Goal: Task Accomplishment & Management: Manage account settings

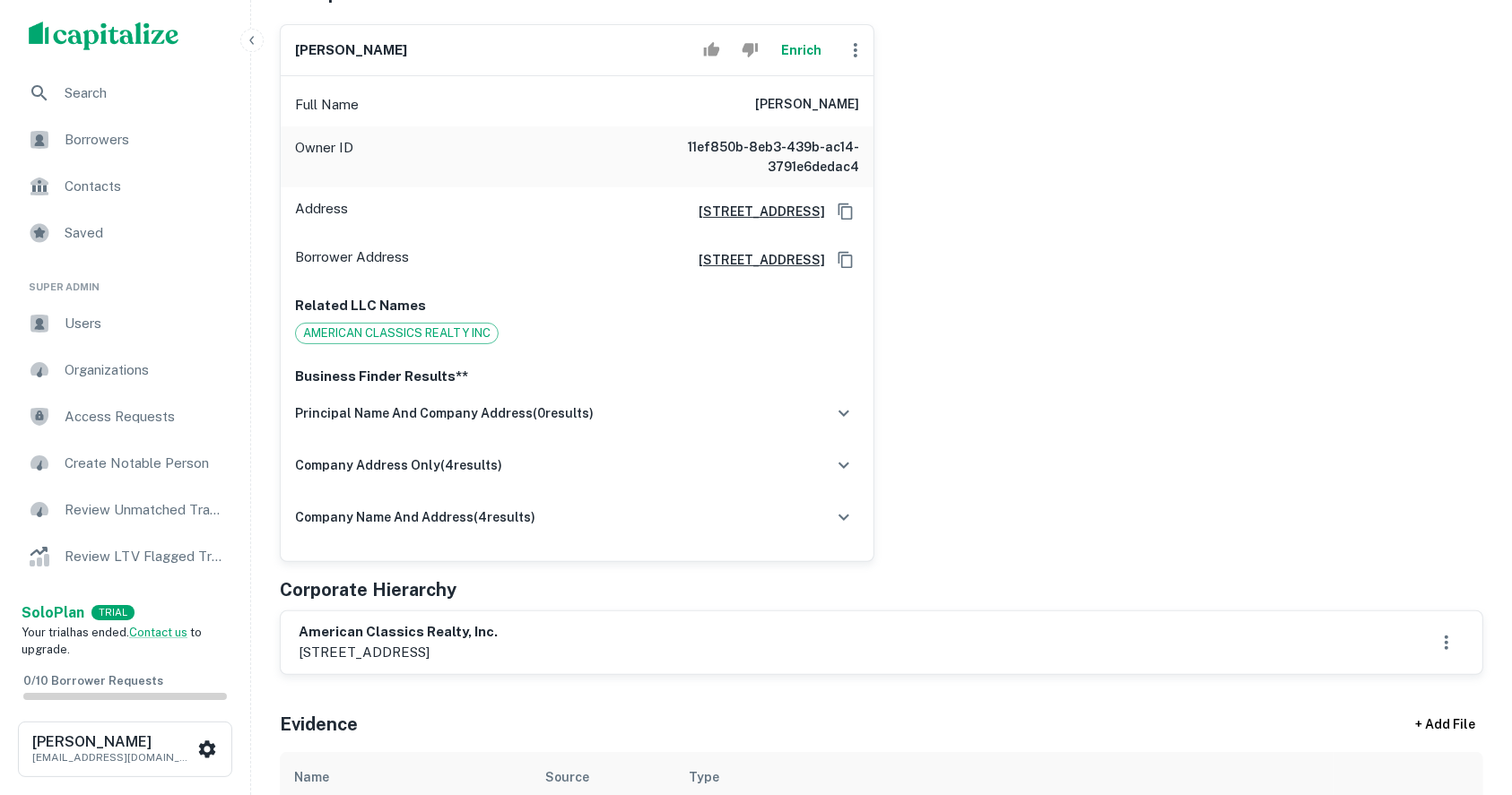
scroll to position [478, 0]
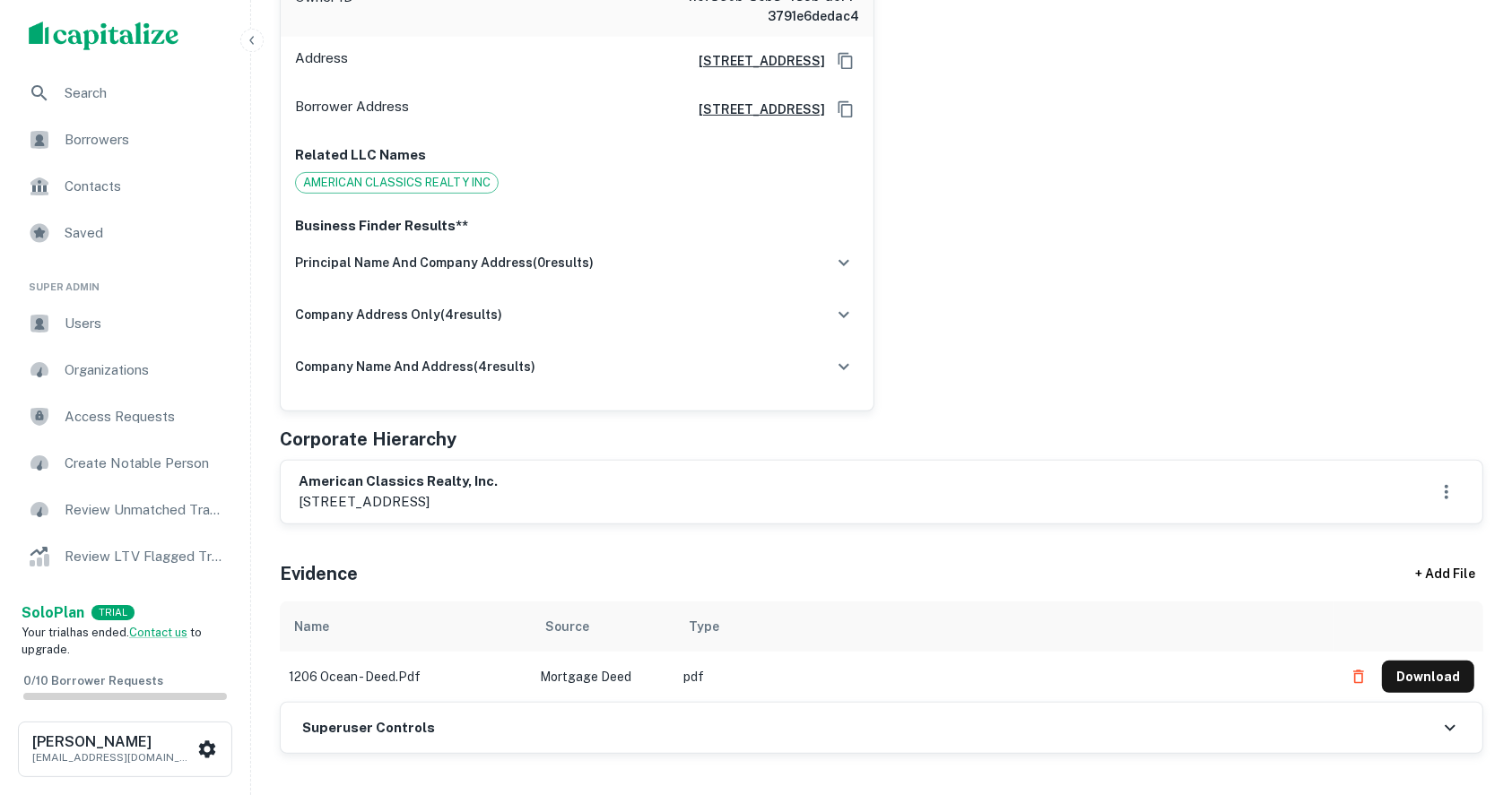
click at [416, 722] on h6 "Superuser Controls" at bounding box center [369, 729] width 133 height 21
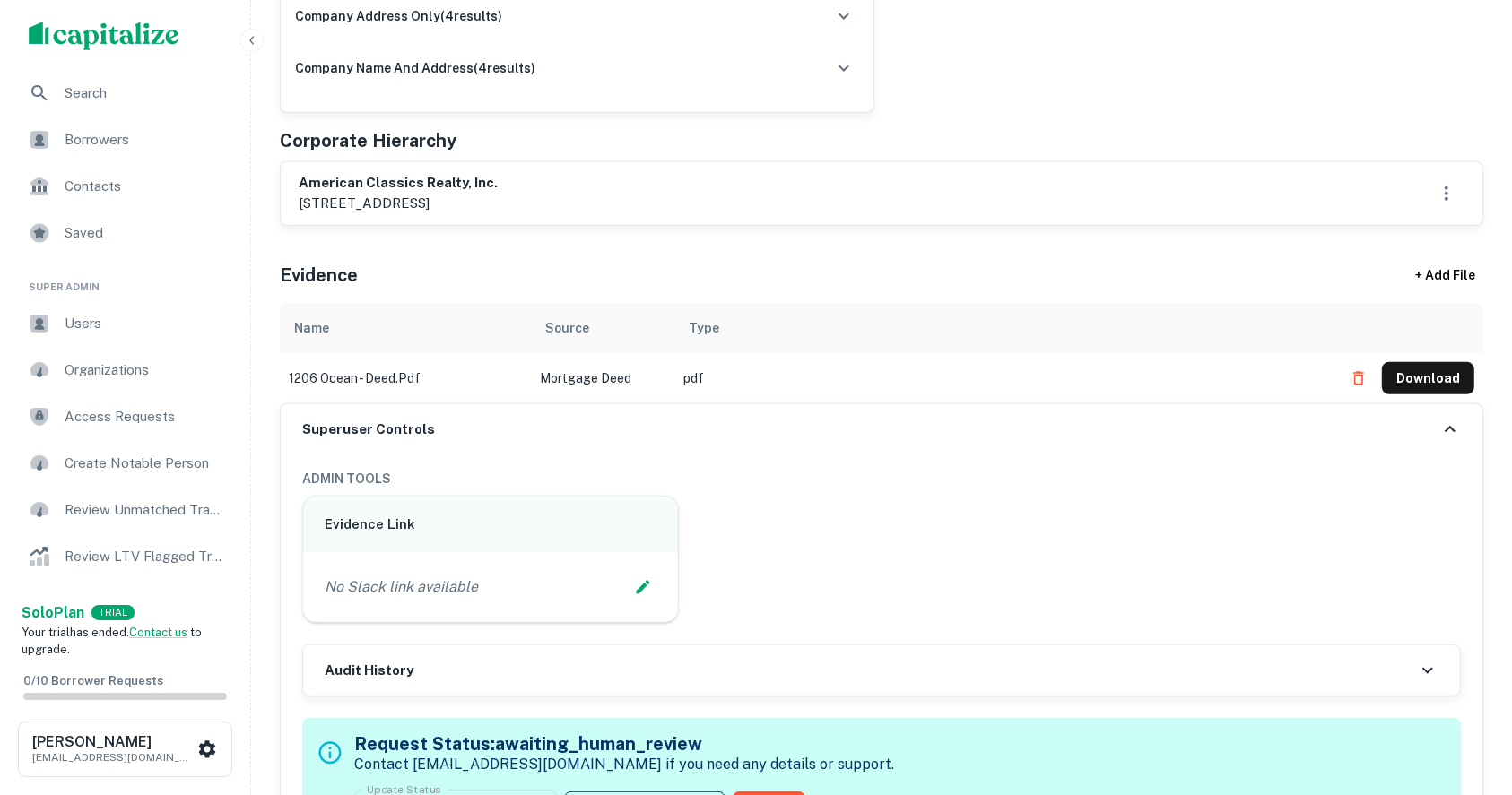
scroll to position [837, 0]
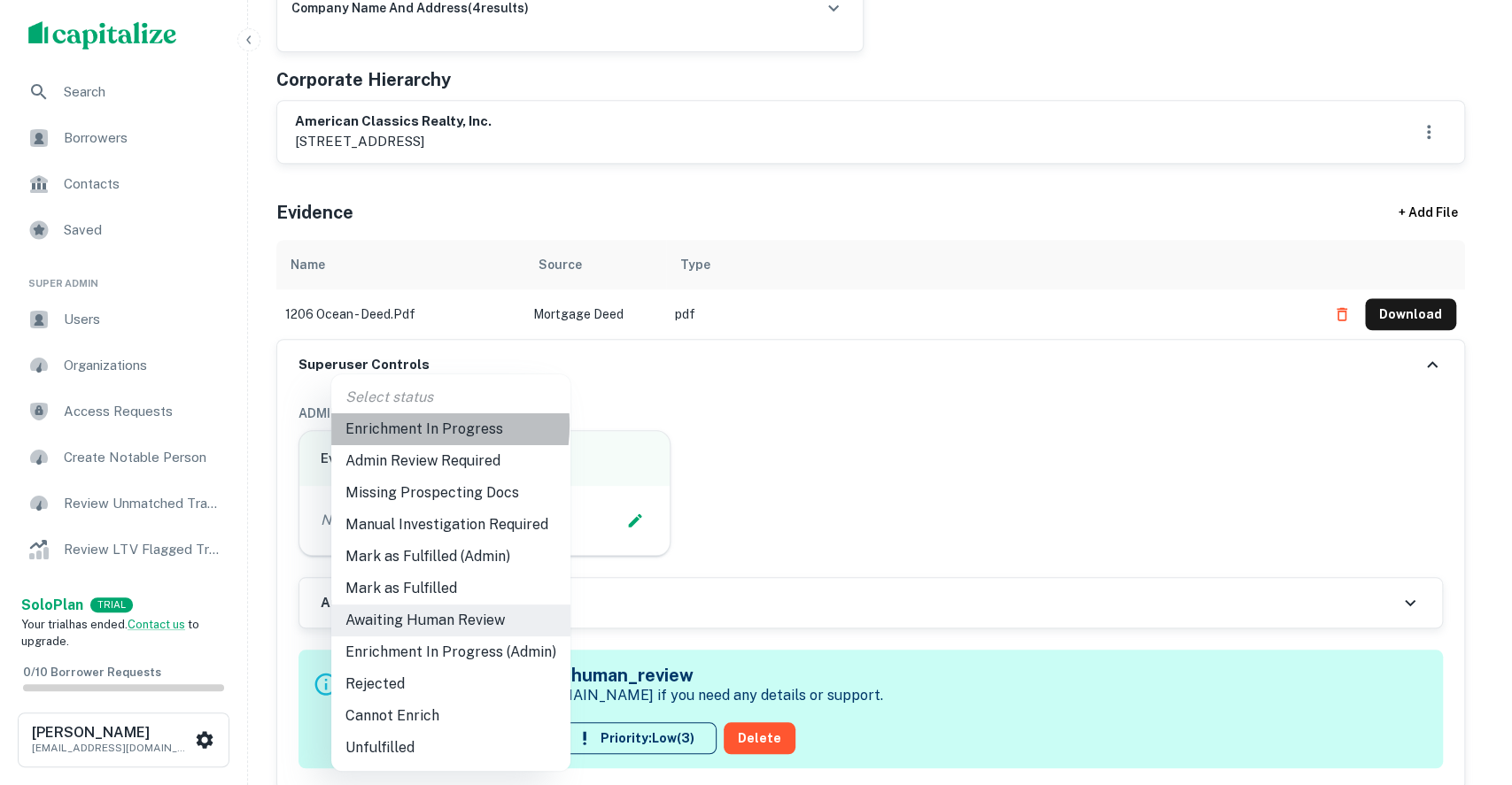
click at [397, 425] on li "Enrichment In Progress" at bounding box center [451, 429] width 239 height 31
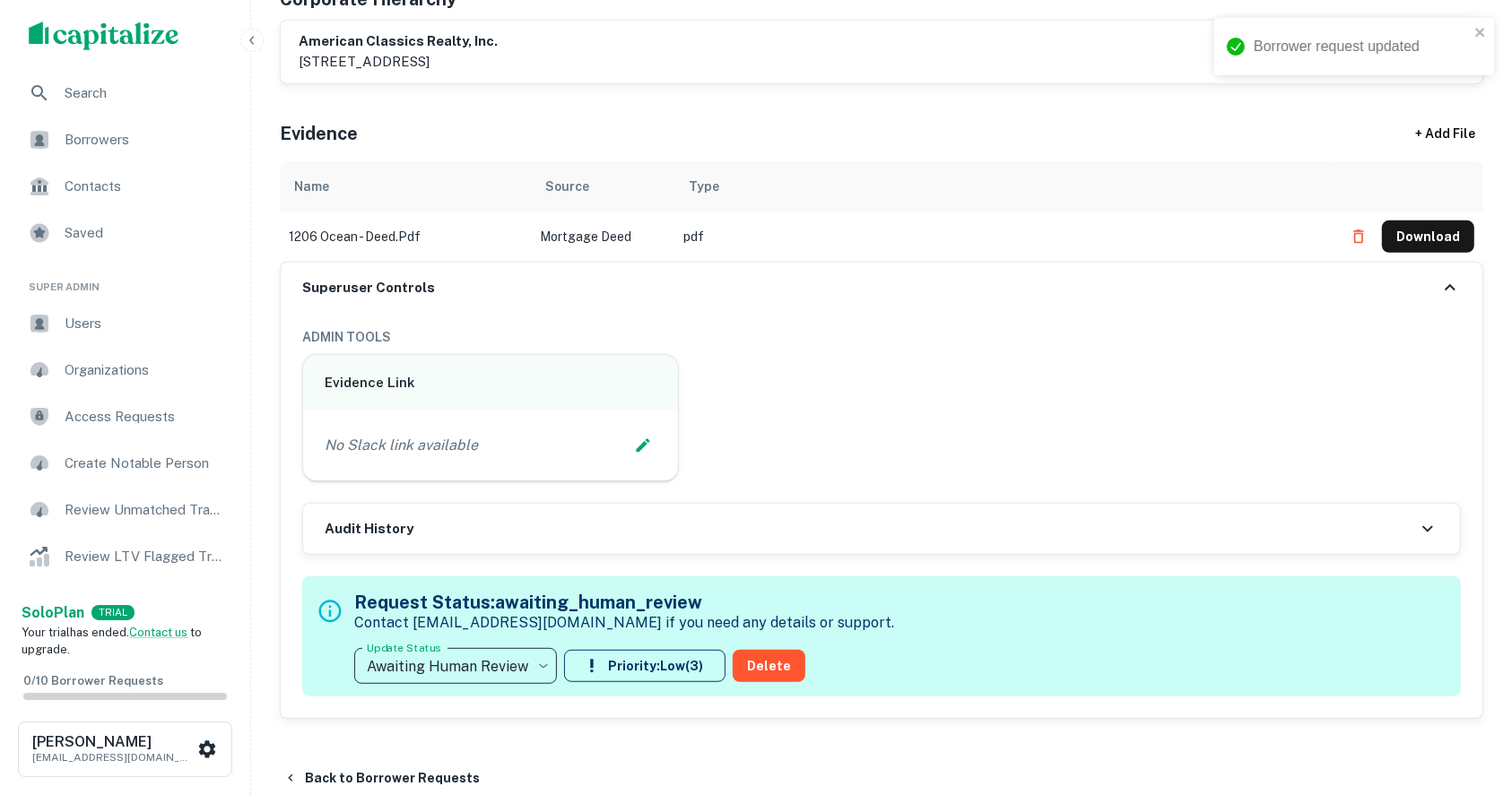
scroll to position [956, 0]
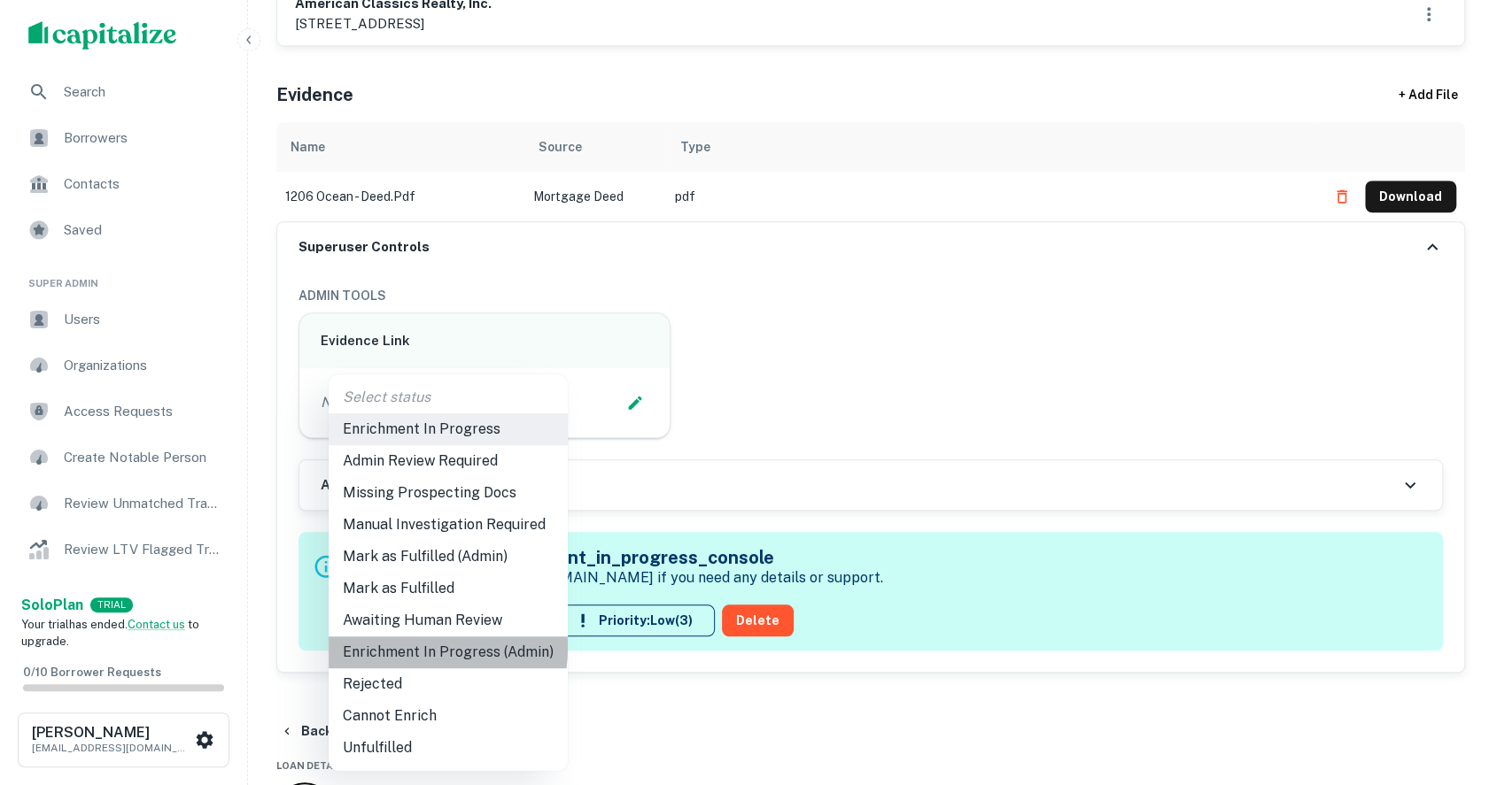
click at [397, 647] on li "Enrichment In Progress (Admin)" at bounding box center [448, 652] width 239 height 31
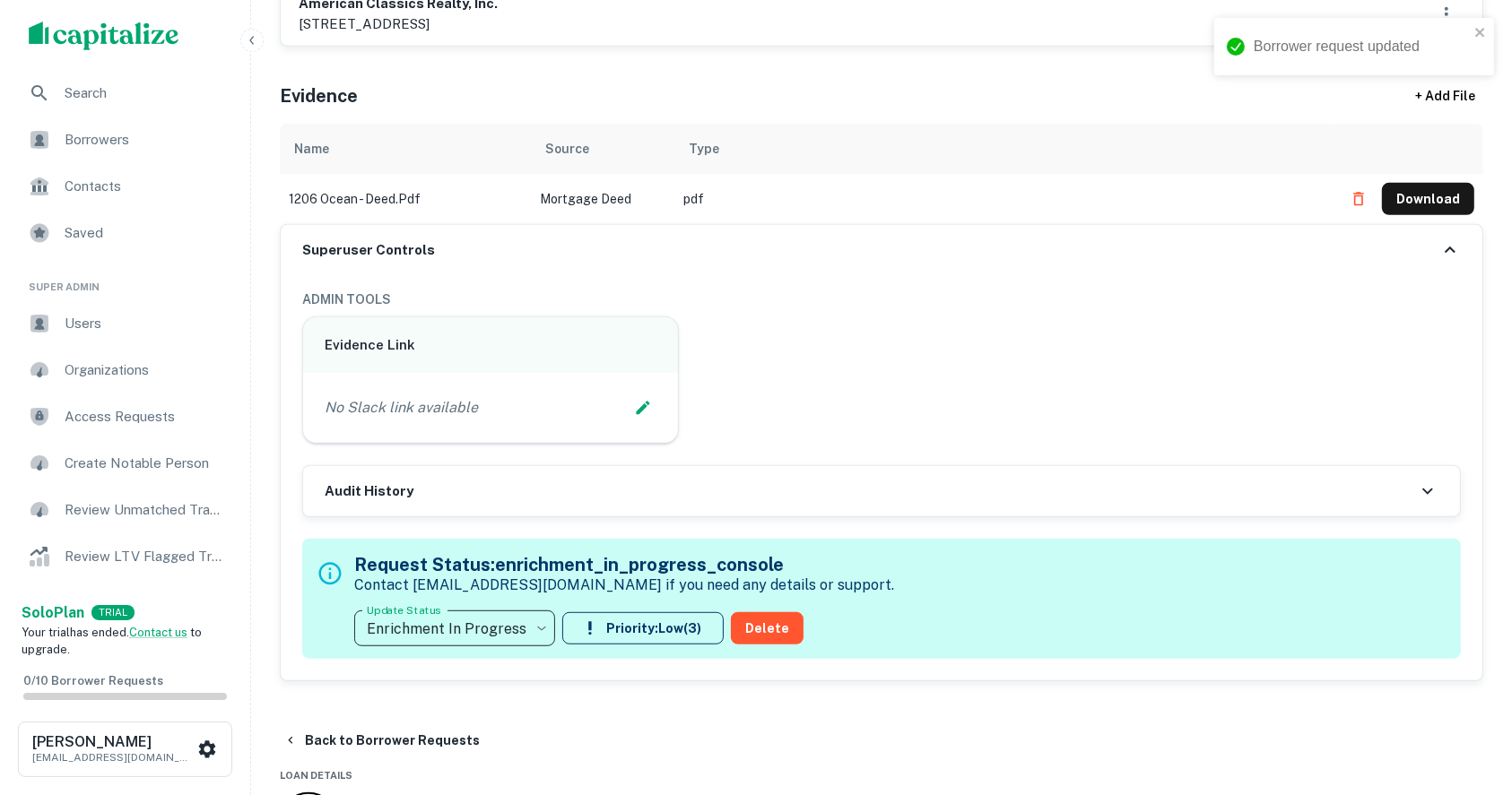
type input "**********"
click at [1421, 372] on div "Evidence Link No Slack link available" at bounding box center [874, 373] width 1173 height 143
click at [374, 406] on p "No Slack link available" at bounding box center [401, 408] width 153 height 22
drag, startPoint x: 374, startPoint y: 406, endPoint x: 833, endPoint y: 353, distance: 462.0
click at [853, 355] on div "Evidence Link No Slack link available" at bounding box center [874, 373] width 1173 height 143
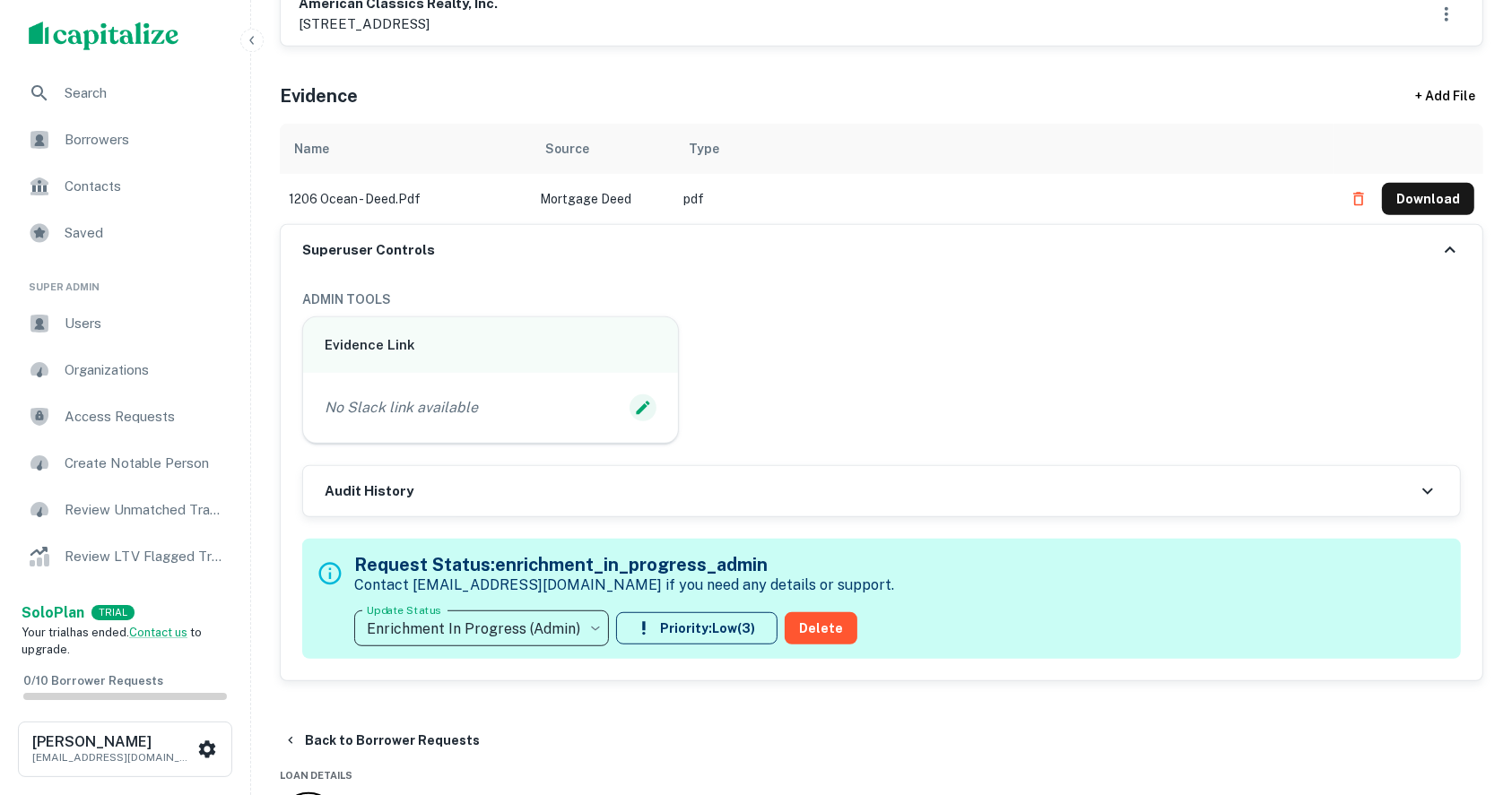
click at [639, 403] on icon "Edit Slack Link" at bounding box center [643, 408] width 18 height 18
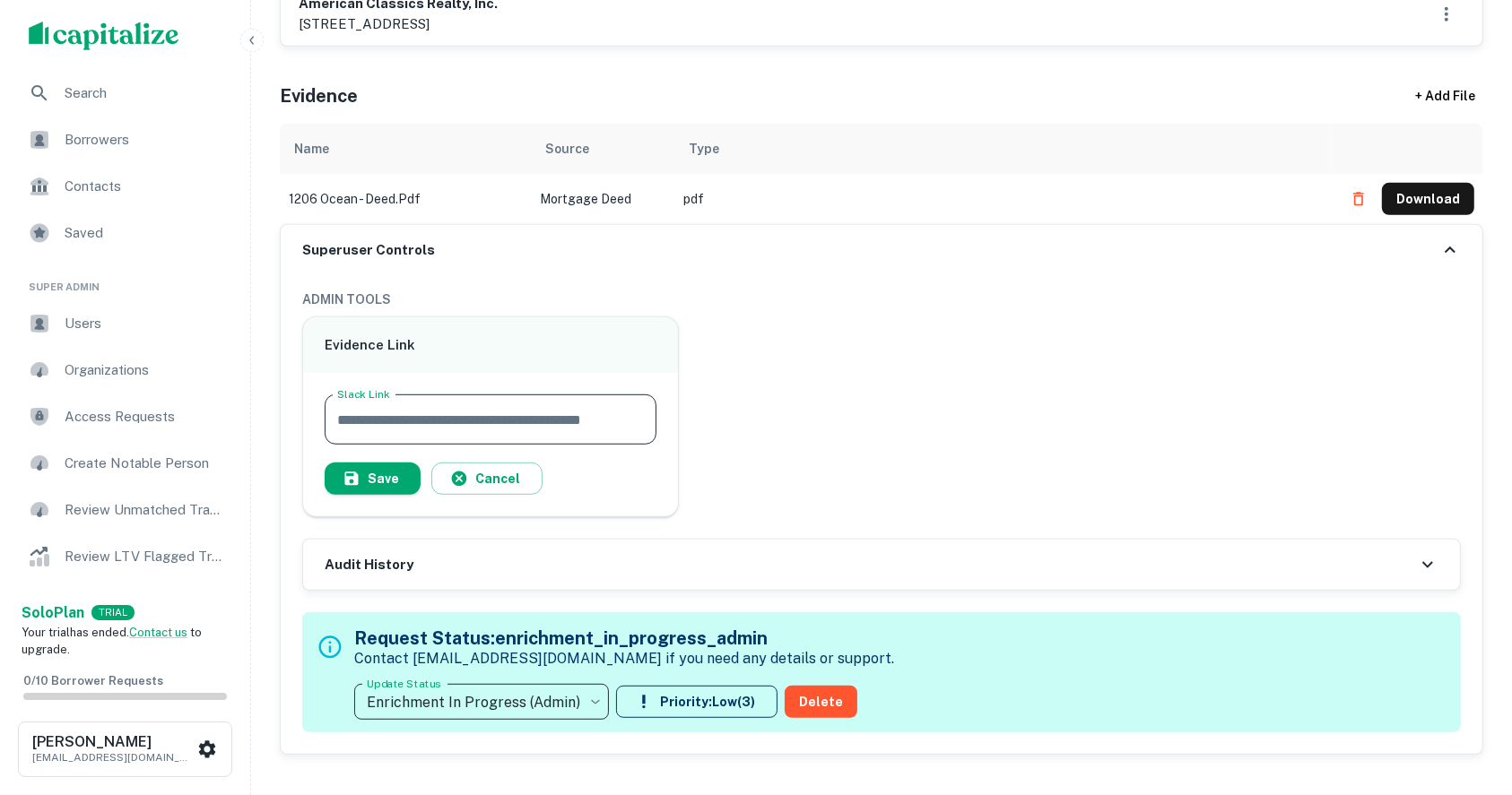
paste input "**********"
type input "**********"
click at [386, 481] on button "Save" at bounding box center [372, 478] width 96 height 32
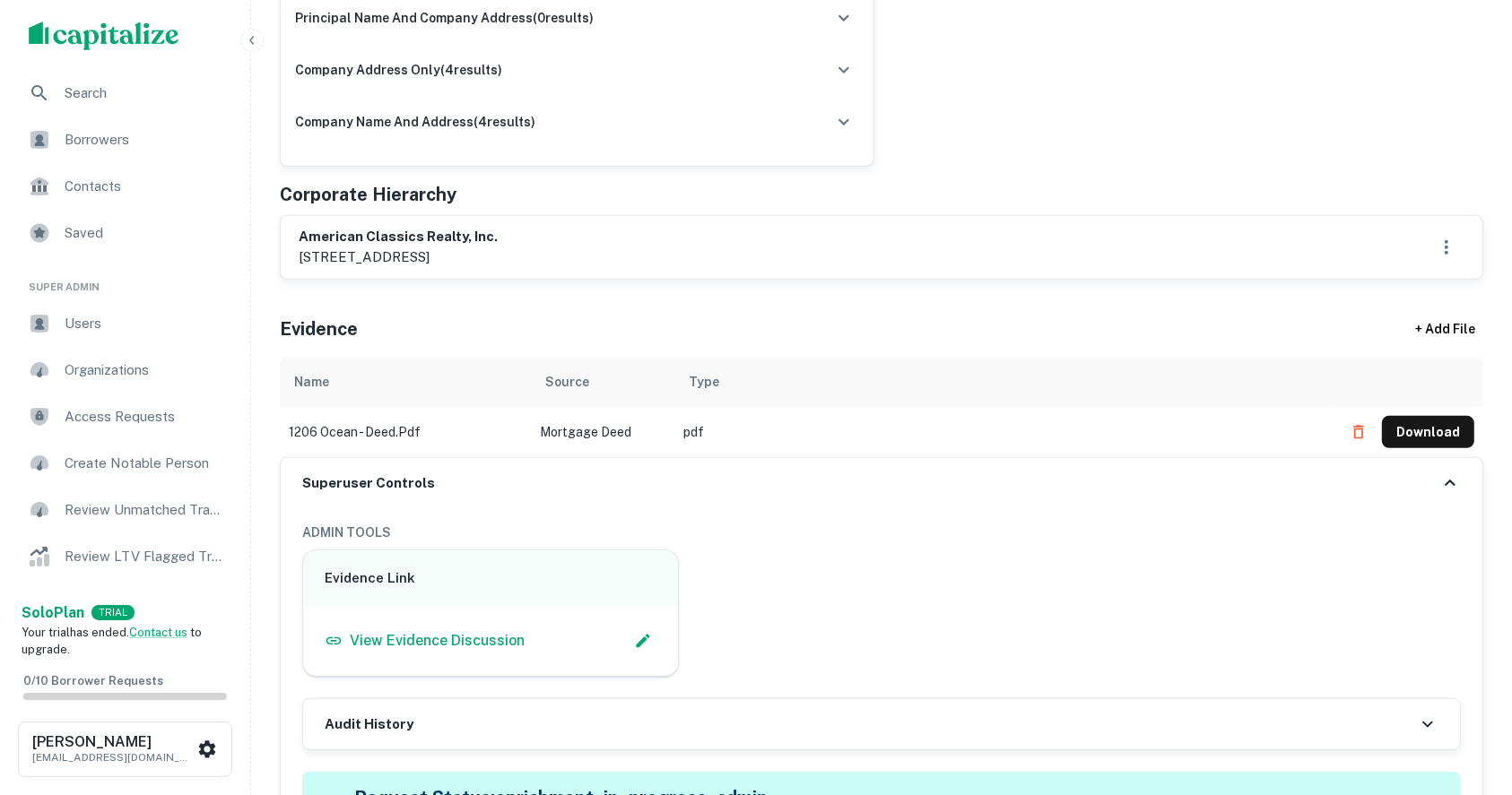
scroll to position [718, 0]
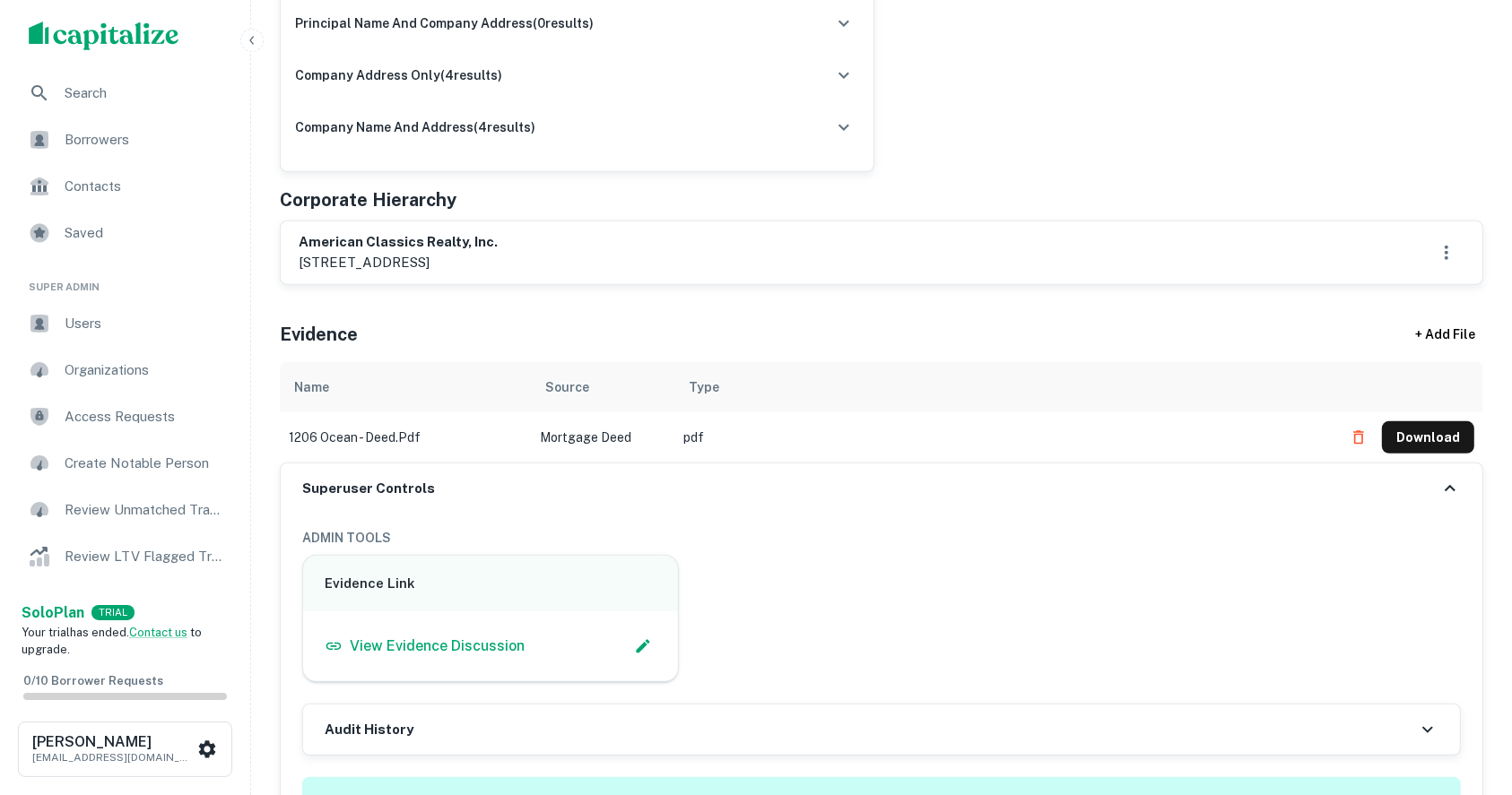
click at [1432, 434] on button "Download" at bounding box center [1427, 437] width 92 height 32
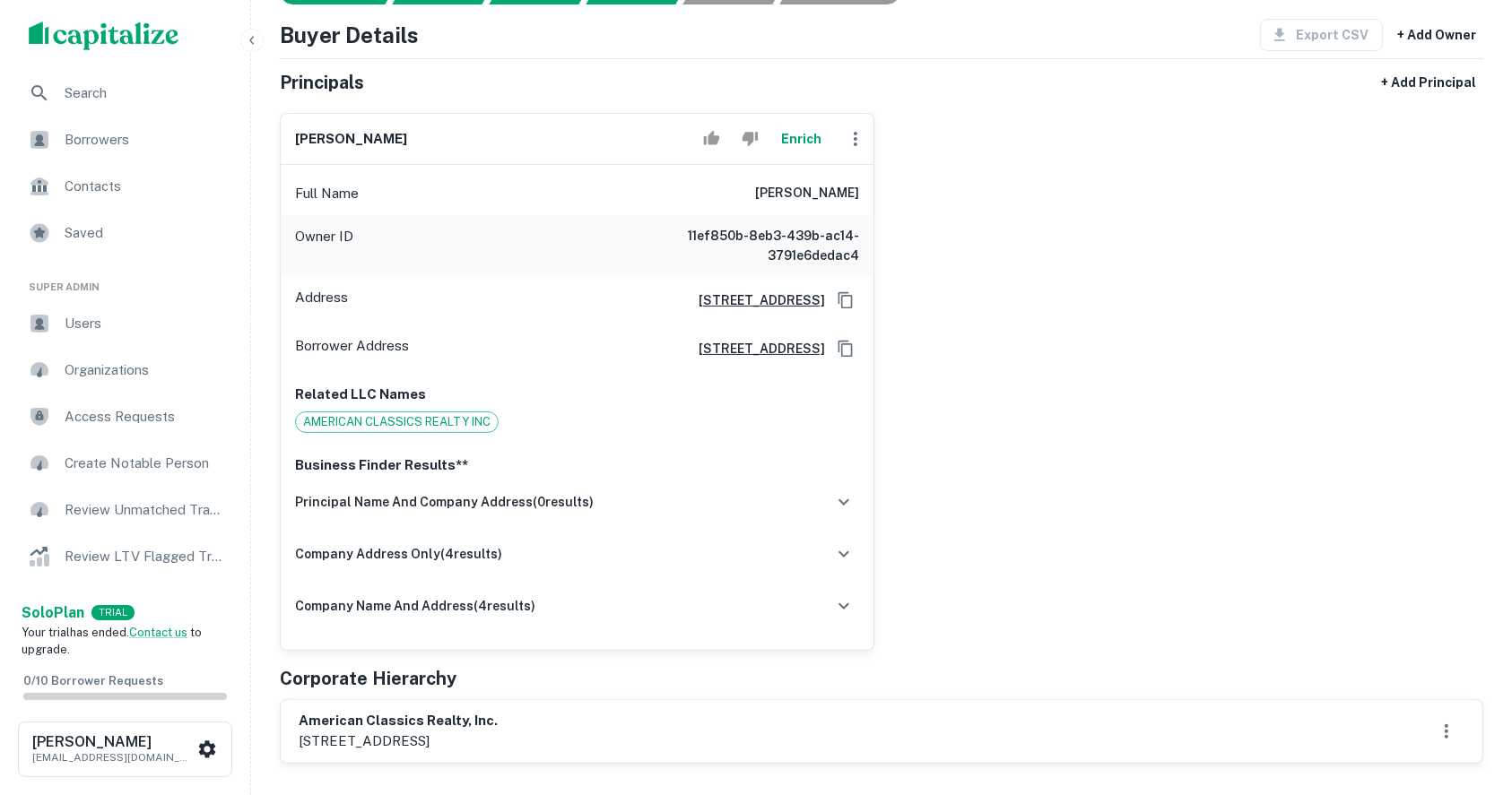
scroll to position [359, 0]
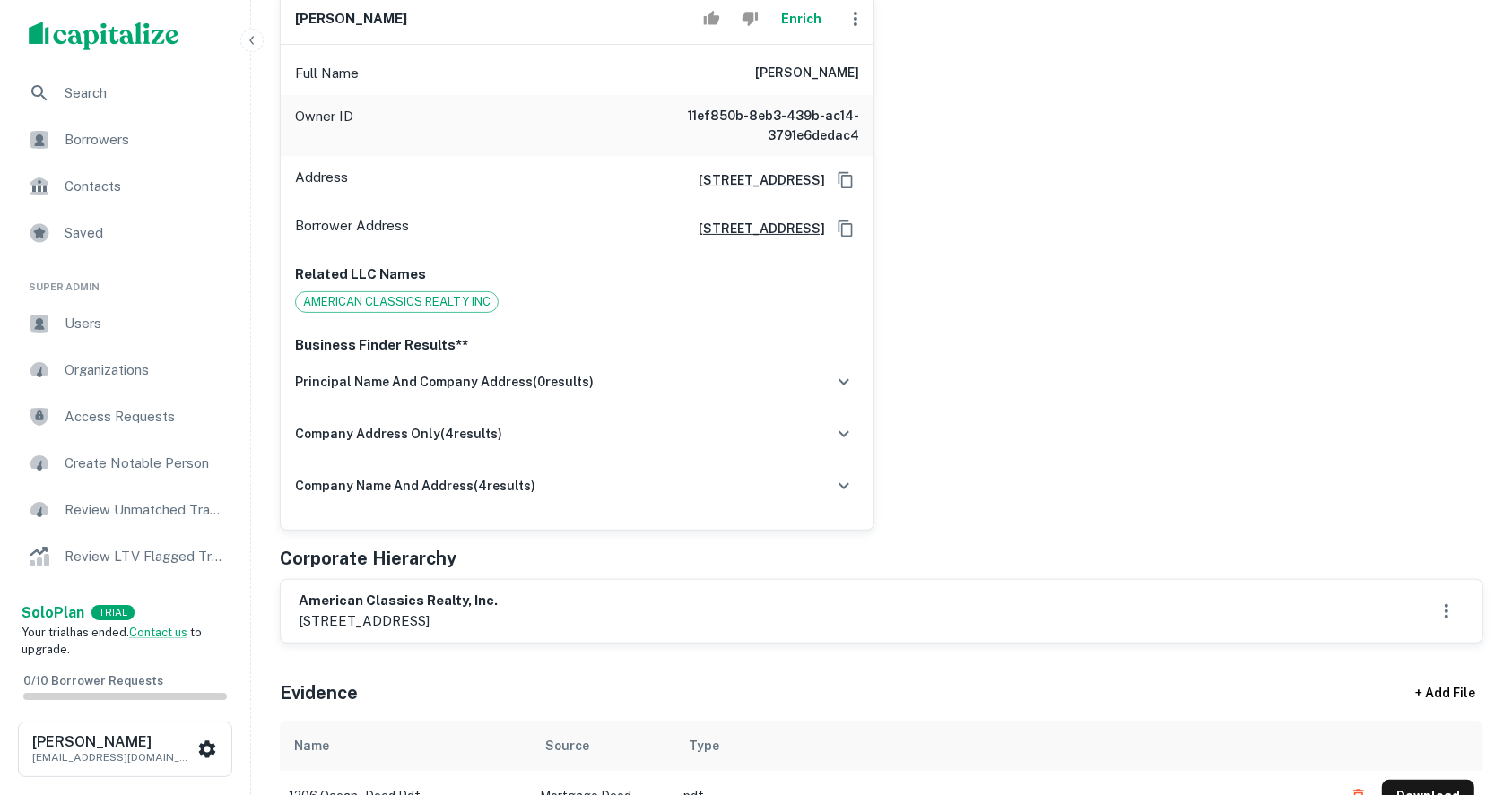
click at [377, 612] on p "1220 rt. 88 (ocean avenue), lakewood, nj, 08701" at bounding box center [398, 621] width 199 height 22
click at [330, 617] on p "1220 rt. 88 (ocean avenue), lakewood, nj, 08701" at bounding box center [398, 621] width 199 height 22
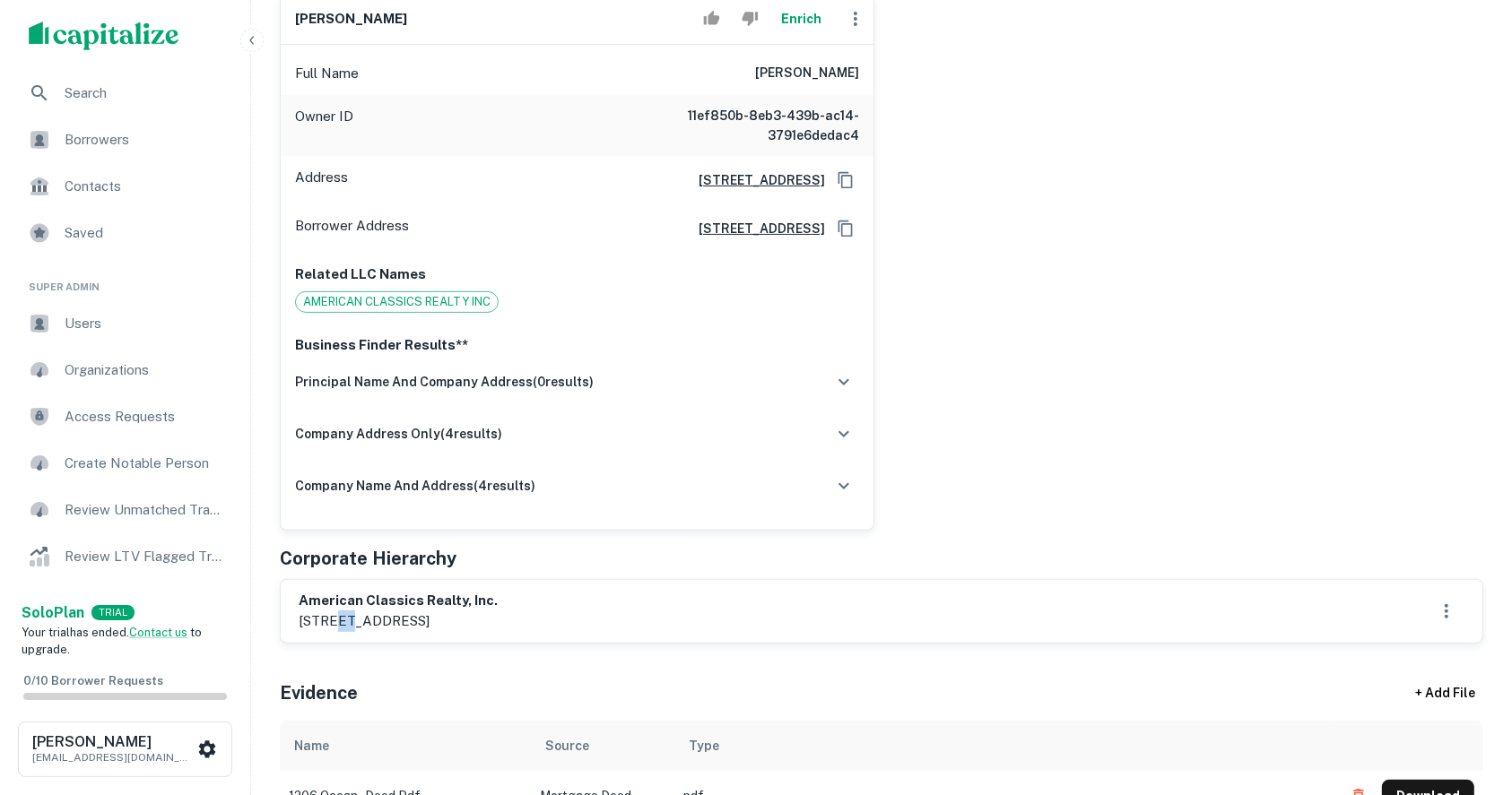
click at [330, 617] on p "1220 rt. 88 (ocean avenue), lakewood, nj, 08701" at bounding box center [398, 621] width 199 height 22
click at [305, 601] on h6 "american classics realty, inc." at bounding box center [398, 601] width 199 height 21
drag, startPoint x: 305, startPoint y: 601, endPoint x: 627, endPoint y: 623, distance: 322.8
click at [627, 623] on div "american classics realty, inc. 1220 rt. 88 (ocean avenue), lakewood, nj, 08701" at bounding box center [882, 611] width 1166 height 41
click at [626, 609] on div "american classics realty, inc. 1220 rt. 88 (ocean avenue), lakewood, nj, 08701" at bounding box center [882, 611] width 1166 height 41
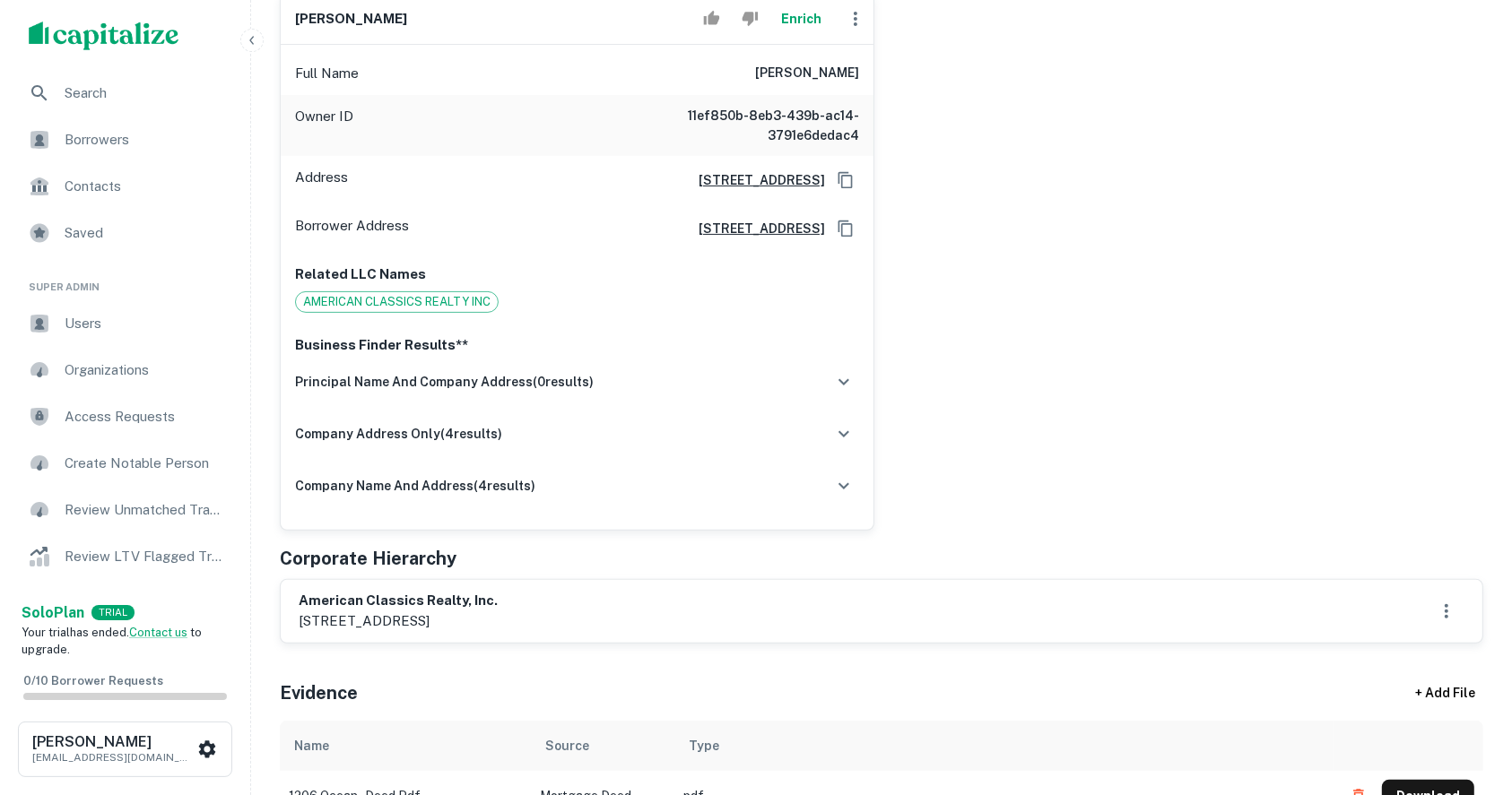
click at [497, 623] on p "1220 rt. 88 (ocean avenue), lakewood, nj, 08701" at bounding box center [398, 621] width 199 height 22
click at [332, 613] on p "1220 rt. 88 (ocean avenue), lakewood, nj, 08701" at bounding box center [398, 621] width 199 height 22
click at [428, 613] on p "1220 rt. 88 (ocean avenue), lakewood, nj, 08701" at bounding box center [398, 621] width 199 height 22
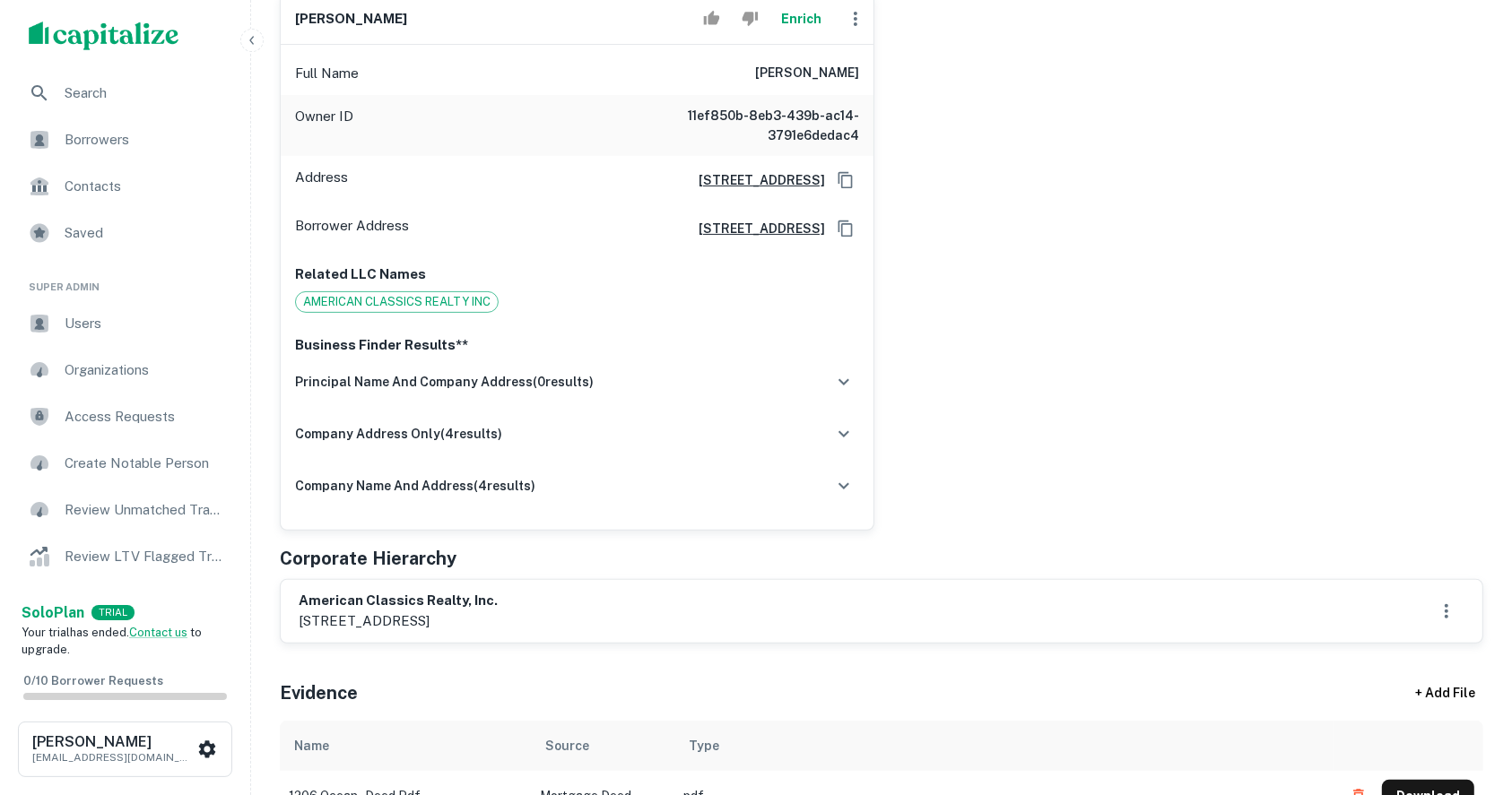
click at [428, 613] on p "1220 rt. 88 (ocean avenue), lakewood, nj, 08701" at bounding box center [398, 621] width 199 height 22
click at [718, 605] on div "american classics realty, inc. 1220 rt. 88 (ocean avenue), lakewood, nj, 08701" at bounding box center [882, 611] width 1166 height 41
click at [497, 617] on p "1220 rt. 88 (ocean avenue), lakewood, nj, 08701" at bounding box center [398, 621] width 199 height 22
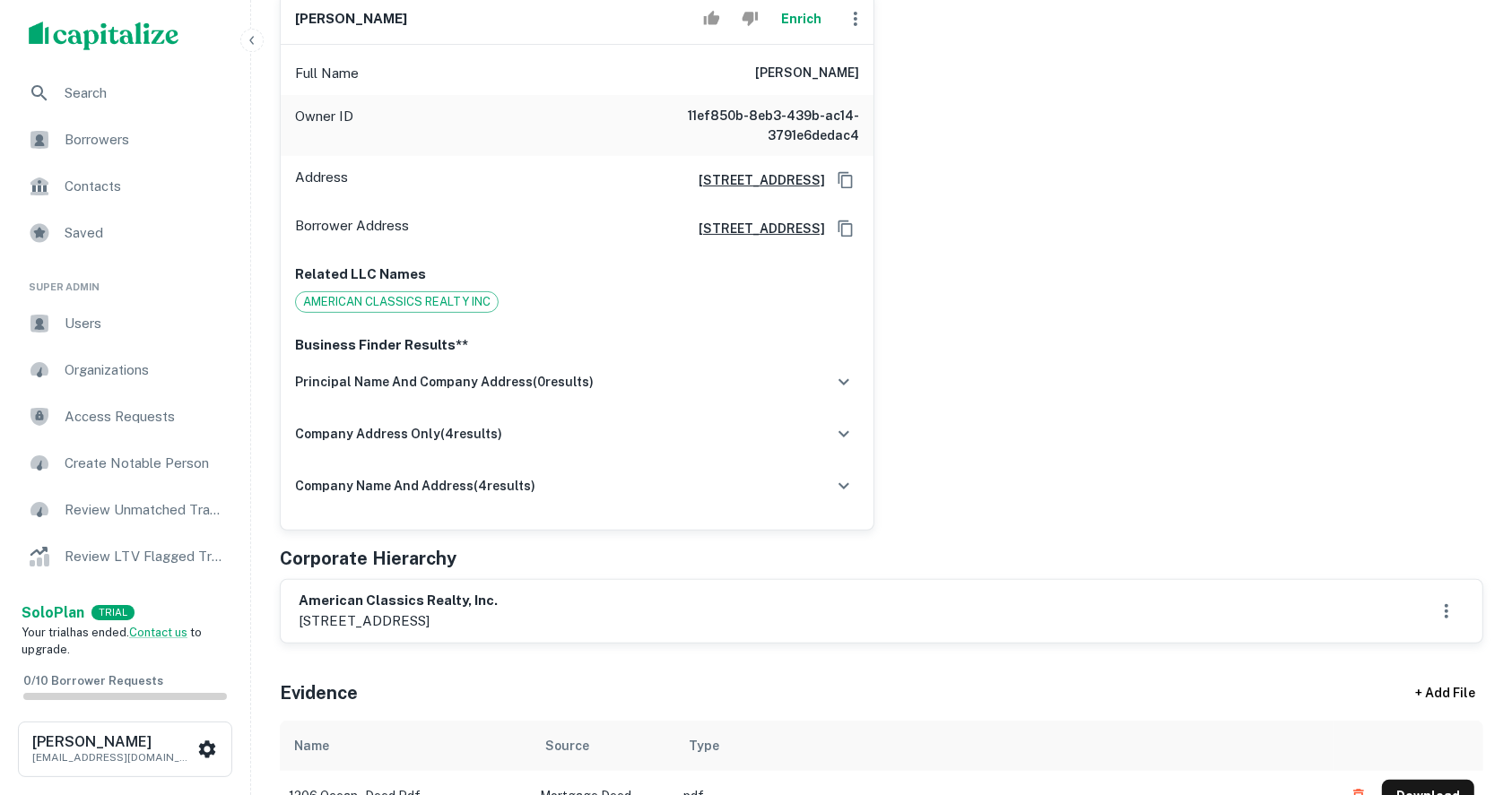
click at [497, 627] on p "1220 rt. 88 (ocean avenue), lakewood, nj, 08701" at bounding box center [398, 621] width 199 height 22
drag, startPoint x: 716, startPoint y: 653, endPoint x: 659, endPoint y: 609, distance: 72.0
click at [663, 611] on div "american classics realty, inc. 1220 rt. 88 (ocean avenue), lakewood, nj, 08701" at bounding box center [882, 611] width 1166 height 41
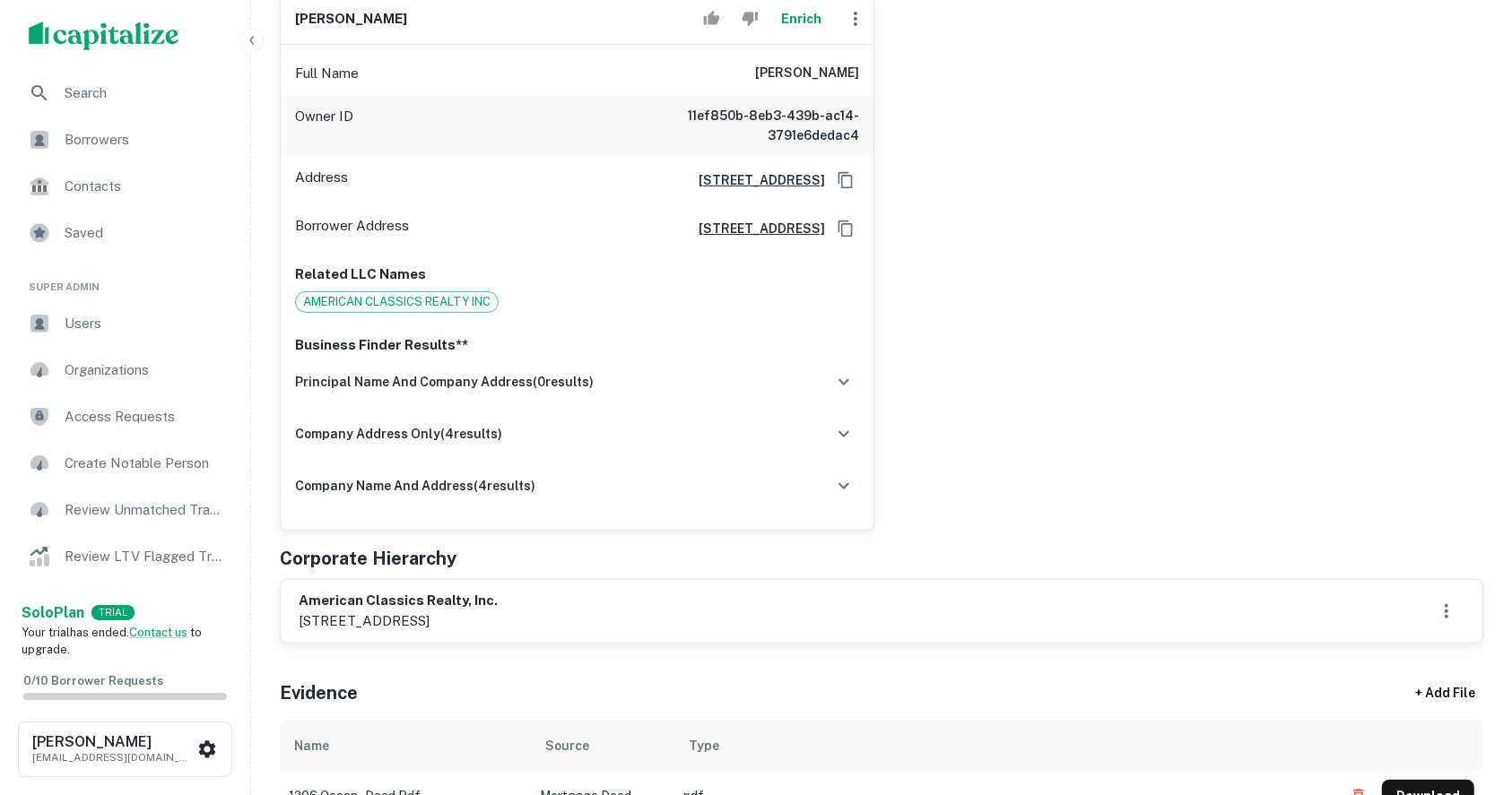
click at [476, 627] on p "1220 rt. 88 (ocean avenue), lakewood, nj, 08701" at bounding box center [398, 621] width 199 height 22
click at [407, 642] on div "AI fulfillment process complete. Buyer Details Export CSV + Add Owner Principal…" at bounding box center [881, 555] width 1203 height 1449
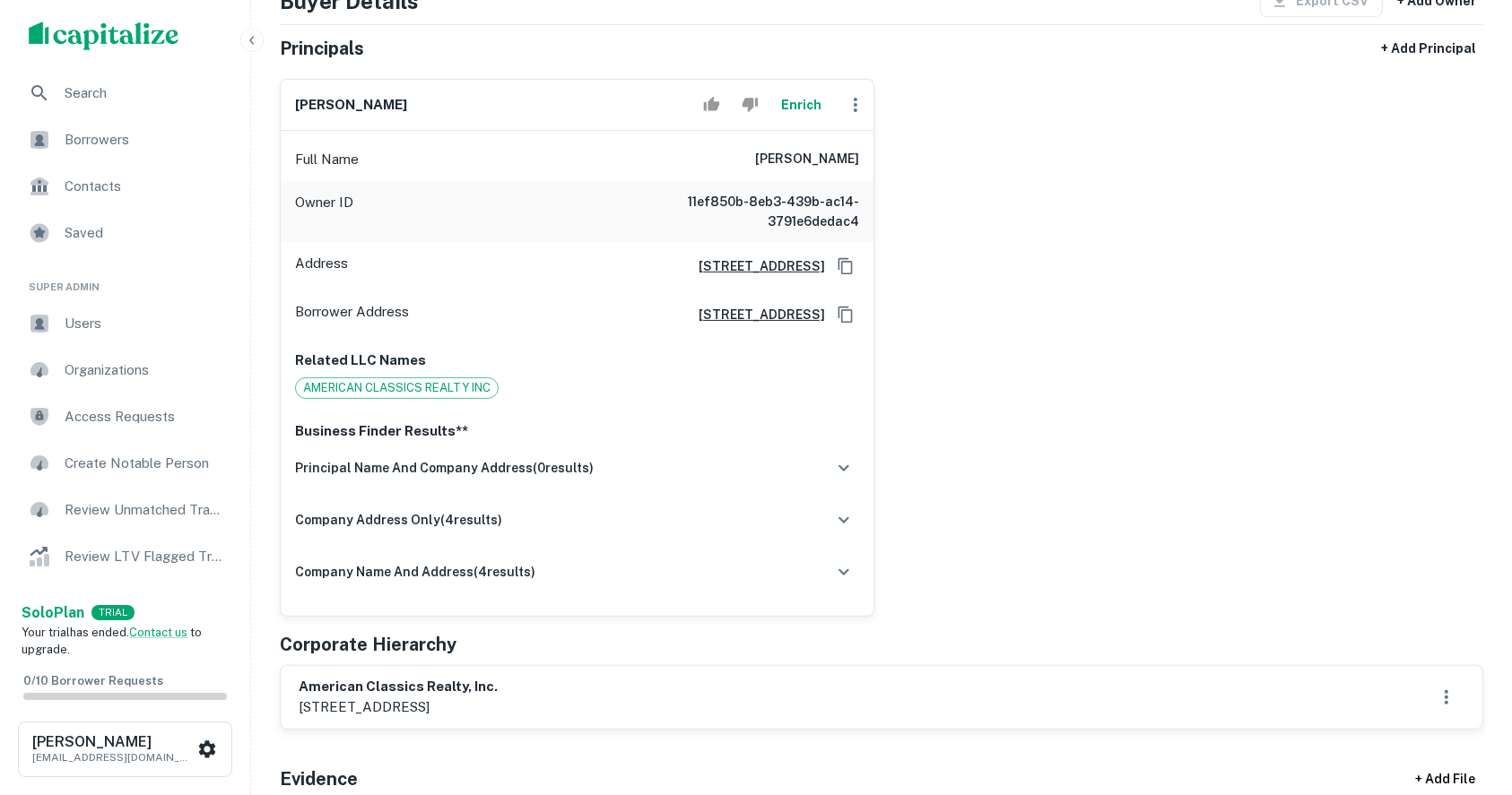
scroll to position [239, 0]
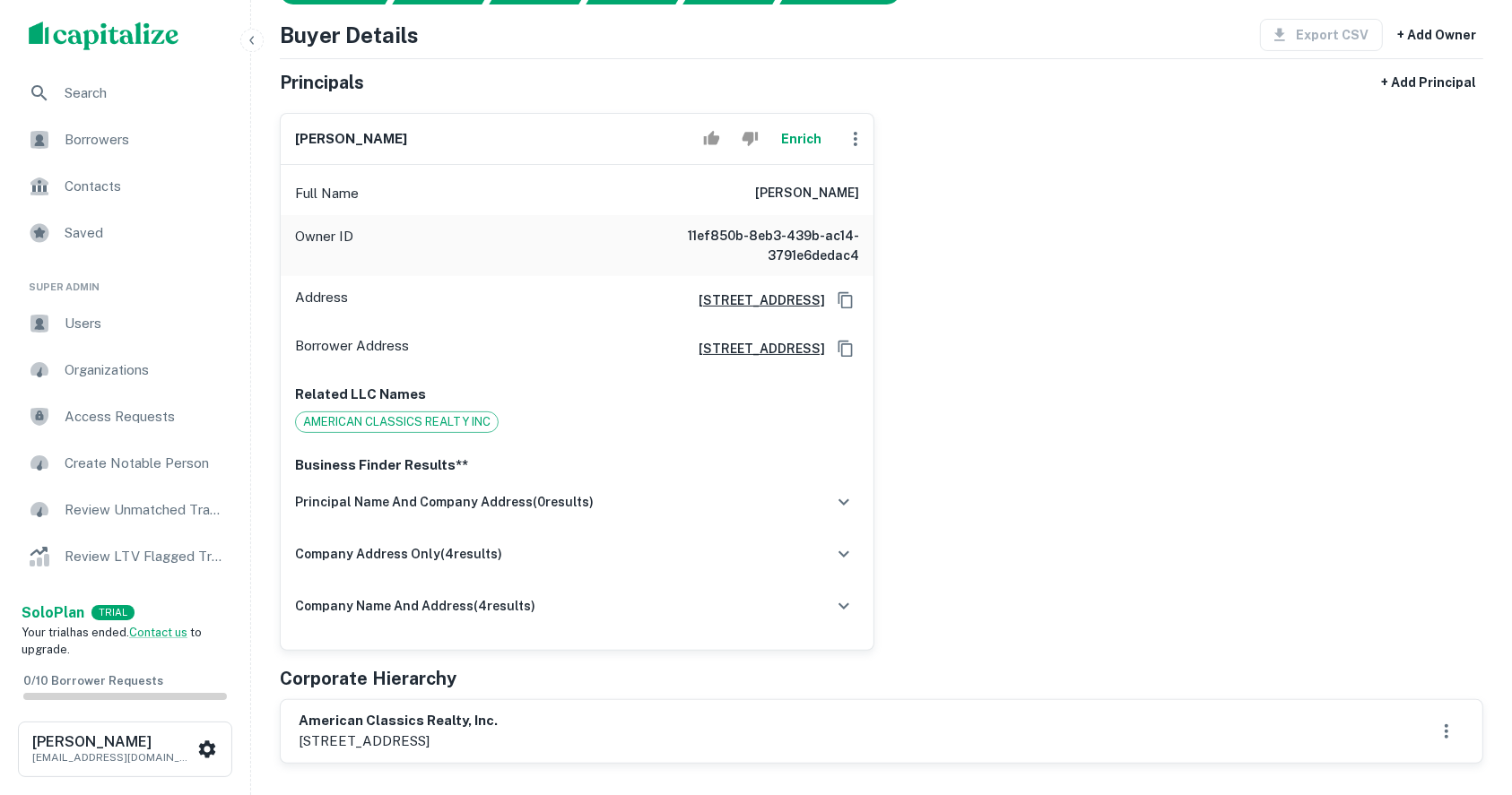
click at [348, 137] on h6 "john j. patel" at bounding box center [351, 139] width 112 height 21
copy div "john j. patel Enrich"
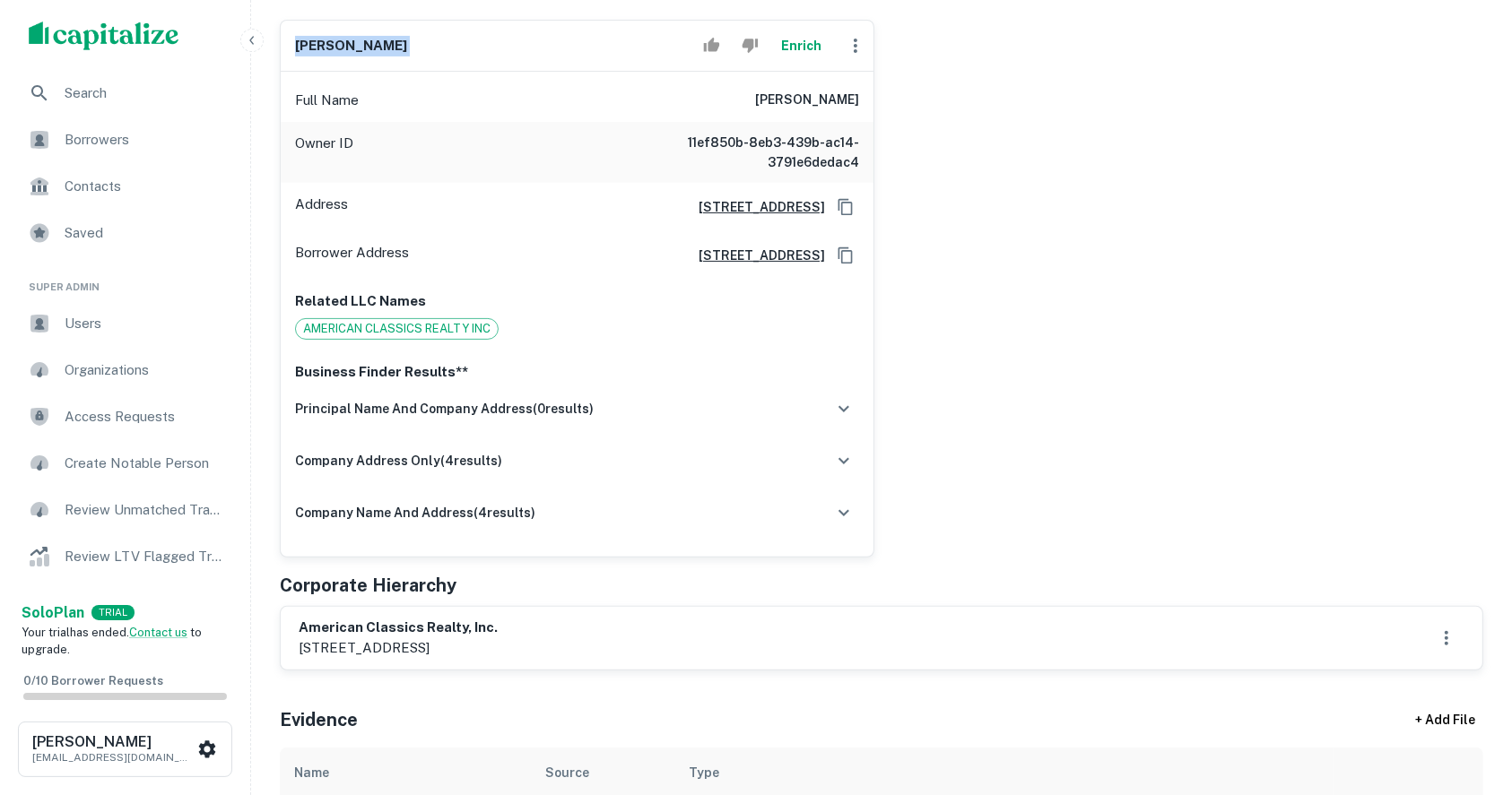
scroll to position [359, 0]
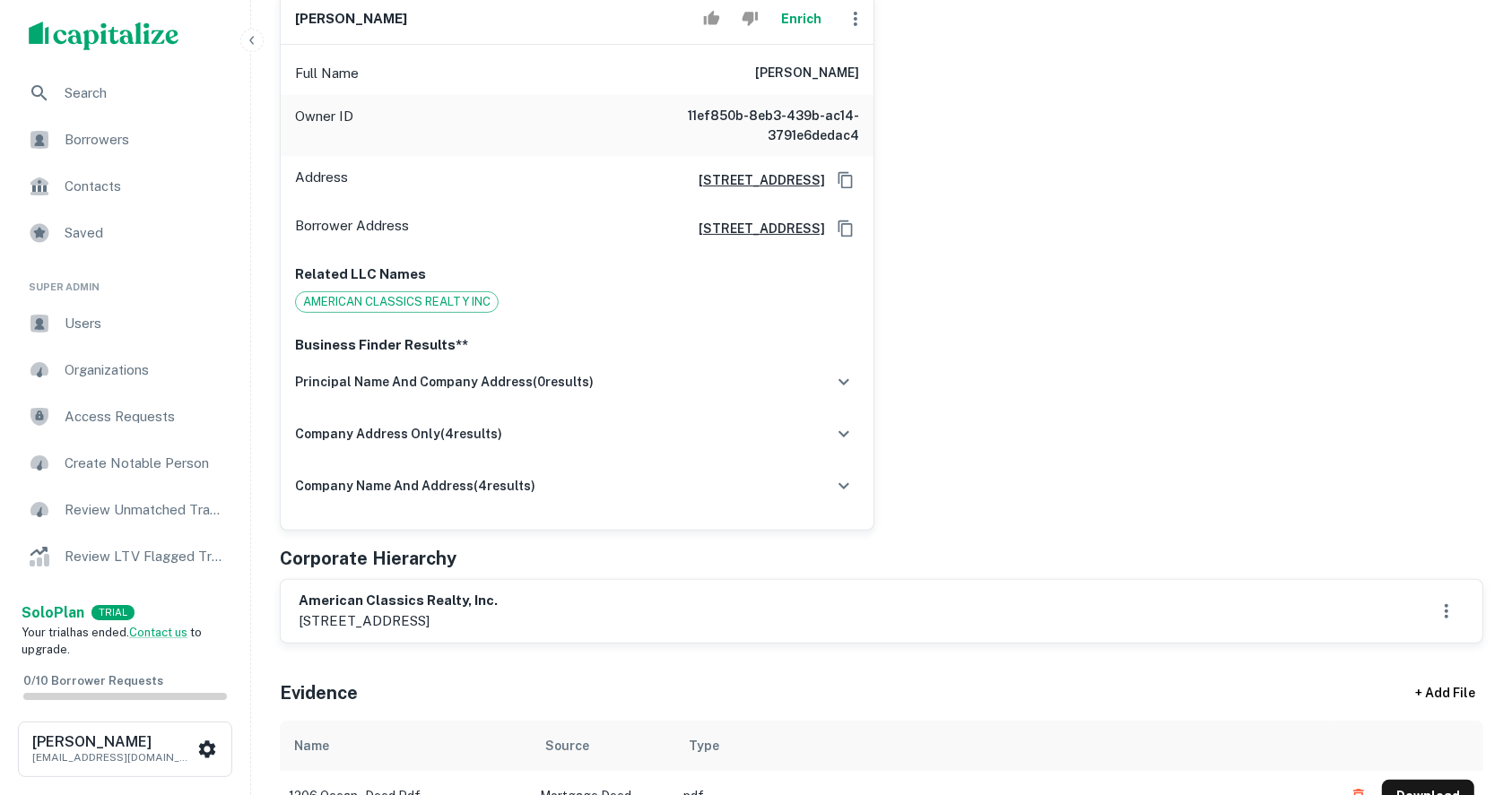
click at [484, 617] on p "1220 rt. 88 (ocean avenue), lakewood, nj, 08701" at bounding box center [398, 621] width 199 height 22
copy p "lakewood"
click at [347, 17] on h6 "john j. patel" at bounding box center [351, 19] width 112 height 21
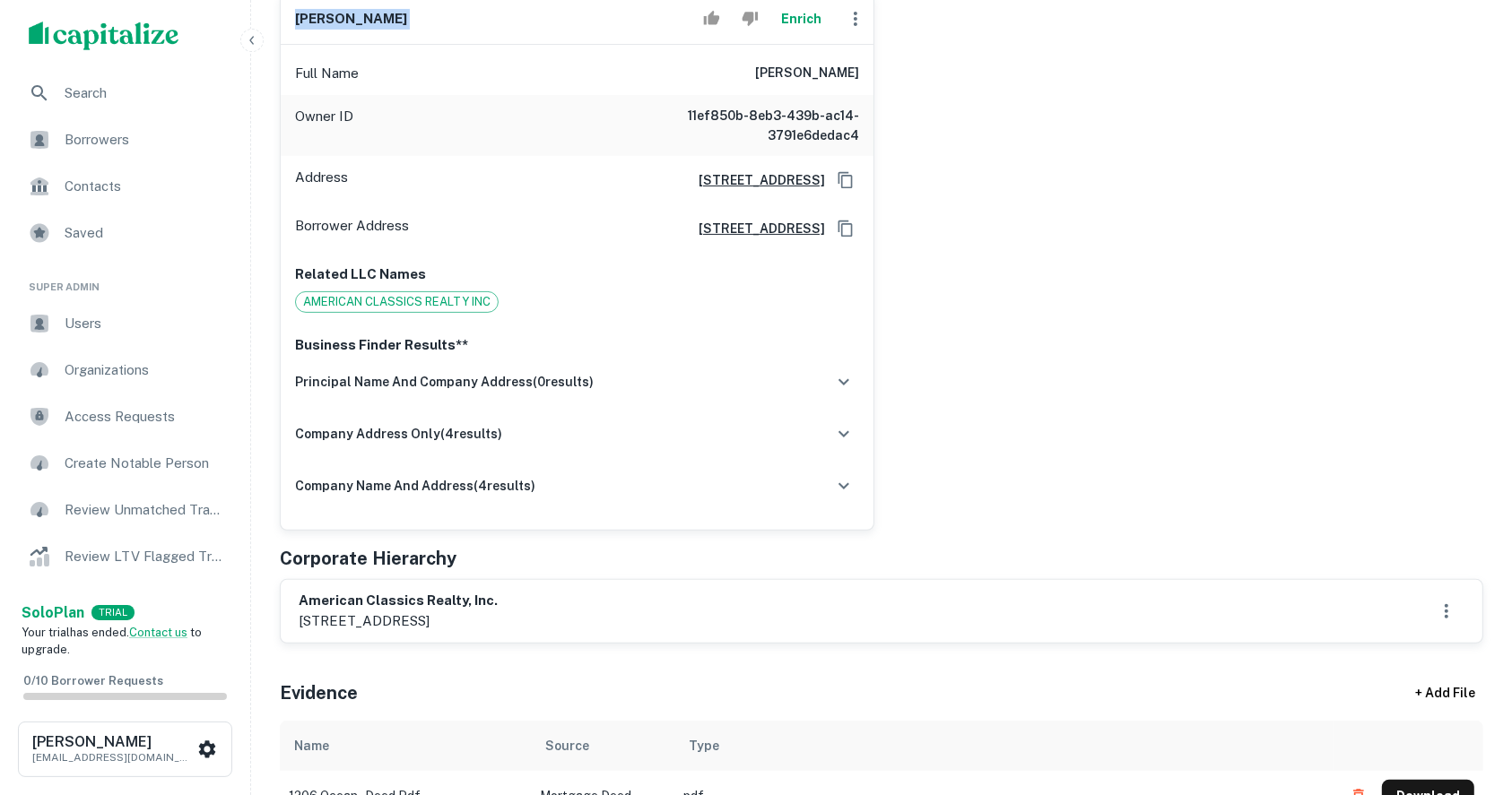
click at [347, 17] on h6 "john j. patel" at bounding box center [351, 19] width 112 height 21
copy div "john j. patel Enrich"
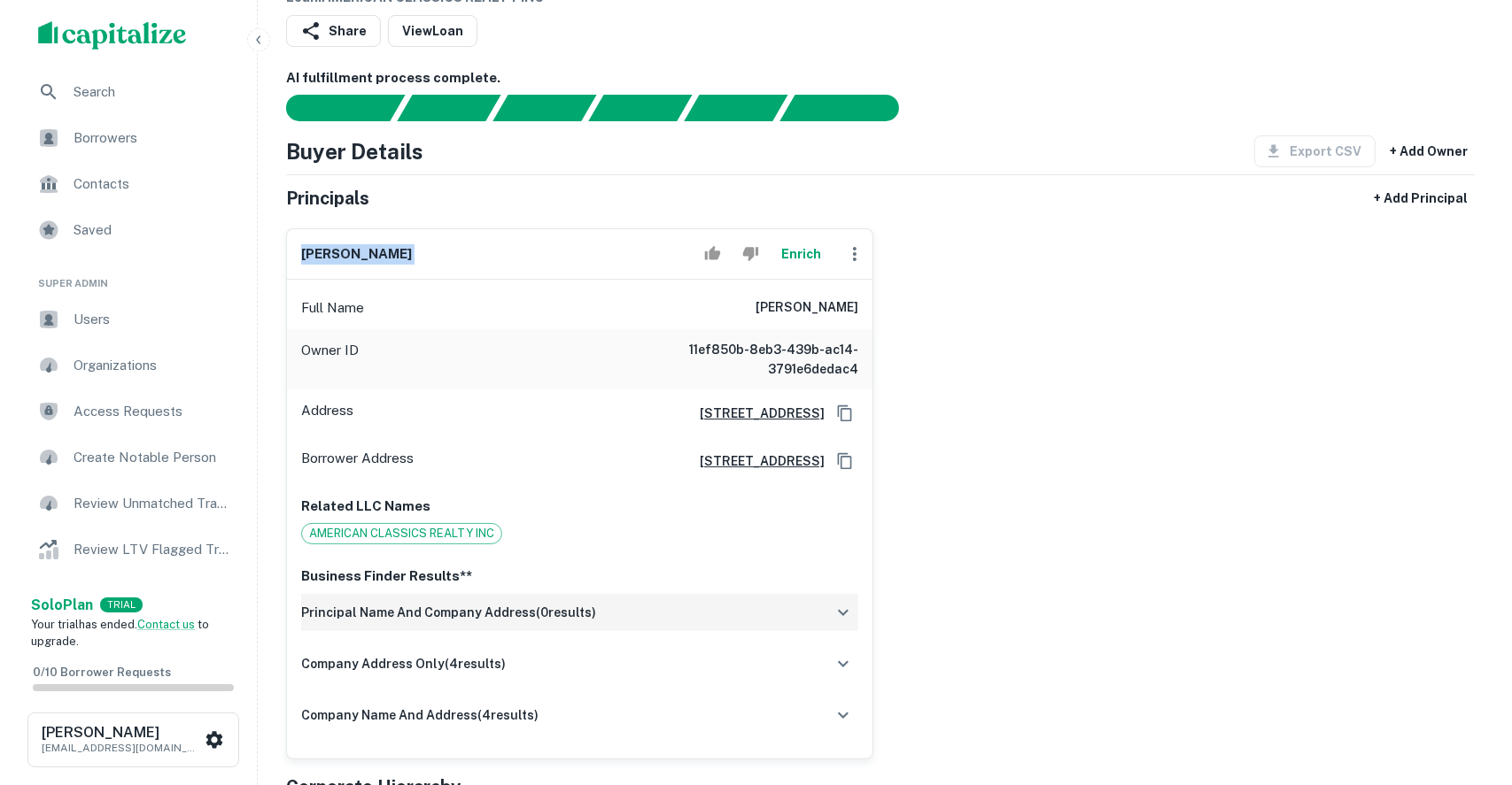
scroll to position [118, 0]
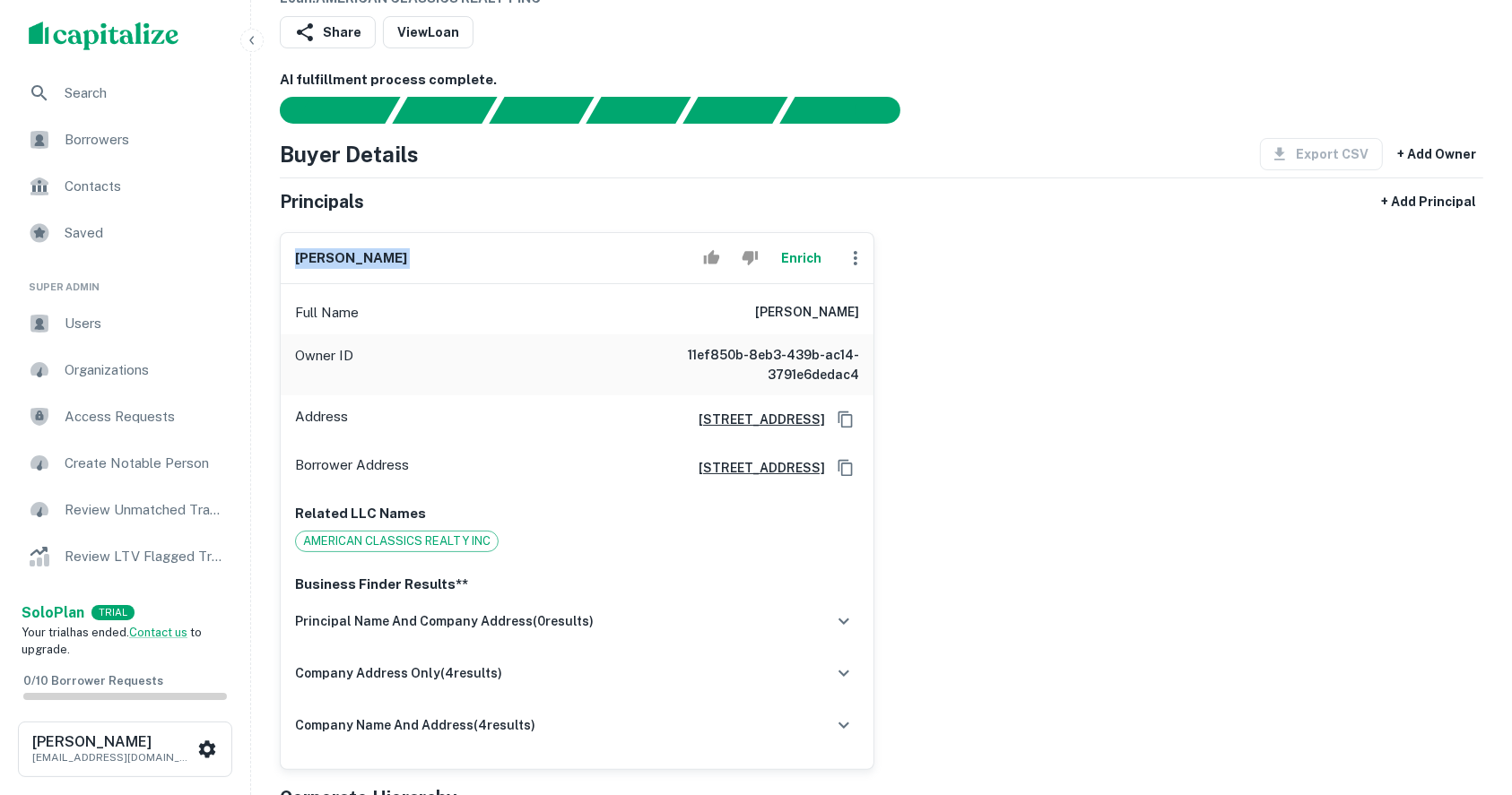
click at [789, 264] on button "Enrich" at bounding box center [802, 258] width 57 height 36
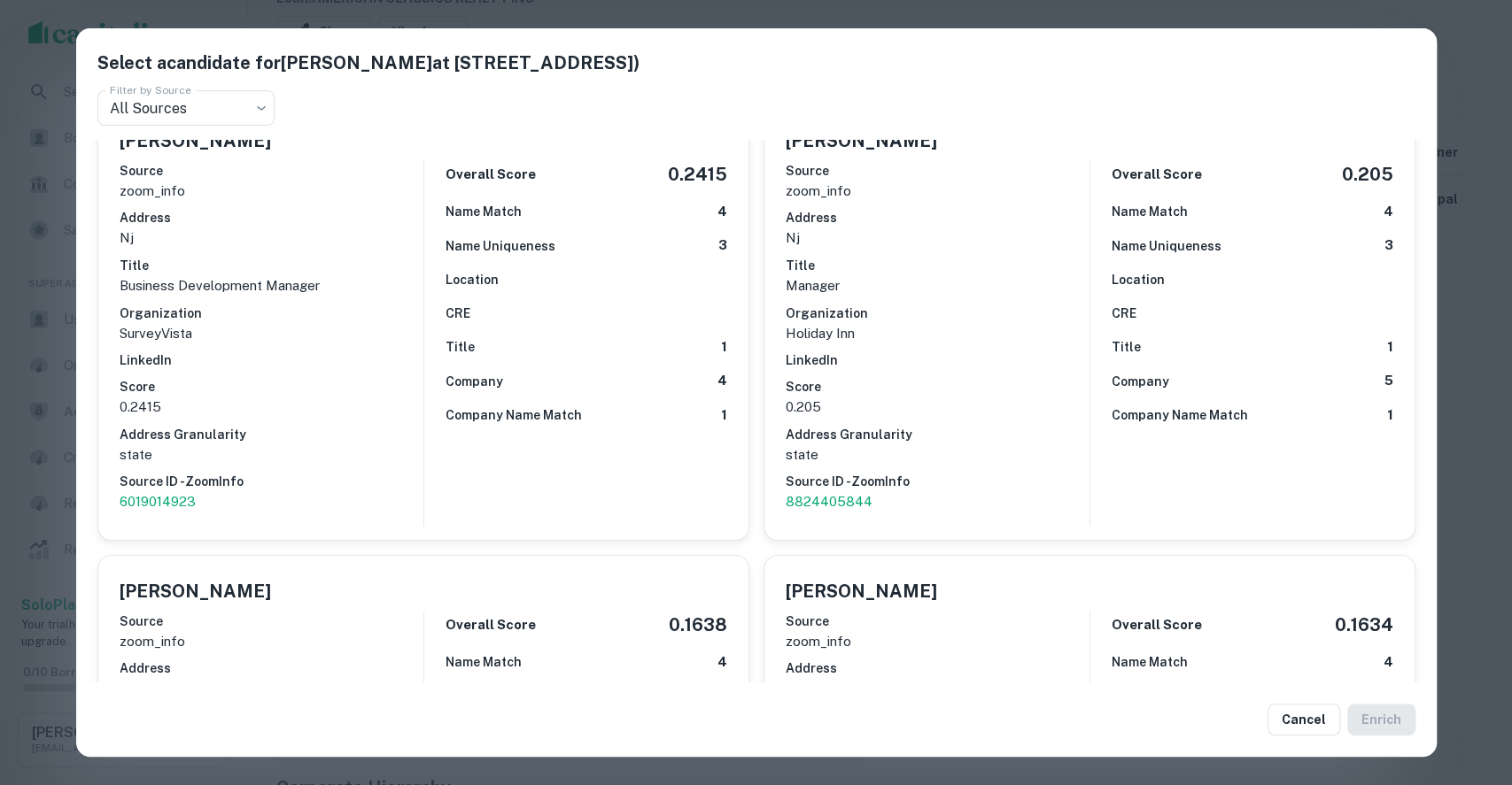
scroll to position [2360, 0]
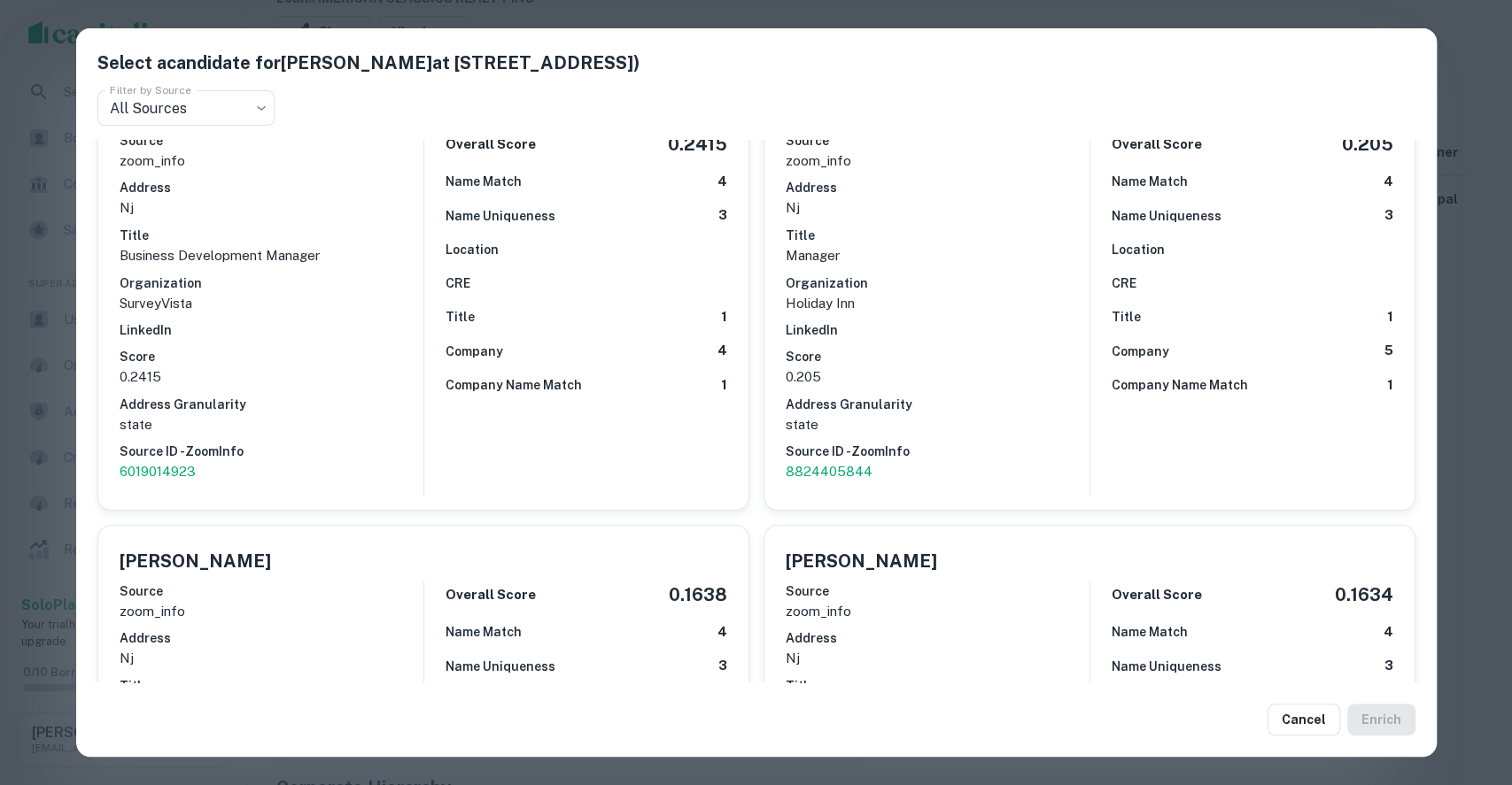
click at [637, 511] on div "John Patel Source zoom_info Address nj Title Interim Chief Technology Officer O…" at bounding box center [416, 736] width 666 height 450
click at [1311, 727] on button "Cancel" at bounding box center [1303, 719] width 73 height 31
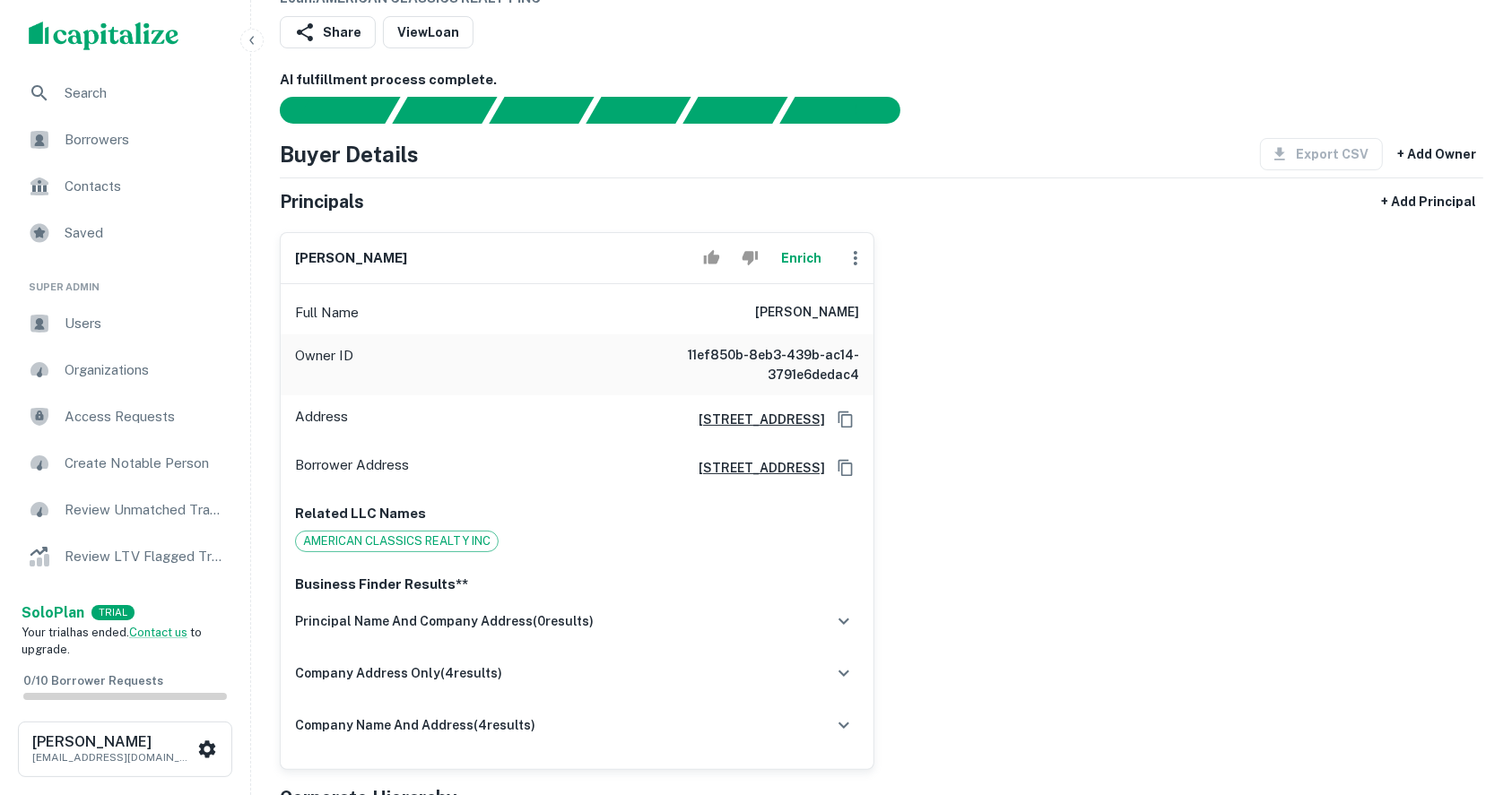
drag, startPoint x: 1385, startPoint y: 391, endPoint x: 1375, endPoint y: 377, distance: 17.2
click at [1385, 384] on div "john j. patel Enrich Full Name john j. patel Owner ID 11ef850b-8eb3-439b-ac14-3…" at bounding box center [873, 494] width 1218 height 552
click at [844, 261] on icon "button" at bounding box center [855, 259] width 22 height 22
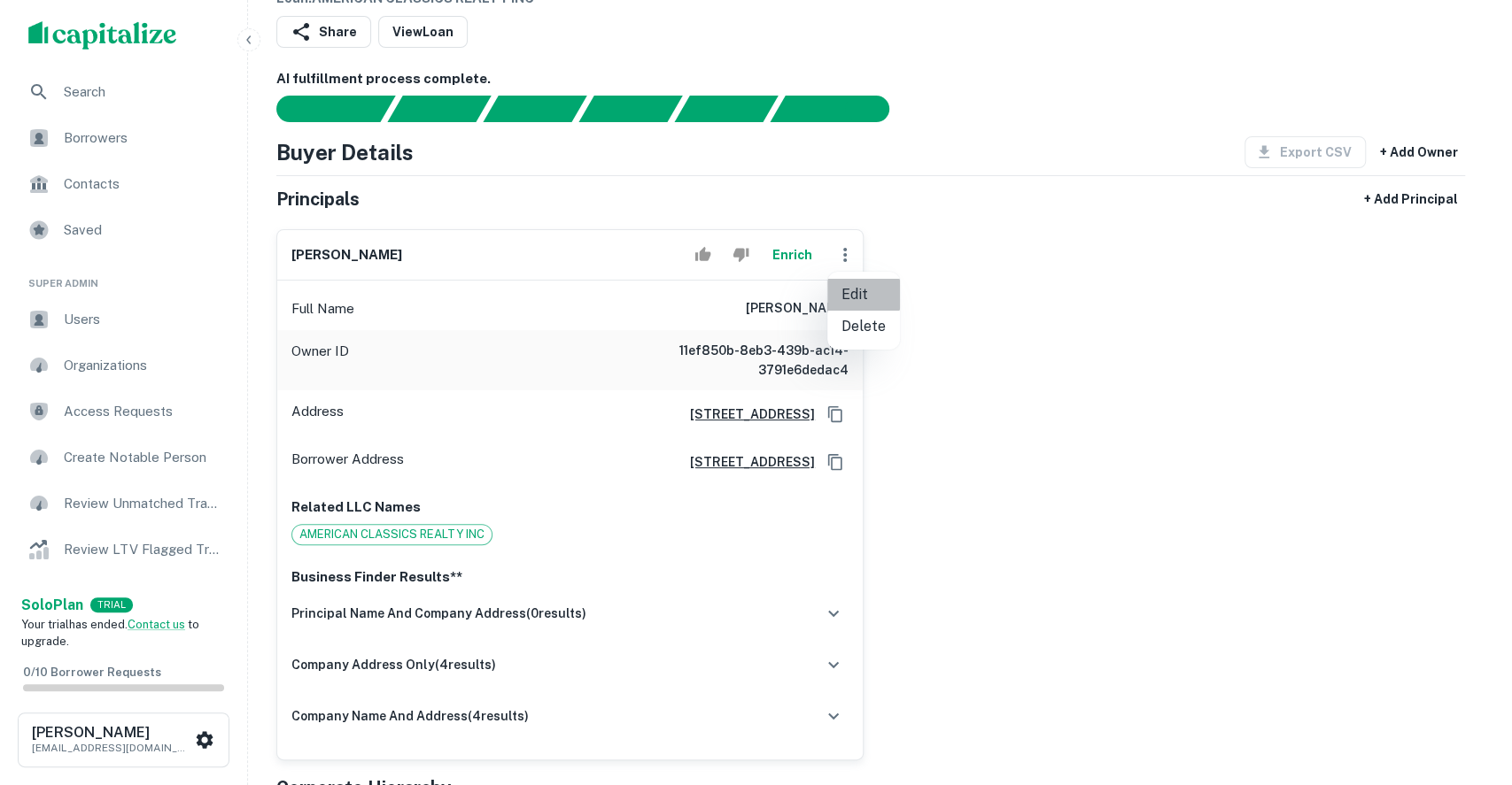
click at [844, 284] on li "Edit" at bounding box center [863, 294] width 73 height 31
select select "**"
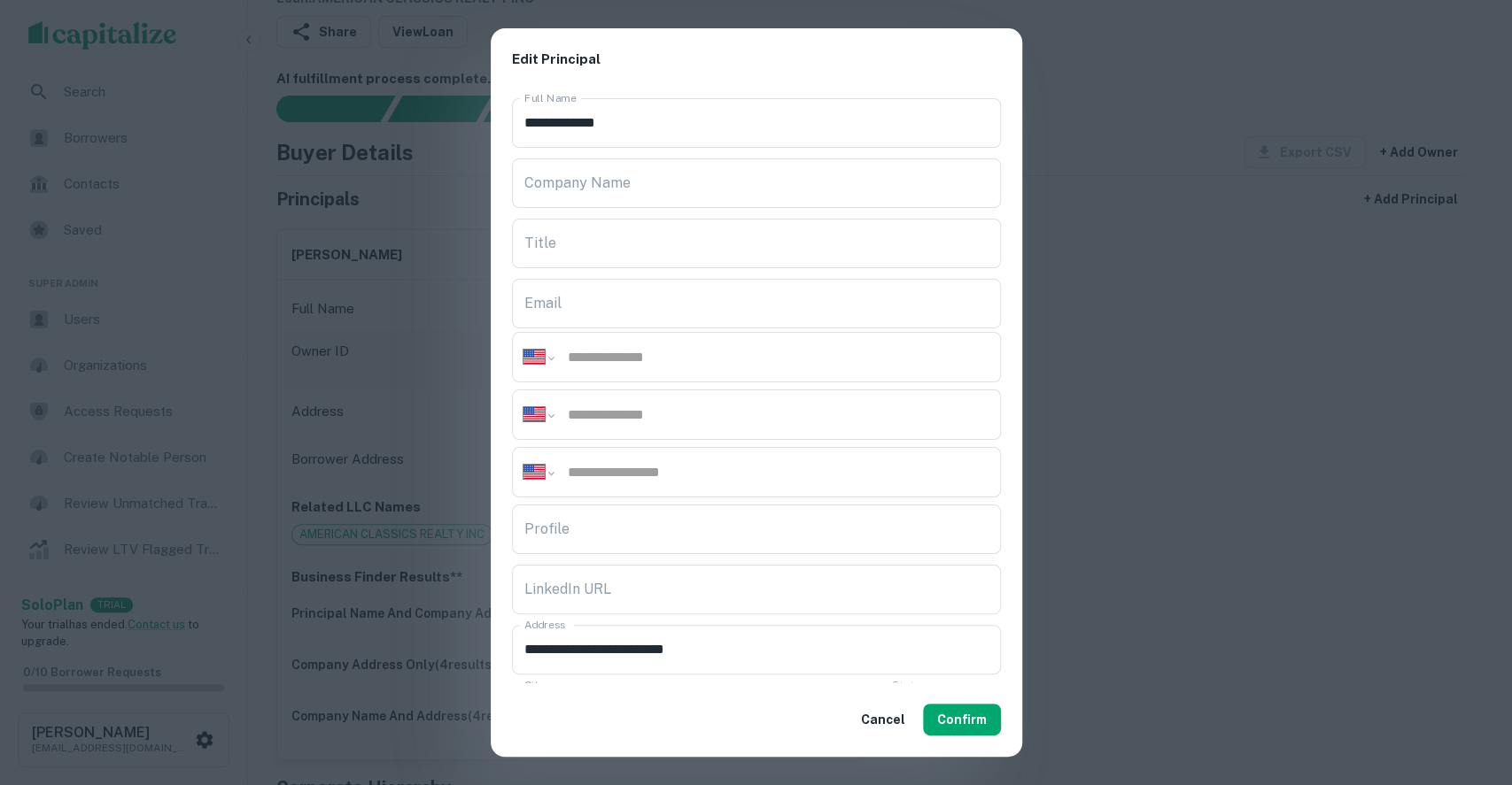
click at [642, 415] on input "tel" at bounding box center [777, 415] width 424 height 21
paste input "**********"
type input "**********"
click at [638, 352] on input "tel" at bounding box center [777, 357] width 424 height 21
paste input "**********"
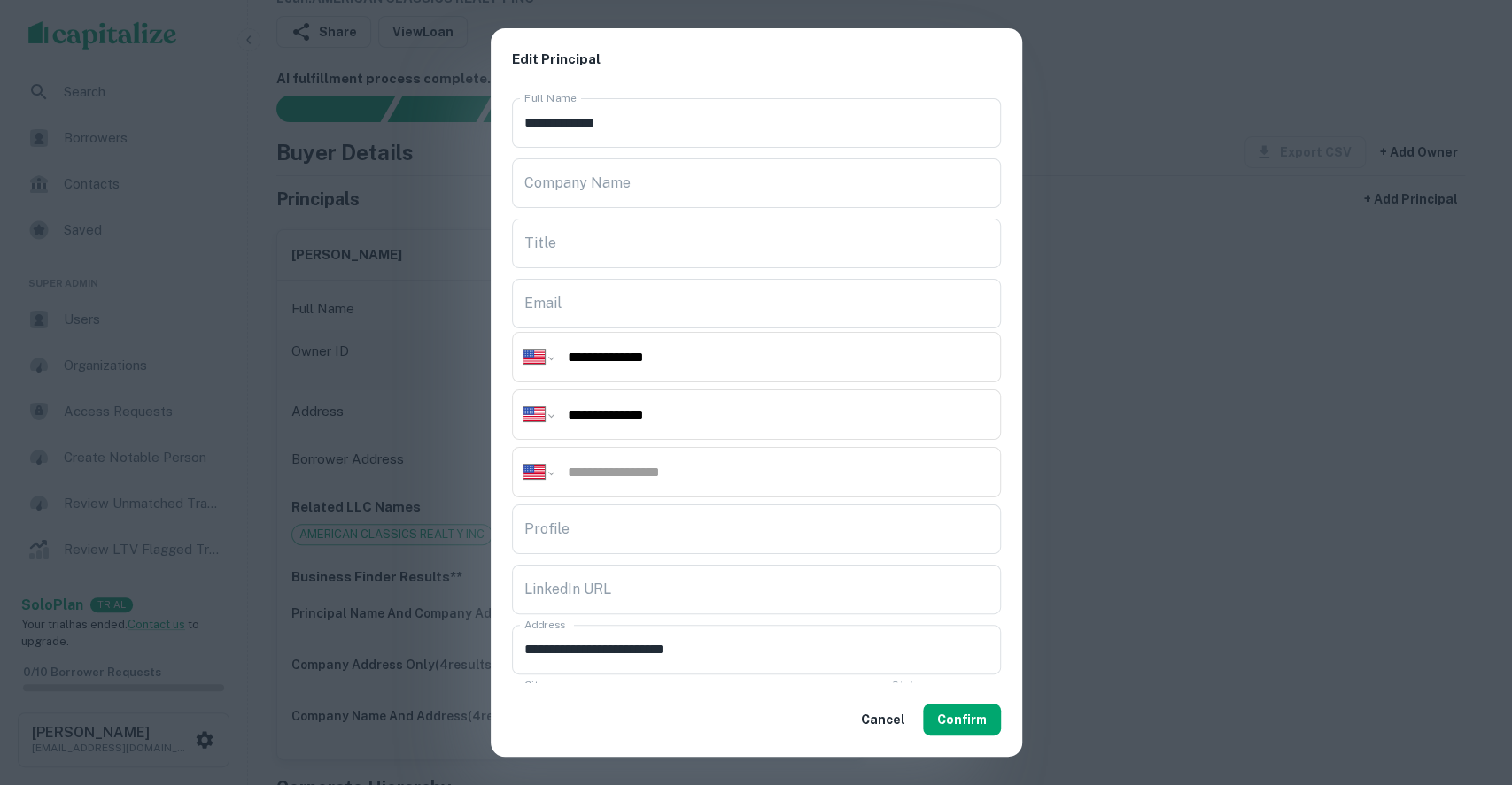
type input "**********"
click at [697, 475] on input "tel" at bounding box center [777, 472] width 424 height 21
paste input "**********"
type input "**********"
click at [765, 190] on input "Company Name" at bounding box center [756, 183] width 488 height 49
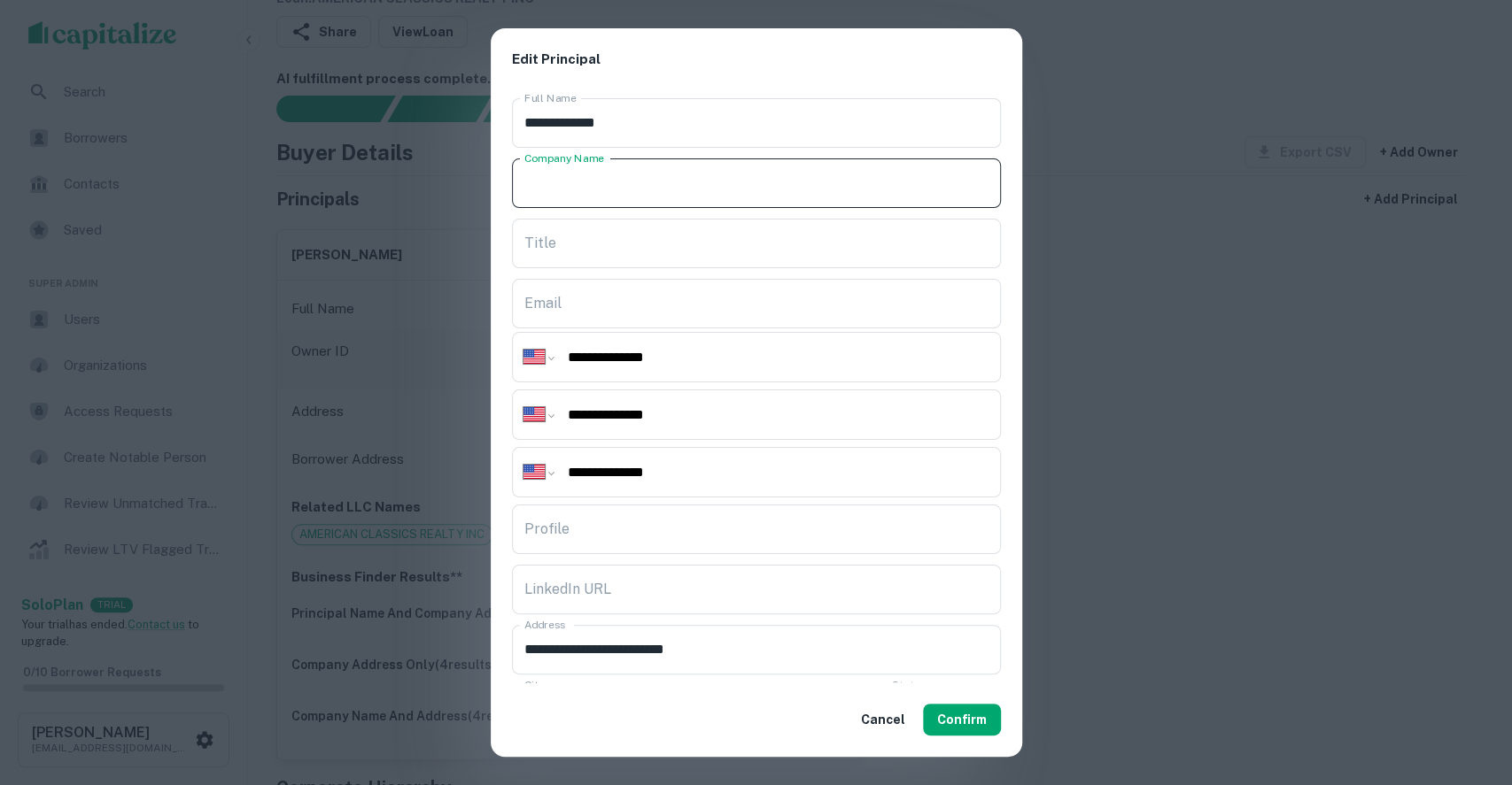
click at [671, 183] on input "Company Name" at bounding box center [756, 183] width 488 height 49
type input "**********"
click at [629, 237] on input "Title" at bounding box center [756, 243] width 488 height 49
click at [1183, 512] on div "**********" at bounding box center [756, 392] width 1512 height 785
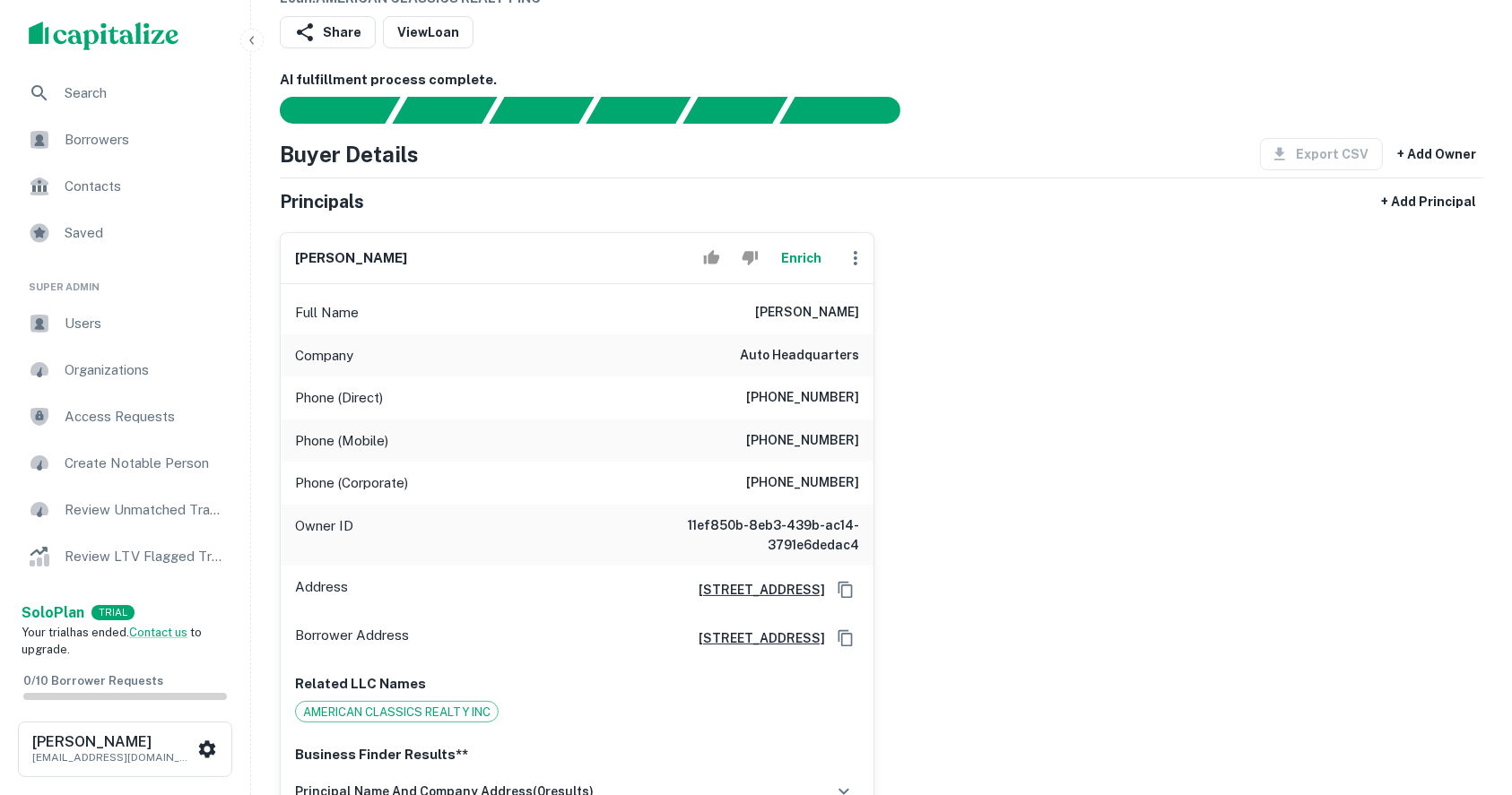
click at [853, 259] on icon "button" at bounding box center [855, 259] width 4 height 15
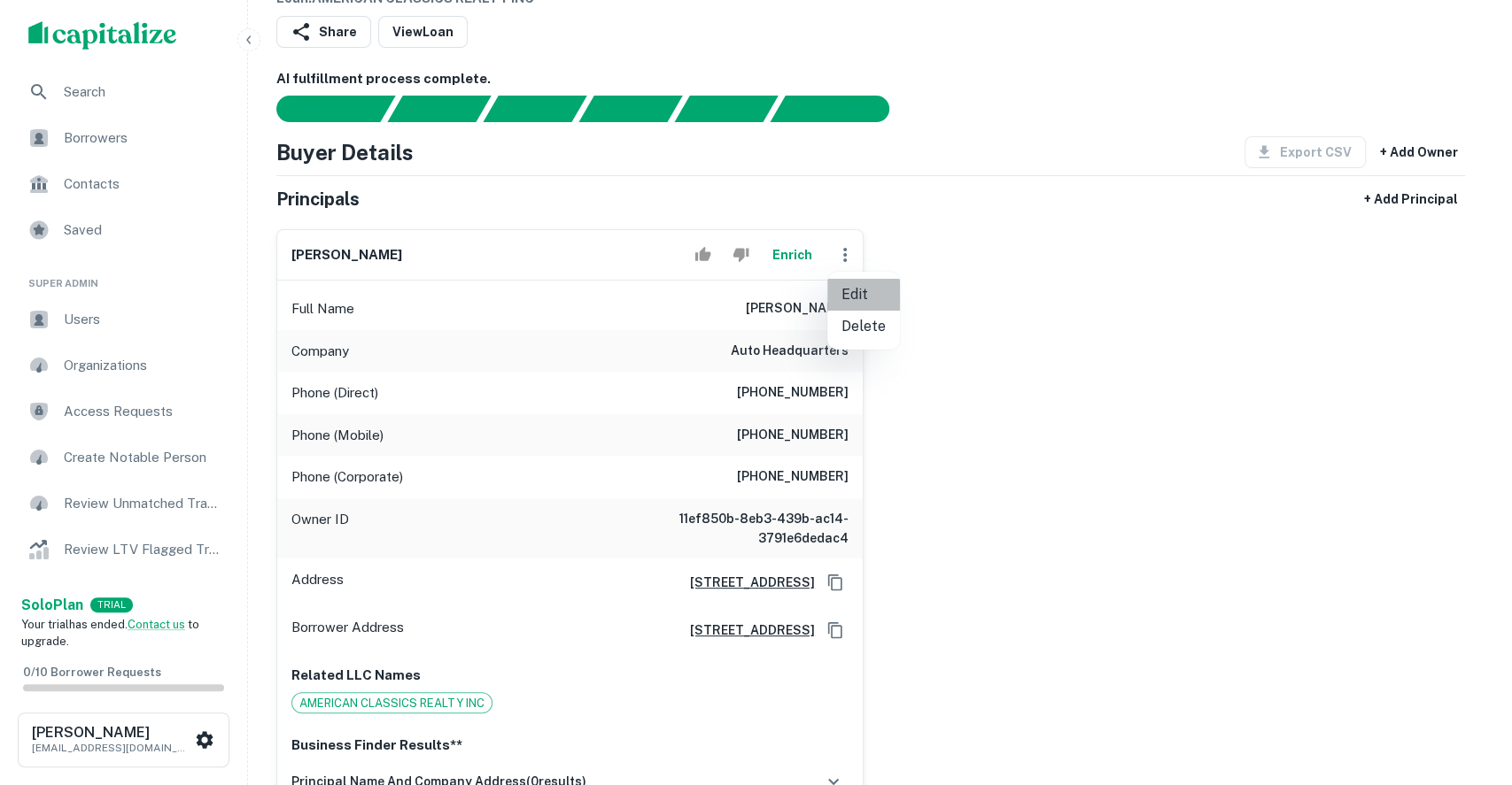
click at [859, 298] on li "Edit" at bounding box center [863, 294] width 73 height 31
select select "**"
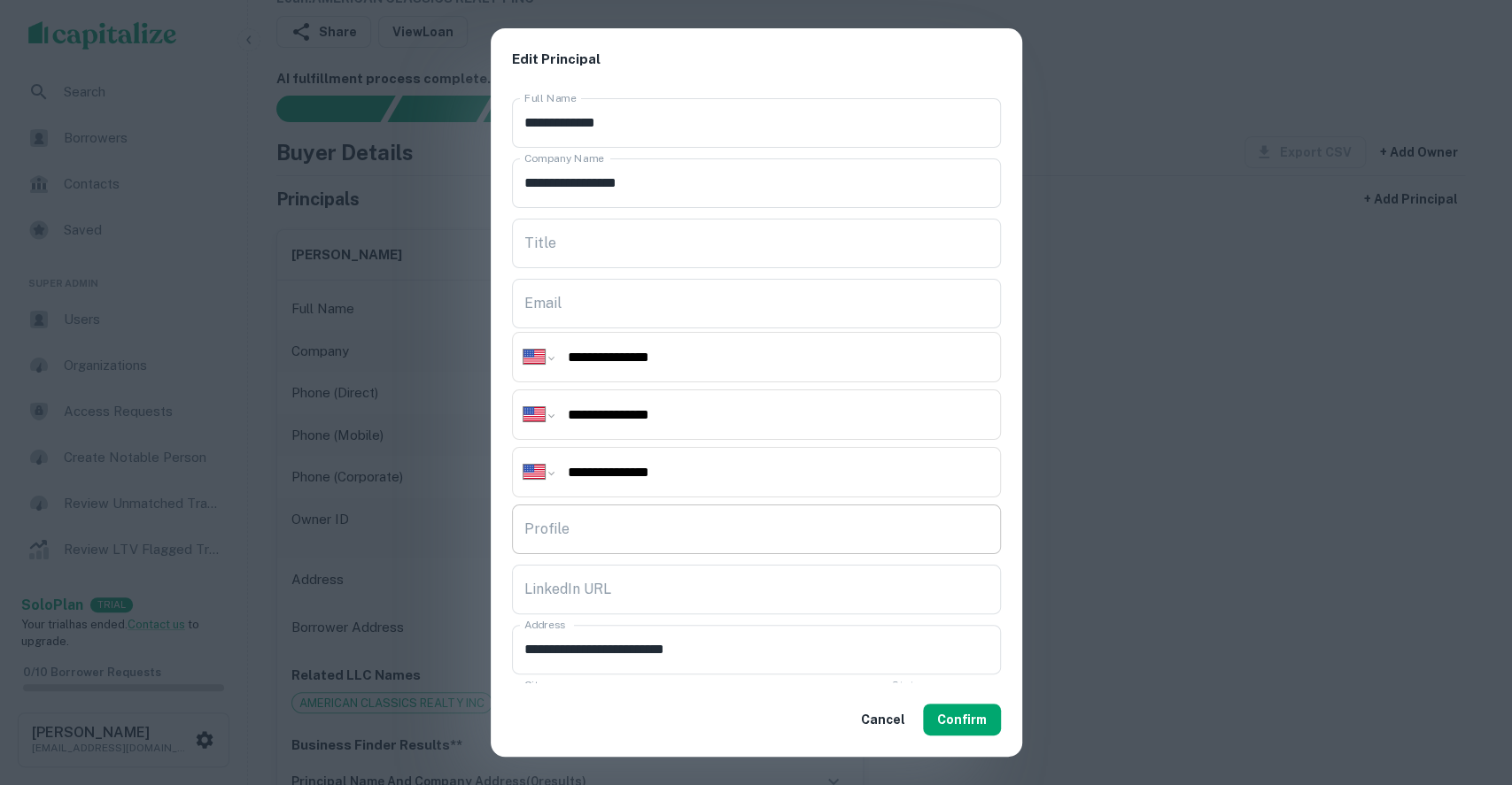
click at [619, 533] on input "Profile" at bounding box center [756, 529] width 488 height 49
click at [651, 531] on input "Profile" at bounding box center [756, 529] width 488 height 49
paste input "**********"
type input "**********"
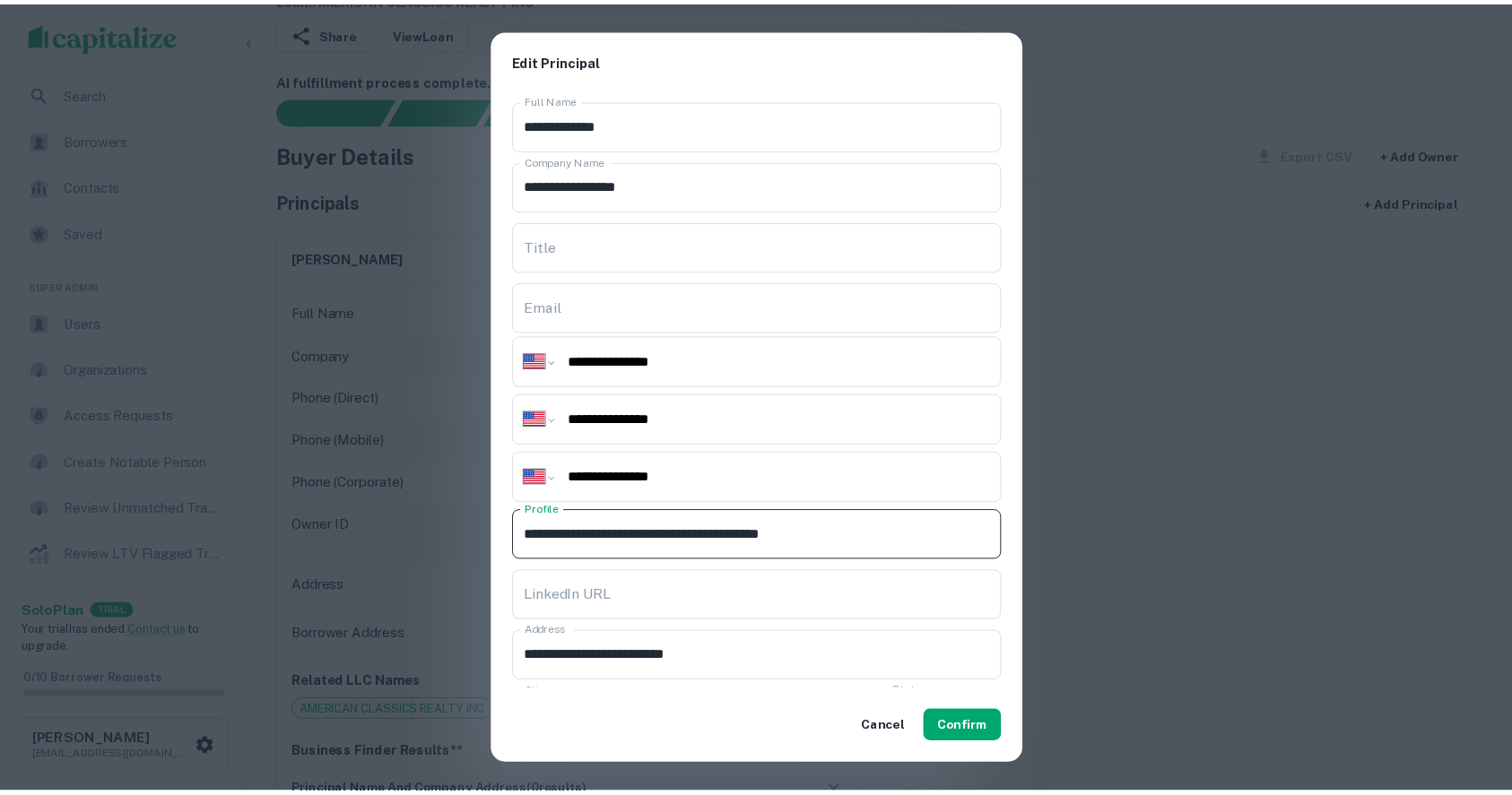
scroll to position [219, 0]
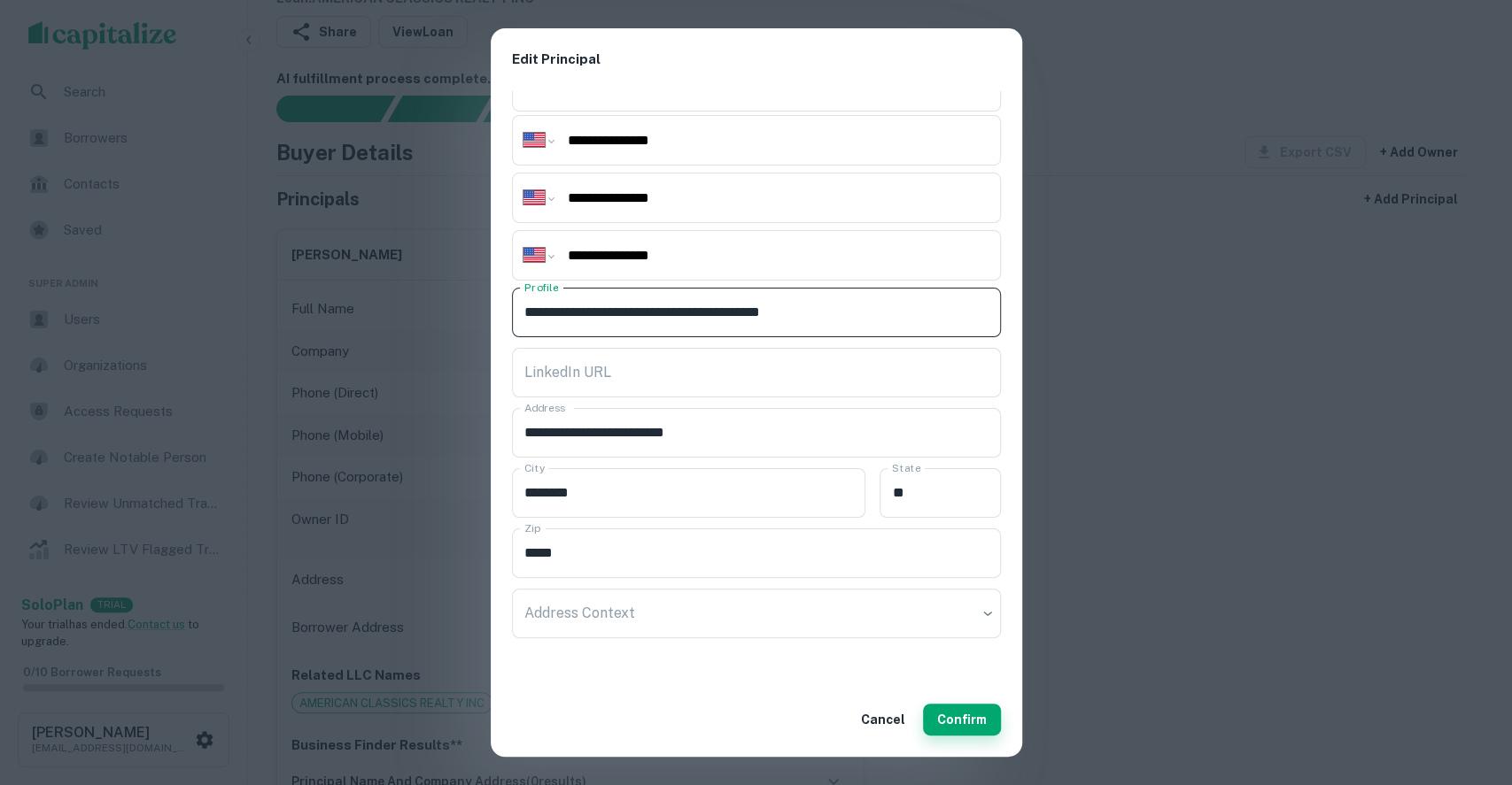
click at [956, 714] on button "Confirm" at bounding box center [962, 719] width 78 height 31
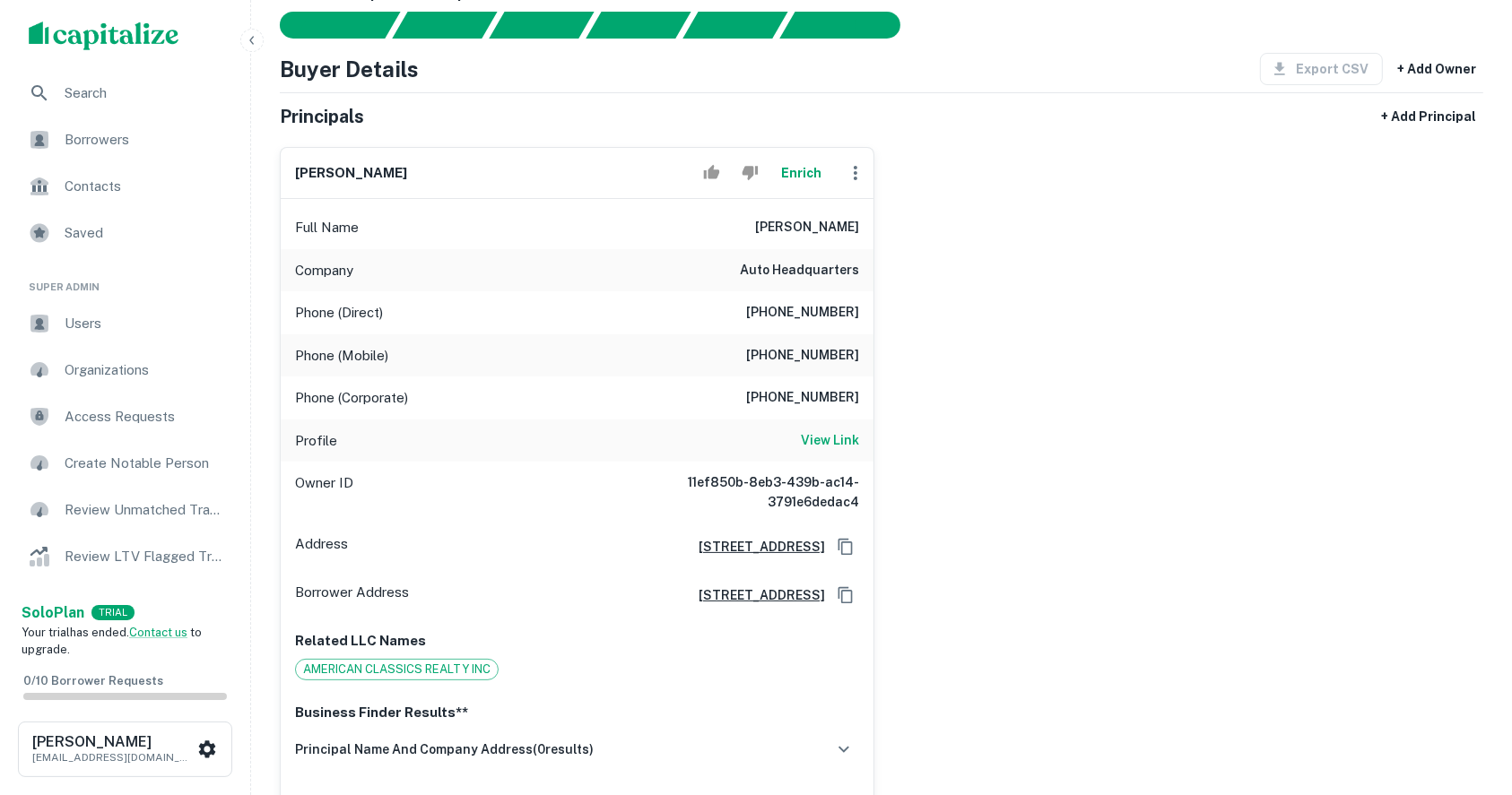
scroll to position [239, 0]
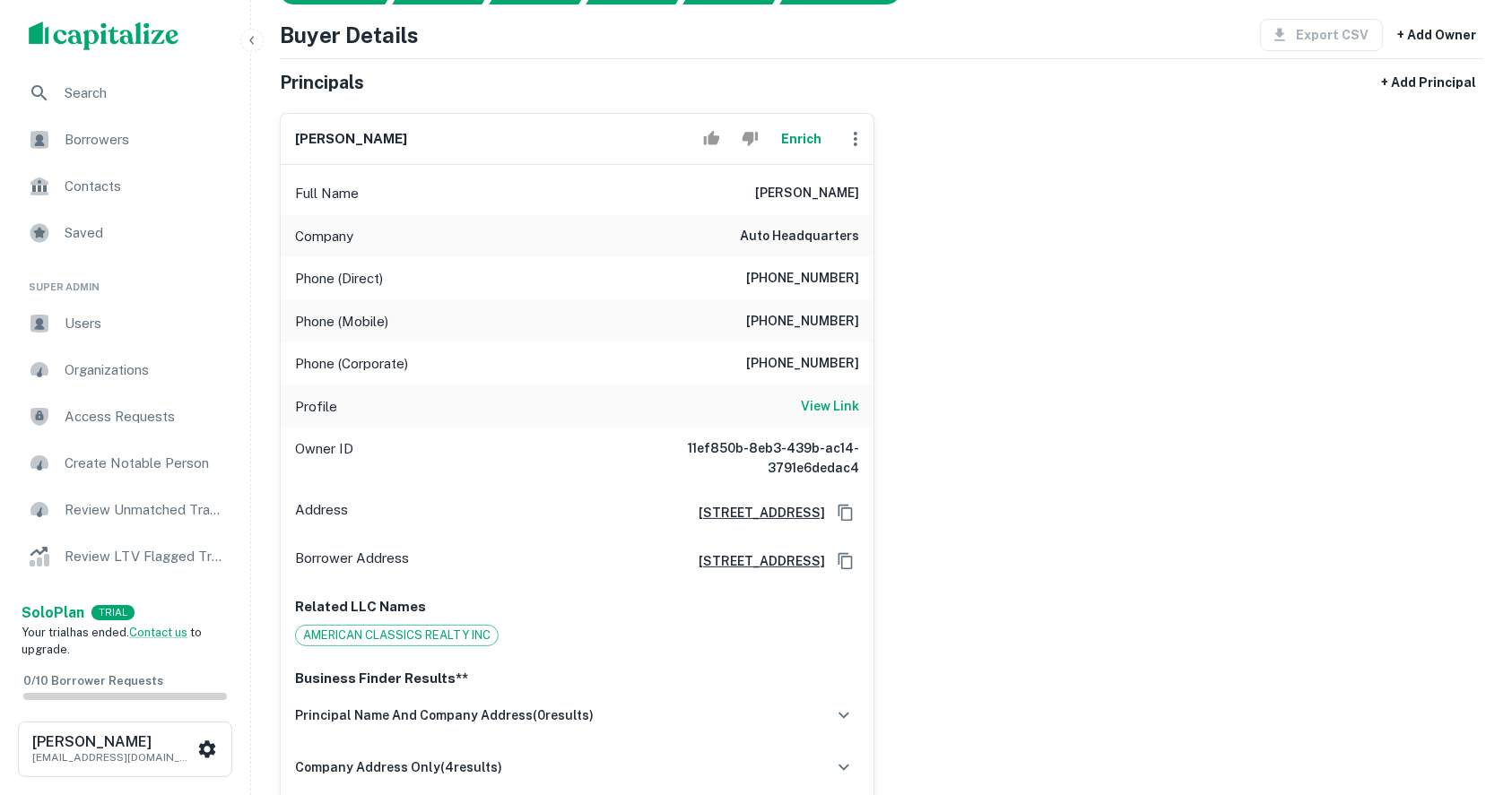
click at [1436, 244] on div "john j. patel Enrich Full Name john j. patel Company auto headquarters Phone (D…" at bounding box center [873, 481] width 1218 height 766
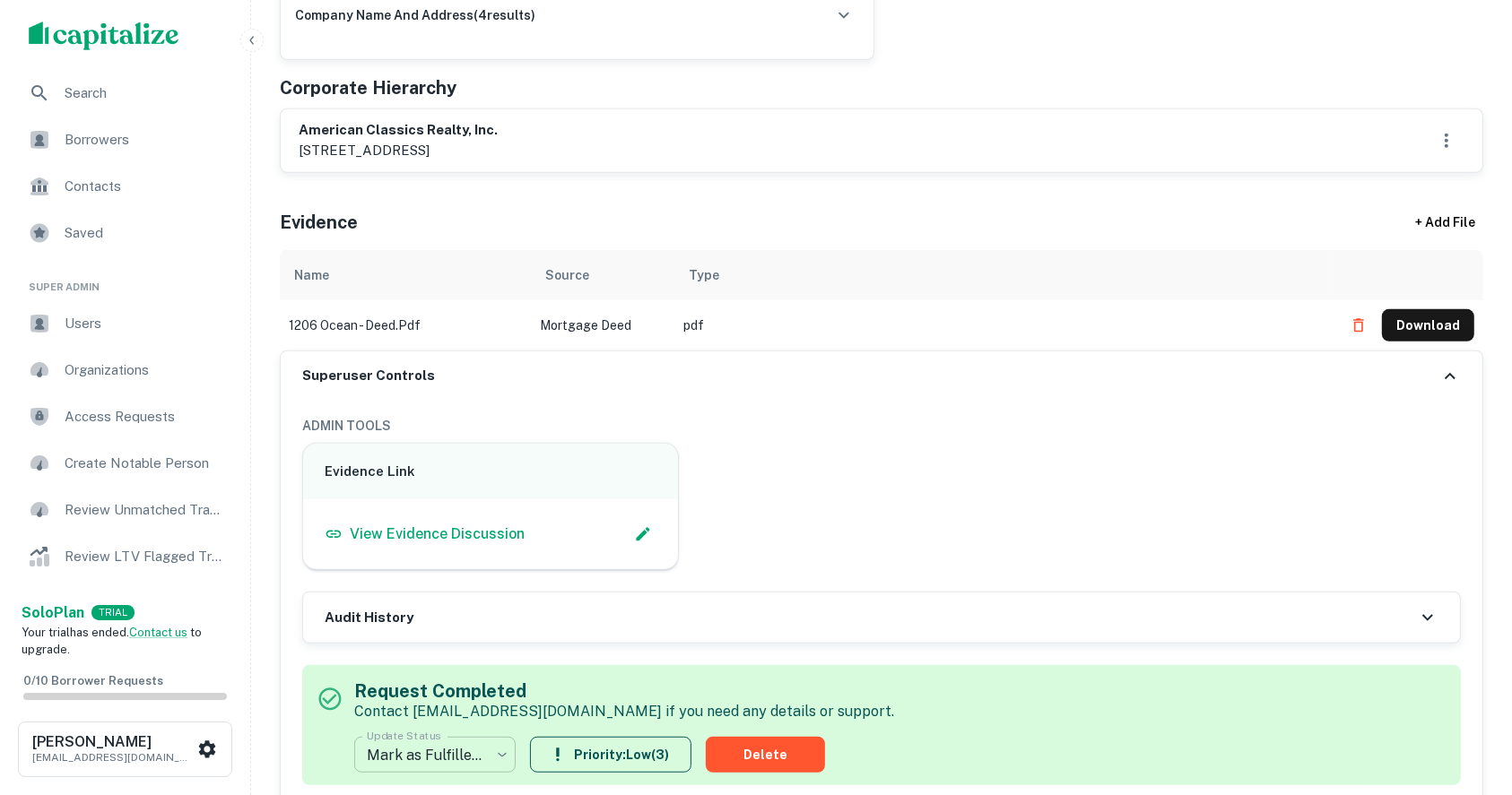
scroll to position [1075, 0]
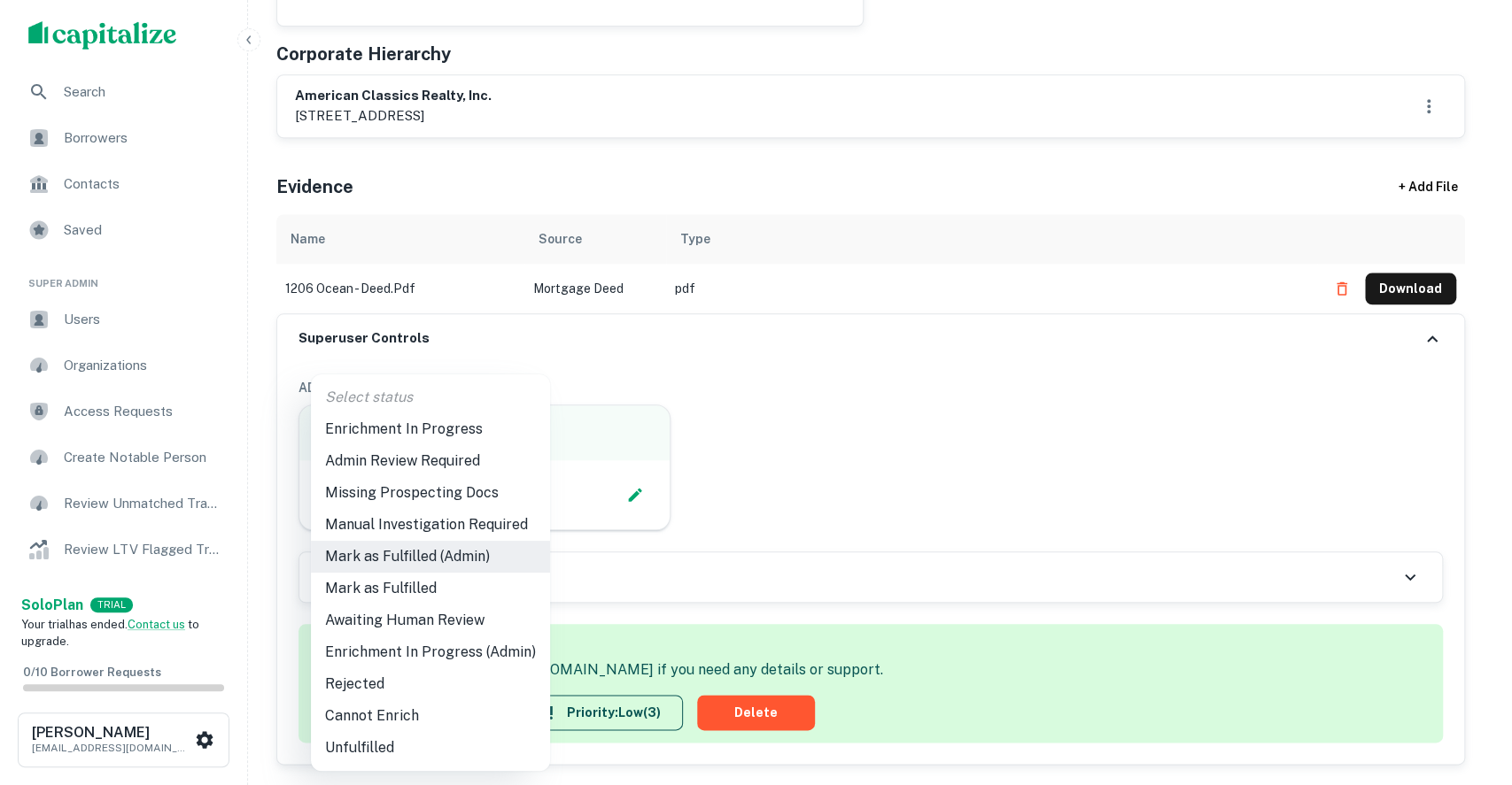
click at [421, 471] on li "Admin Review Required" at bounding box center [431, 460] width 239 height 31
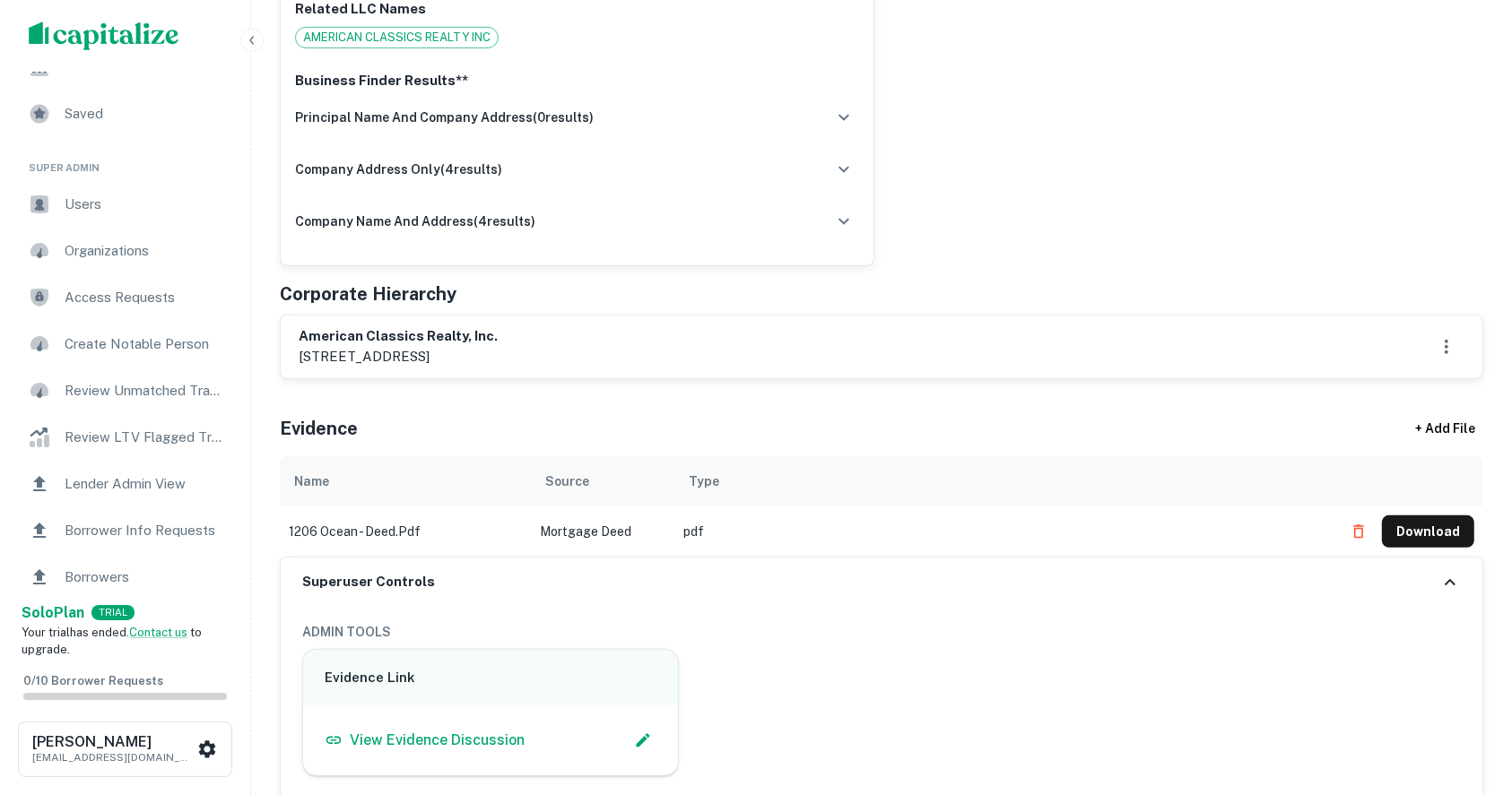
scroll to position [239, 0]
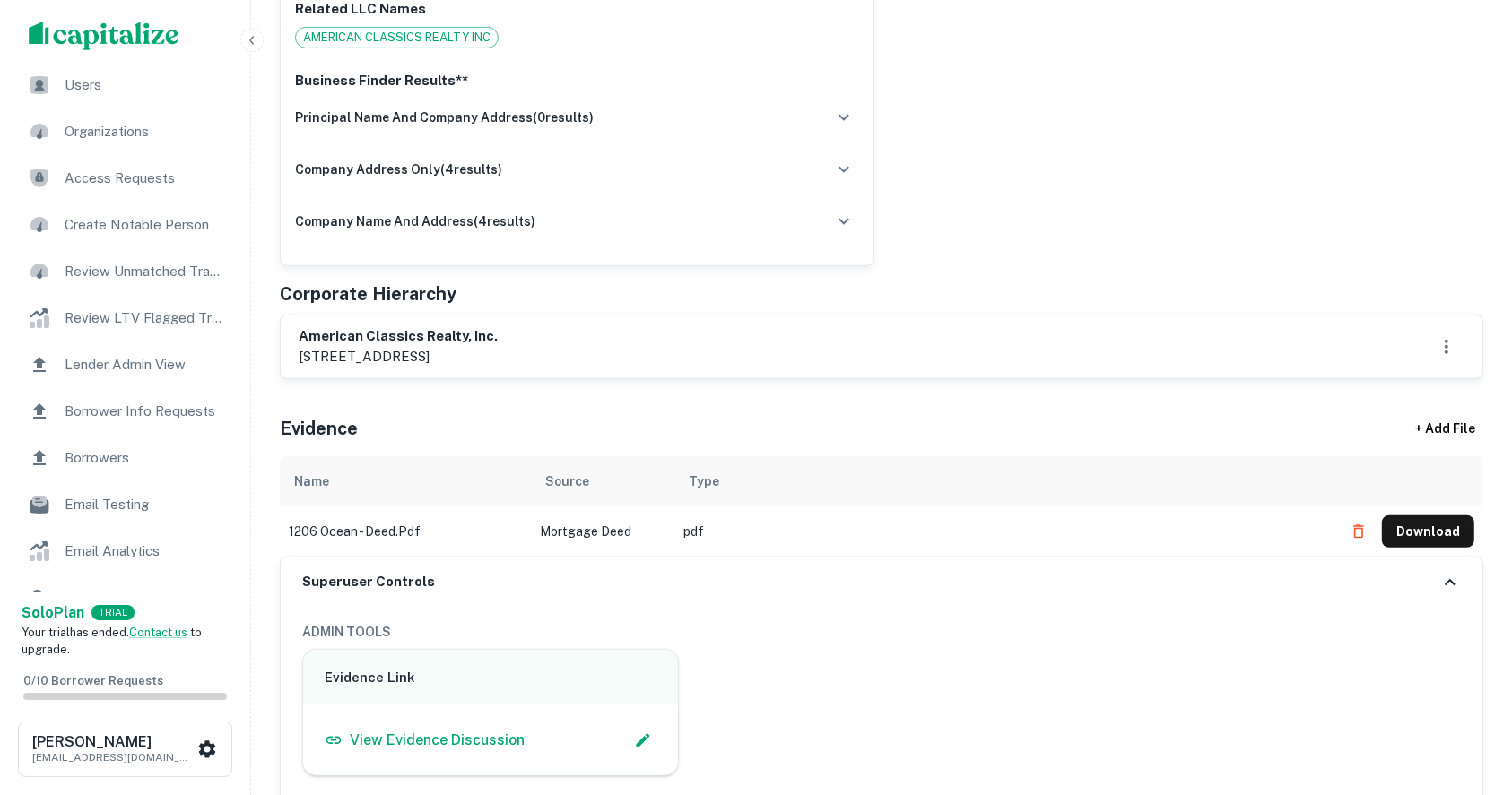
click at [128, 404] on span "Borrower Info Requests" at bounding box center [145, 412] width 160 height 22
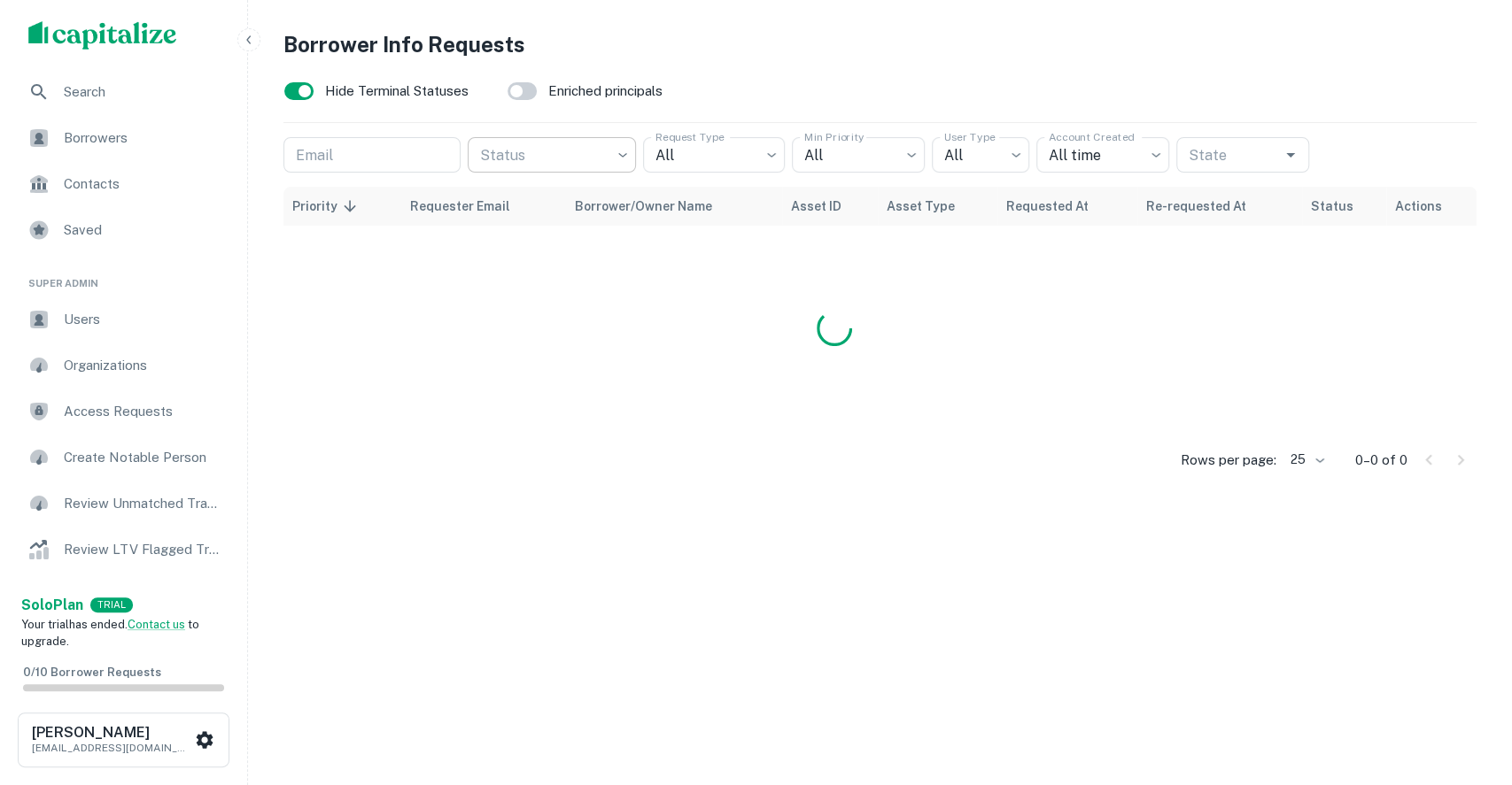
click at [629, 150] on body "Search Borrowers Contacts Saved Super Admin Users Organizations Access Requests…" at bounding box center [756, 392] width 1512 height 785
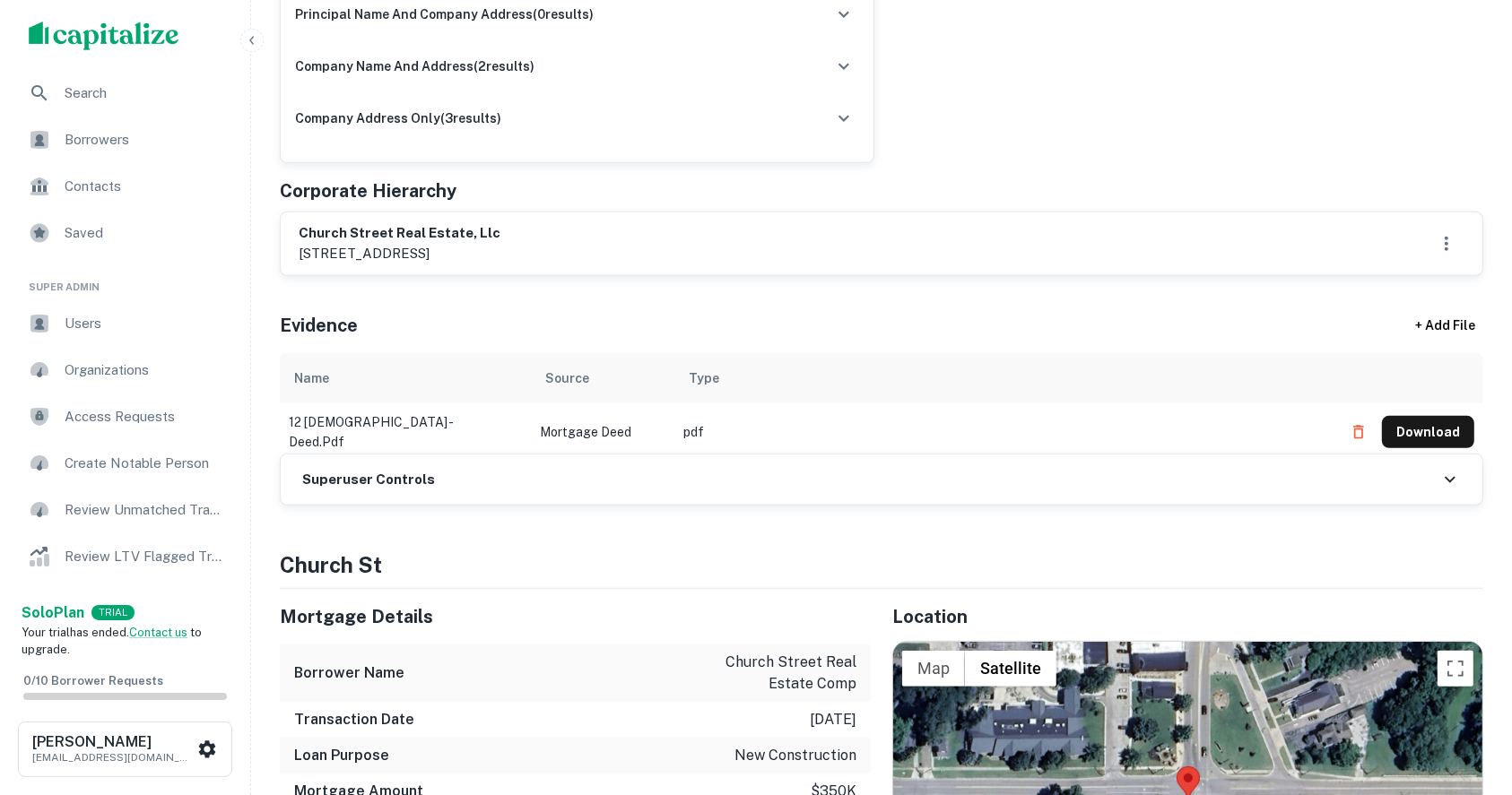
scroll to position [718, 0]
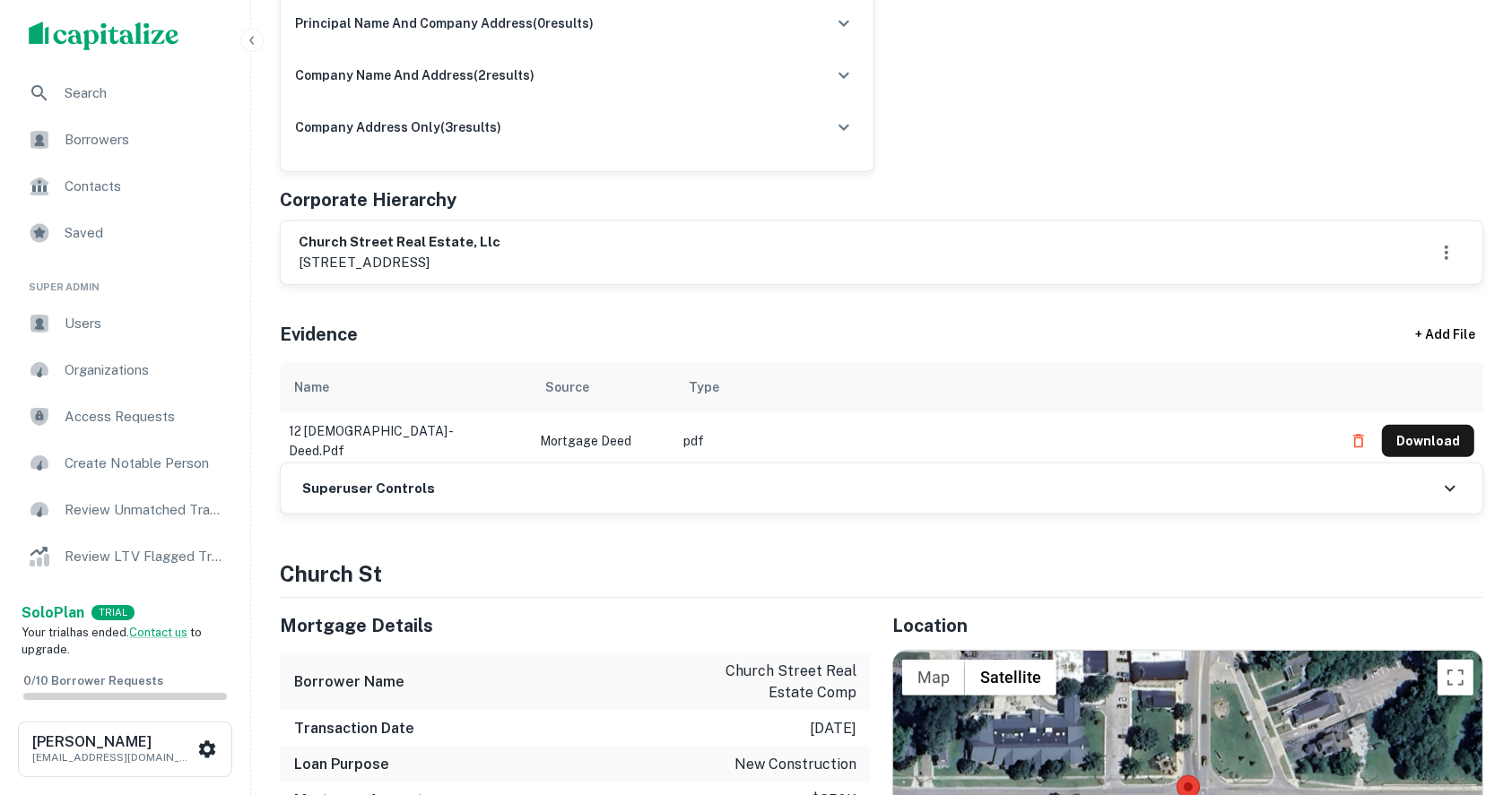
click at [322, 486] on h6 "Superuser Controls" at bounding box center [369, 489] width 133 height 21
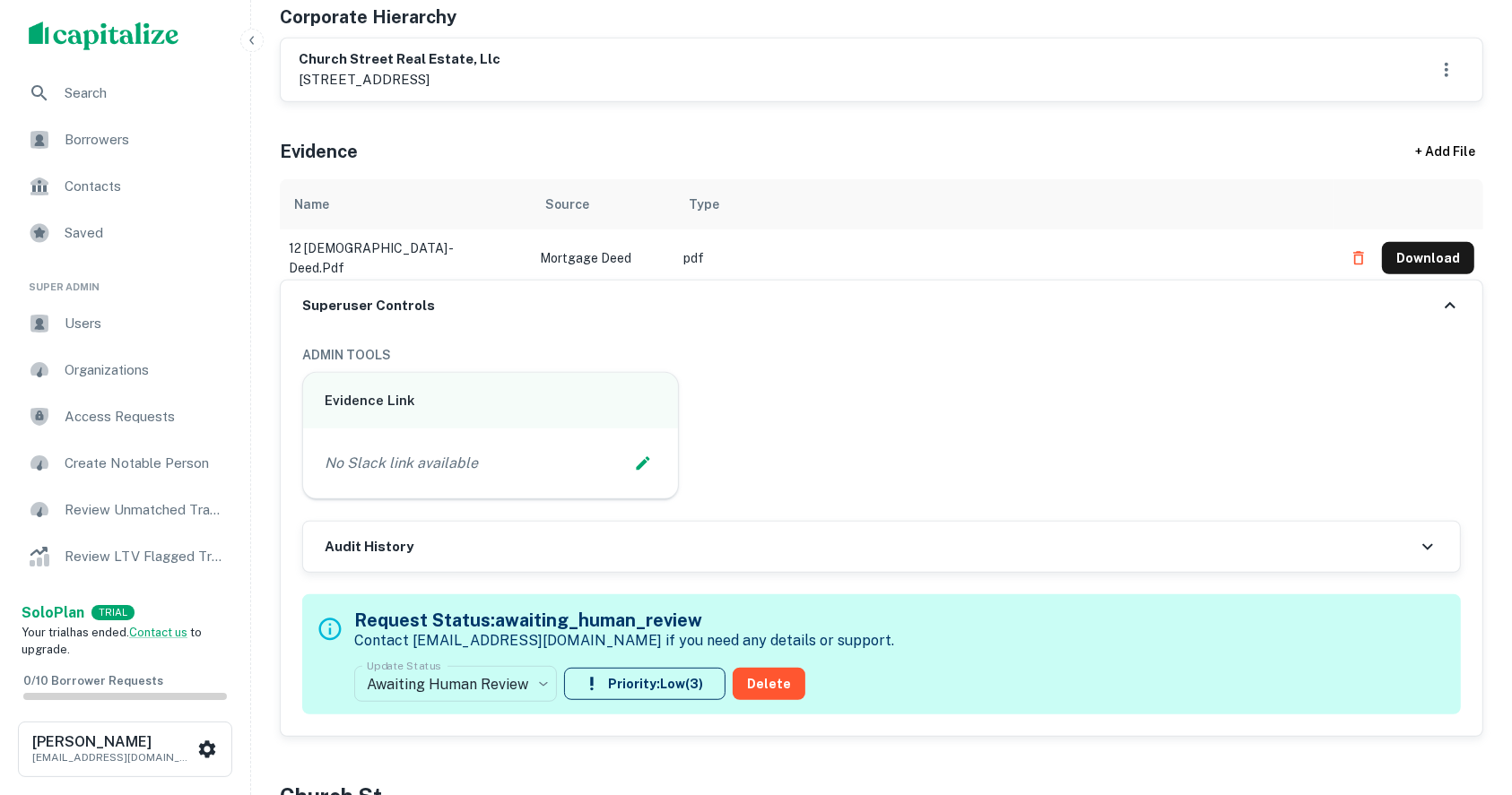
scroll to position [956, 0]
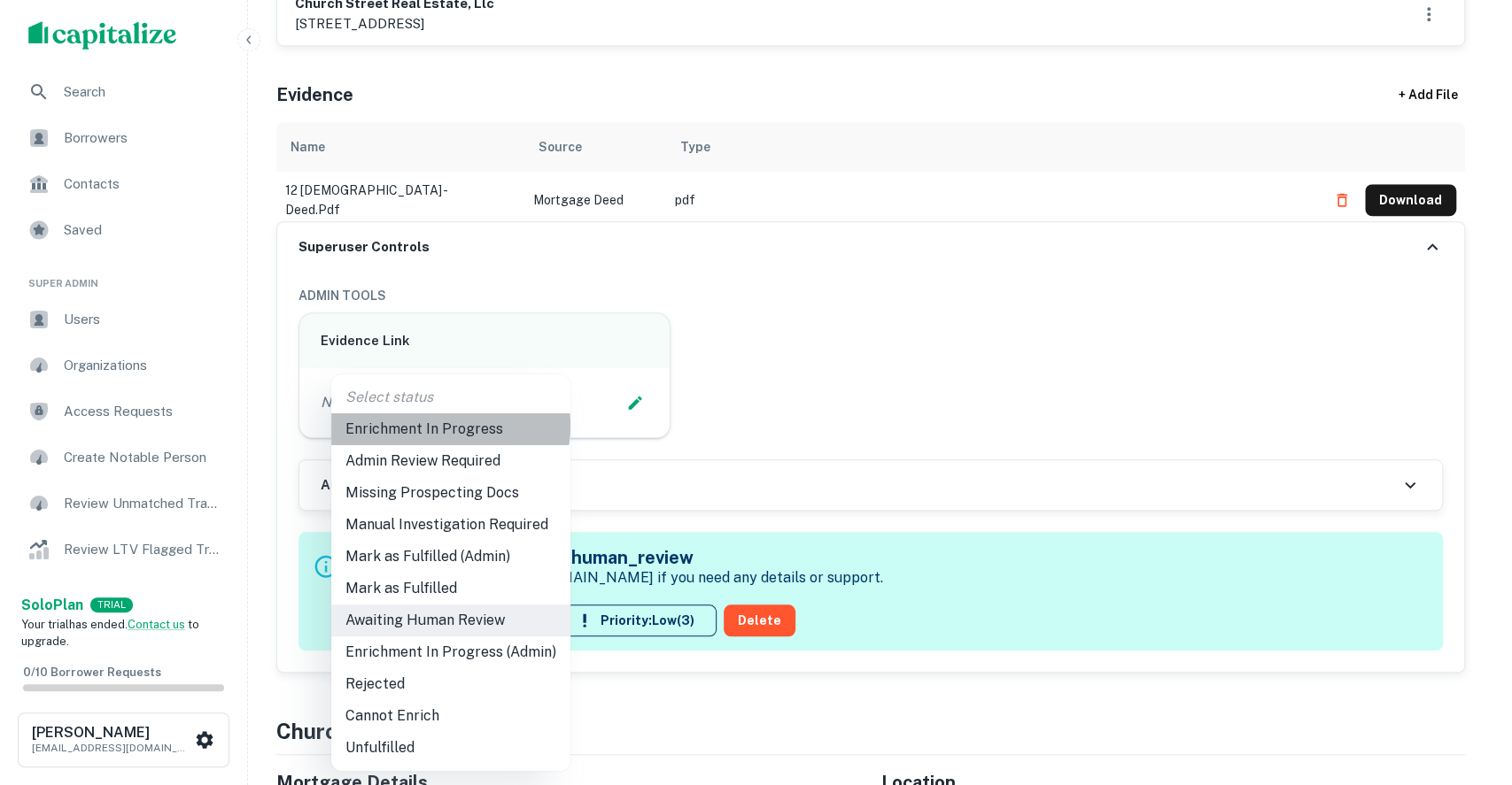
click at [438, 426] on li "Enrichment In Progress" at bounding box center [451, 429] width 239 height 31
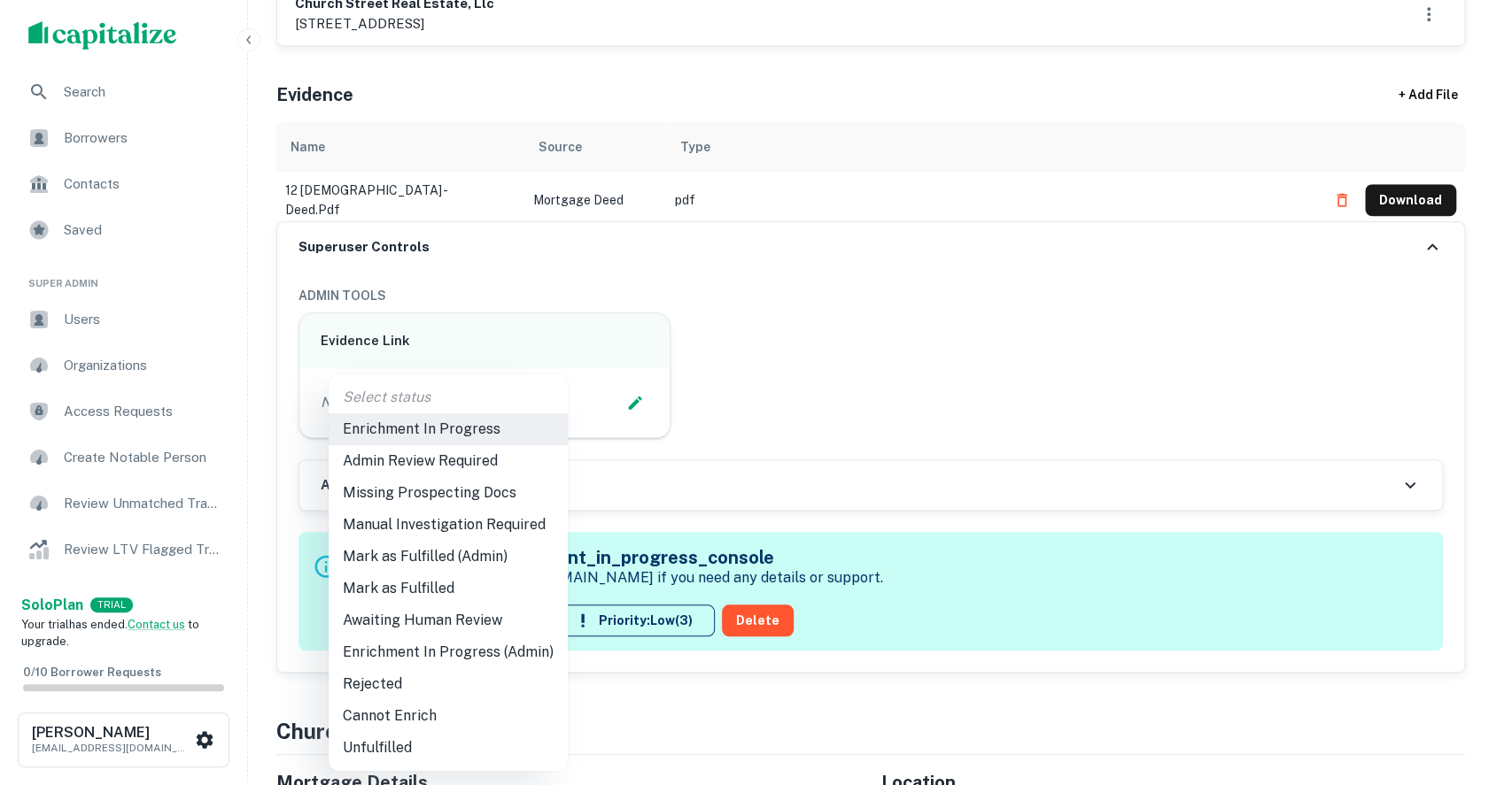
click at [420, 651] on li "Enrichment In Progress (Admin)" at bounding box center [448, 652] width 239 height 31
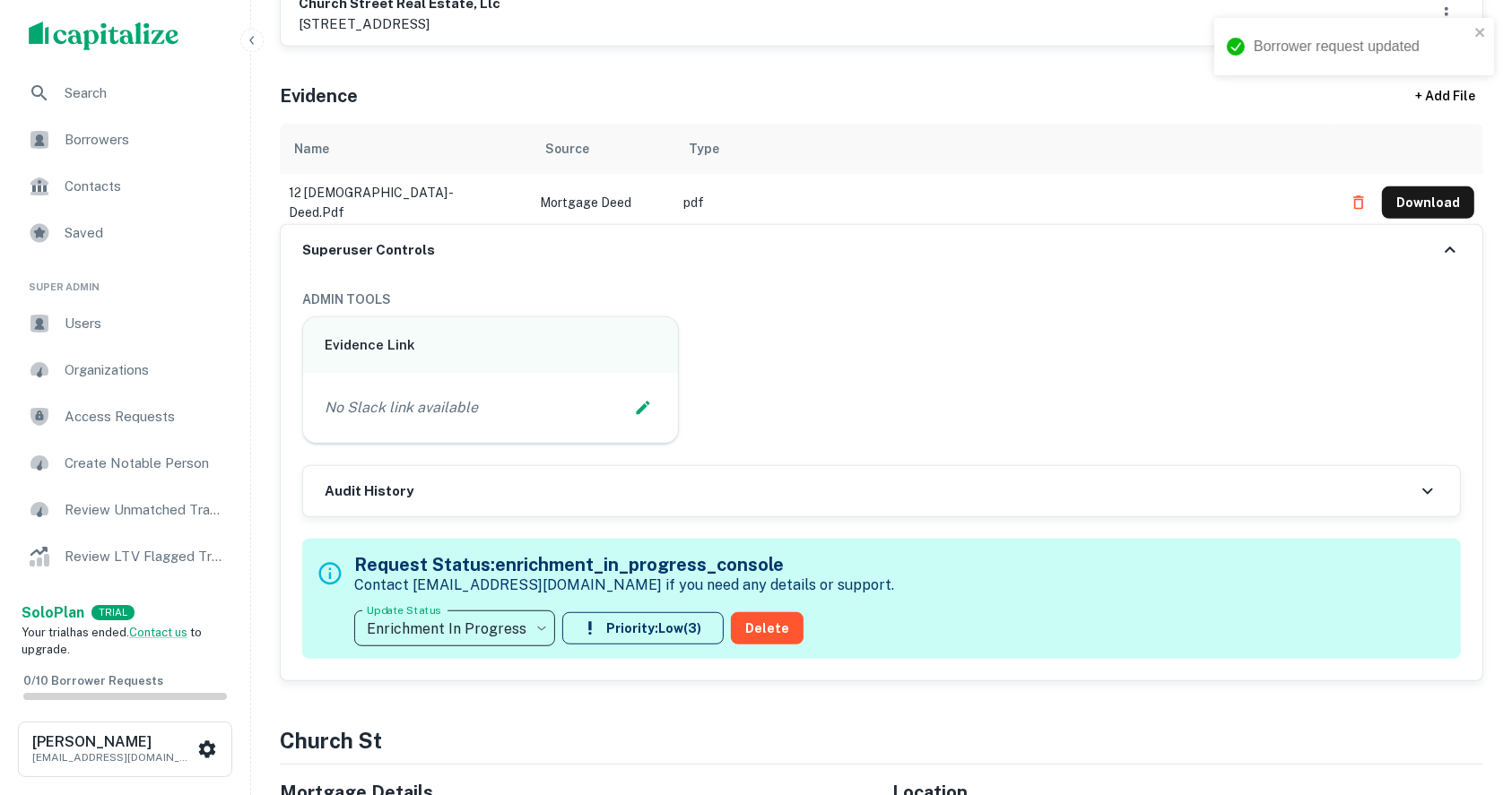
type input "**********"
click at [1329, 392] on div "Evidence Link No Slack link available" at bounding box center [874, 373] width 1173 height 143
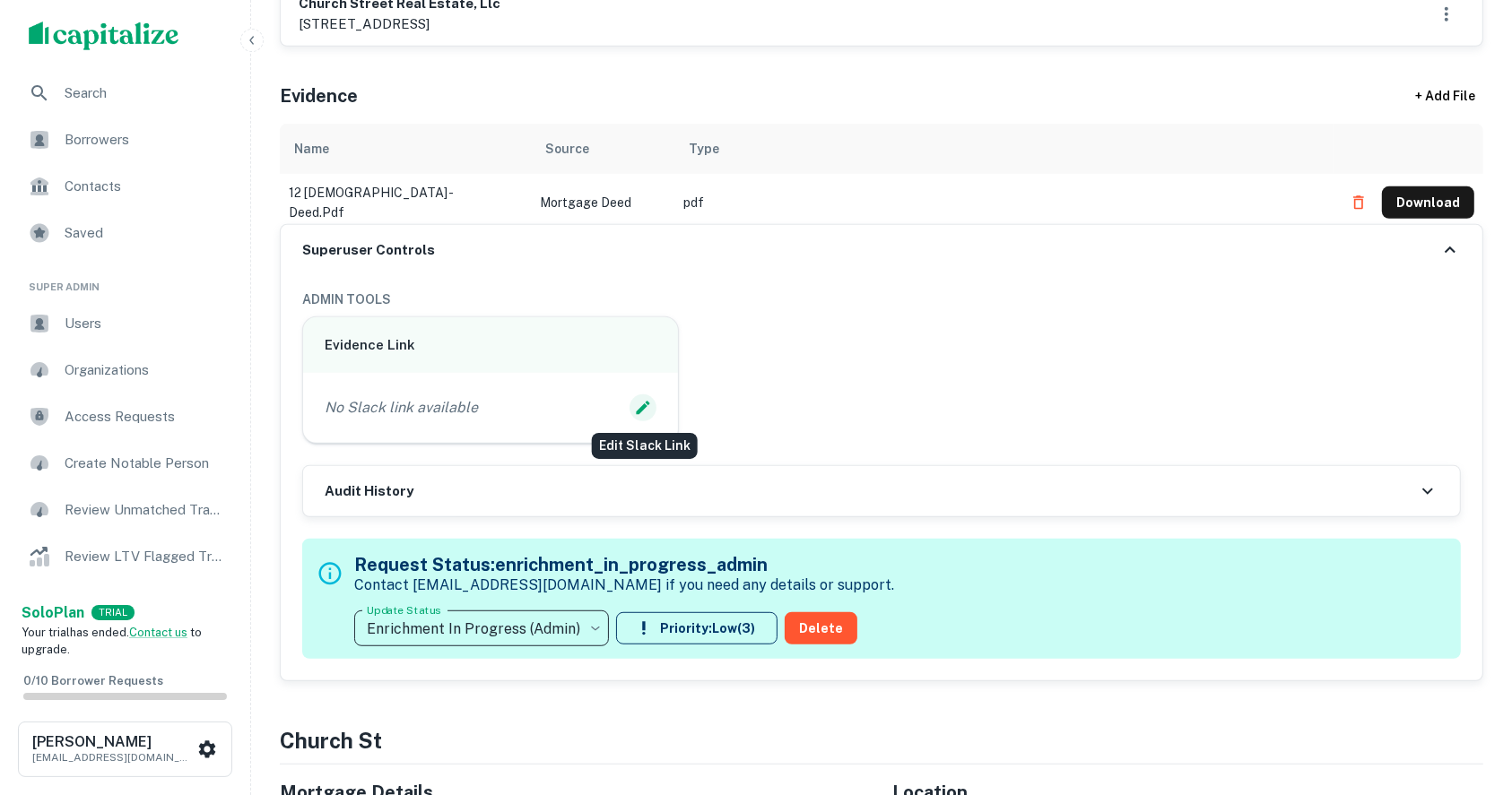
click at [649, 403] on icon "Edit Slack Link" at bounding box center [643, 408] width 18 height 18
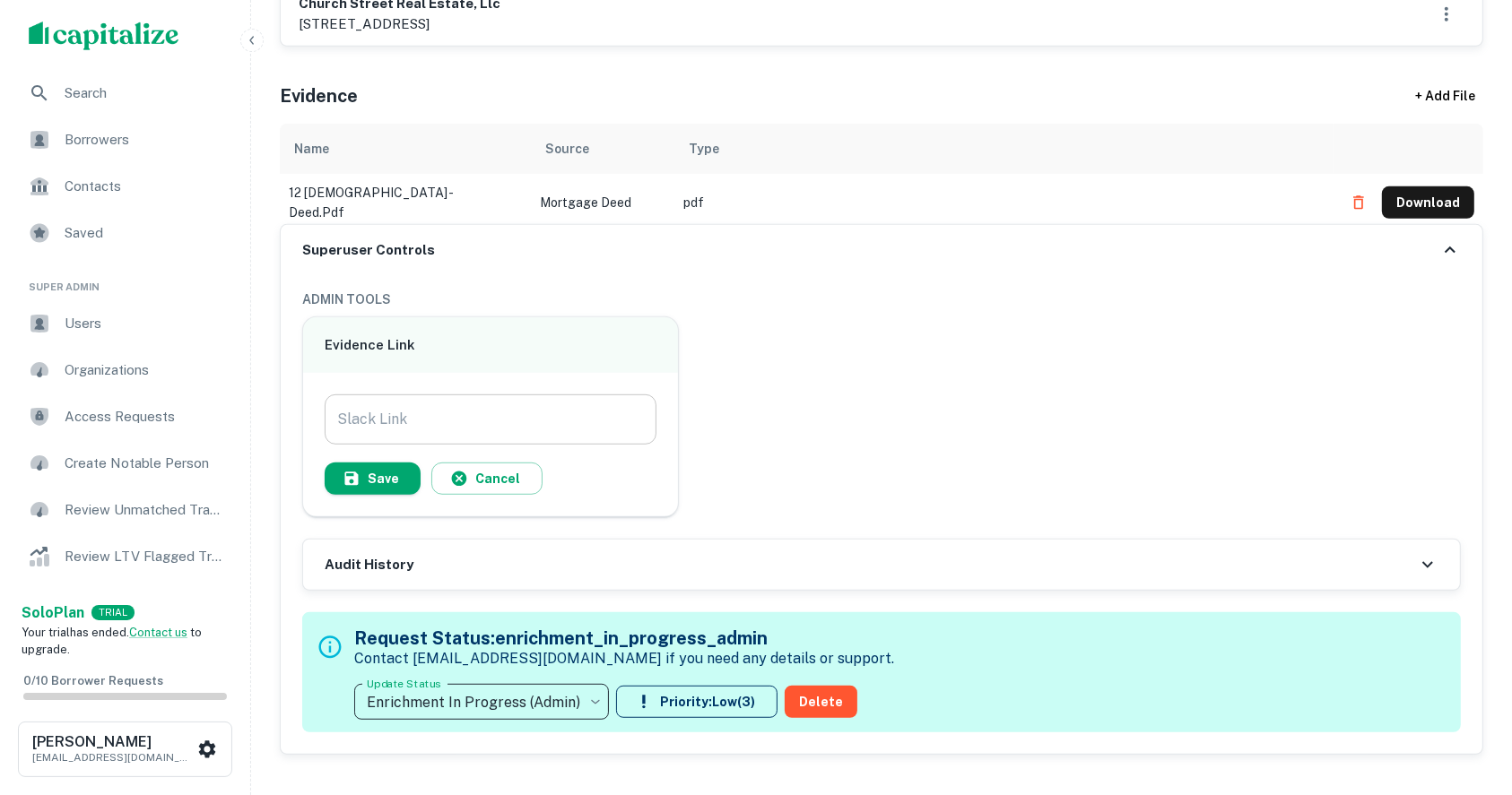
click at [526, 413] on input "Slack Link" at bounding box center [490, 419] width 332 height 50
paste input "**********"
type input "**********"
click at [387, 475] on button "Save" at bounding box center [372, 478] width 96 height 32
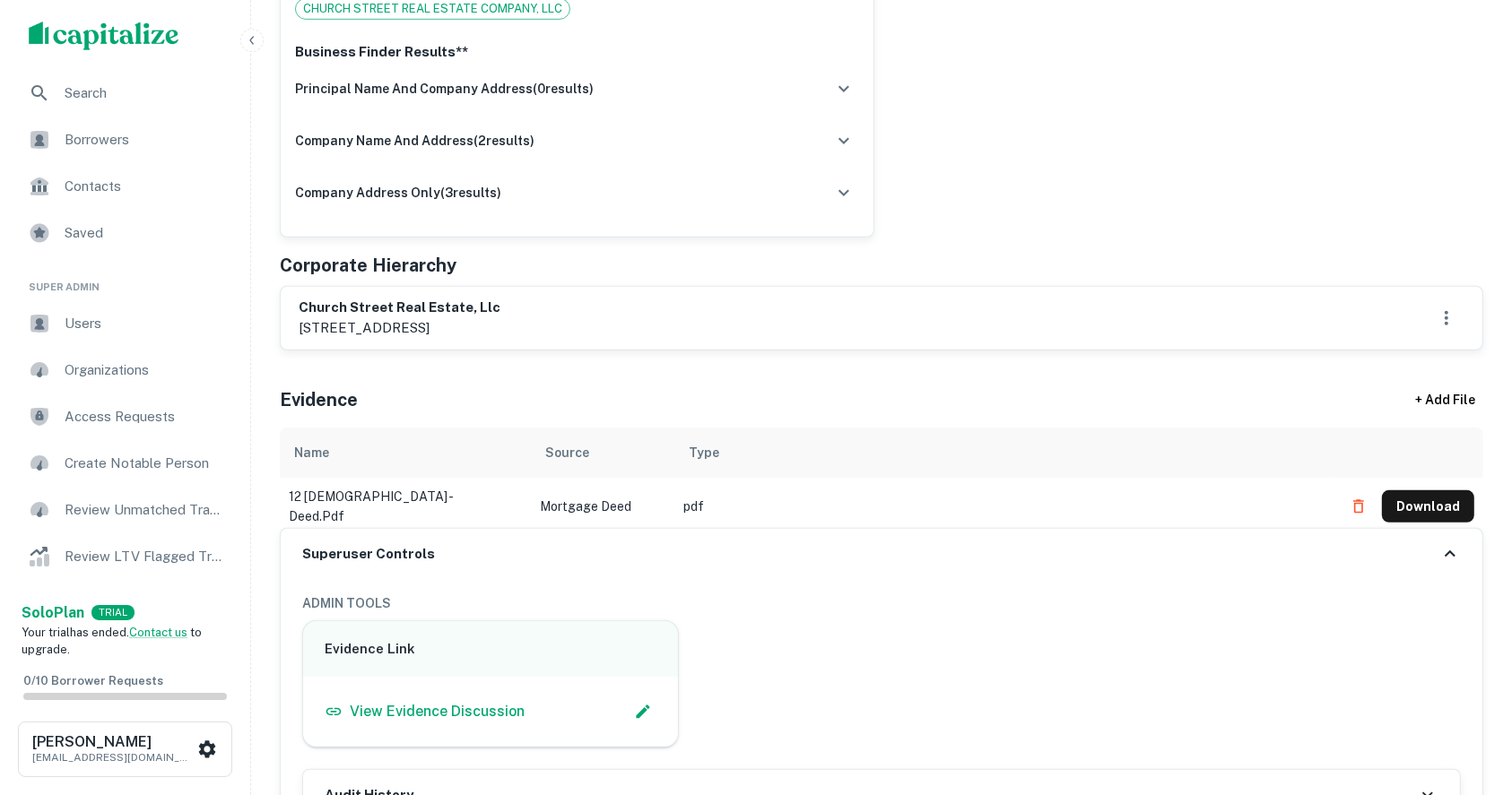
scroll to position [597, 0]
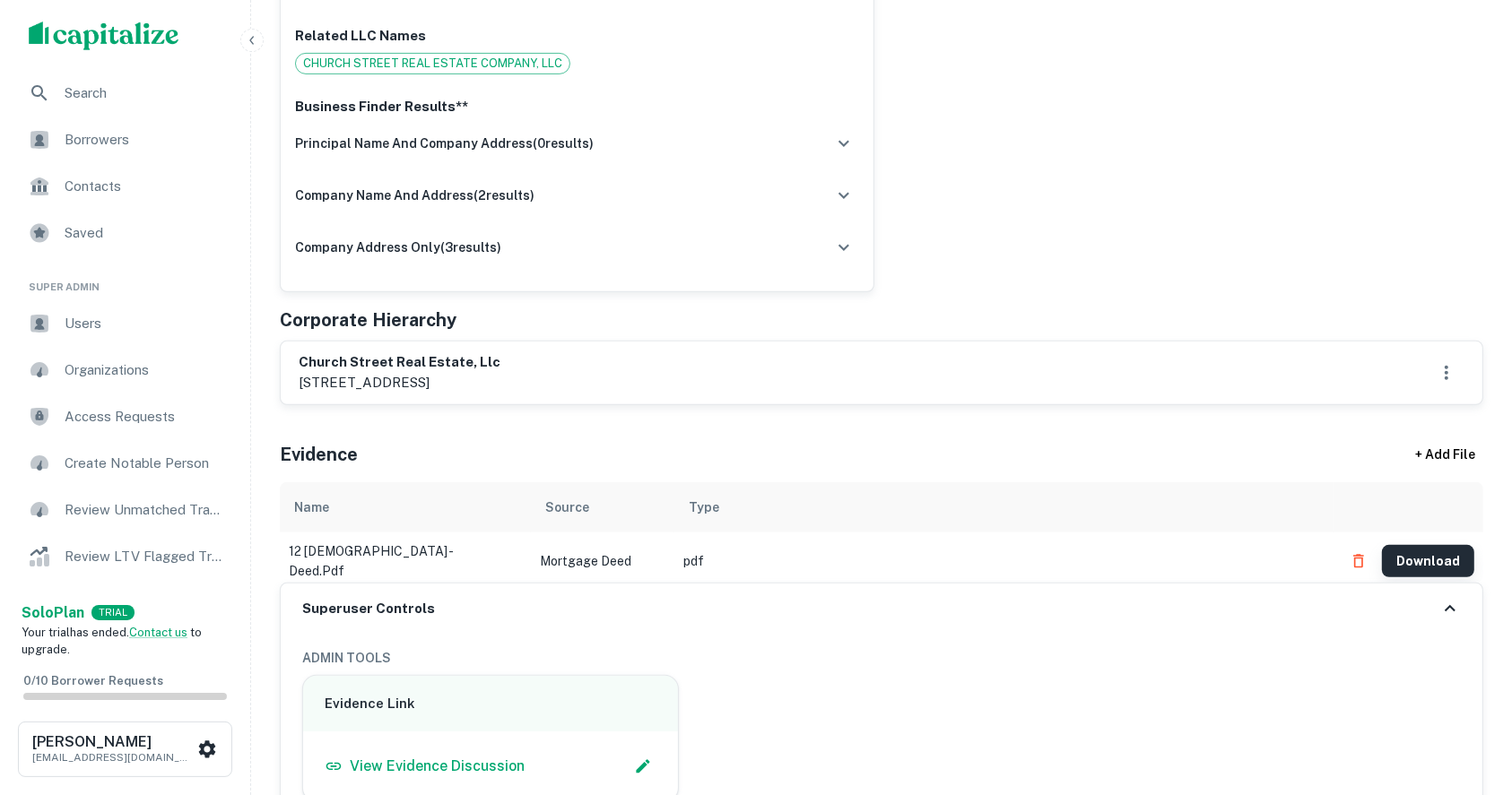
click at [1450, 551] on button "Download" at bounding box center [1427, 561] width 92 height 32
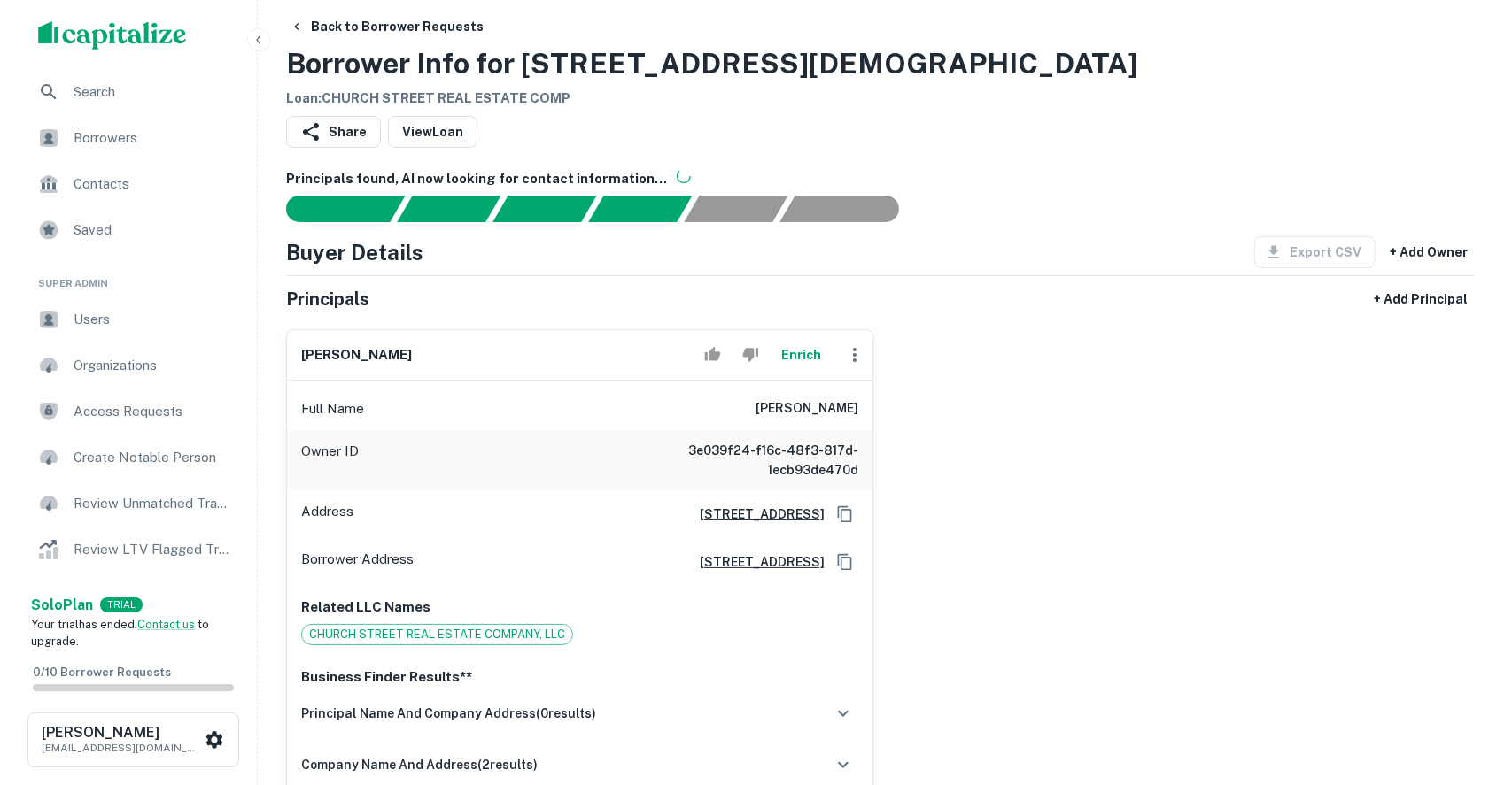
scroll to position [0, 0]
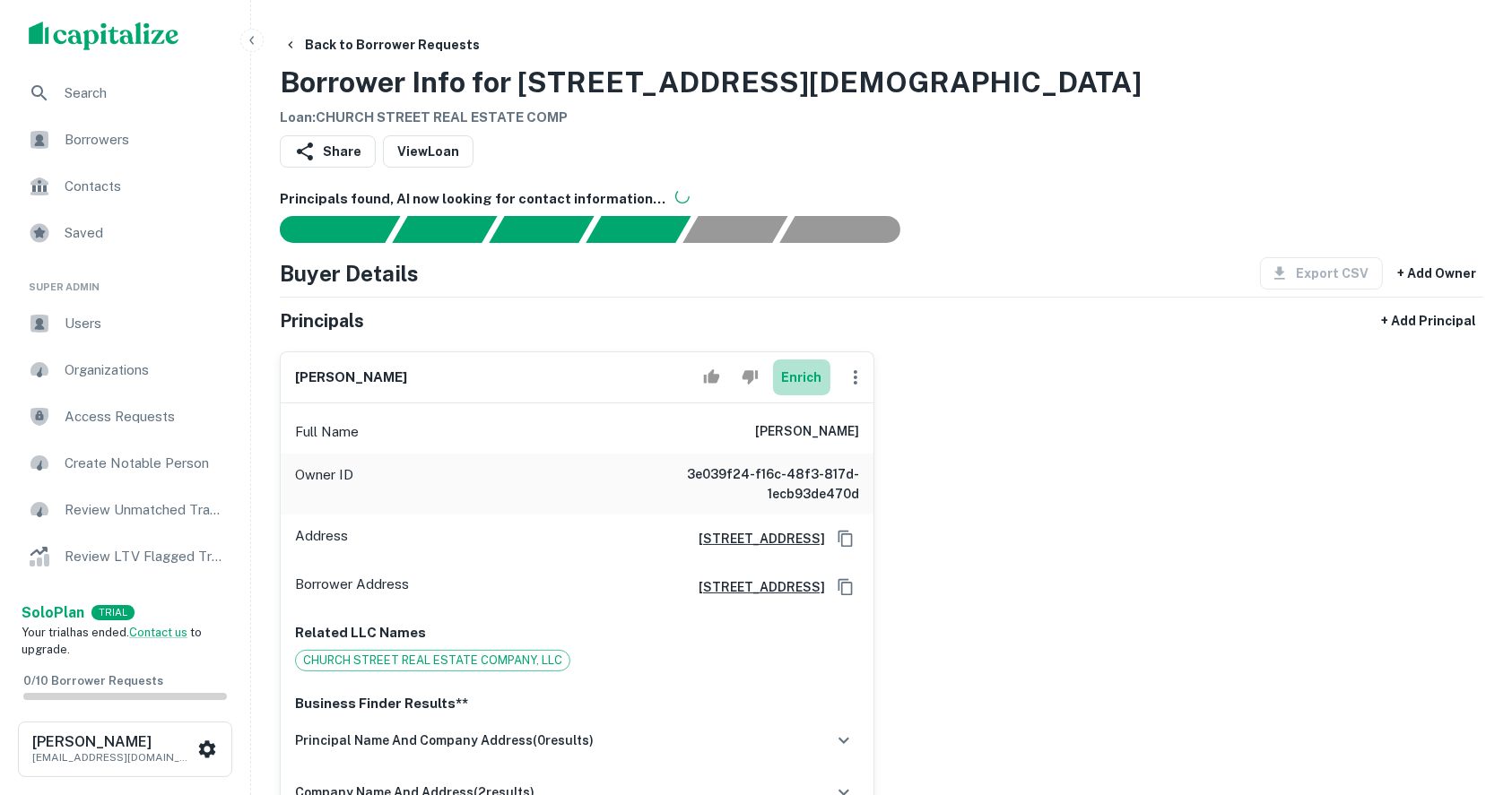
click at [818, 374] on button "Enrich" at bounding box center [802, 377] width 57 height 36
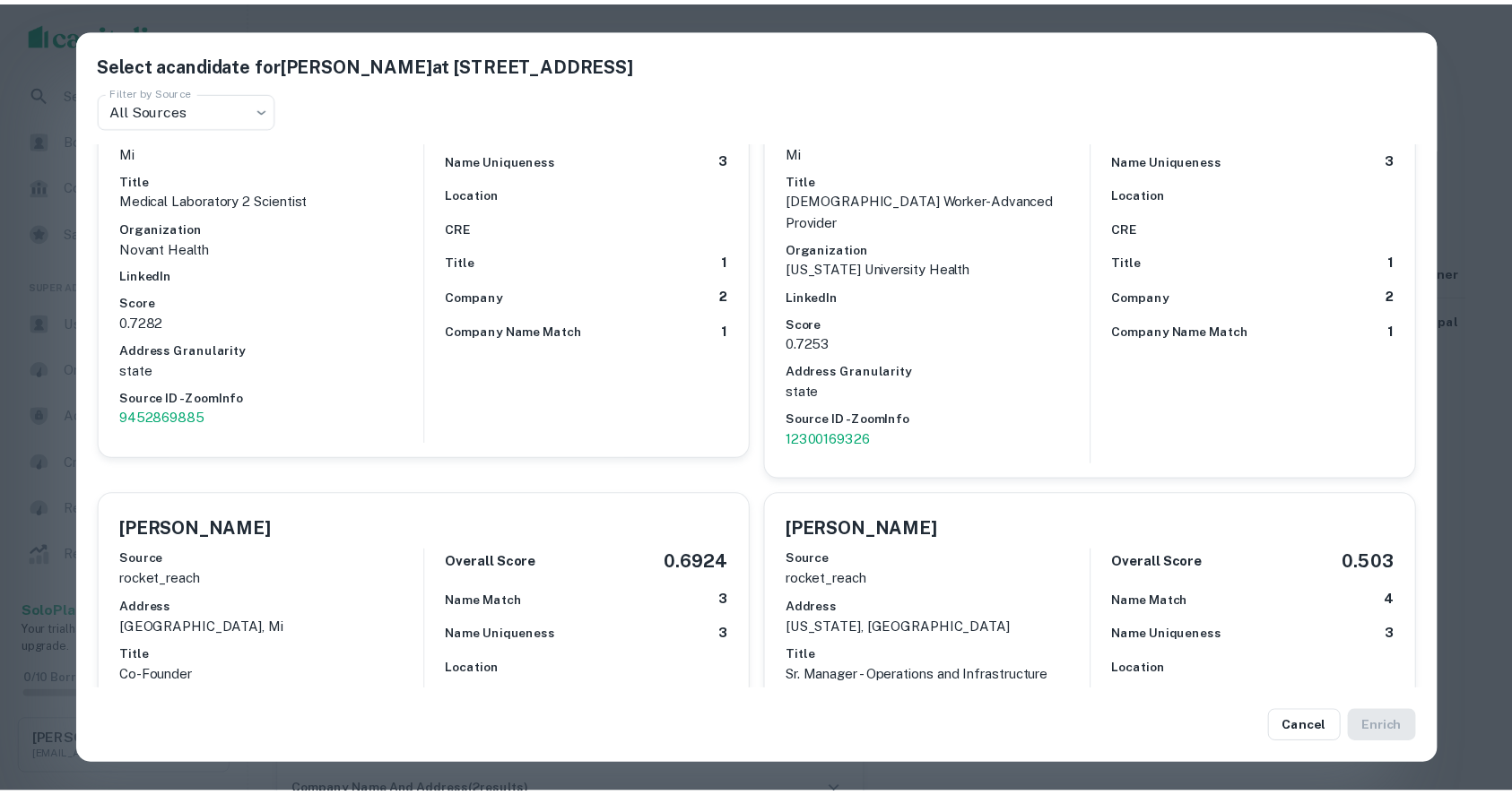
scroll to position [597, 0]
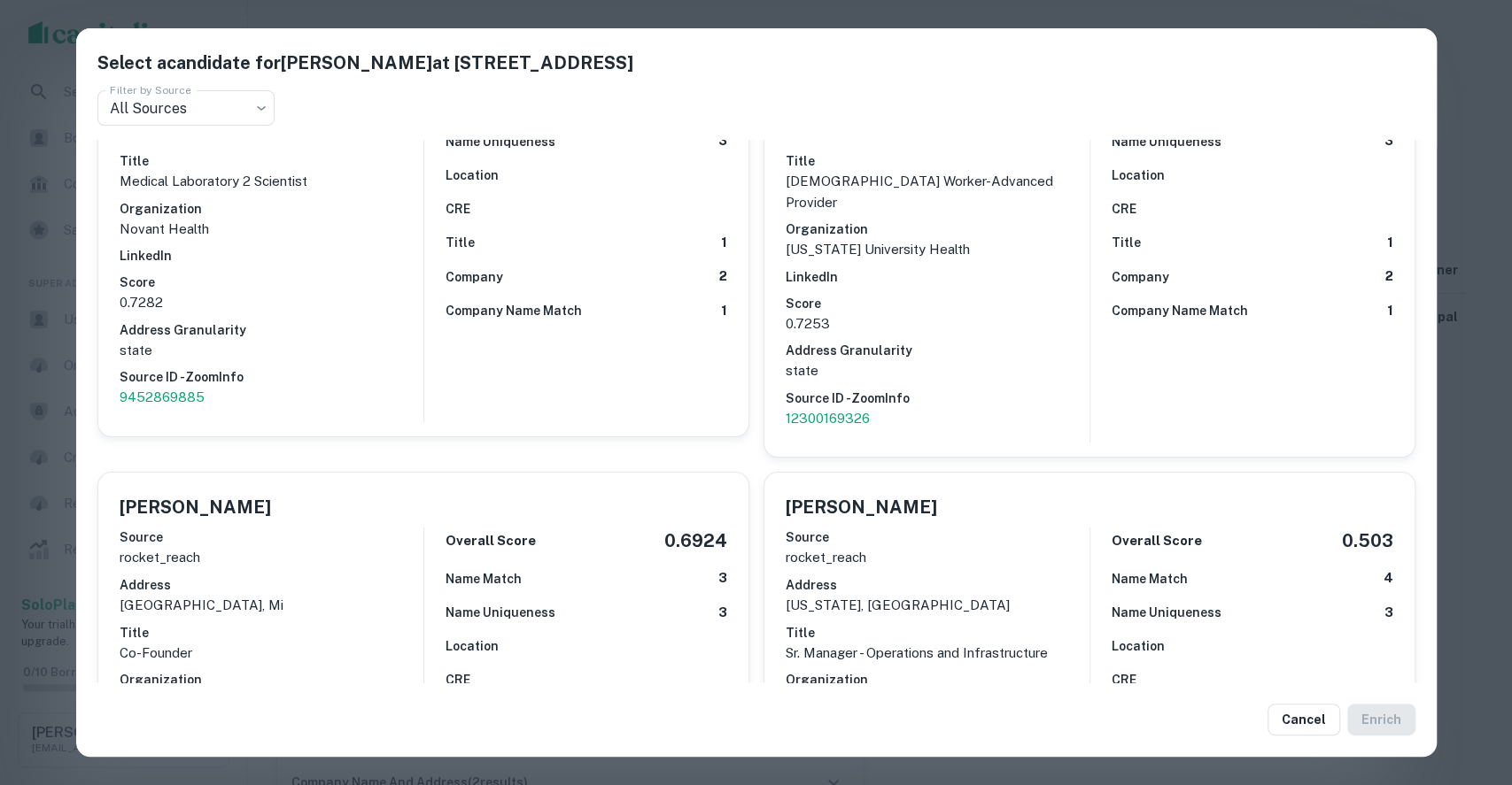
drag, startPoint x: 1481, startPoint y: 289, endPoint x: 1308, endPoint y: 591, distance: 348.0
click at [1481, 289] on div "Select a candidate for Urvishkumar R. Patel at 121 south church street Filter b…" at bounding box center [756, 392] width 1512 height 785
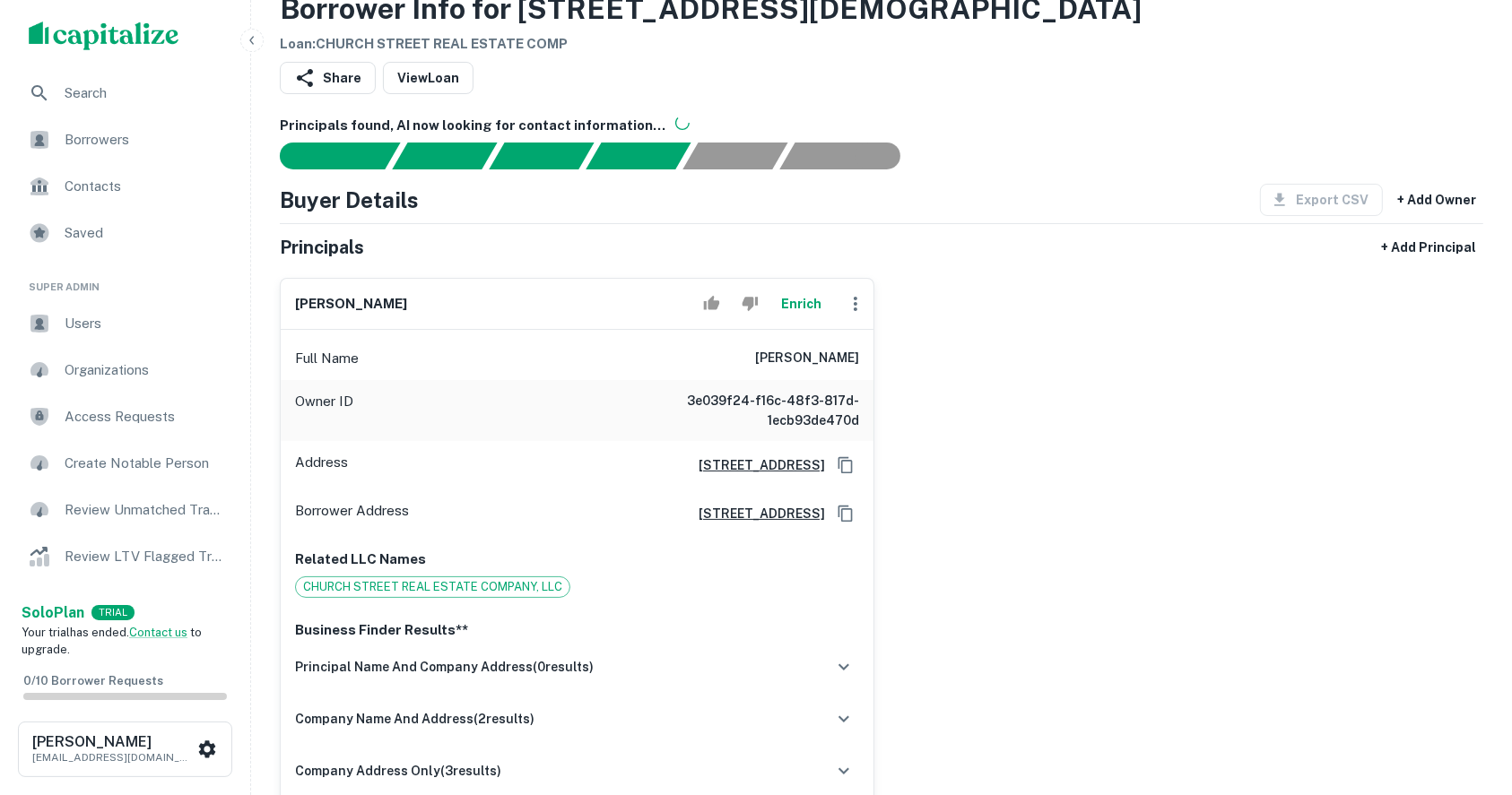
scroll to position [0, 0]
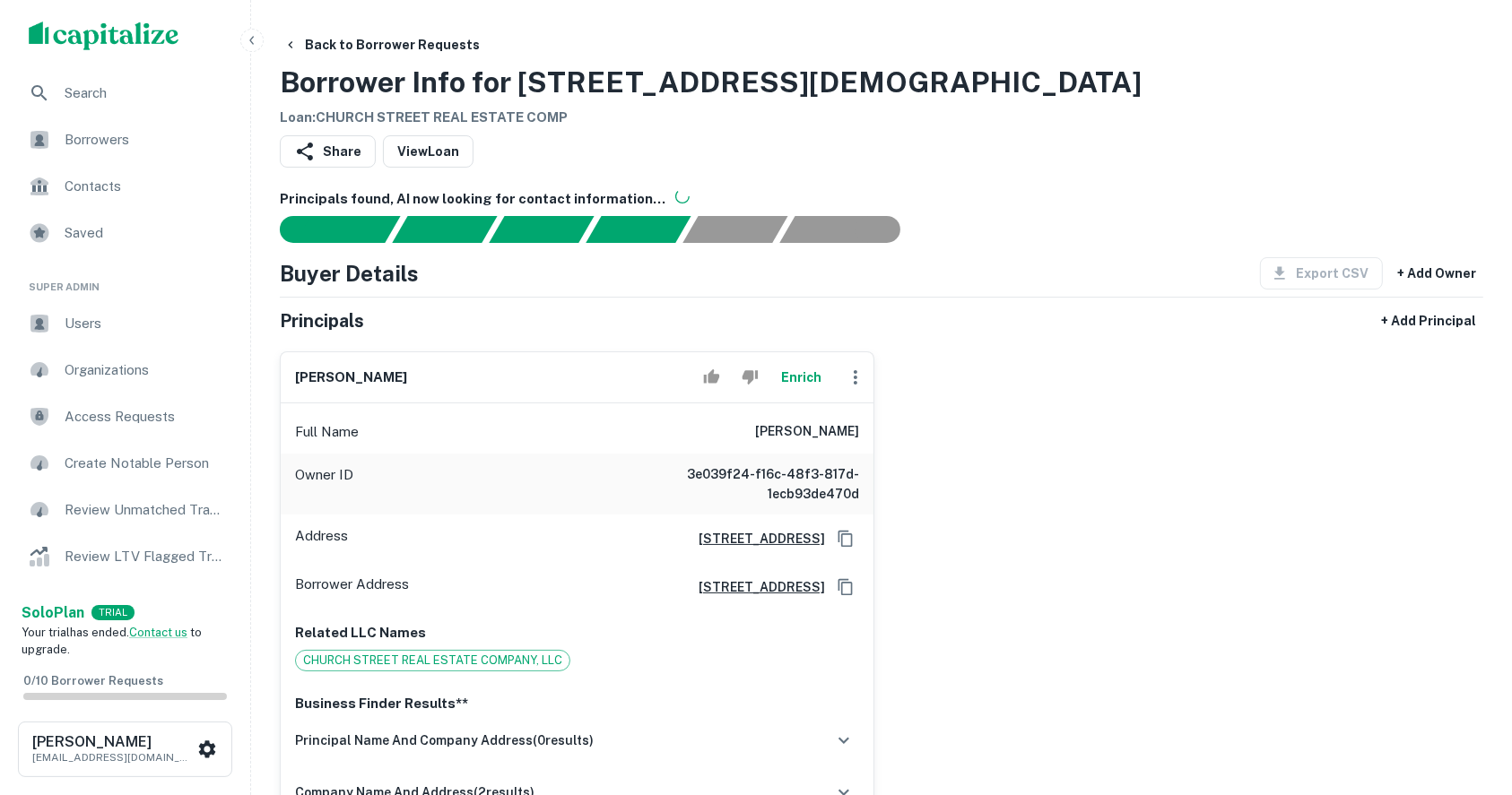
click at [1467, 501] on div "urvishkumar r. patel Enrich Full Name urvishkumar r. patel Owner ID 3e039f24-f1…" at bounding box center [873, 613] width 1218 height 552
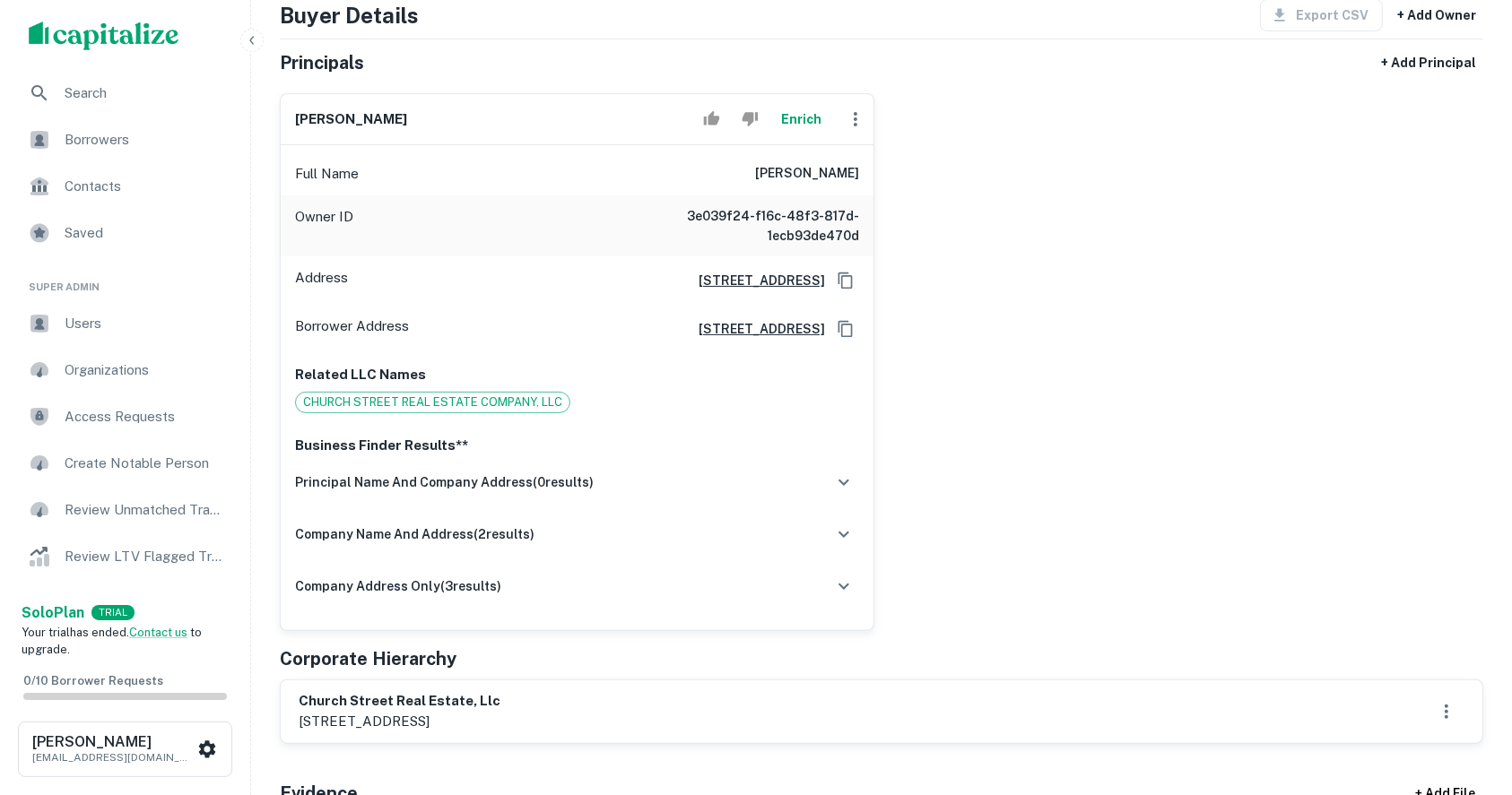
scroll to position [119, 0]
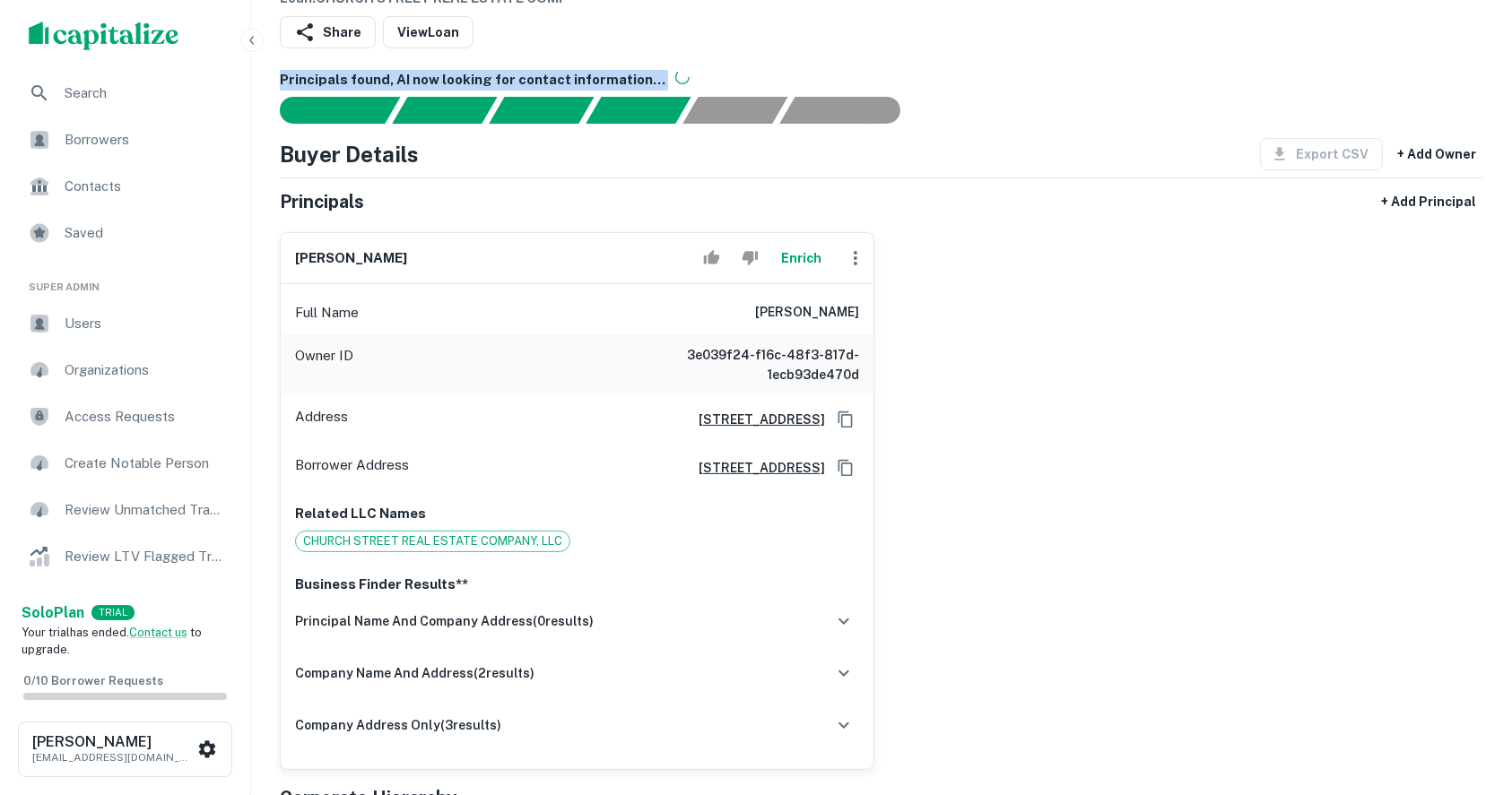
drag, startPoint x: 1099, startPoint y: 286, endPoint x: 1026, endPoint y: 56, distance: 241.3
click at [1027, 127] on div "Principals found, AI now looking for contact information... Buyer Details Expor…" at bounding box center [881, 794] width 1203 height 1449
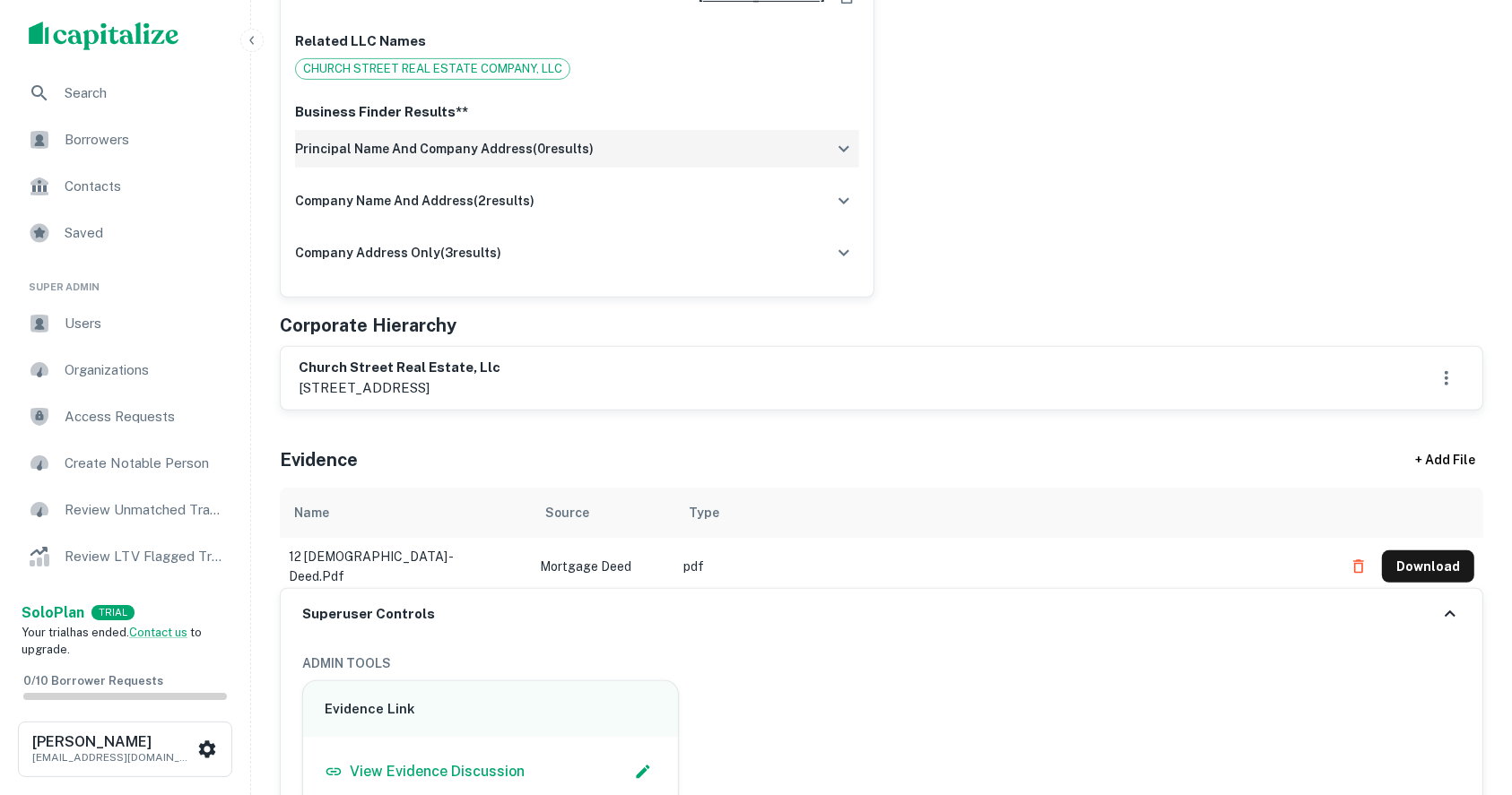
scroll to position [597, 0]
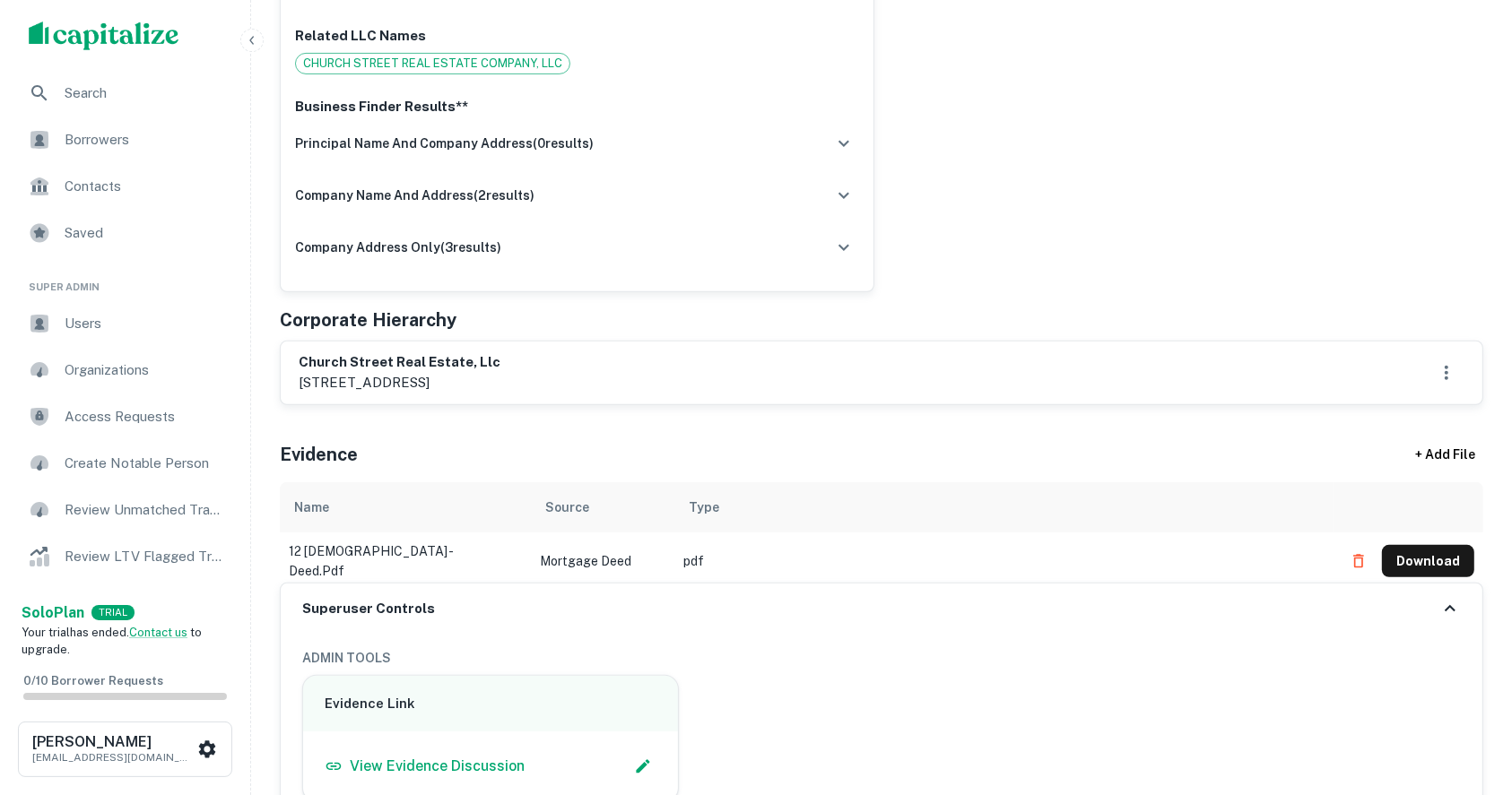
click at [352, 376] on p "121 south church street, coloma, mi, 49038" at bounding box center [400, 383] width 202 height 22
copy div "121 south church street, coloma, mi, 49038"
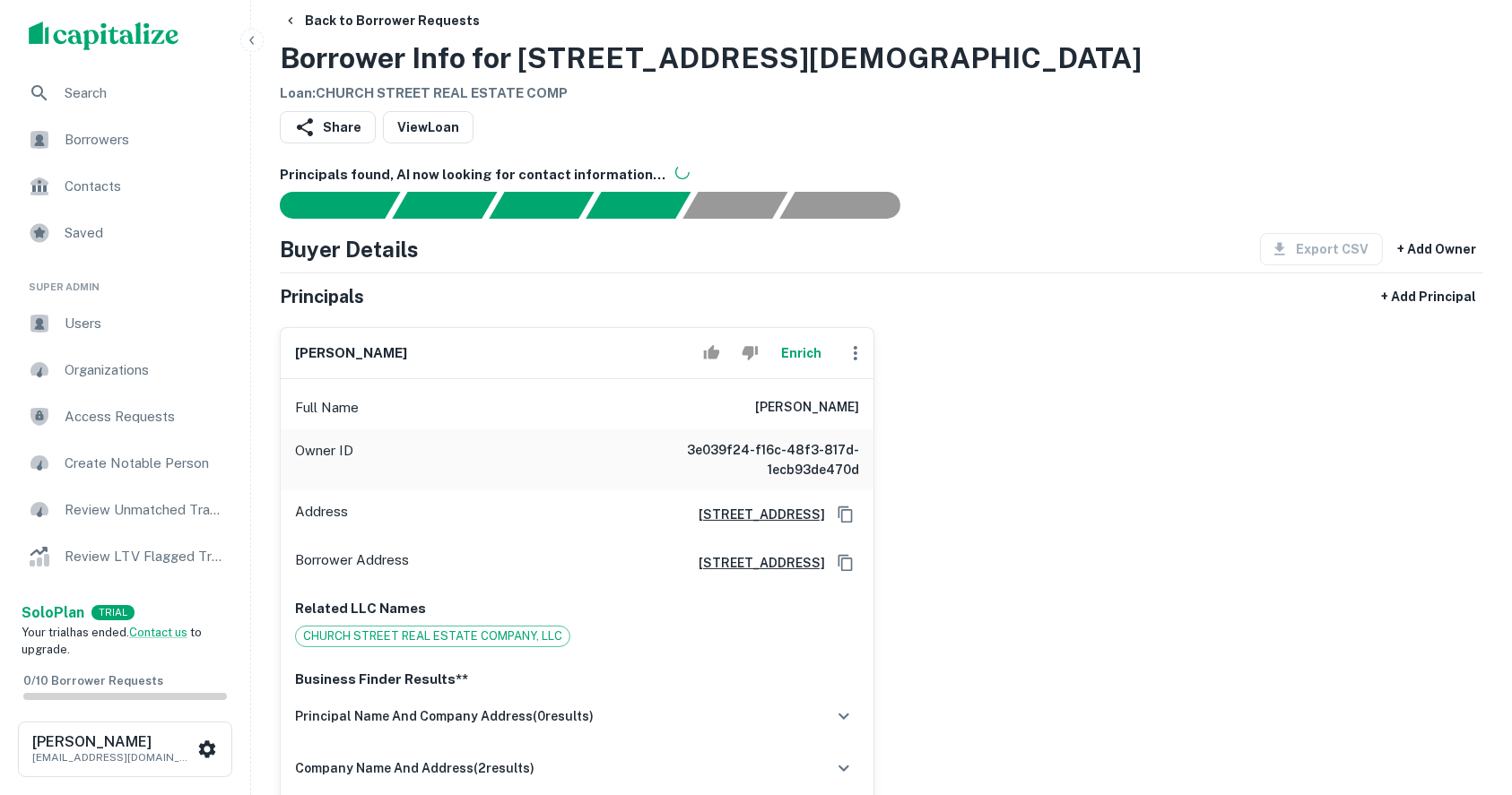
scroll to position [0, 0]
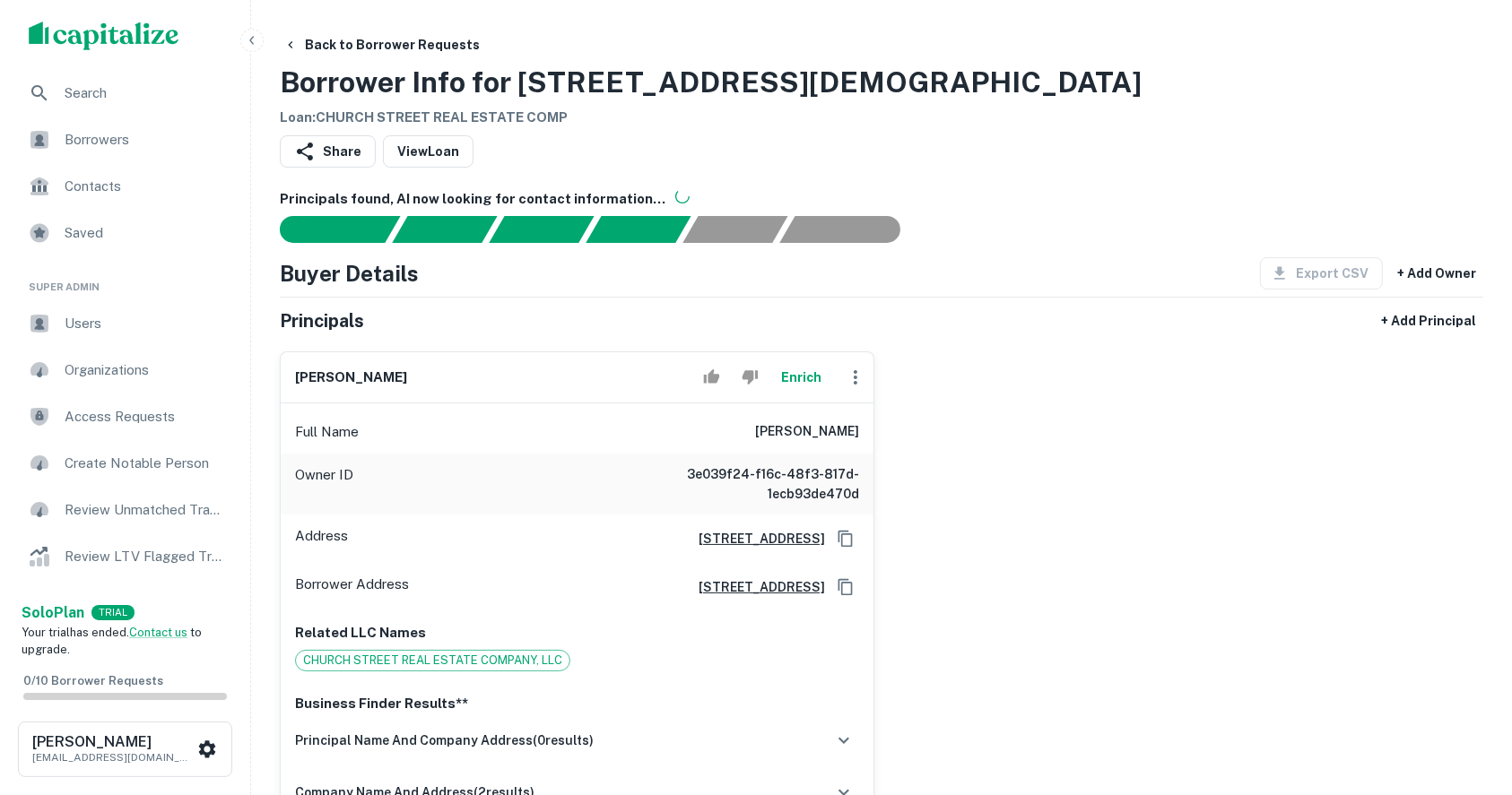
click at [332, 380] on h6 "urvishkumar r. patel" at bounding box center [351, 378] width 112 height 21
click at [335, 377] on h6 "urvishkumar r. patel" at bounding box center [351, 378] width 112 height 21
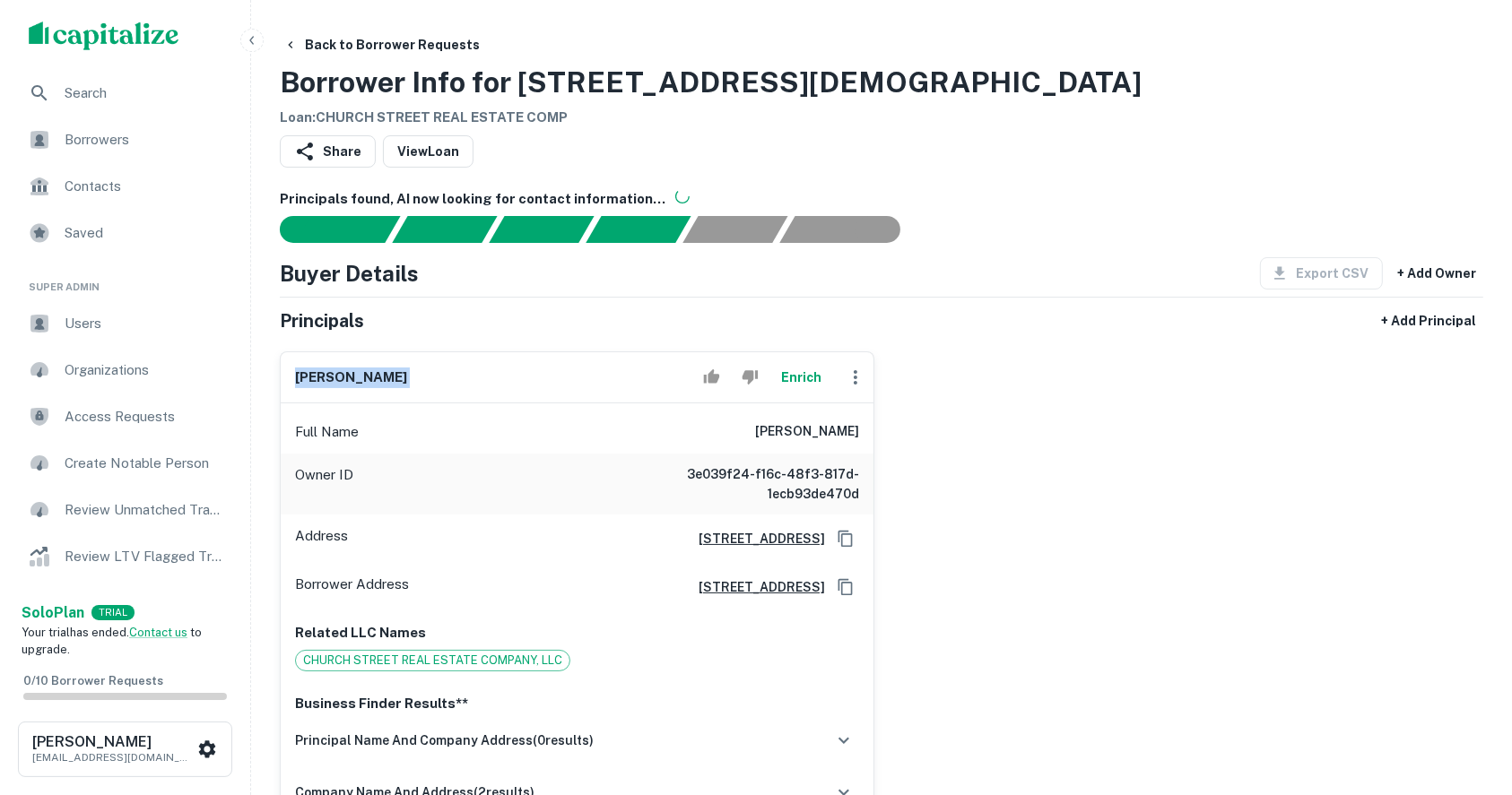
copy div "urvishkumar r. patel Enrich"
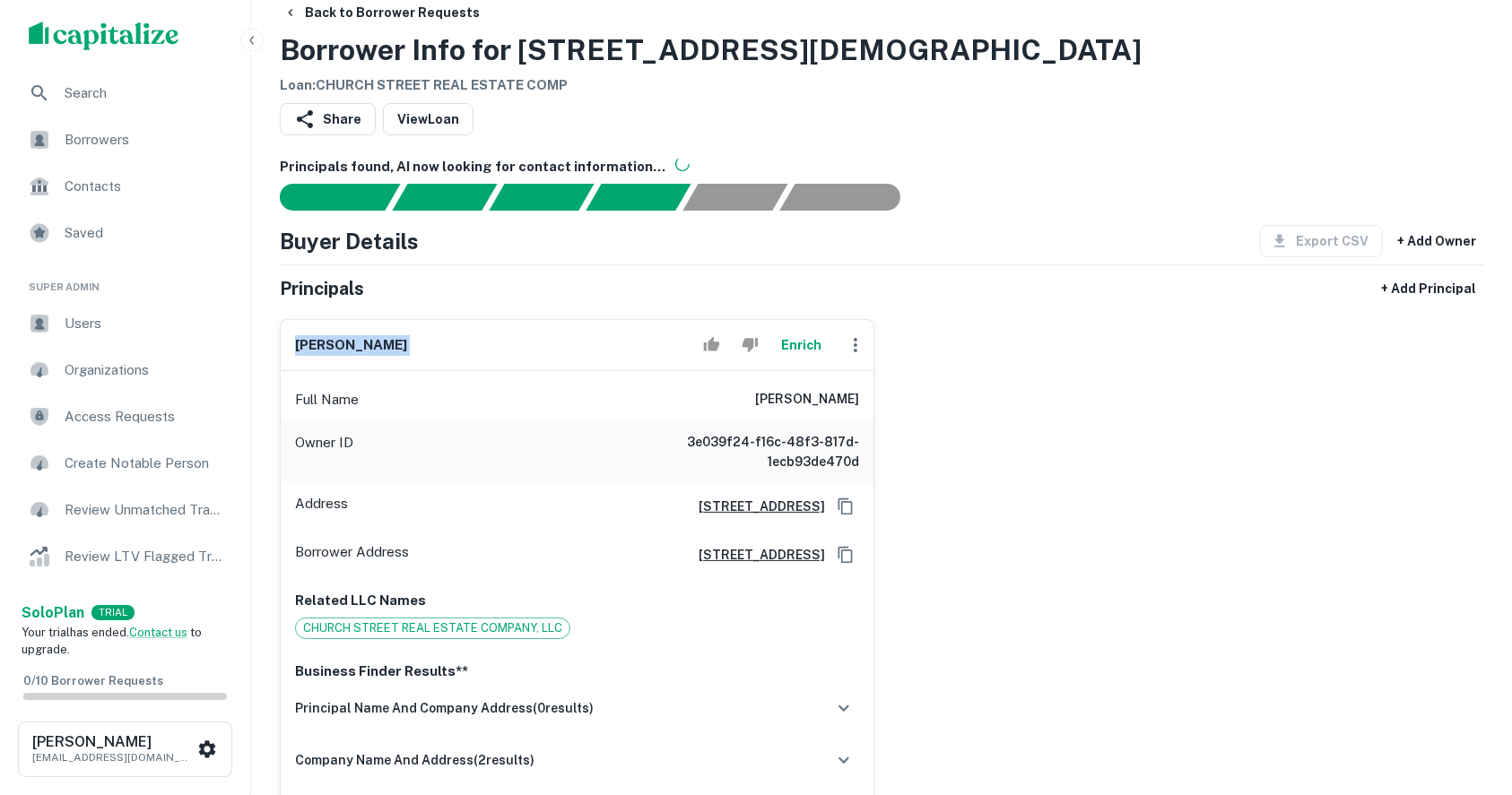
scroll to position [359, 0]
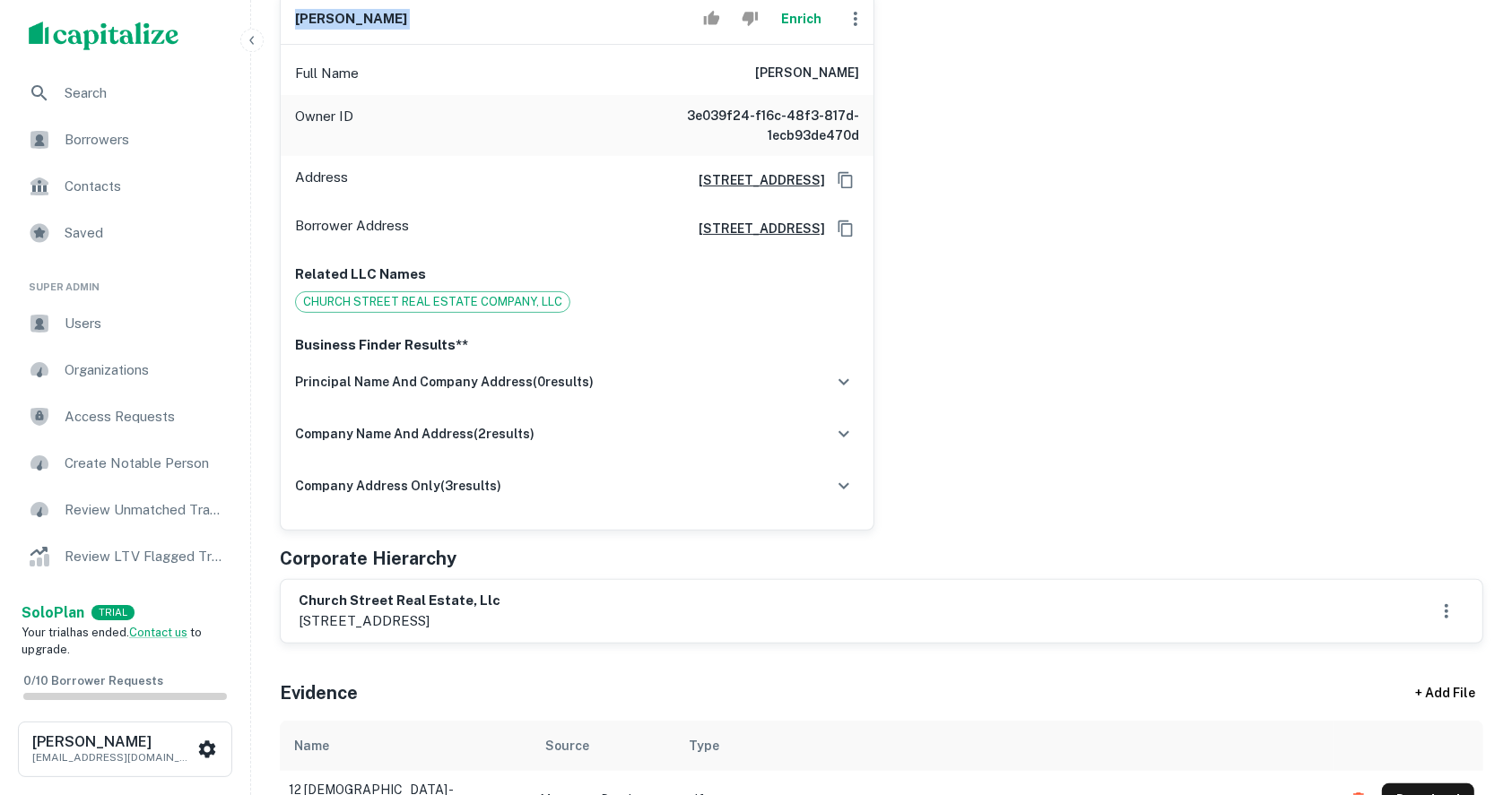
drag, startPoint x: 459, startPoint y: 614, endPoint x: 522, endPoint y: 618, distance: 63.1
click at [500, 618] on p "121 south church street, coloma, mi, 49038" at bounding box center [400, 621] width 202 height 22
click at [500, 619] on p "121 south church street, coloma, mi, 49038" at bounding box center [400, 621] width 202 height 22
drag, startPoint x: 457, startPoint y: 619, endPoint x: 523, endPoint y: 620, distance: 66.0
click at [500, 620] on p "121 south church street, coloma, mi, 49038" at bounding box center [400, 621] width 202 height 22
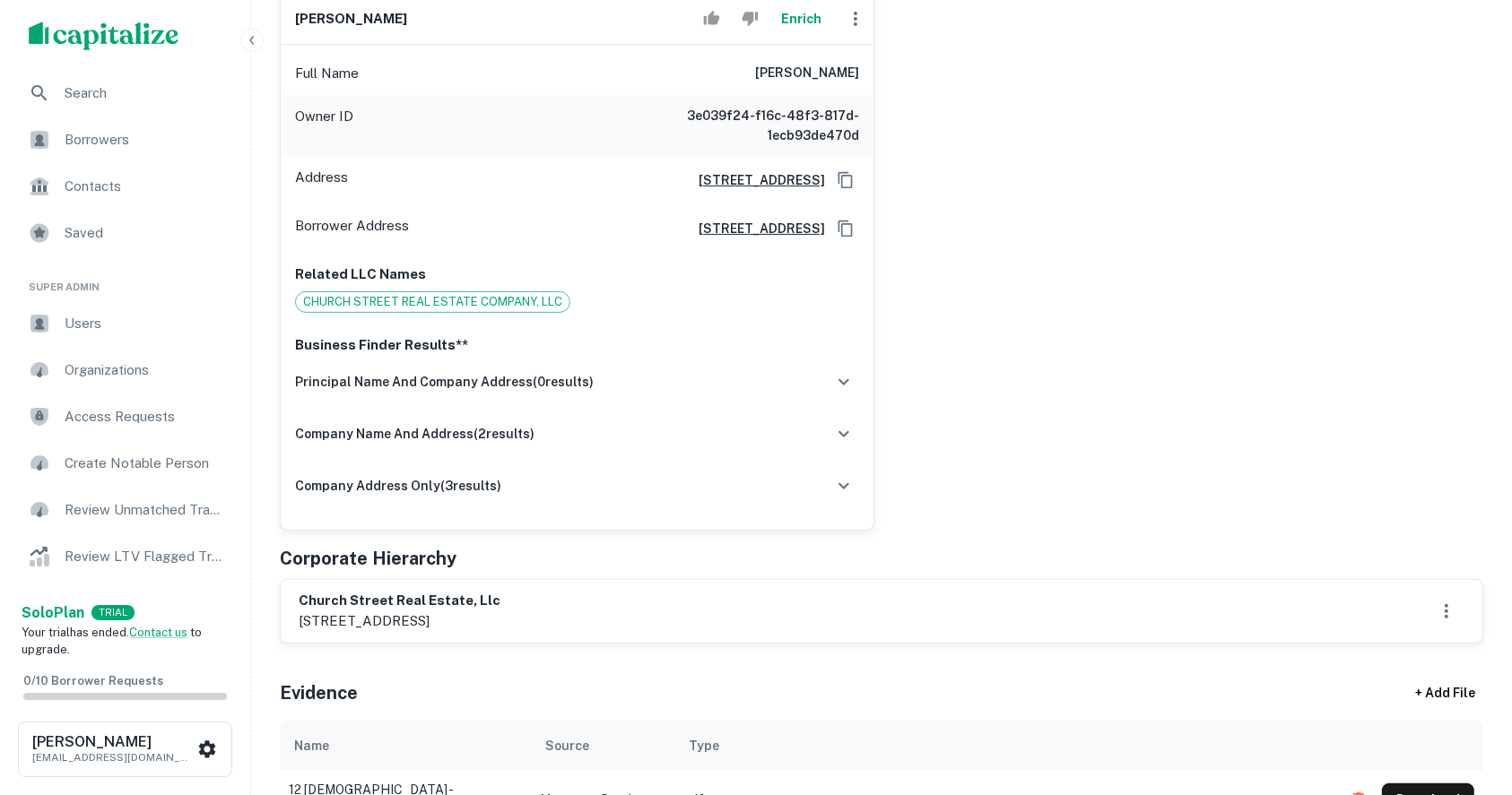
copy p "coloma, mi"
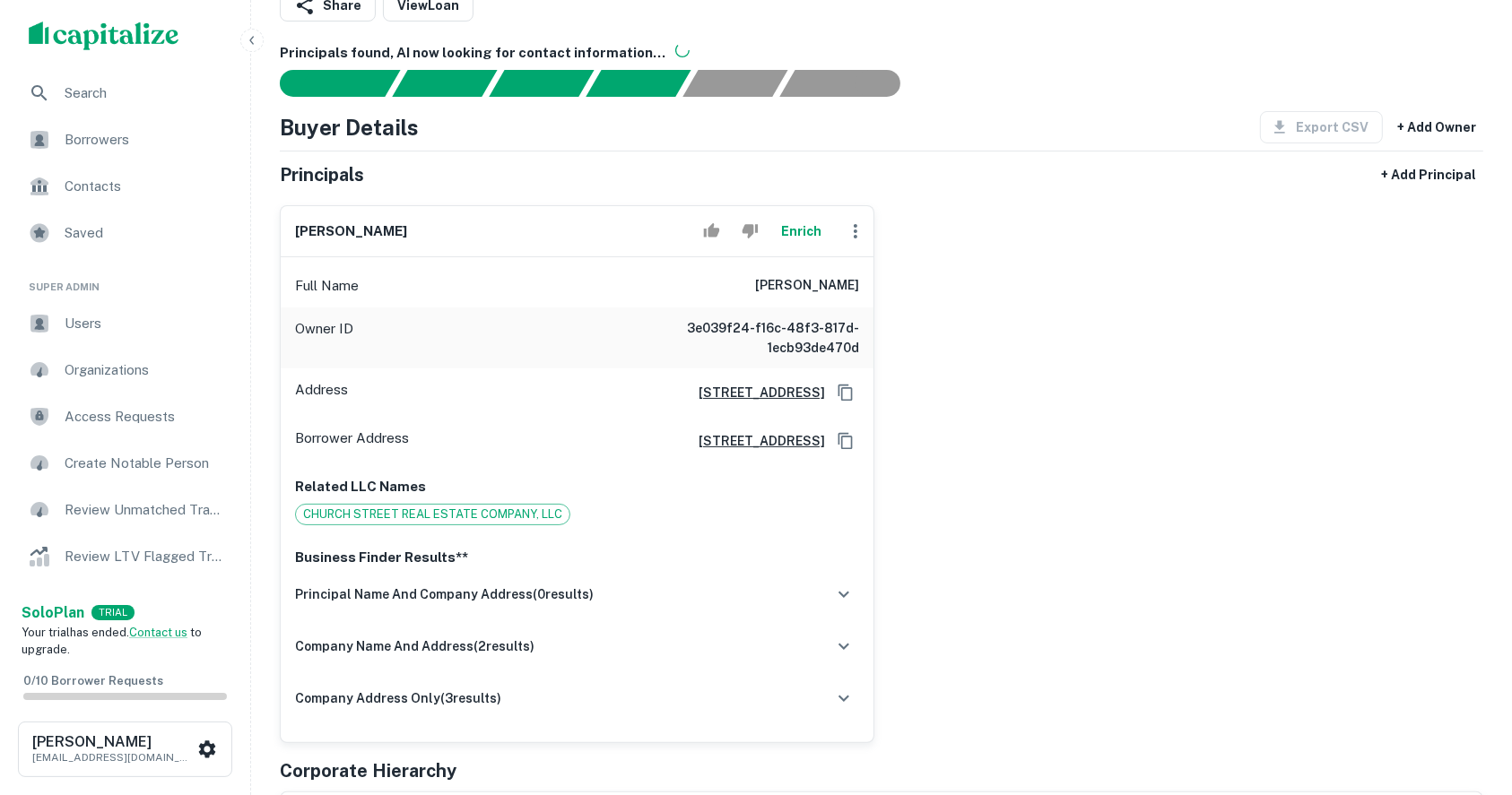
scroll to position [0, 0]
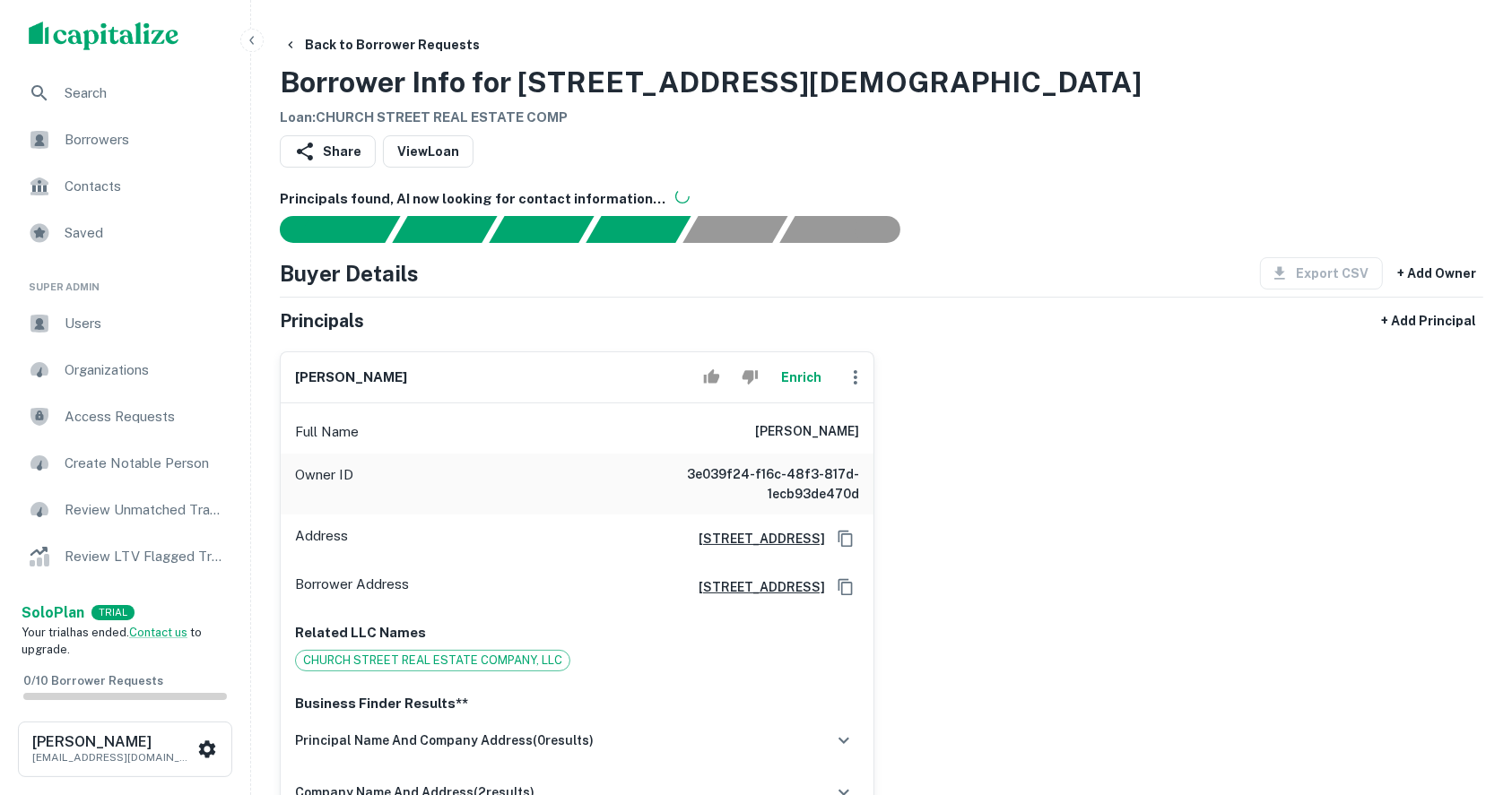
click at [347, 377] on h6 "urvishkumar r. patel" at bounding box center [351, 378] width 112 height 21
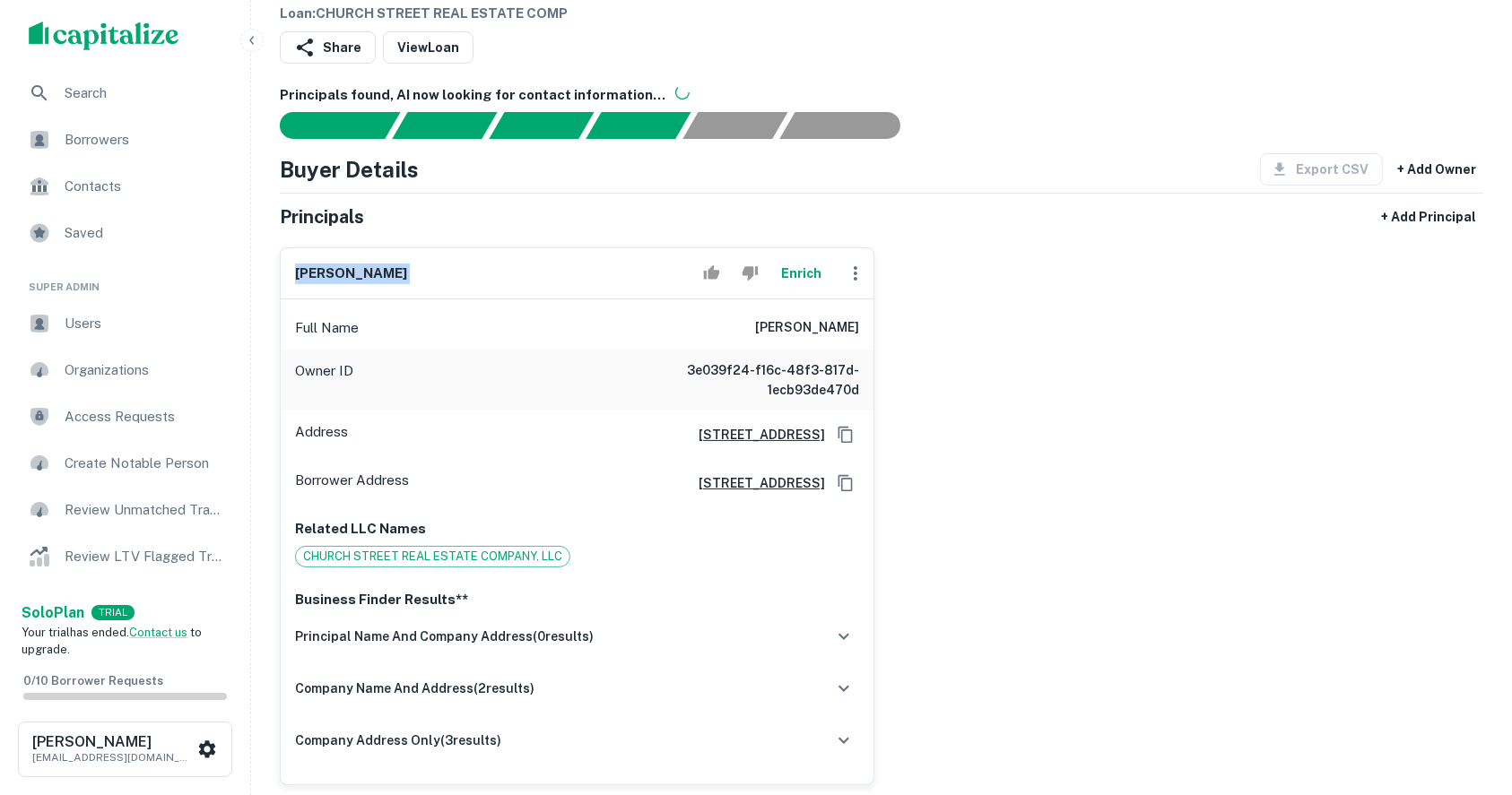
scroll to position [478, 0]
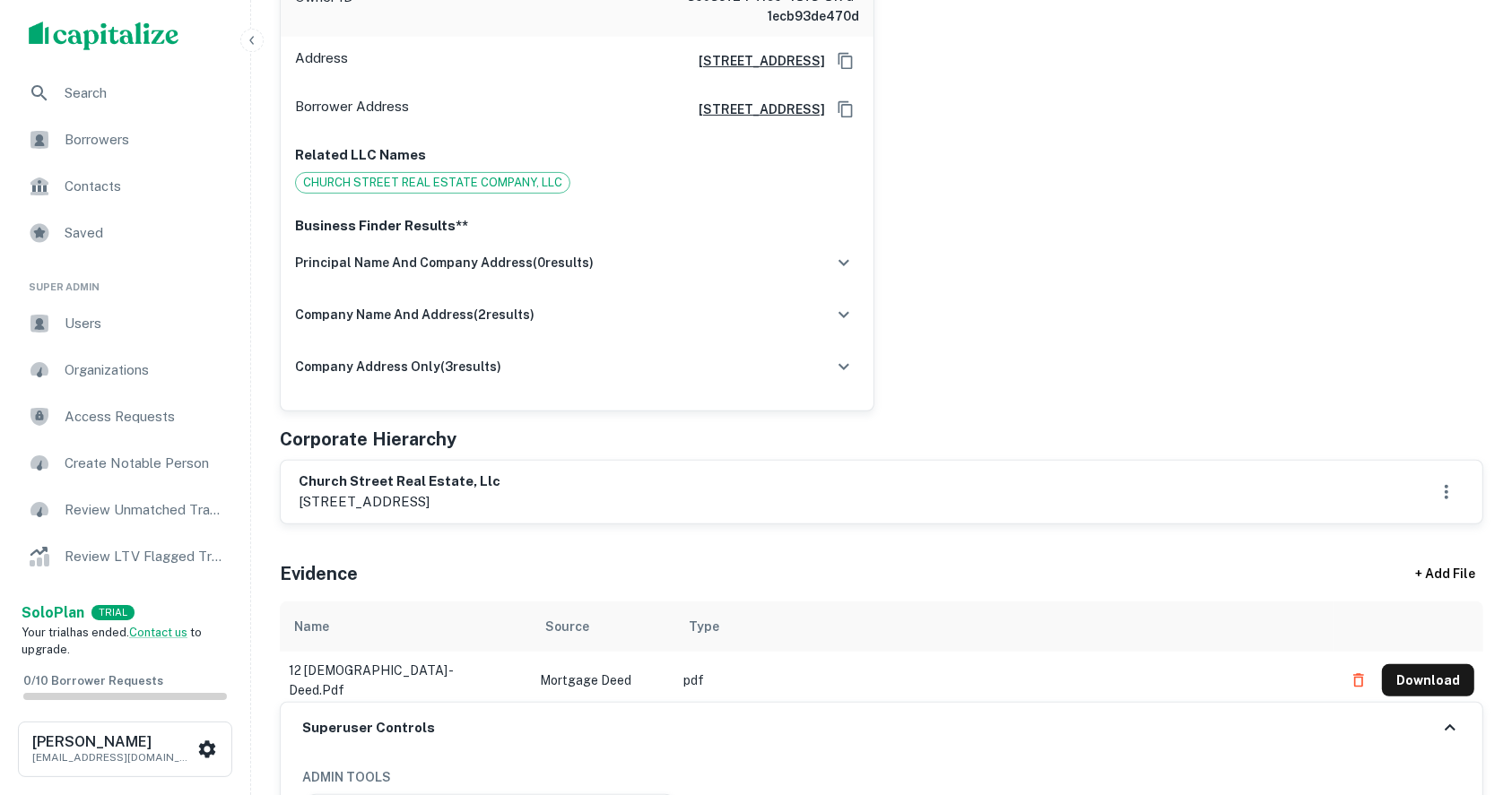
click at [1361, 277] on div "urvishkumar r. patel Enrich Full Name urvishkumar r. patel Owner ID 3e039f24-f1…" at bounding box center [873, 135] width 1218 height 552
click at [500, 487] on h6 "church street real estate, llc" at bounding box center [400, 482] width 202 height 21
click at [500, 489] on h6 "church street real estate, llc" at bounding box center [400, 482] width 202 height 21
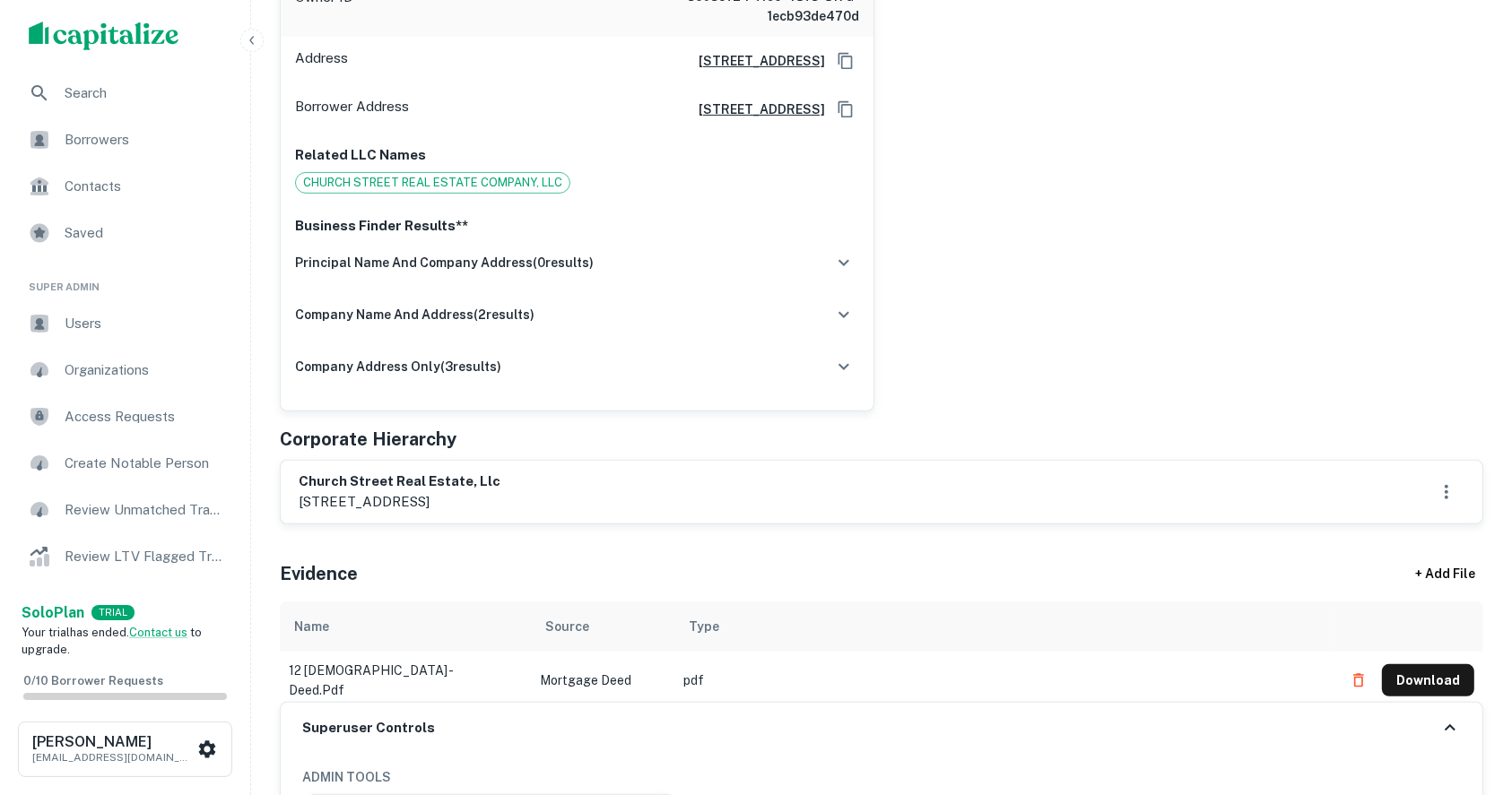
click at [500, 494] on p "121 south church street, coloma, mi, 49038" at bounding box center [400, 503] width 202 height 22
drag, startPoint x: 300, startPoint y: 488, endPoint x: 288, endPoint y: 476, distance: 17.0
click at [297, 488] on div "church street real estate, llc 121 south church street, coloma, mi, 49038" at bounding box center [881, 492] width 1201 height 63
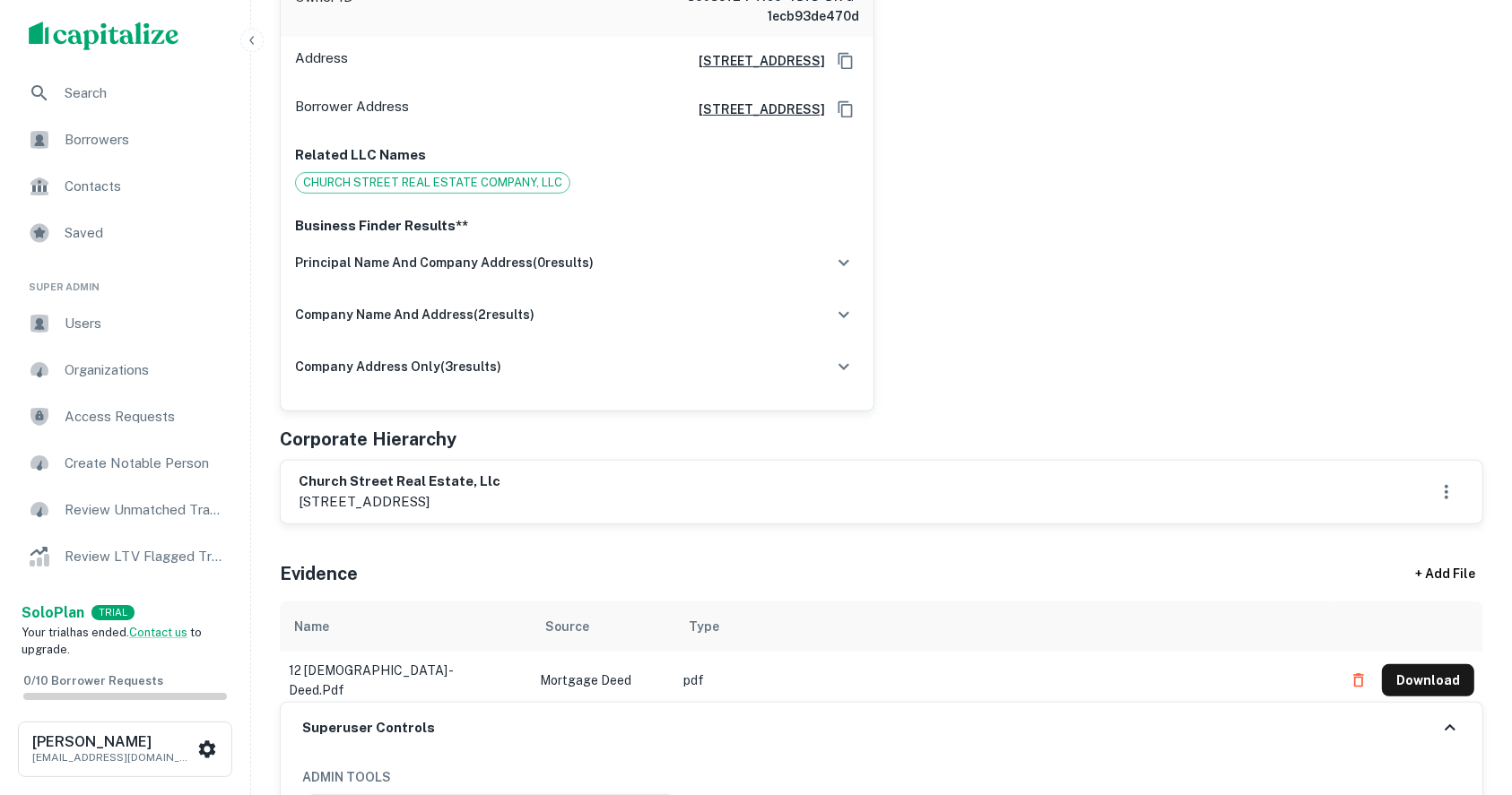
drag, startPoint x: 286, startPoint y: 469, endPoint x: 559, endPoint y: 494, distance: 274.1
click at [596, 499] on div "church street real estate, llc 121 south church street, coloma, mi, 49038" at bounding box center [881, 492] width 1201 height 63
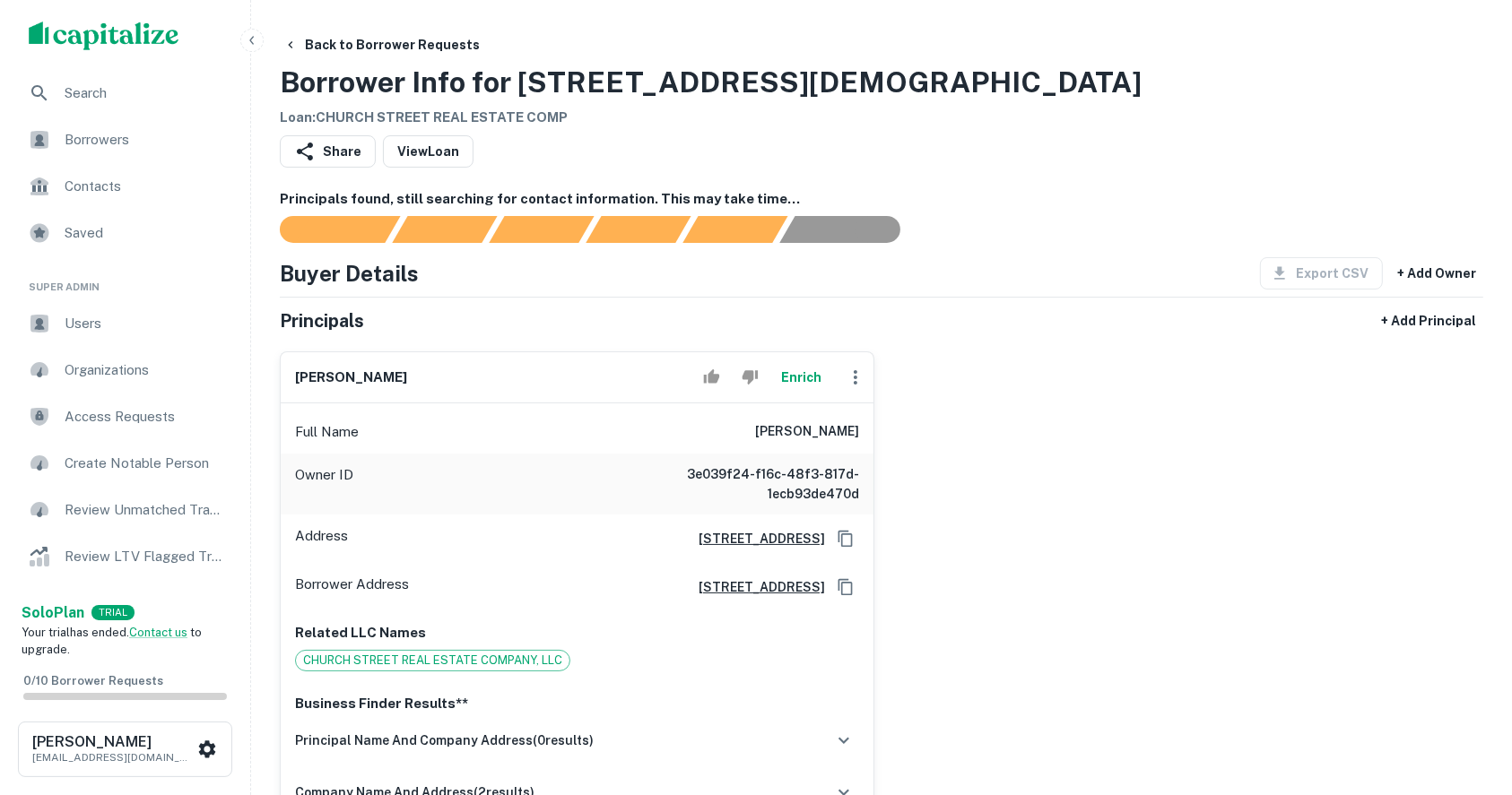
click at [335, 373] on h6 "[PERSON_NAME]" at bounding box center [351, 378] width 112 height 21
click at [335, 373] on h6 "urvishkumar r. patel" at bounding box center [351, 378] width 112 height 21
copy div "urvishkumar r. patel Enrich"
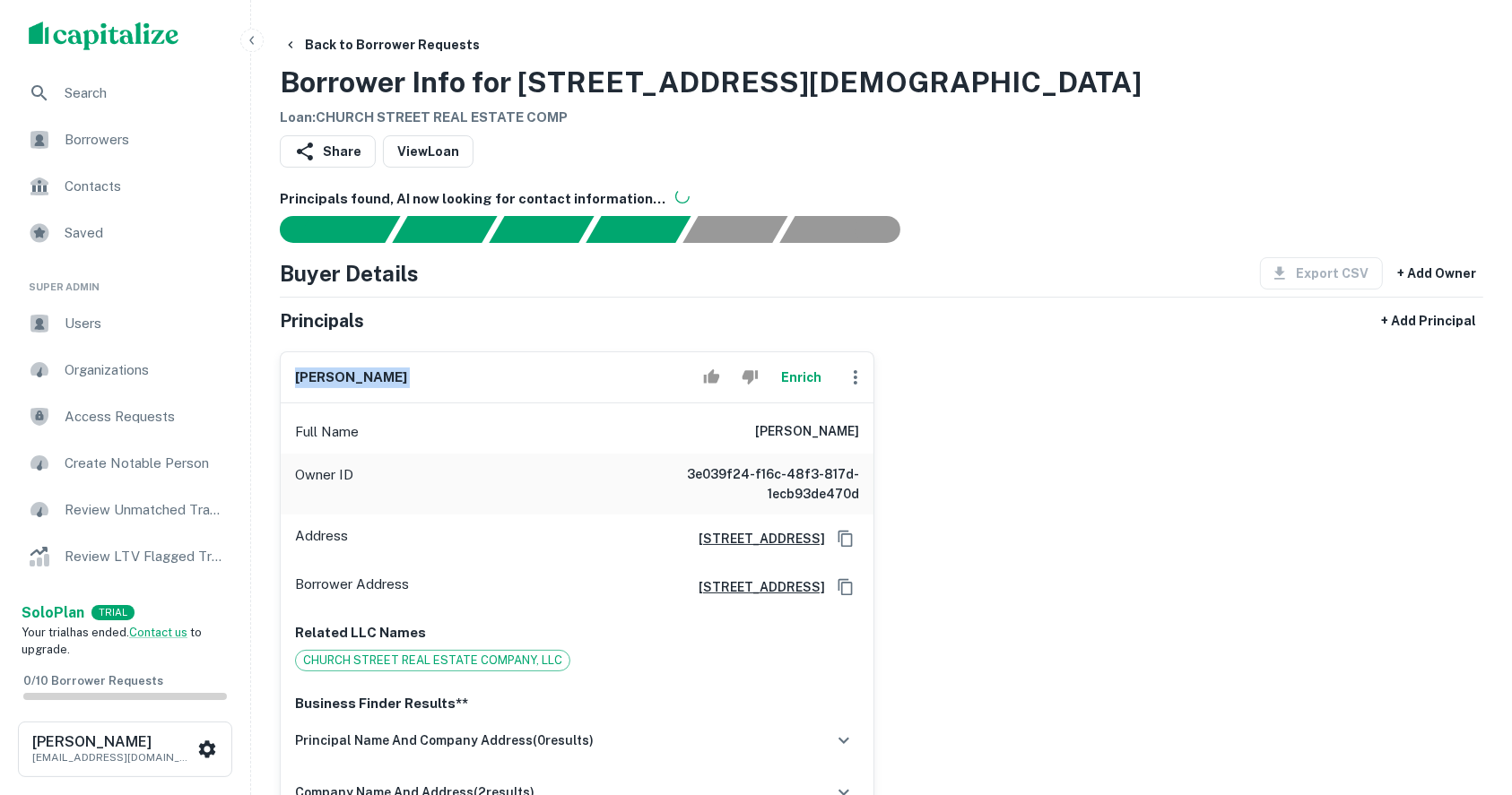
click at [342, 380] on h6 "urvishkumar r. patel" at bounding box center [351, 378] width 112 height 21
drag, startPoint x: 375, startPoint y: 377, endPoint x: 273, endPoint y: 376, distance: 102.0
click at [273, 376] on div "urvishkumar r. patel Enrich Full Name urvishkumar r. patel Owner ID 3e039f24-f1…" at bounding box center [569, 613] width 609 height 552
drag, startPoint x: 441, startPoint y: 420, endPoint x: 385, endPoint y: 403, distance: 58.5
click at [438, 421] on div "Full Name urvishkumar r. patel" at bounding box center [577, 432] width 593 height 43
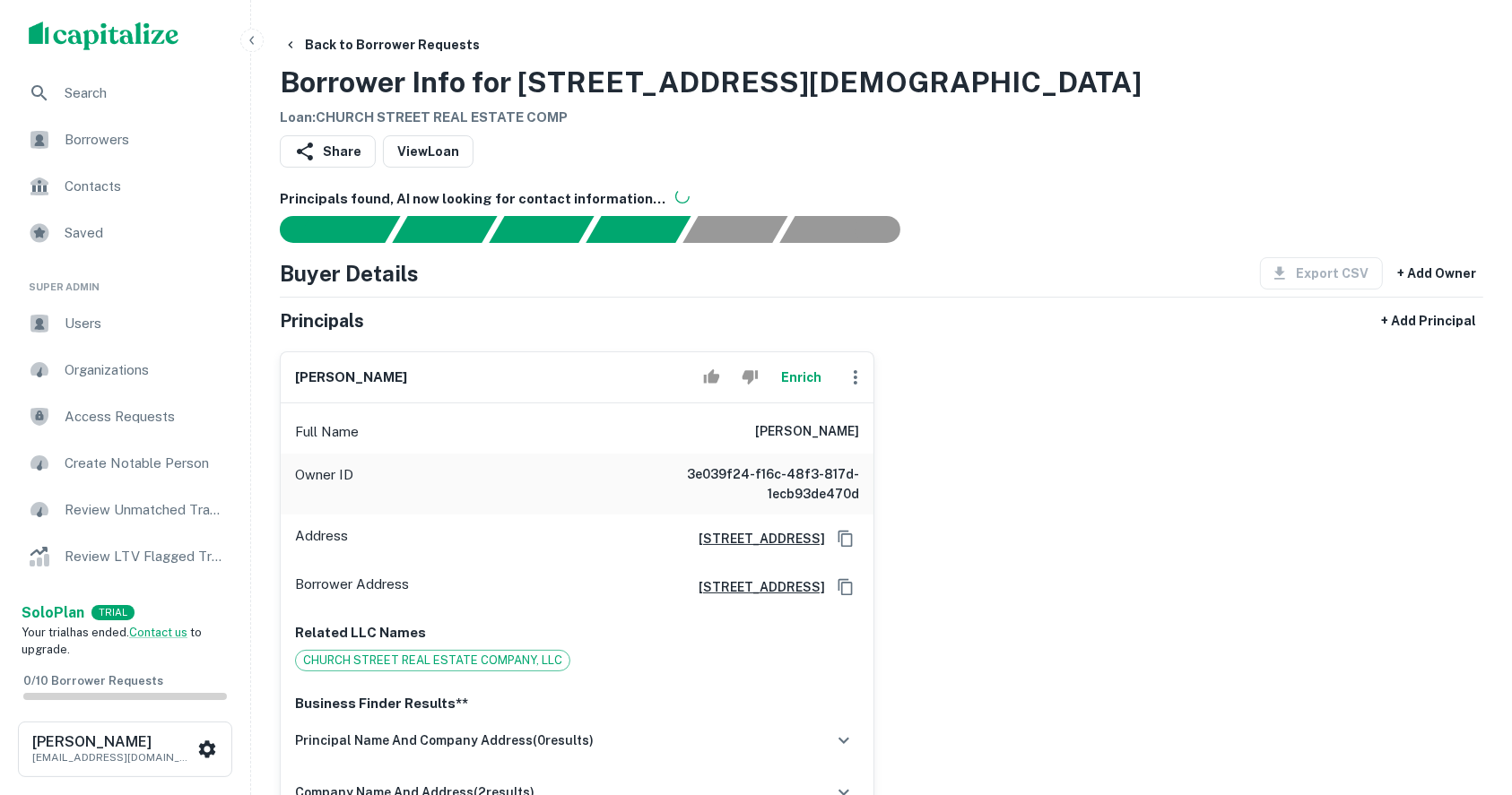
click at [335, 368] on h6 "urvishkumar r. patel" at bounding box center [351, 378] width 112 height 21
copy h6 "urvishkumar"
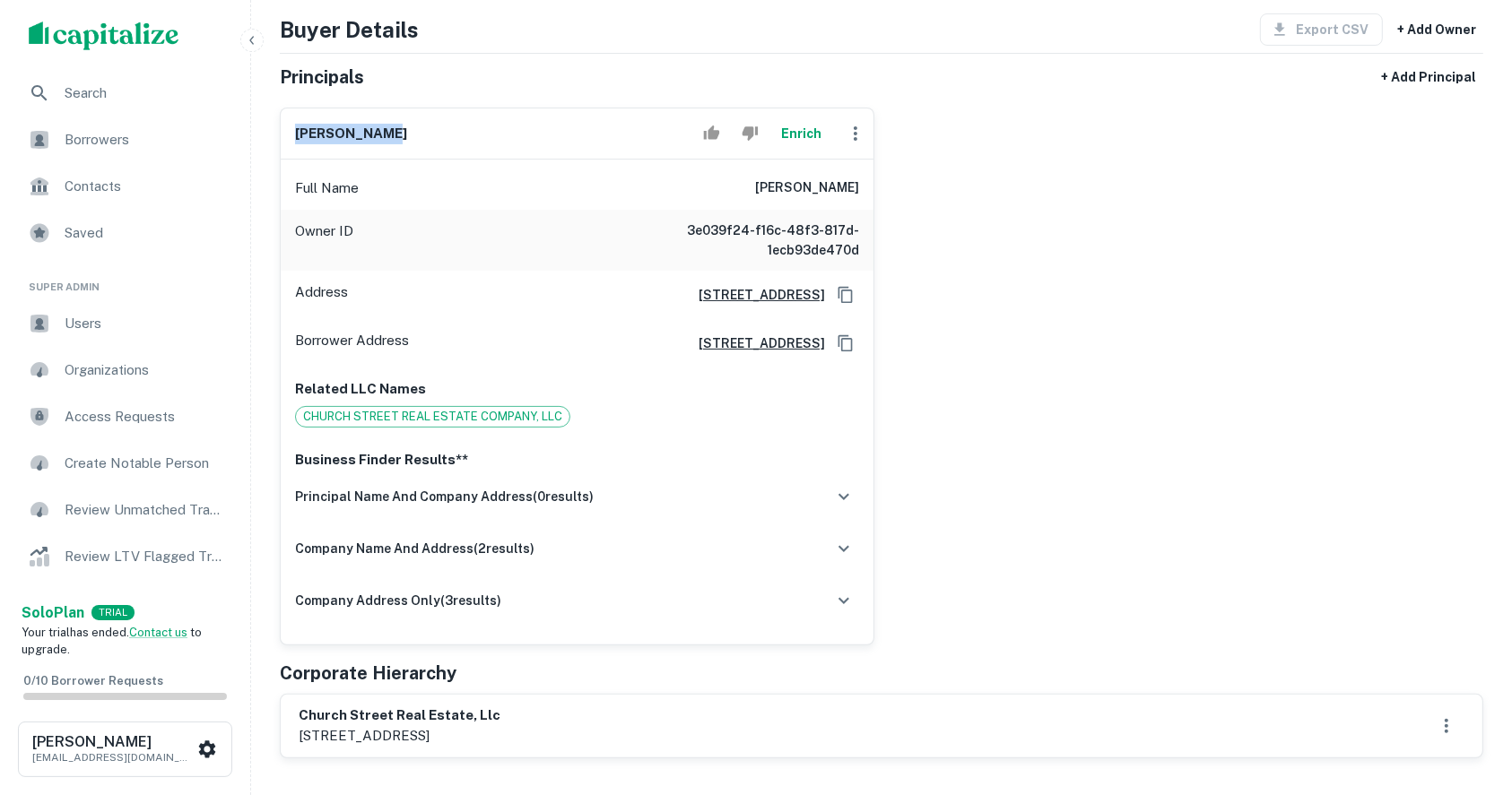
scroll to position [597, 0]
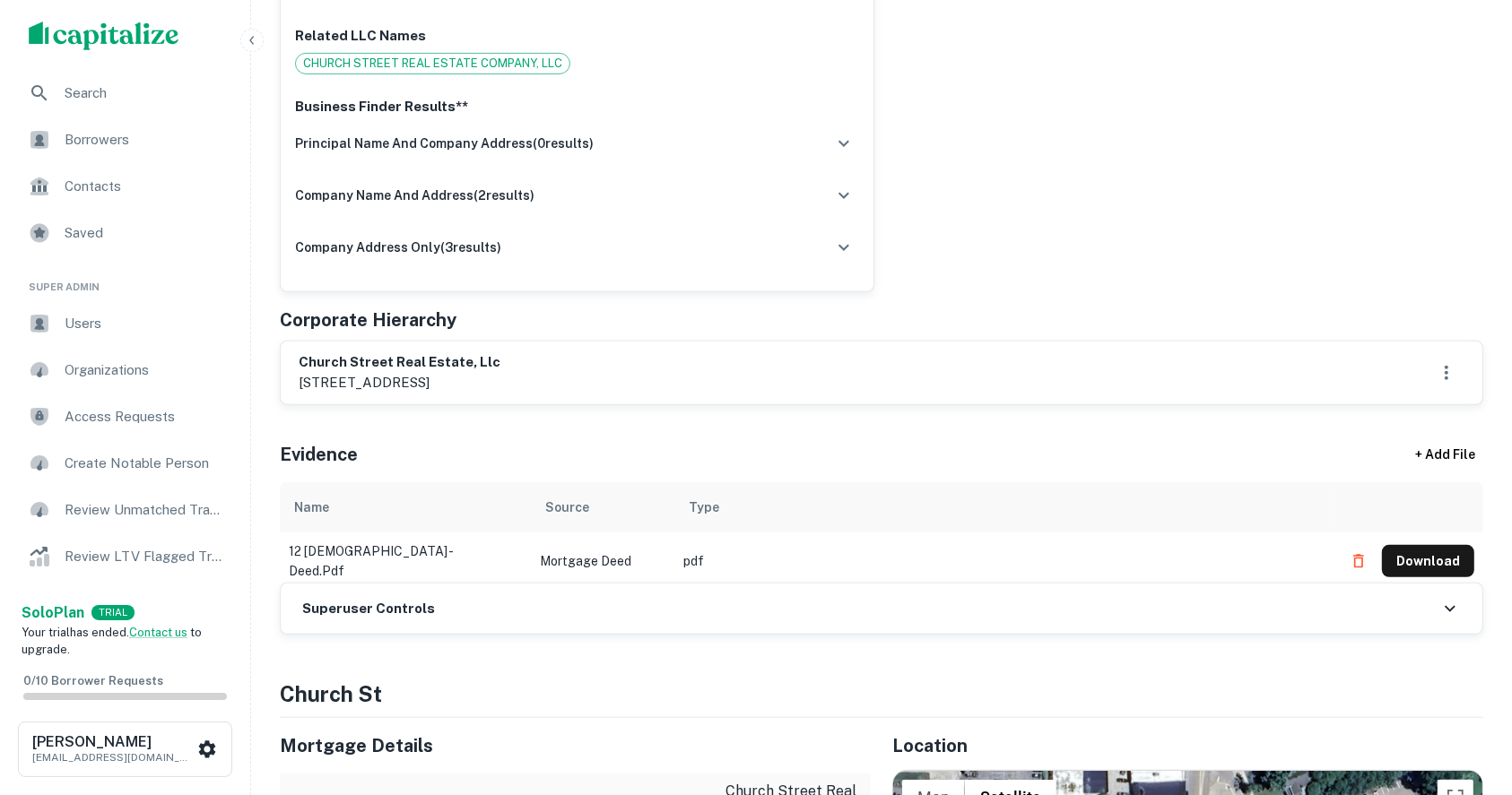
click at [424, 362] on h6 "church street real estate, llc" at bounding box center [400, 362] width 202 height 21
click at [397, 360] on h6 "church street real estate, llc" at bounding box center [400, 362] width 202 height 21
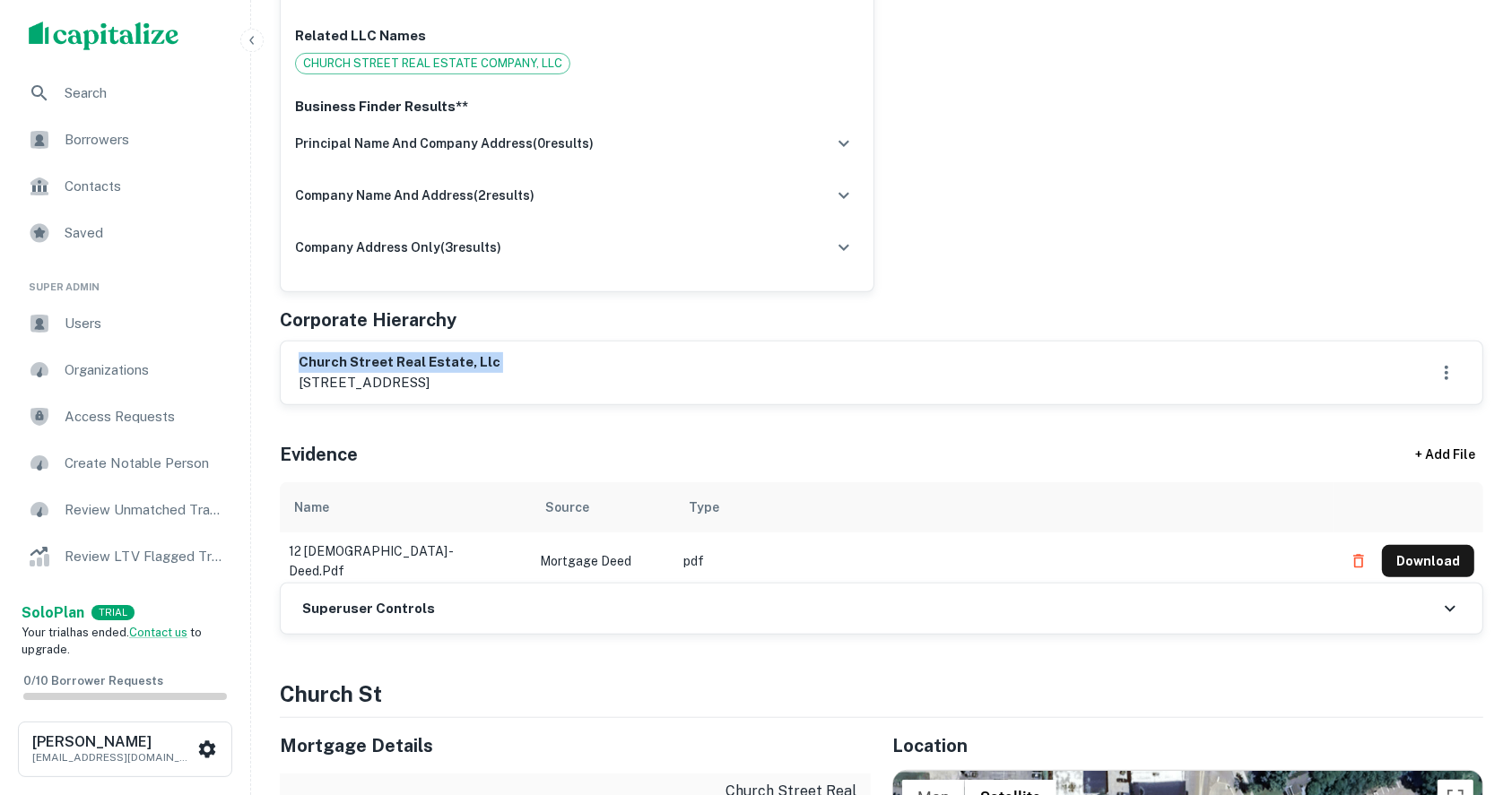
copy h6 "church street real estate, llc"
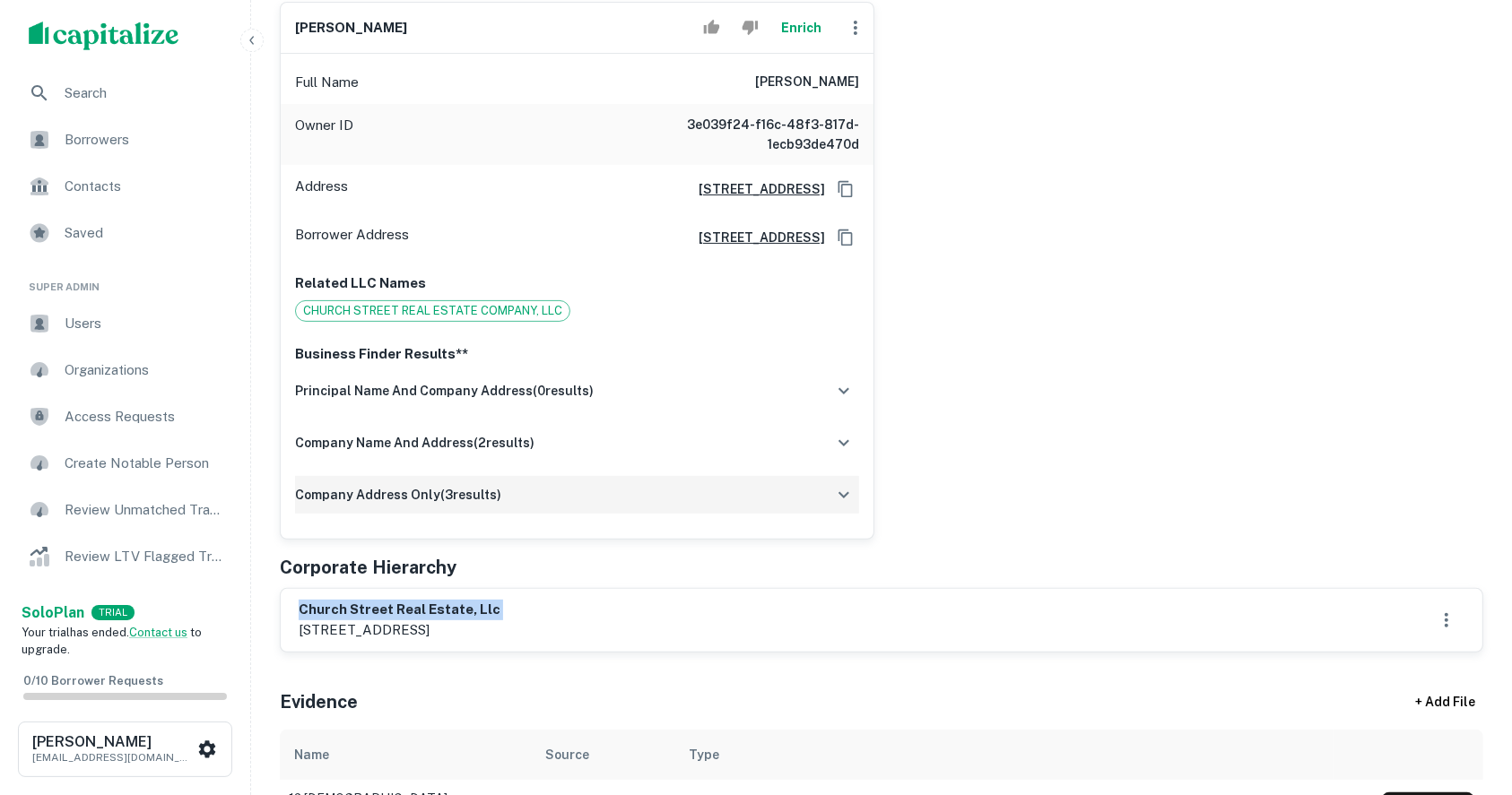
scroll to position [359, 0]
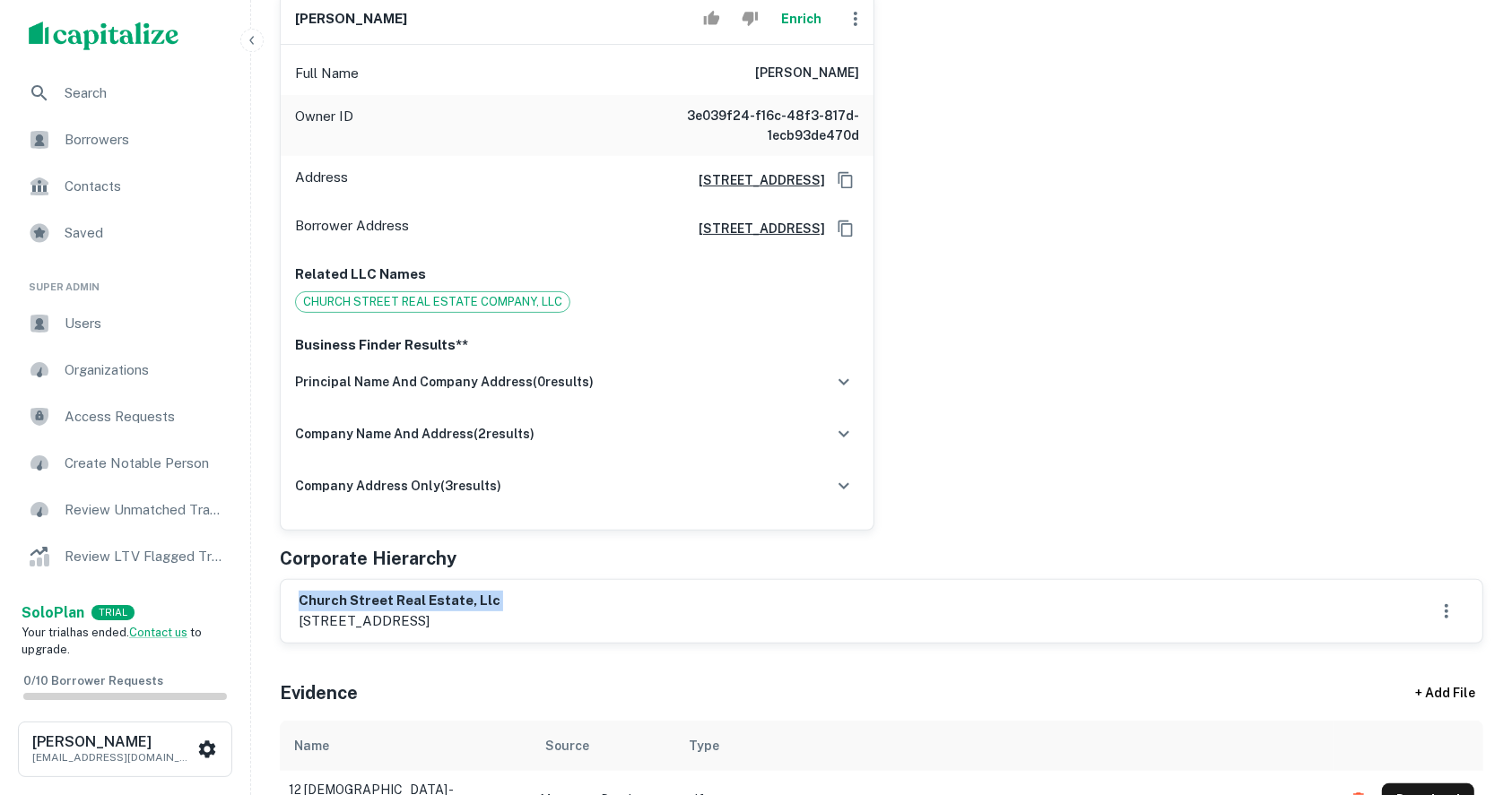
copy h6 "church street real estate, llc"
click at [485, 621] on p "121 south church street, coloma, mi, 49038" at bounding box center [400, 621] width 202 height 22
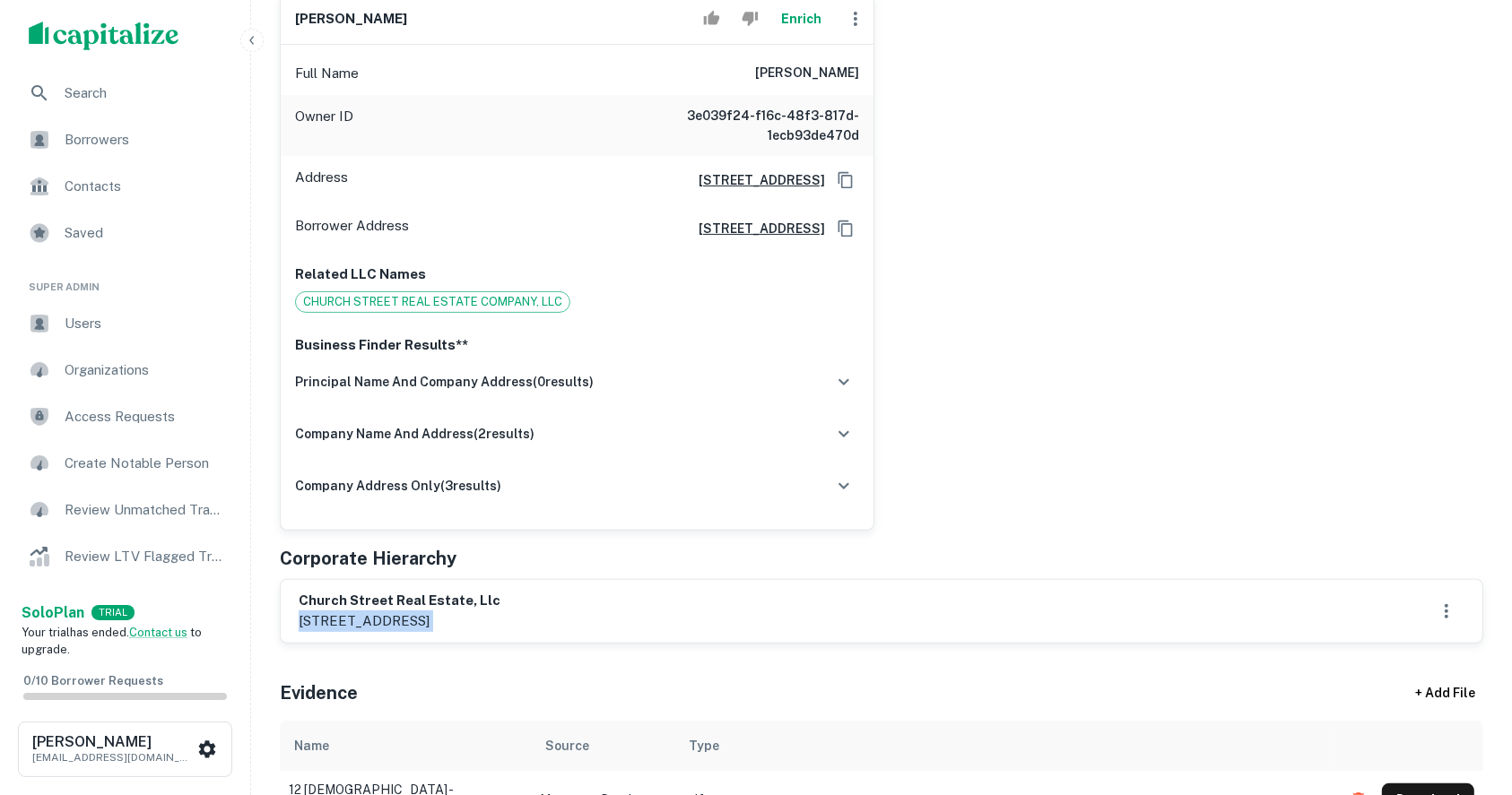
click at [485, 621] on p "121 south church street, coloma, mi, 49038" at bounding box center [400, 621] width 202 height 22
click at [432, 600] on h6 "church street real estate, llc" at bounding box center [400, 601] width 202 height 21
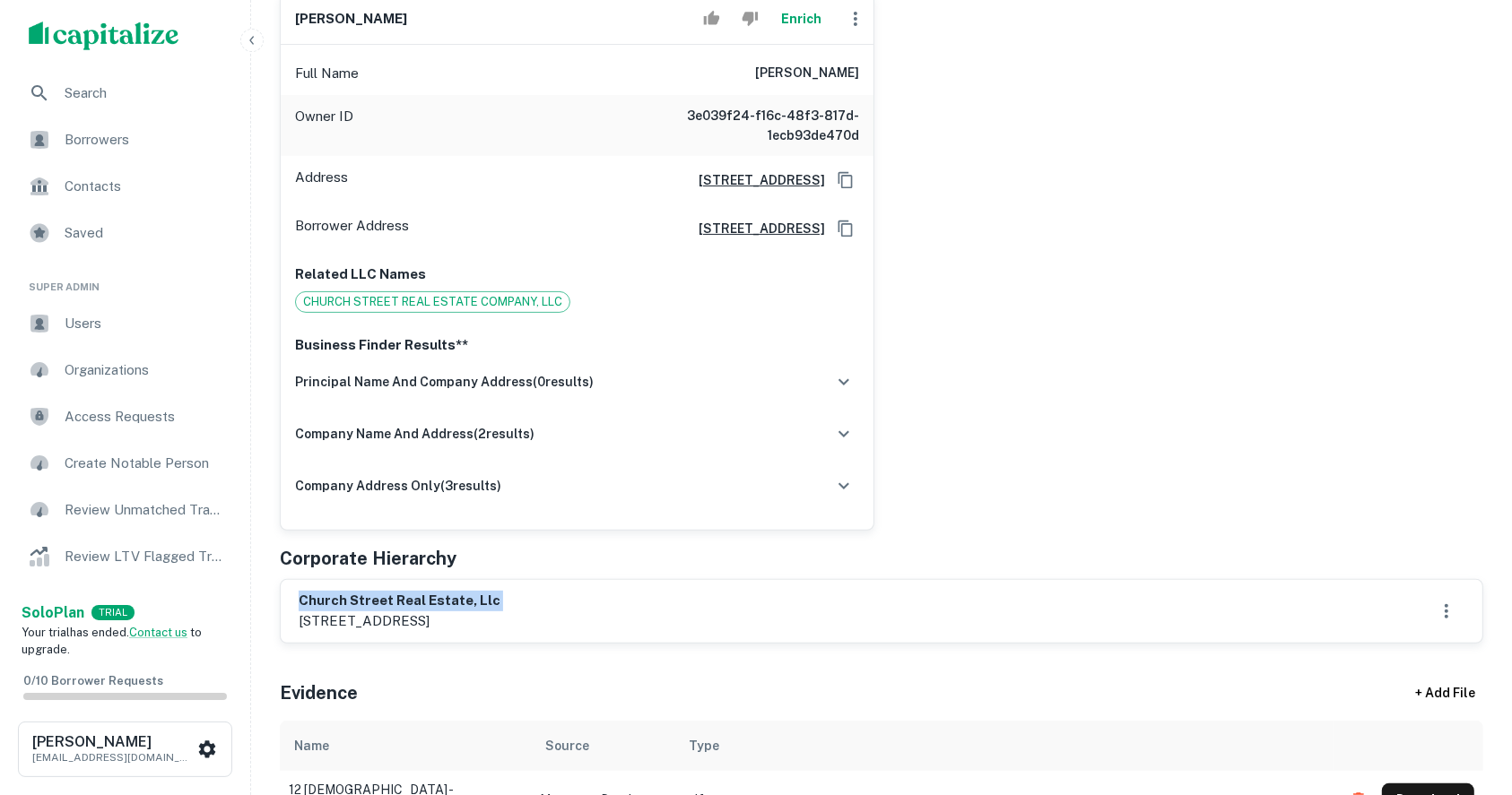
copy h6 "church street real estate, llc"
click at [383, 11] on h6 "urvishkumar r. patel" at bounding box center [351, 19] width 112 height 21
click at [348, 11] on h6 "urvishkumar r. patel" at bounding box center [351, 19] width 112 height 21
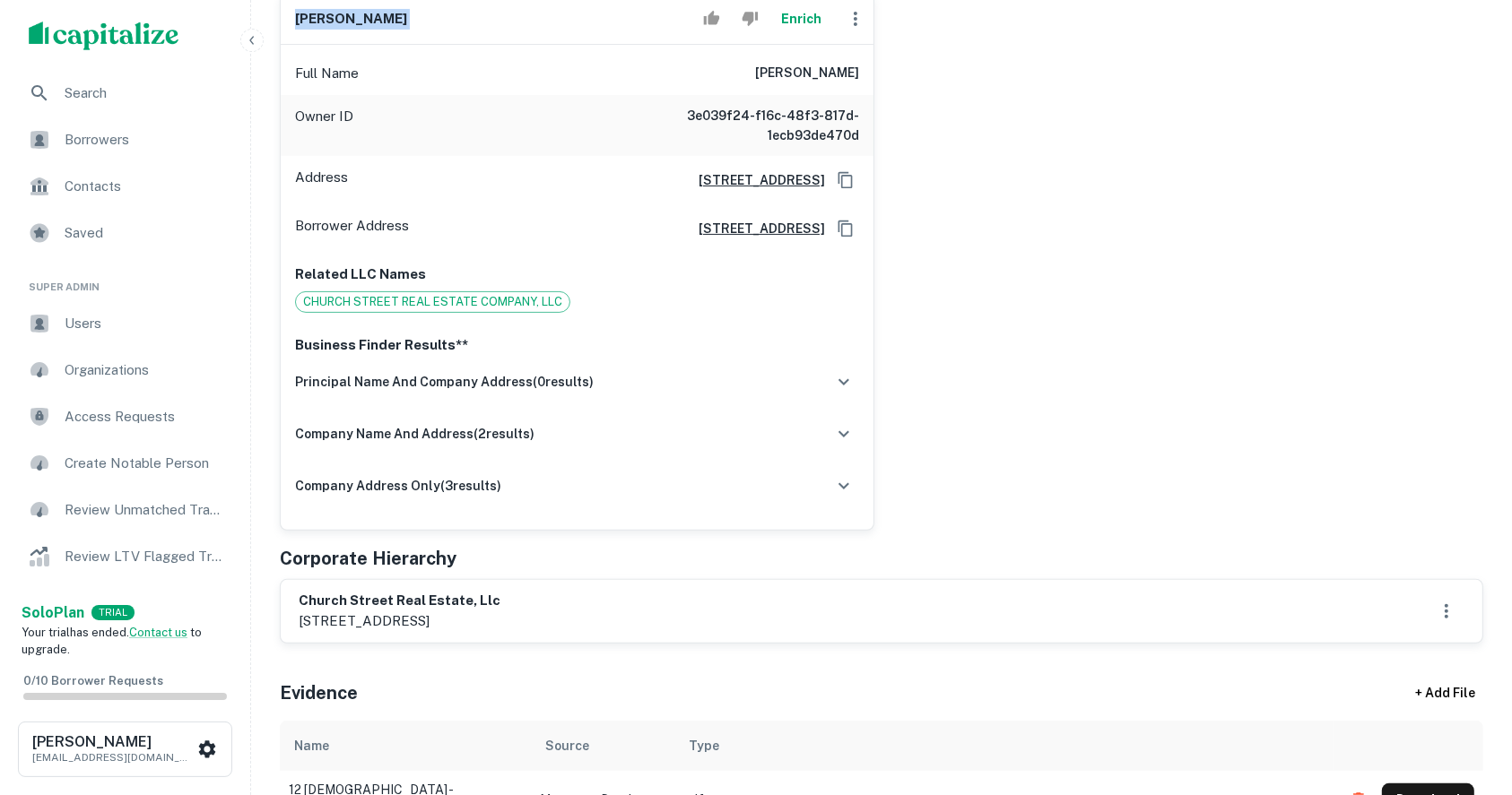
click at [348, 11] on h6 "urvishkumar r. patel" at bounding box center [351, 19] width 112 height 21
copy div "urvishkumar r. patel Enrich"
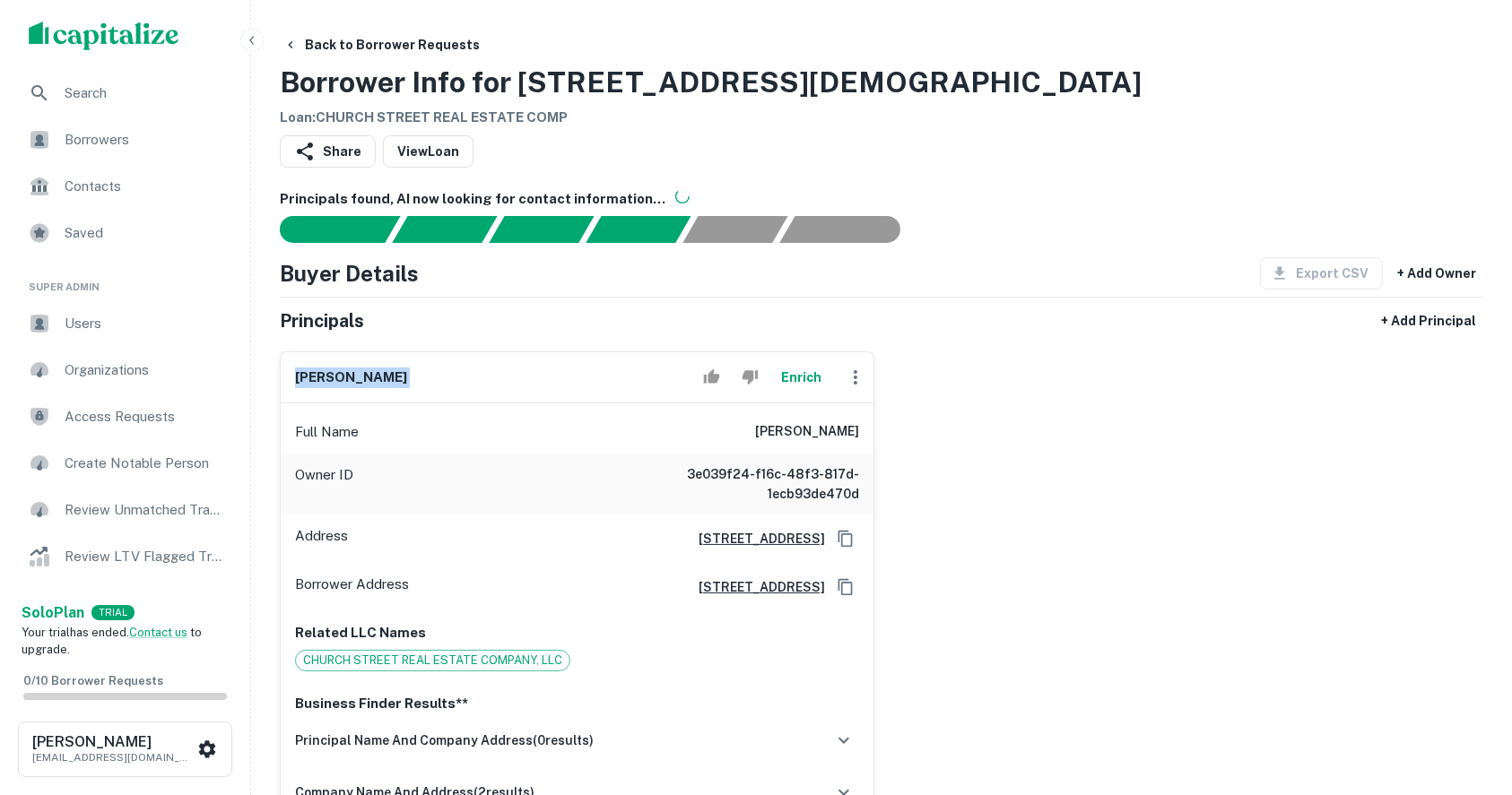
scroll to position [478, 0]
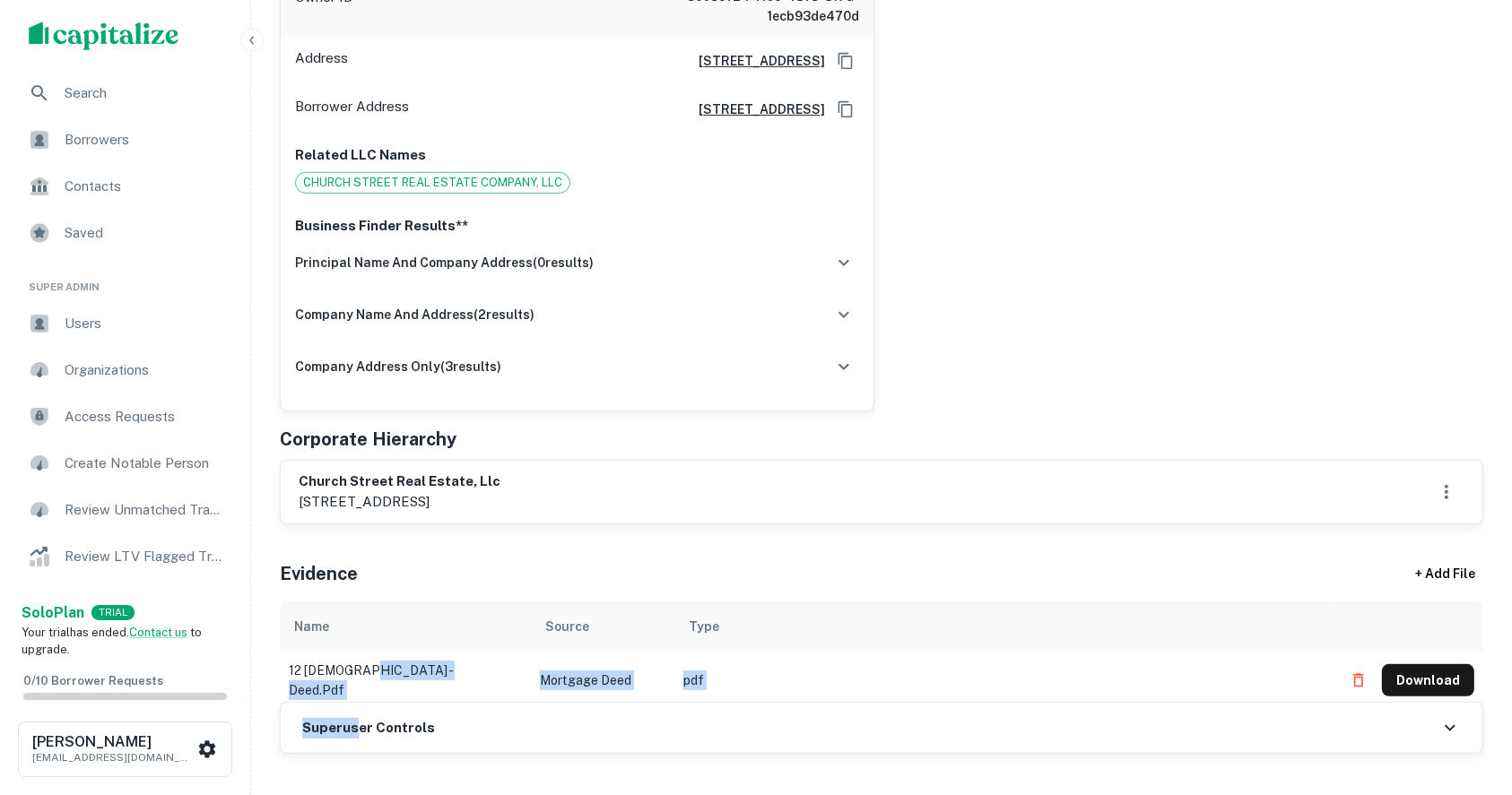
drag, startPoint x: 359, startPoint y: 698, endPoint x: 352, endPoint y: 712, distance: 15.7
click at [359, 707] on div "Principals found, AI now looking for contact information... Buyer Details Expor…" at bounding box center [881, 232] width 1203 height 1043
click at [375, 719] on h6 "Superuser Controls" at bounding box center [369, 729] width 133 height 21
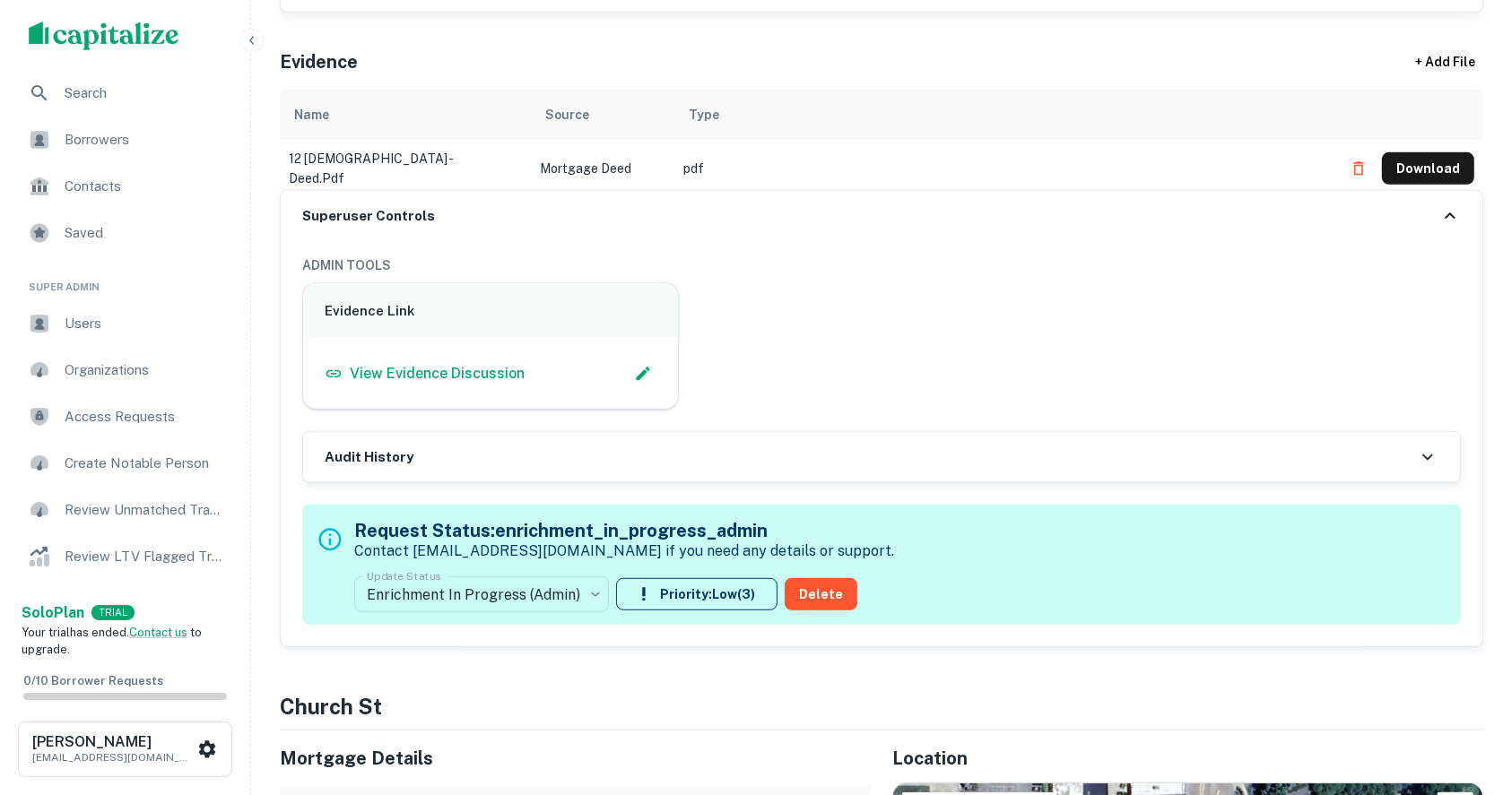
scroll to position [1075, 0]
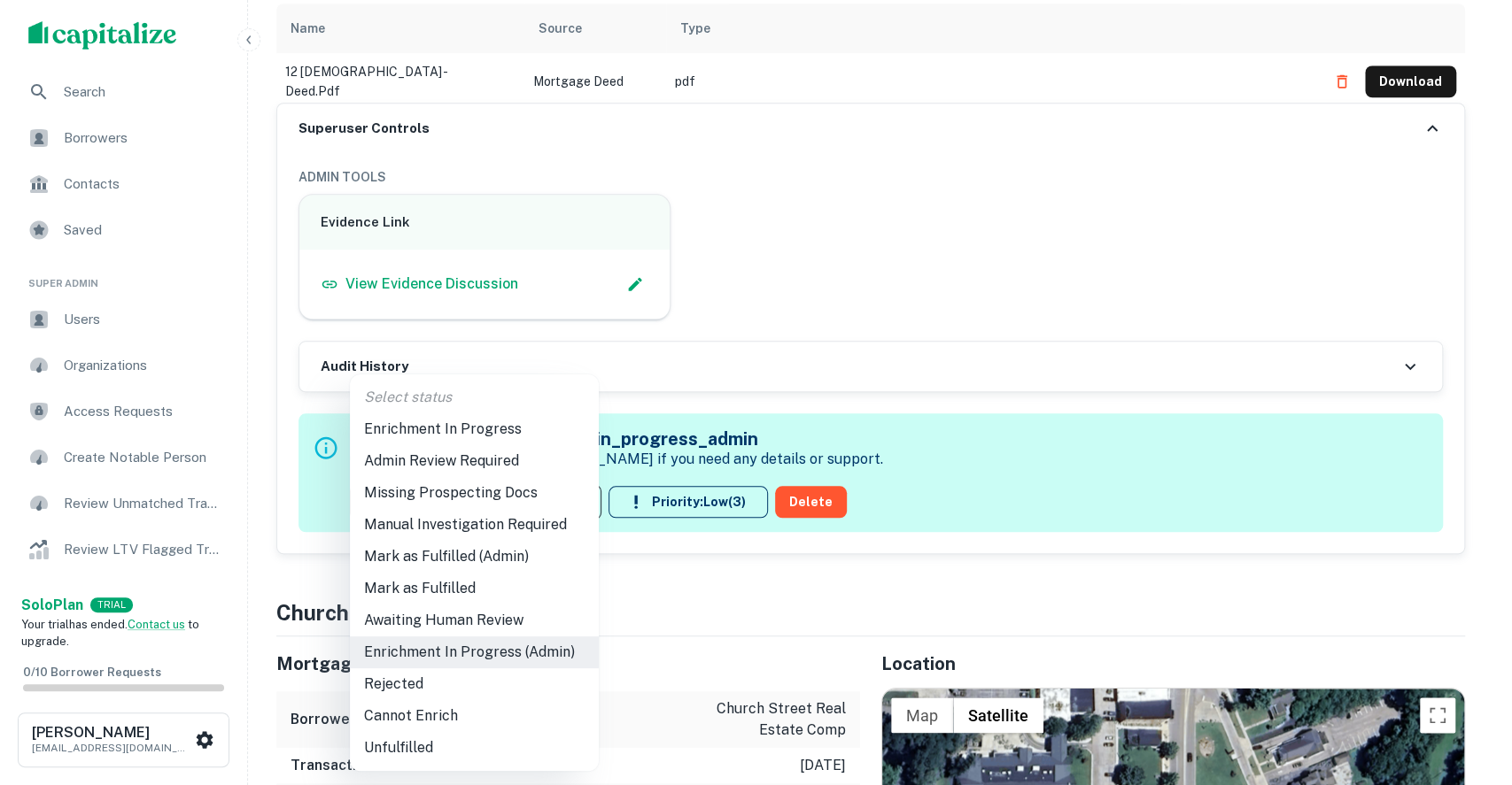
click at [470, 457] on li "Admin Review Required" at bounding box center [474, 460] width 249 height 31
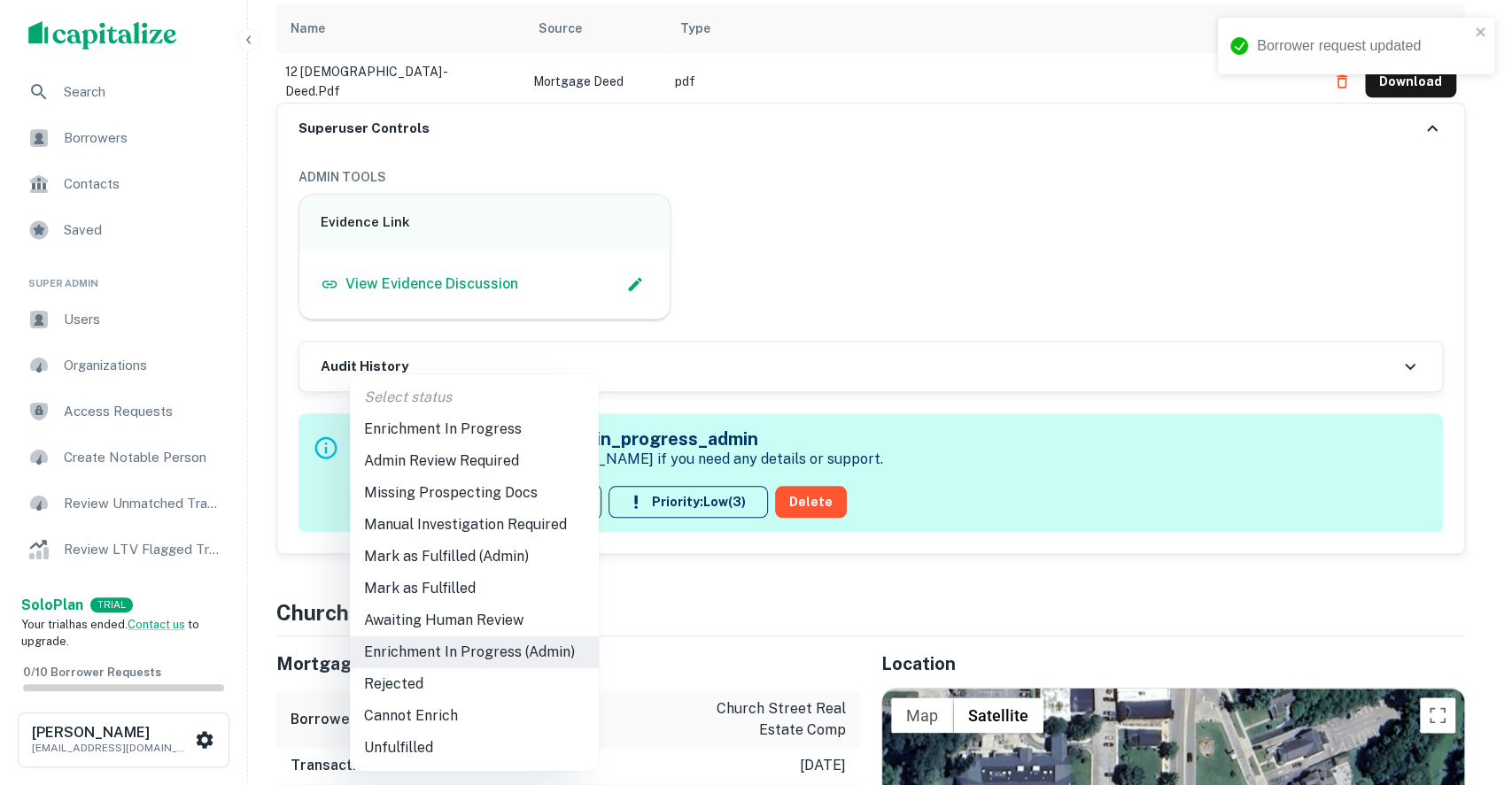
type input "**********"
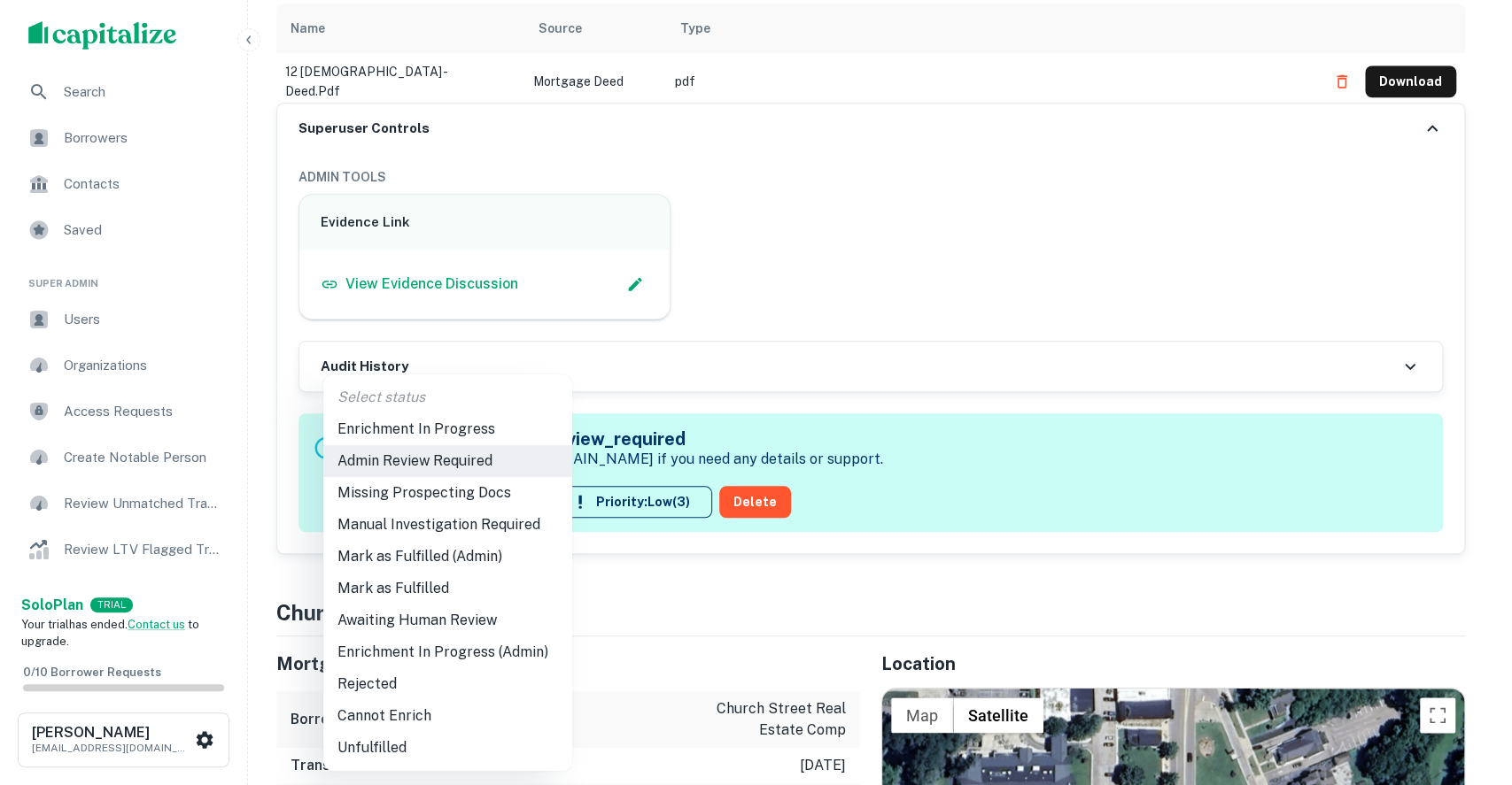
click at [888, 389] on div at bounding box center [756, 392] width 1512 height 785
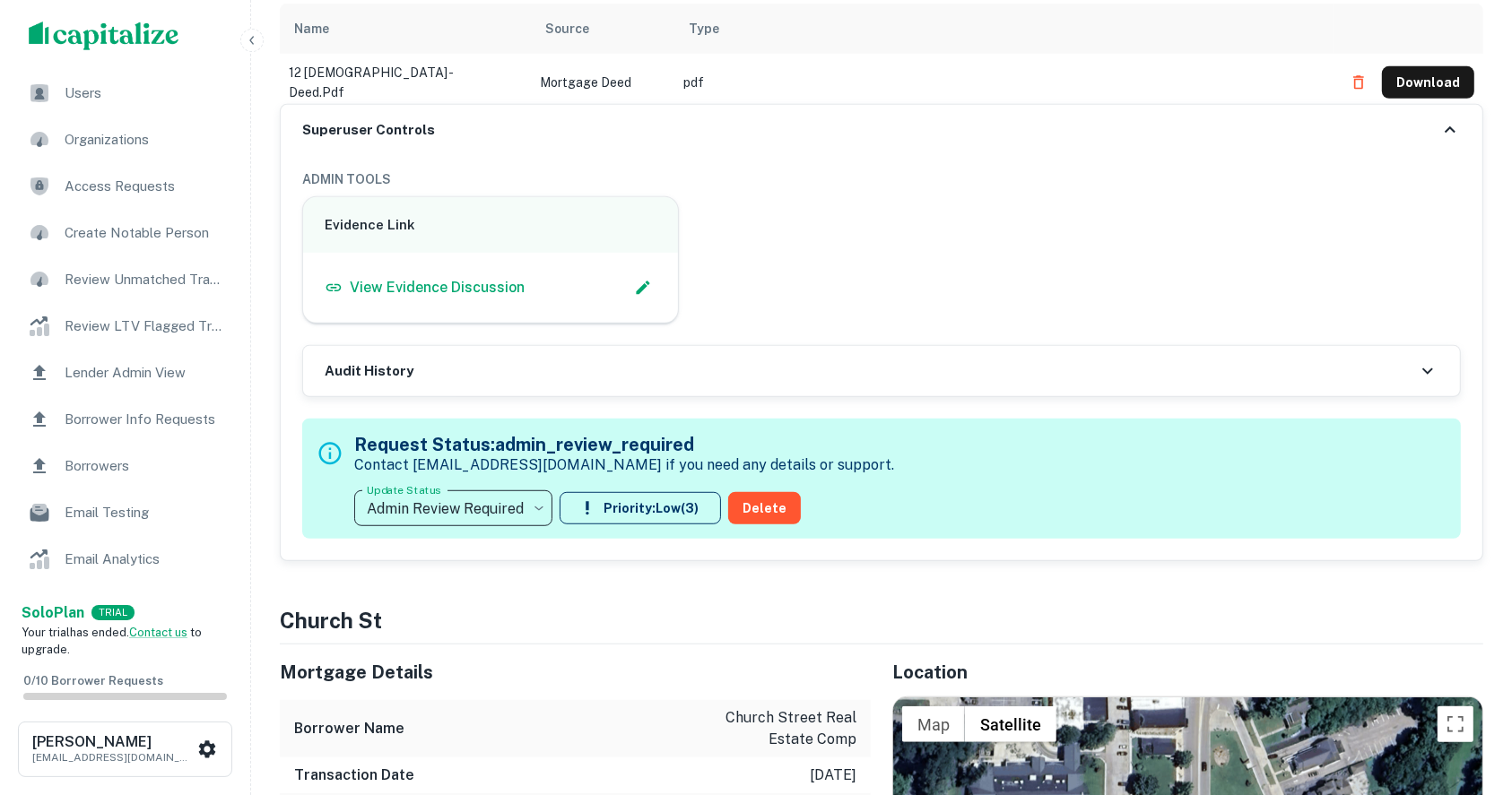
scroll to position [239, 0]
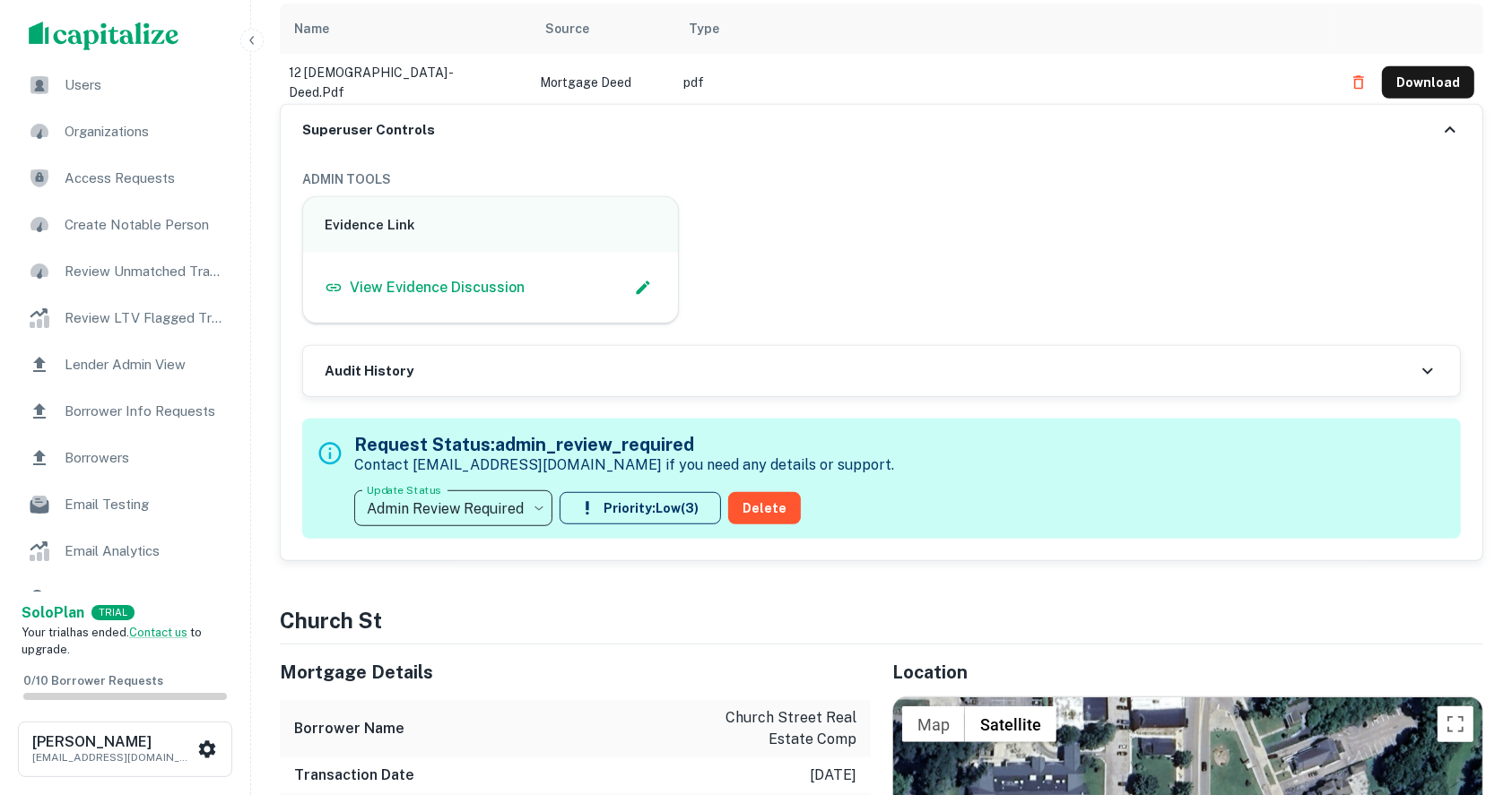
click at [119, 419] on span "Borrower Info Requests" at bounding box center [145, 412] width 160 height 22
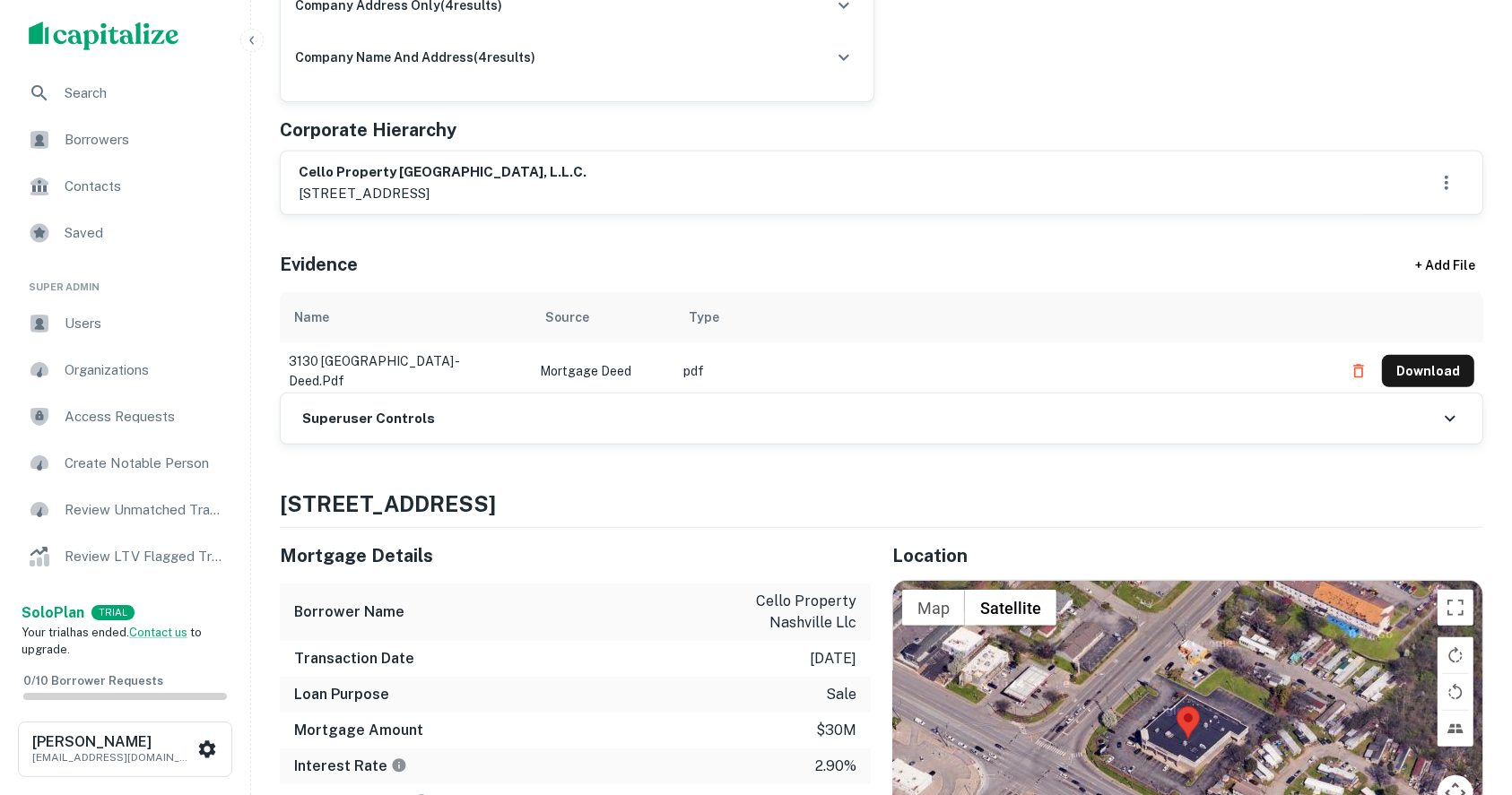
scroll to position [718, 0]
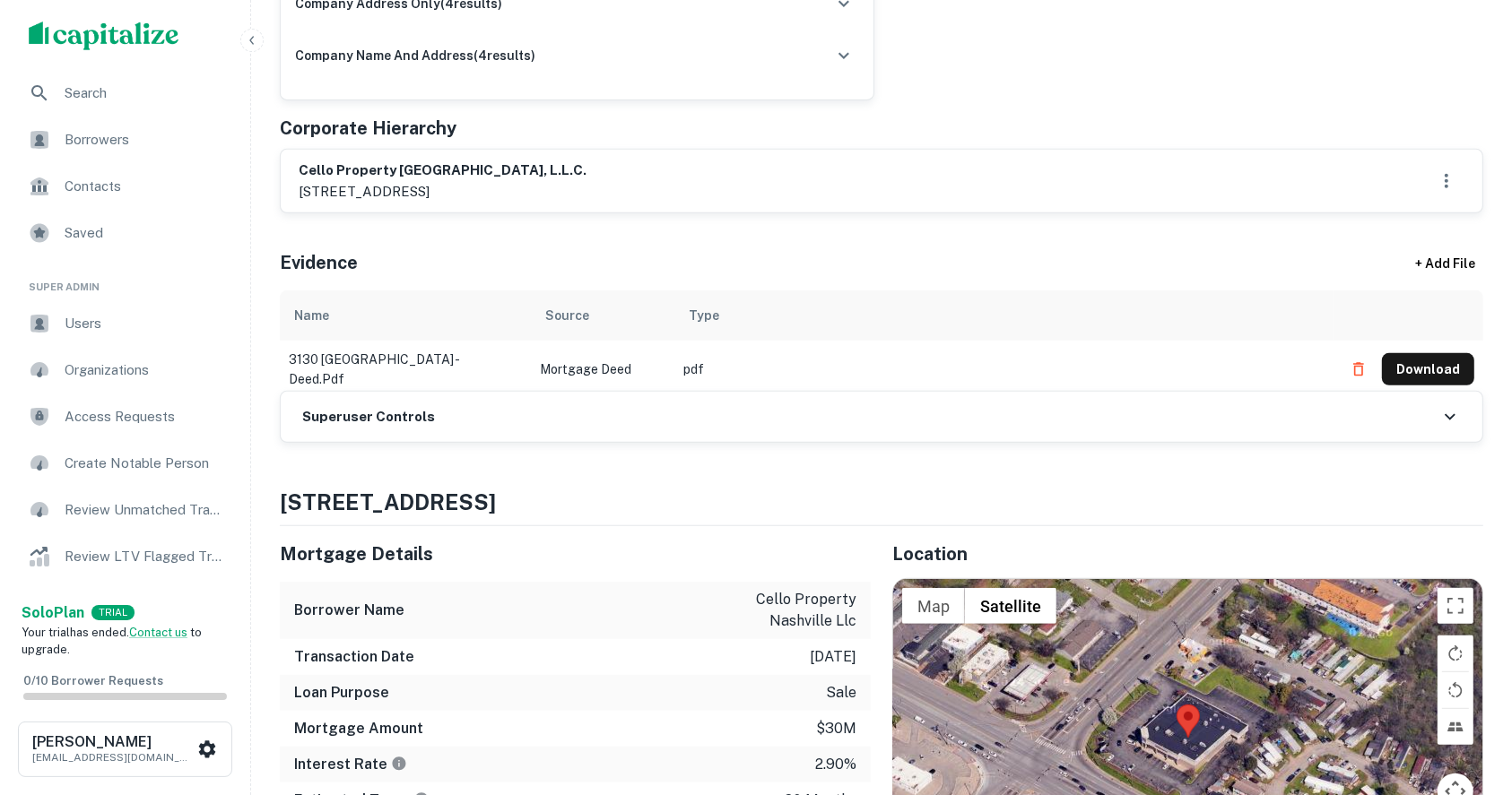
click at [387, 413] on h6 "Superuser Controls" at bounding box center [369, 417] width 133 height 21
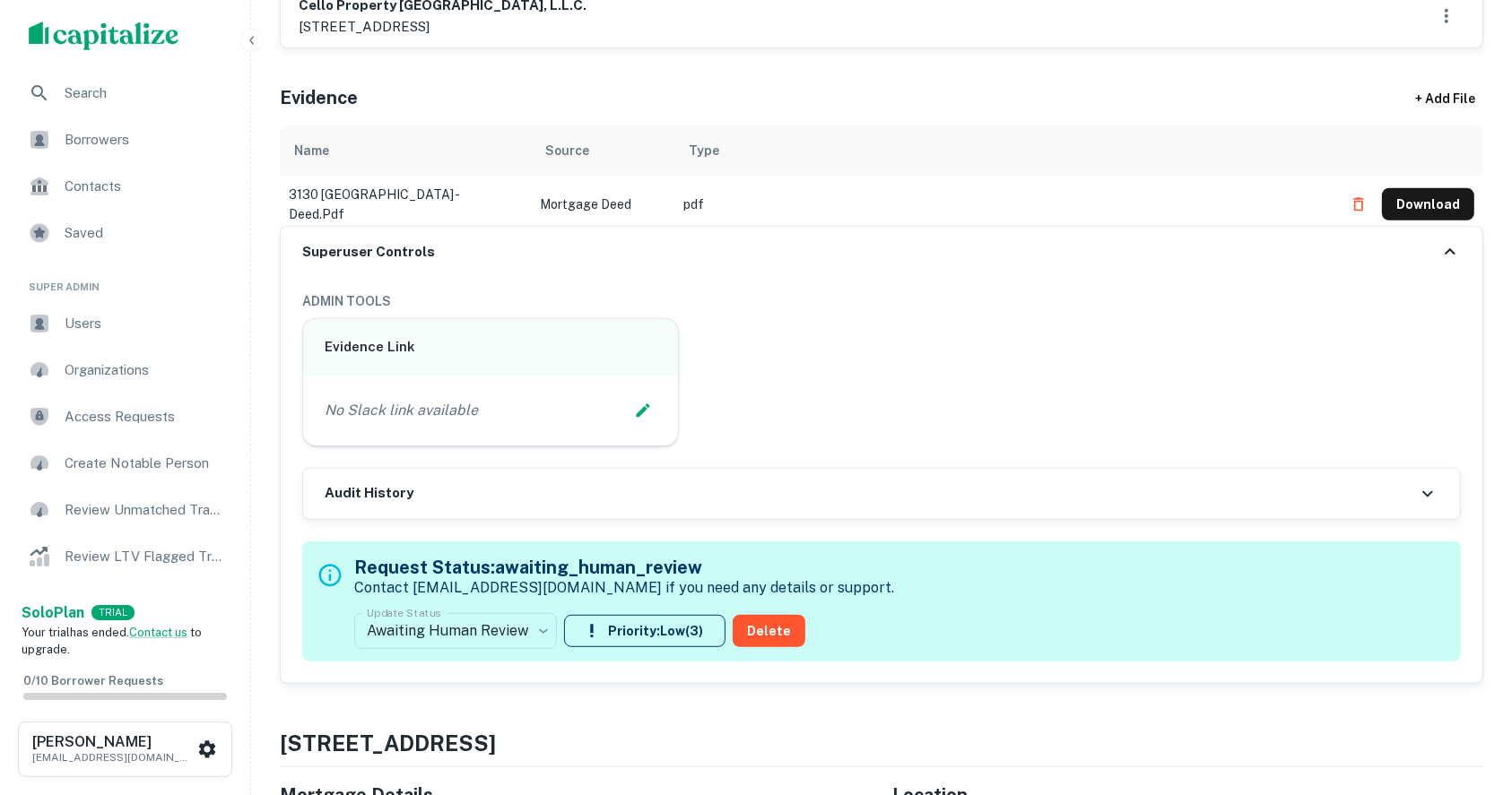
scroll to position [956, 0]
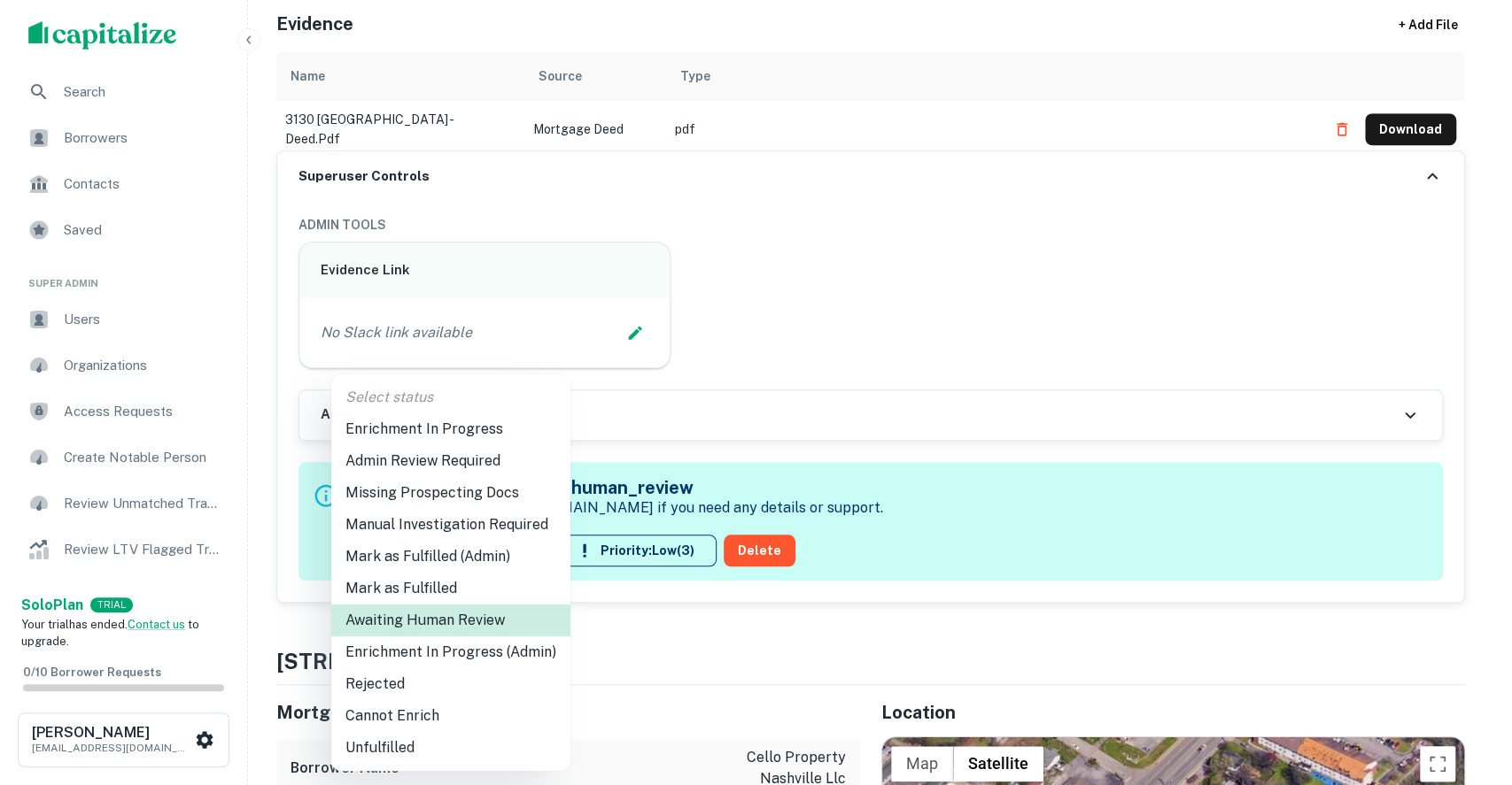
click at [444, 662] on li "Enrichment In Progress (Admin)" at bounding box center [451, 652] width 239 height 31
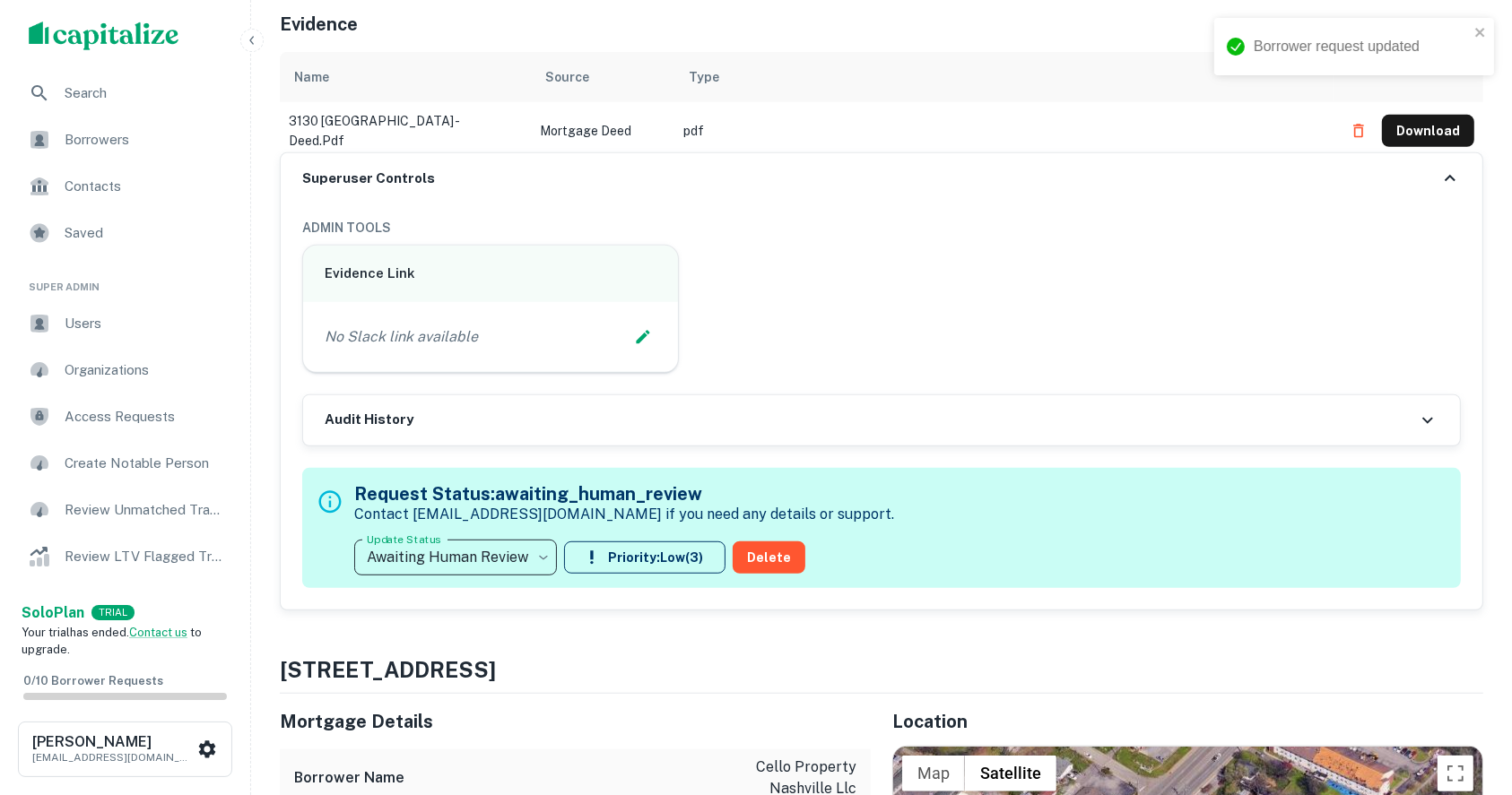
type input "**********"
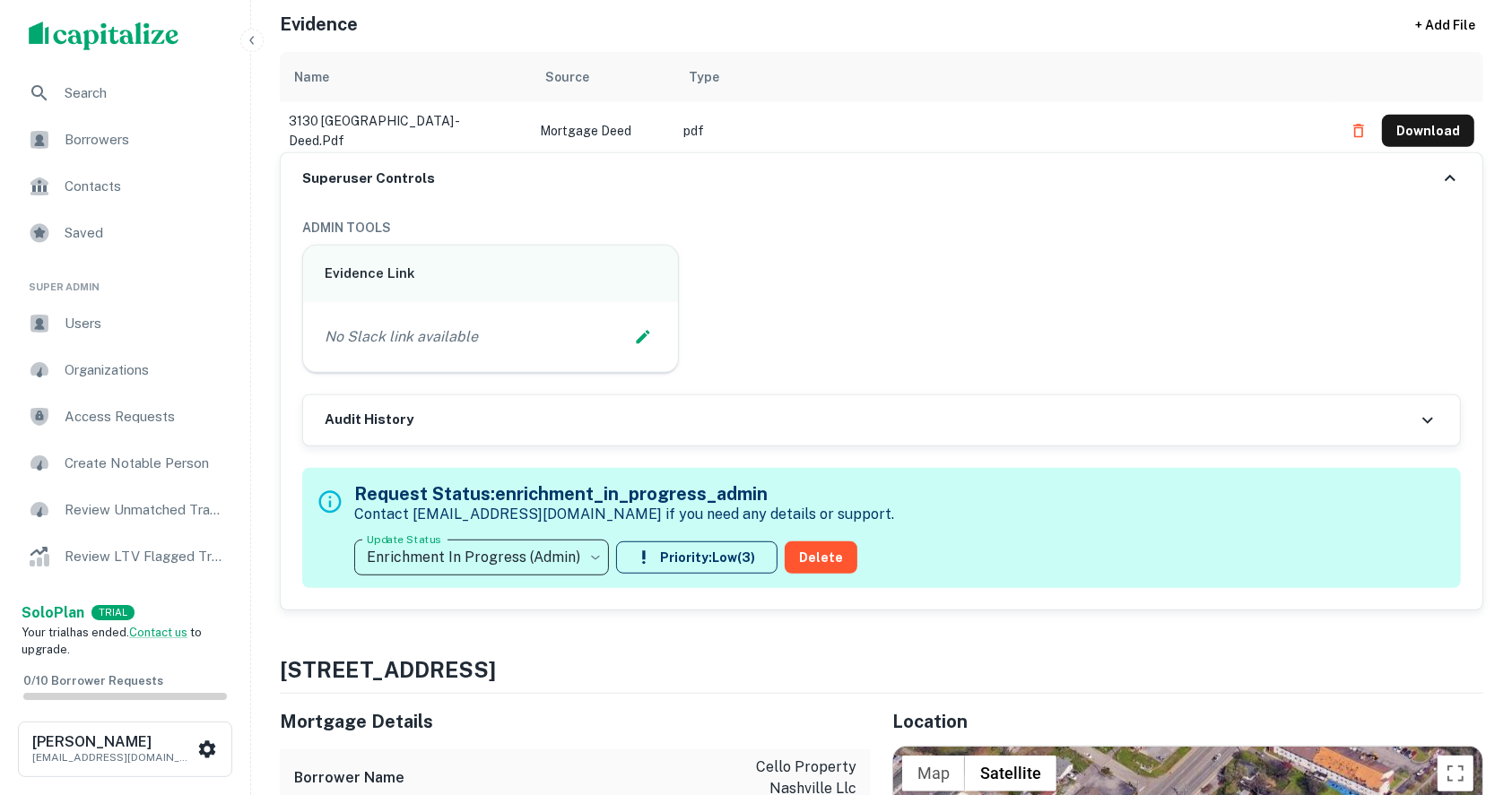
click at [1421, 272] on div "Evidence Link No Slack link available" at bounding box center [874, 301] width 1173 height 143
click at [642, 333] on icon "Edit Slack Link" at bounding box center [643, 336] width 14 height 14
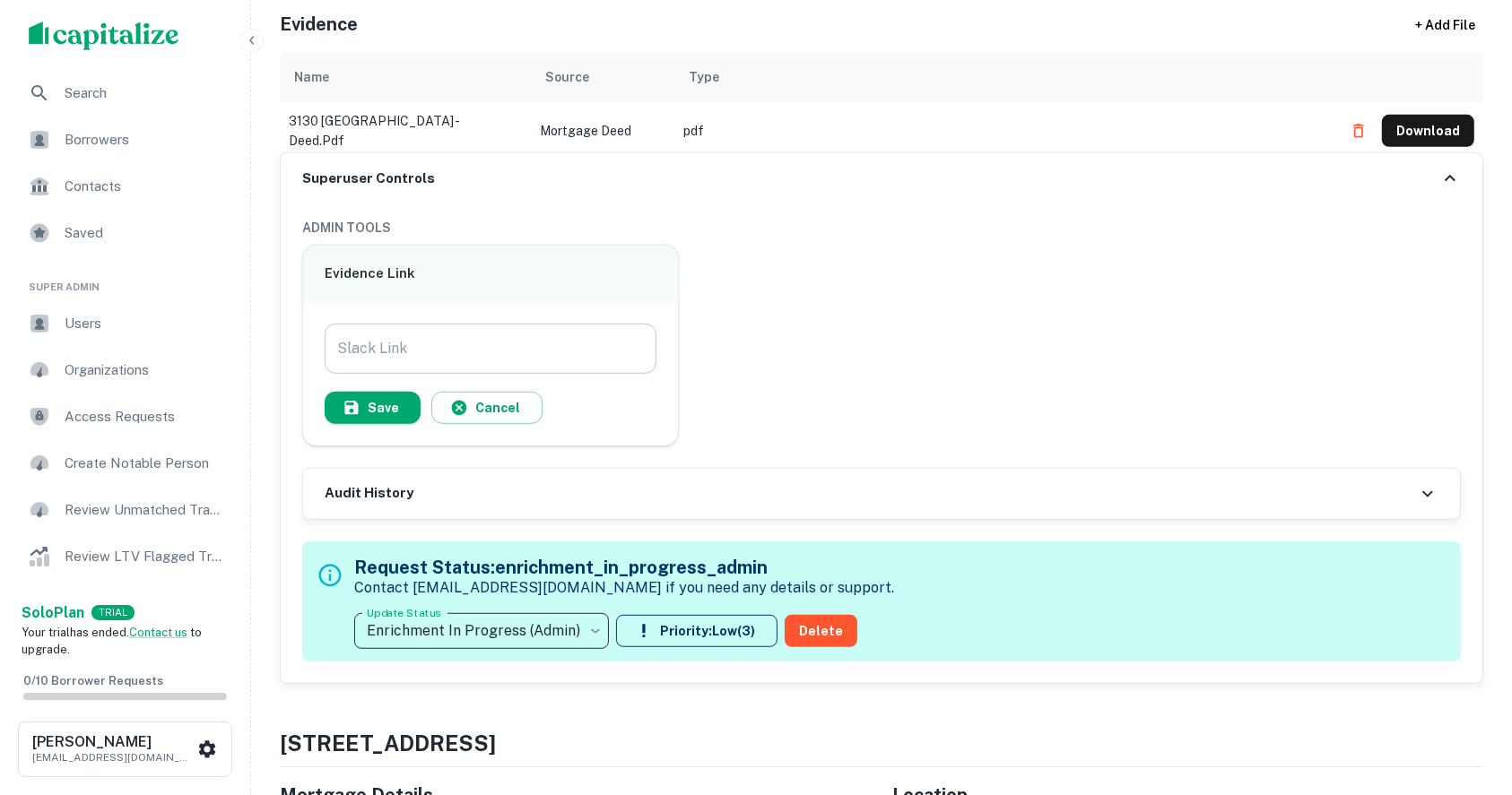
click at [495, 339] on input "Slack Link" at bounding box center [490, 348] width 332 height 50
paste input "**********"
type input "**********"
click at [326, 392] on button "Save" at bounding box center [372, 407] width 96 height 32
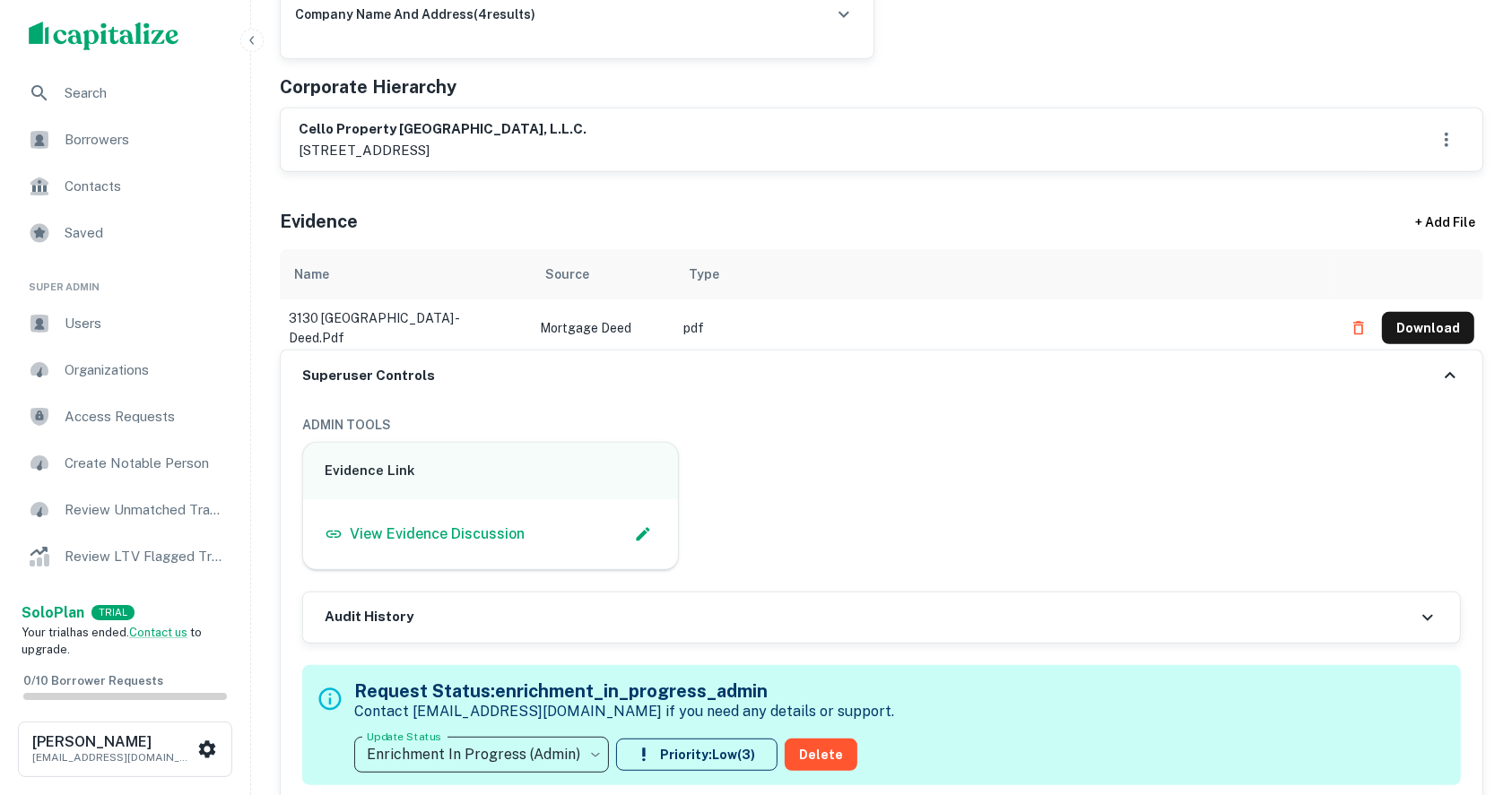
scroll to position [718, 0]
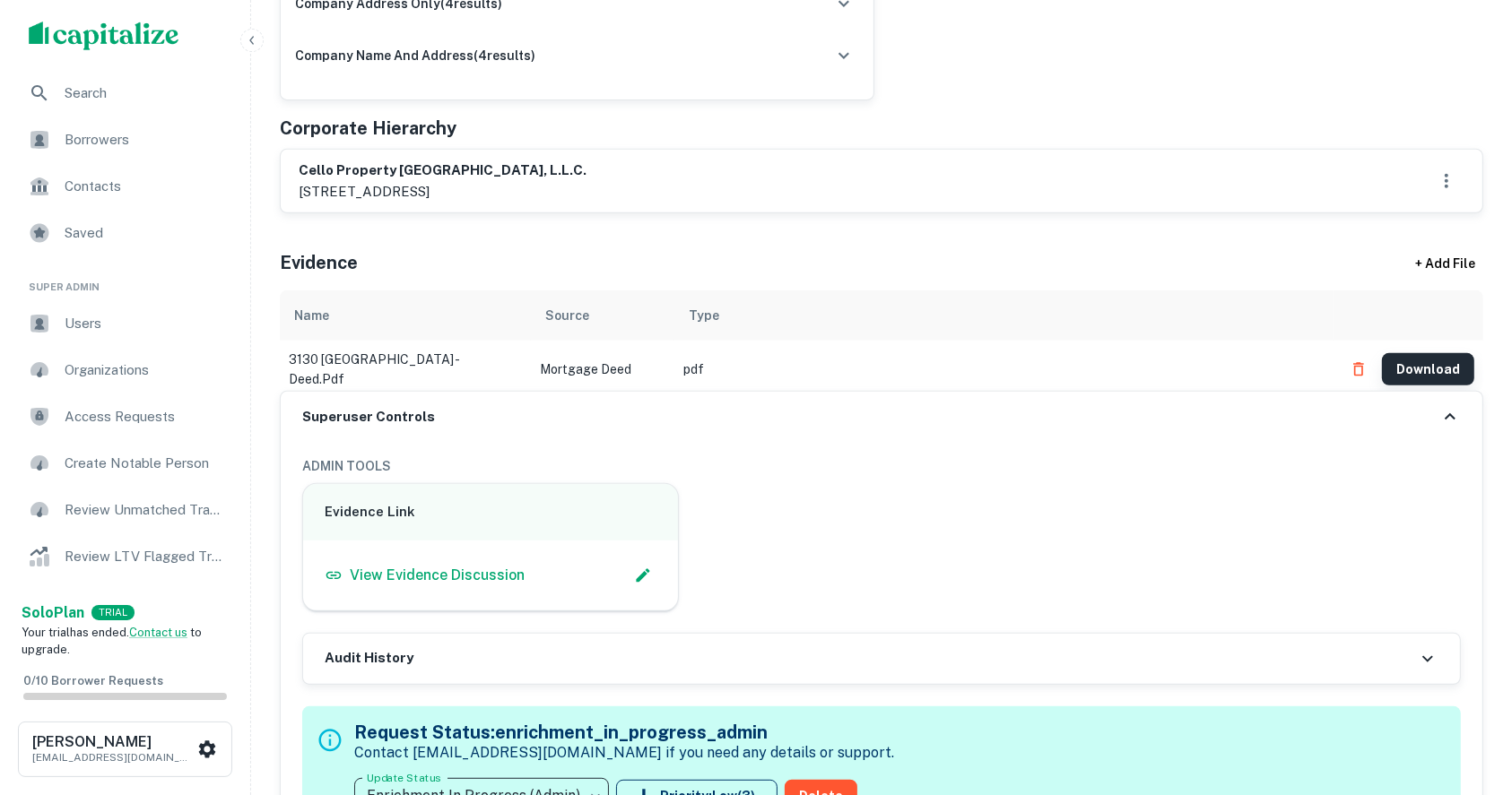
click at [1428, 362] on button "Download" at bounding box center [1427, 369] width 92 height 32
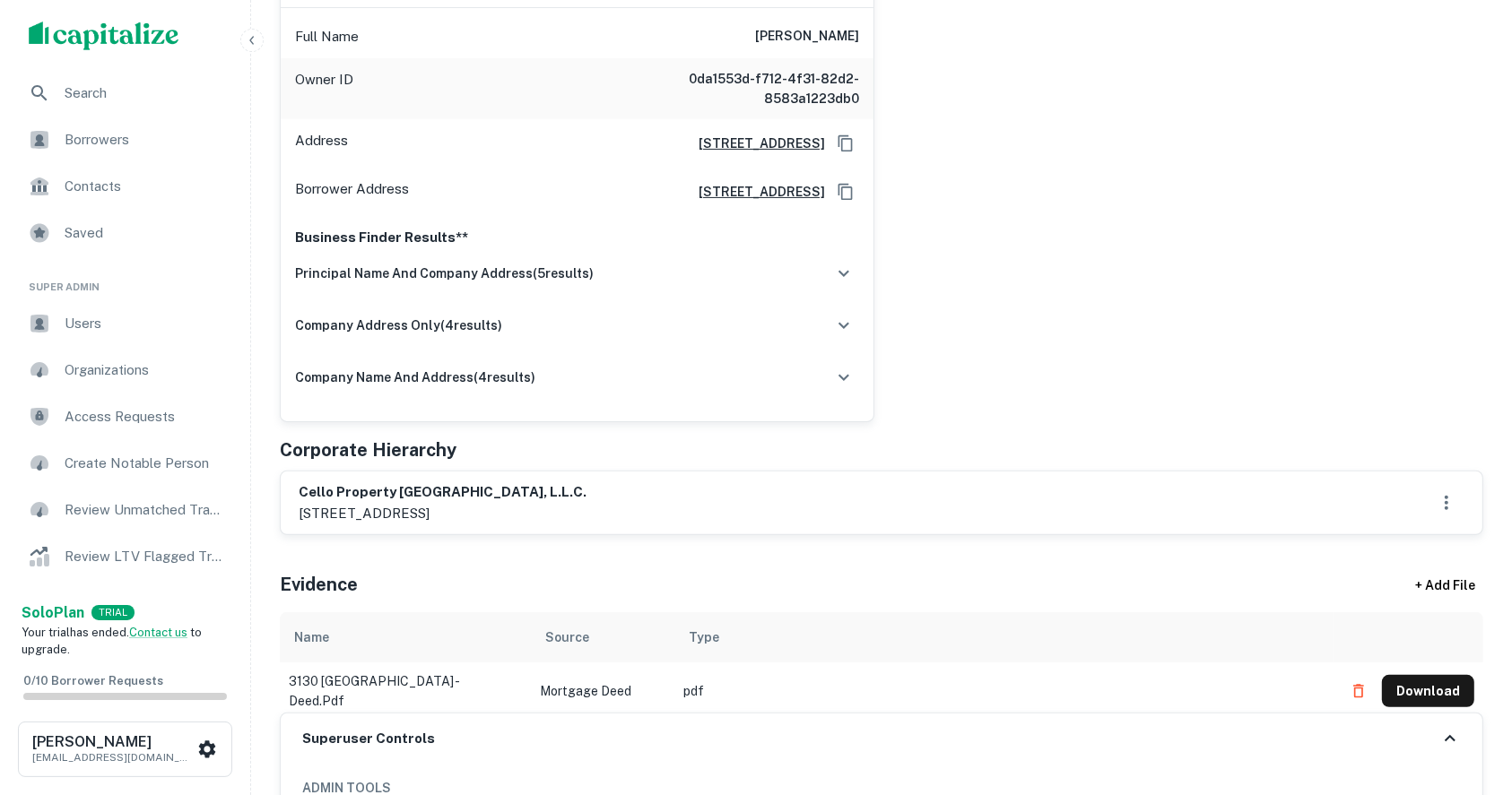
scroll to position [359, 0]
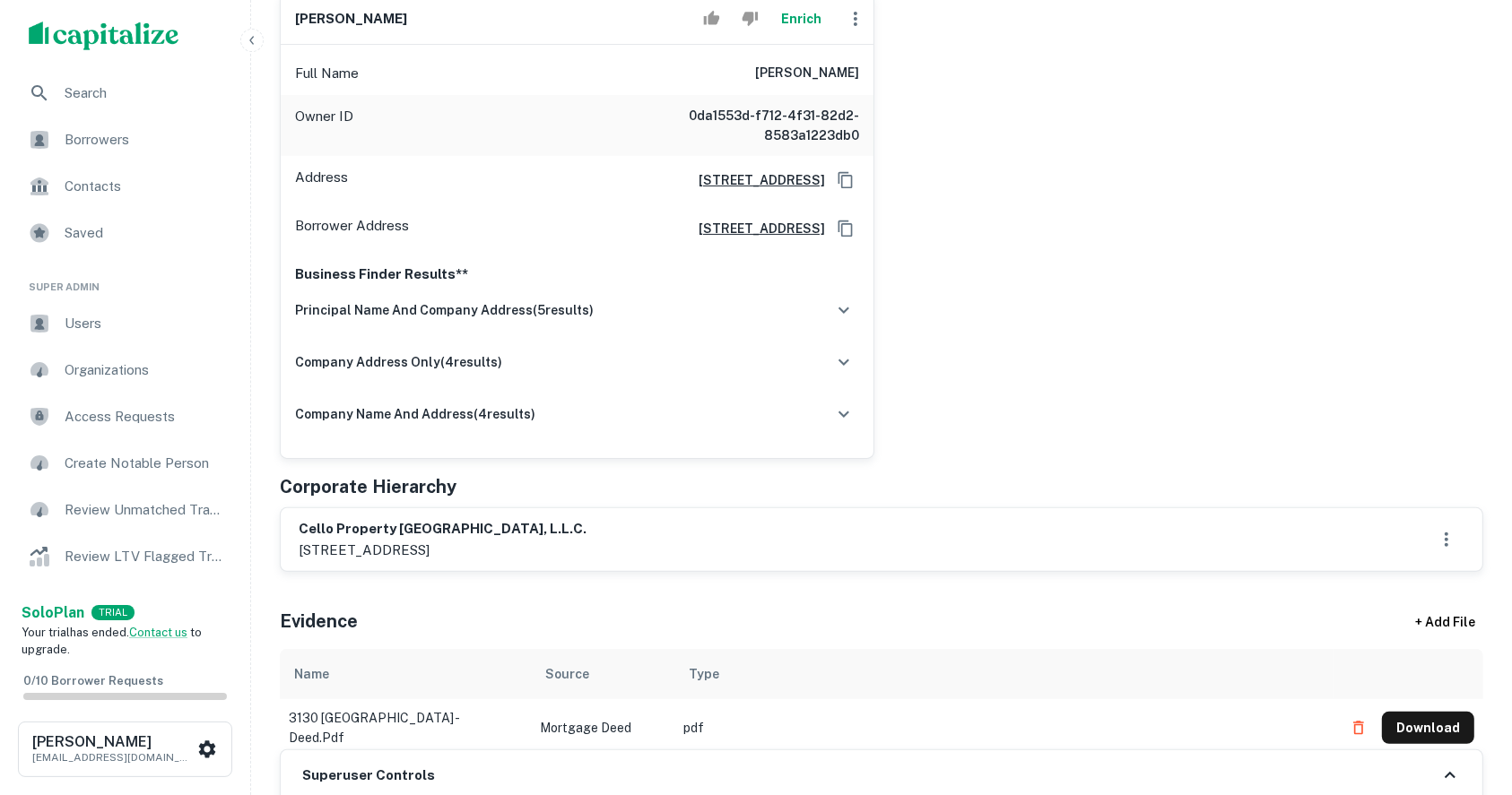
click at [1448, 377] on div "richard l. adams, jr. Enrich Full Name richard l. adams, jr. Owner ID 0da1553d-…" at bounding box center [873, 219] width 1218 height 481
click at [1435, 247] on div "richard l. adams, jr. Enrich Full Name richard l. adams, jr. Owner ID 0da1553d-…" at bounding box center [873, 219] width 1218 height 481
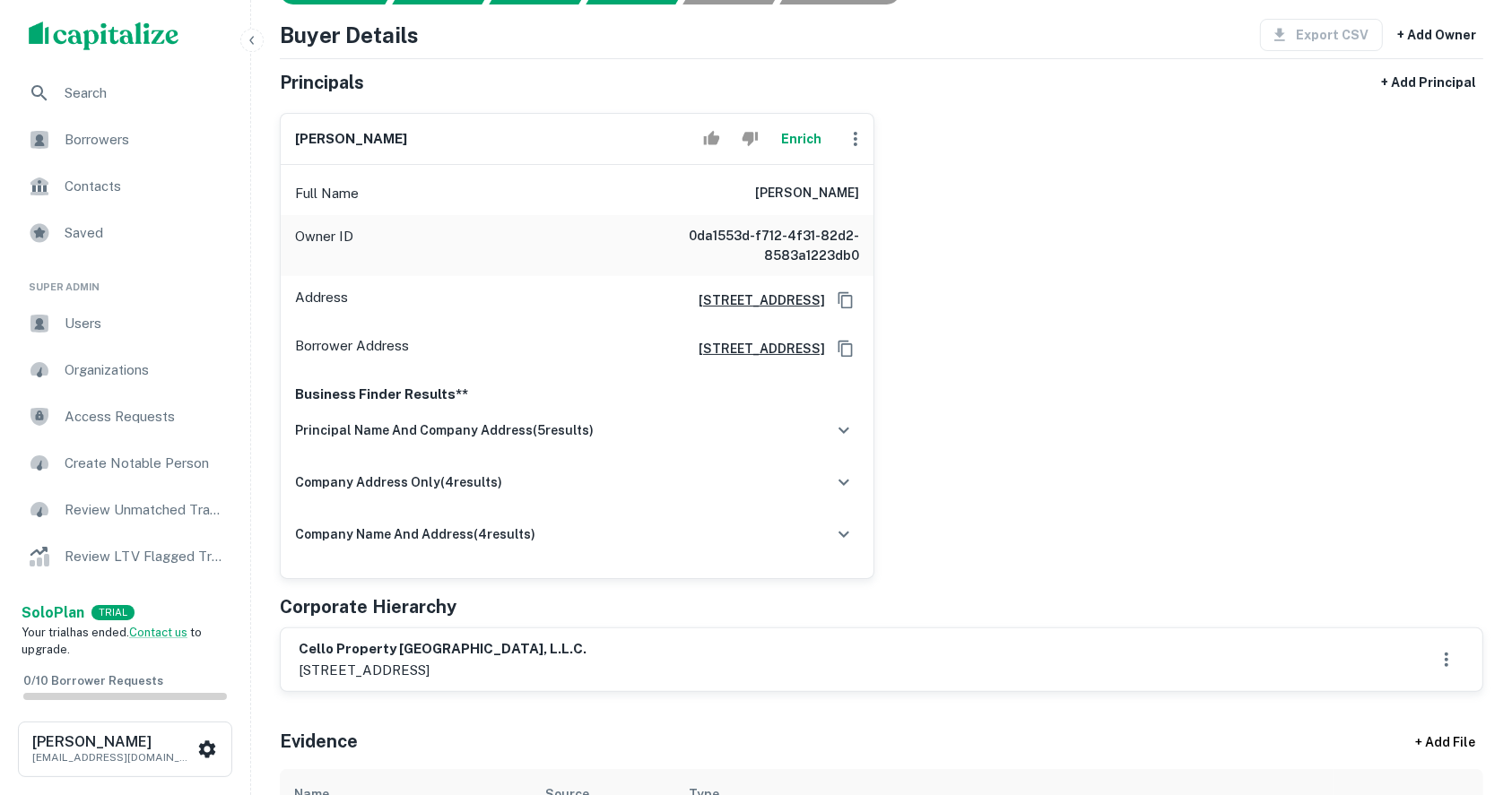
click at [464, 669] on p "2941 fairview park drive, suite 105, falls church, va, 22042" at bounding box center [443, 671] width 288 height 22
click at [364, 668] on p "2941 fairview park drive, suite 105, falls church, va, 22042" at bounding box center [443, 671] width 288 height 22
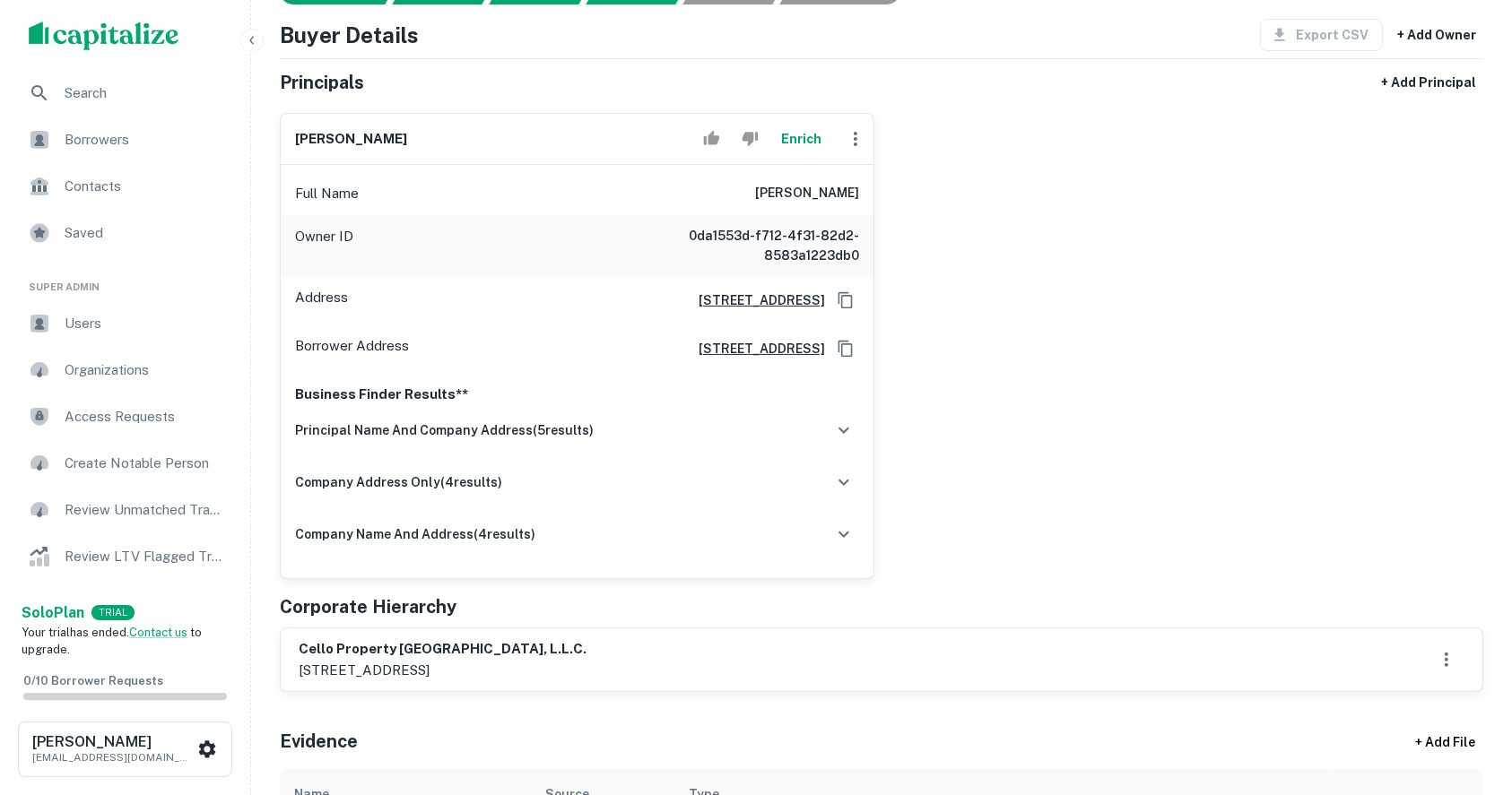
click at [316, 647] on h6 "cello property nashville, l.l.c." at bounding box center [443, 649] width 288 height 21
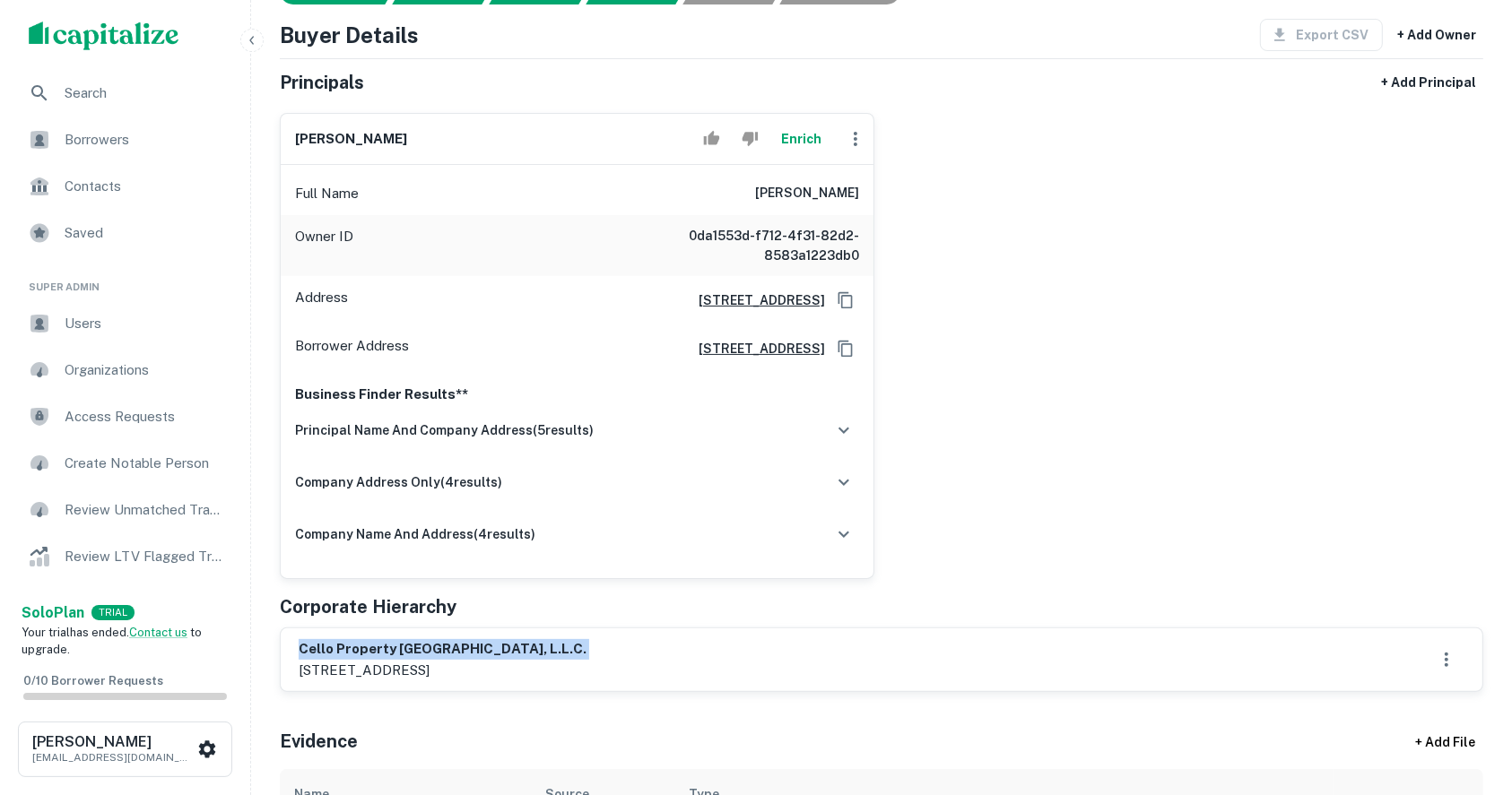
click at [457, 647] on h6 "cello property nashville, l.l.c." at bounding box center [443, 649] width 288 height 21
drag, startPoint x: 457, startPoint y: 647, endPoint x: 447, endPoint y: 670, distance: 25.1
click at [447, 670] on div "cello property nashville, l.l.c. 2941 fairview park drive, suite 105, falls chu…" at bounding box center [443, 659] width 288 height 41
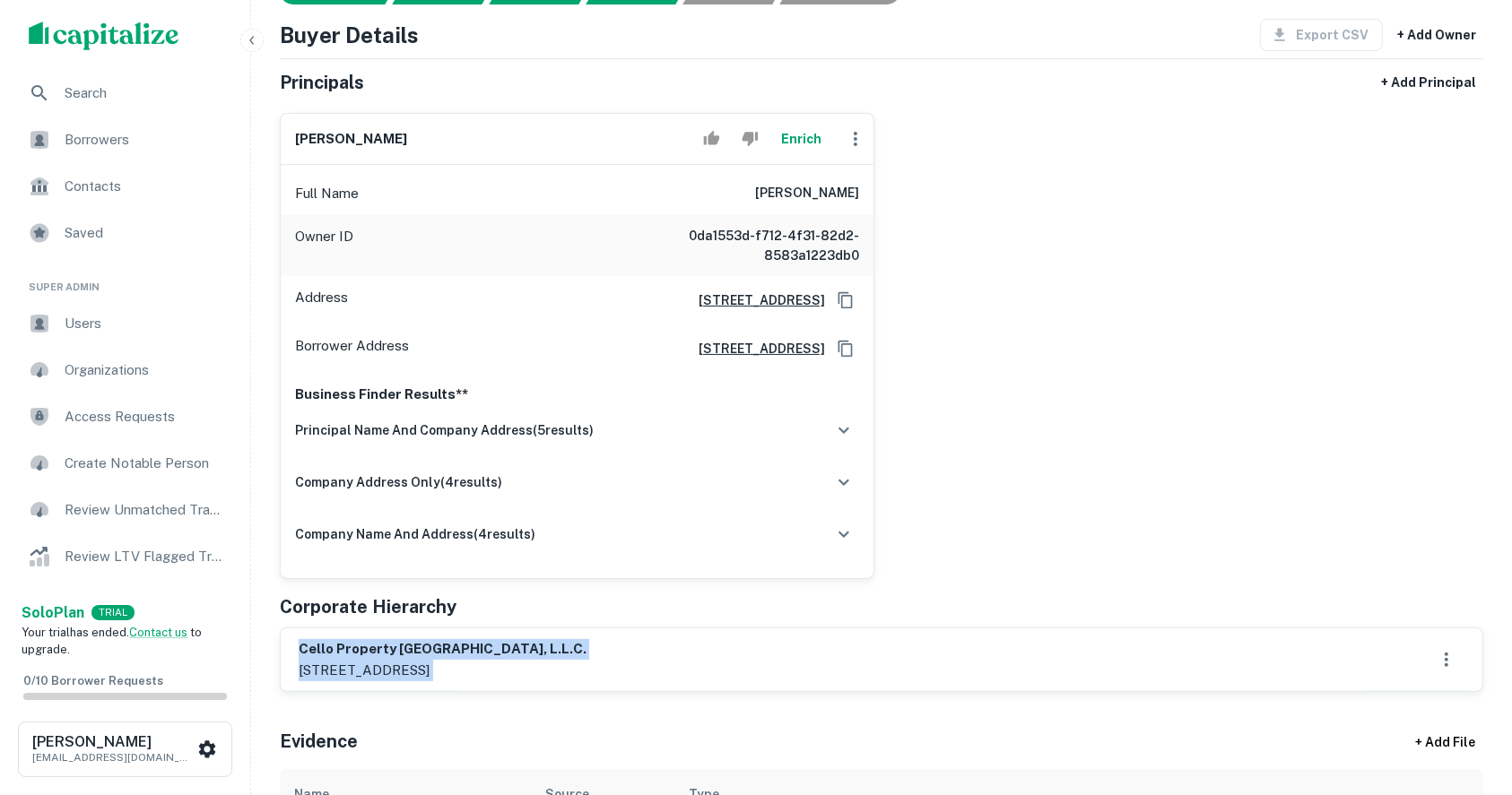
click at [771, 657] on div "cello property nashville, l.l.c. 2941 fairview park drive, suite 105, falls chu…" at bounding box center [882, 659] width 1166 height 41
click at [441, 642] on h6 "cello property nashville, l.l.c." at bounding box center [443, 649] width 288 height 21
copy h6 "cello property nashville, l.l.c."
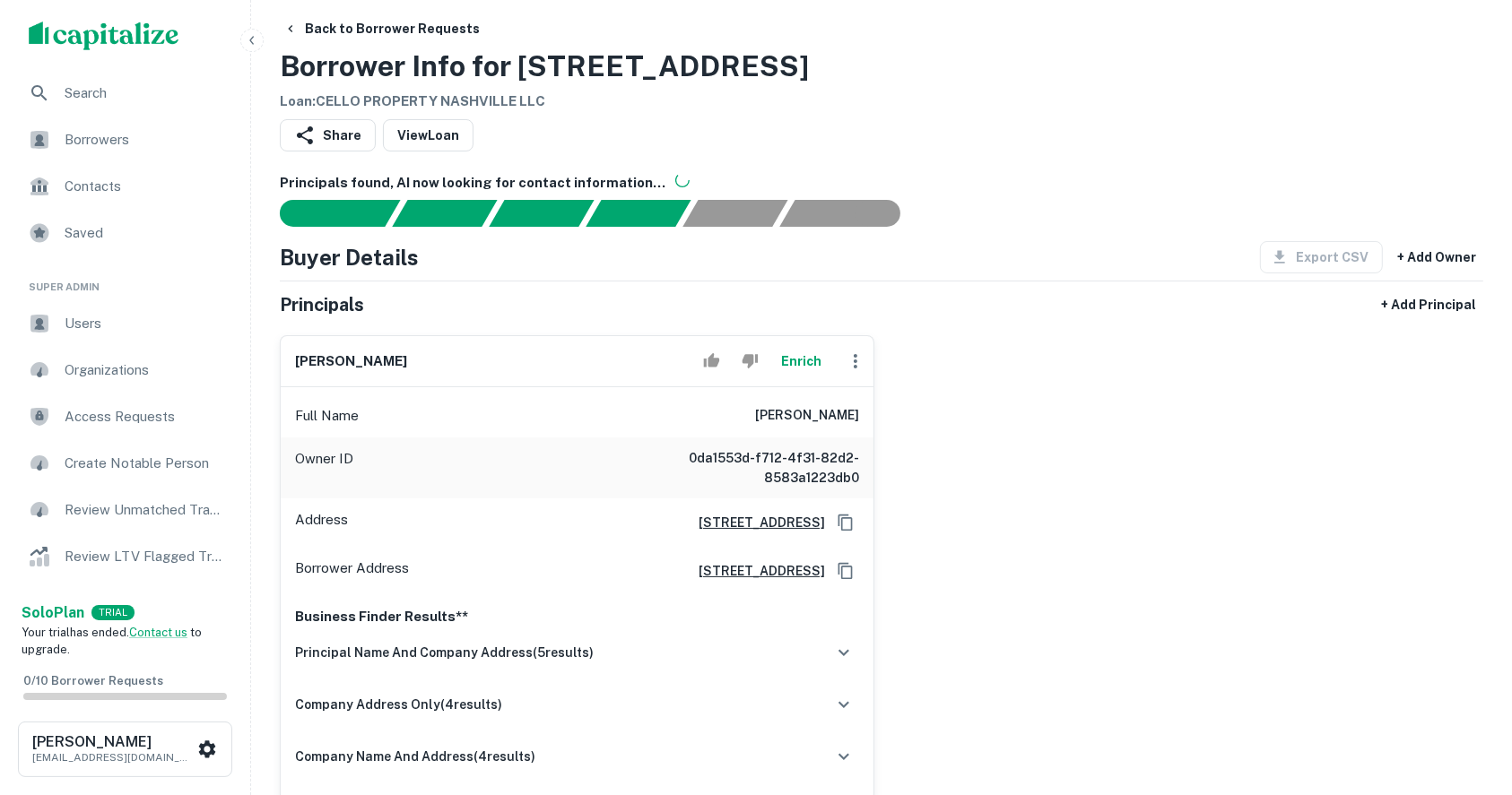
scroll to position [0, 0]
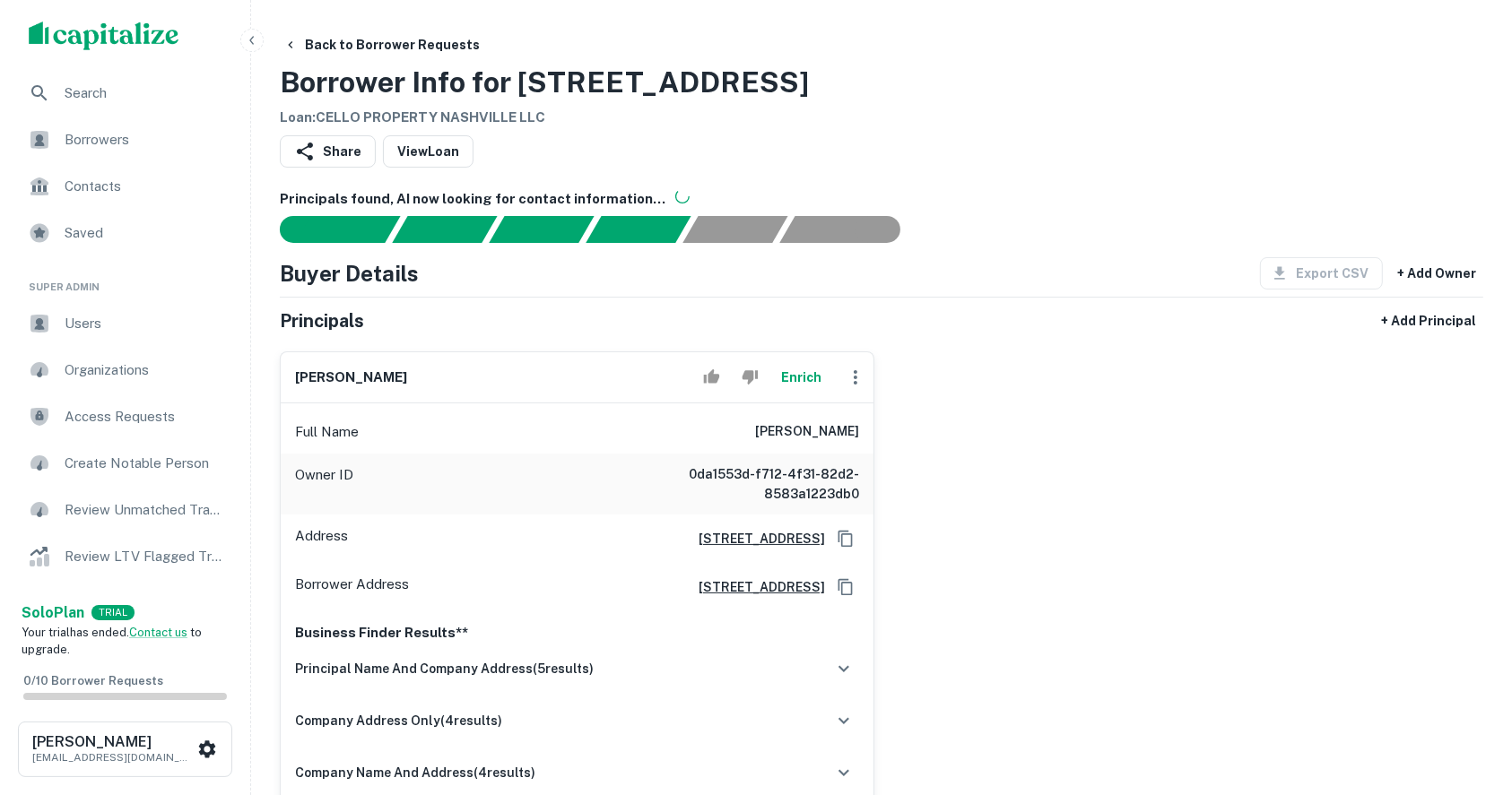
click at [309, 374] on h6 "richard l. adams, jr." at bounding box center [351, 378] width 112 height 21
copy div "richard l. adams, jr. Enrich"
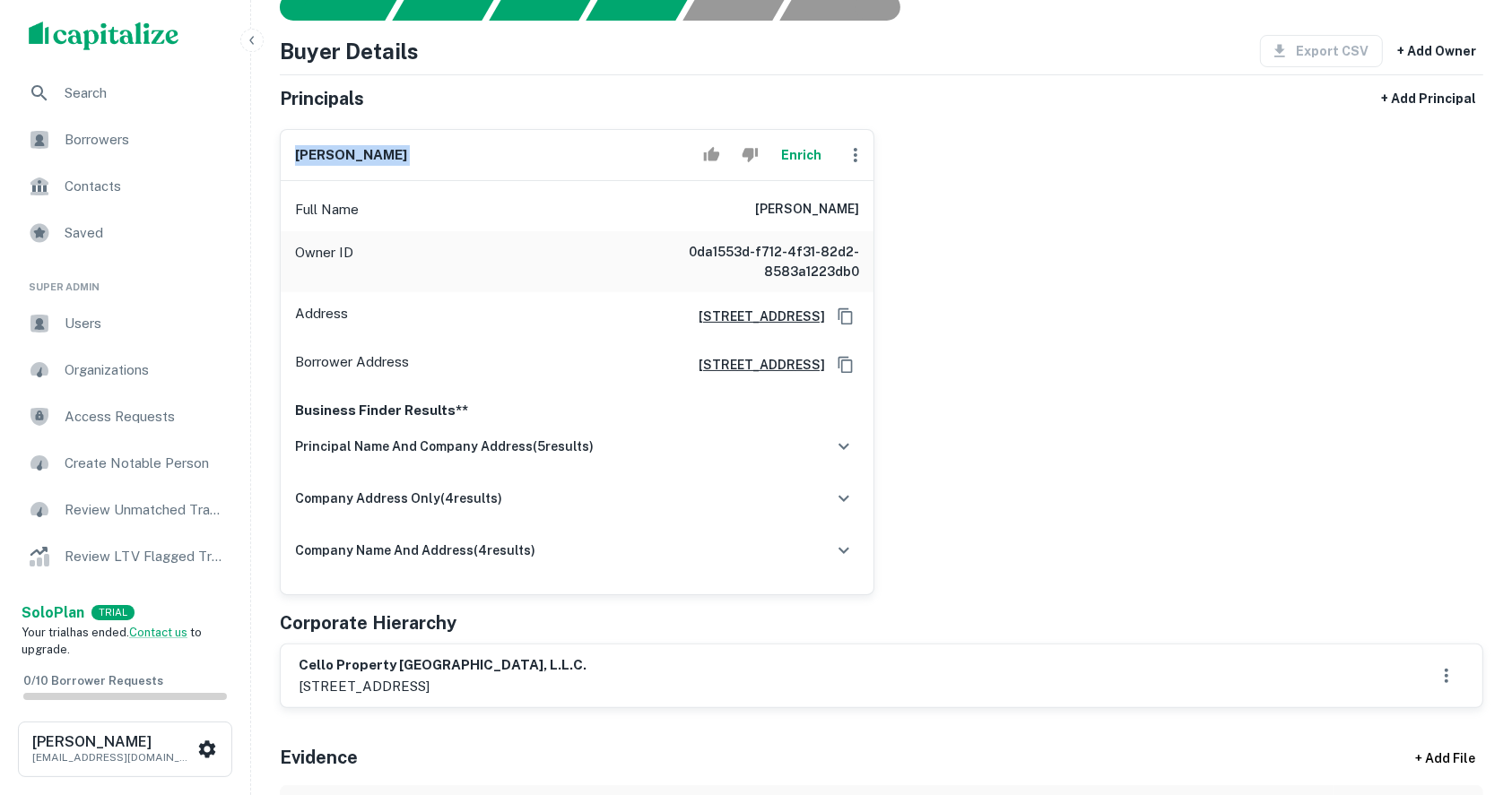
scroll to position [478, 0]
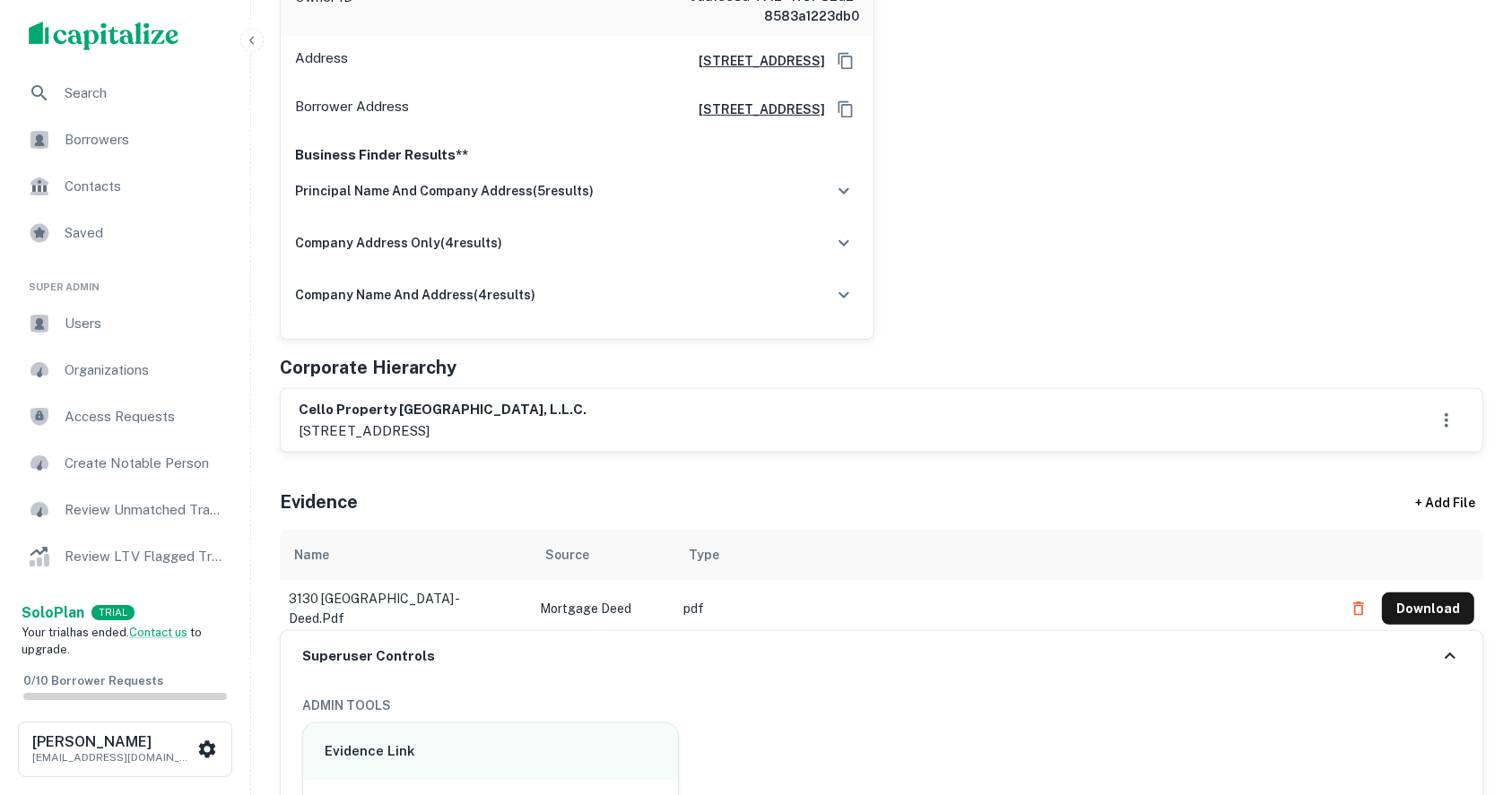
click at [388, 405] on h6 "cello property nashville, l.l.c." at bounding box center [443, 410] width 288 height 21
click at [402, 432] on p "2941 fairview park drive, suite 105, falls church, va, 22042" at bounding box center [443, 432] width 288 height 22
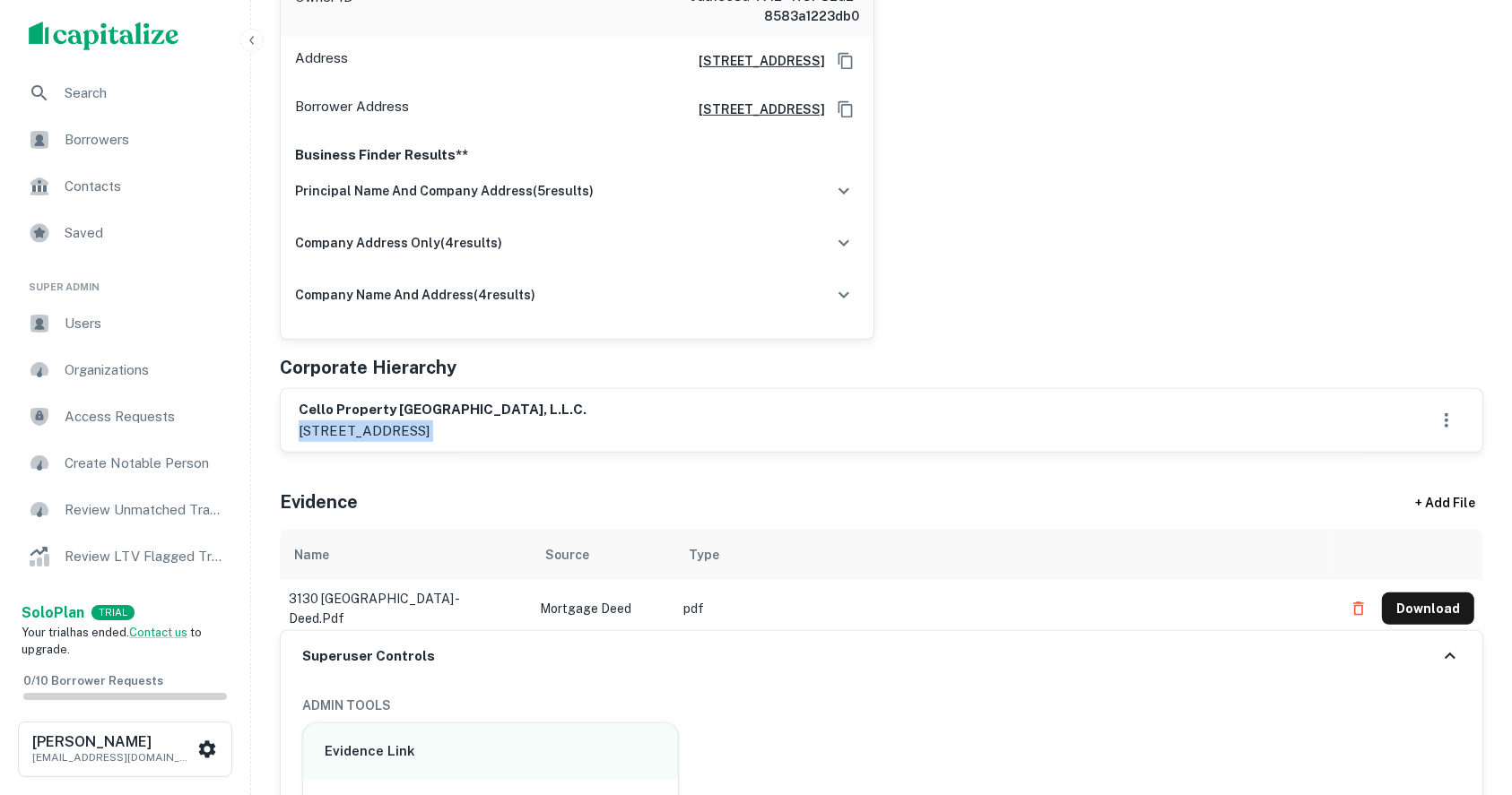
click at [402, 432] on p "2941 fairview park drive, suite 105, falls church, va, 22042" at bounding box center [443, 432] width 288 height 22
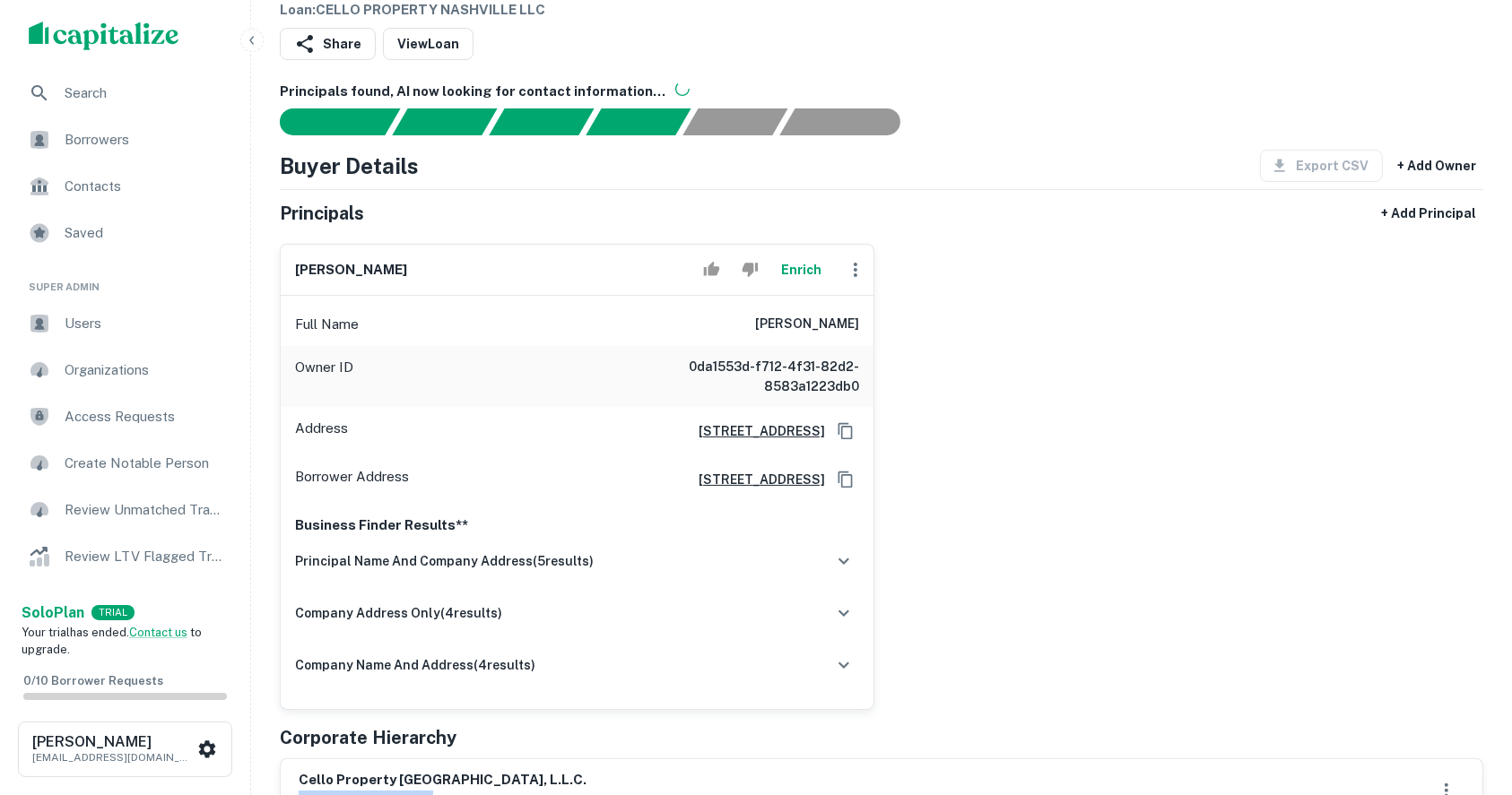
scroll to position [0, 0]
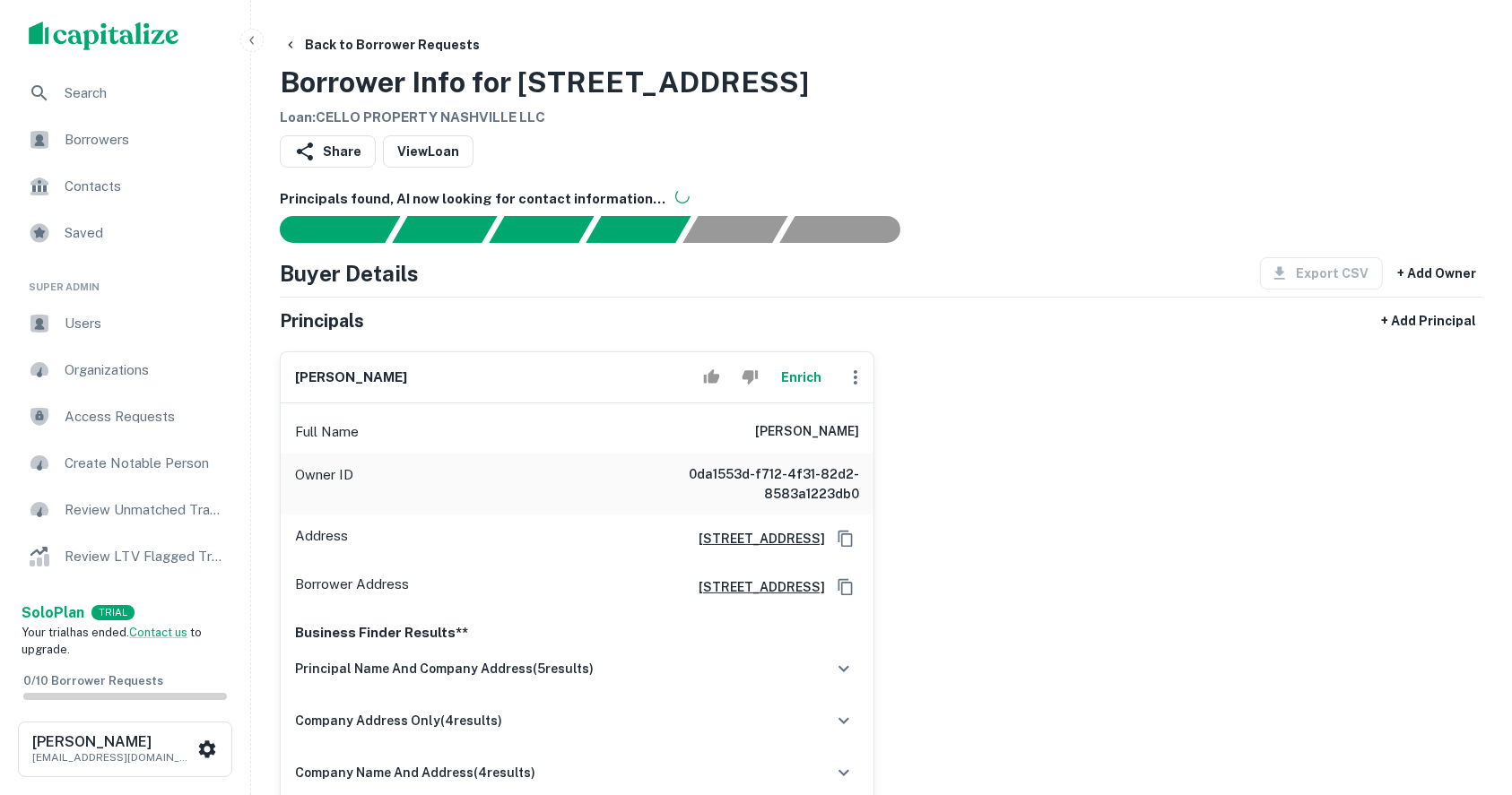
click at [337, 376] on h6 "richard l. adams, jr." at bounding box center [351, 378] width 112 height 21
copy div "richard l. adams, jr. Enrich"
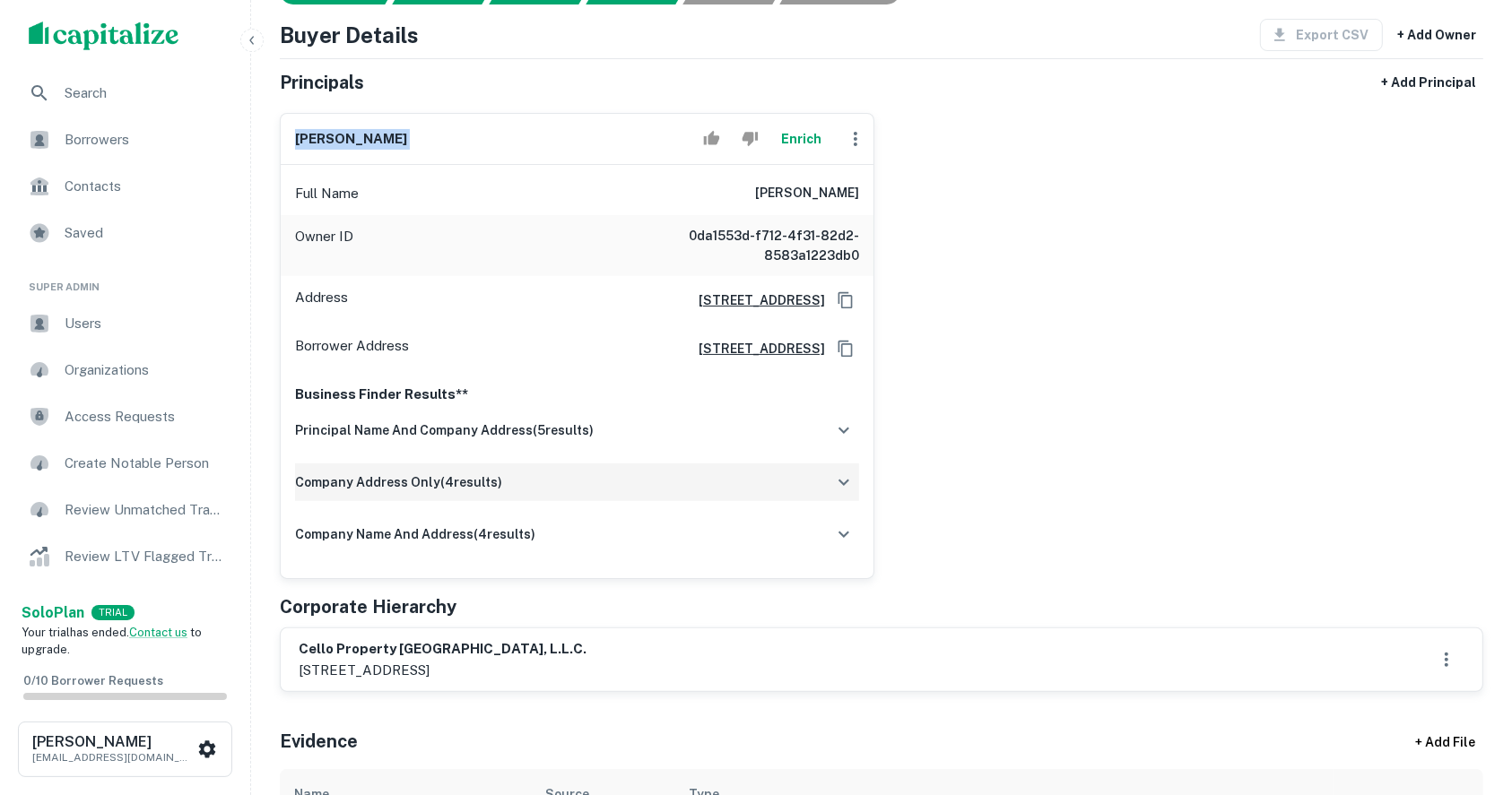
scroll to position [359, 0]
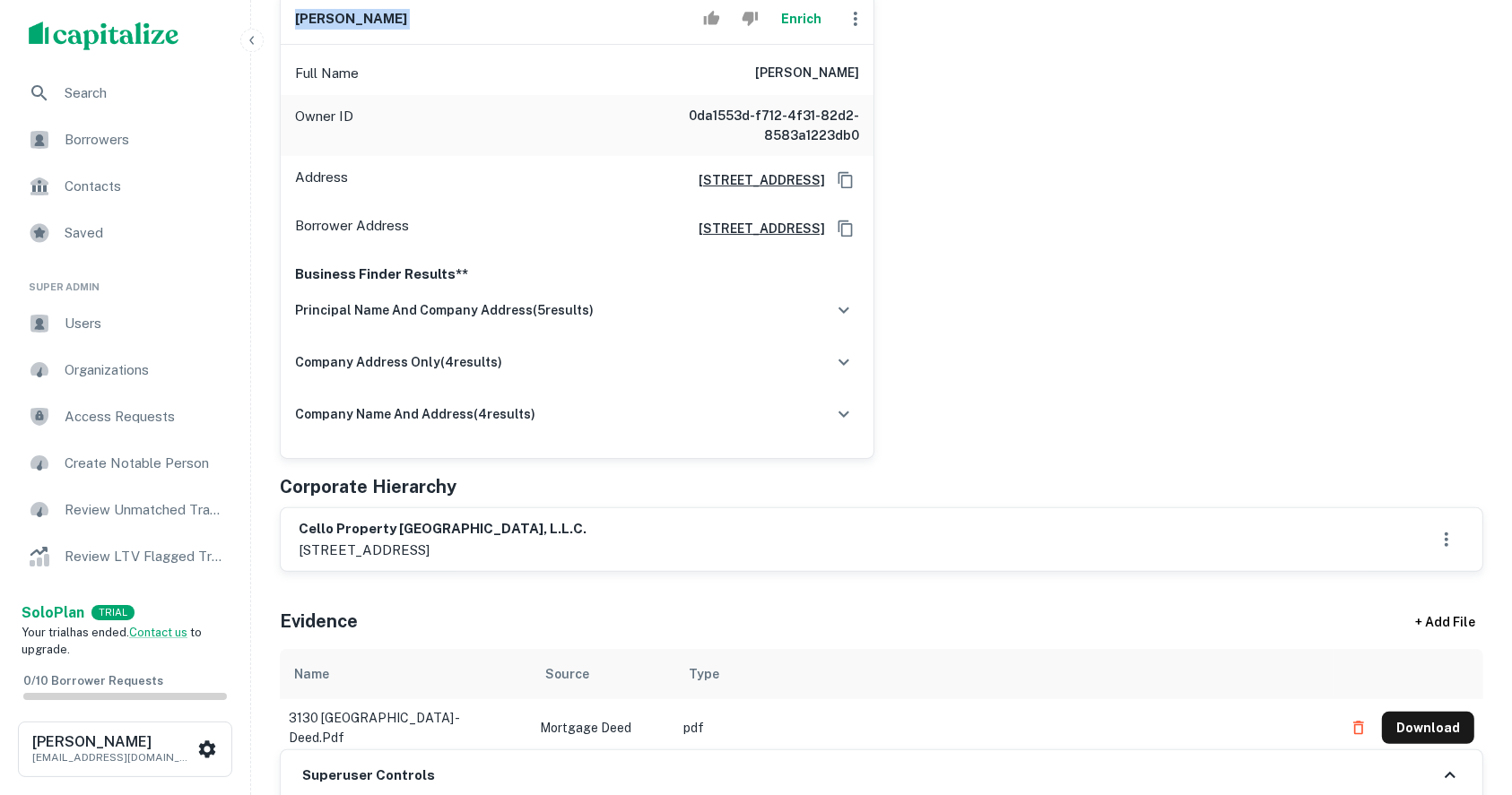
drag, startPoint x: 525, startPoint y: 549, endPoint x: 622, endPoint y: 551, distance: 97.0
click at [587, 551] on p "2941 fairview park drive, suite 105, falls church, va, 22042" at bounding box center [443, 551] width 288 height 22
copy p "falls church, va"
drag, startPoint x: 477, startPoint y: 544, endPoint x: 507, endPoint y: 547, distance: 30.1
click at [507, 547] on p "2941 fairview park drive, suite 105, falls church, va, 22042" at bounding box center [443, 551] width 288 height 22
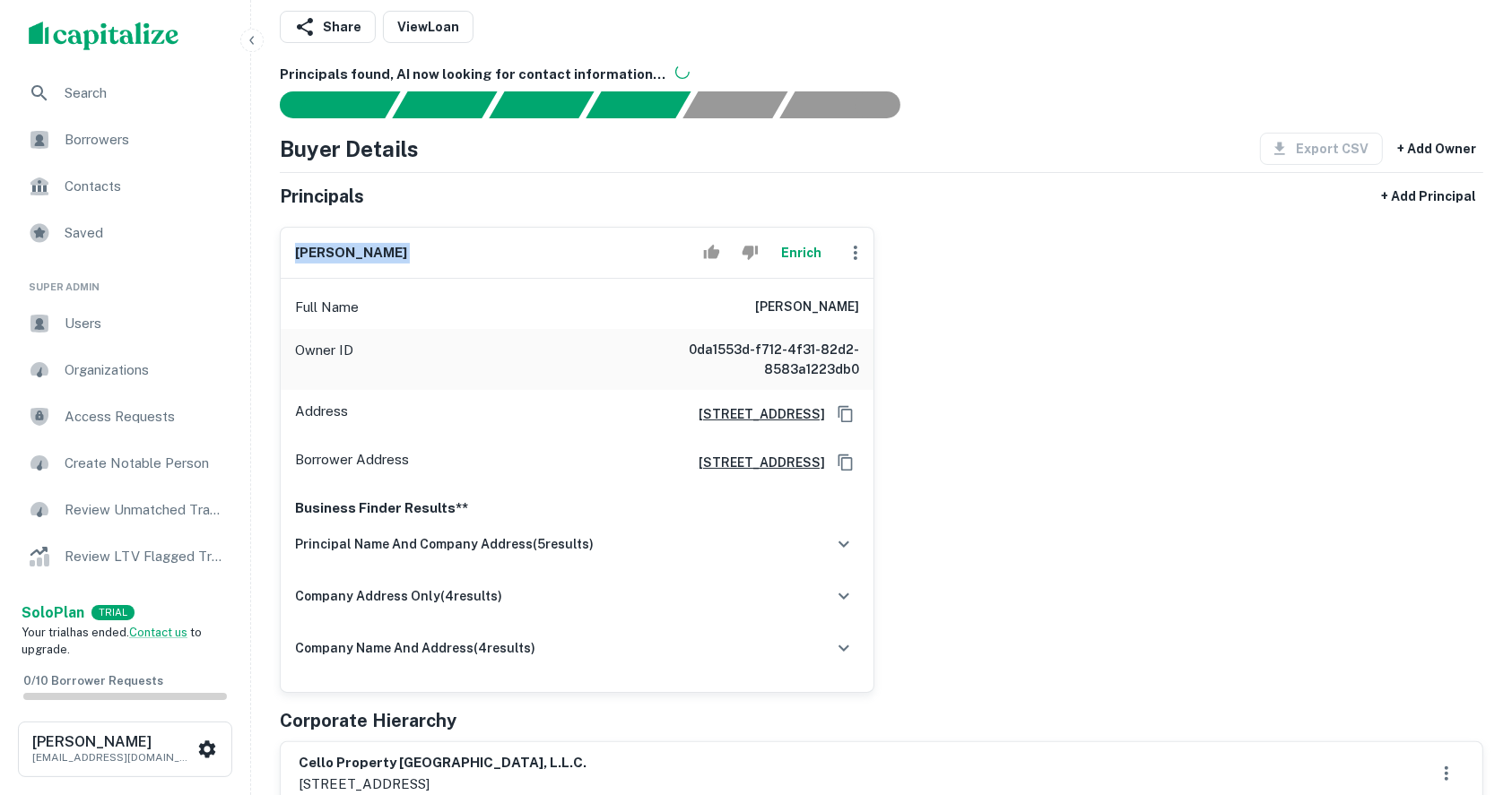
scroll to position [119, 0]
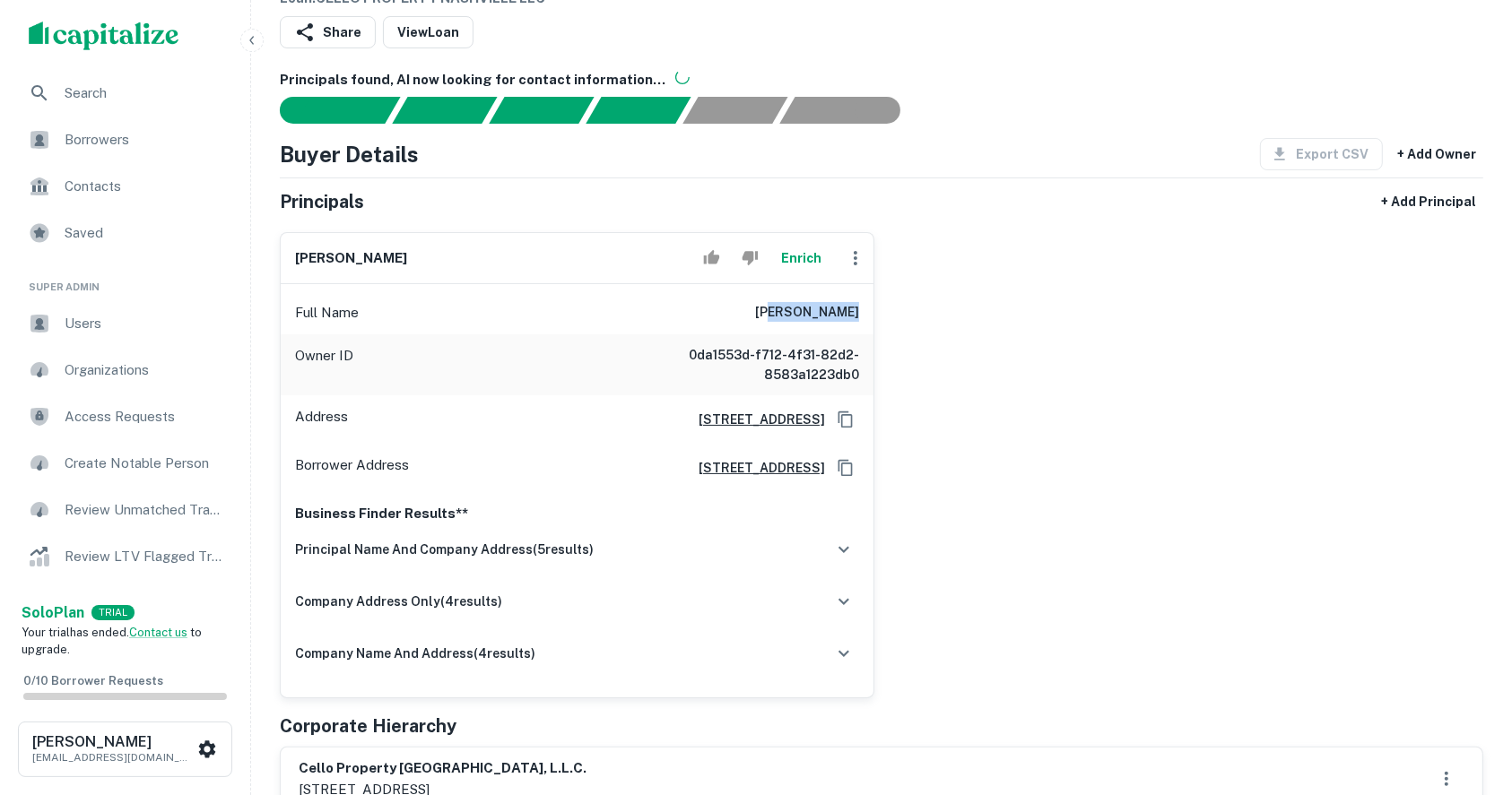
drag, startPoint x: 749, startPoint y: 310, endPoint x: 813, endPoint y: 312, distance: 64.0
click at [813, 312] on h6 "richard l. adams, jr." at bounding box center [807, 313] width 104 height 22
click at [925, 315] on div "richard l. adams, jr. Enrich Full Name richard l. adams, jr. Owner ID 0da1553d-…" at bounding box center [873, 458] width 1218 height 481
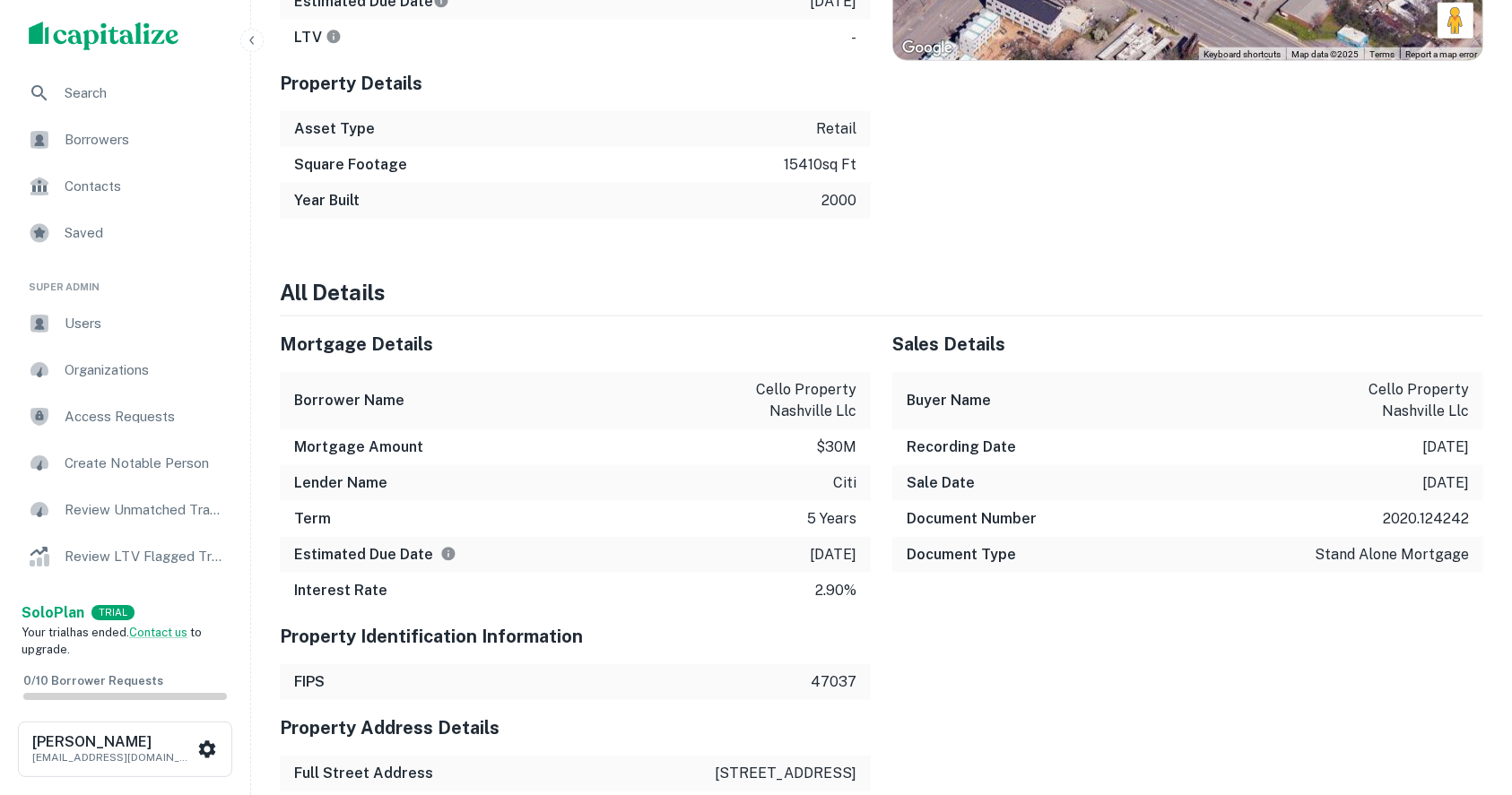
scroll to position [2032, 0]
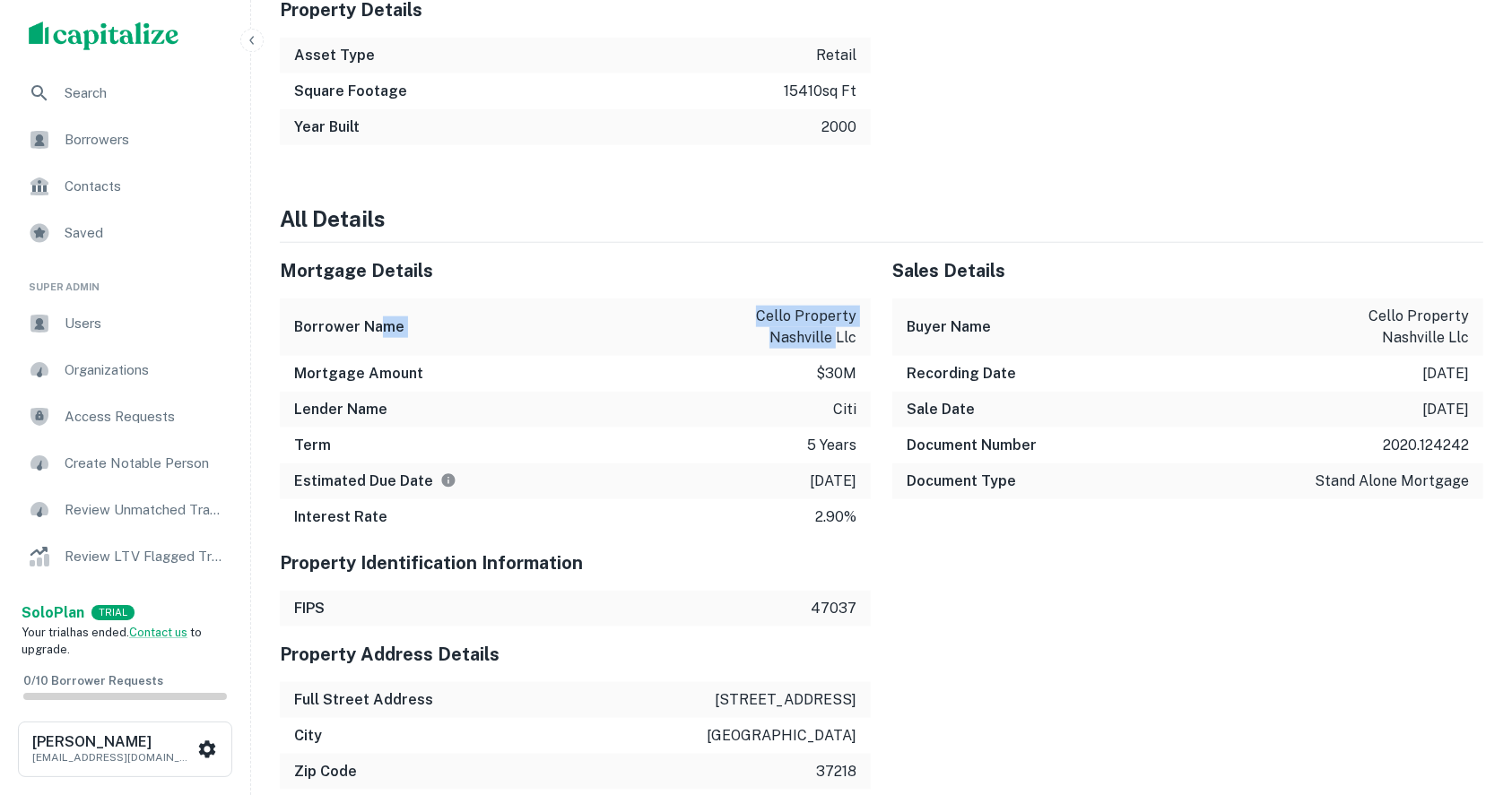
drag, startPoint x: 378, startPoint y: 326, endPoint x: 626, endPoint y: 333, distance: 248.1
click at [608, 327] on div "Borrower Name cello property nashville llc" at bounding box center [575, 327] width 591 height 57
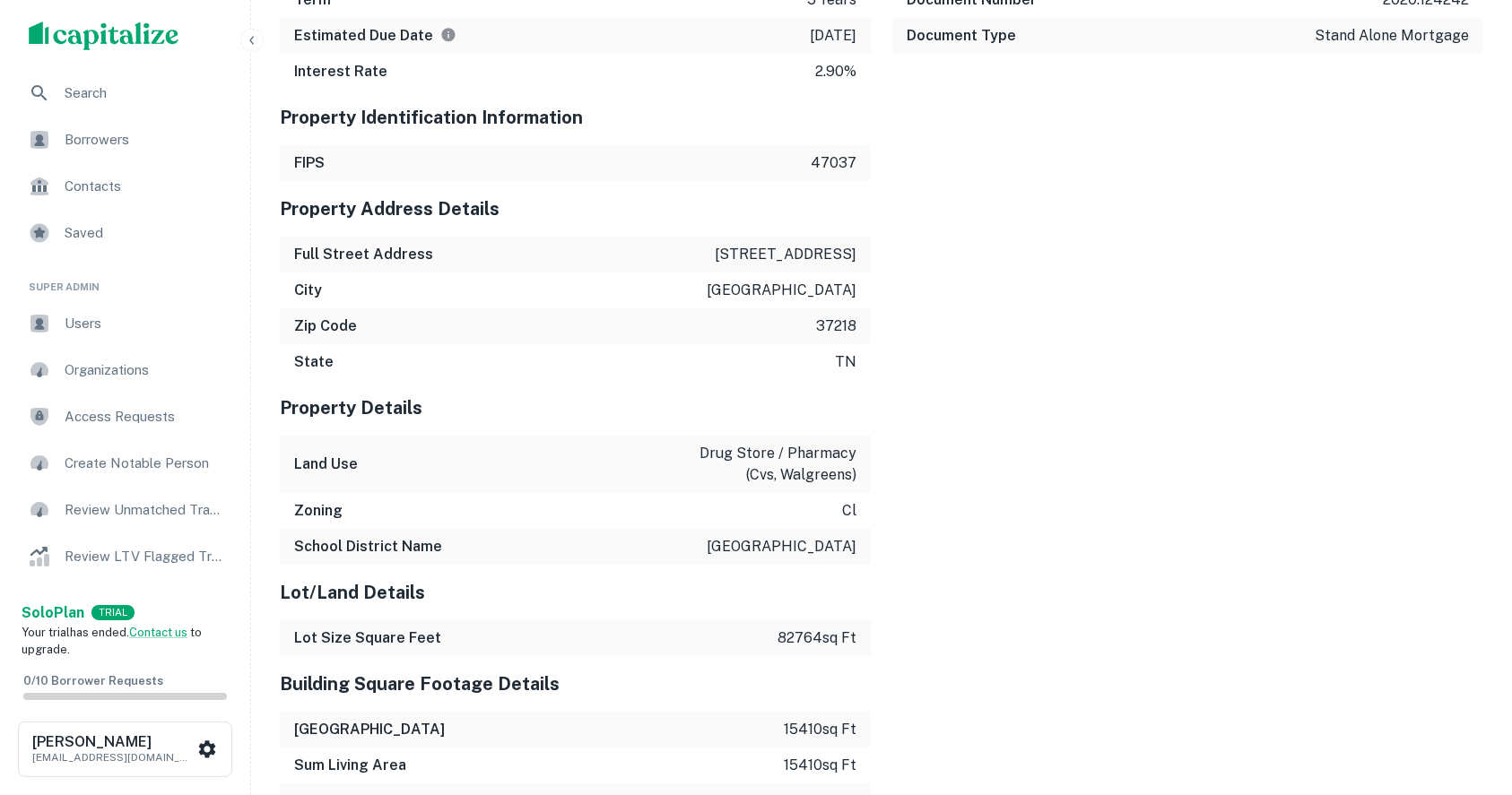
scroll to position [2511, 0]
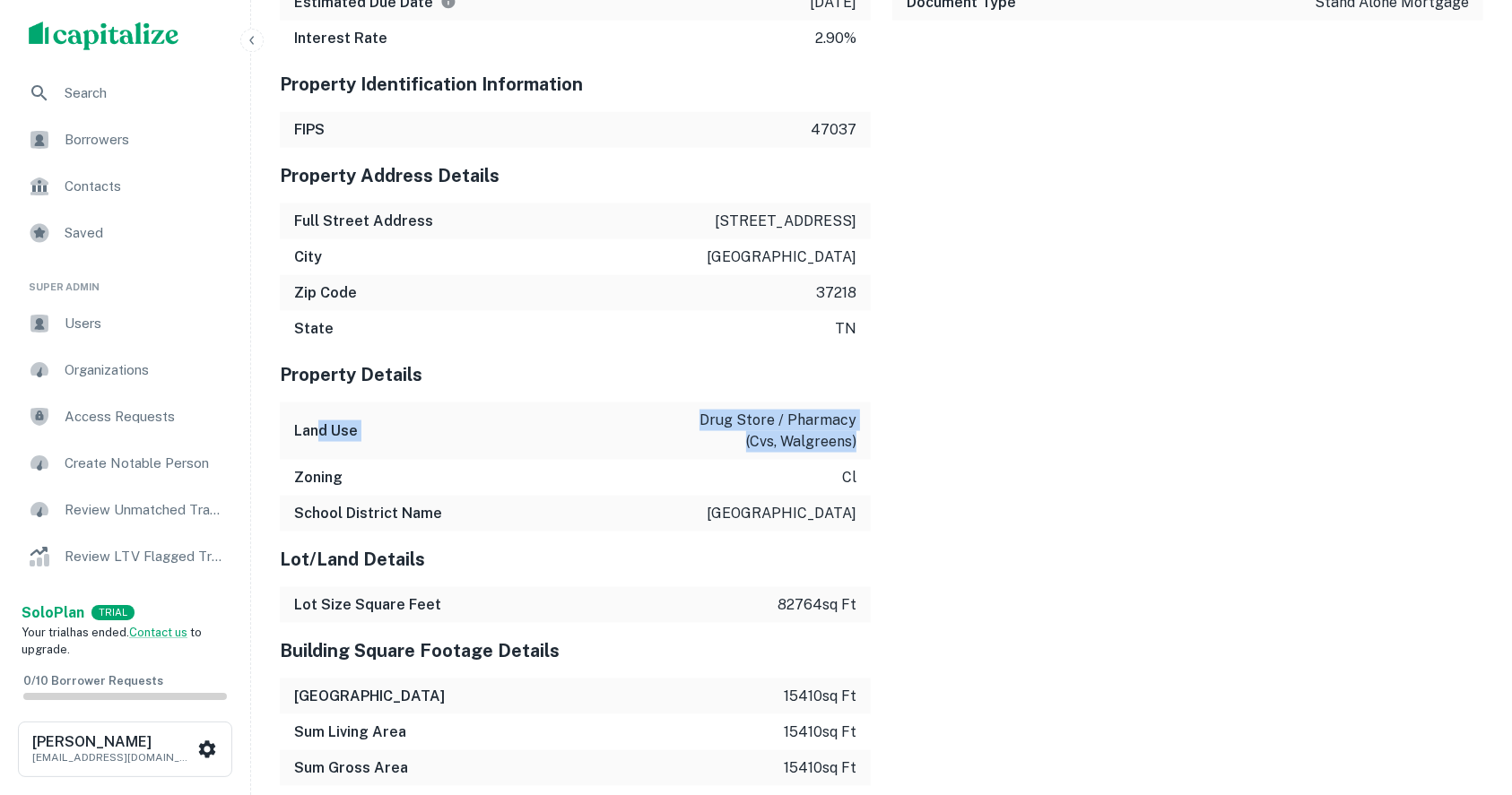
drag, startPoint x: 315, startPoint y: 428, endPoint x: 856, endPoint y: 450, distance: 541.4
click at [856, 450] on div "Land Use drug store / pharmacy (cvs, walgreens)" at bounding box center [575, 431] width 591 height 57
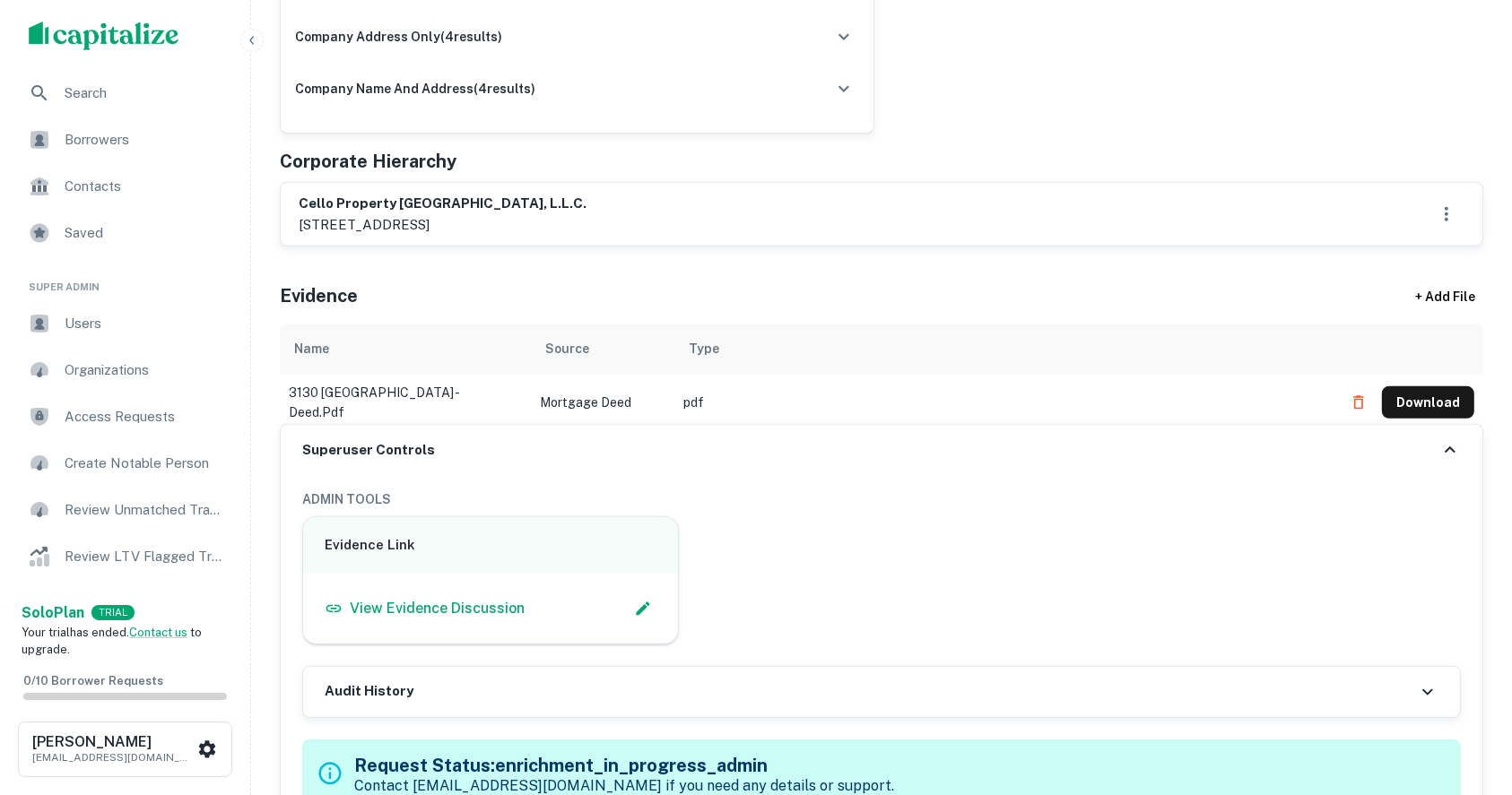
scroll to position [597, 0]
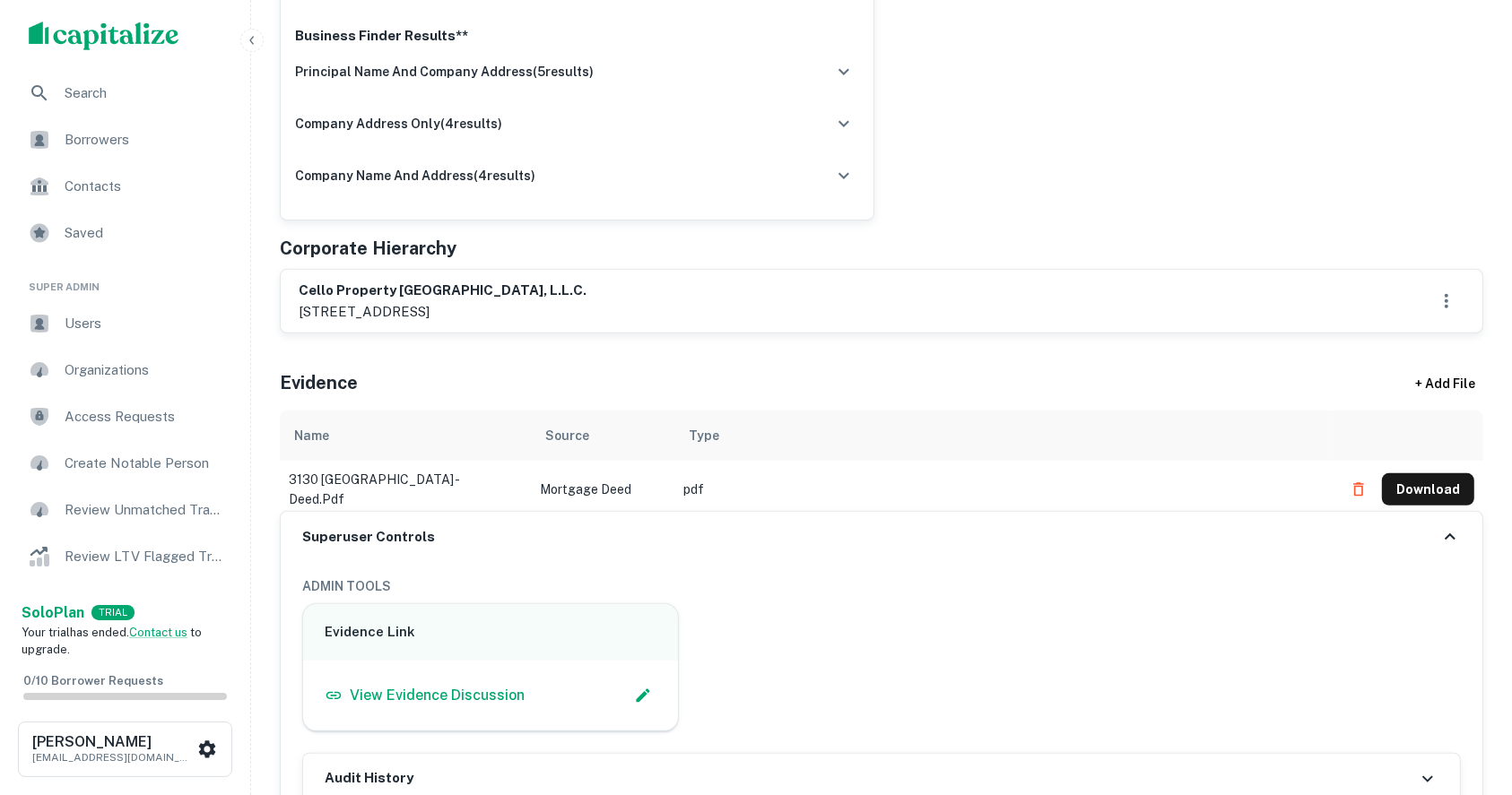
click at [475, 306] on p "2941 fairview park drive, suite 105, falls church, va, 22042" at bounding box center [443, 312] width 288 height 22
drag, startPoint x: 352, startPoint y: 276, endPoint x: 312, endPoint y: 283, distance: 40.6
click at [349, 276] on div "cello property nashville, l.l.c. 2941 fairview park drive, suite 105, falls chu…" at bounding box center [881, 301] width 1201 height 63
drag, startPoint x: 285, startPoint y: 280, endPoint x: 692, endPoint y: 314, distance: 408.4
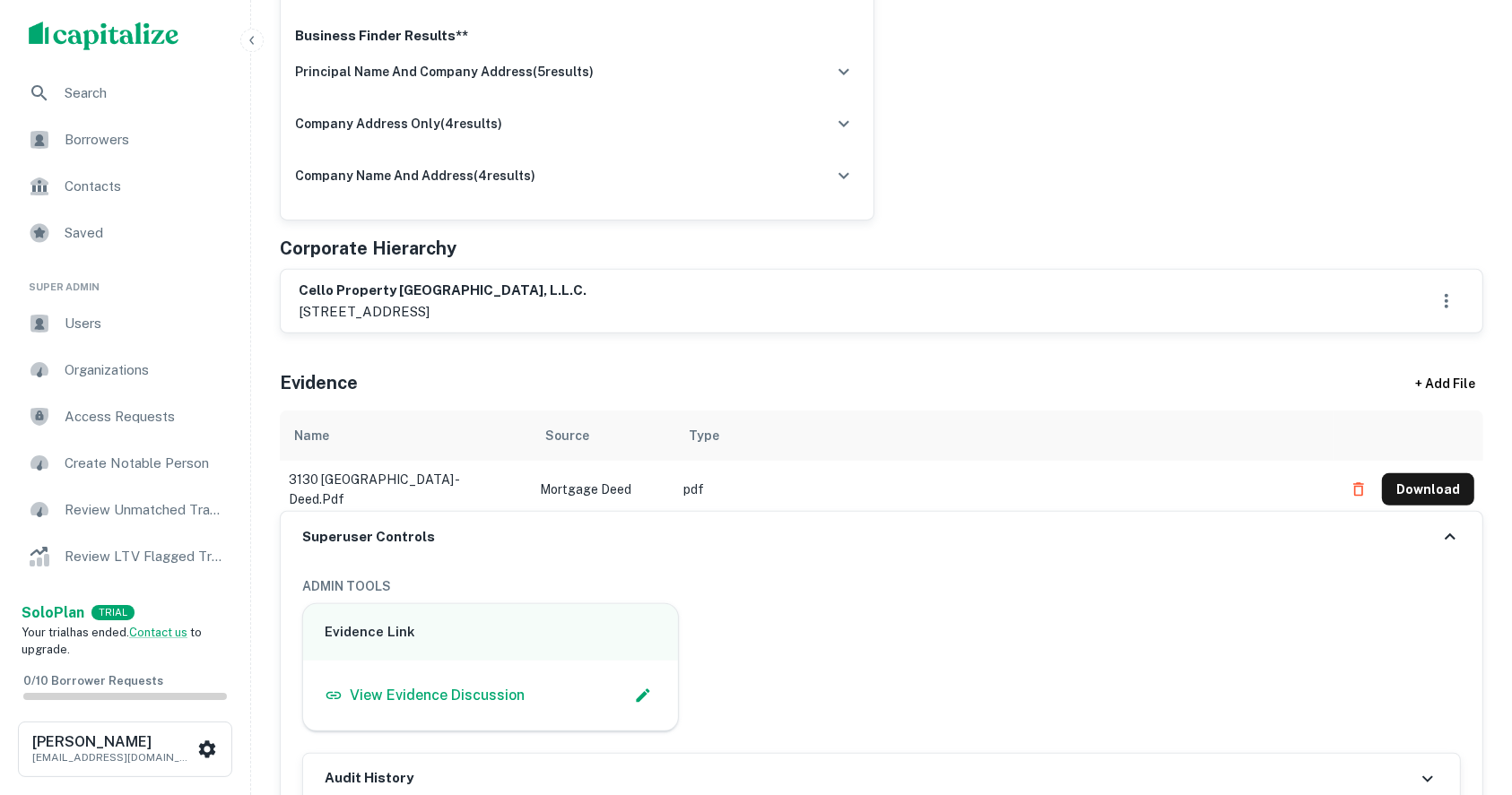
click at [692, 314] on div "cello property nashville, l.l.c. 2941 fairview park drive, suite 105, falls chu…" at bounding box center [881, 301] width 1201 height 63
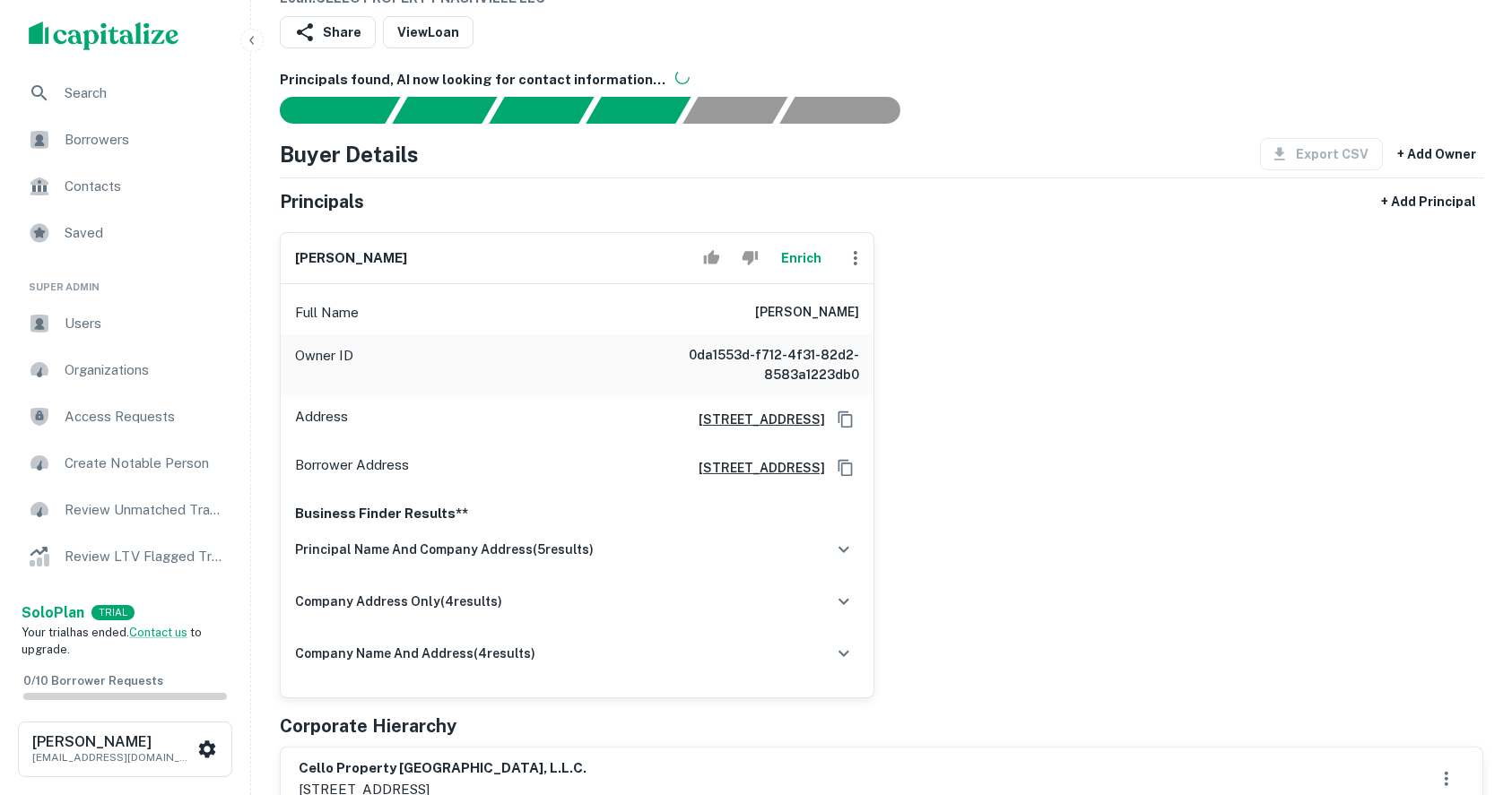
scroll to position [239, 0]
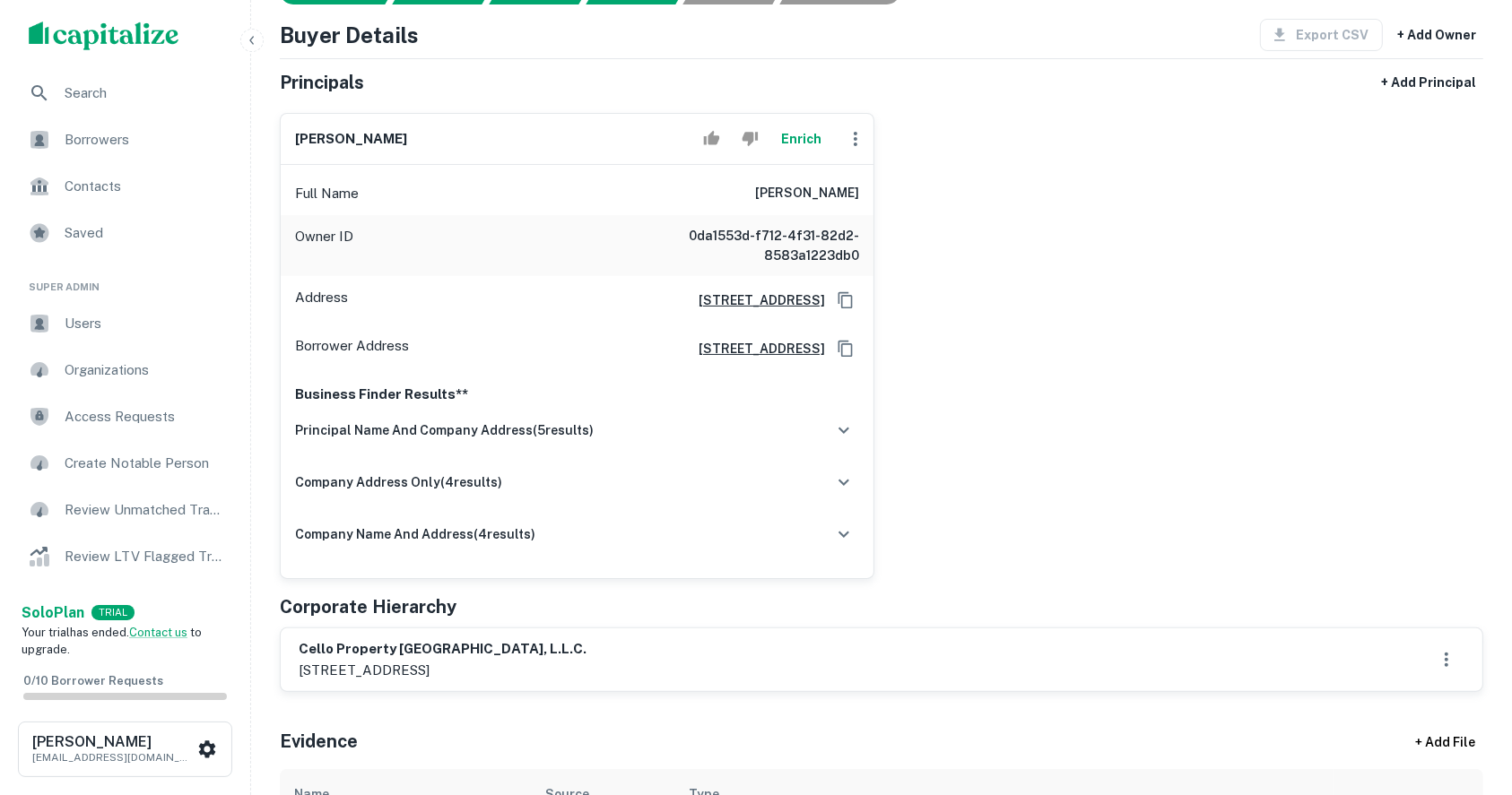
click at [753, 671] on div "cello property nashville, l.l.c. 2941 fairview park drive, suite 105, falls chu…" at bounding box center [882, 659] width 1166 height 41
drag, startPoint x: 523, startPoint y: 664, endPoint x: 688, endPoint y: 669, distance: 165.1
click at [688, 669] on div "cello property nashville, l.l.c. 2941 fairview park drive, suite 105, falls chu…" at bounding box center [882, 659] width 1166 height 41
copy p "falls church, va, 22042"
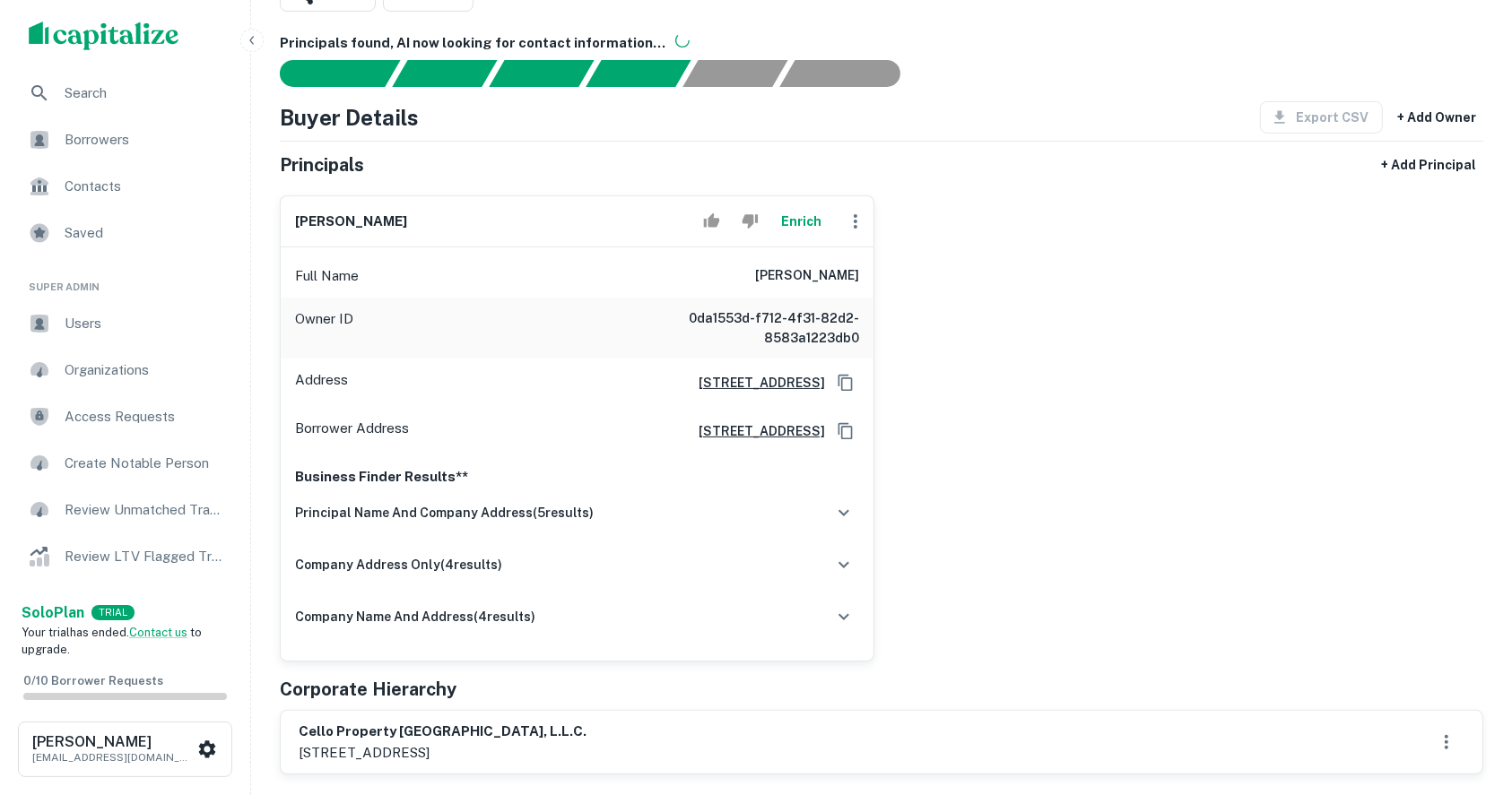
scroll to position [119, 0]
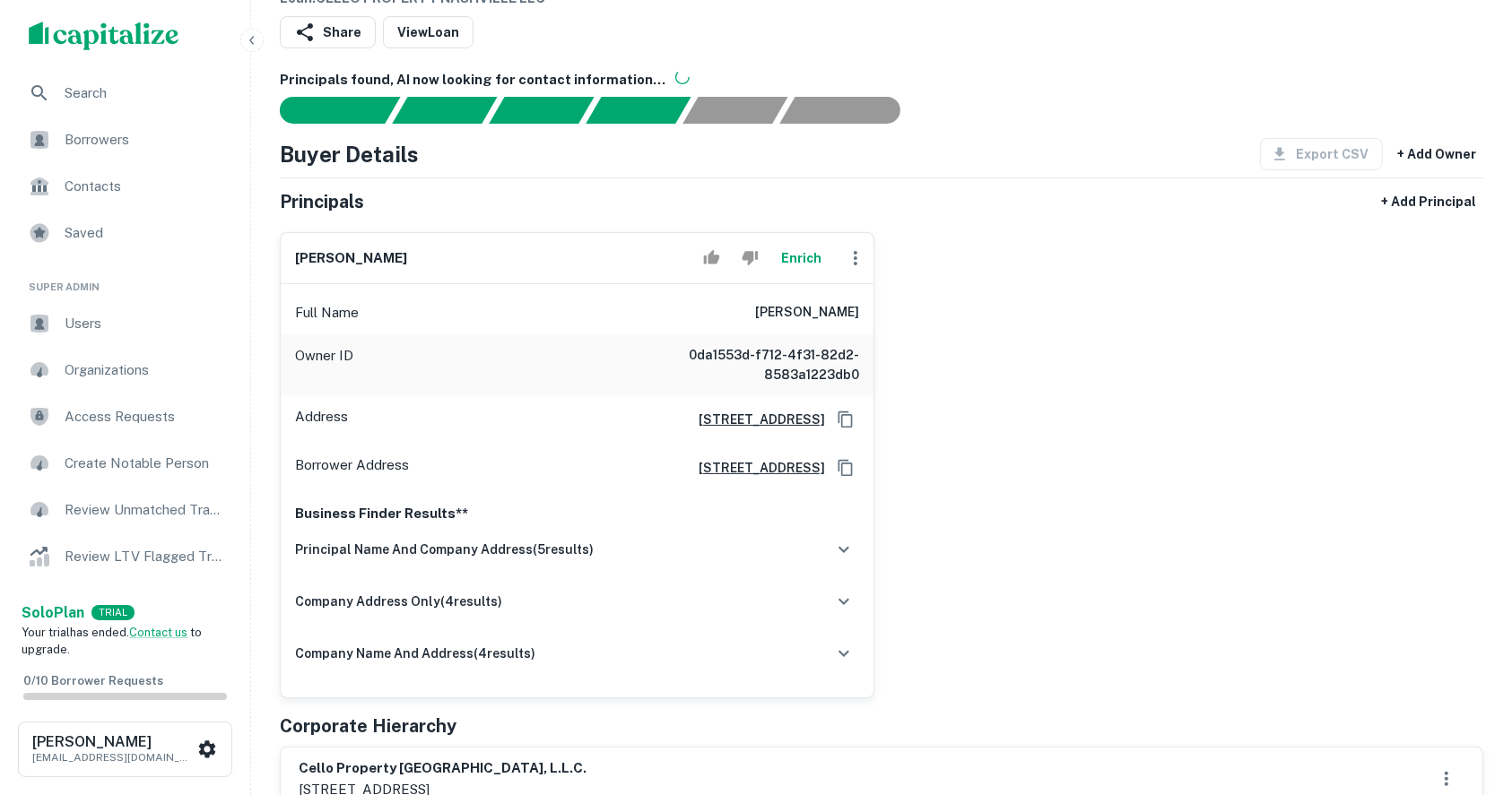
click at [375, 259] on h6 "richard l. adams, jr." at bounding box center [351, 259] width 112 height 21
copy div "richard l. adams, jr. Enrich"
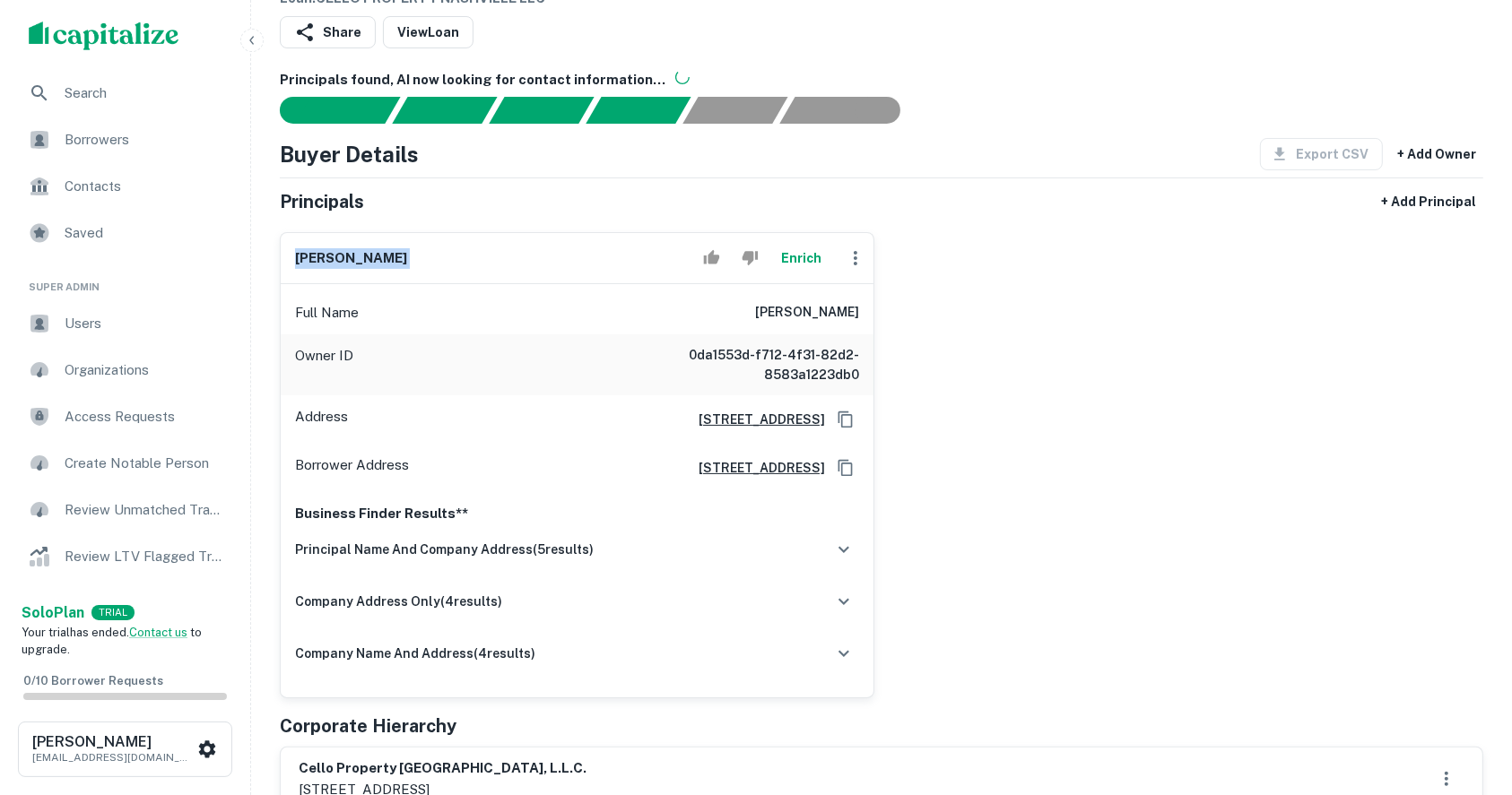
scroll to position [0, 0]
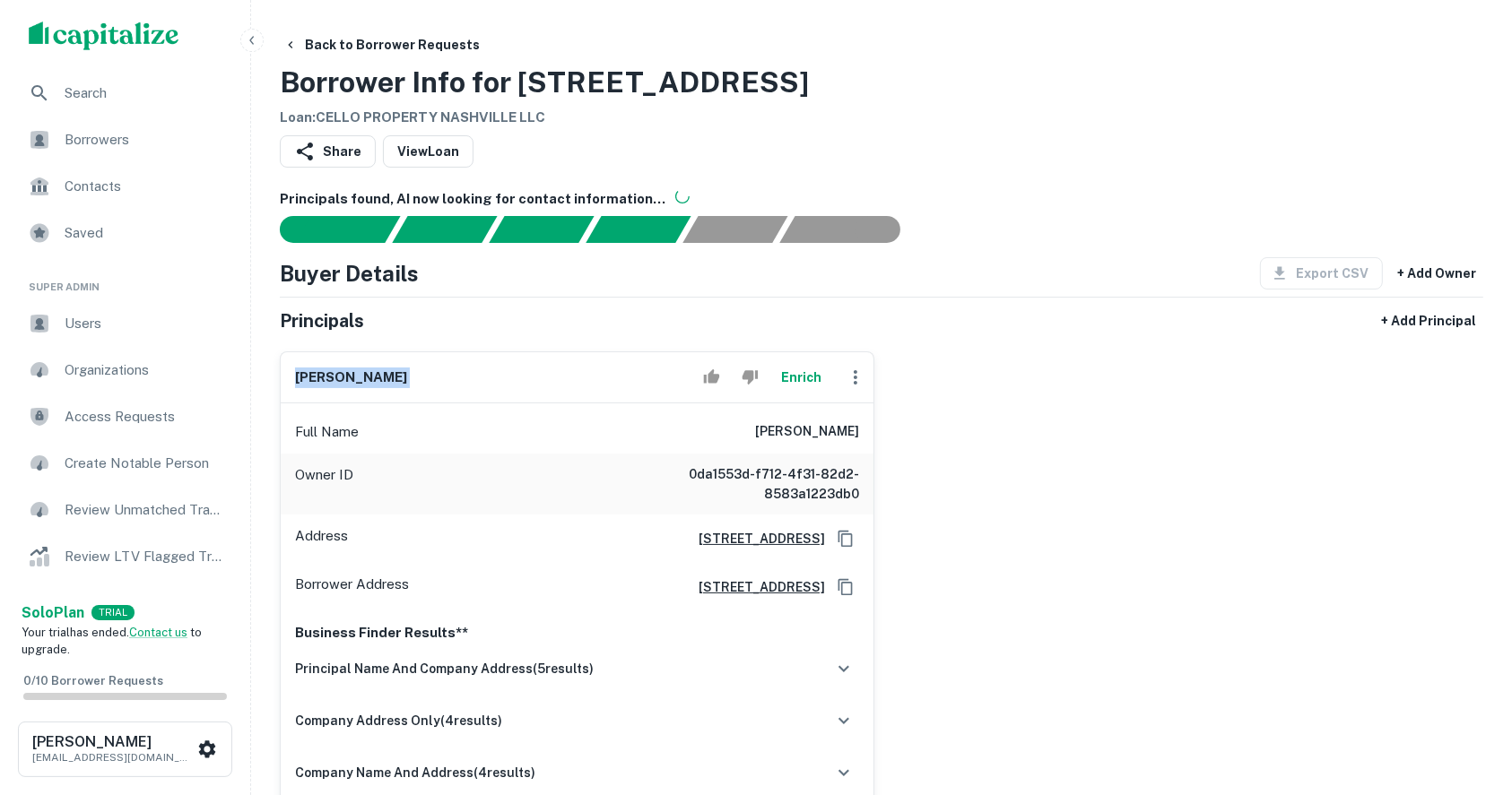
copy div "richard l. adams, jr. Enrich"
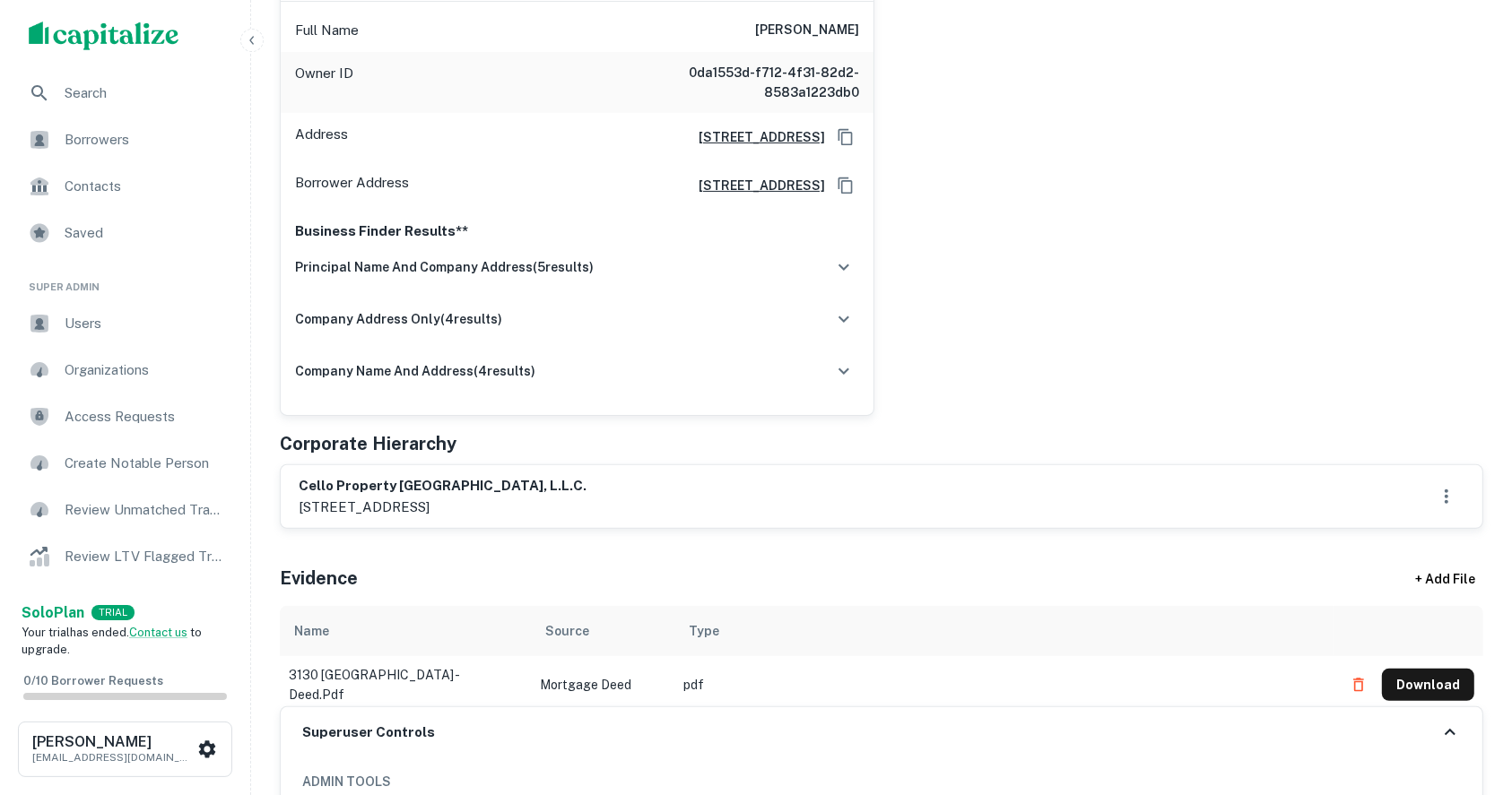
scroll to position [119, 0]
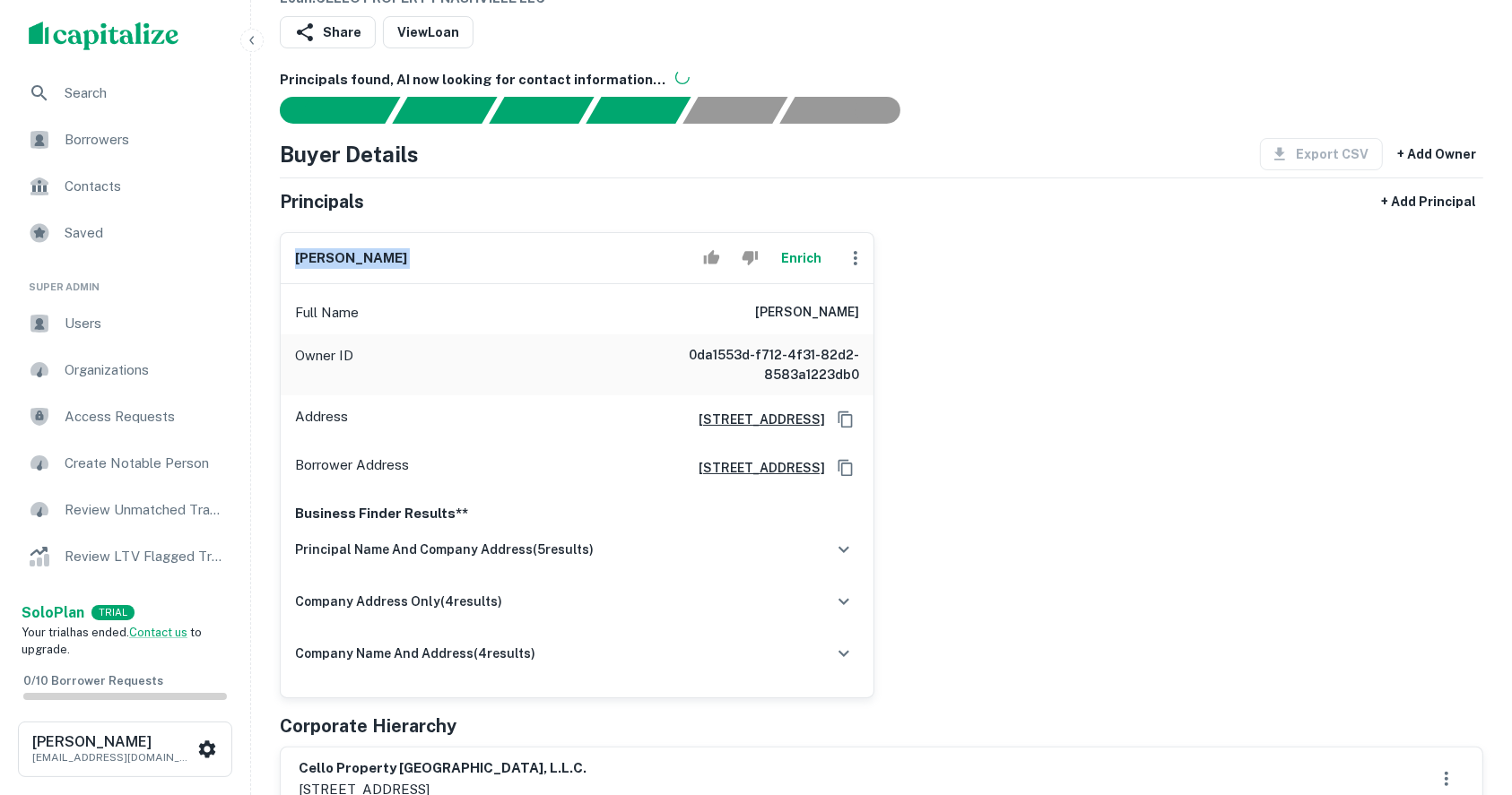
click at [368, 250] on h6 "richard l. adams, jr." at bounding box center [351, 259] width 112 height 21
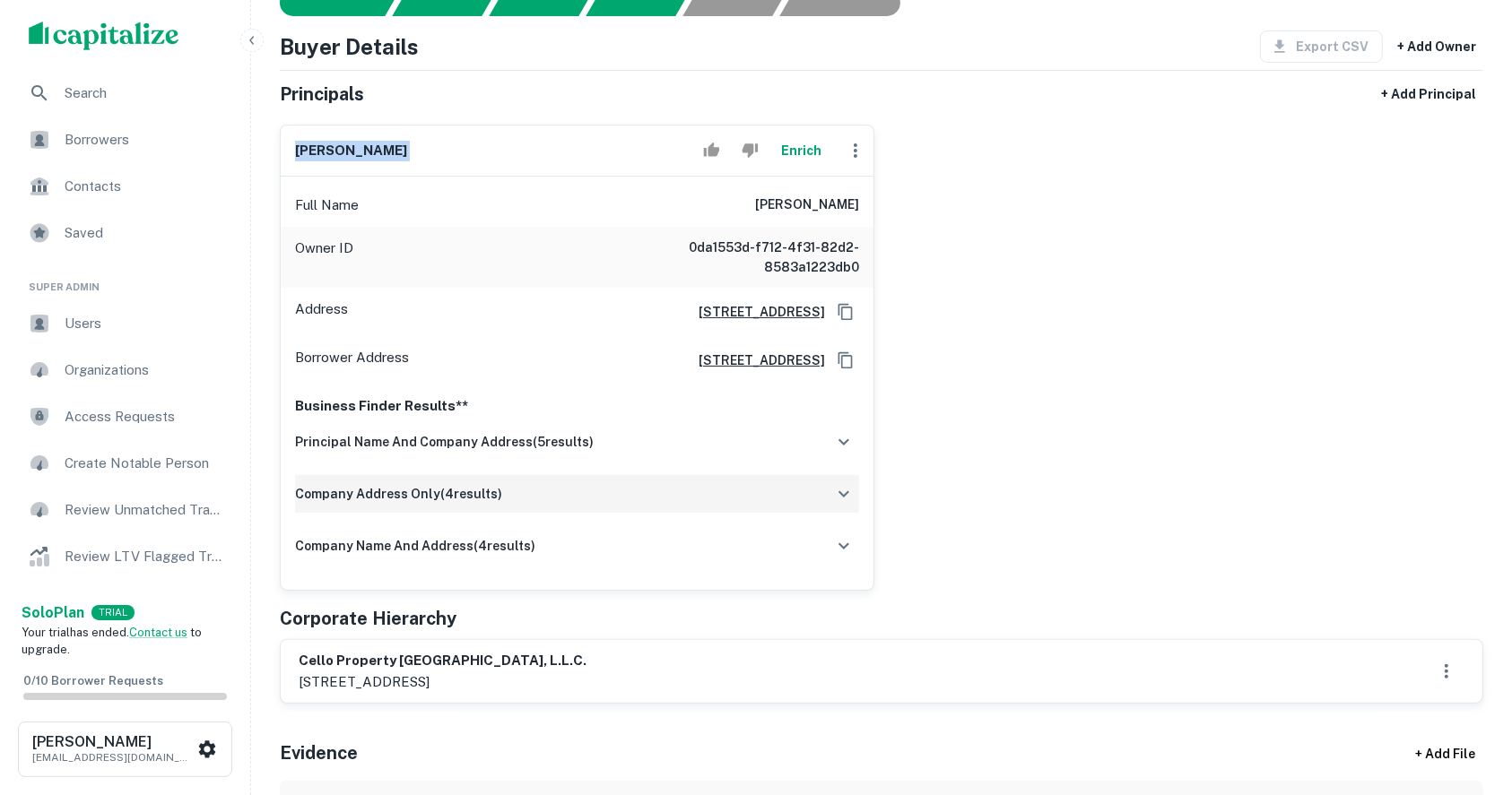
scroll to position [359, 0]
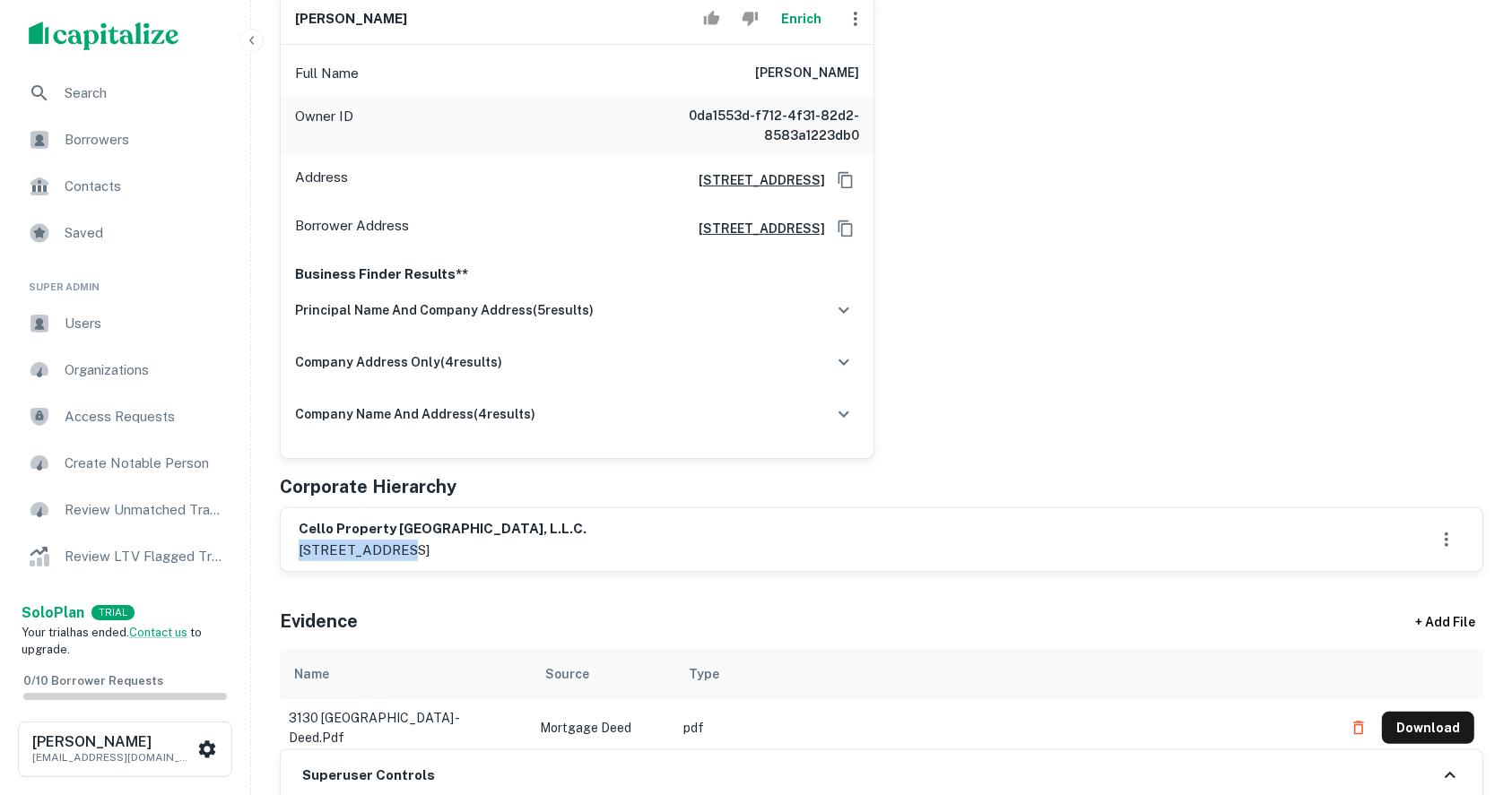
drag, startPoint x: 301, startPoint y: 548, endPoint x: 387, endPoint y: 553, distance: 86.1
click at [387, 553] on p "2941 fairview park drive, suite 105, falls church, va, 22042" at bounding box center [443, 551] width 288 height 22
copy p "2941 fairview"
drag, startPoint x: 630, startPoint y: 547, endPoint x: 718, endPoint y: 544, distance: 88.1
click at [718, 544] on div "cello property nashville, l.l.c. 2941 fairview park drive, suite 105, falls chu…" at bounding box center [882, 539] width 1166 height 41
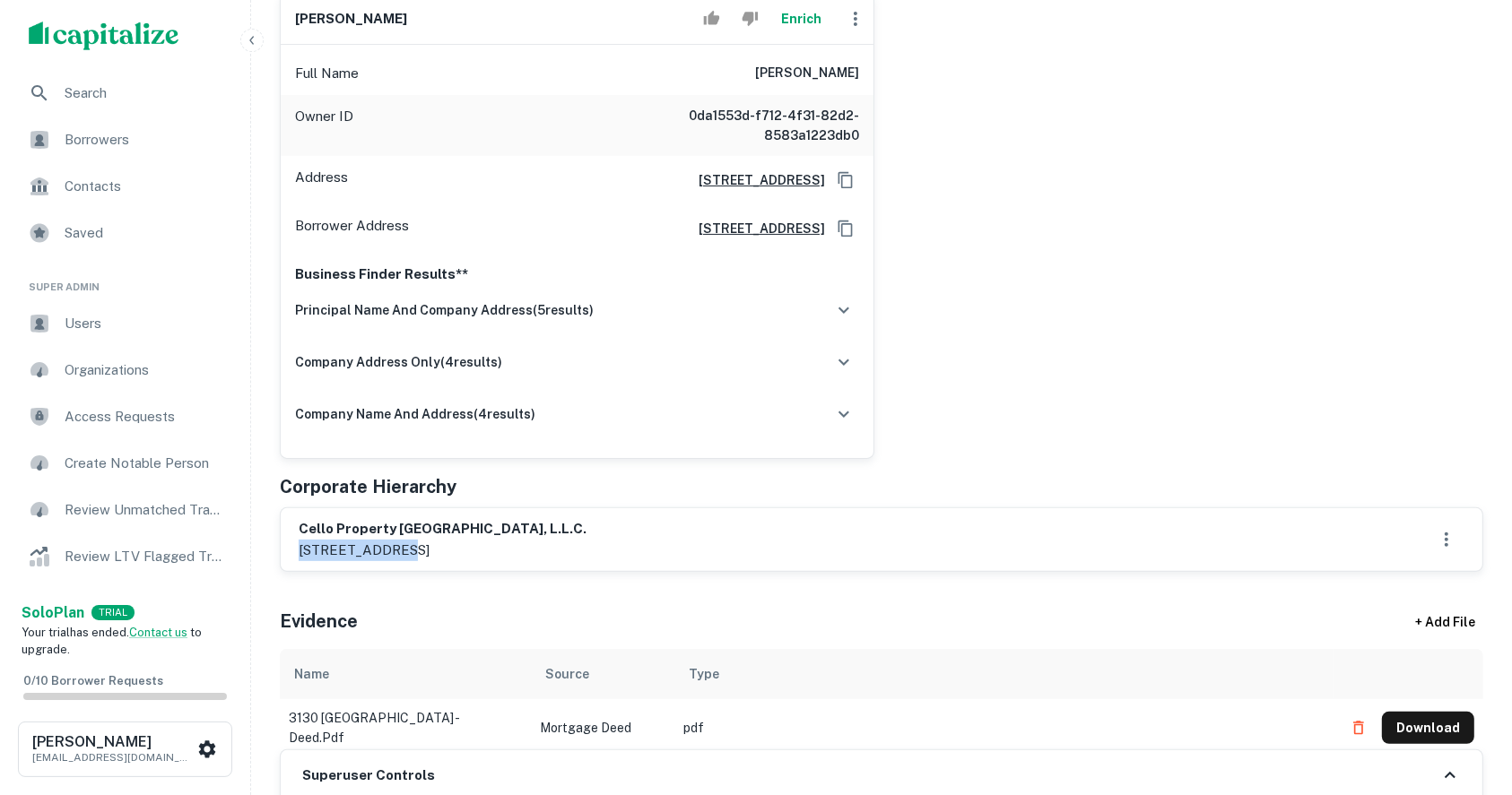
copy p "22042"
drag, startPoint x: 457, startPoint y: 551, endPoint x: 515, endPoint y: 549, distance: 58.0
click at [515, 549] on p "2941 fairview park drive, suite 105, falls church, va, 22042" at bounding box center [443, 551] width 288 height 22
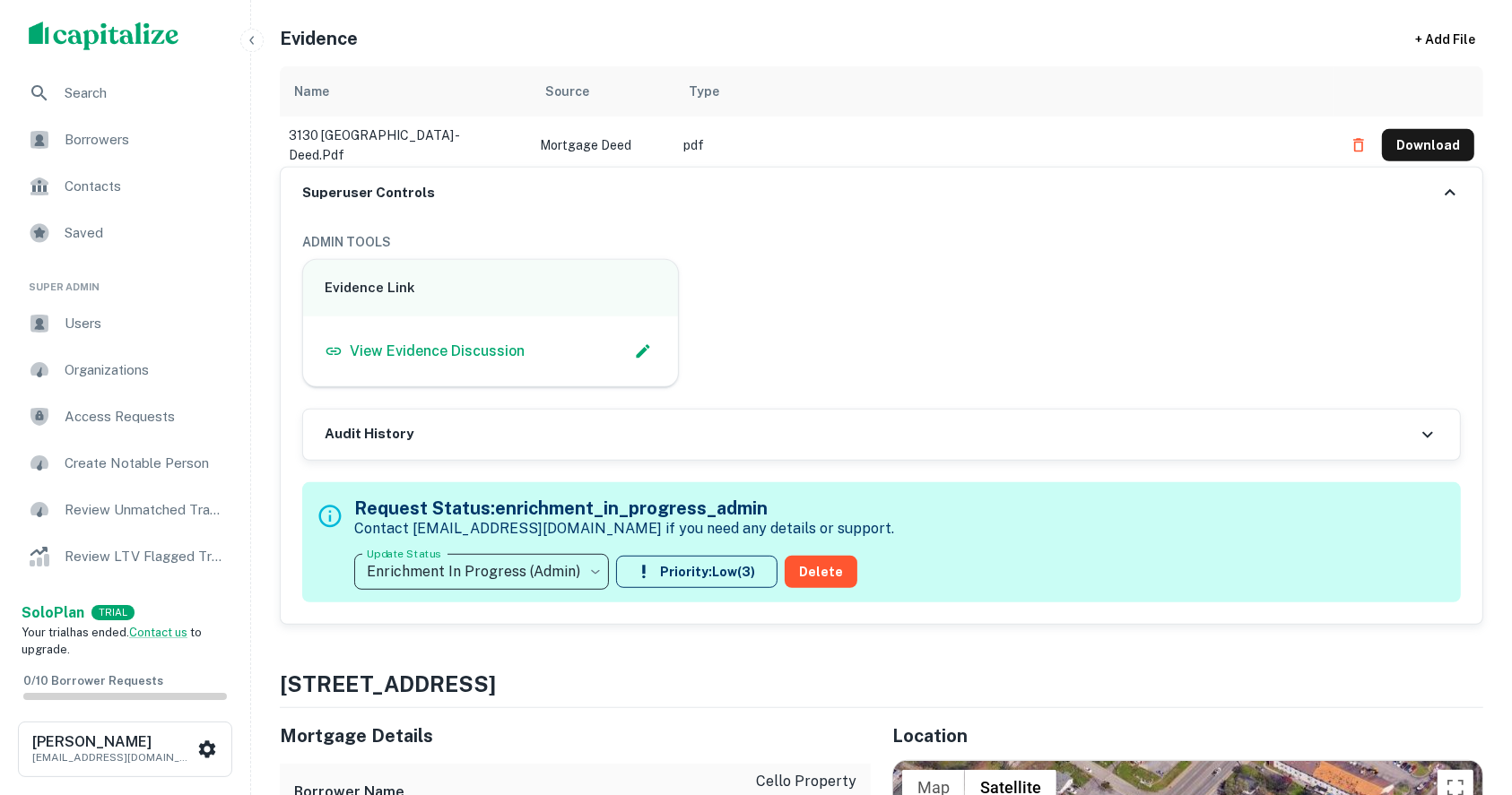
scroll to position [956, 0]
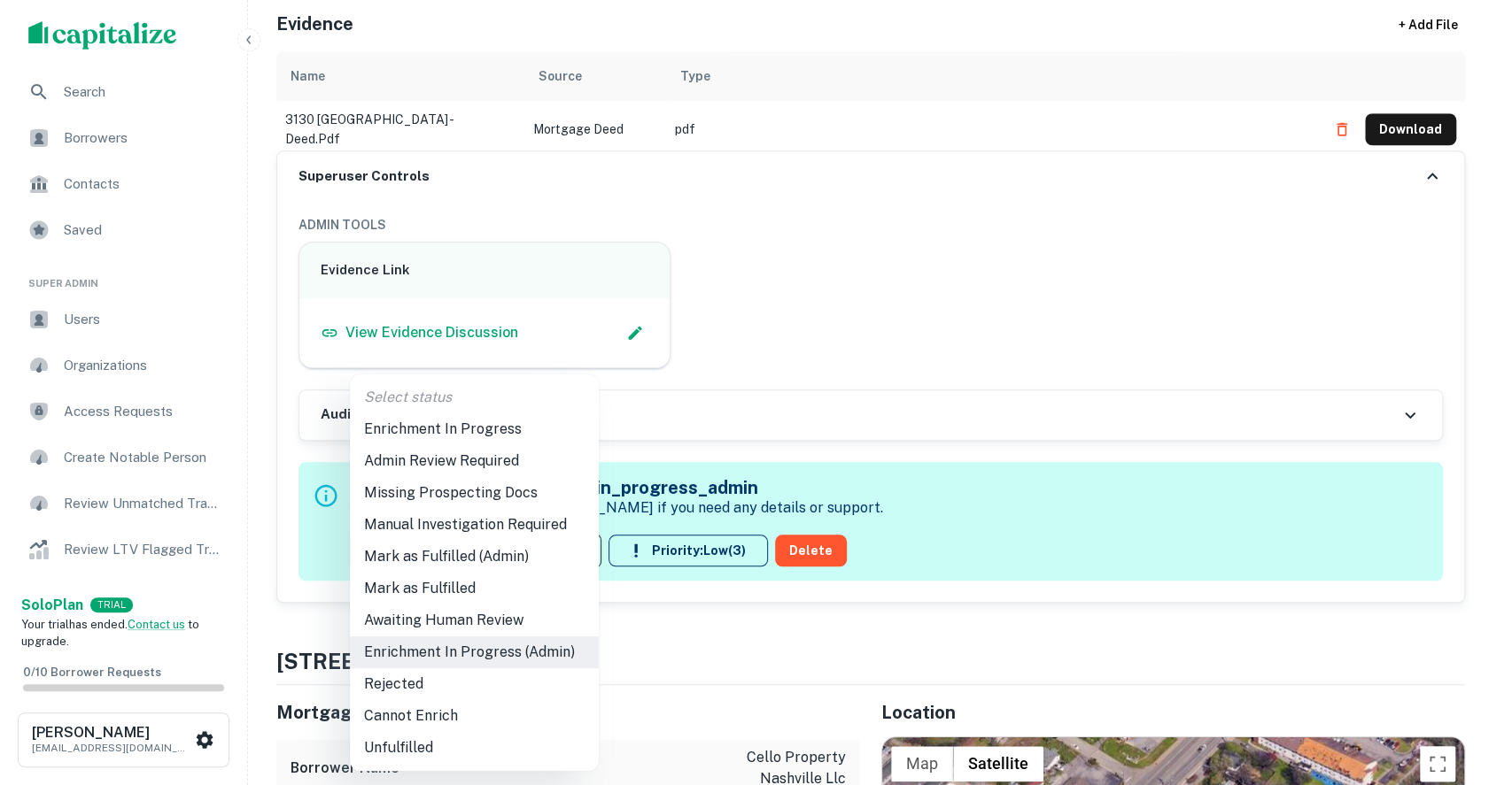
click at [427, 465] on li "Admin Review Required" at bounding box center [474, 460] width 249 height 31
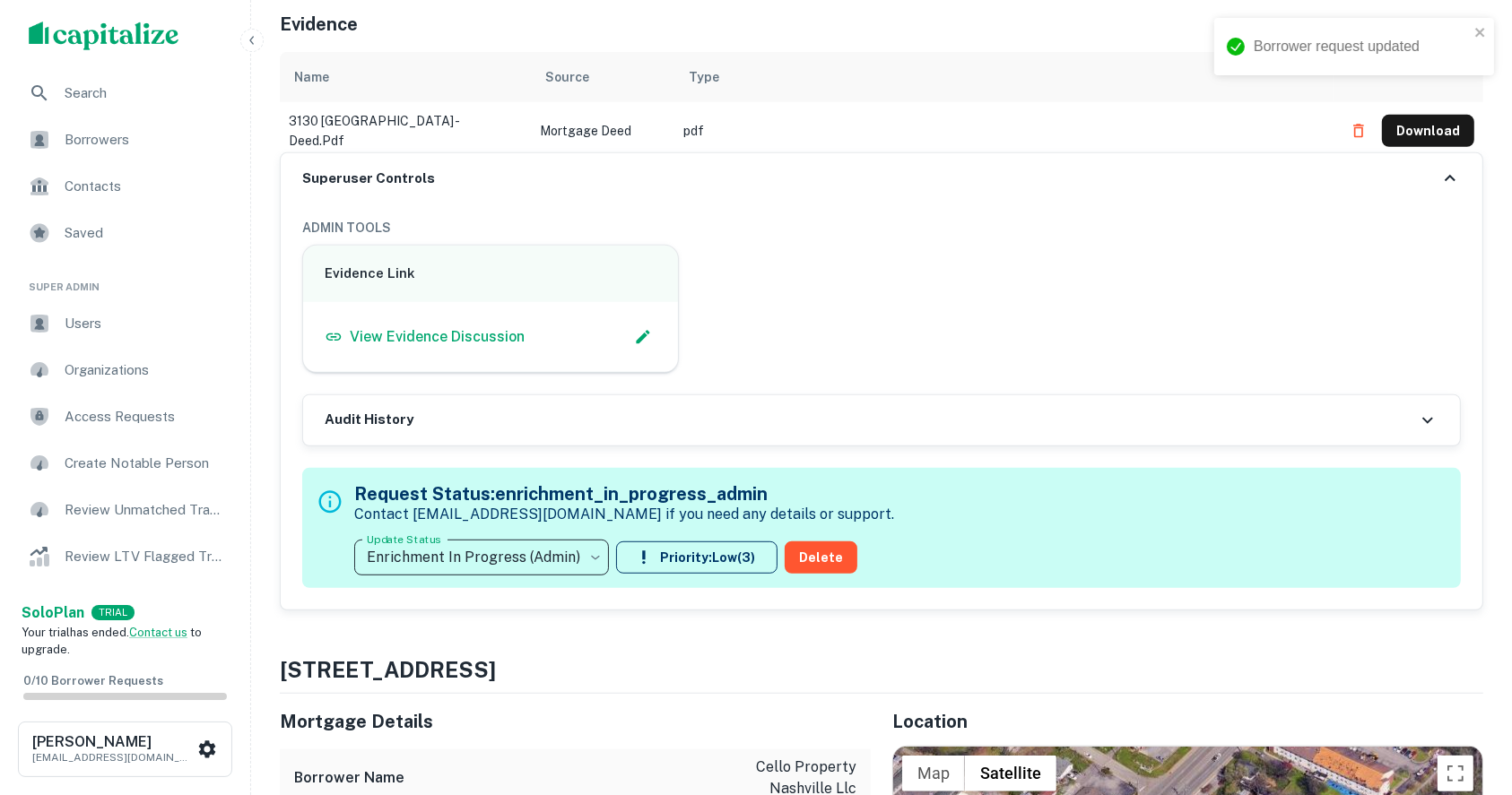
type input "**********"
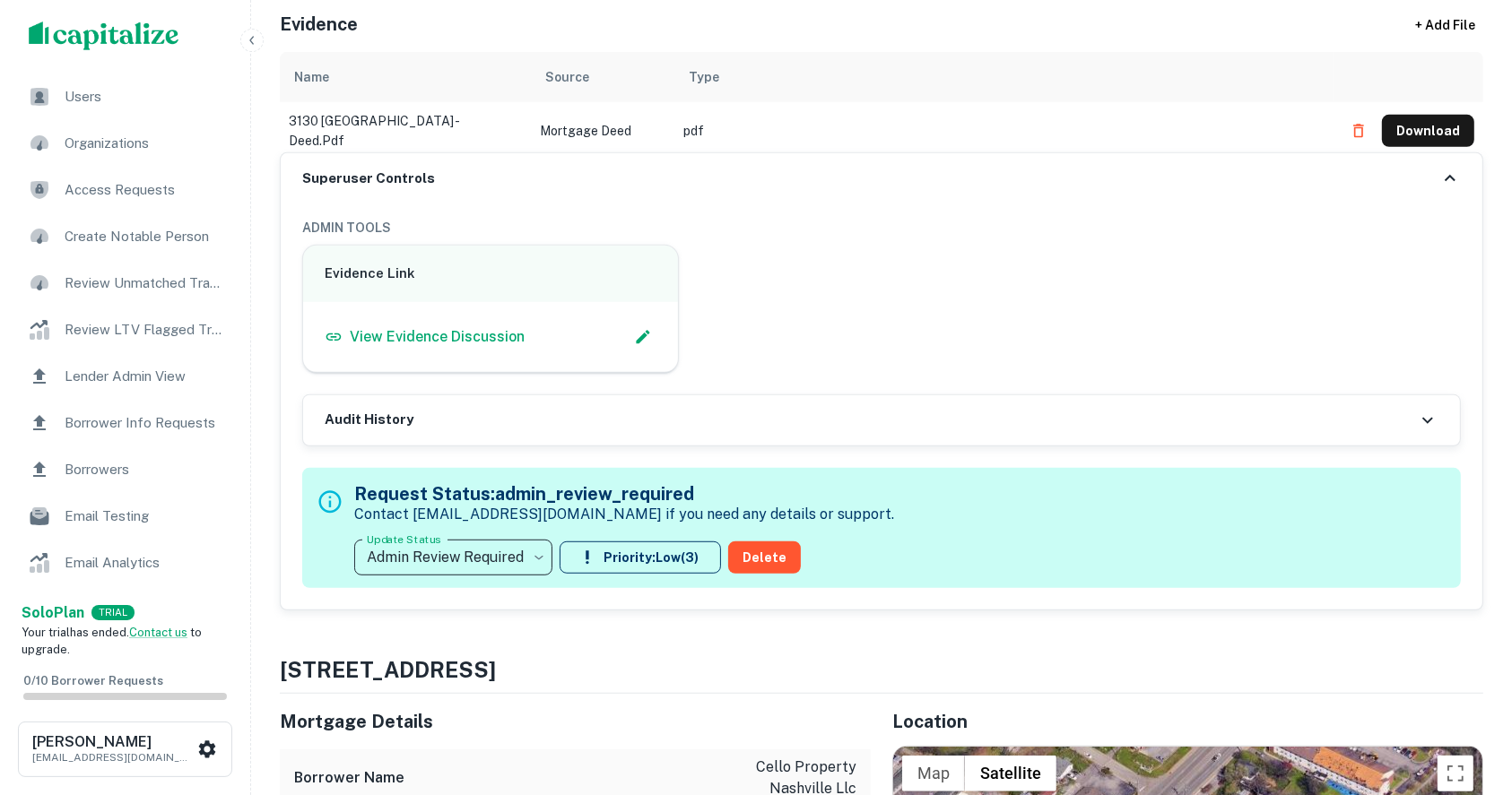
scroll to position [244, 0]
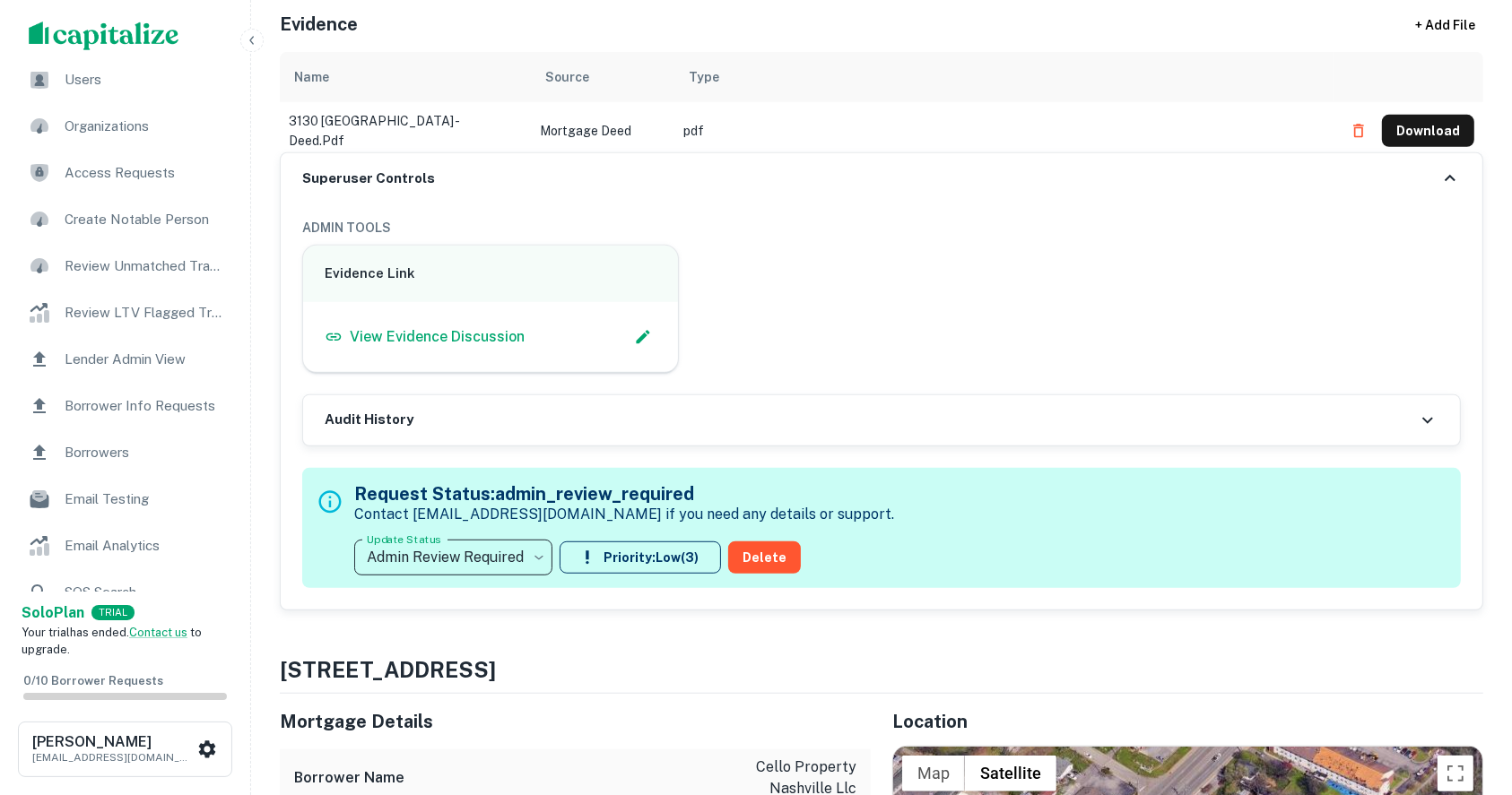
click at [146, 397] on span "Borrower Info Requests" at bounding box center [145, 406] width 160 height 22
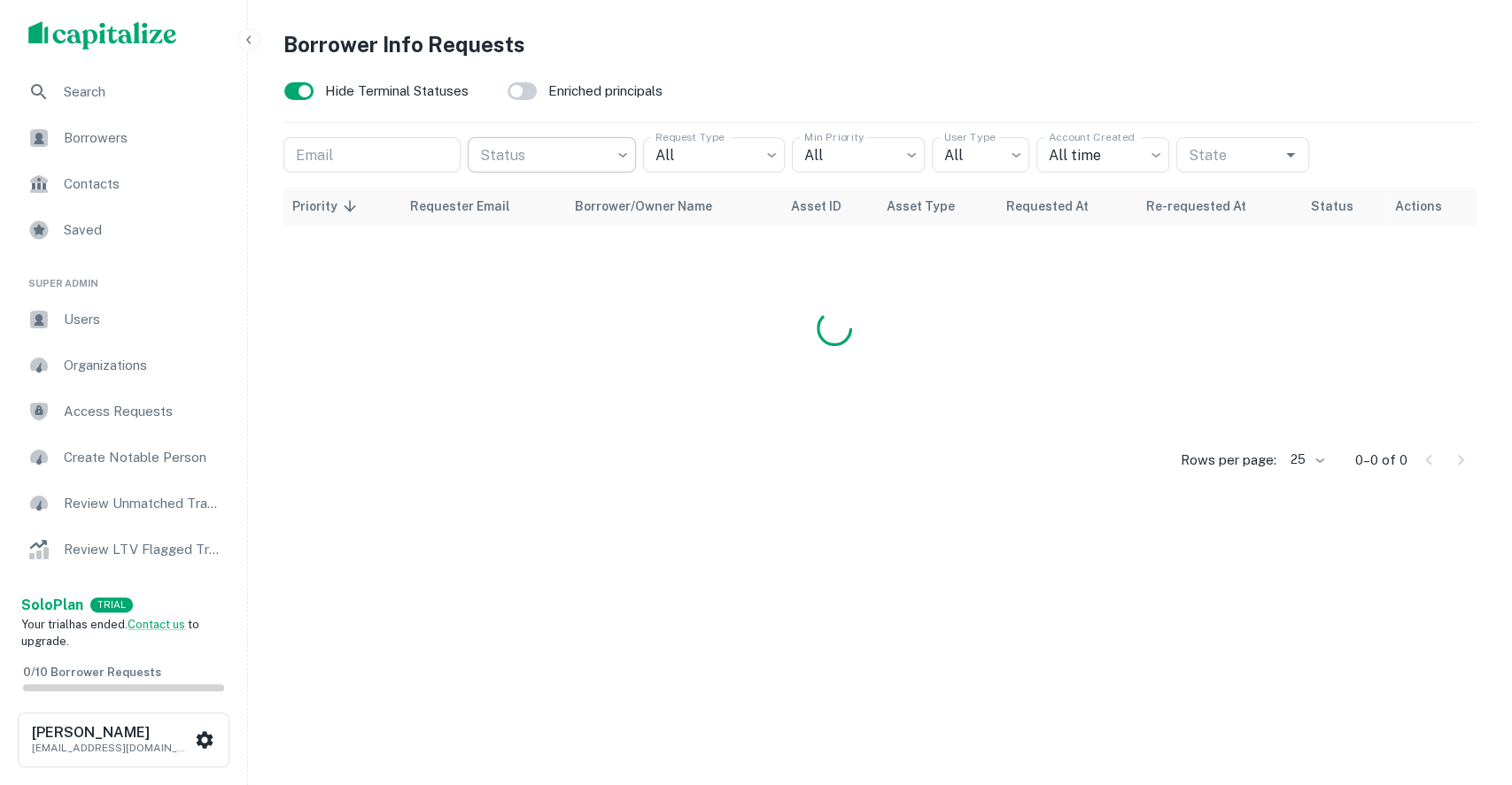
click at [567, 152] on body "Search Borrowers Contacts Saved Super Admin Users Organizations Access Requests…" at bounding box center [756, 392] width 1512 height 785
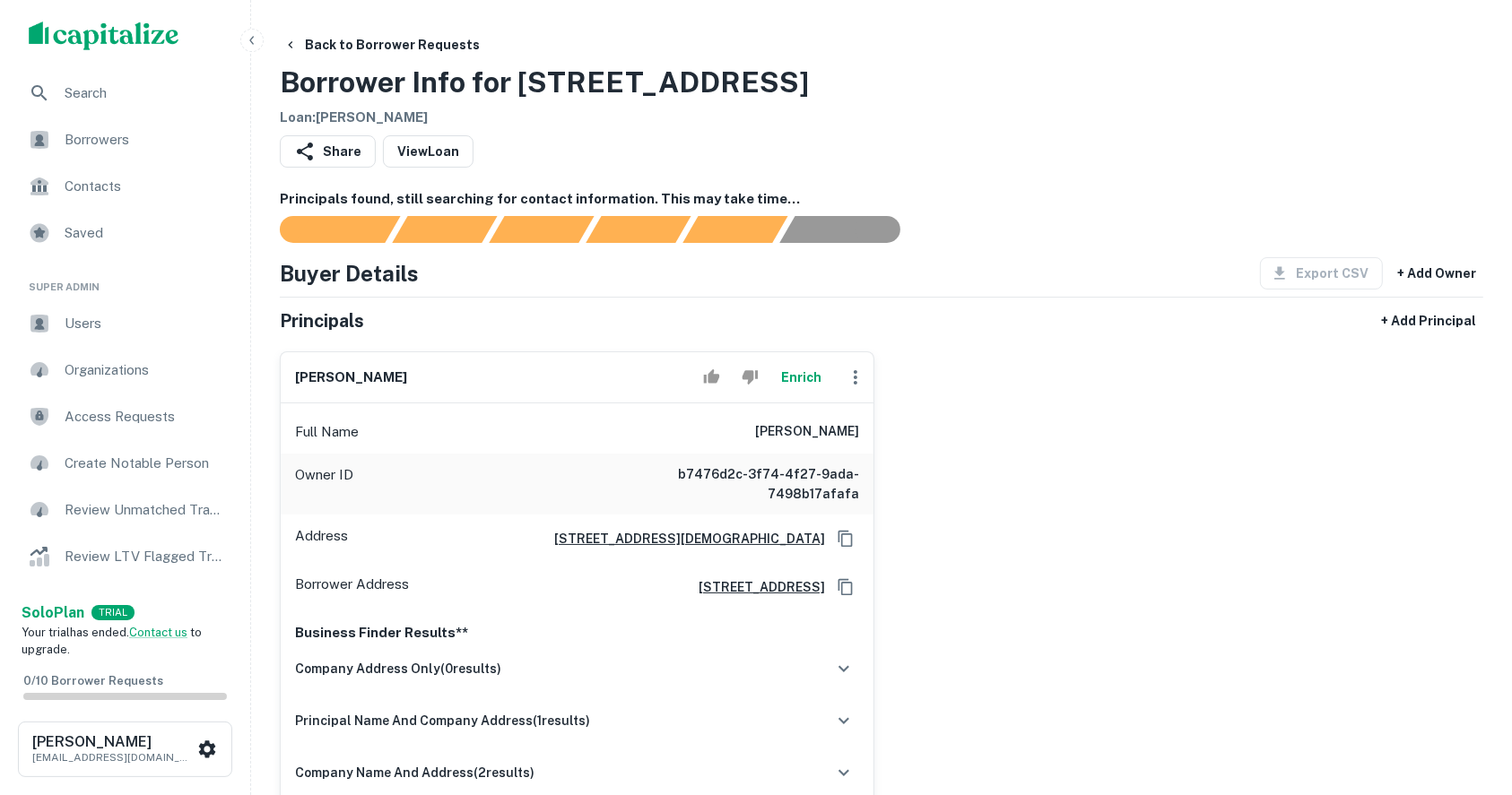
click at [1079, 413] on div "raul onate Enrich Full Name raul onate Owner ID b7476d2c-3f74-4f27-9ada-7498b17…" at bounding box center [873, 577] width 1218 height 481
click at [997, 602] on div "raul onate Enrich Full Name raul onate Owner ID b7476d2c-3f74-4f27-9ada-7498b17…" at bounding box center [873, 577] width 1218 height 481
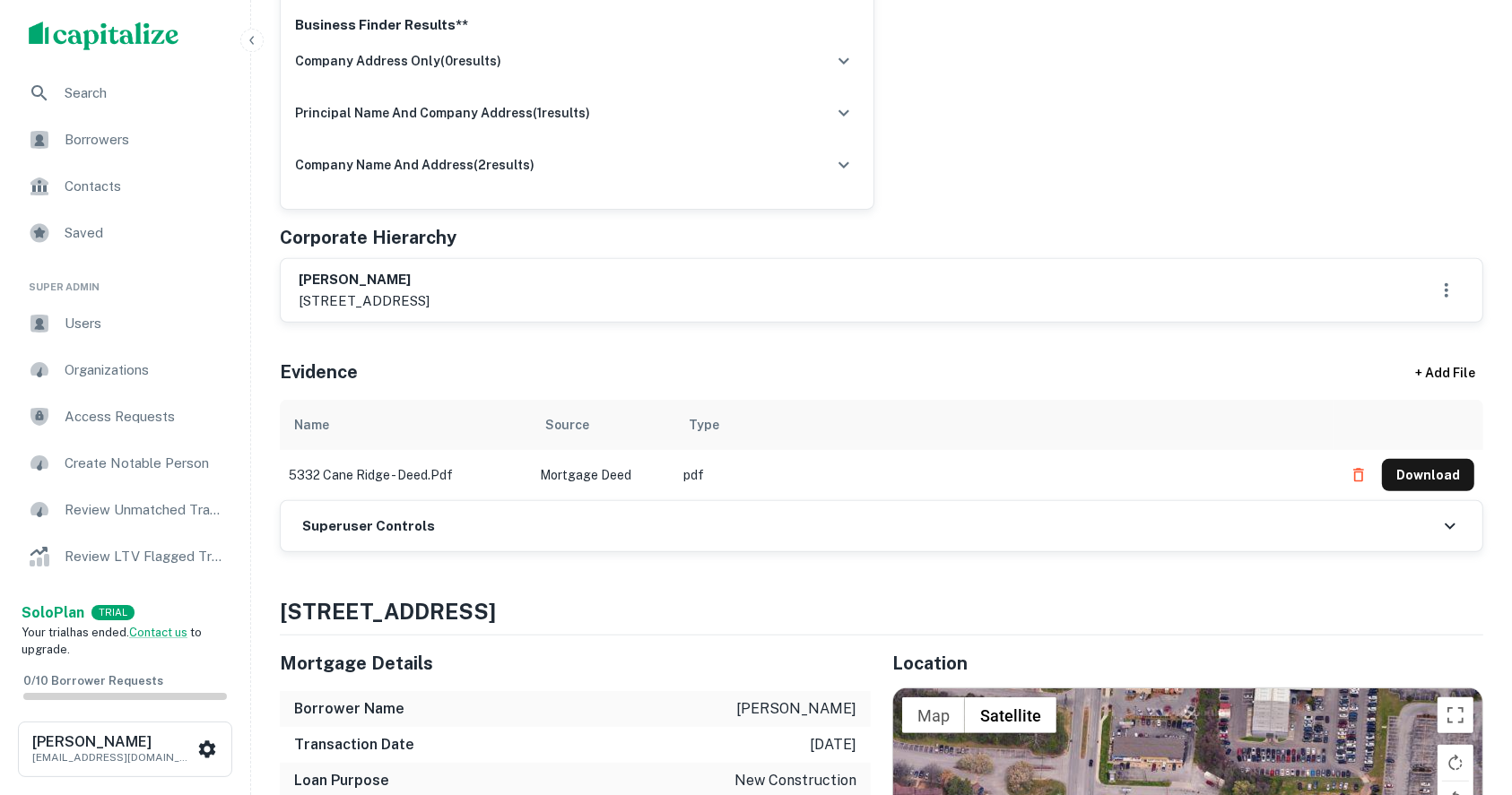
scroll to position [597, 0]
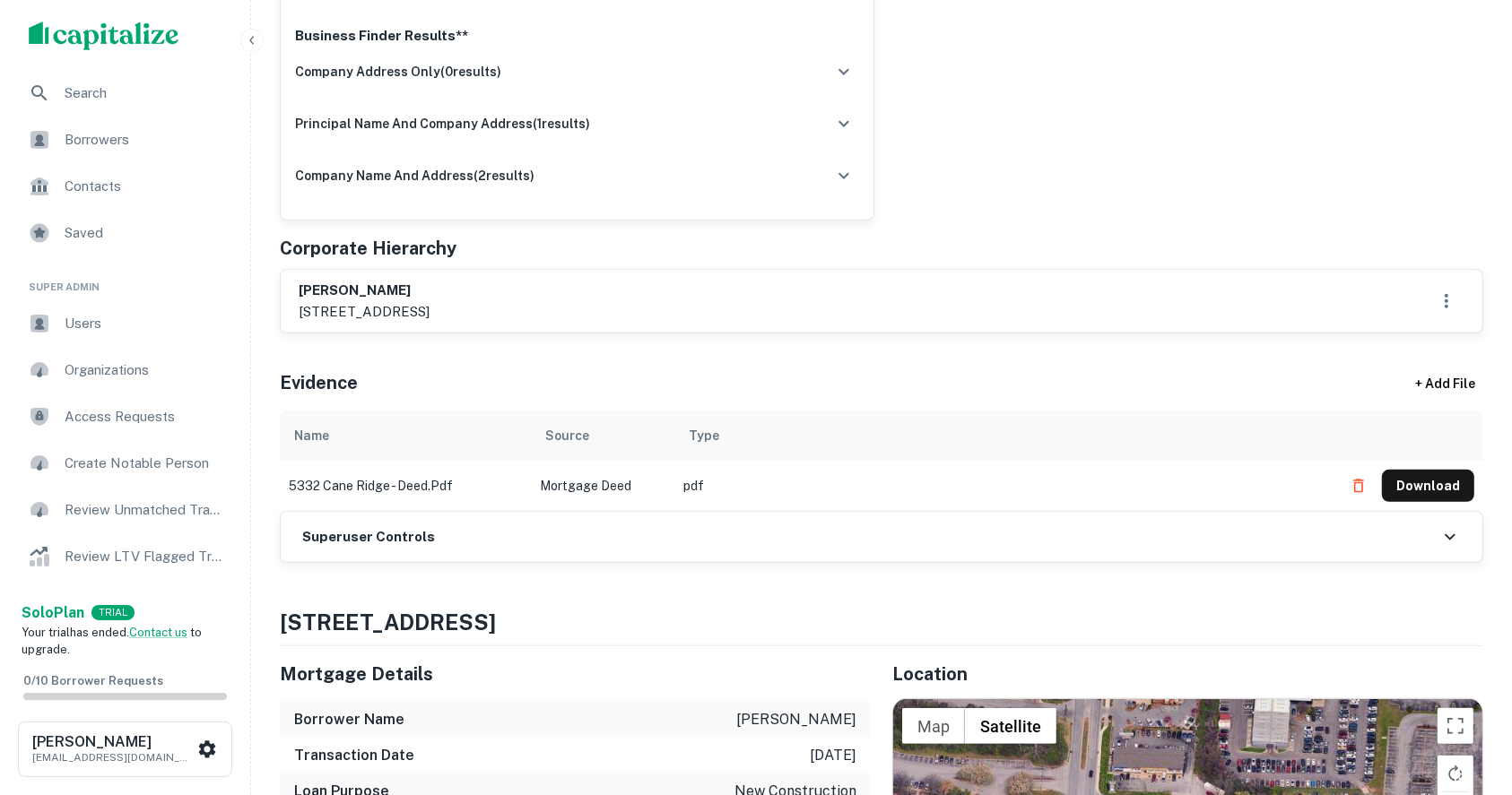
click at [412, 535] on h6 "Superuser Controls" at bounding box center [369, 537] width 133 height 21
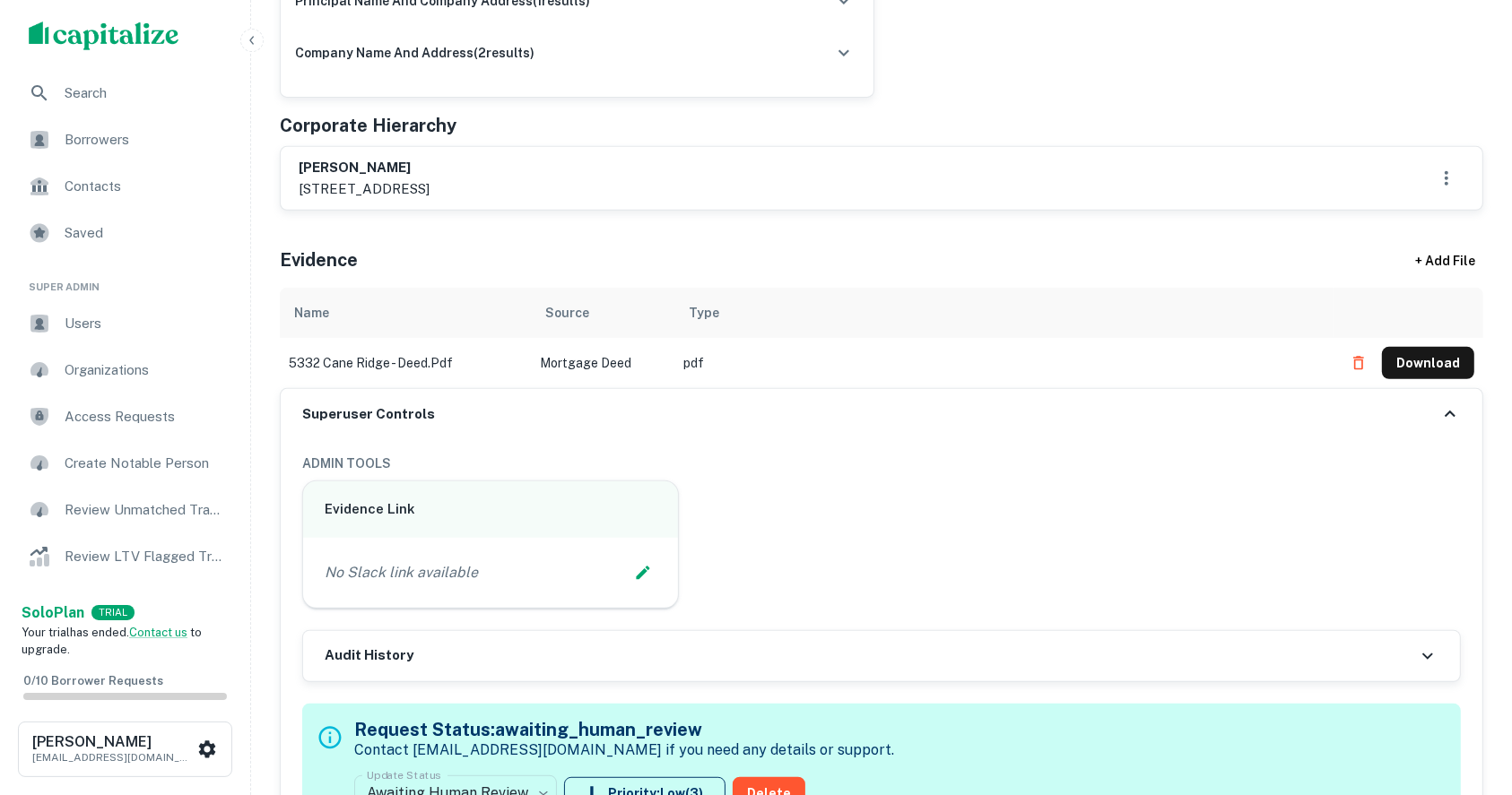
scroll to position [837, 0]
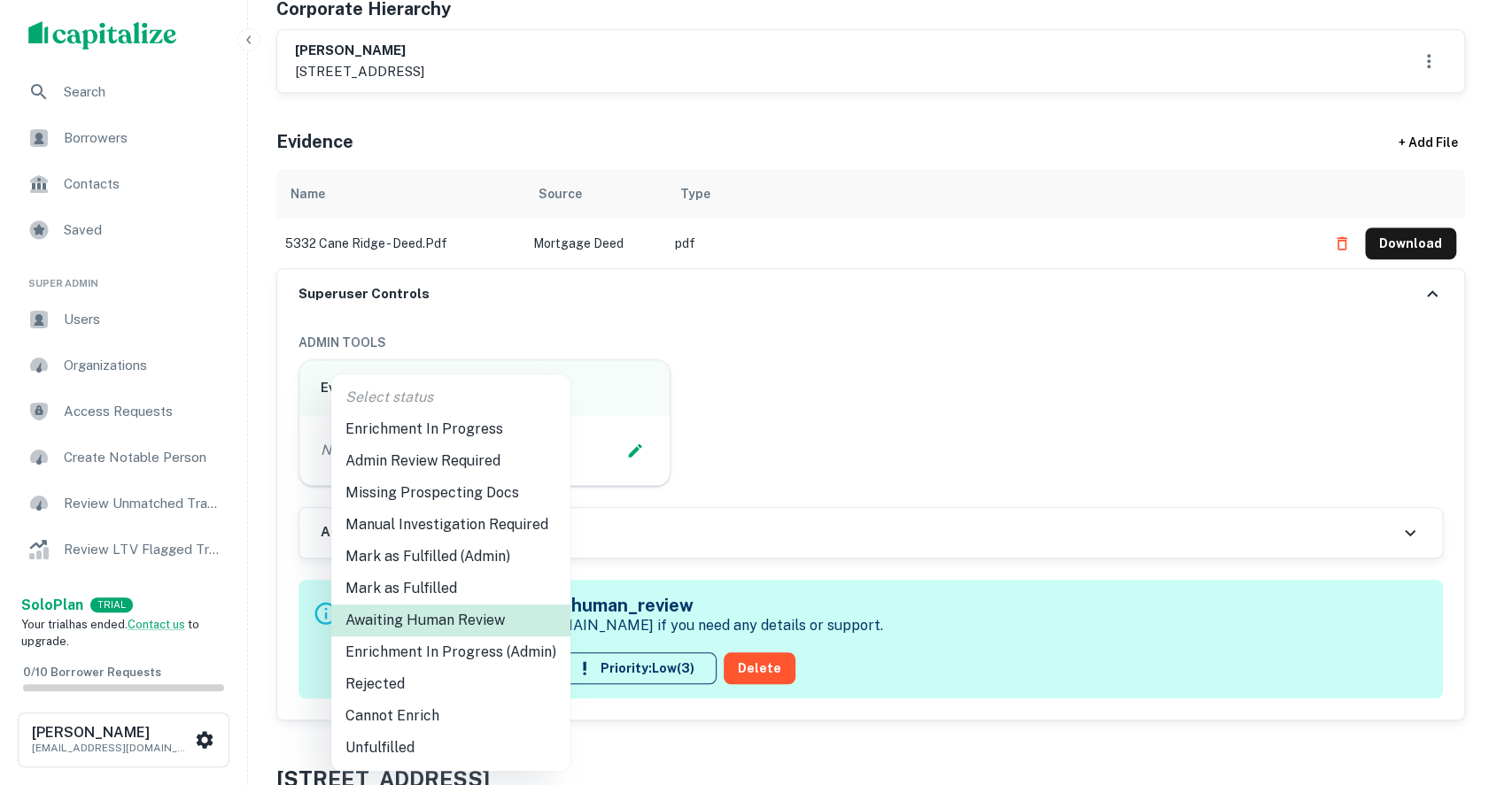
click at [455, 428] on li "Enrichment In Progress" at bounding box center [451, 429] width 239 height 31
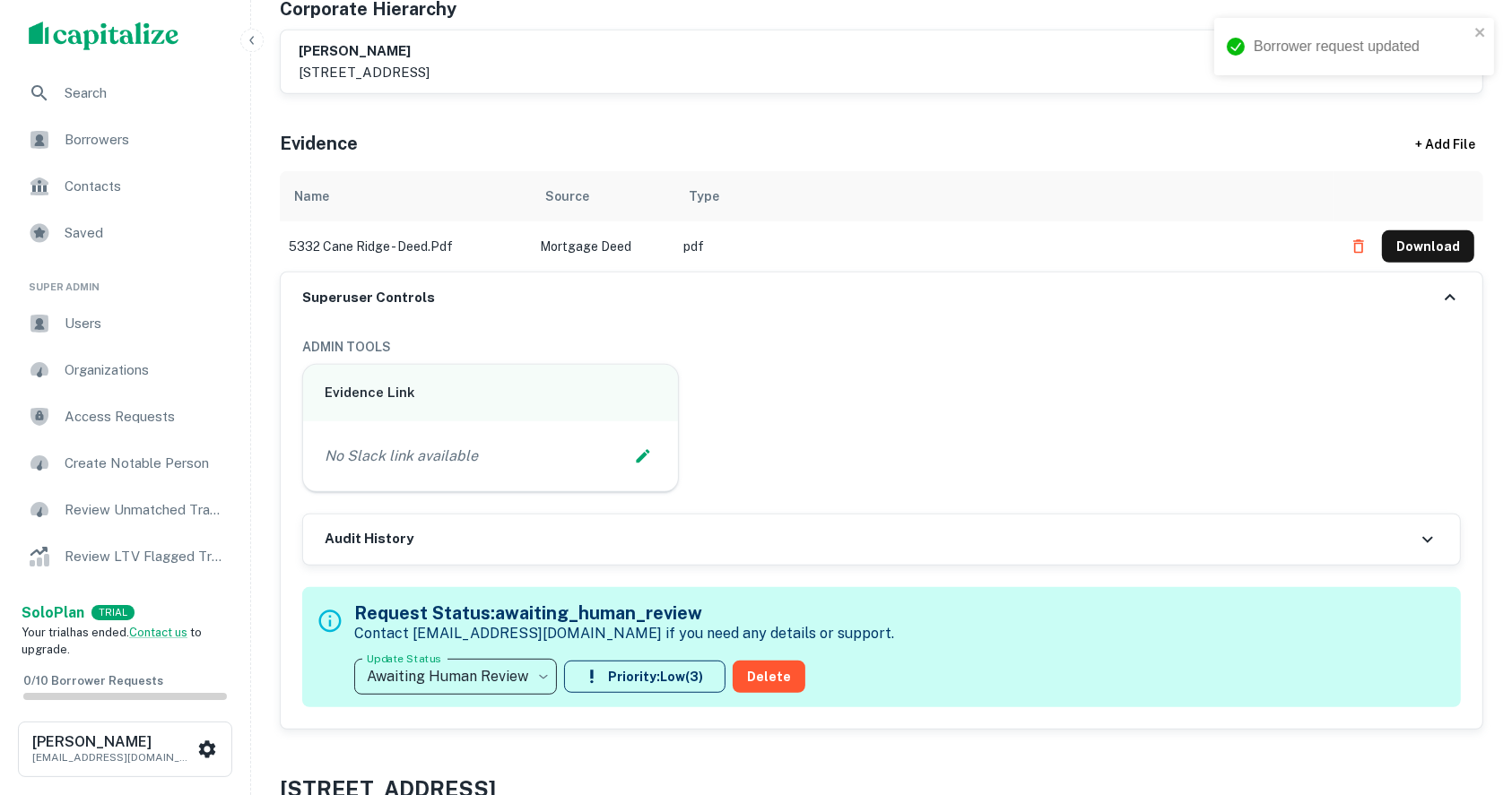
type input "**********"
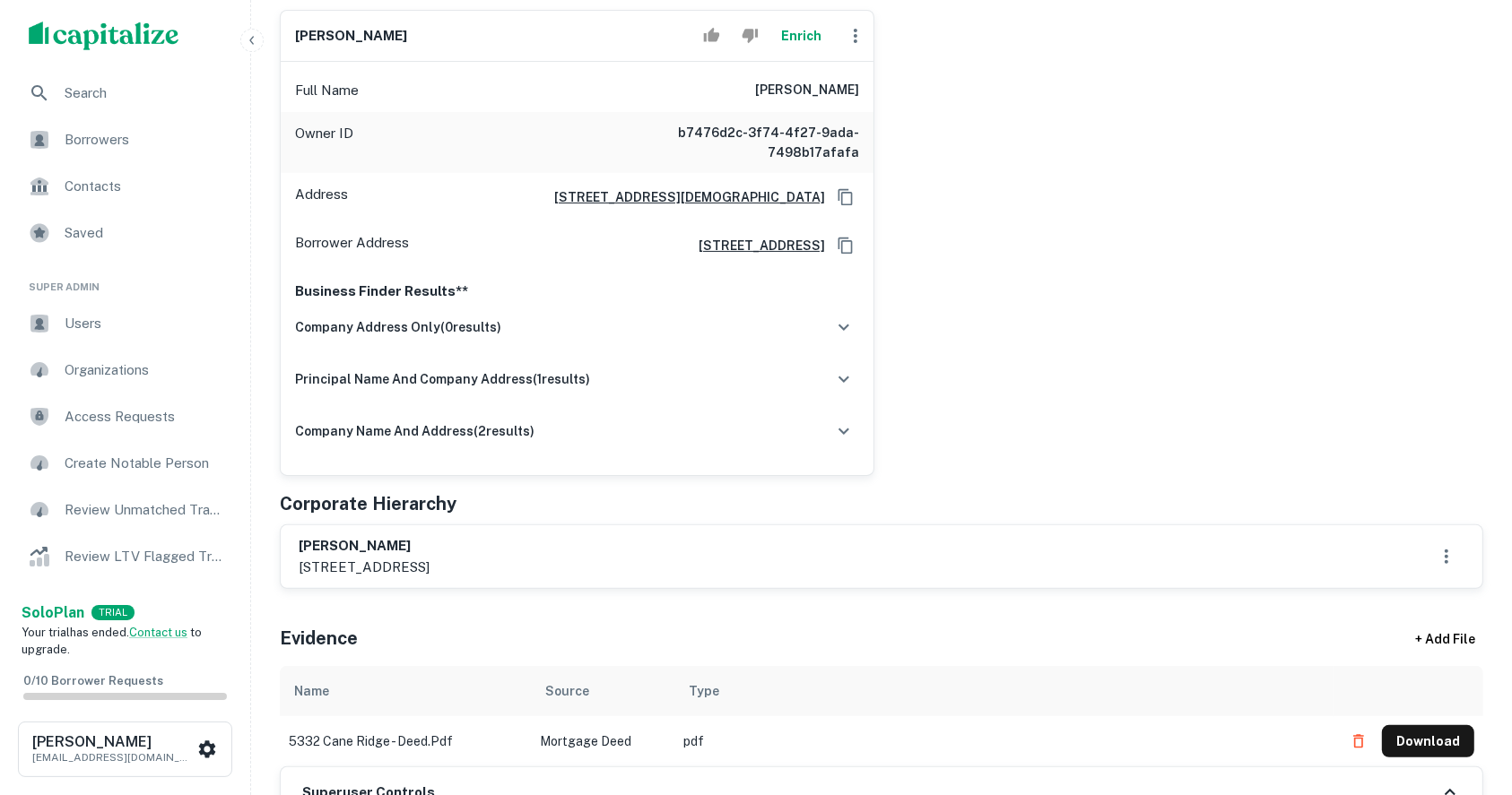
scroll to position [239, 0]
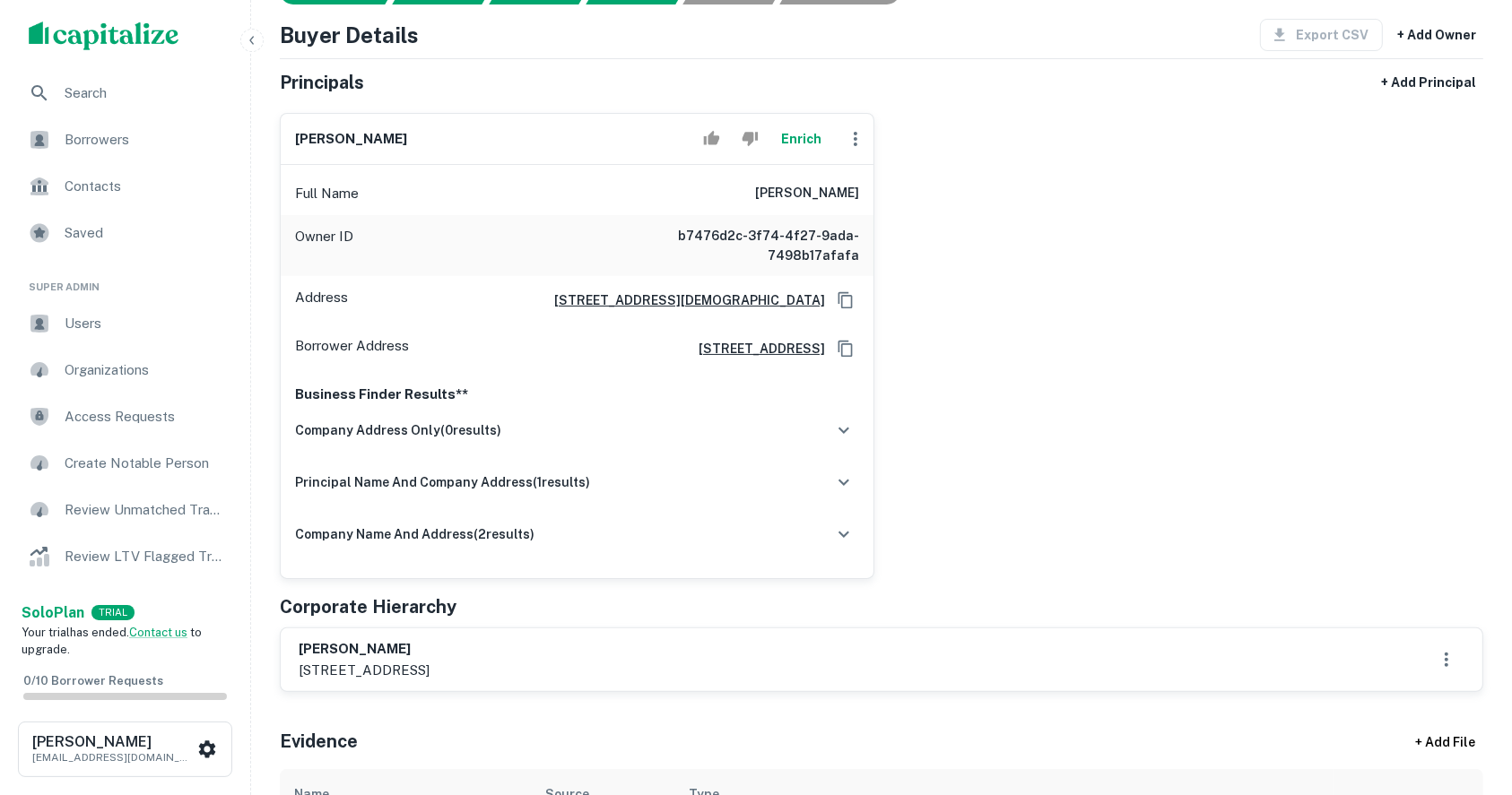
click at [1464, 377] on div "raul onate Enrich Full Name raul onate Owner ID b7476d2c-3f74-4f27-9ada-7498b17…" at bounding box center [873, 339] width 1218 height 481
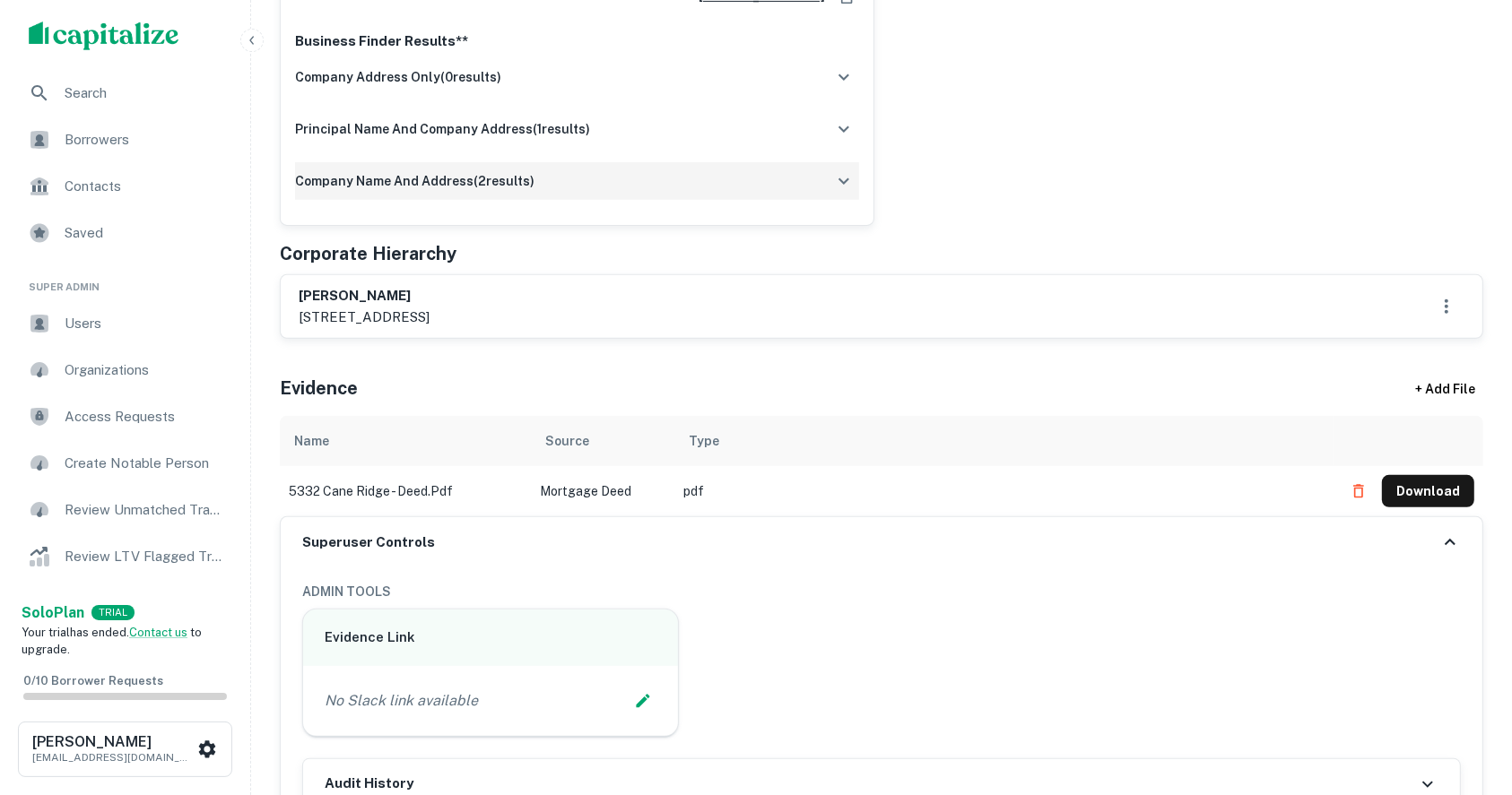
scroll to position [718, 0]
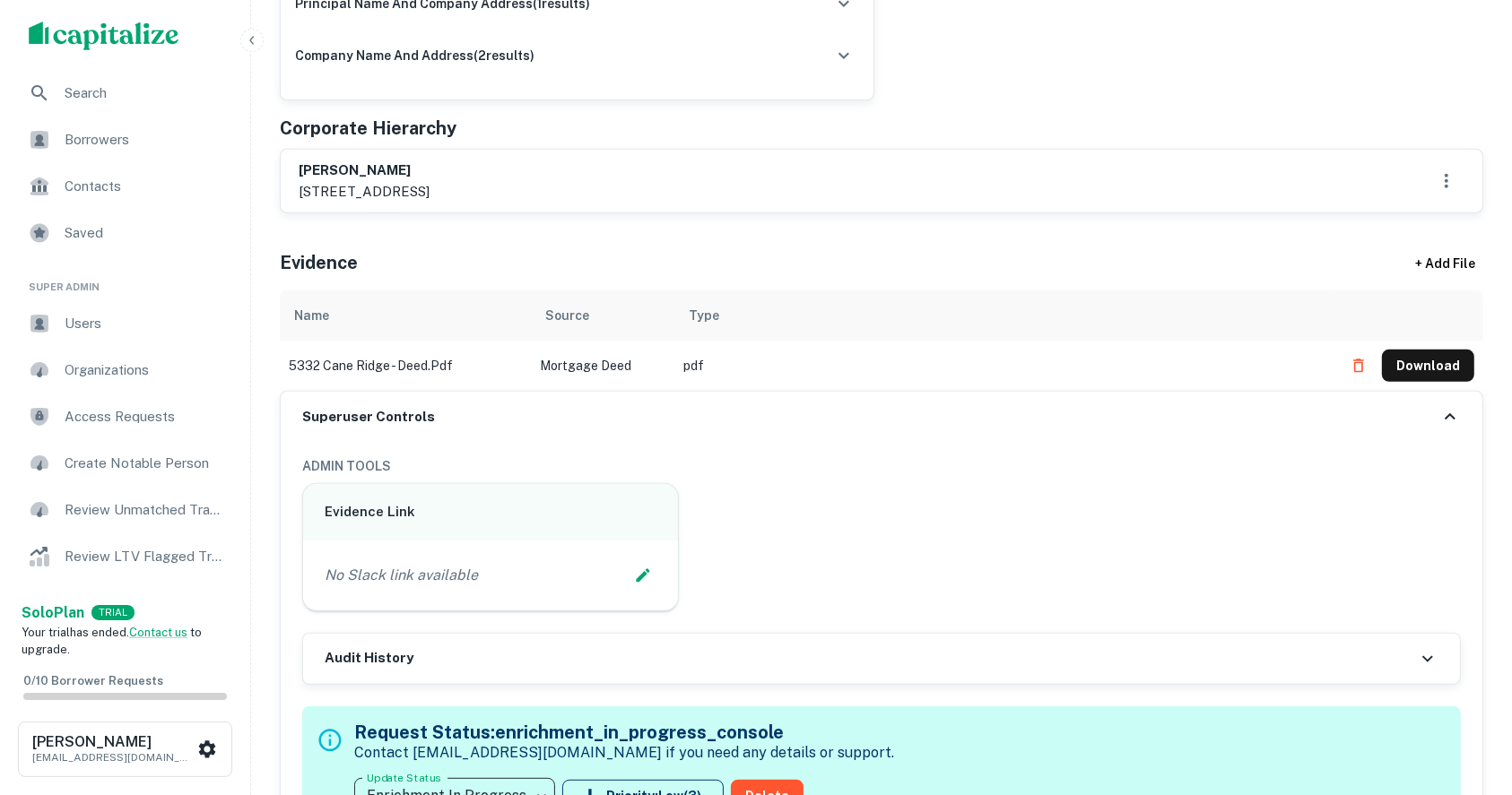
click at [668, 563] on div "No Slack link available" at bounding box center [491, 576] width 375 height 70
click at [640, 576] on icon "Edit Slack Link" at bounding box center [643, 575] width 14 height 14
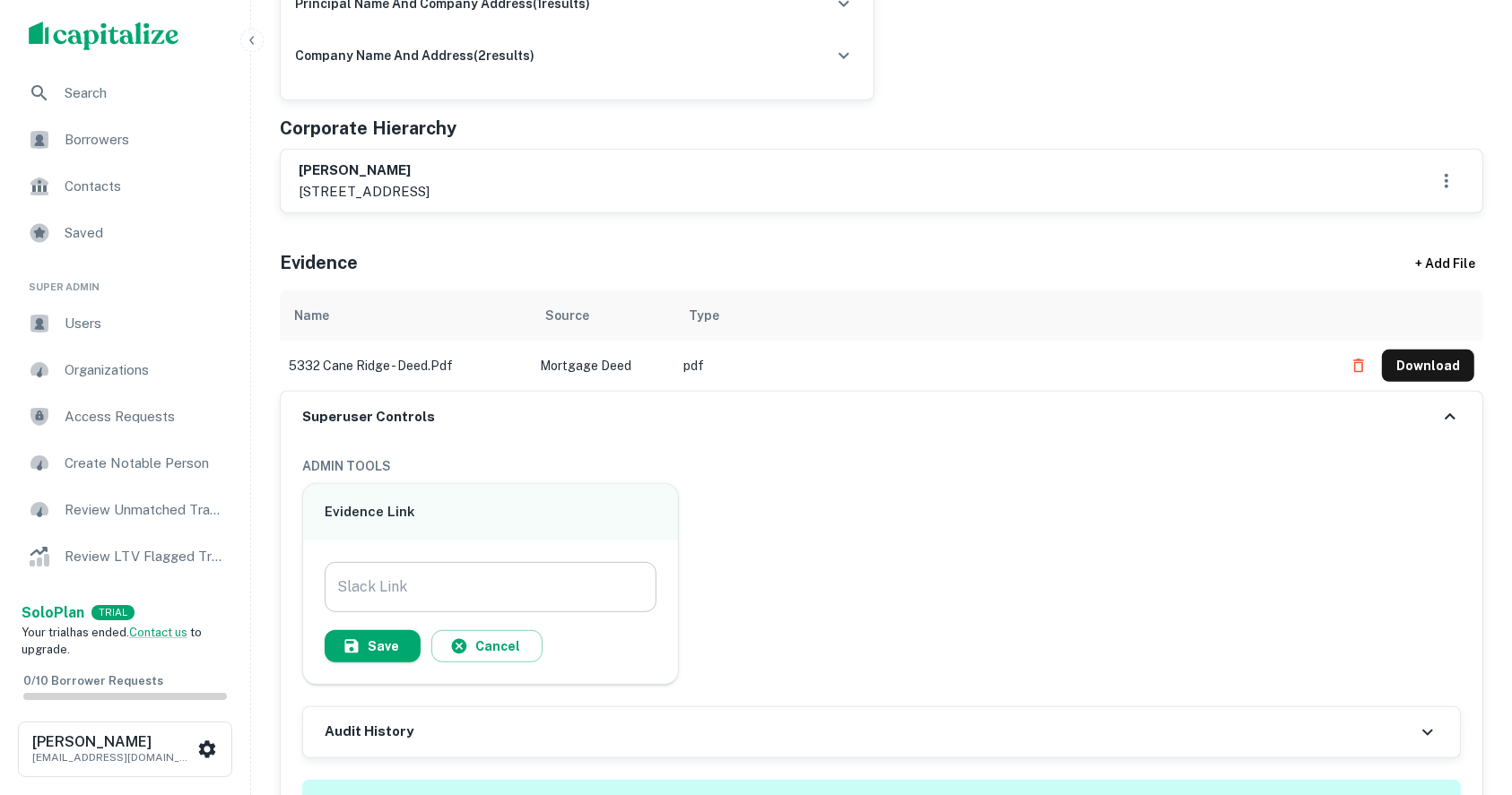
click at [562, 574] on input "Slack Link" at bounding box center [490, 586] width 332 height 50
paste input "**********"
type input "**********"
click at [377, 647] on button "Save" at bounding box center [372, 646] width 96 height 32
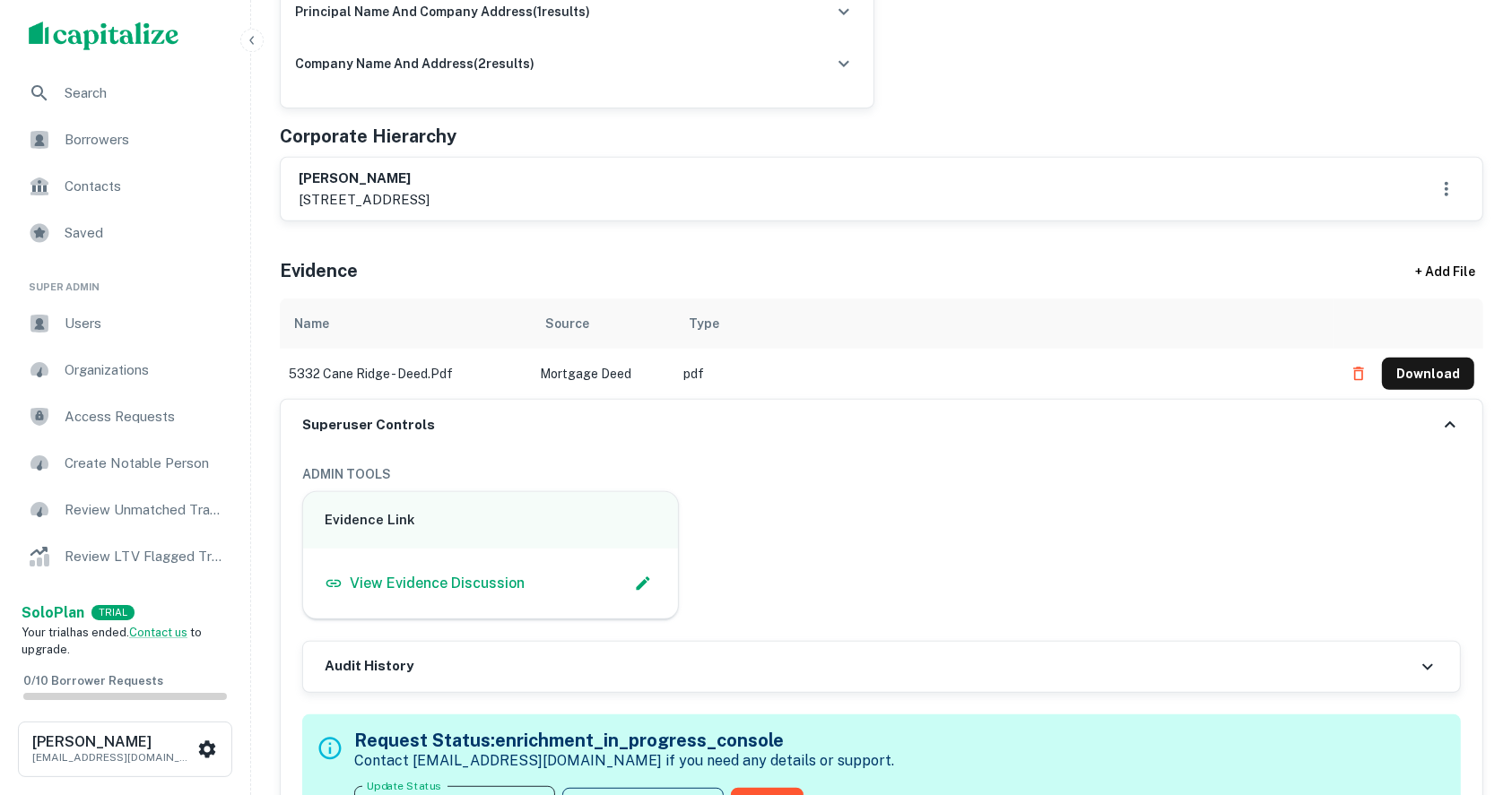
scroll to position [718, 0]
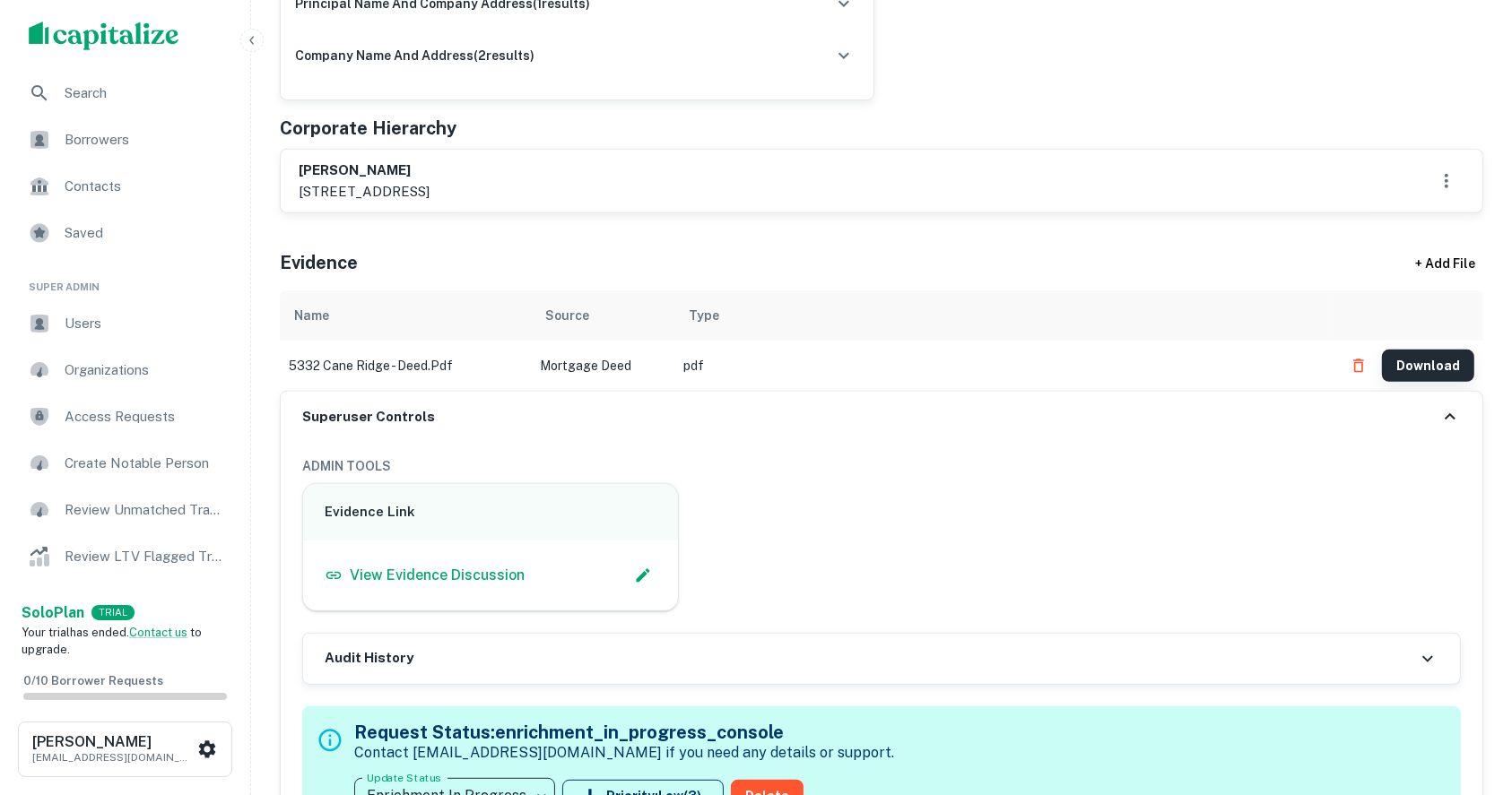
click at [1424, 368] on button "Download" at bounding box center [1427, 365] width 92 height 32
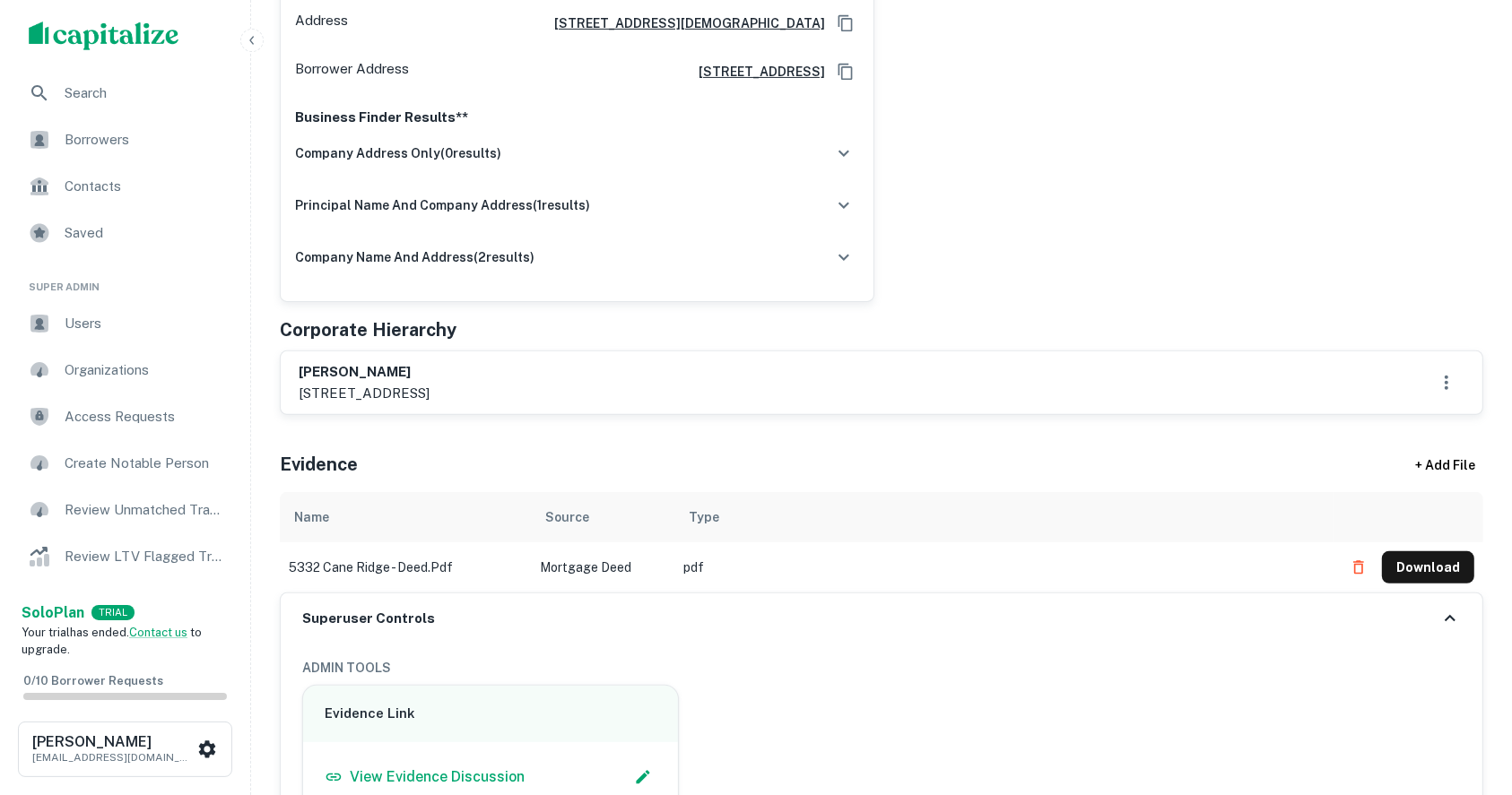
scroll to position [478, 0]
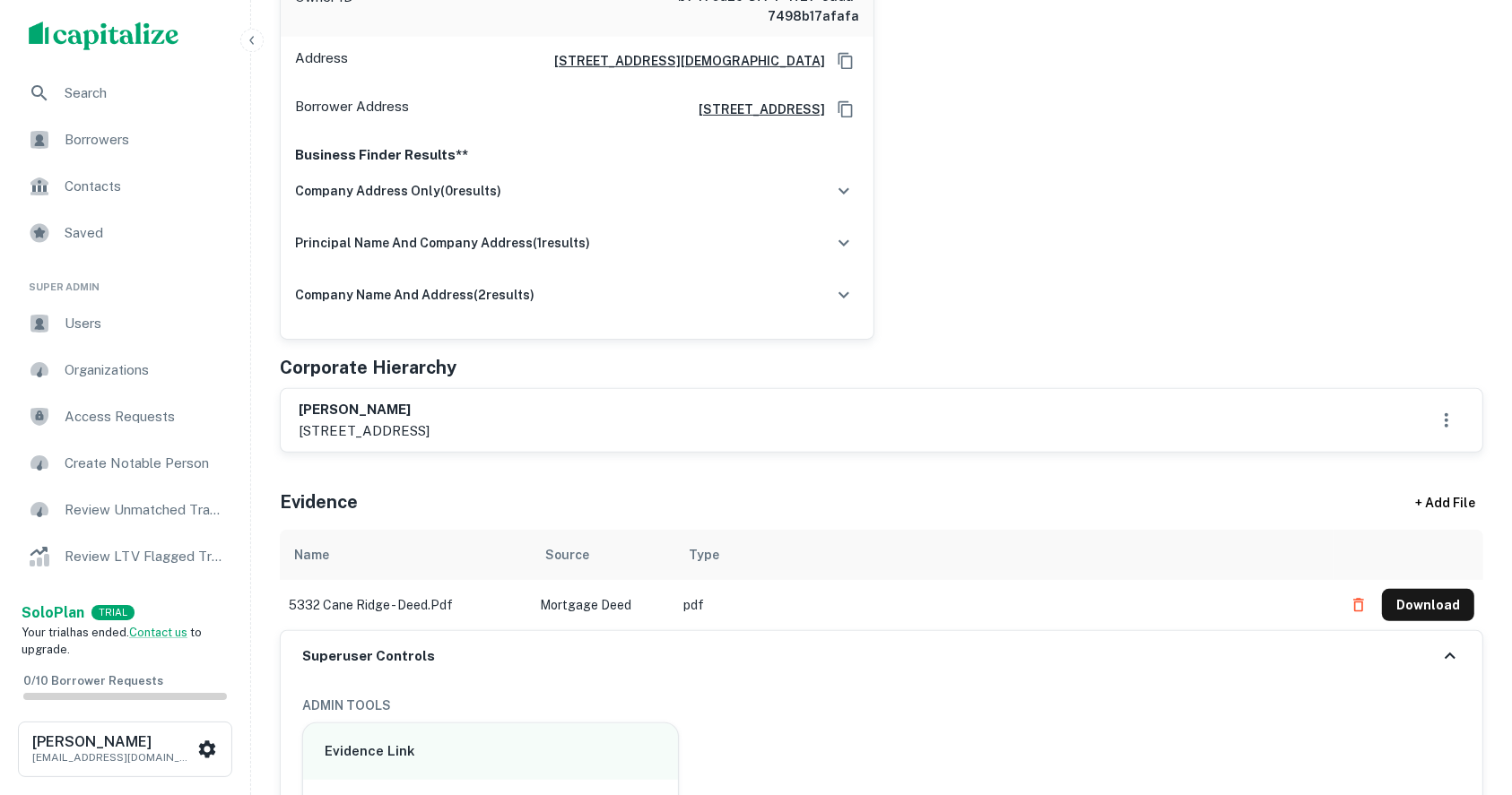
click at [1422, 270] on div "raul onate Enrich Full Name raul onate Owner ID b7476d2c-3f74-4f27-9ada-7498b17…" at bounding box center [873, 99] width 1218 height 481
click at [1399, 338] on div "raul onate Enrich Full Name raul onate Owner ID b7476d2c-3f74-4f27-9ada-7498b17…" at bounding box center [873, 99] width 1218 height 481
click at [1231, 760] on div "Evidence Link View Evidence Discussion" at bounding box center [874, 780] width 1173 height 143
click at [1422, 190] on div "raul onate Enrich Full Name raul onate Owner ID b7476d2c-3f74-4f27-9ada-7498b17…" at bounding box center [873, 99] width 1218 height 481
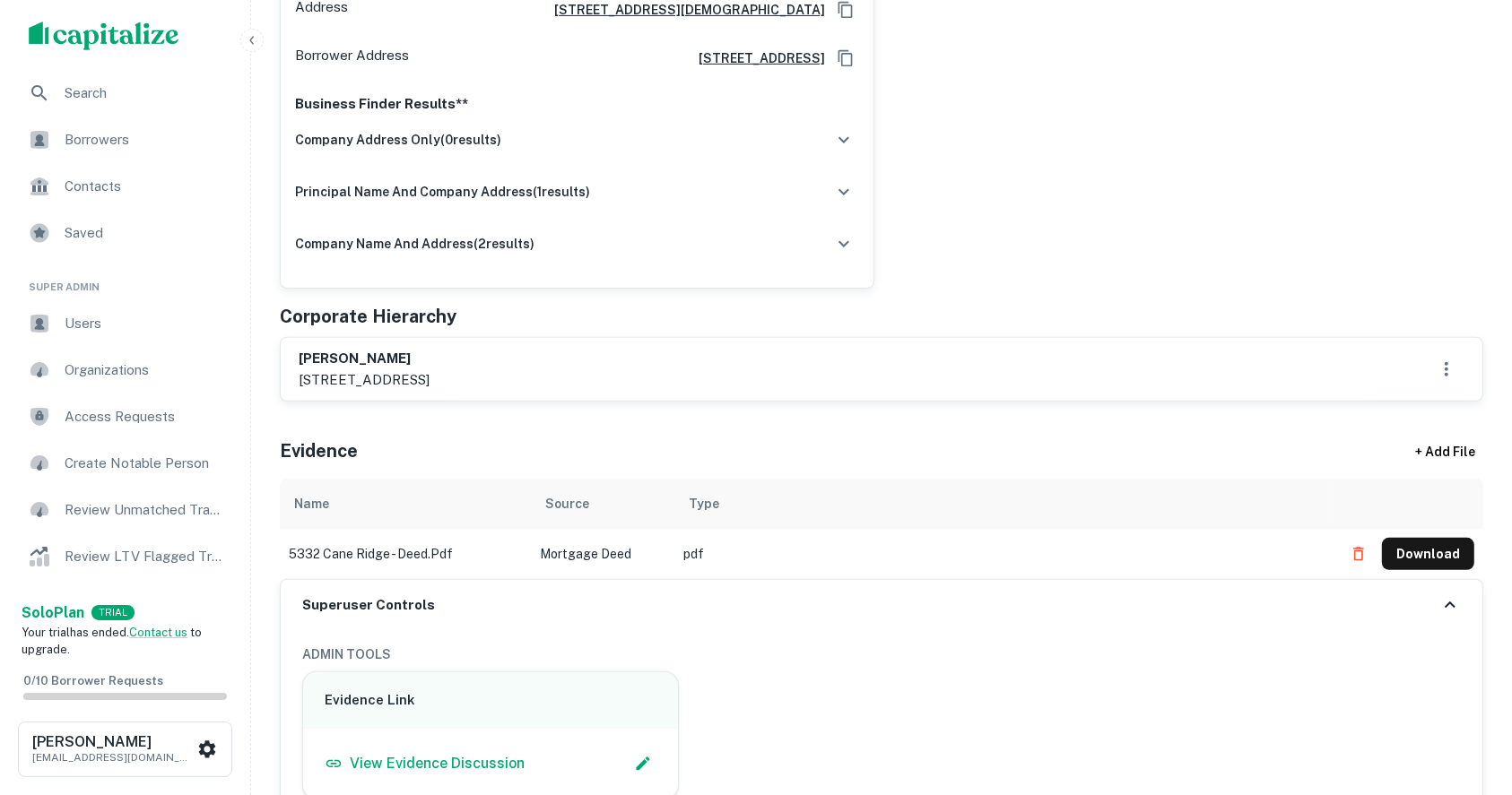
scroll to position [718, 0]
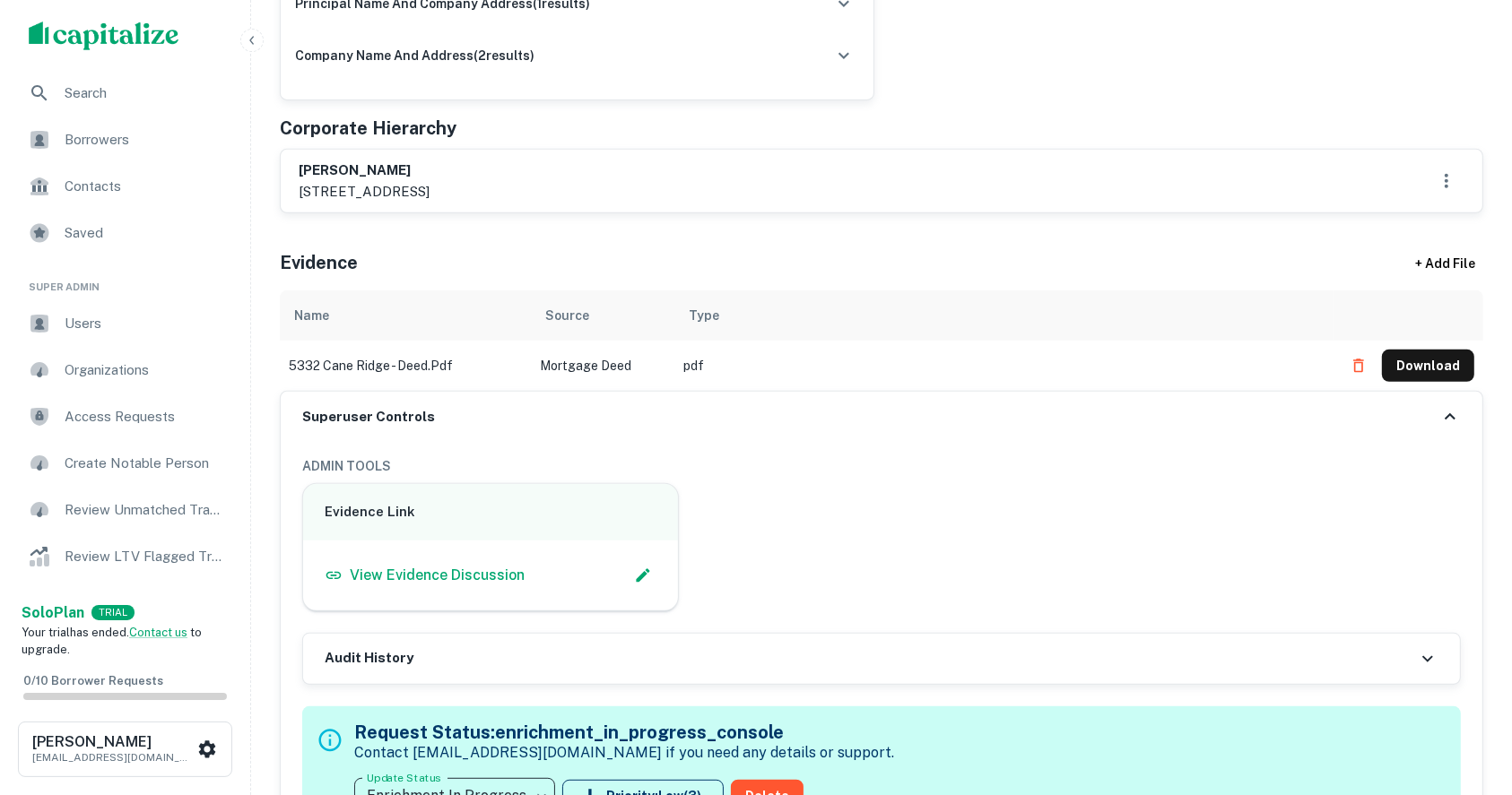
click at [329, 169] on h6 "raul onate" at bounding box center [364, 170] width 131 height 21
click at [334, 160] on h6 "raul onate" at bounding box center [364, 170] width 131 height 21
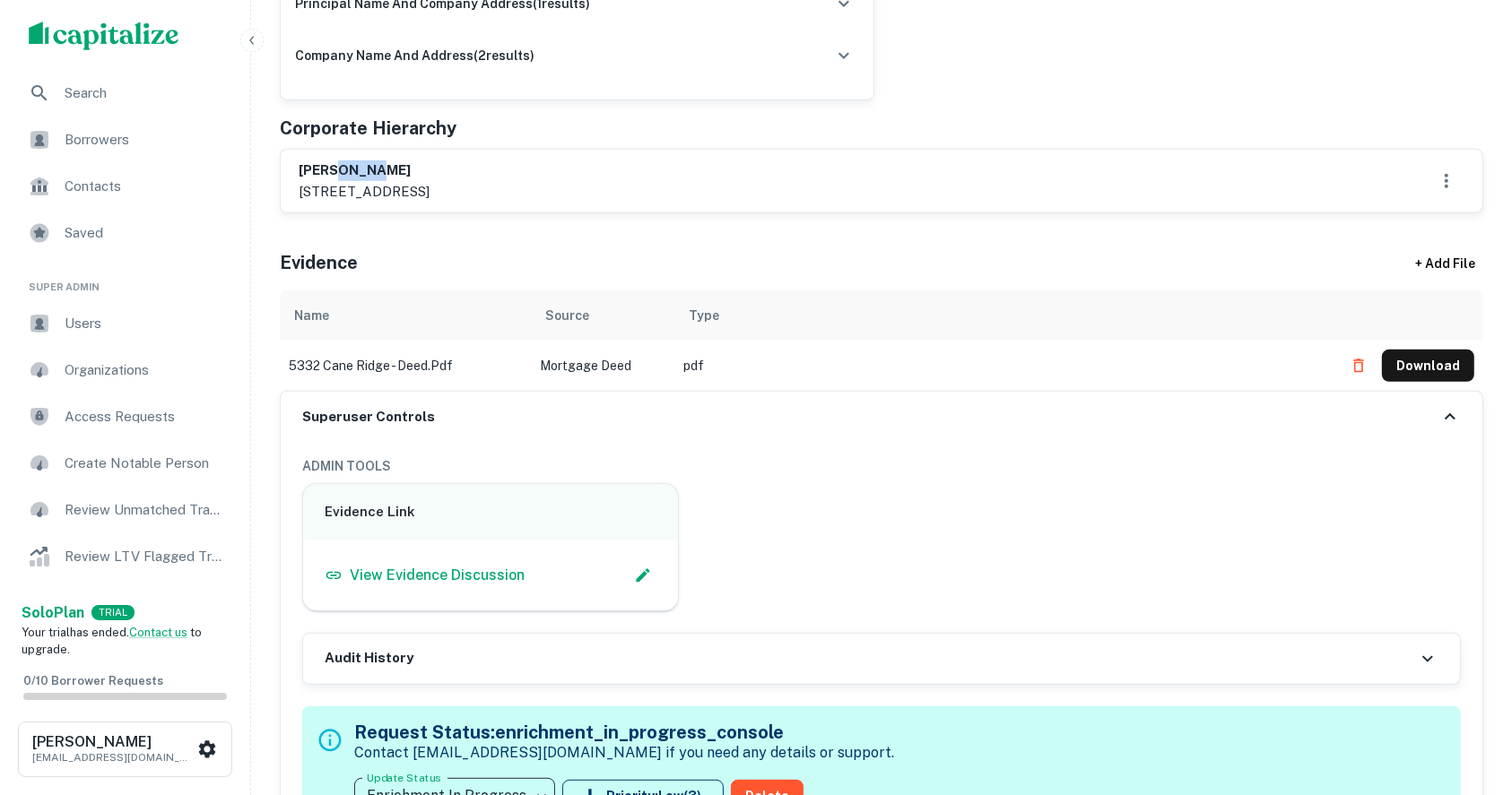
click at [334, 160] on h6 "raul onate" at bounding box center [364, 170] width 131 height 21
click at [318, 163] on h6 "raul onate" at bounding box center [364, 170] width 131 height 21
drag, startPoint x: 319, startPoint y: 163, endPoint x: 432, endPoint y: 203, distance: 119.9
click at [432, 203] on div "raul onate 5030 steeplechase rd, christiana, tn, 37037" at bounding box center [881, 180] width 1201 height 63
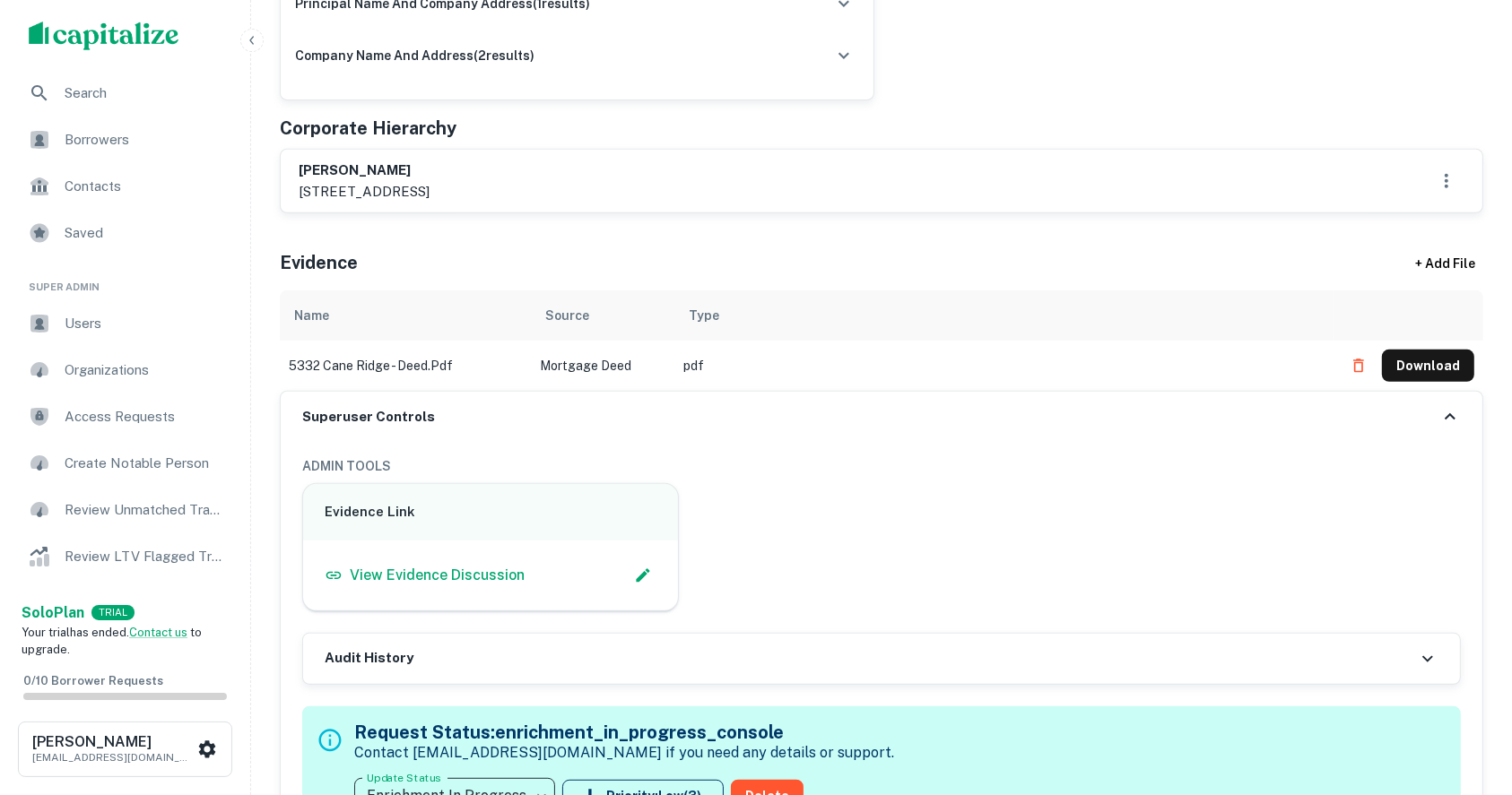
click at [975, 120] on div "Corporate Hierarchy" at bounding box center [881, 128] width 1203 height 27
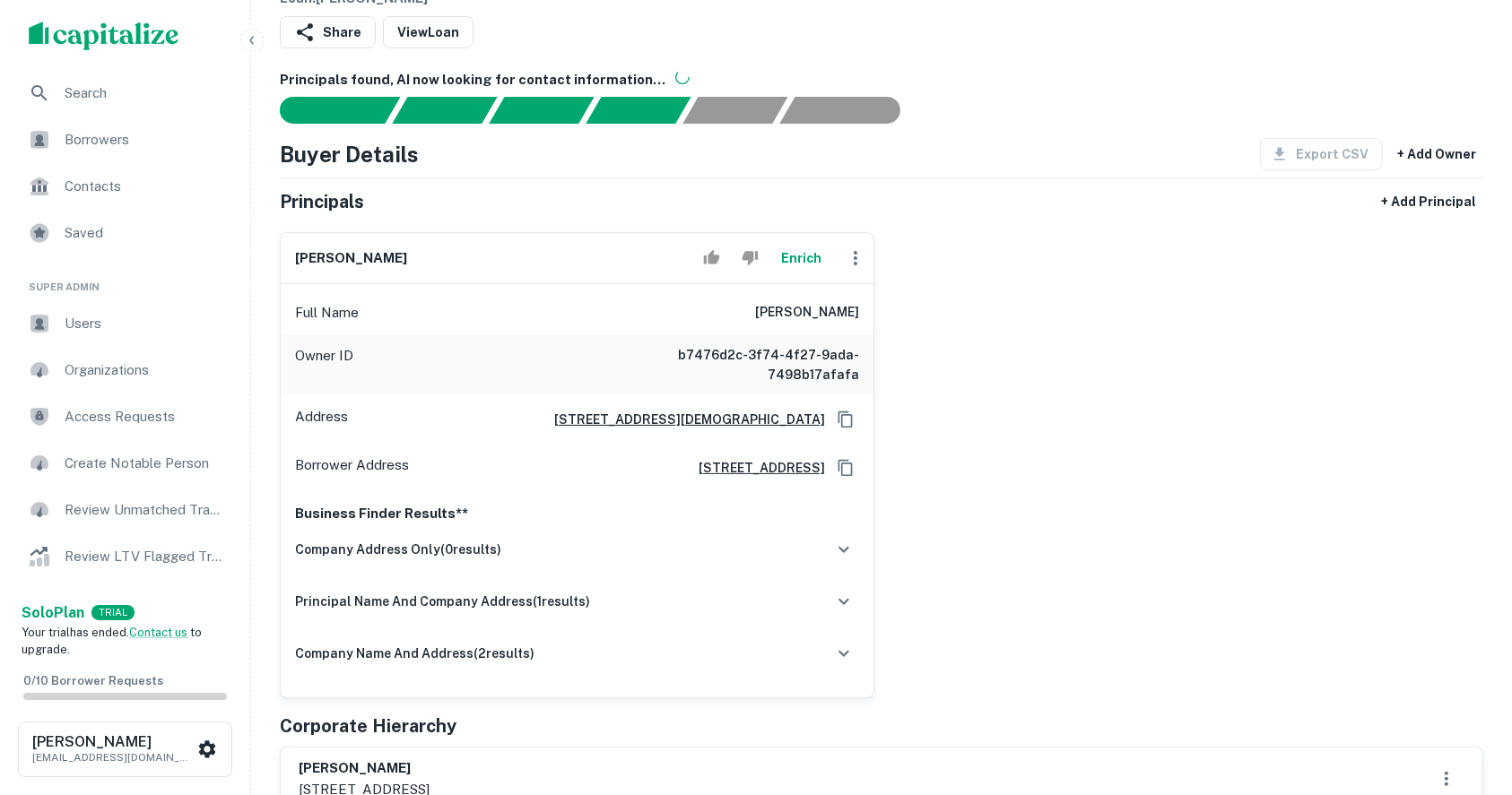
scroll to position [239, 0]
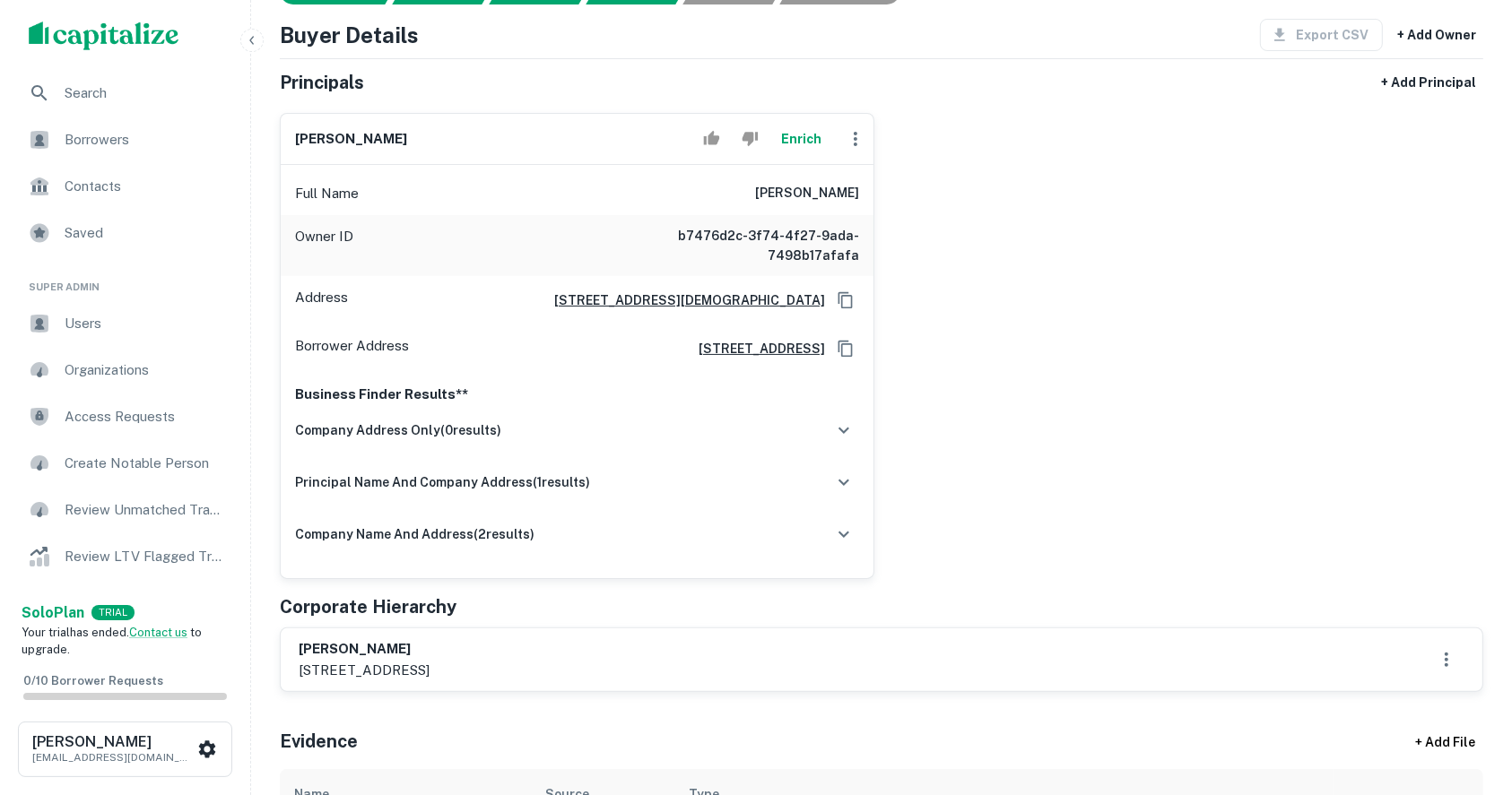
click at [1411, 322] on div "raul onate Enrich Full Name raul onate Owner ID b7476d2c-3f74-4f27-9ada-7498b17…" at bounding box center [873, 339] width 1218 height 481
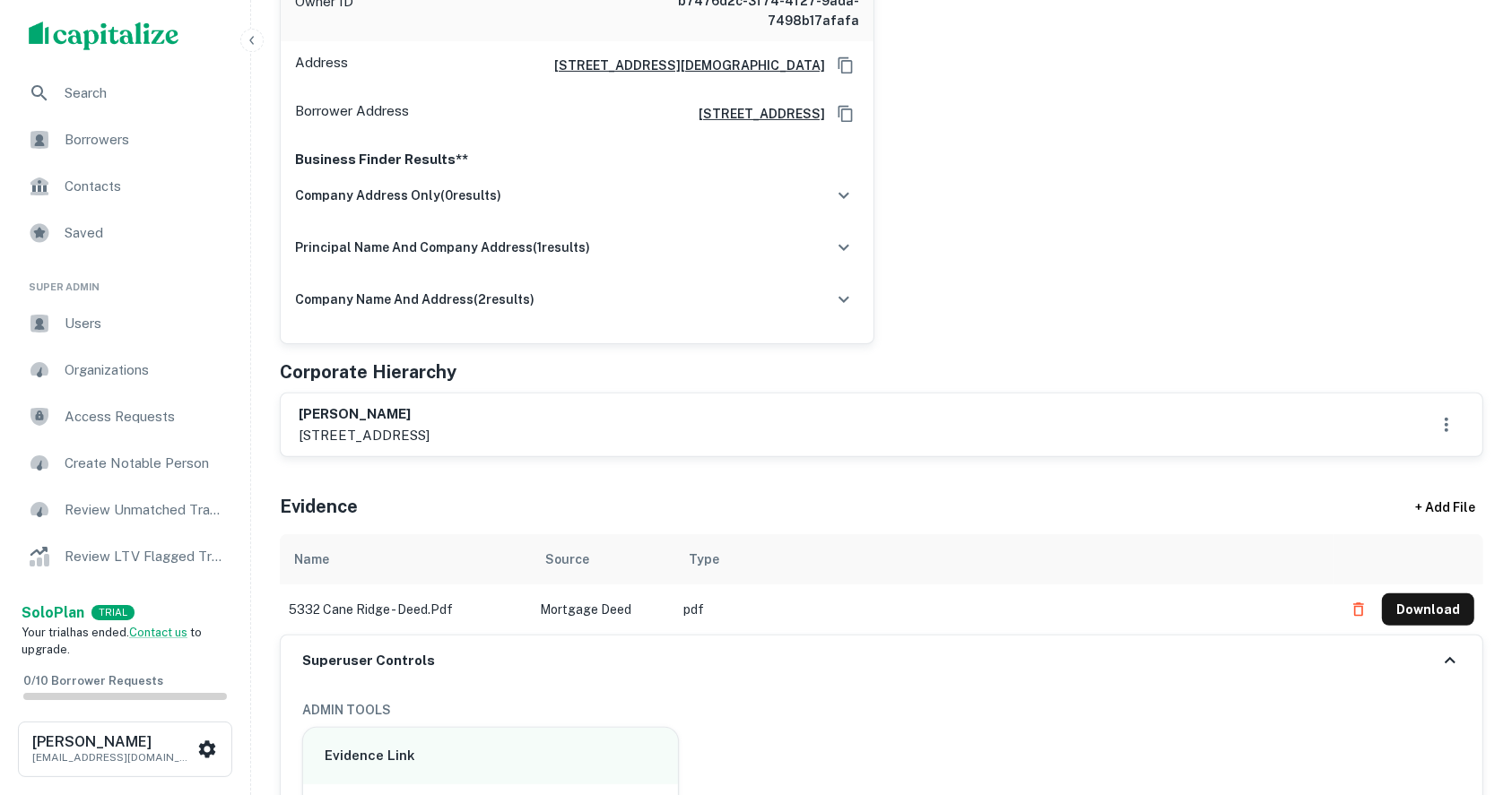
scroll to position [478, 0]
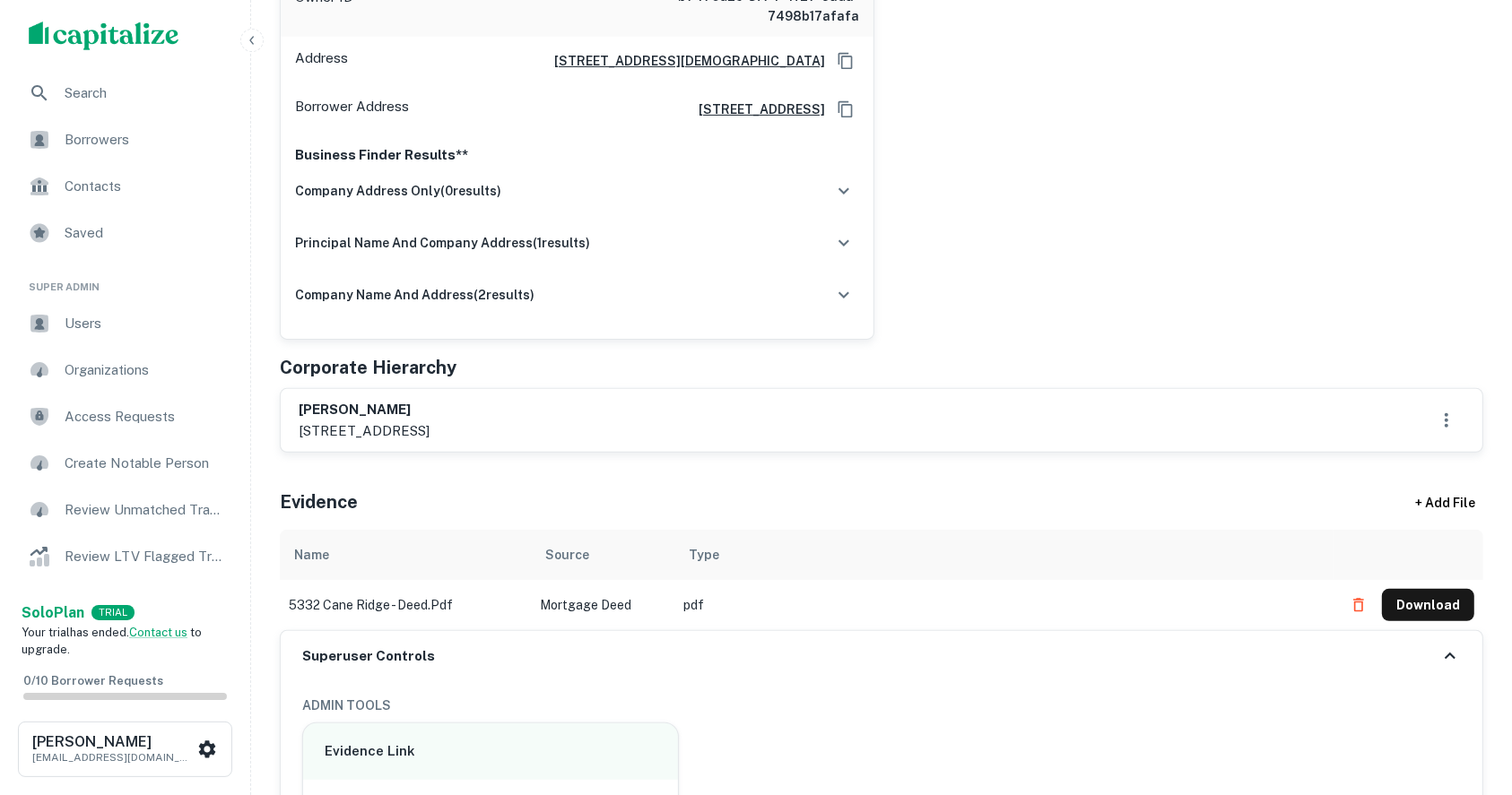
click at [1415, 198] on div "raul onate Enrich Full Name raul onate Owner ID b7476d2c-3f74-4f27-9ada-7498b17…" at bounding box center [873, 99] width 1218 height 481
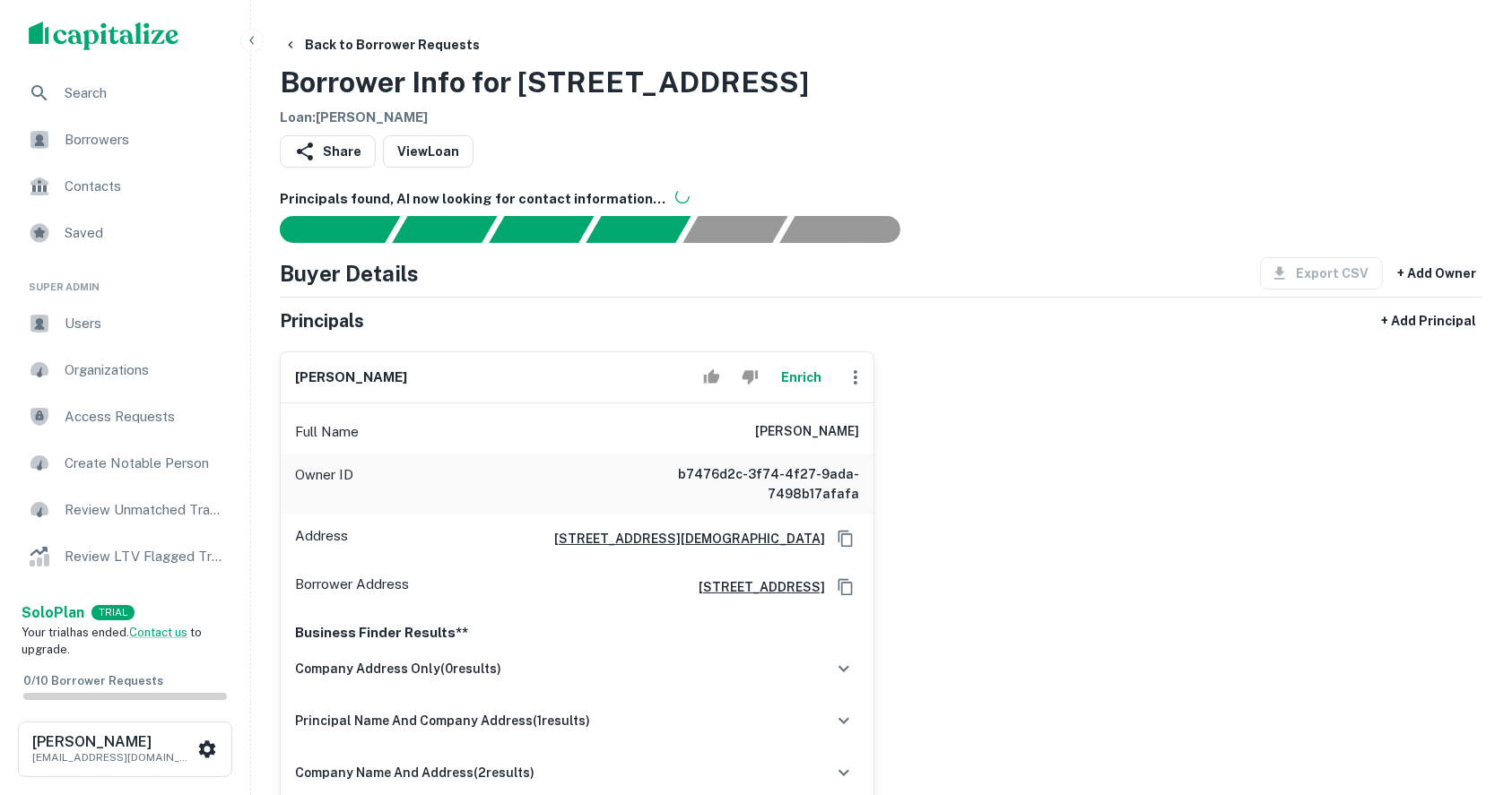
scroll to position [0, 0]
click at [334, 374] on h6 "raul onate" at bounding box center [351, 378] width 112 height 21
copy div "raul onate Enrich"
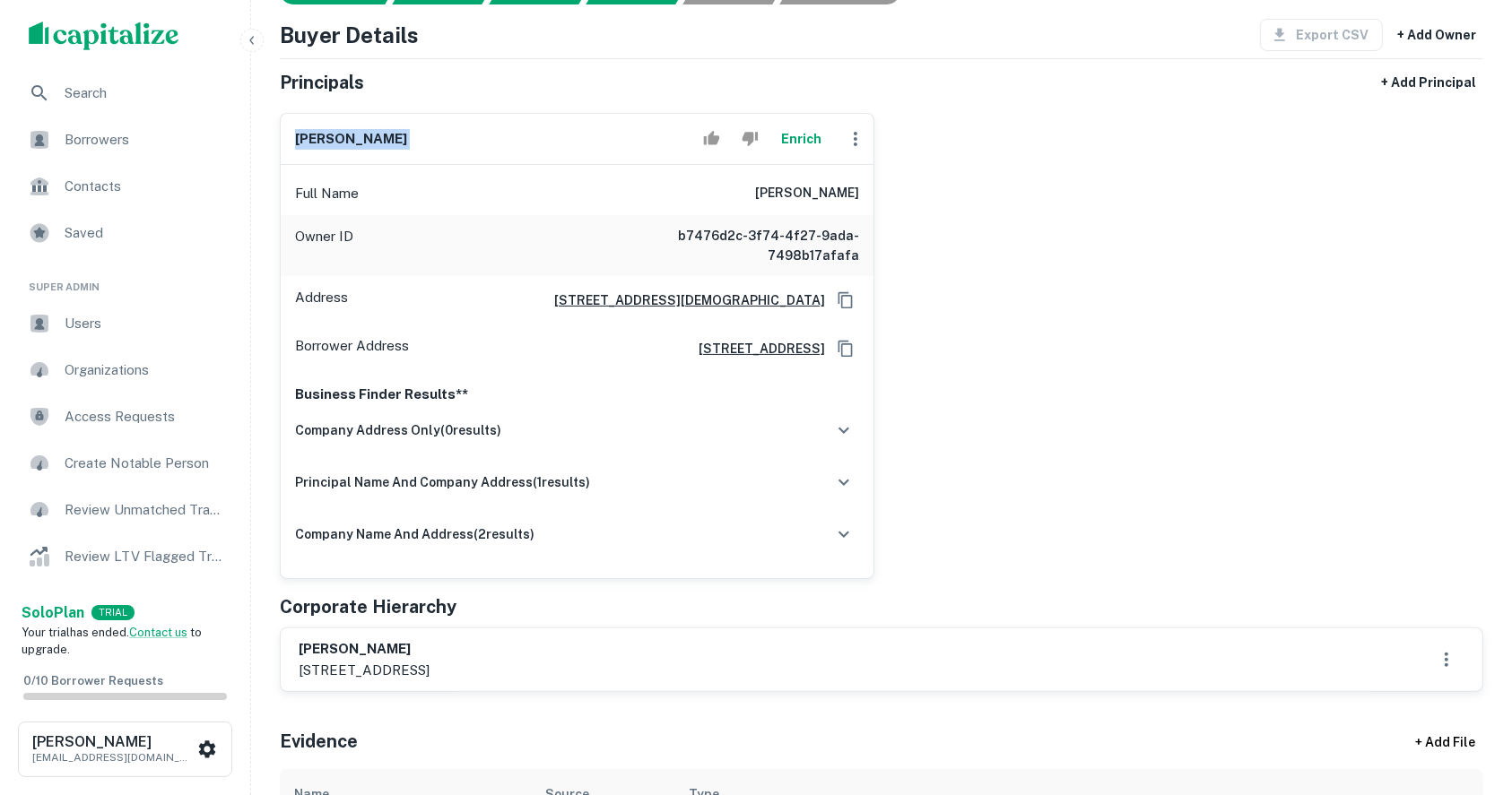
scroll to position [478, 0]
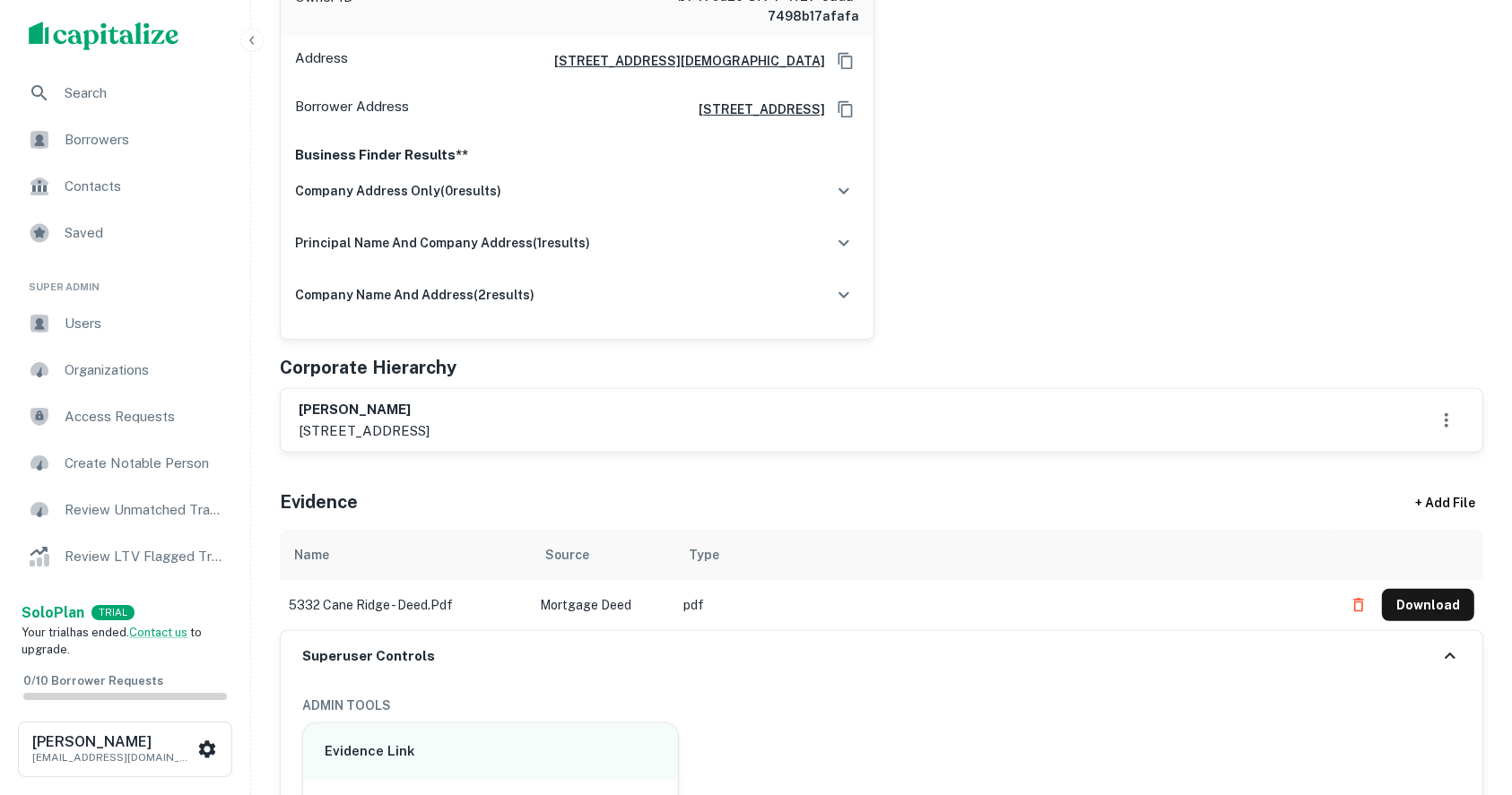
drag, startPoint x: 450, startPoint y: 427, endPoint x: 533, endPoint y: 433, distance: 83.2
click at [430, 433] on p "5030 steeplechase rd, christiana, tn, 37037" at bounding box center [364, 432] width 131 height 22
copy p "christiana, tn"
click at [1145, 219] on div "raul onate Enrich Full Name raul onate Owner ID b7476d2c-3f74-4f27-9ada-7498b17…" at bounding box center [873, 99] width 1218 height 481
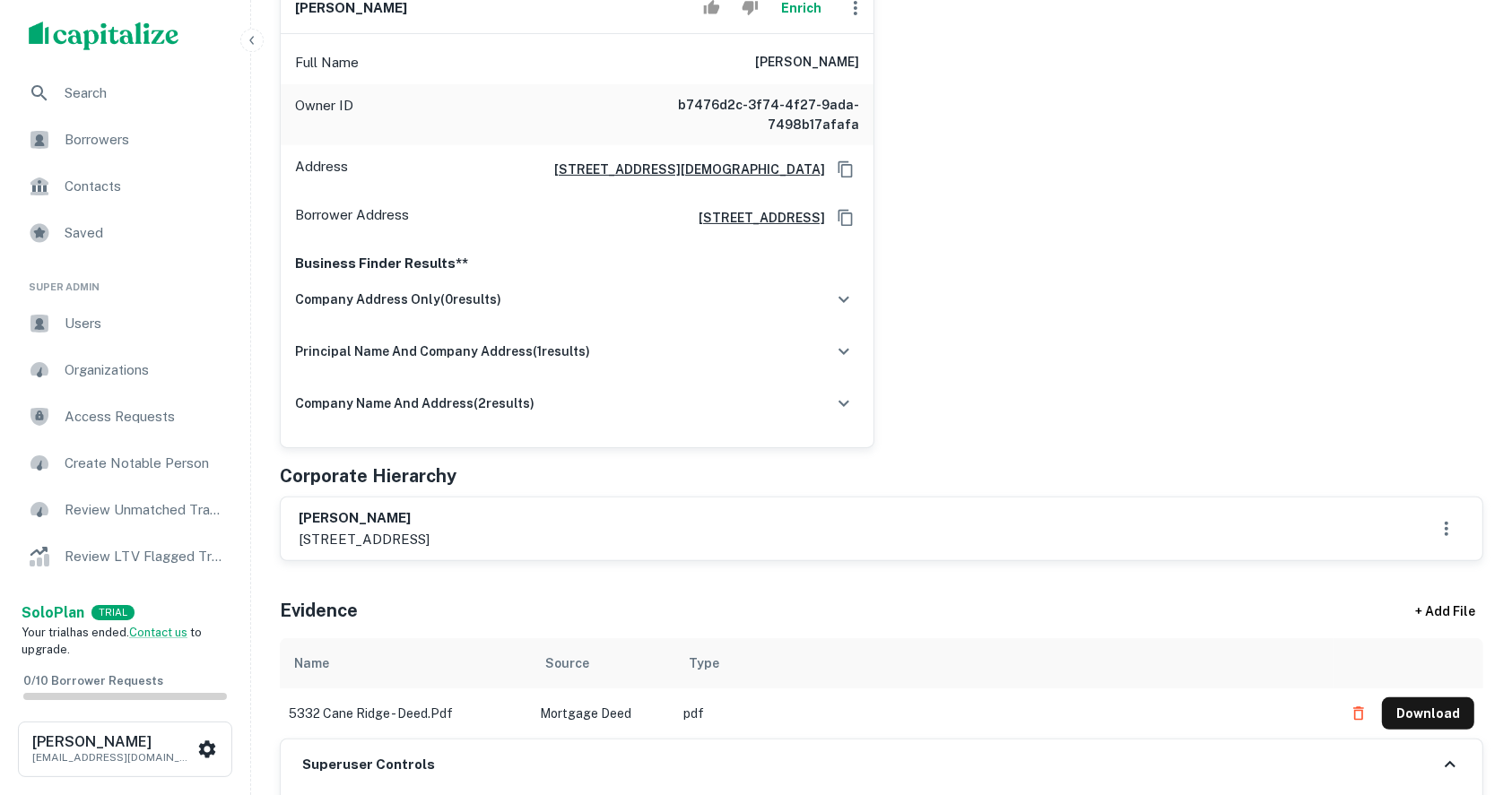
scroll to position [239, 0]
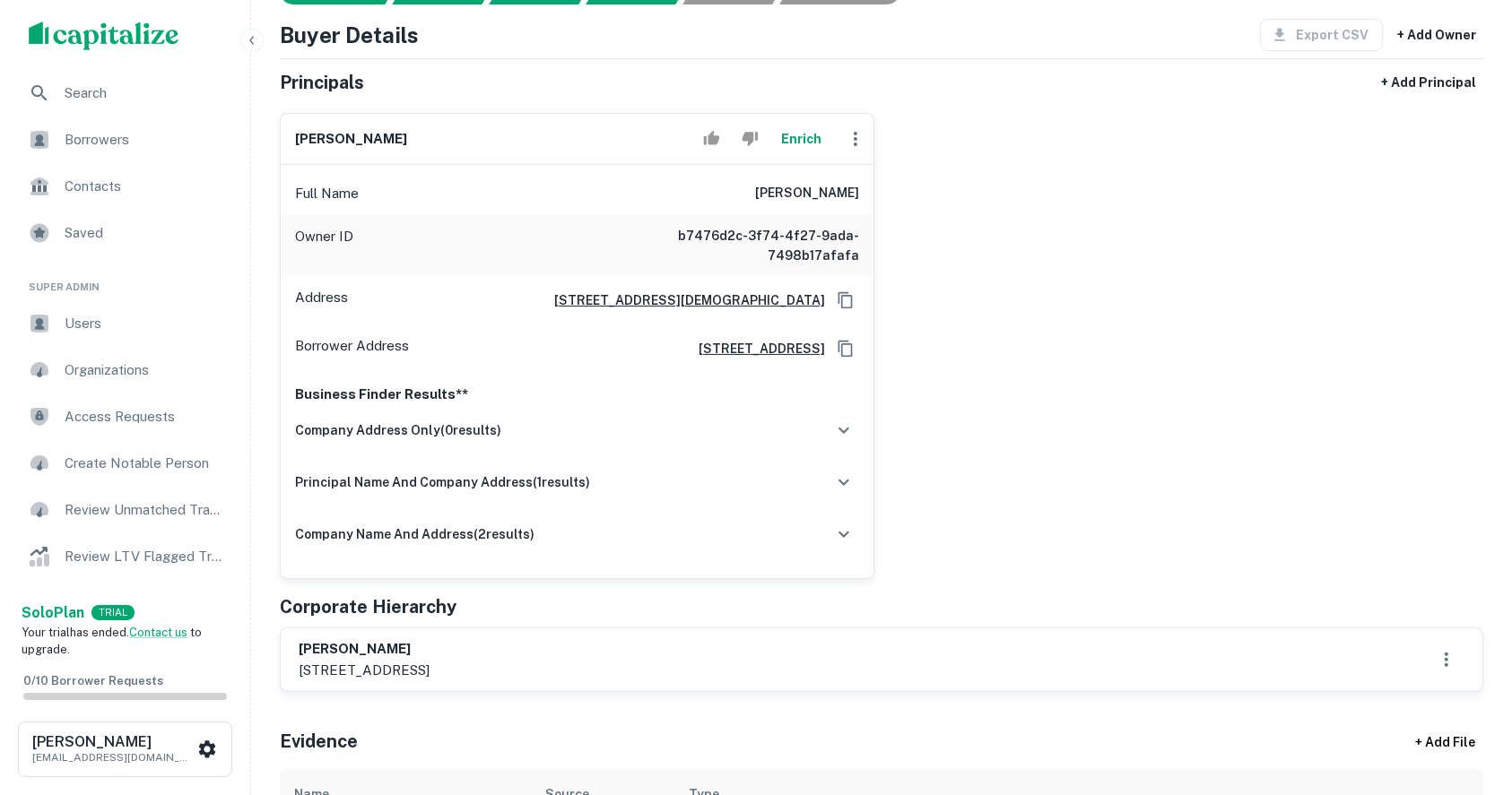
click at [853, 136] on icon "button" at bounding box center [855, 139] width 22 height 22
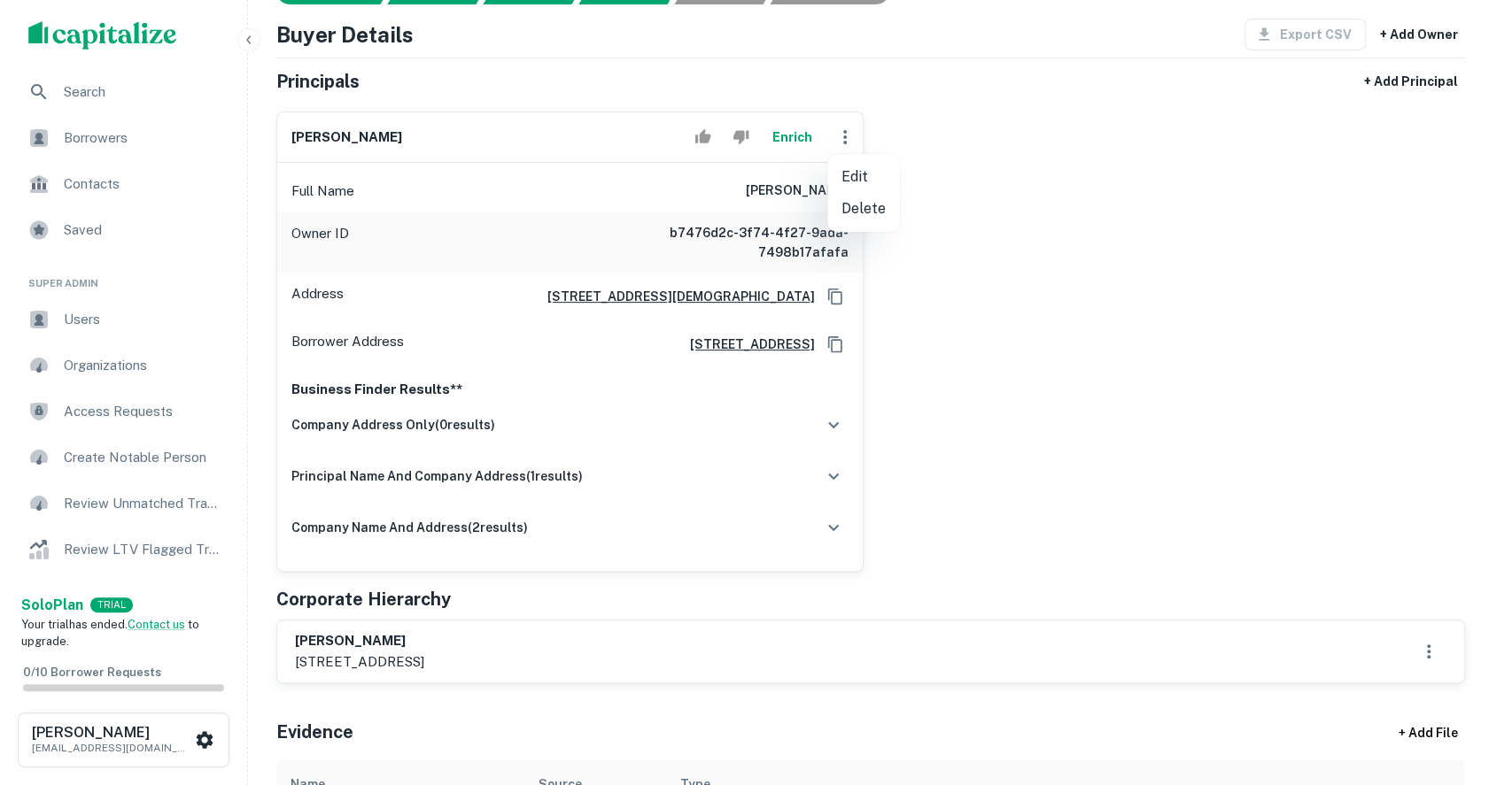
click at [1054, 164] on div at bounding box center [756, 392] width 1512 height 785
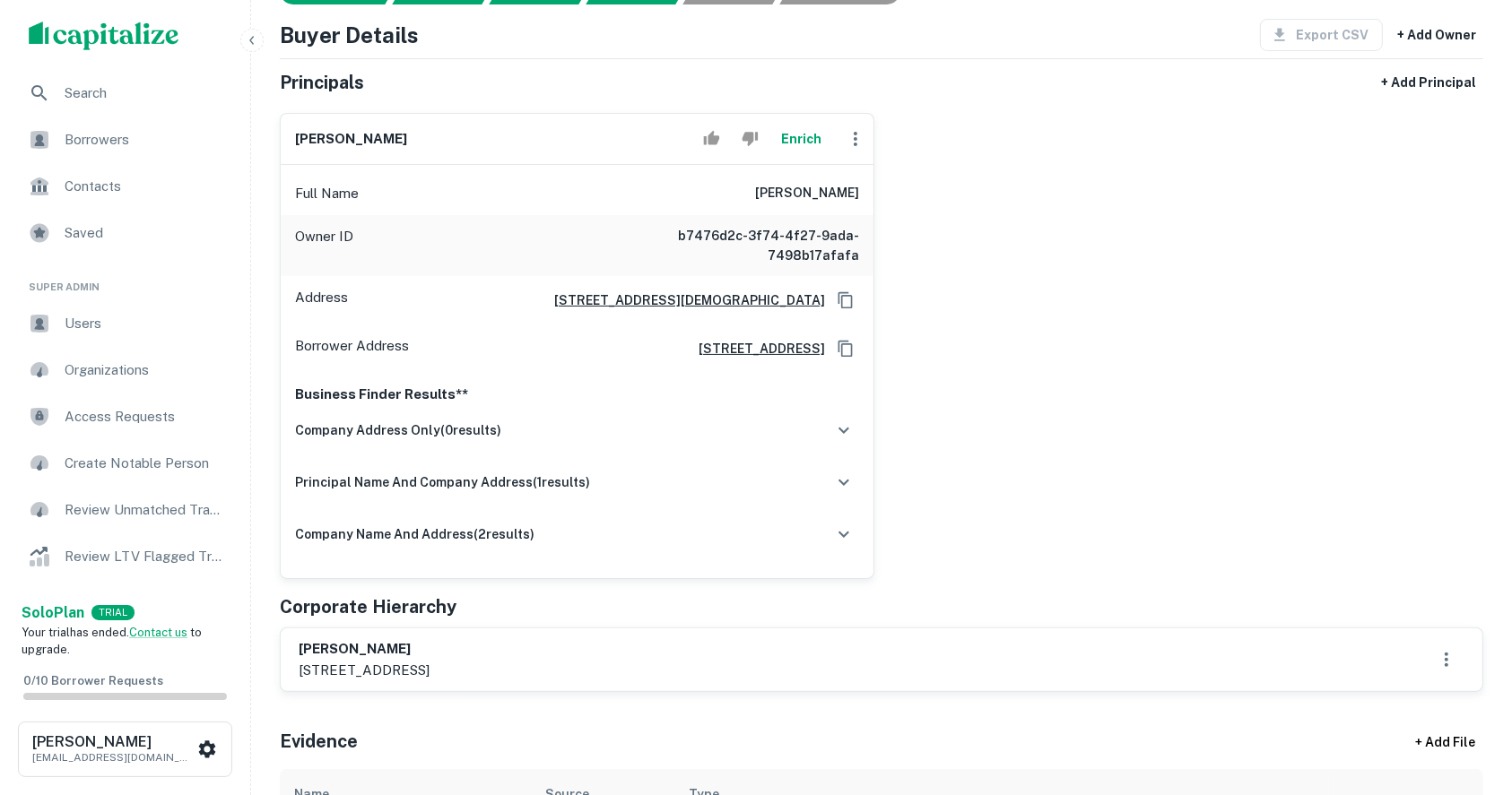
click at [803, 140] on button "Enrich" at bounding box center [802, 138] width 57 height 36
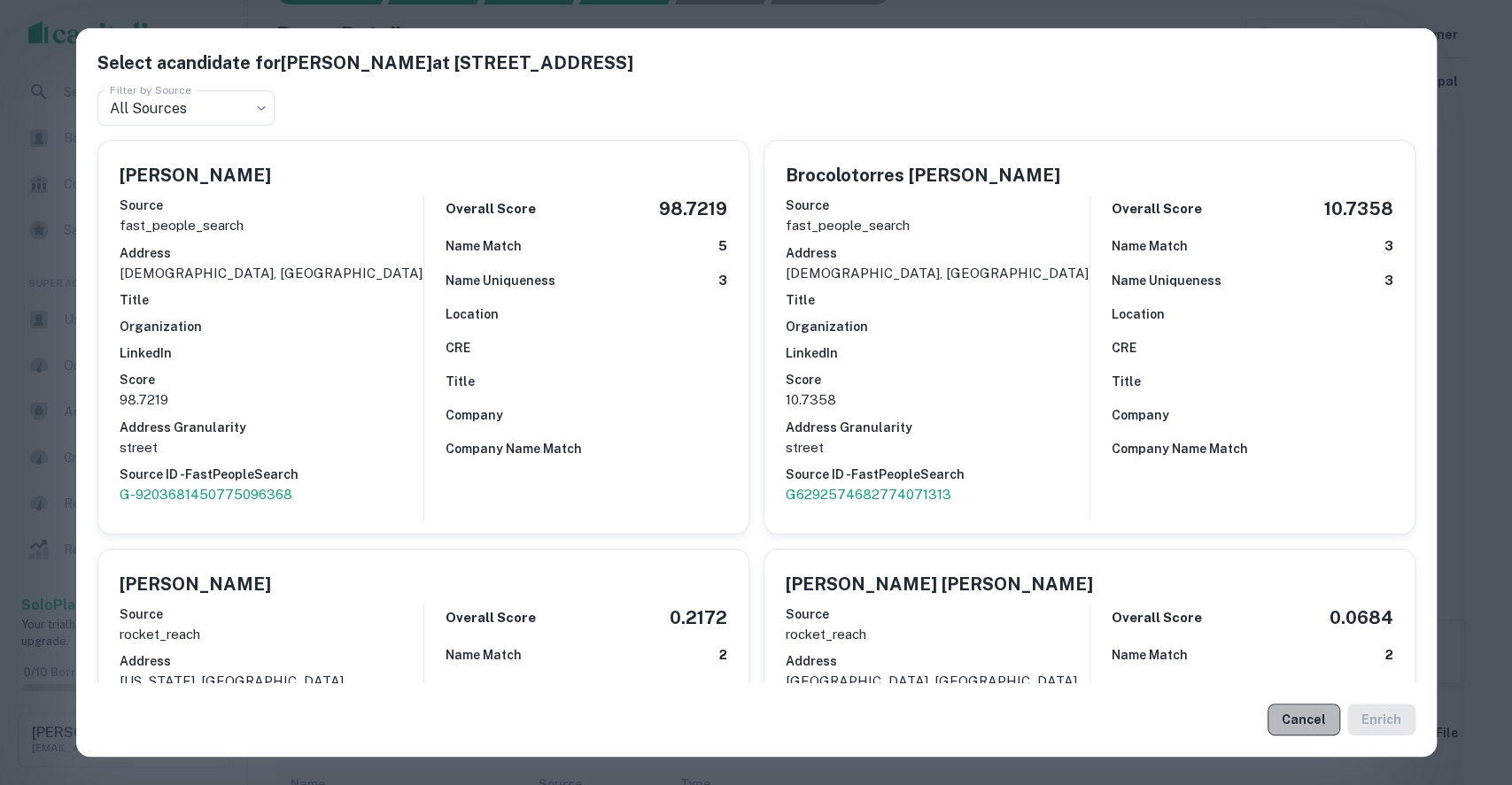
click at [1298, 713] on button "Cancel" at bounding box center [1303, 719] width 73 height 31
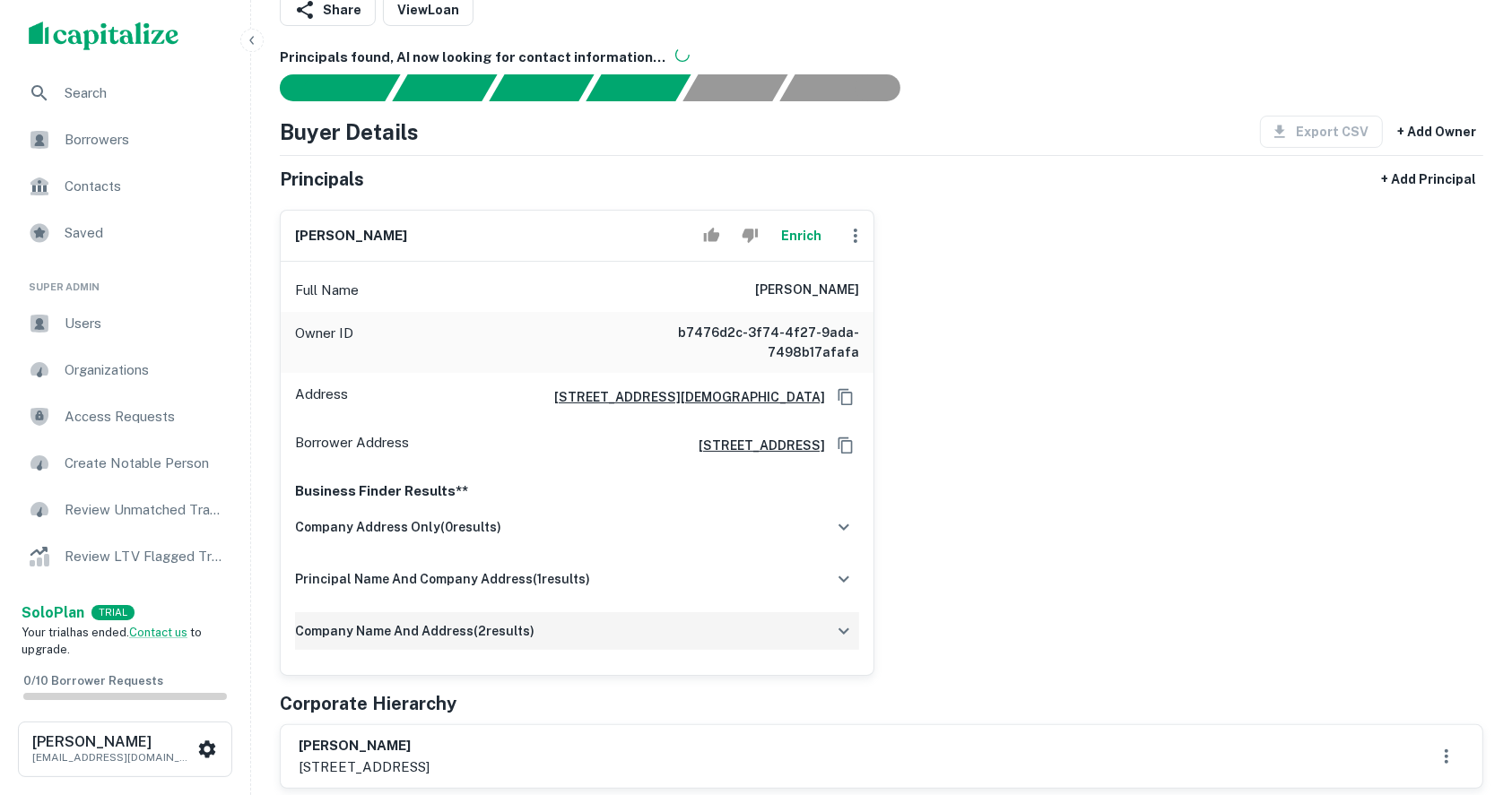
scroll to position [119, 0]
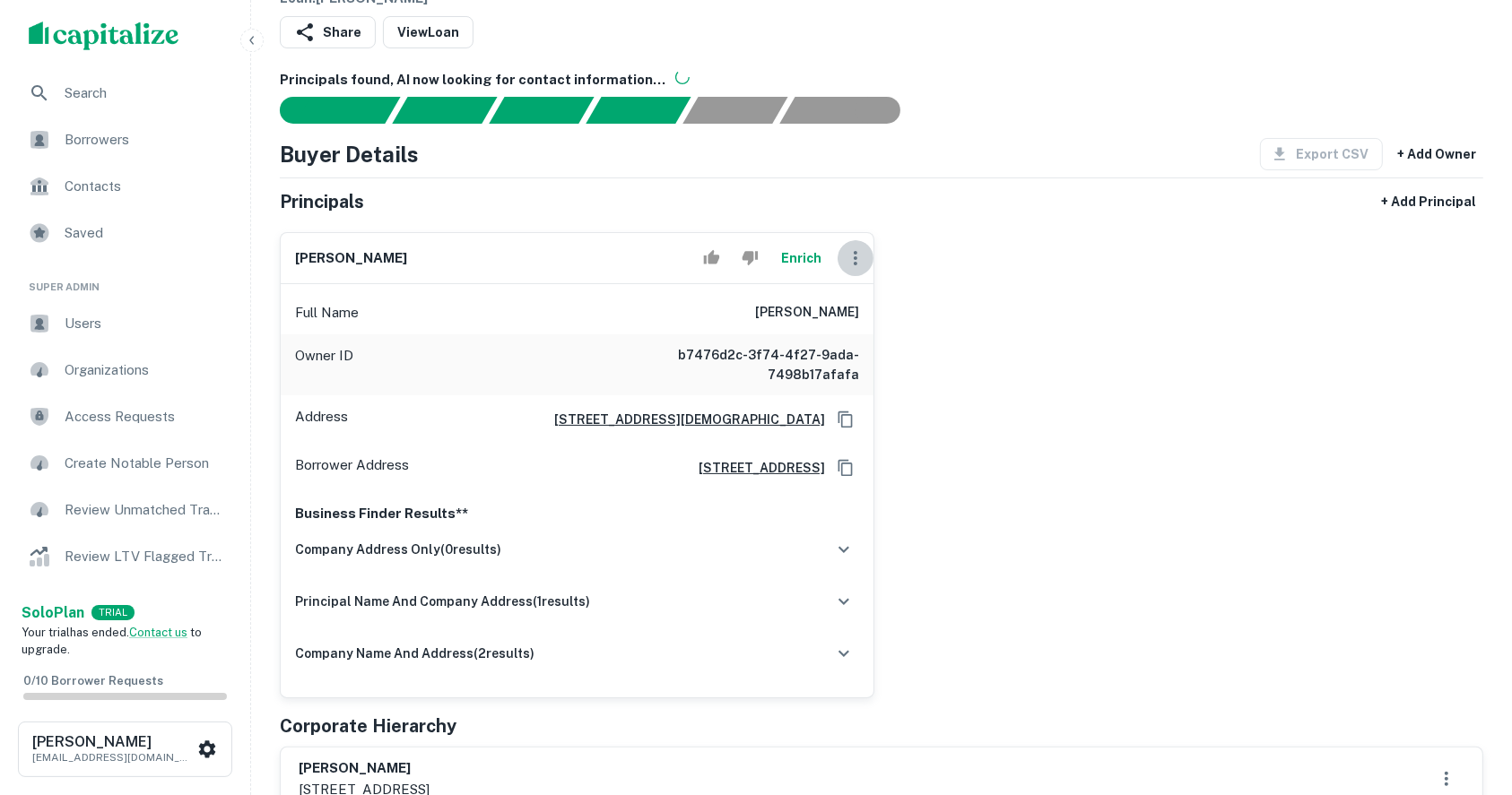
click at [856, 251] on icon "button" at bounding box center [855, 259] width 4 height 15
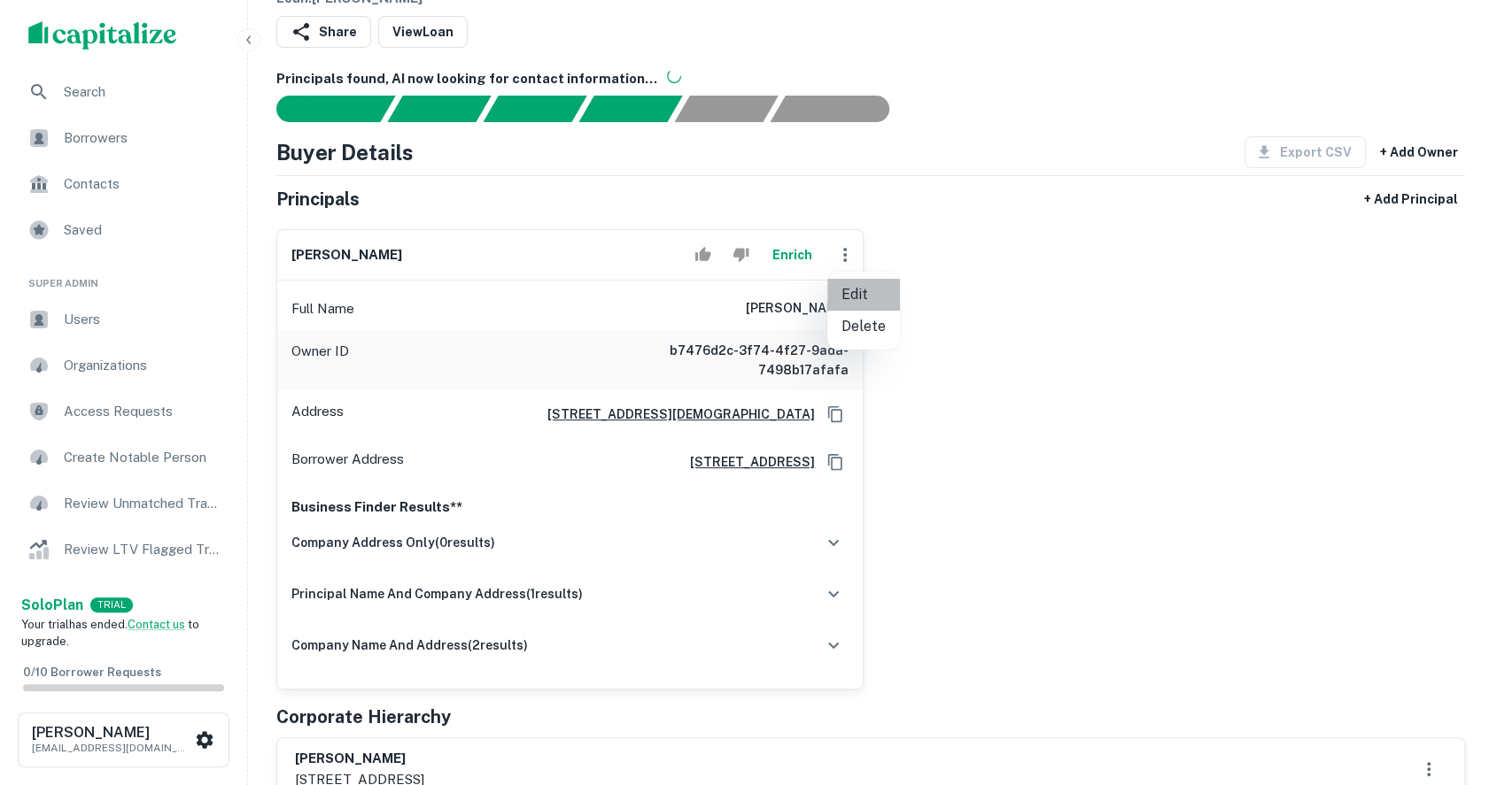
click at [879, 297] on li "Edit" at bounding box center [863, 294] width 73 height 31
select select "**"
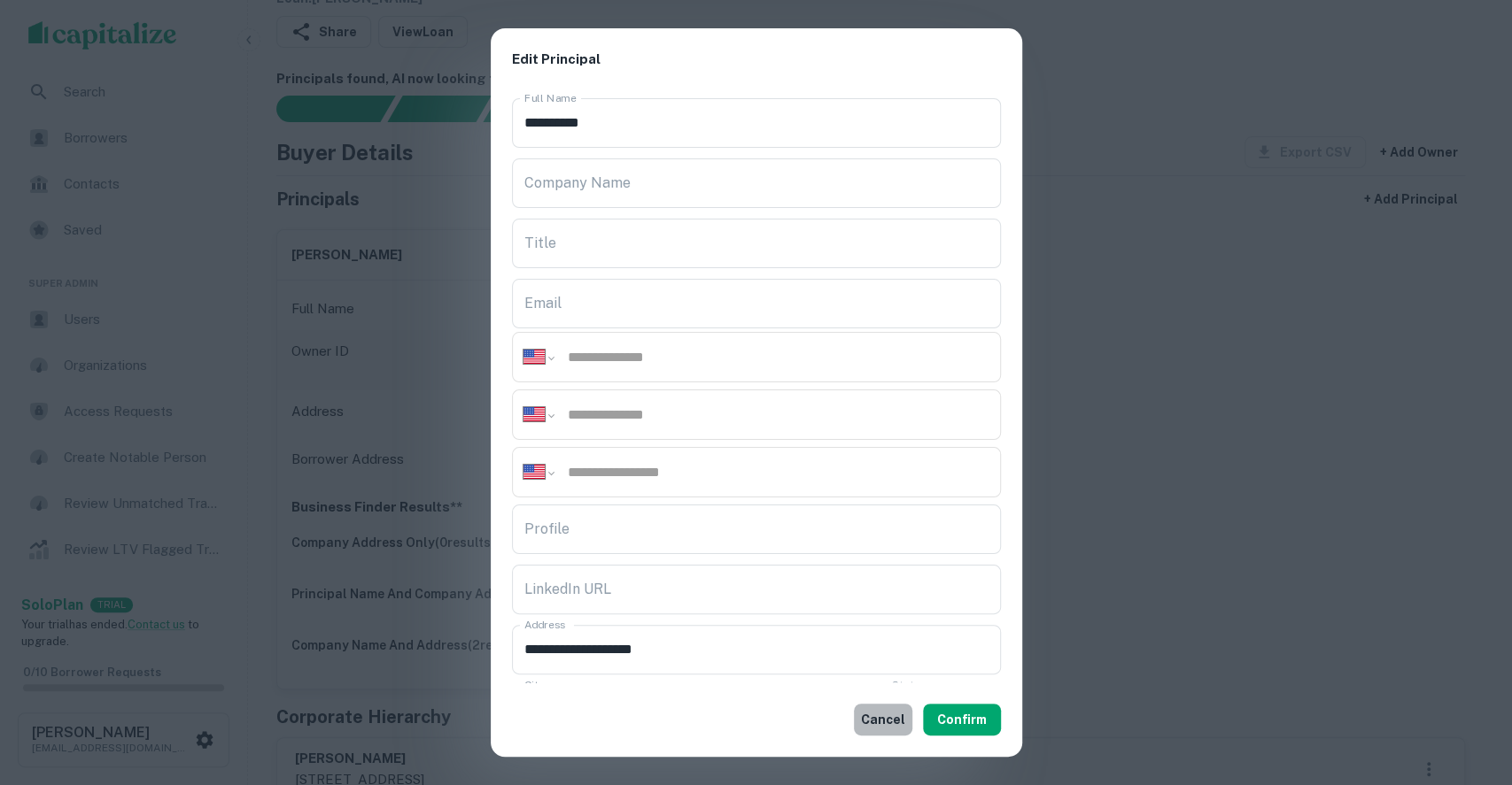
click at [873, 709] on button "Cancel" at bounding box center [882, 719] width 58 height 31
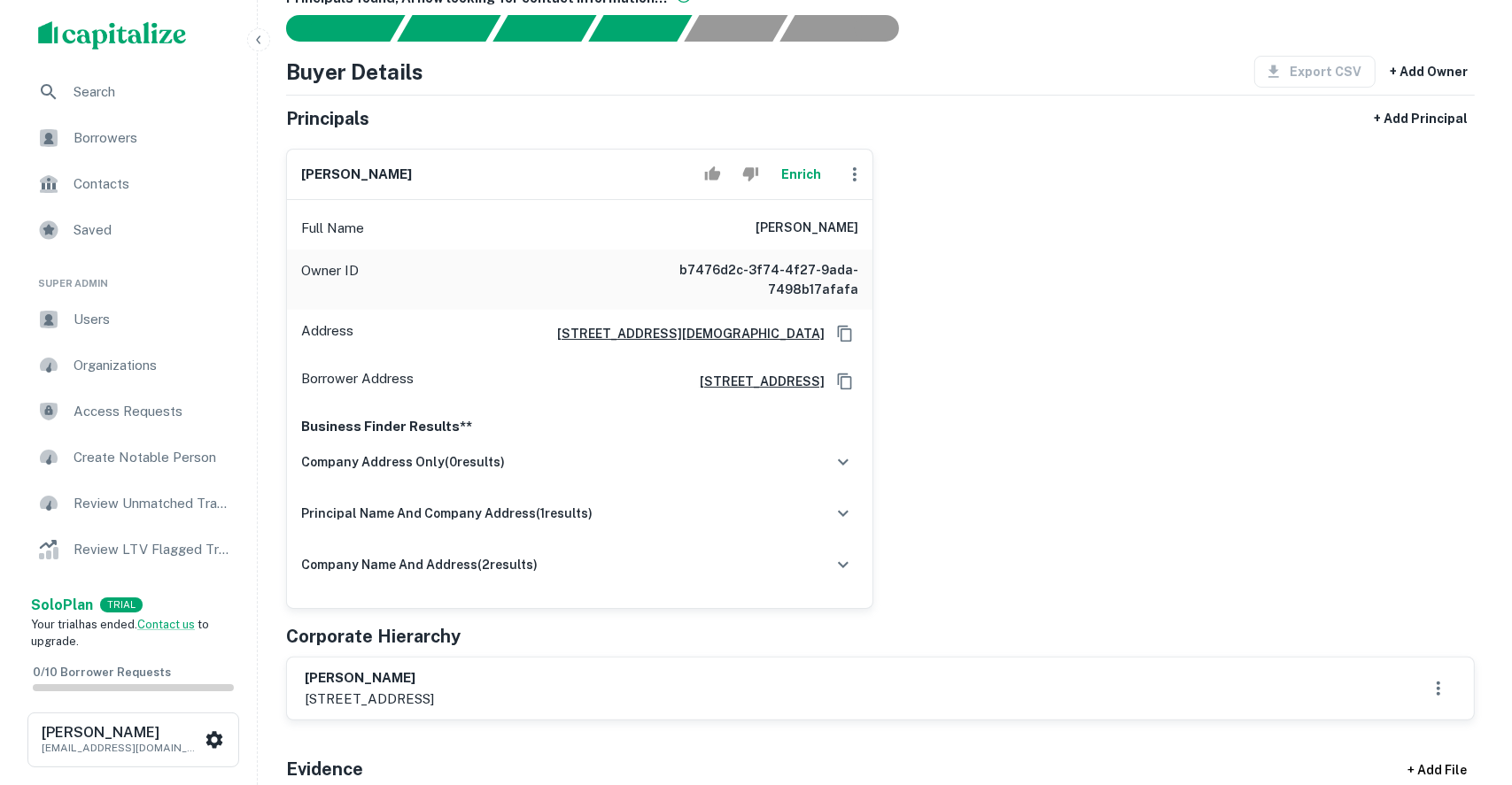
scroll to position [236, 0]
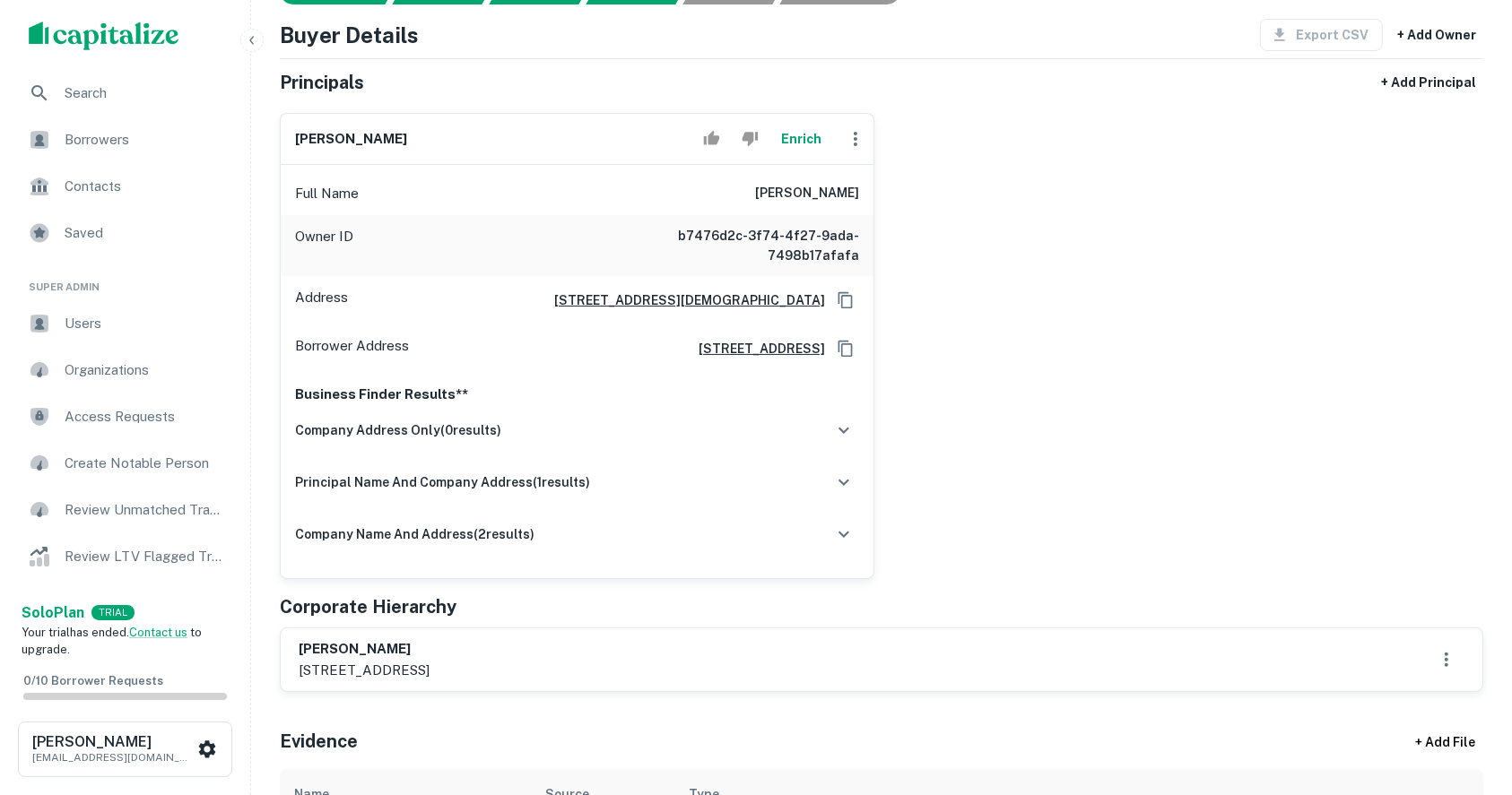
drag, startPoint x: 298, startPoint y: 666, endPoint x: 596, endPoint y: 664, distance: 298.0
click at [596, 664] on div "raul onate 5030 steeplechase rd, christiana, tn, 37037" at bounding box center [882, 659] width 1166 height 41
copy p "5030 steeplechase rd, christiana, tn, 37037"
click at [645, 613] on div "Corporate Hierarchy" at bounding box center [881, 607] width 1203 height 27
click at [863, 135] on icon "button" at bounding box center [855, 139] width 22 height 22
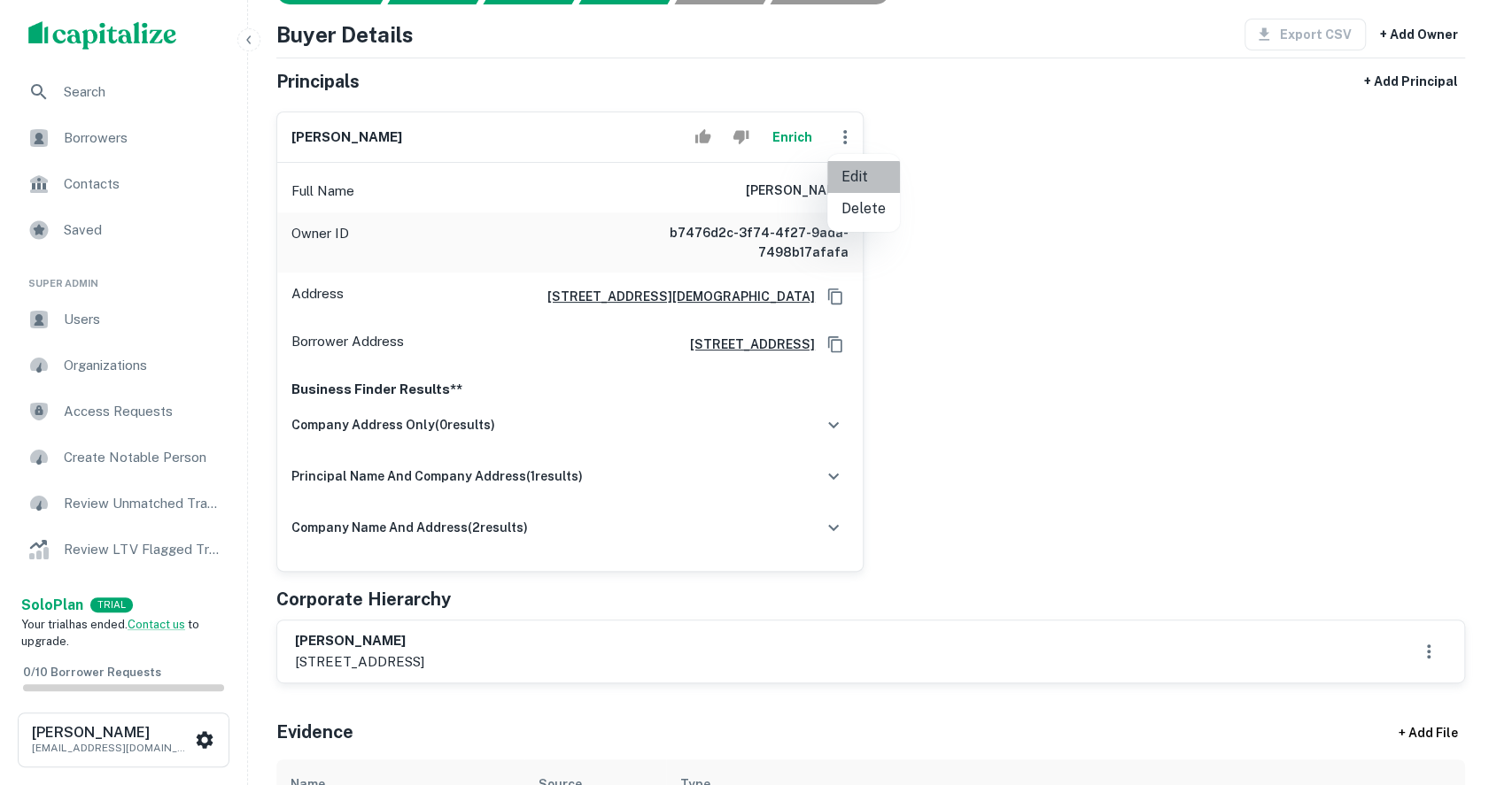
click at [849, 181] on li "Edit" at bounding box center [863, 176] width 73 height 31
select select "**"
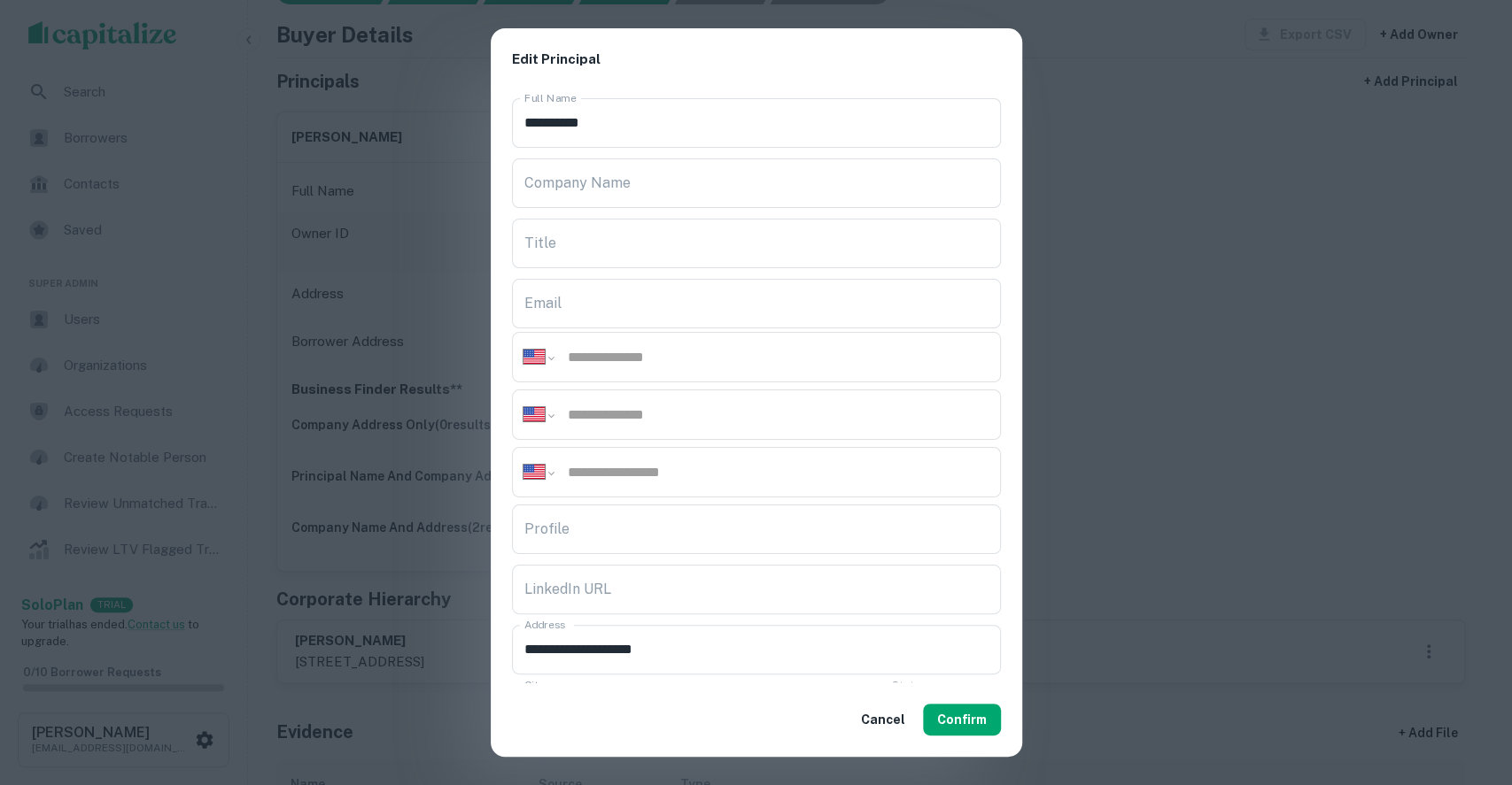
click at [640, 357] on input "tel" at bounding box center [777, 357] width 424 height 21
paste input "**********"
type input "**********"
click at [667, 409] on input "tel" at bounding box center [777, 415] width 424 height 21
paste input "**********"
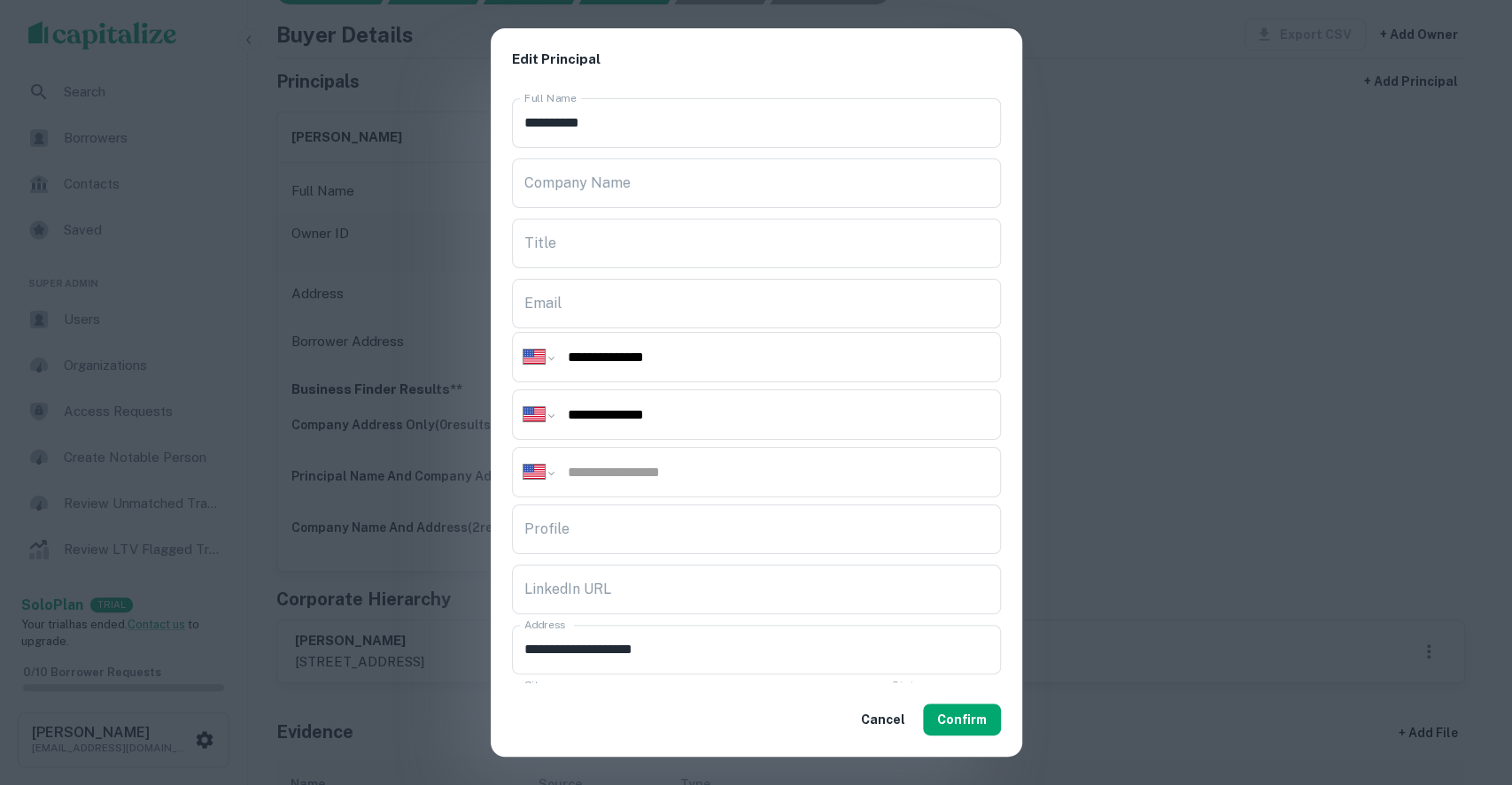
type input "**********"
click at [663, 469] on input "tel" at bounding box center [777, 472] width 424 height 21
click at [706, 470] on input "tel" at bounding box center [777, 472] width 424 height 21
paste input "**********"
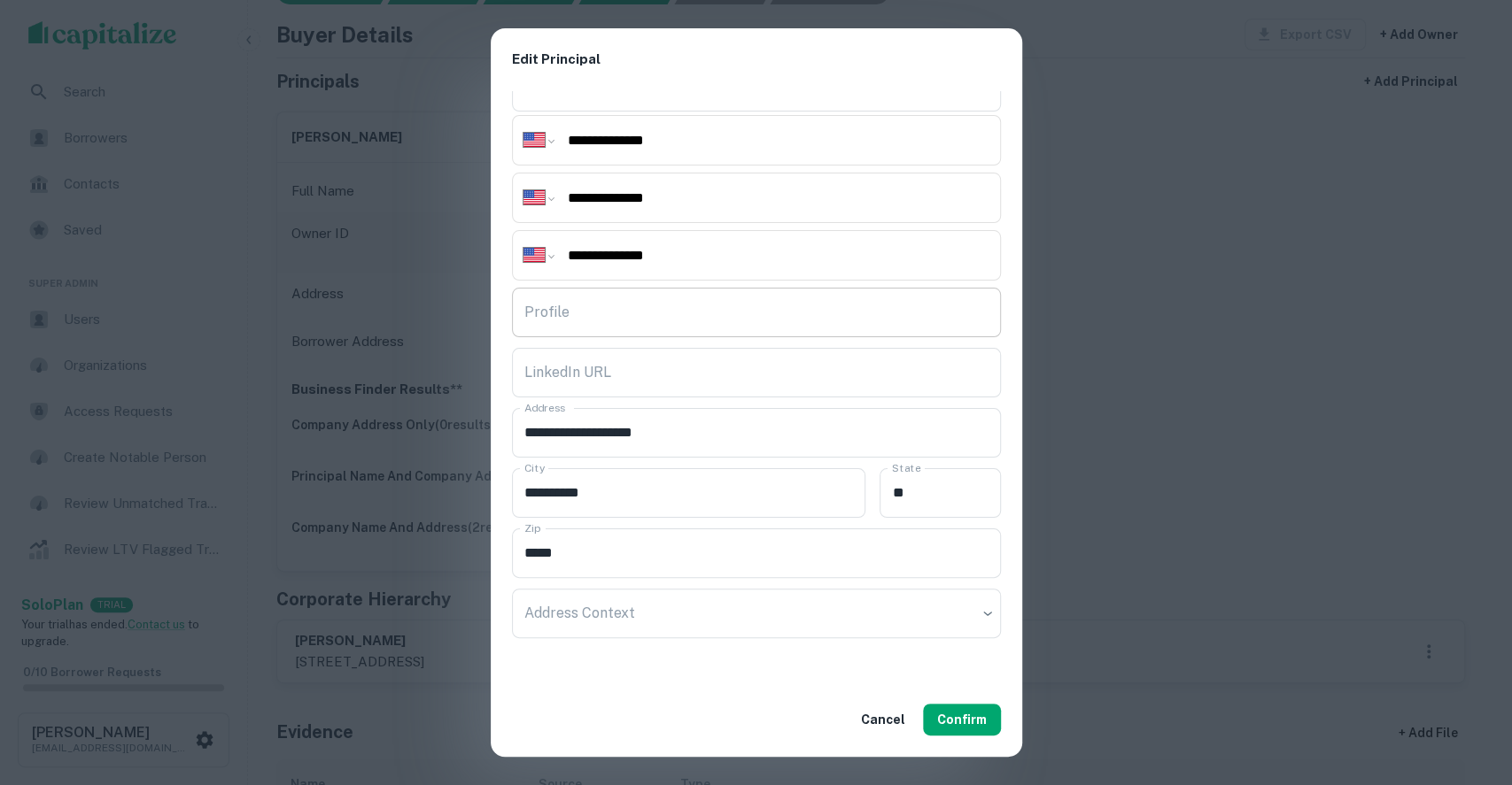
type input "**********"
click at [600, 307] on input "Profile" at bounding box center [756, 312] width 488 height 49
click at [1131, 344] on div "**********" at bounding box center [756, 392] width 1512 height 785
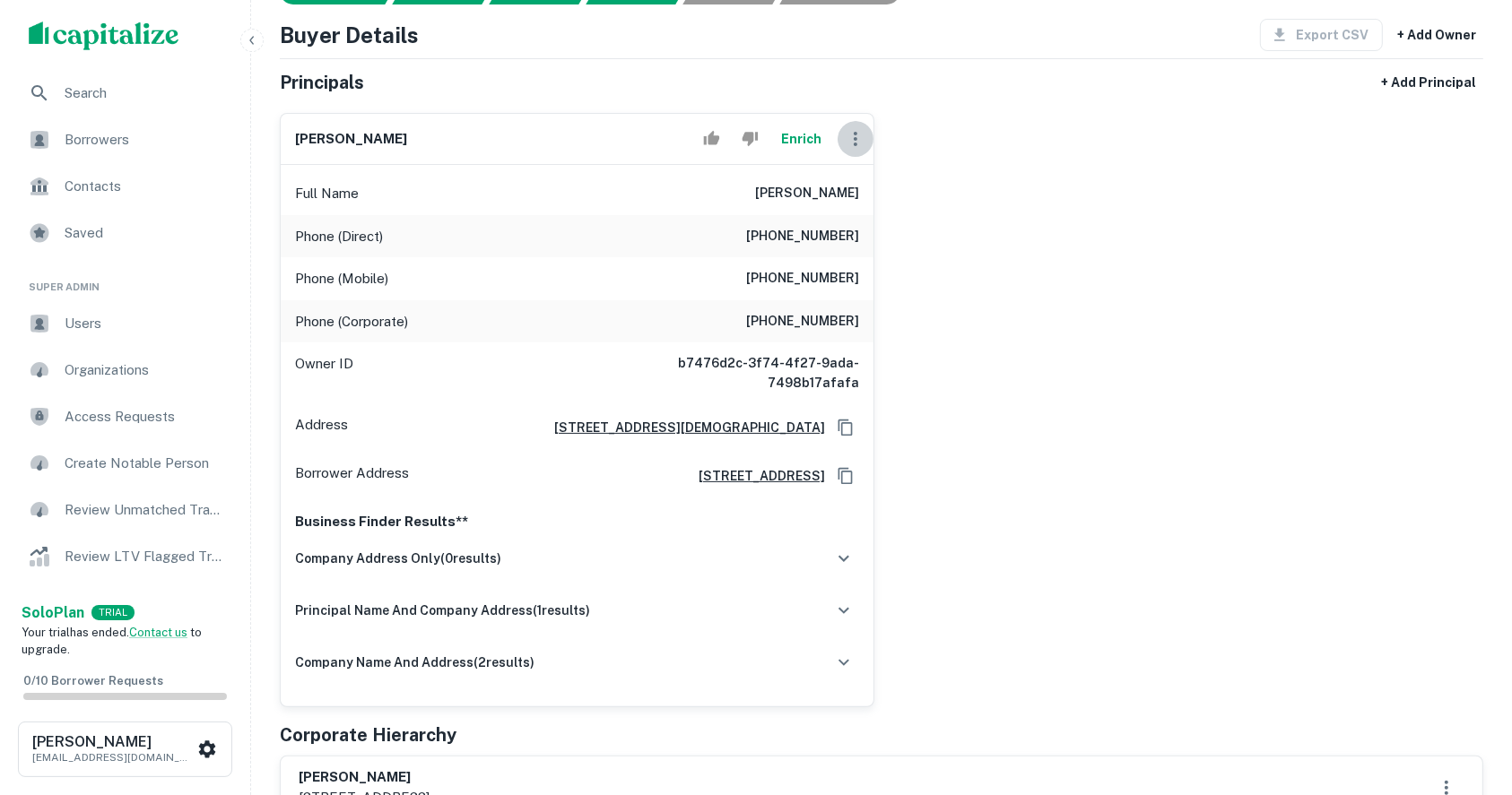
click at [850, 147] on icon "button" at bounding box center [855, 139] width 22 height 22
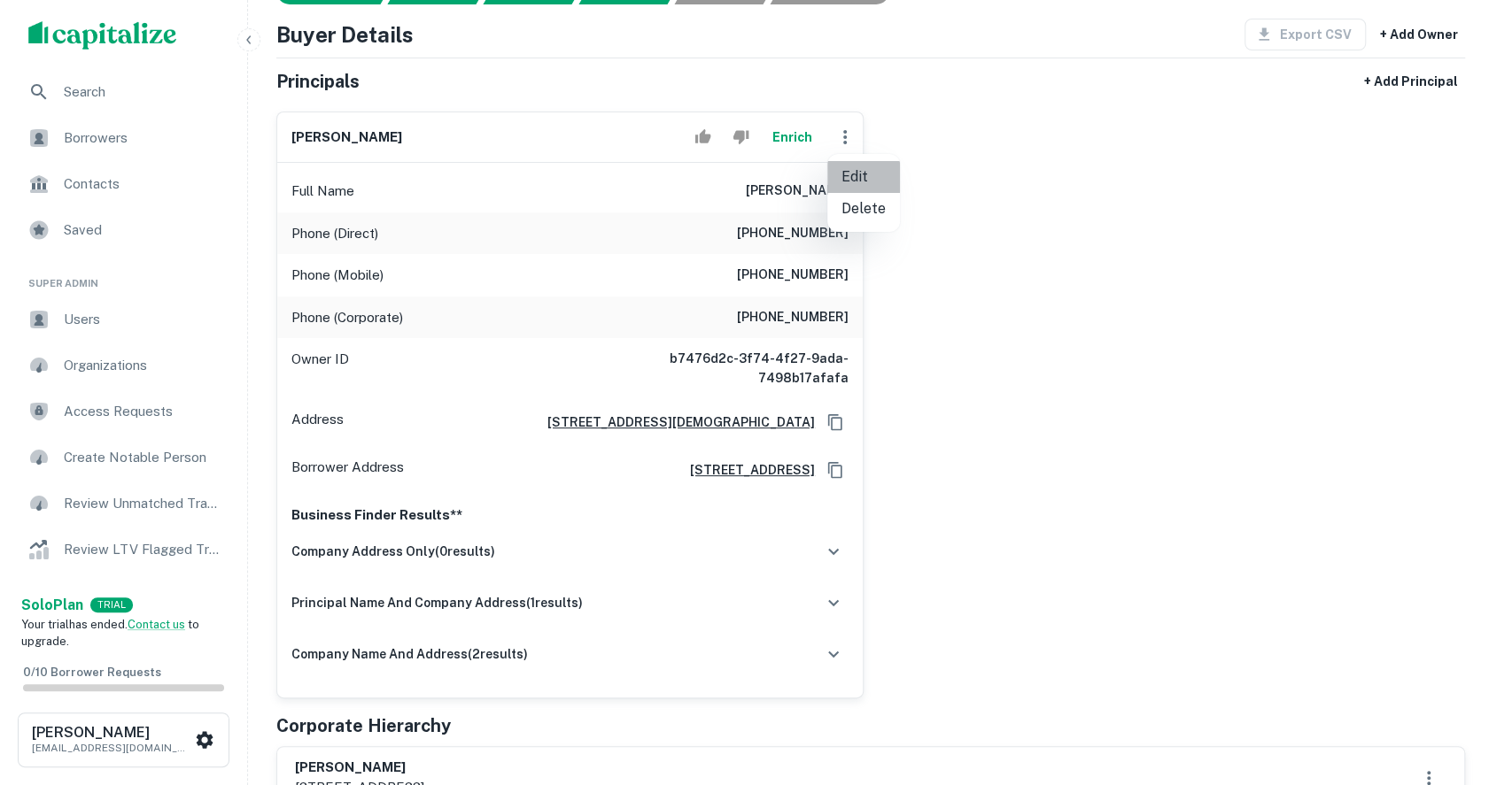
click at [850, 174] on li "Edit" at bounding box center [863, 176] width 73 height 31
select select "**"
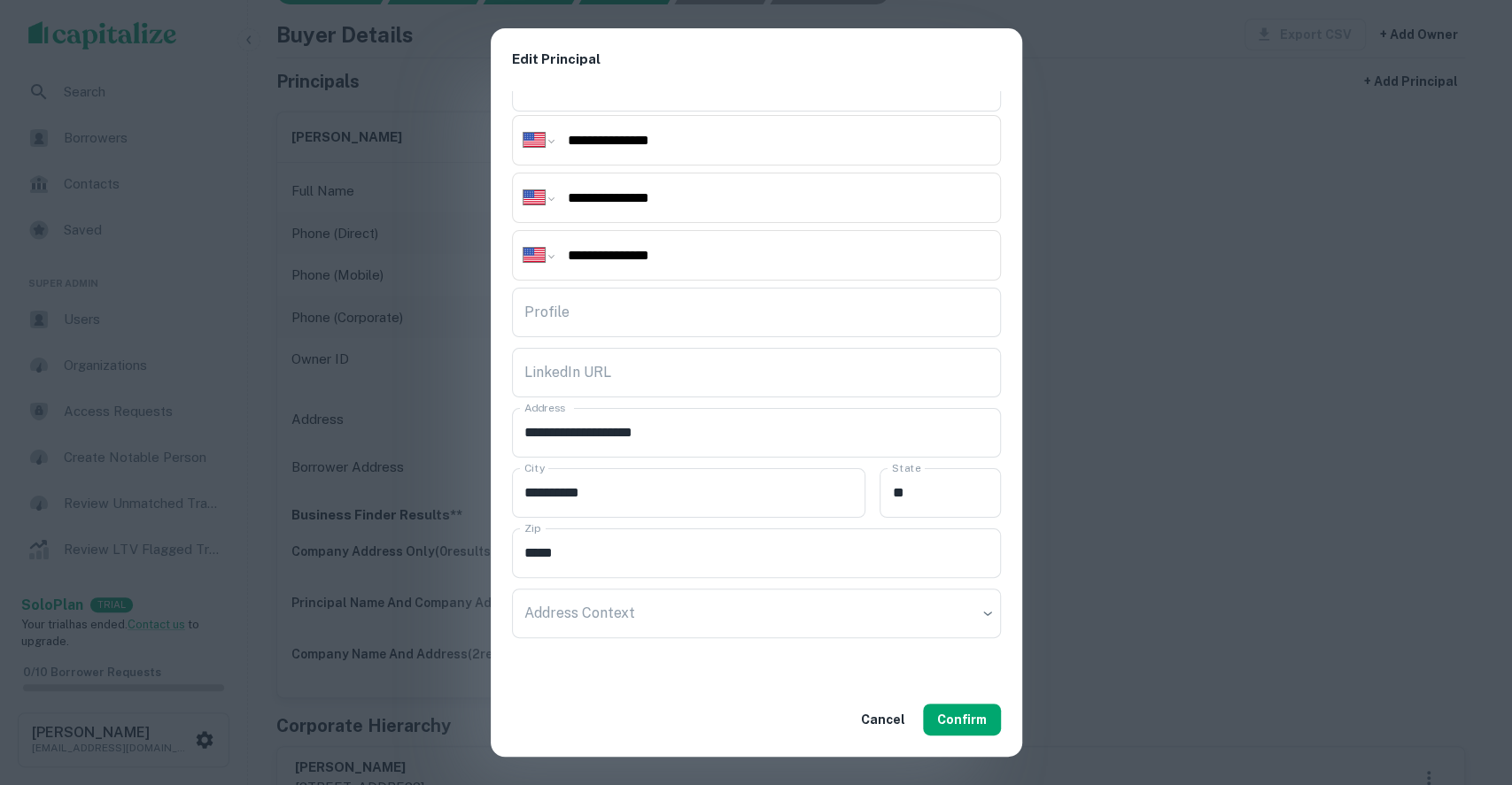
click at [1117, 522] on div "**********" at bounding box center [756, 392] width 1512 height 785
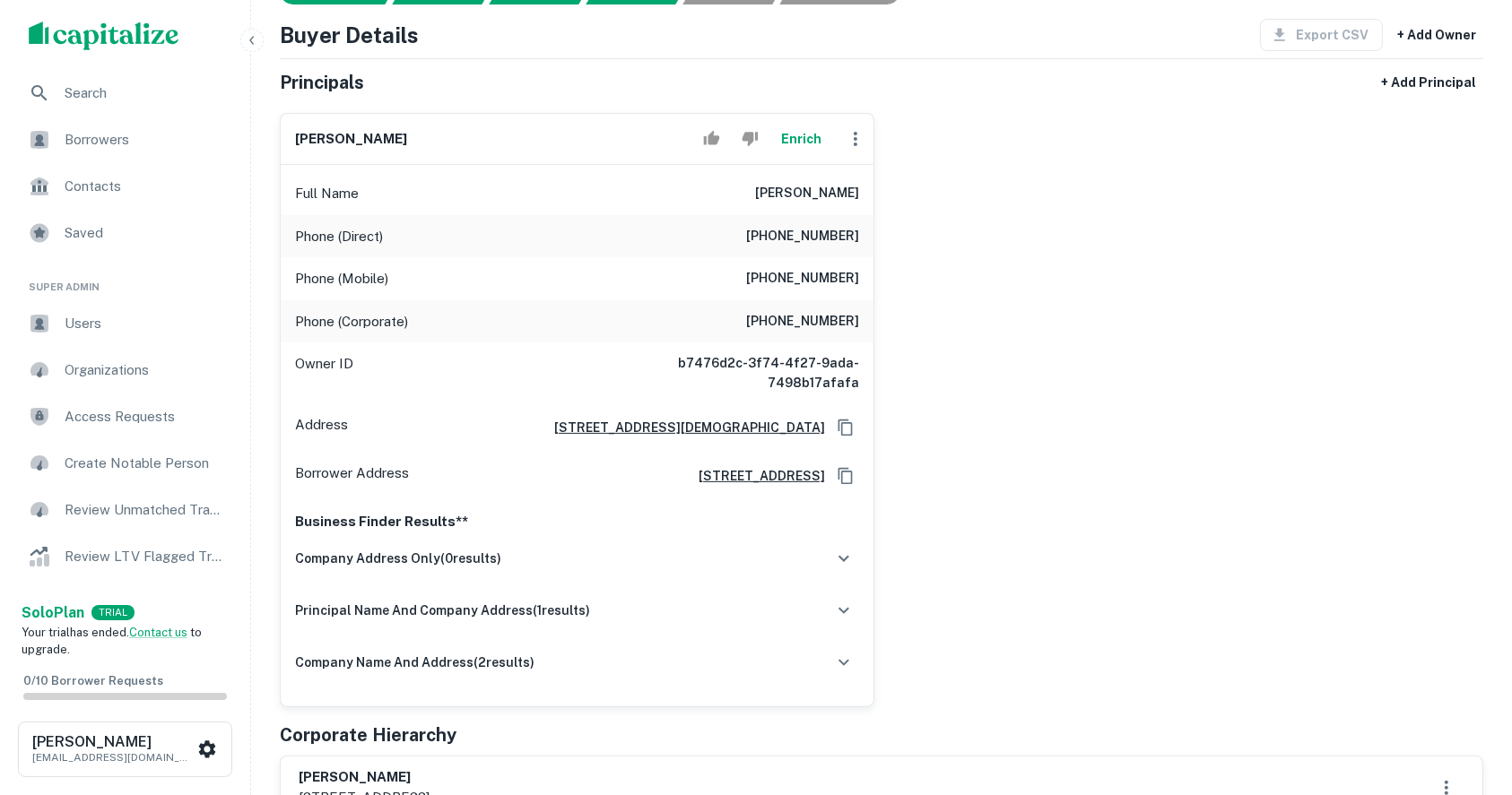
click at [857, 140] on icon "button" at bounding box center [855, 139] width 22 height 22
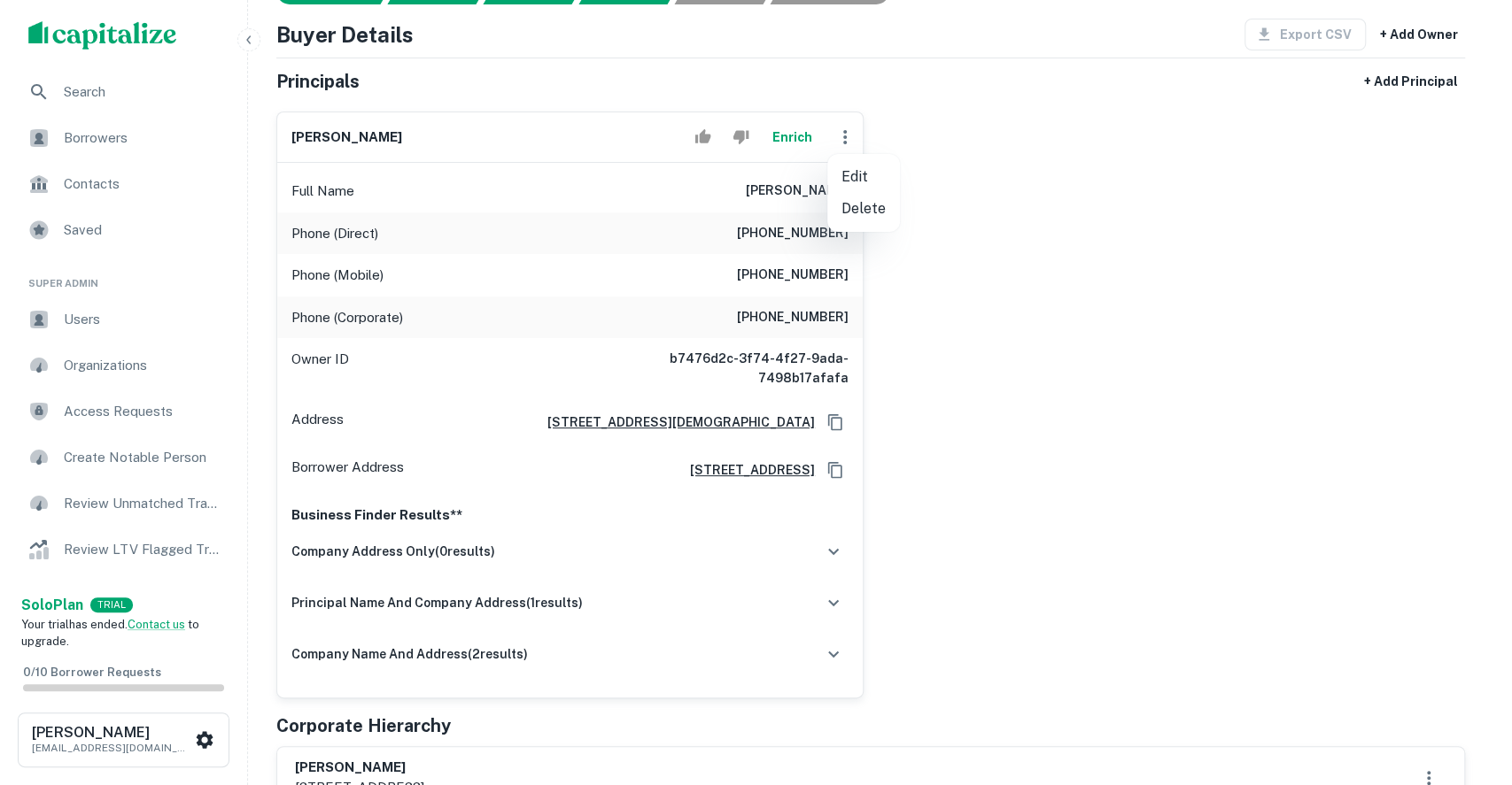
click at [845, 180] on li "Edit" at bounding box center [863, 176] width 73 height 31
select select "**"
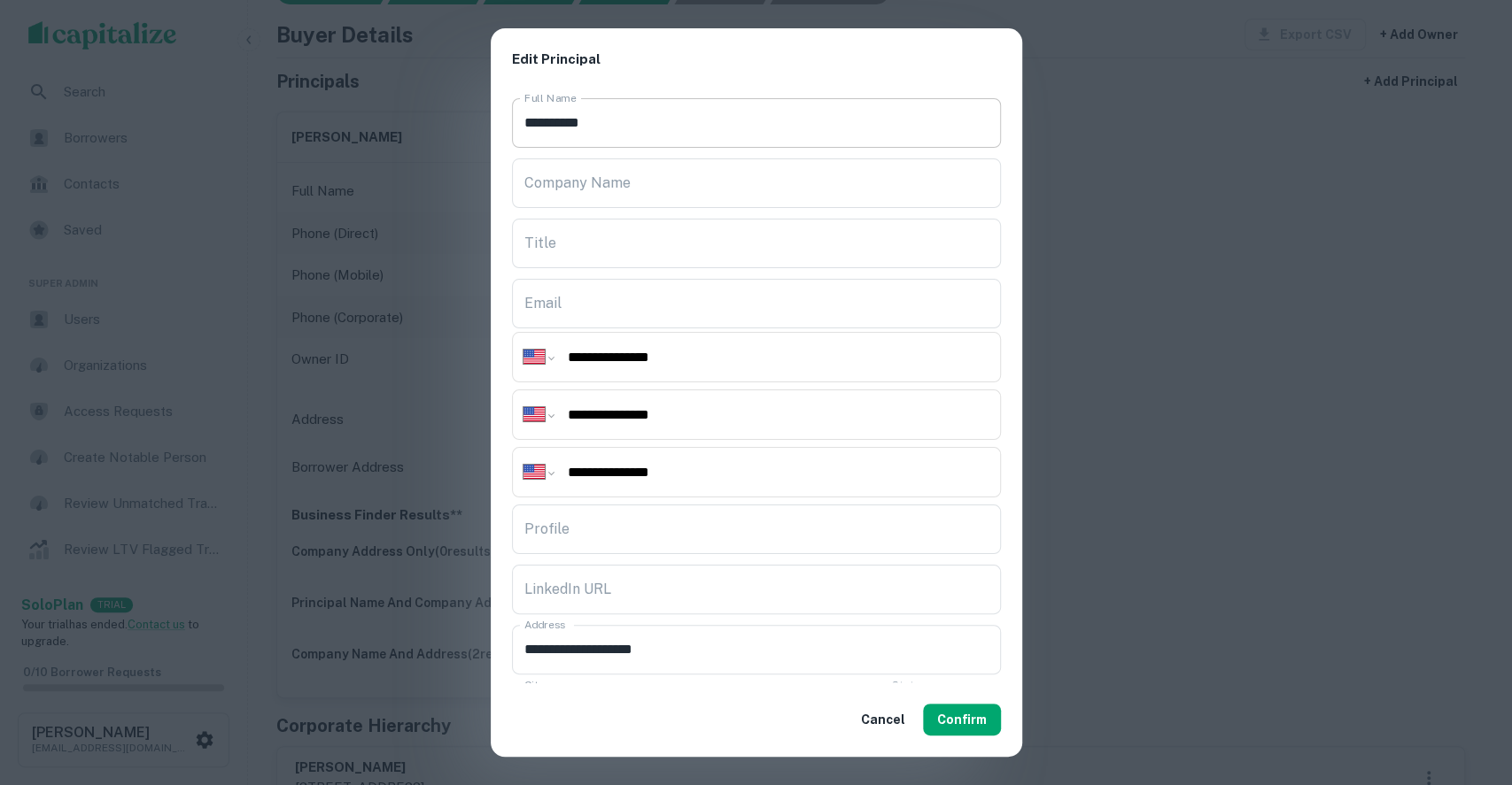
click at [747, 131] on input "**********" at bounding box center [756, 122] width 488 height 49
drag, startPoint x: 603, startPoint y: 117, endPoint x: 500, endPoint y: 110, distance: 103.2
click at [500, 110] on div "**********" at bounding box center [756, 387] width 532 height 593
paste input "*********"
type input "**********"
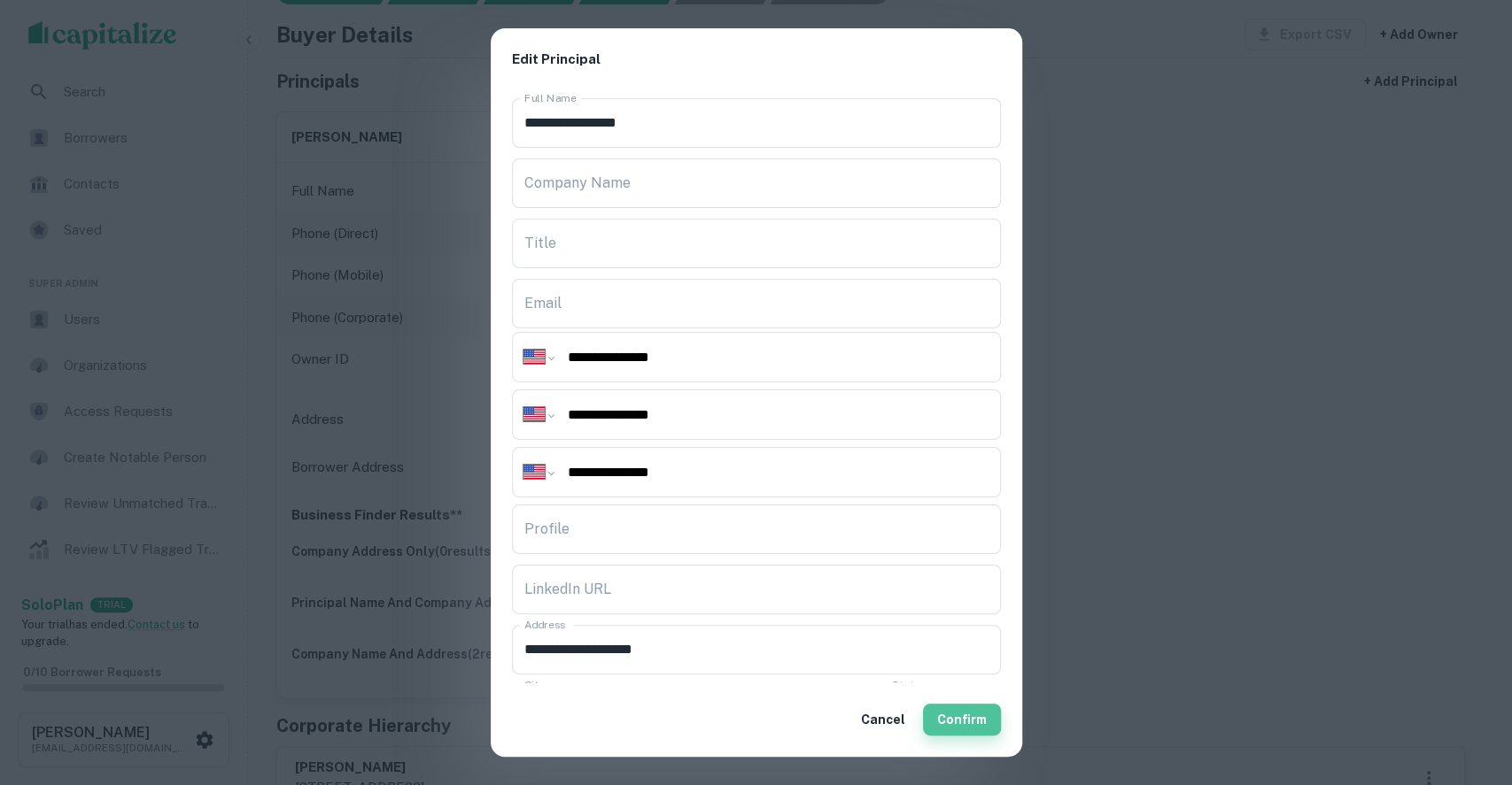
click at [963, 724] on button "Confirm" at bounding box center [962, 719] width 78 height 31
click at [960, 712] on button "Confirm" at bounding box center [962, 719] width 78 height 31
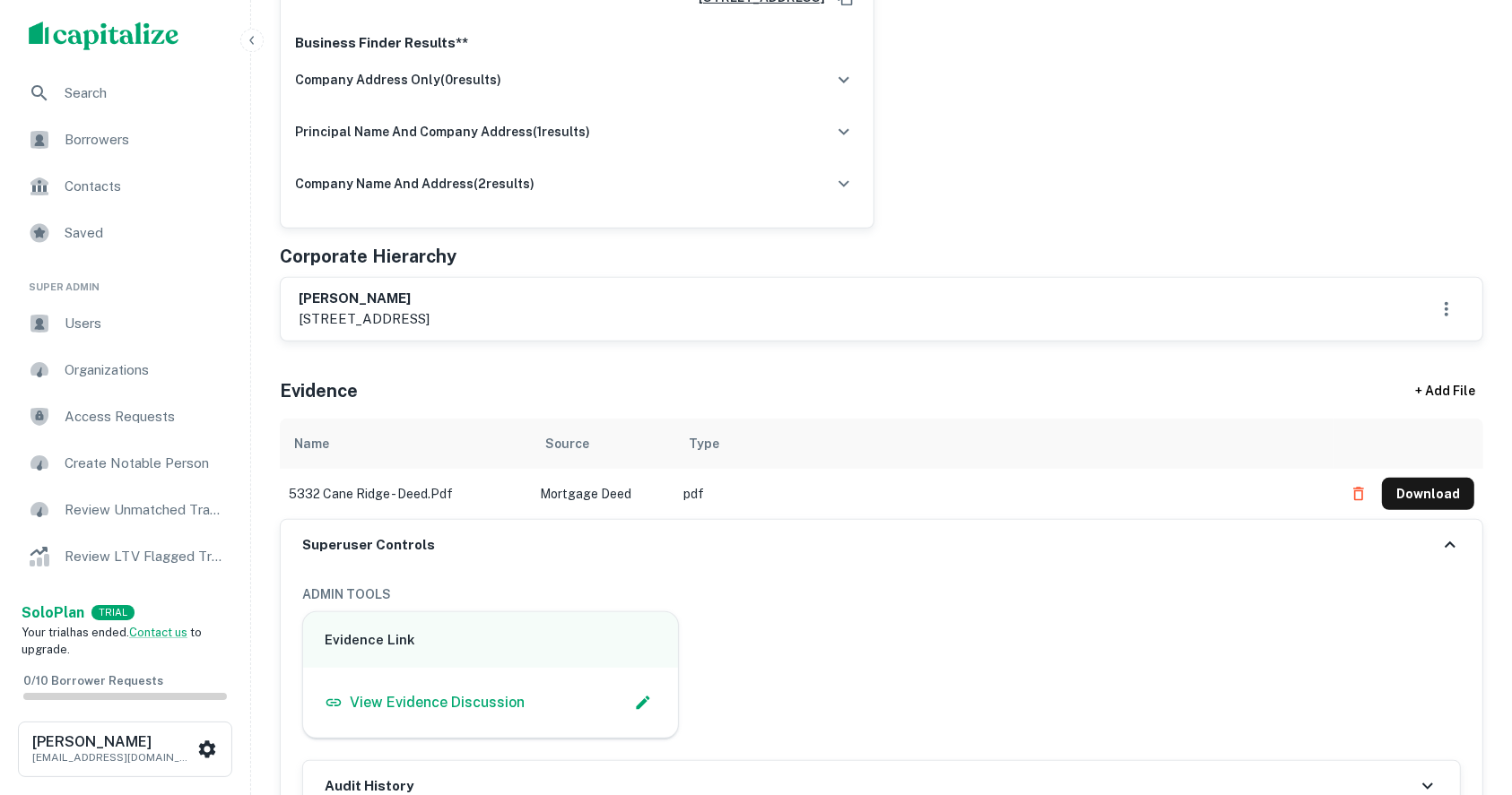
scroll to position [956, 0]
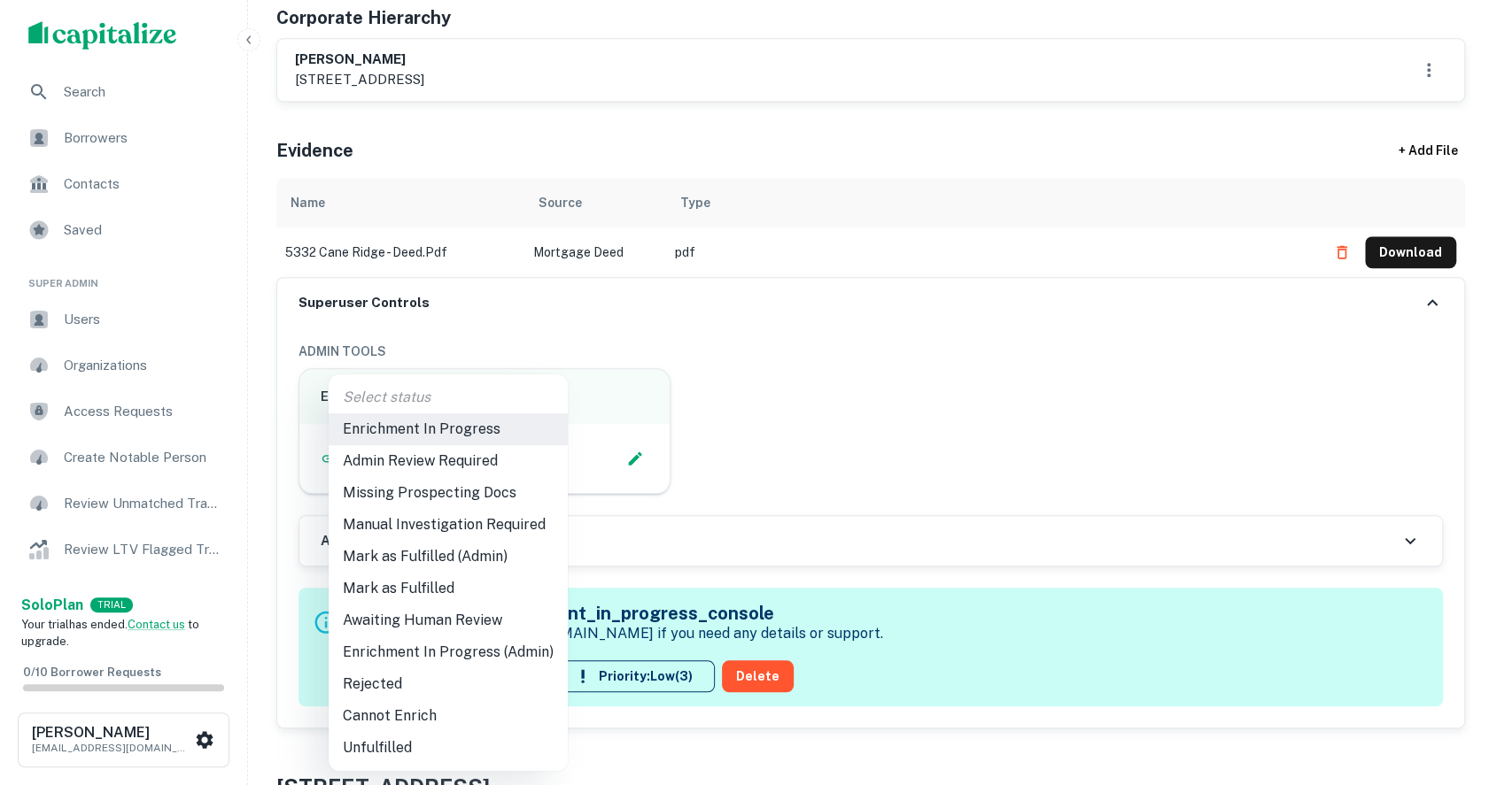
click at [1123, 268] on div at bounding box center [756, 392] width 1512 height 785
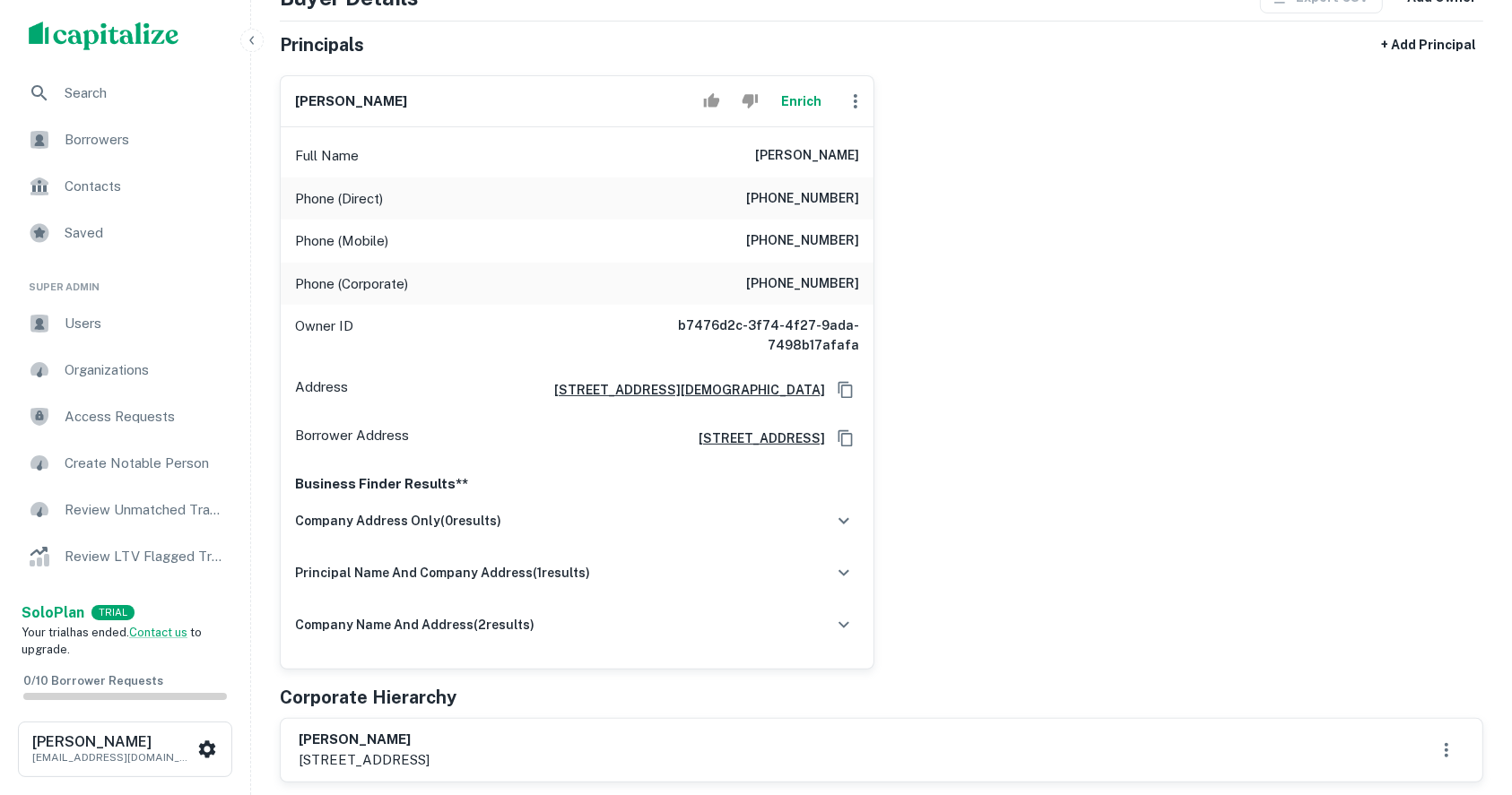
scroll to position [239, 0]
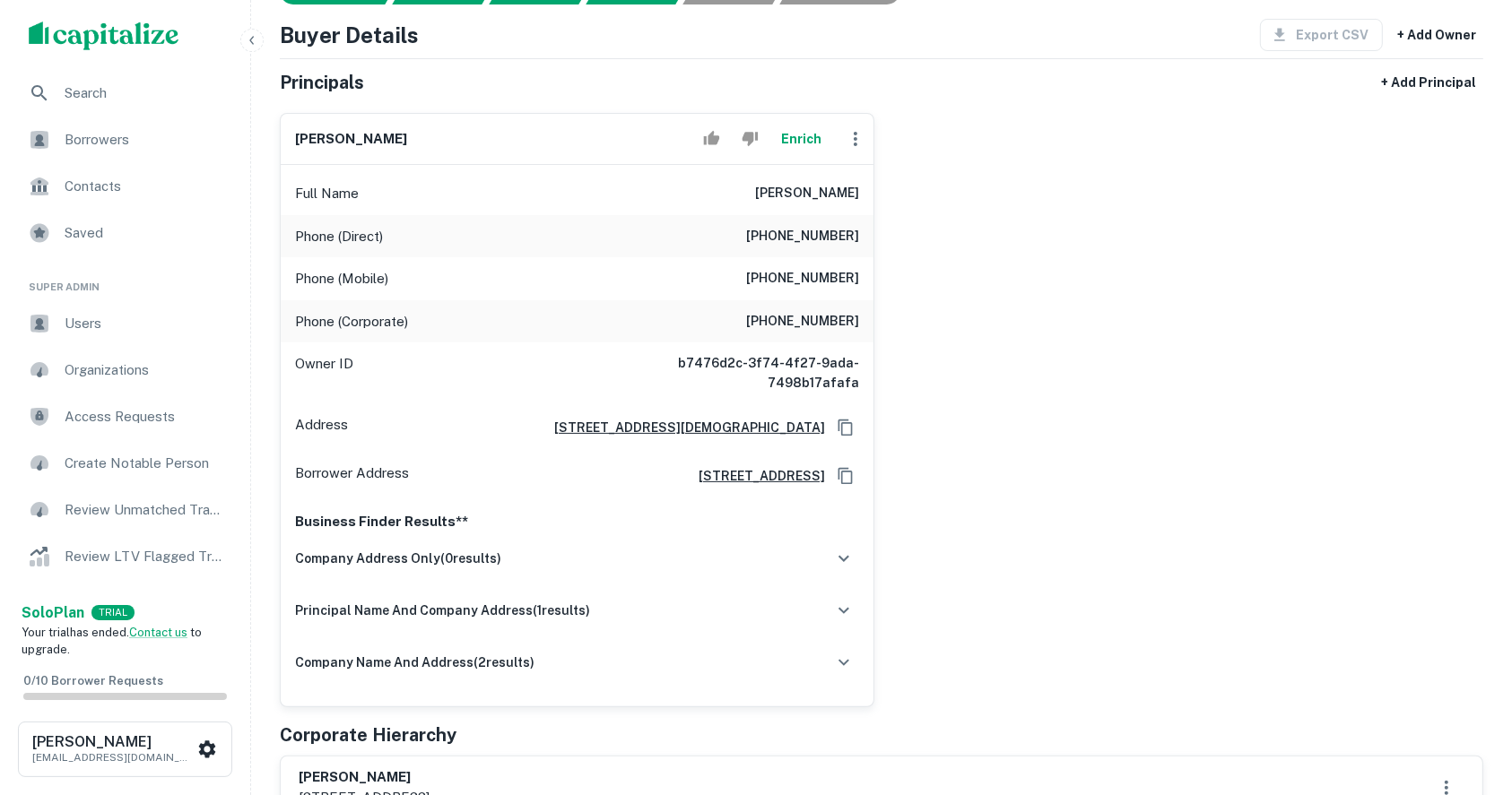
click at [848, 139] on icon "button" at bounding box center [855, 139] width 22 height 22
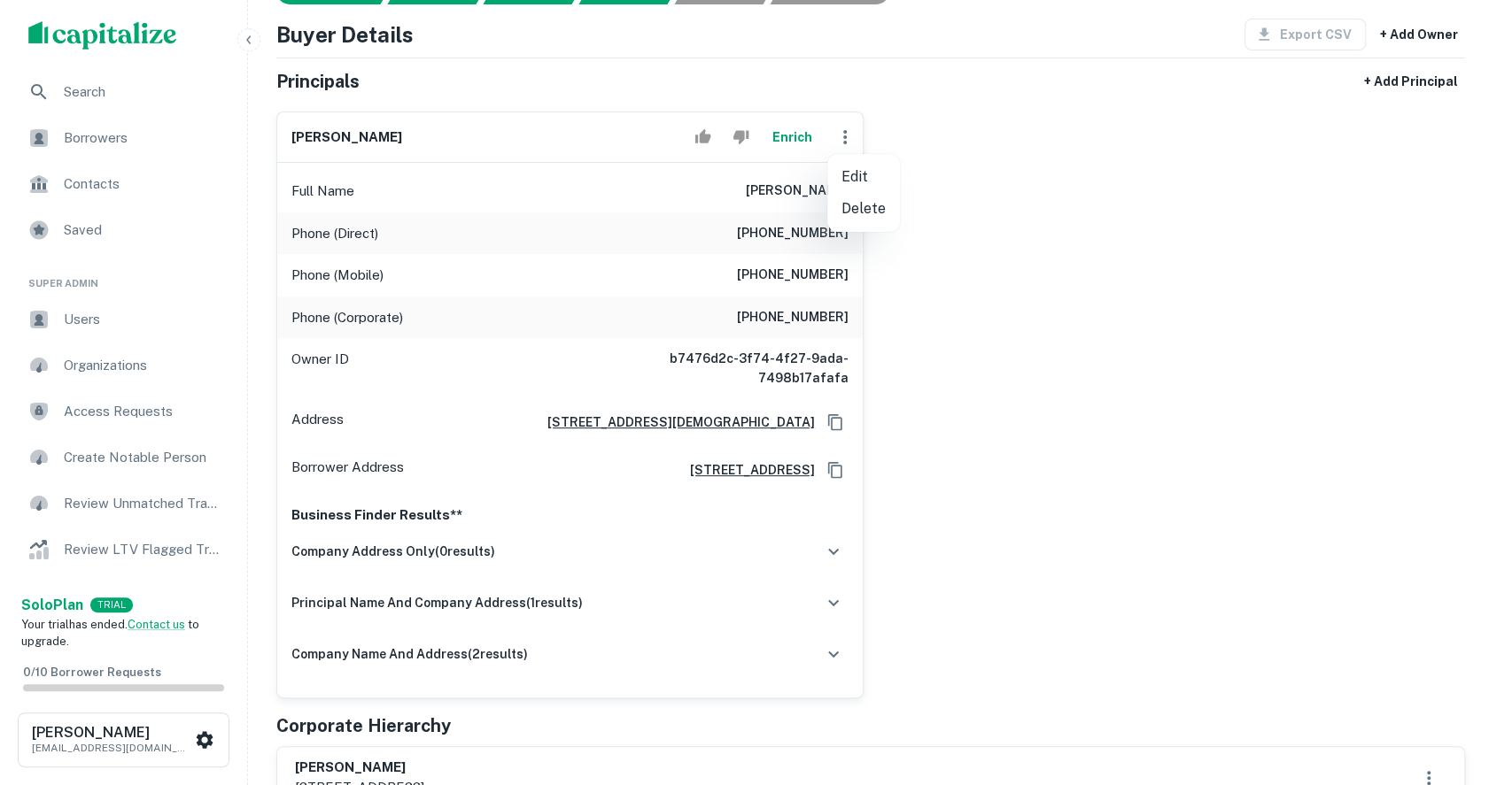
click at [848, 174] on li "Edit" at bounding box center [863, 176] width 73 height 31
select select "**"
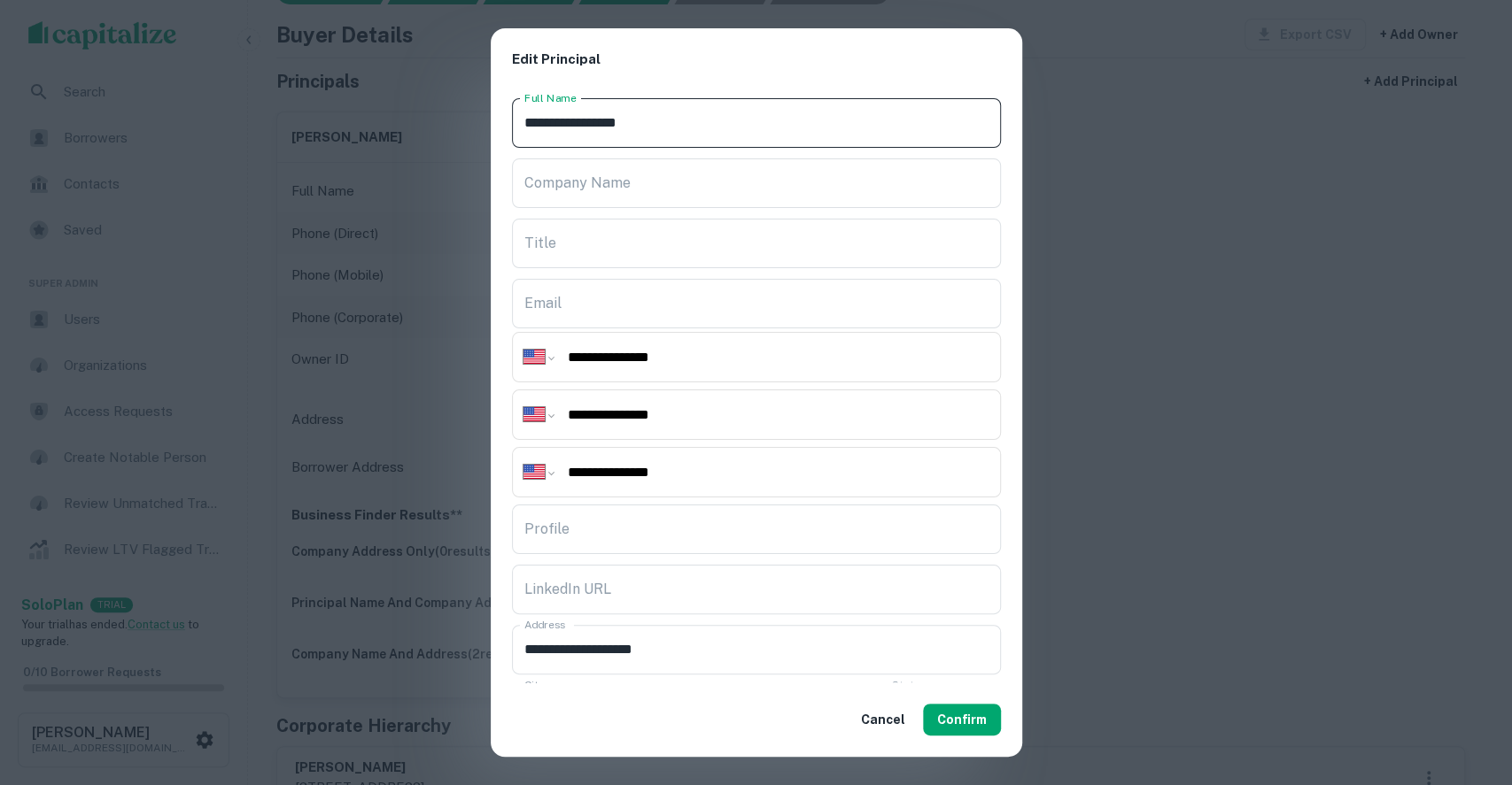
click at [649, 121] on input "**********" at bounding box center [756, 122] width 488 height 49
drag, startPoint x: 649, startPoint y: 122, endPoint x: 607, endPoint y: 124, distance: 42.0
click at [607, 124] on input "**********" at bounding box center [756, 122] width 488 height 49
click at [566, 121] on input "**********" at bounding box center [756, 122] width 488 height 49
type input "**********"
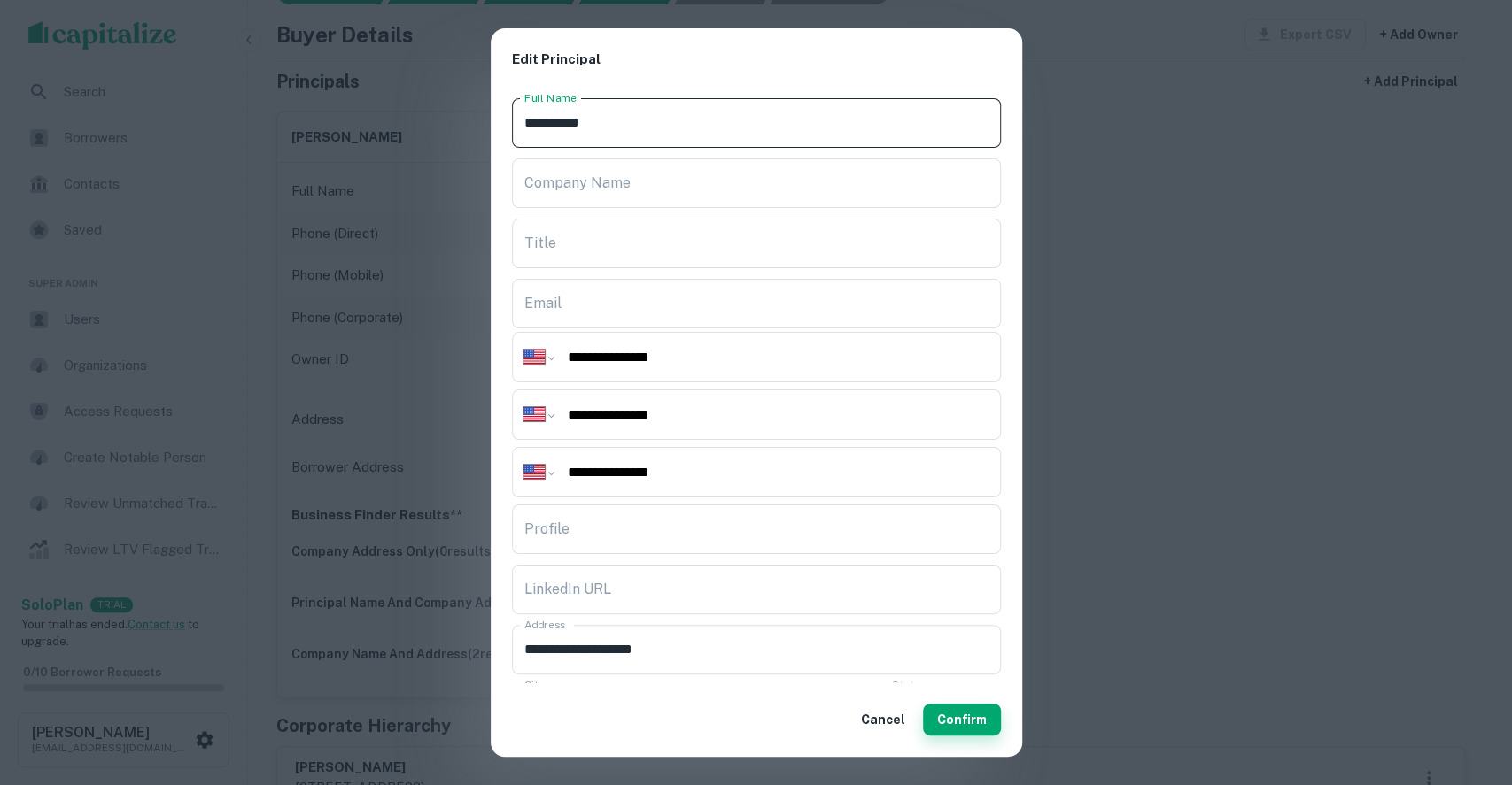
click at [963, 718] on button "Confirm" at bounding box center [962, 719] width 78 height 31
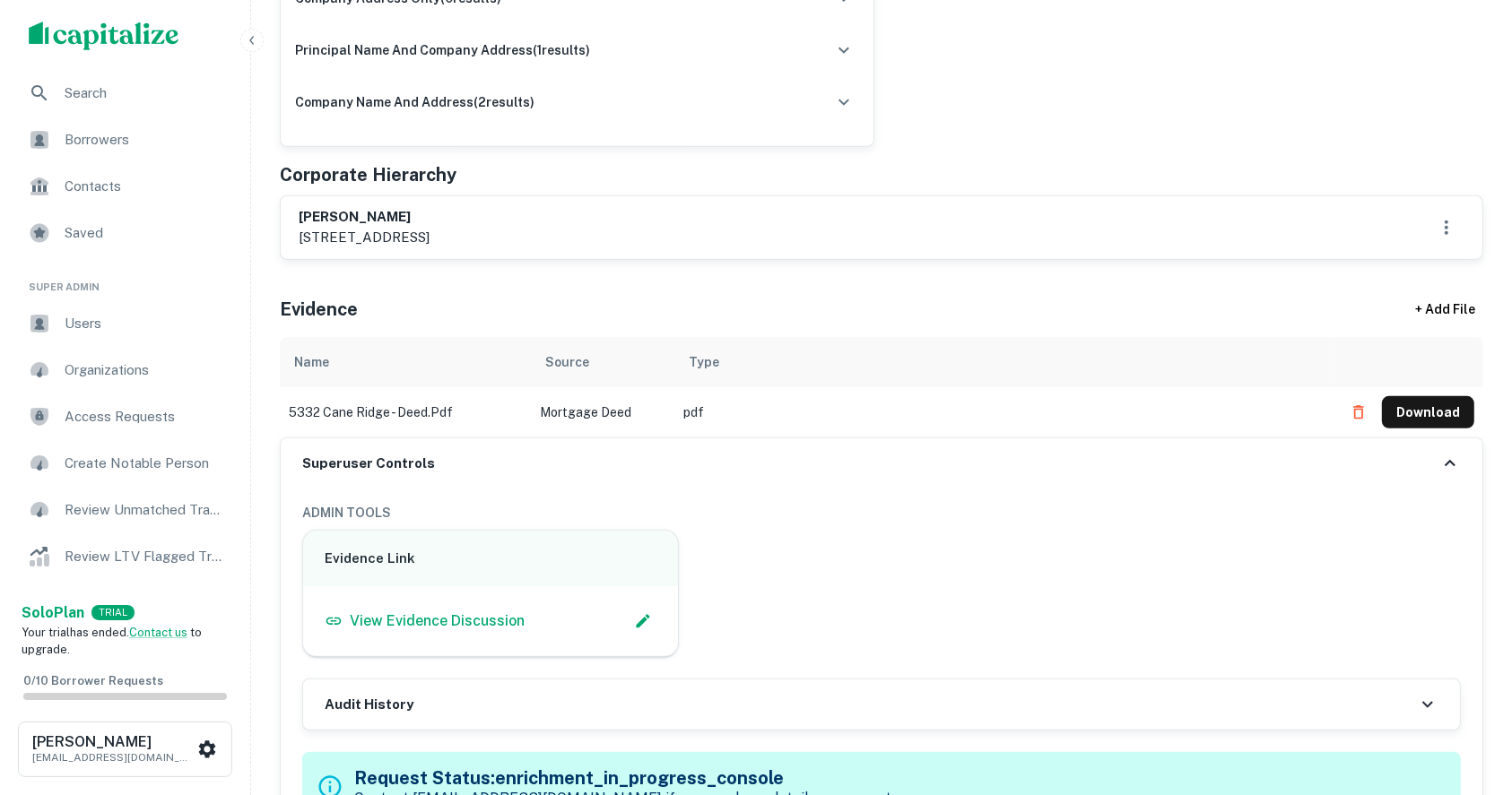
scroll to position [956, 0]
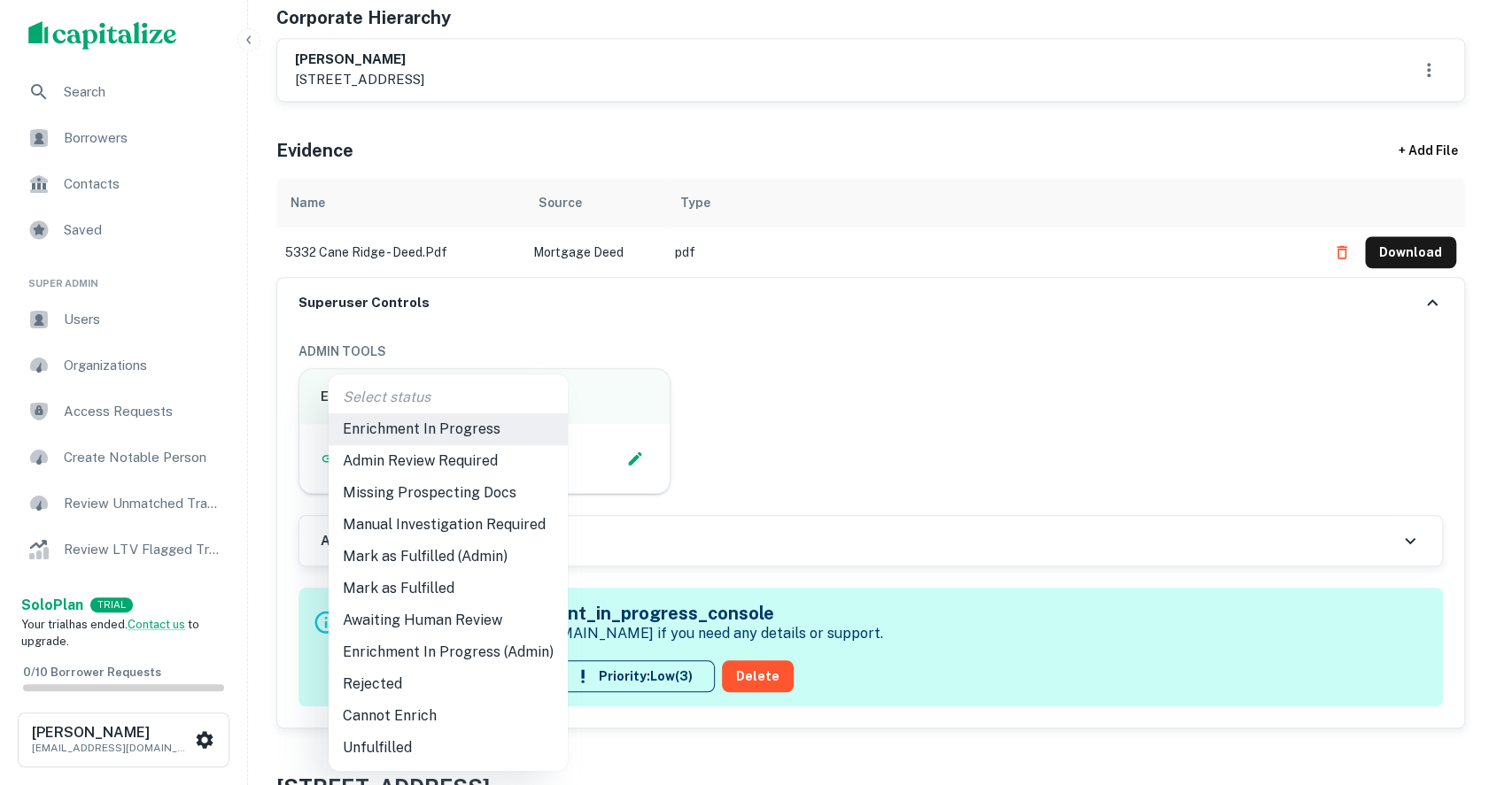
click at [899, 401] on div at bounding box center [756, 392] width 1512 height 785
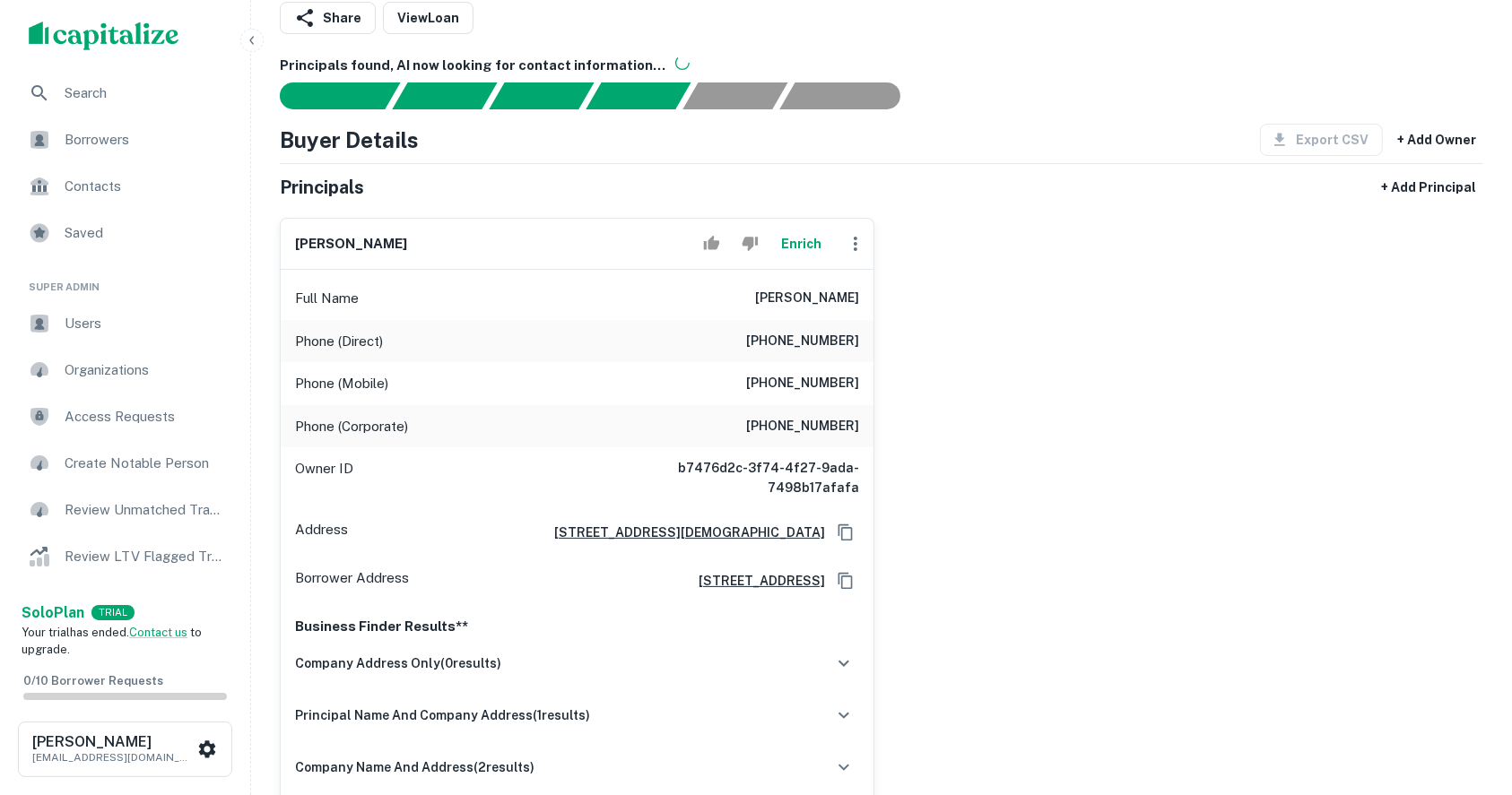
scroll to position [239, 0]
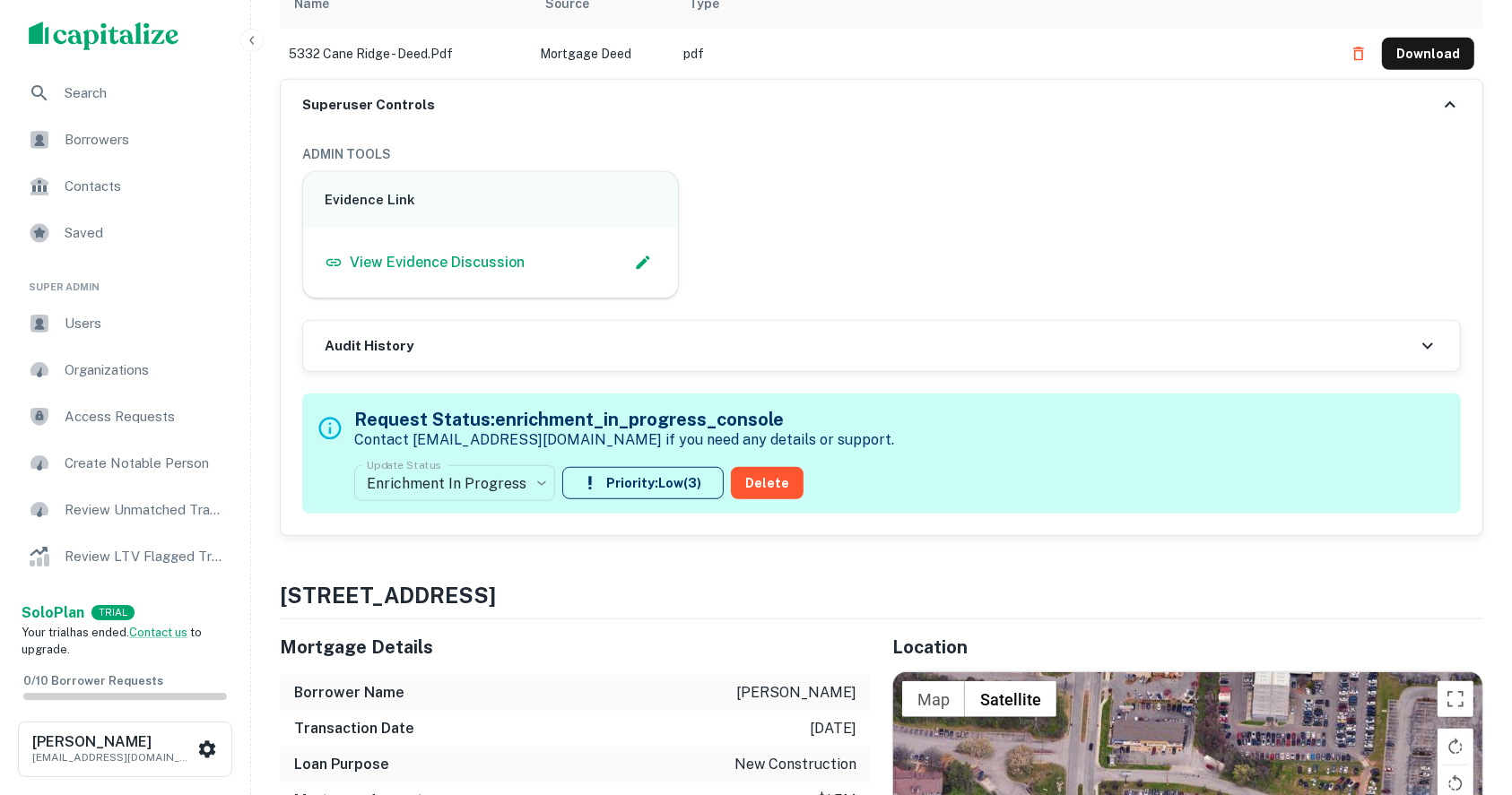
scroll to position [1195, 0]
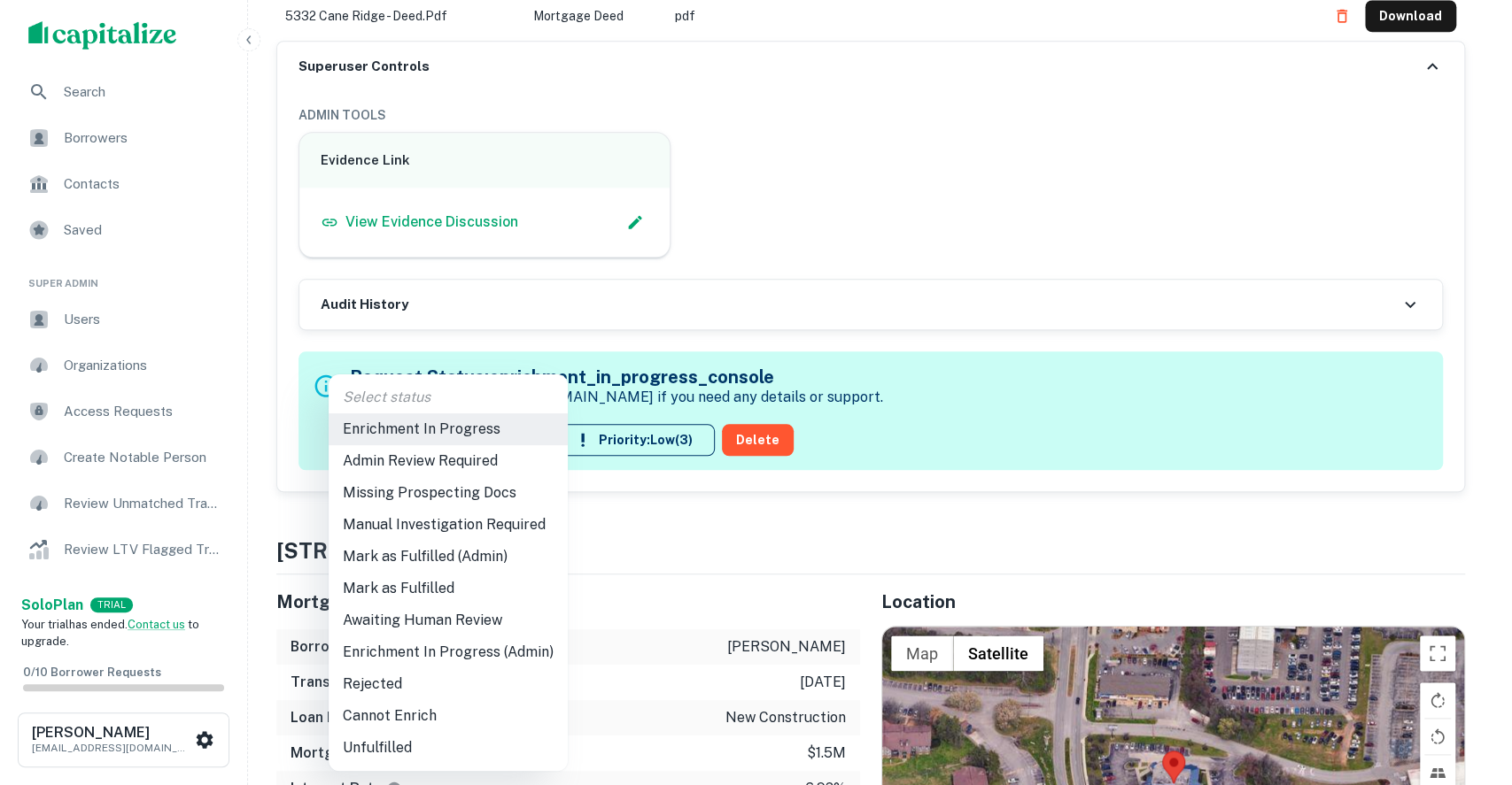
click at [444, 461] on li "Admin Review Required" at bounding box center [448, 460] width 239 height 31
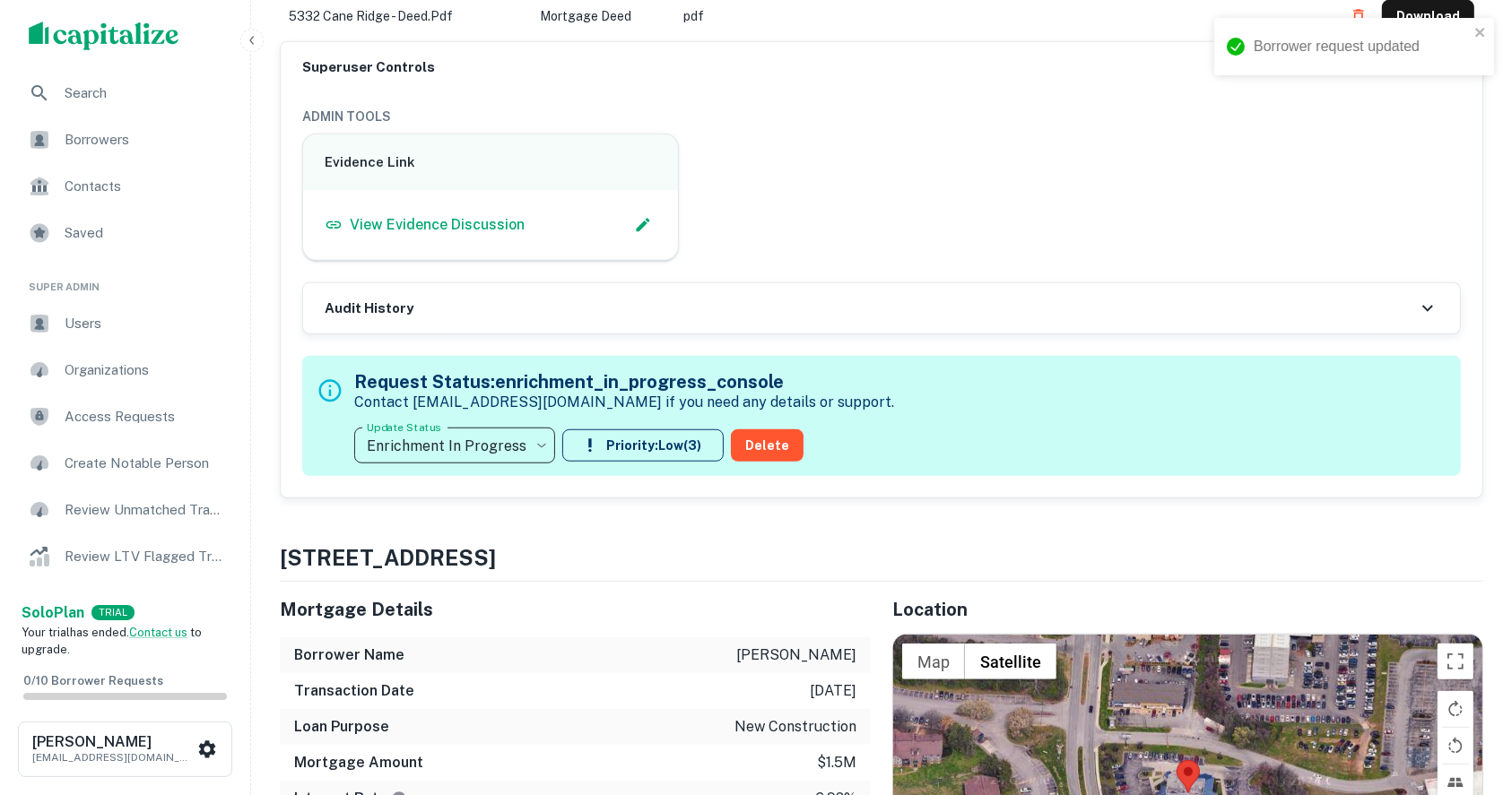
type input "**********"
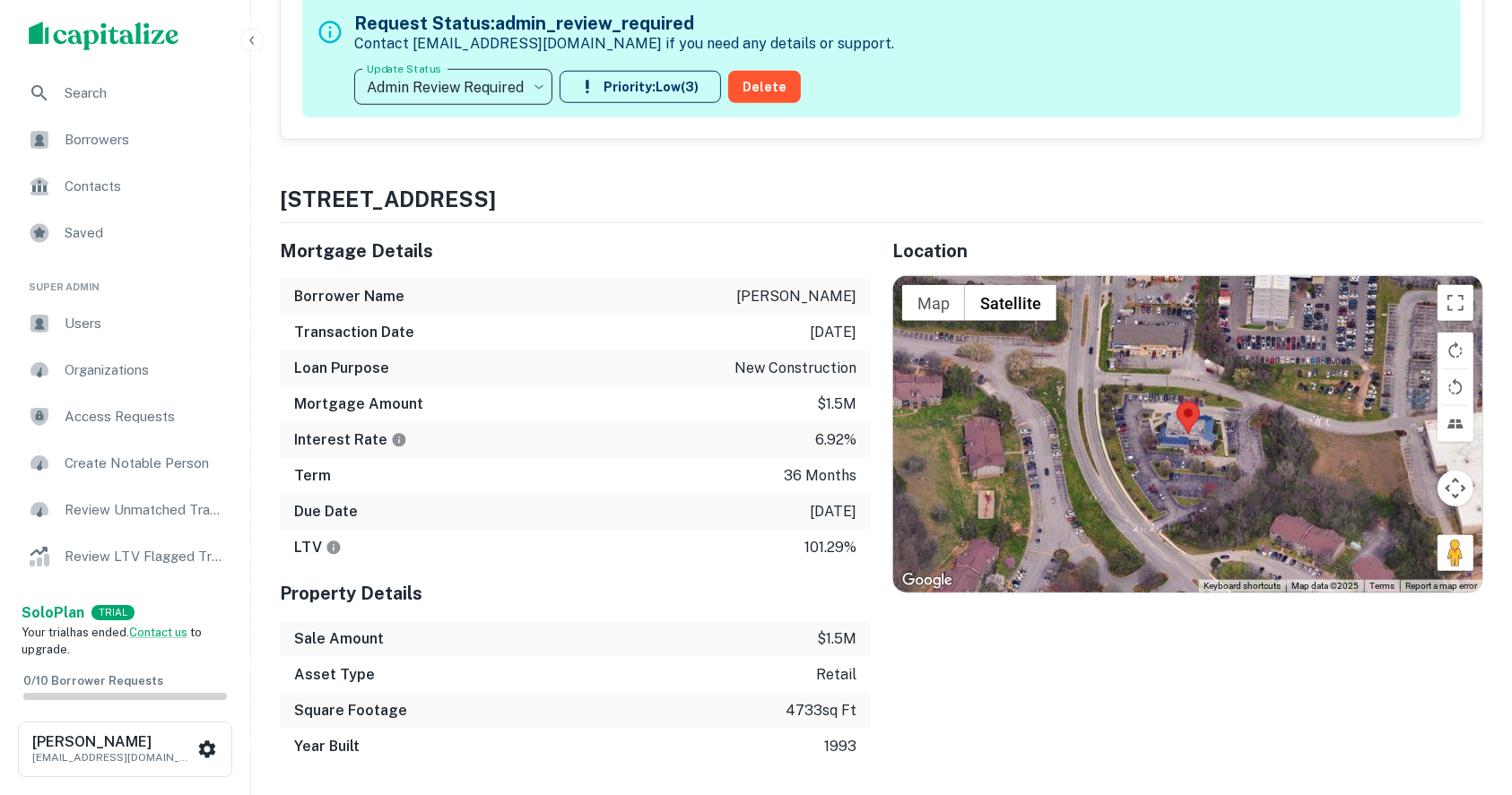
scroll to position [239, 0]
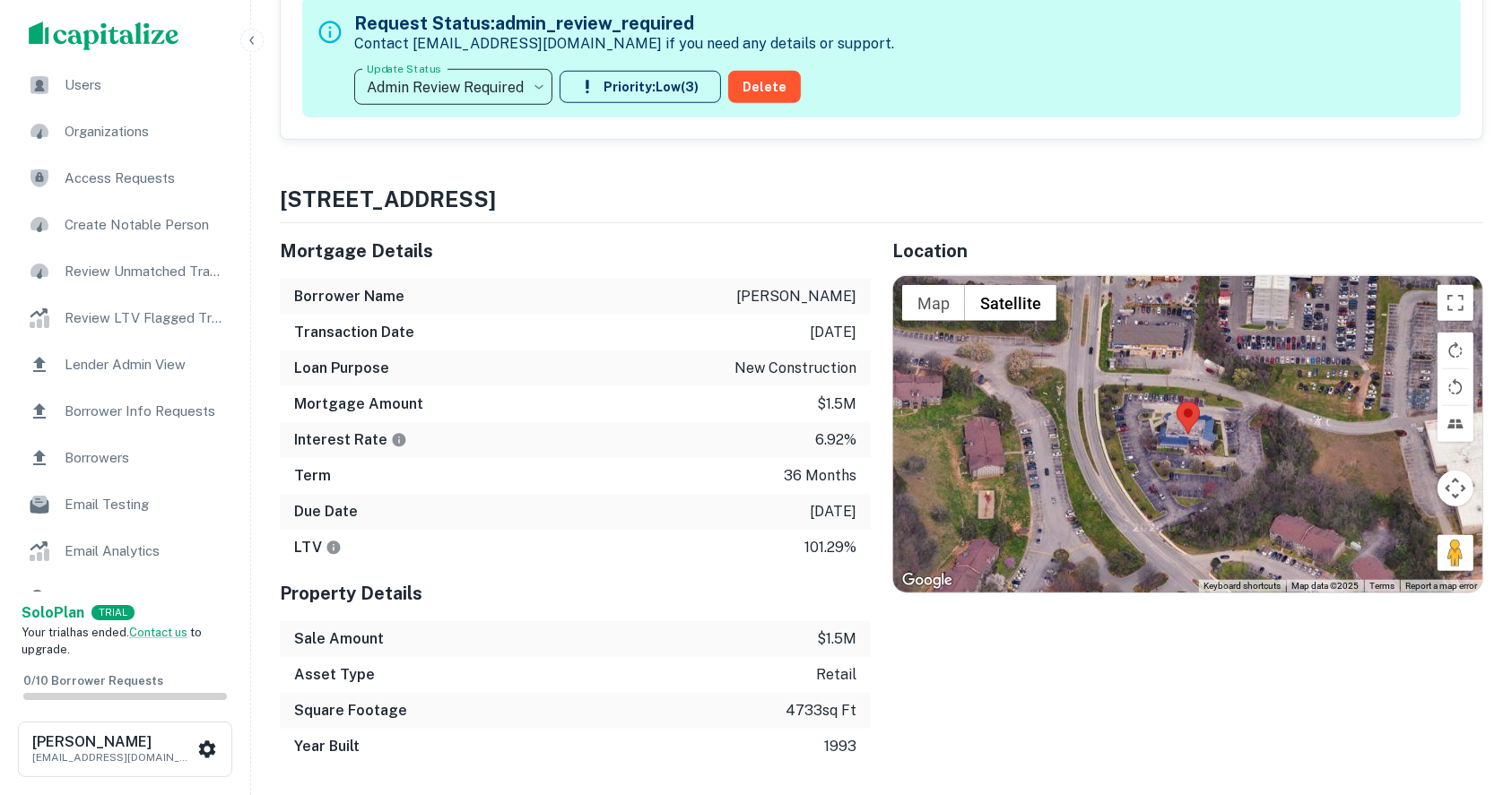
click at [108, 407] on span "Borrower Info Requests" at bounding box center [145, 412] width 160 height 22
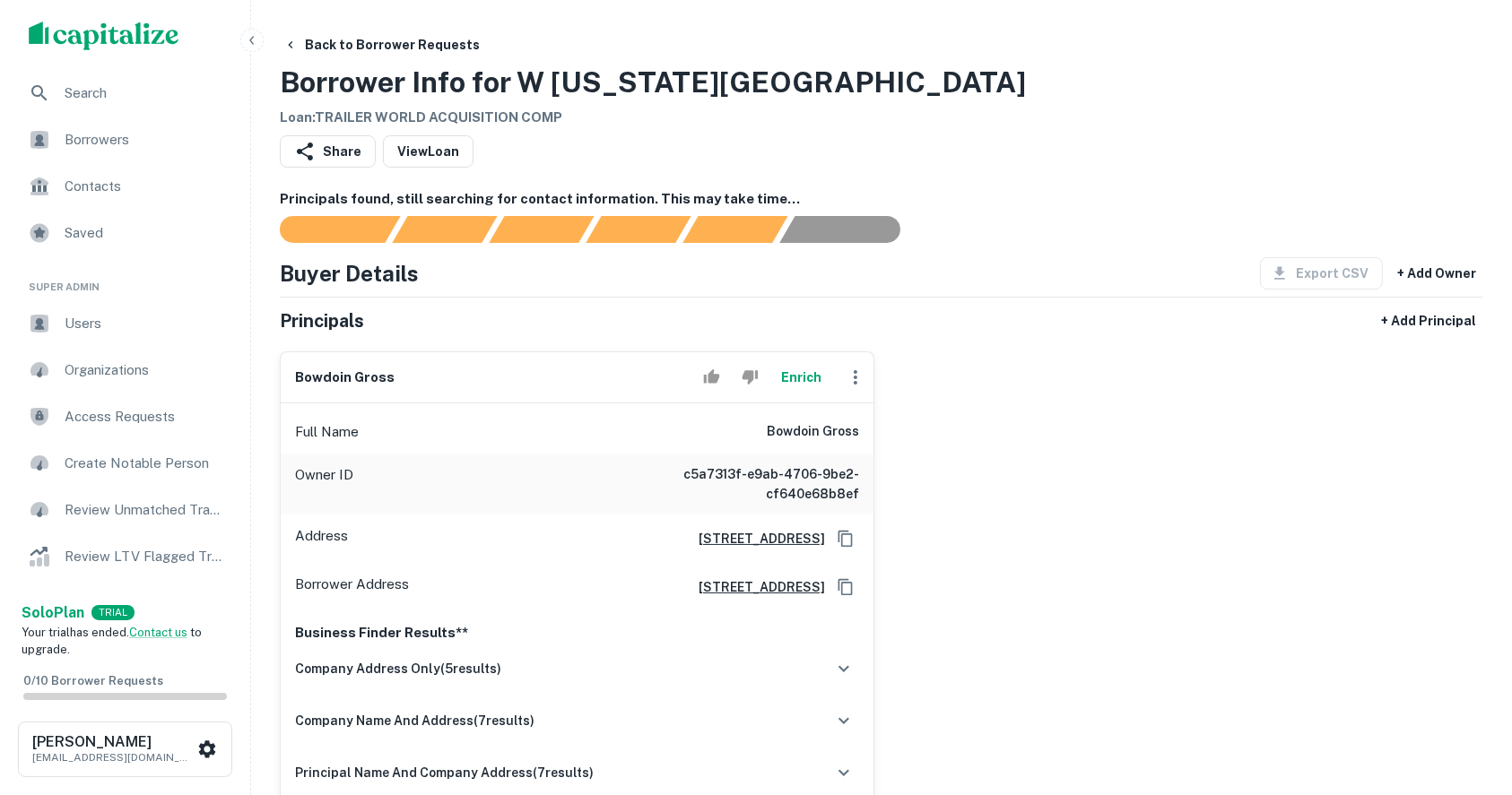
drag, startPoint x: 1395, startPoint y: 146, endPoint x: 1385, endPoint y: 150, distance: 10.8
click at [1395, 146] on div "Share View Loan" at bounding box center [881, 155] width 1203 height 39
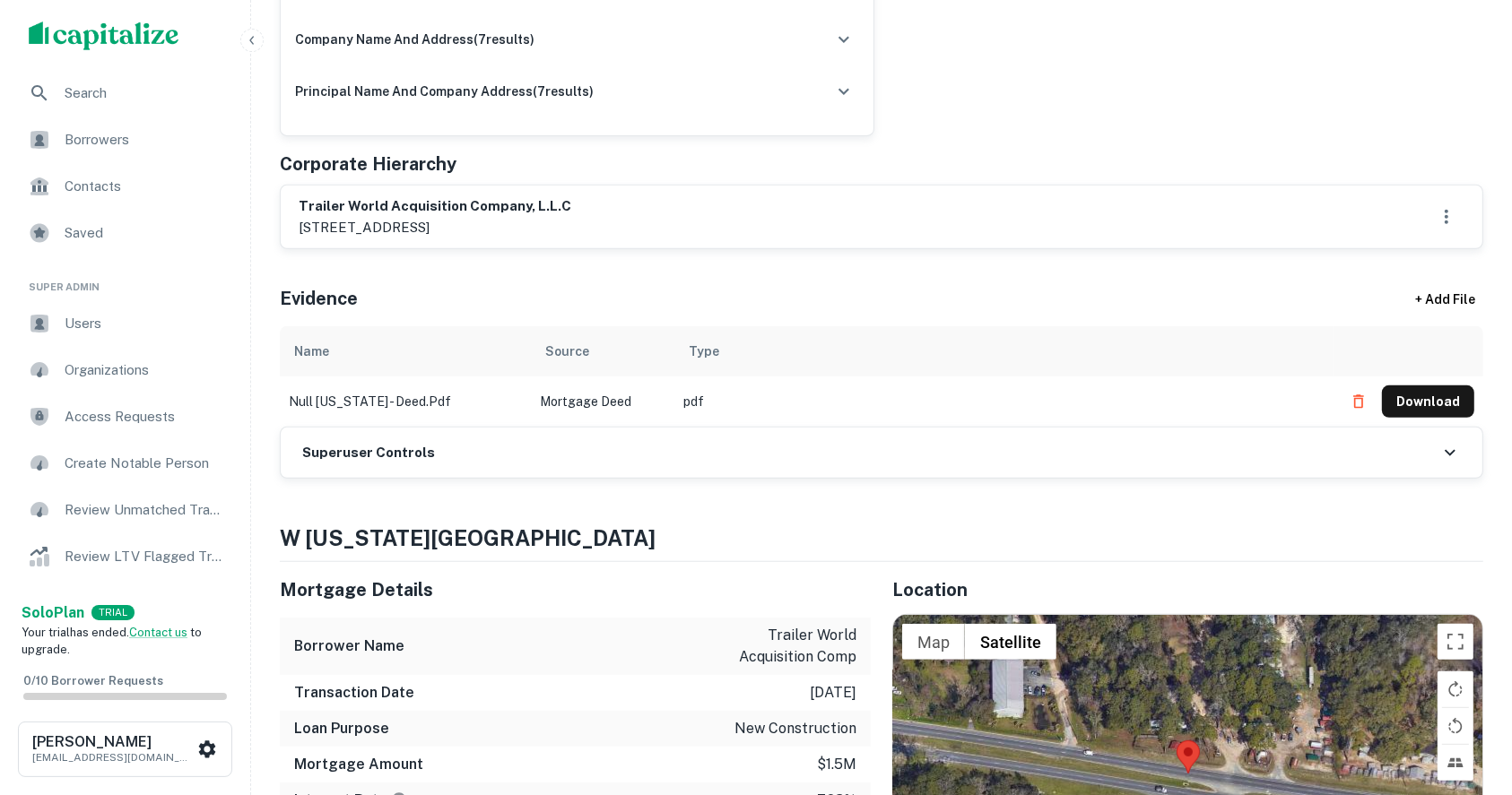
scroll to position [718, 0]
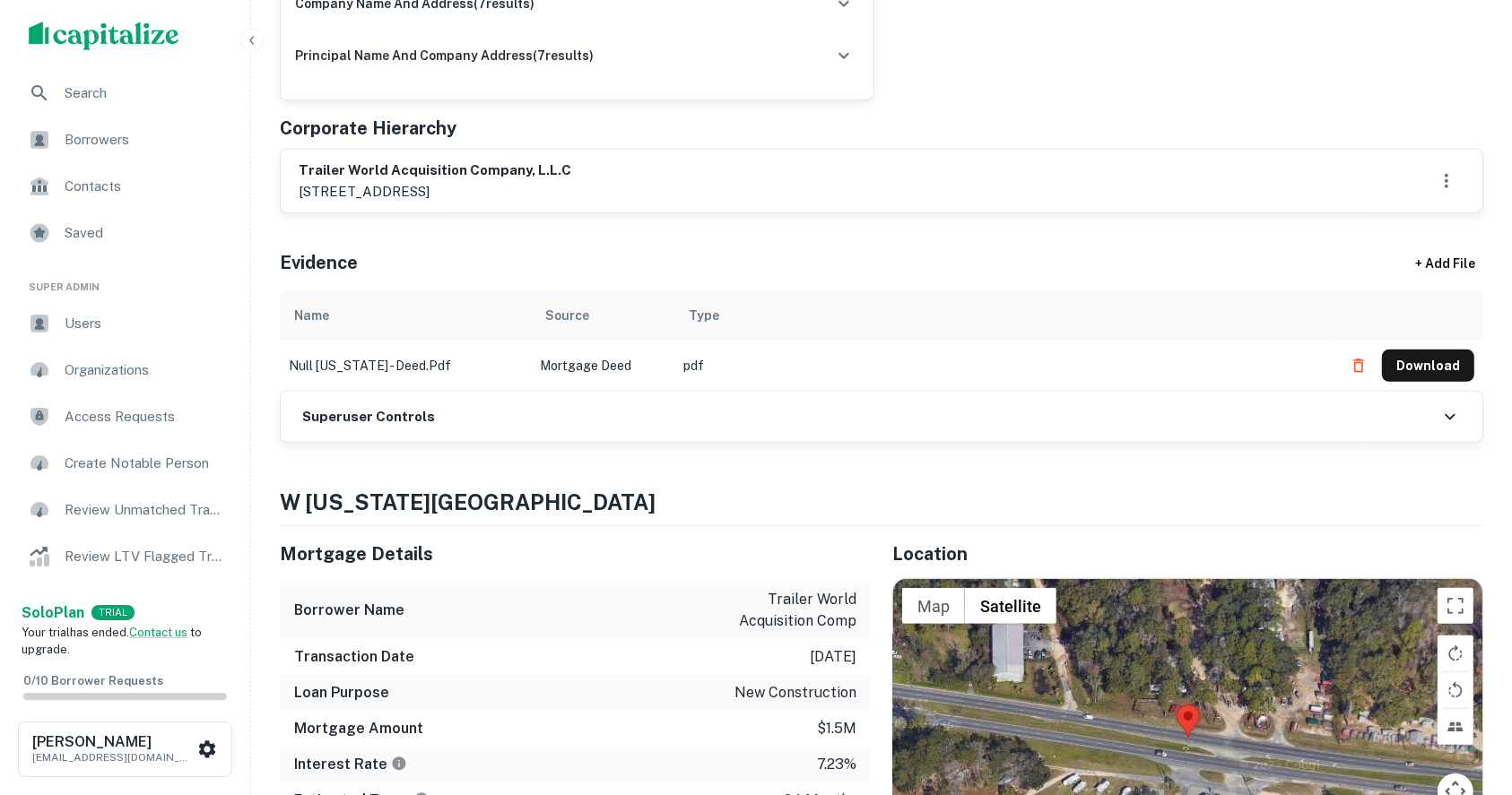
click at [397, 412] on h6 "Superuser Controls" at bounding box center [369, 417] width 133 height 21
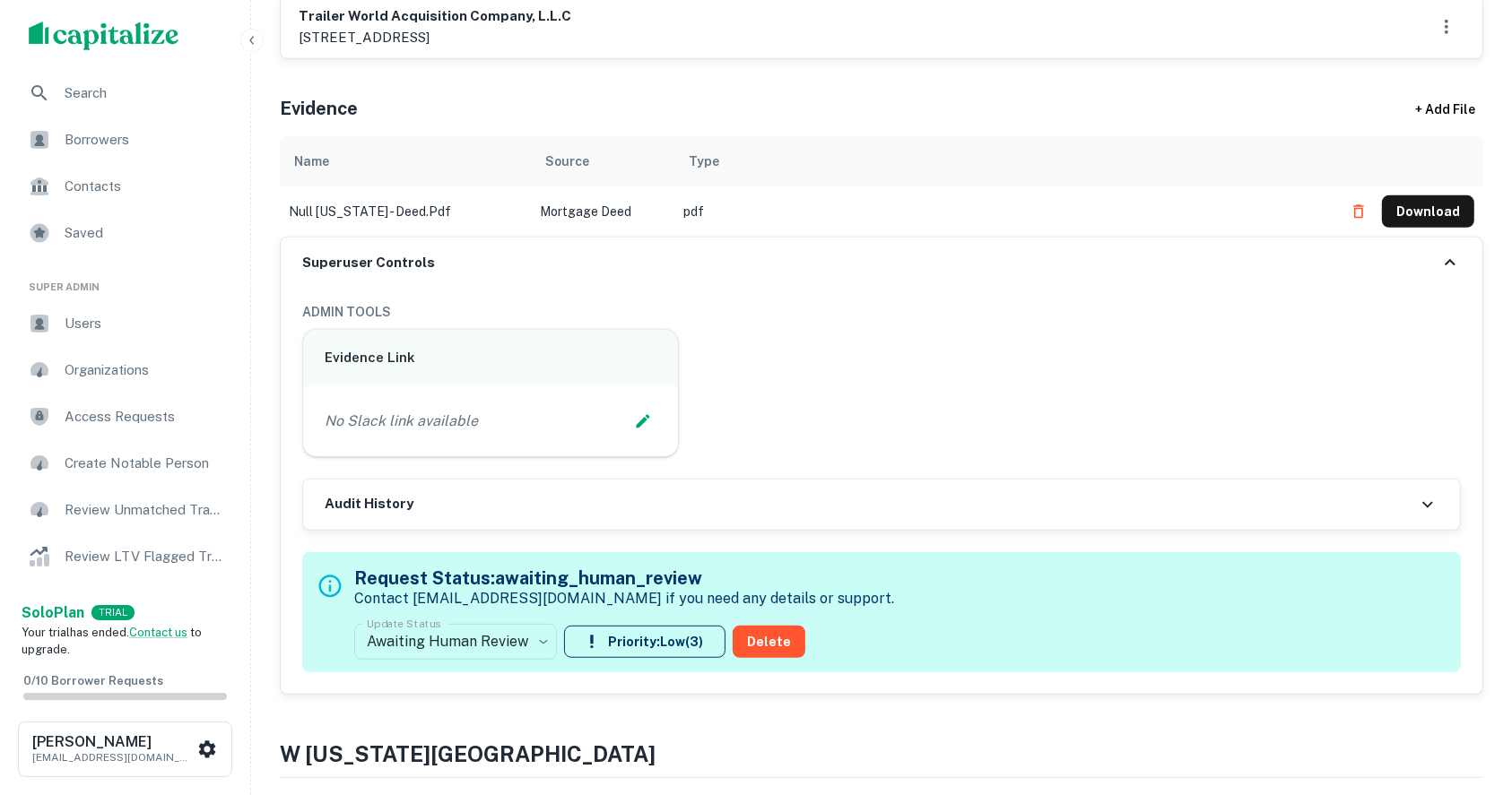
scroll to position [956, 0]
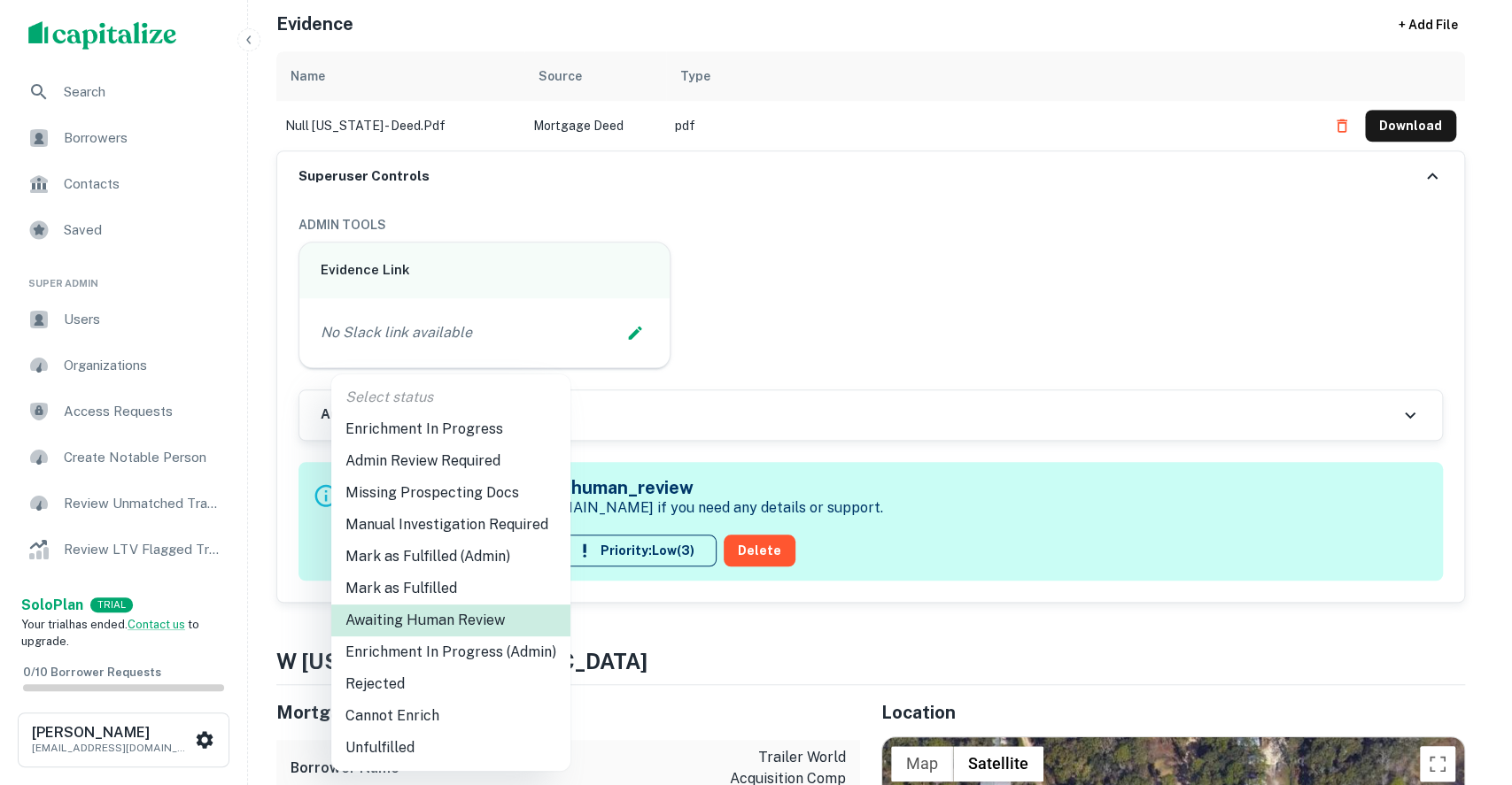
click at [450, 425] on li "Enrichment In Progress" at bounding box center [451, 429] width 239 height 31
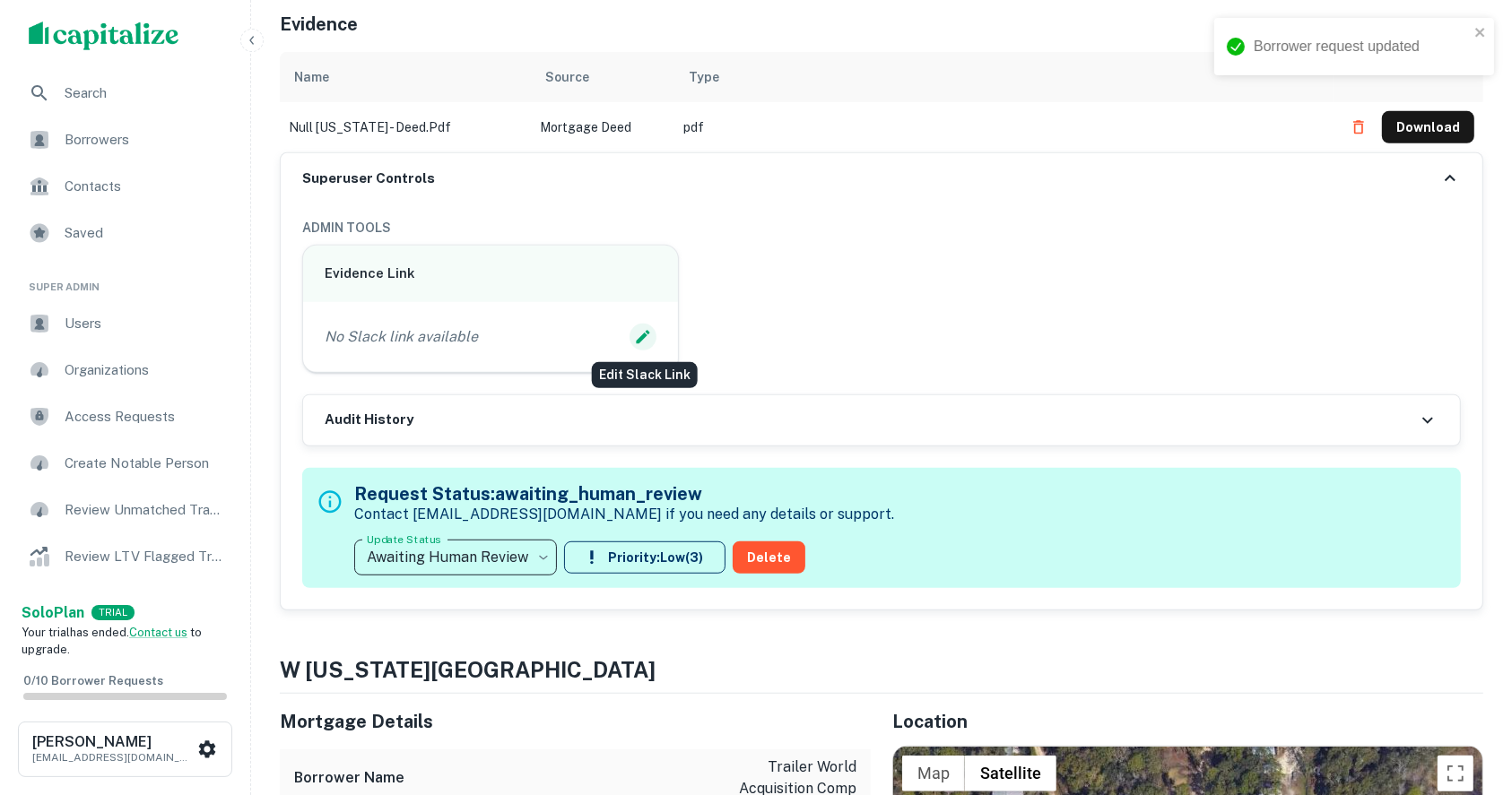
type input "**********"
click at [649, 331] on icon "Edit Slack Link" at bounding box center [643, 336] width 14 height 14
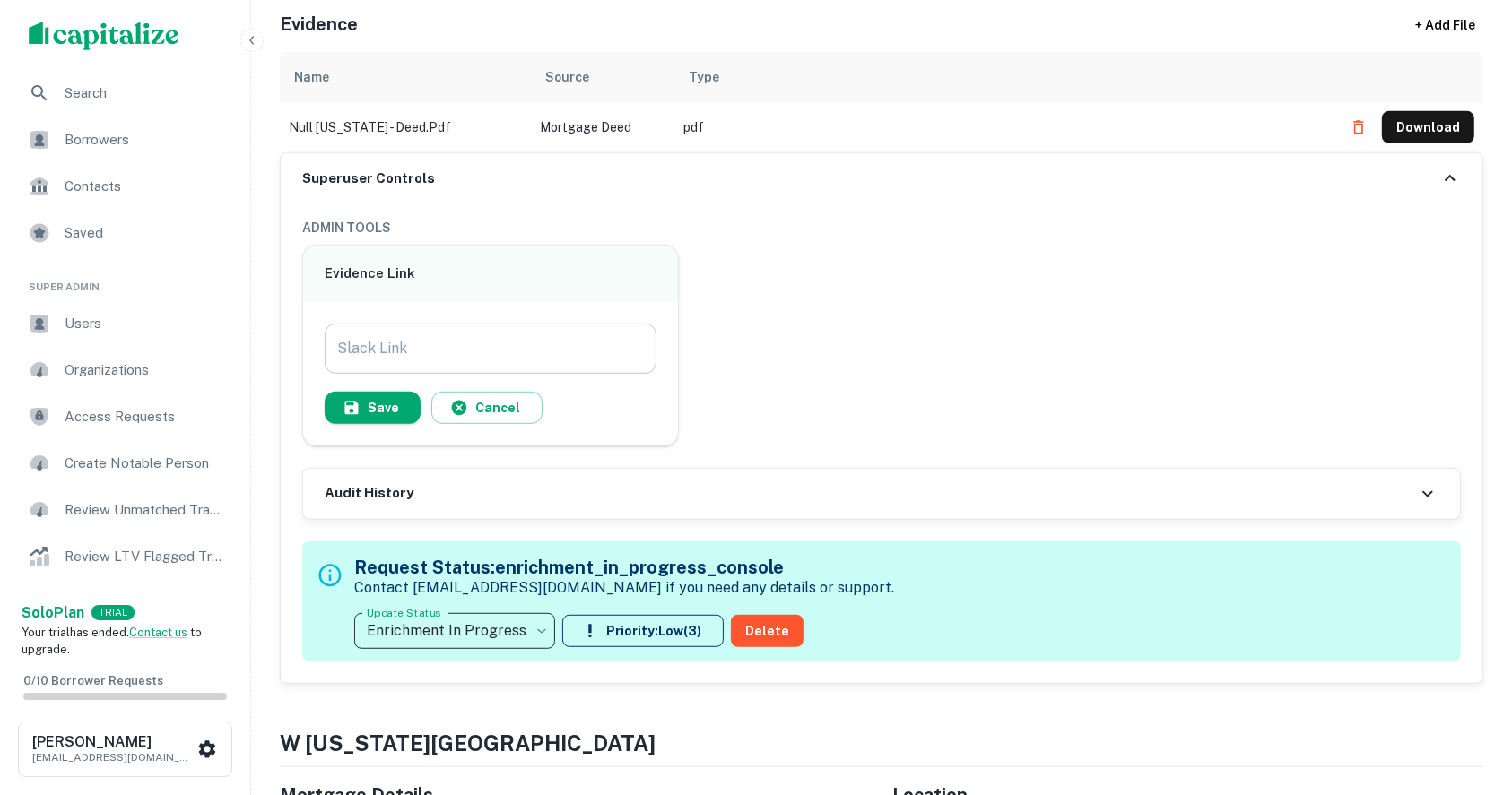
click at [417, 354] on input "Slack Link" at bounding box center [490, 348] width 332 height 50
paste input "**********"
type input "**********"
click at [384, 401] on button "Save" at bounding box center [372, 407] width 96 height 32
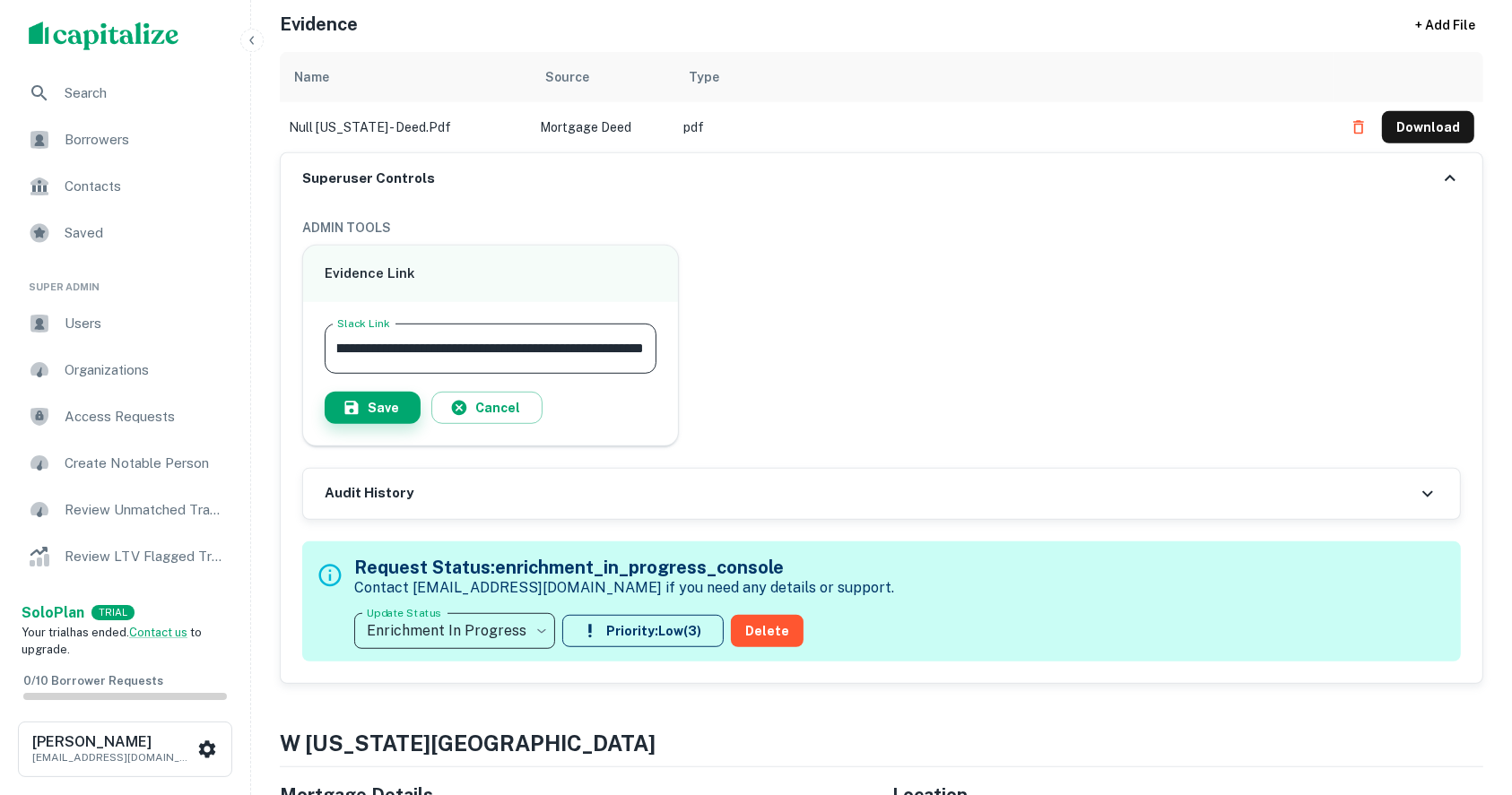
scroll to position [0, 0]
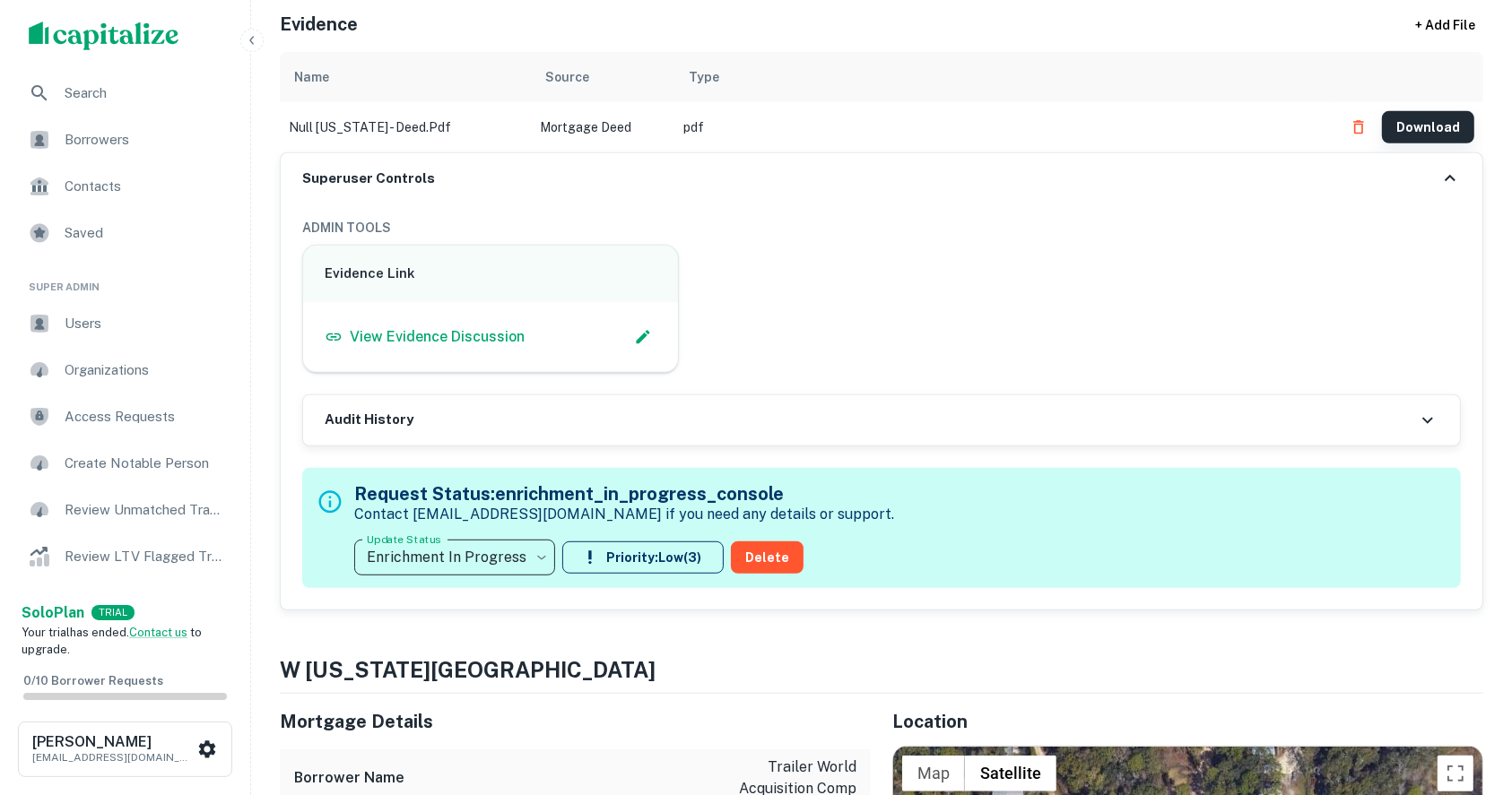
click at [1444, 126] on button "Download" at bounding box center [1427, 127] width 92 height 32
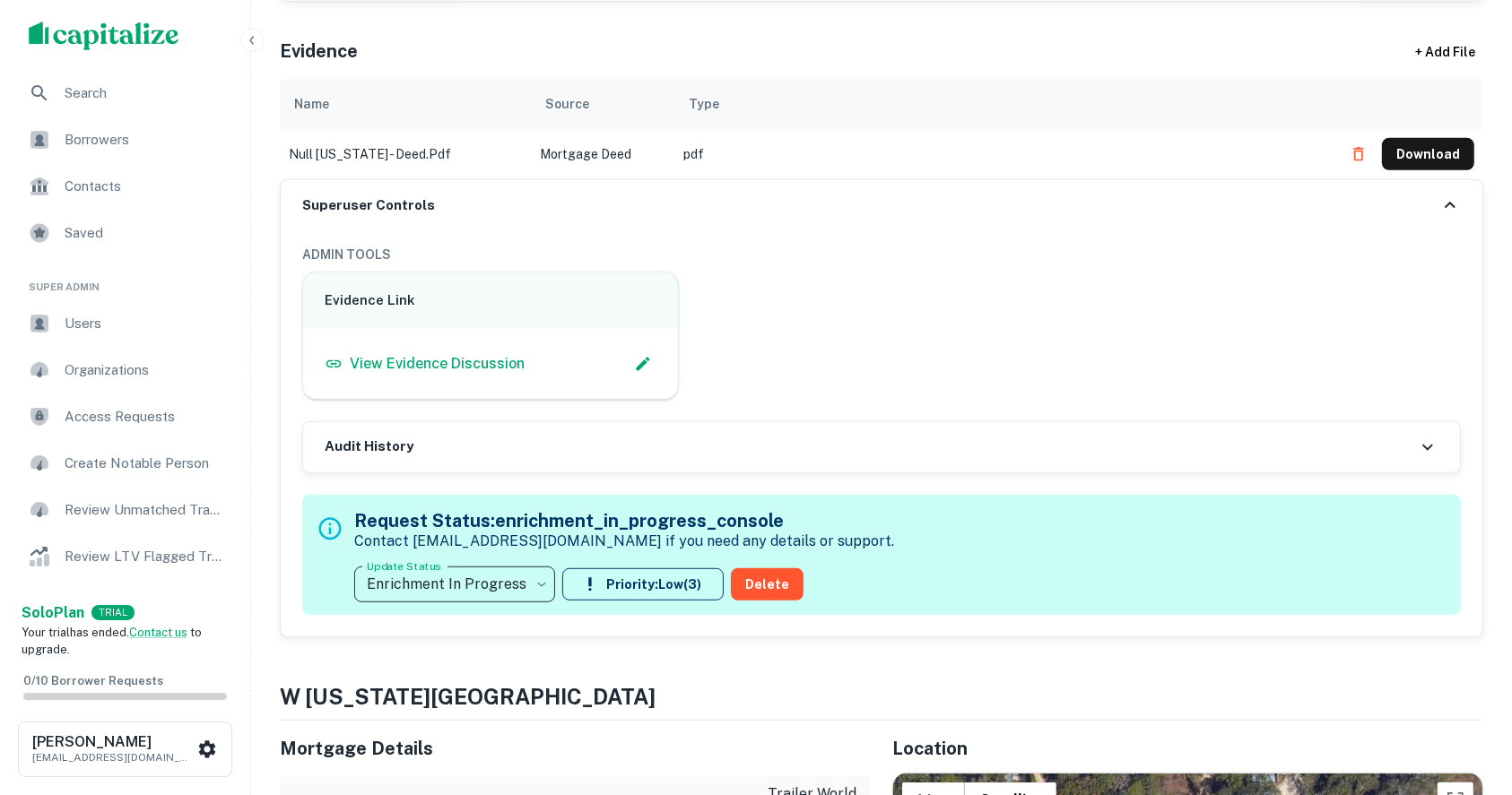
scroll to position [1075, 0]
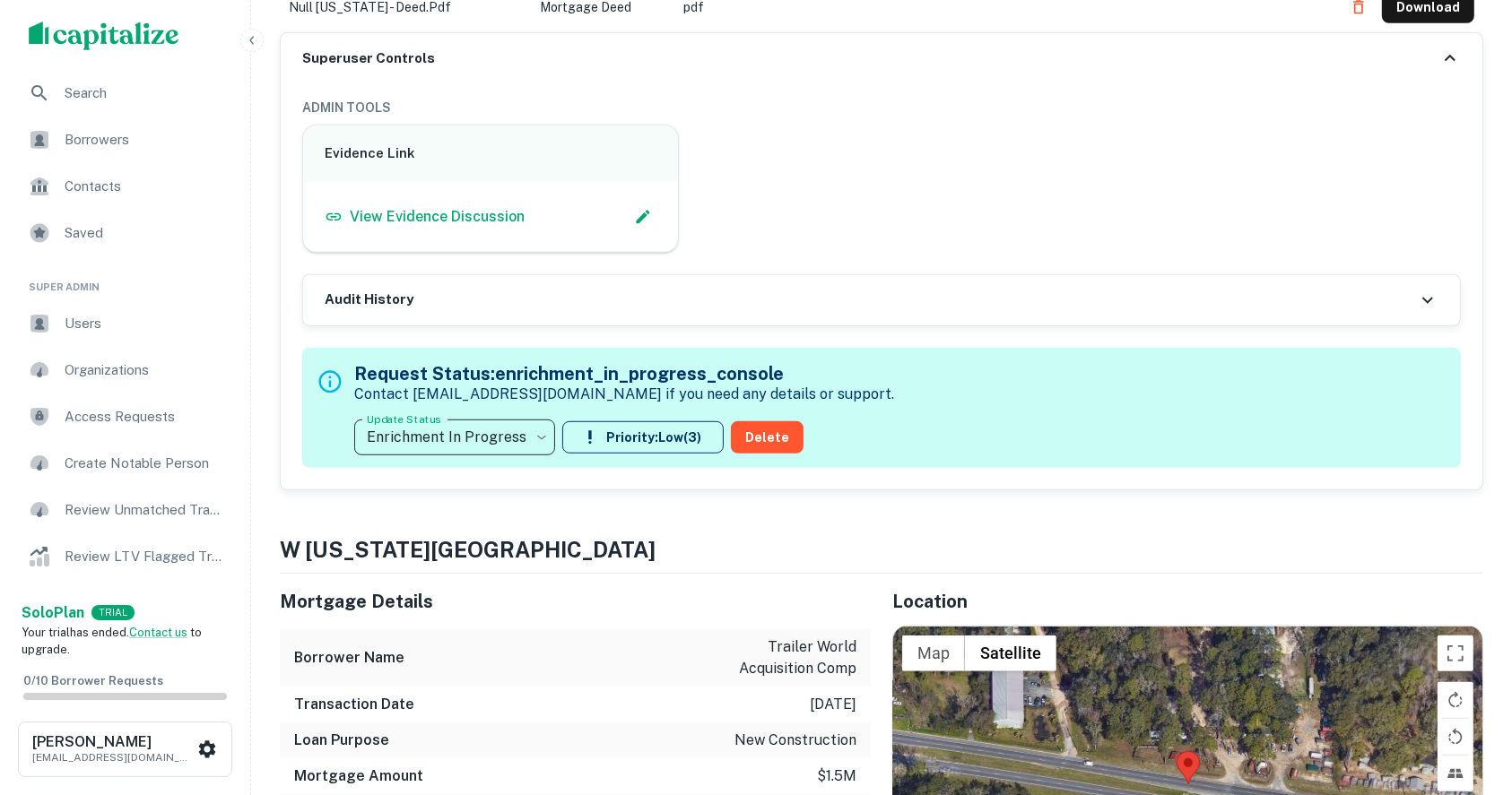
click at [1414, 157] on div "Evidence Link View Evidence Discussion" at bounding box center [874, 181] width 1173 height 143
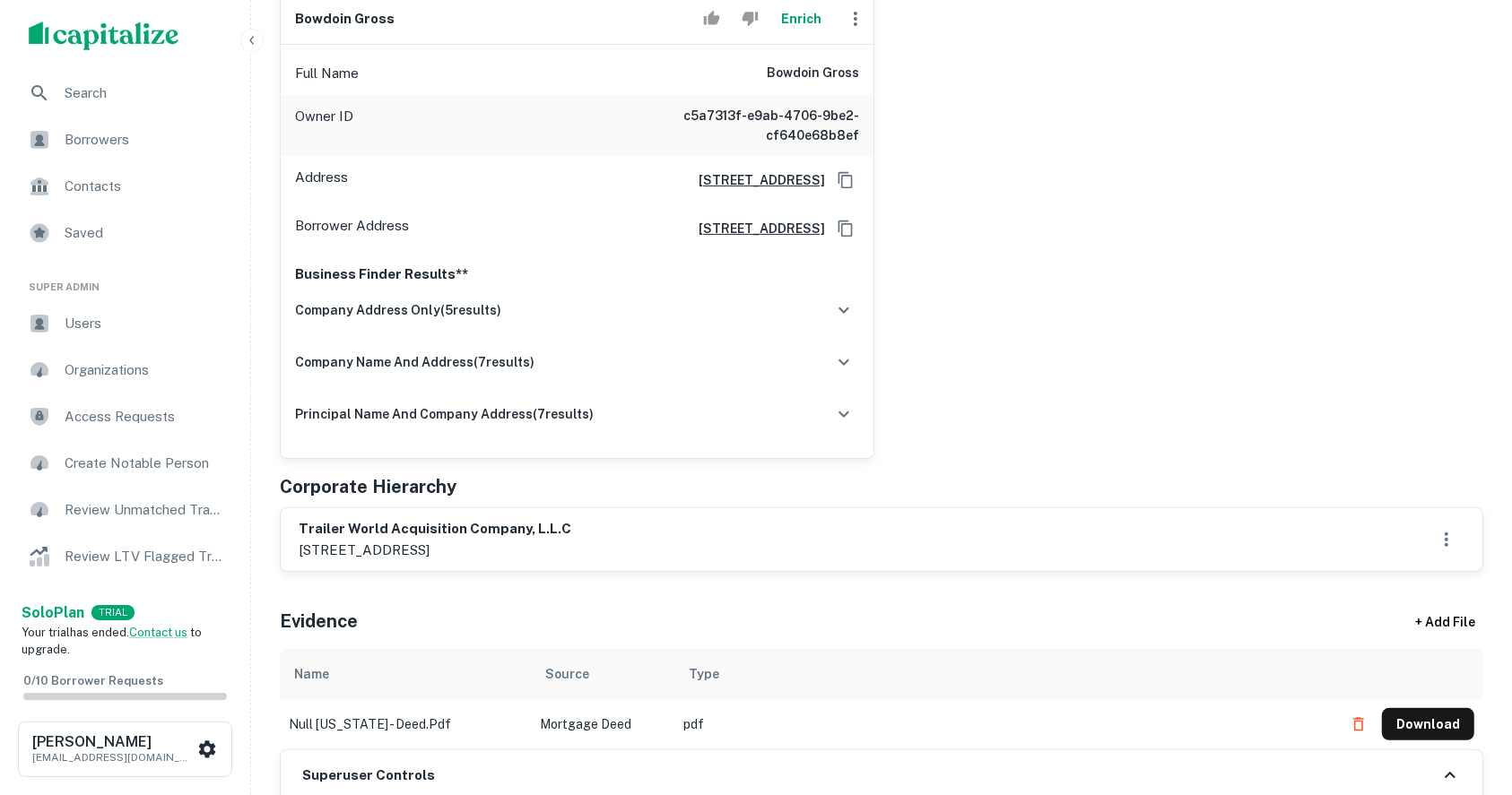
scroll to position [239, 0]
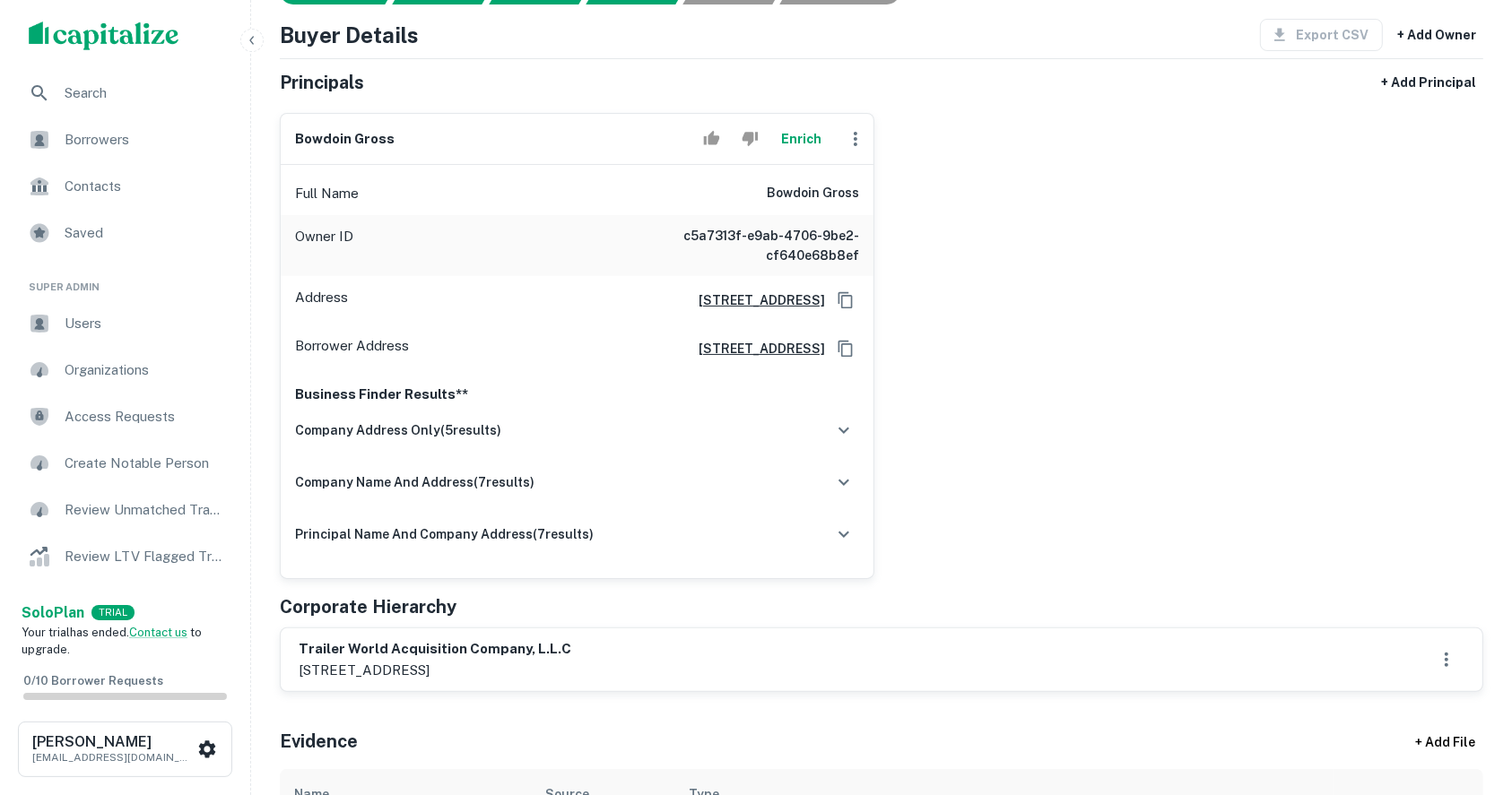
click at [1381, 191] on div "bowdoin [PERSON_NAME] Enrich Full Name bowdoin [PERSON_NAME] Owner ID c5a7313f-…" at bounding box center [873, 339] width 1218 height 481
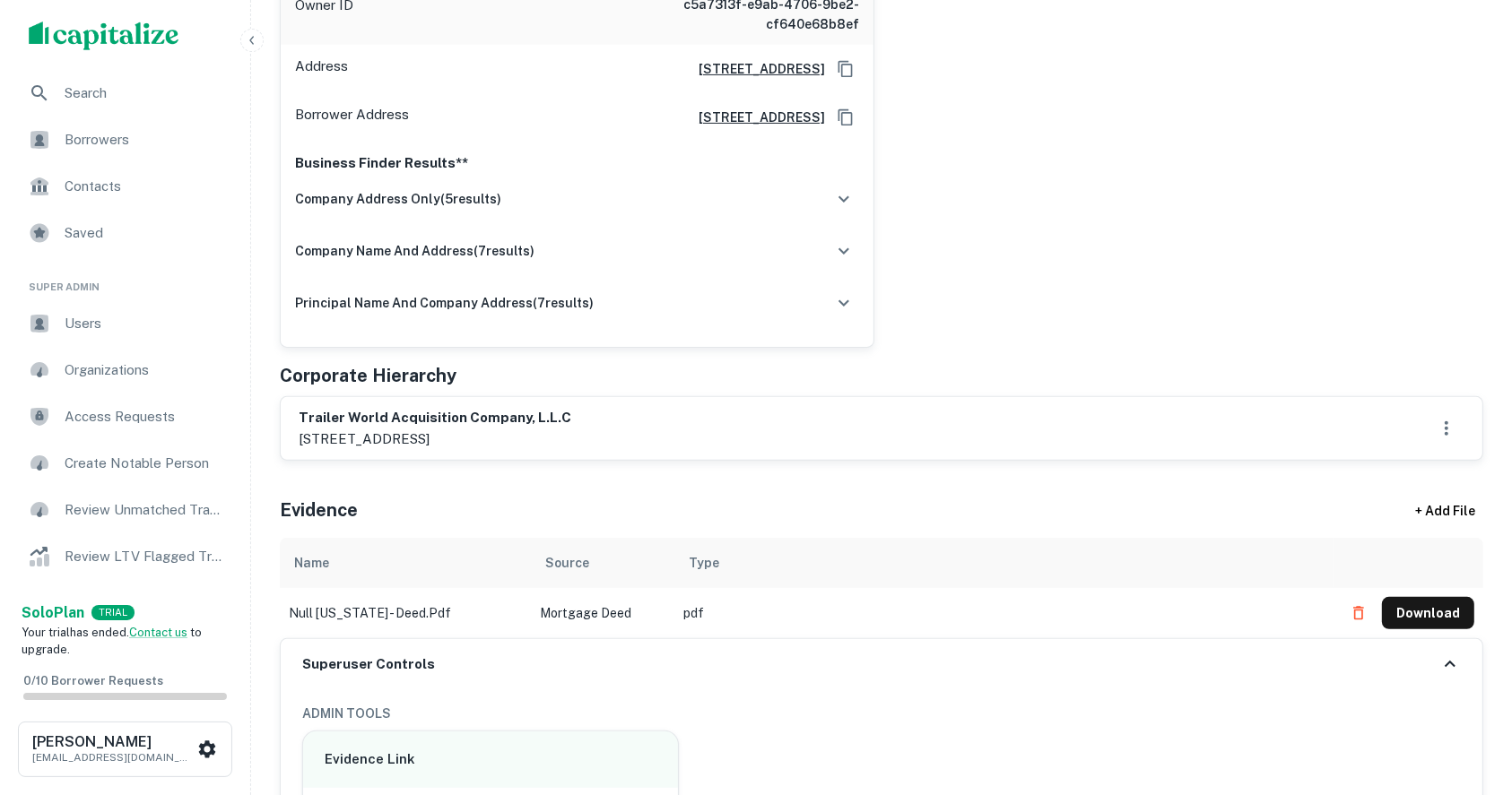
scroll to position [478, 0]
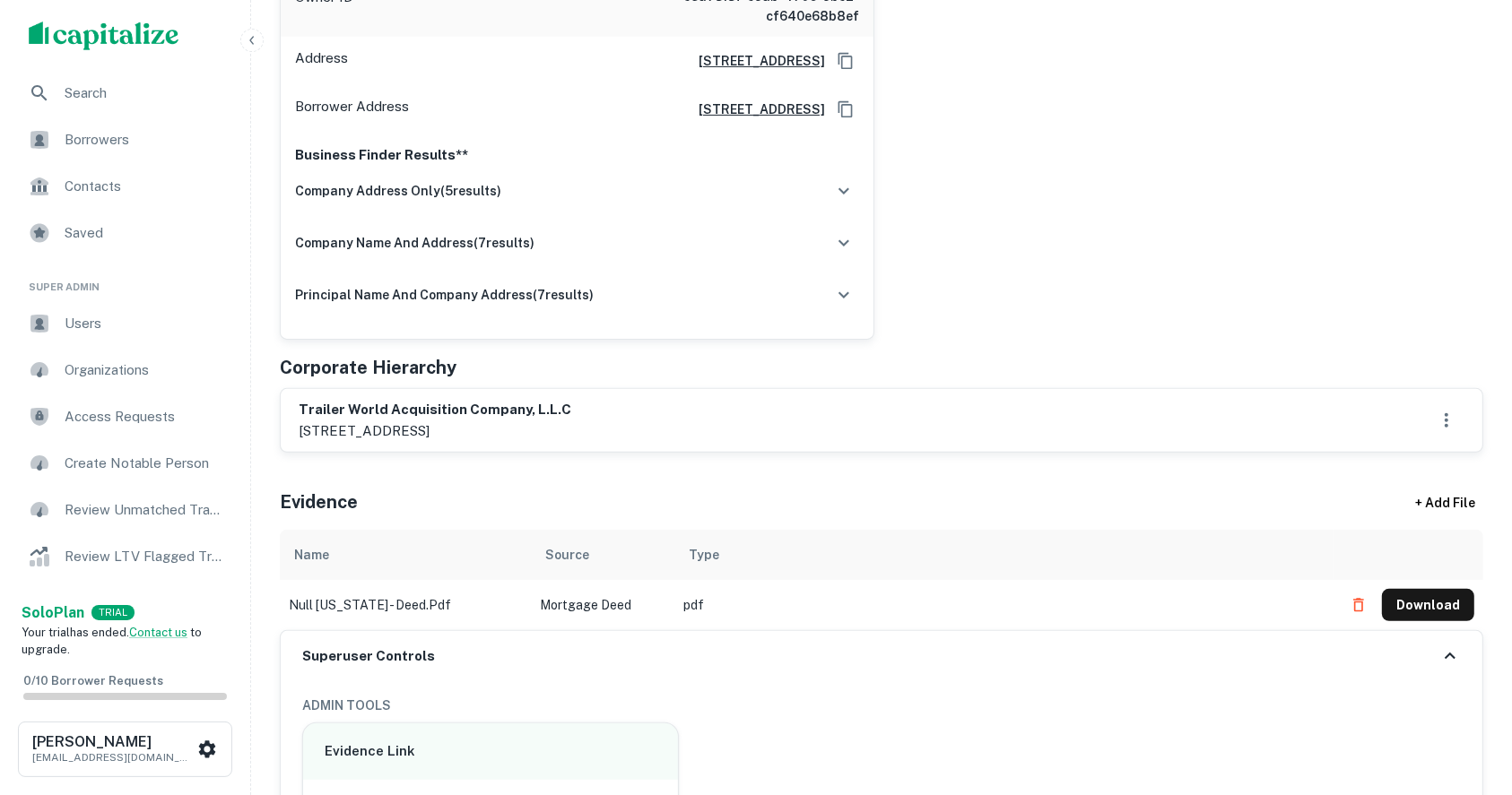
click at [326, 413] on h6 "trailer world acquisition company, l.l.c" at bounding box center [434, 410] width 272 height 21
click at [653, 423] on div "trailer world acquisition company, l.l.c 1936 county road 11, [GEOGRAPHIC_DATA]…" at bounding box center [882, 420] width 1166 height 41
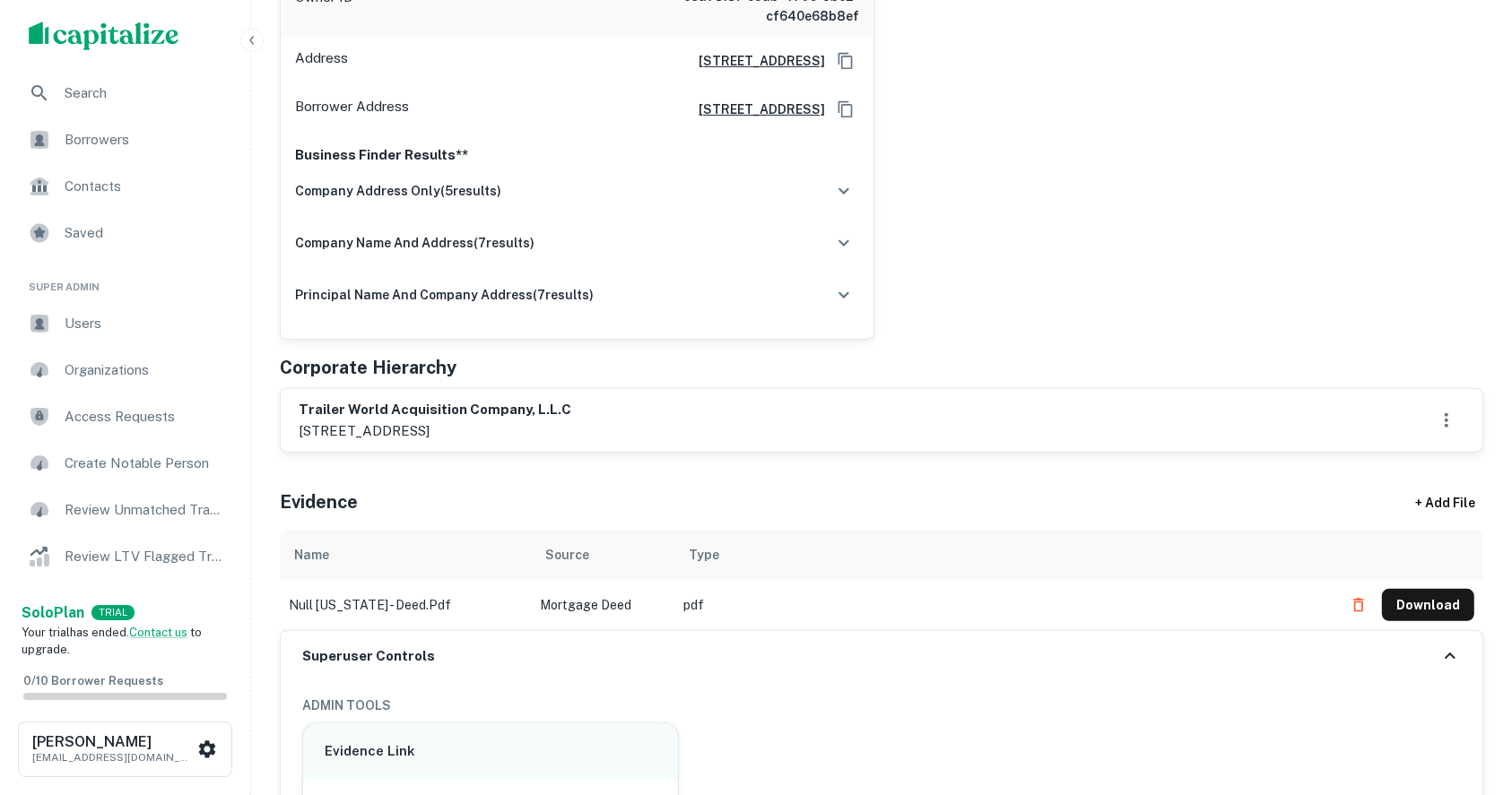
click at [409, 407] on h6 "trailer world acquisition company, l.l.c" at bounding box center [434, 410] width 272 height 21
drag, startPoint x: 409, startPoint y: 408, endPoint x: 483, endPoint y: 454, distance: 87.1
click at [483, 454] on div "Principals found, AI now looking for contact information... Buyer Details Expor…" at bounding box center [881, 400] width 1203 height 1377
click at [616, 426] on div "trailer world acquisition company, l.l.c 1936 county road 11, [GEOGRAPHIC_DATA]…" at bounding box center [882, 420] width 1166 height 41
click at [309, 404] on h6 "trailer world acquisition company, l.l.c" at bounding box center [434, 410] width 272 height 21
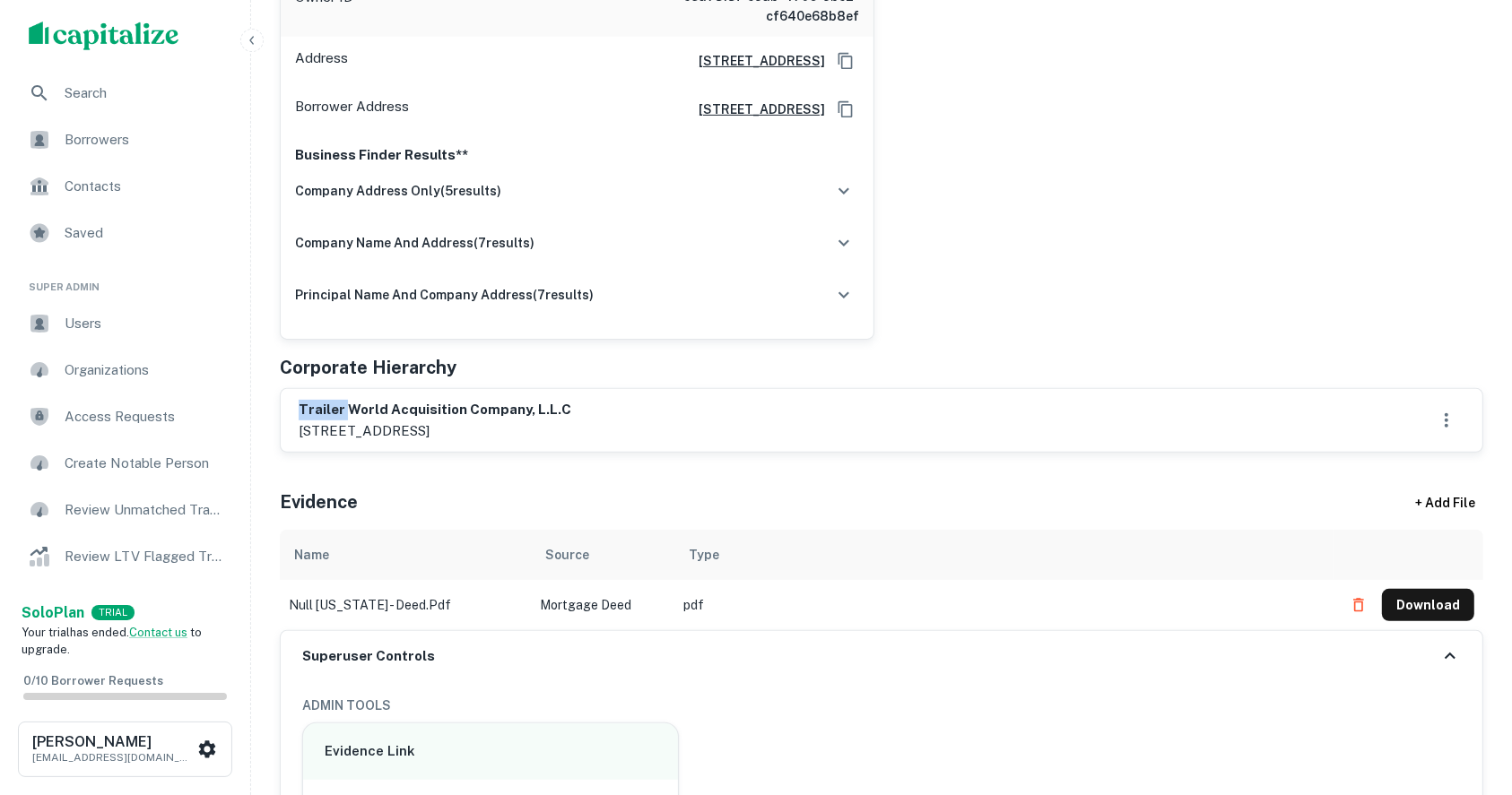
click at [309, 404] on h6 "trailer world acquisition company, l.l.c" at bounding box center [434, 410] width 272 height 21
click at [674, 409] on div "trailer world acquisition company, l.l.c 1936 county road 11, [GEOGRAPHIC_DATA]…" at bounding box center [882, 420] width 1166 height 41
click at [330, 410] on h6 "trailer world acquisition company, l.l.c" at bounding box center [434, 410] width 272 height 21
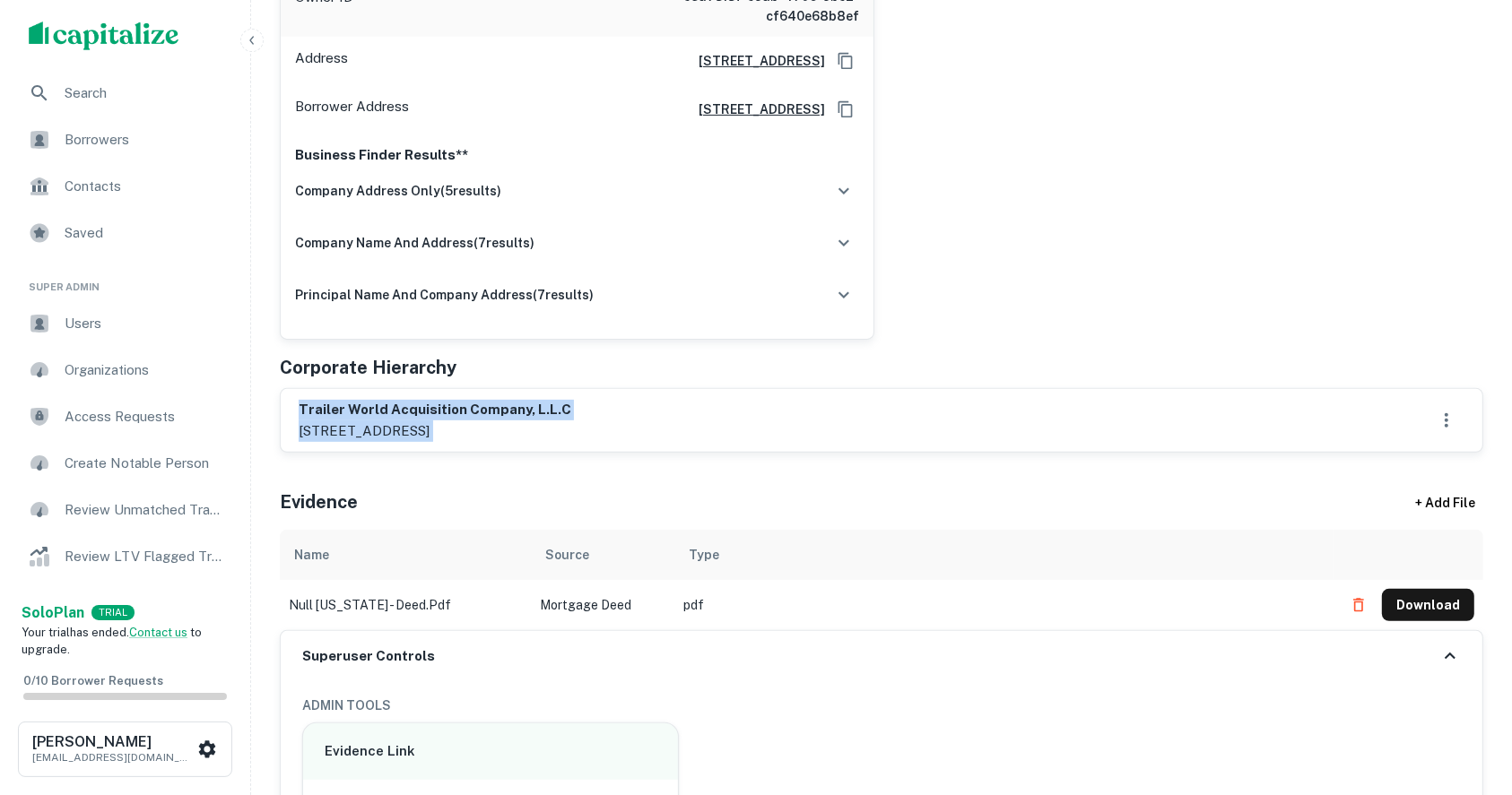
drag, startPoint x: 330, startPoint y: 410, endPoint x: 469, endPoint y: 424, distance: 139.7
click at [469, 424] on div "trailer world acquisition company, l.l.c 1936 county road 11, [GEOGRAPHIC_DATA]…" at bounding box center [434, 420] width 272 height 41
drag, startPoint x: 753, startPoint y: 417, endPoint x: 709, endPoint y: 385, distance: 54.4
click at [753, 419] on div "trailer world acquisition company, l.l.c 1936 county road 11, [GEOGRAPHIC_DATA]…" at bounding box center [882, 420] width 1166 height 41
click at [1060, 311] on div "bowdoin [PERSON_NAME] Enrich Full Name bowdoin [PERSON_NAME] Owner ID c5a7313f-…" at bounding box center [873, 99] width 1218 height 481
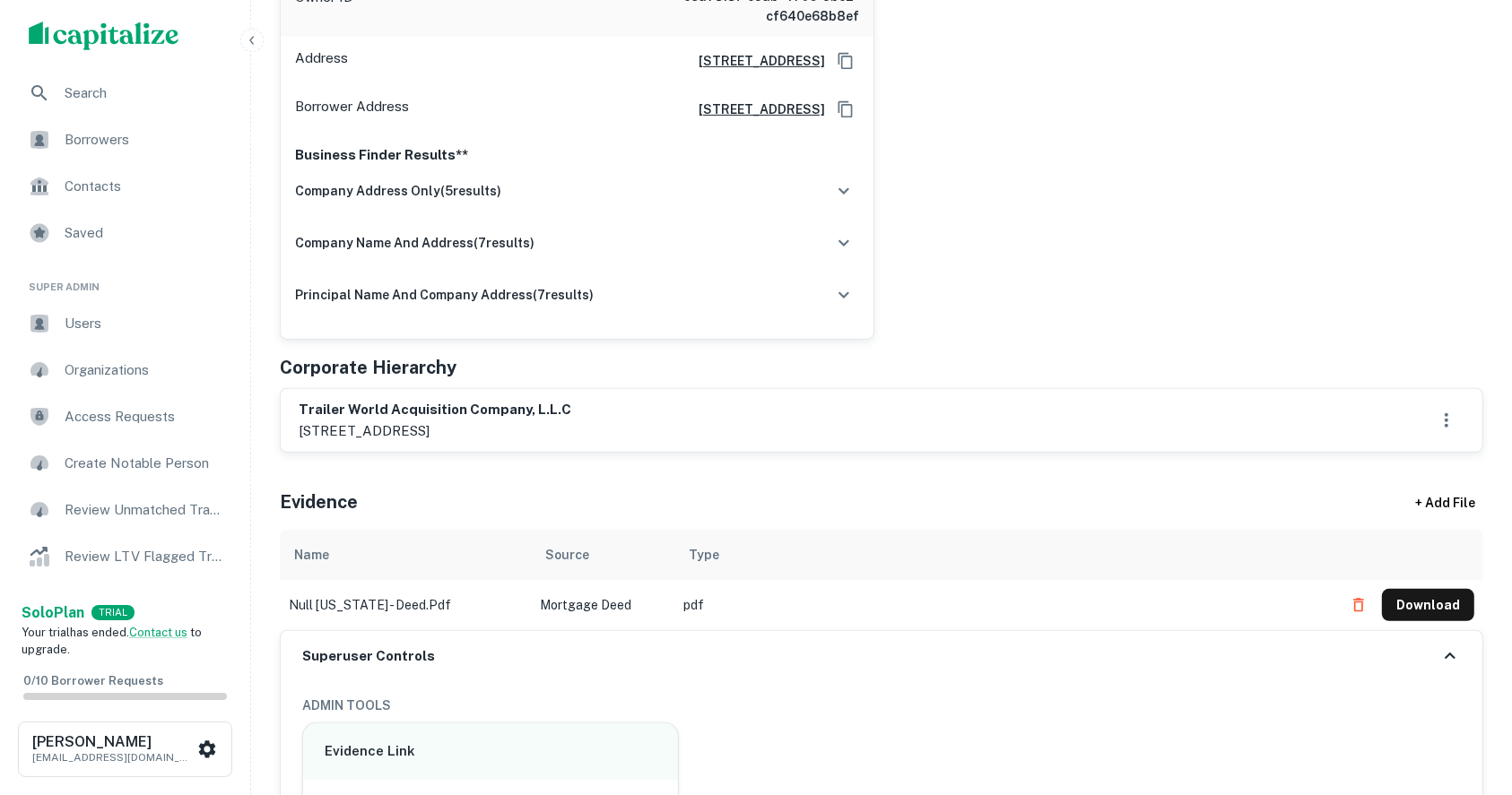
scroll to position [119, 0]
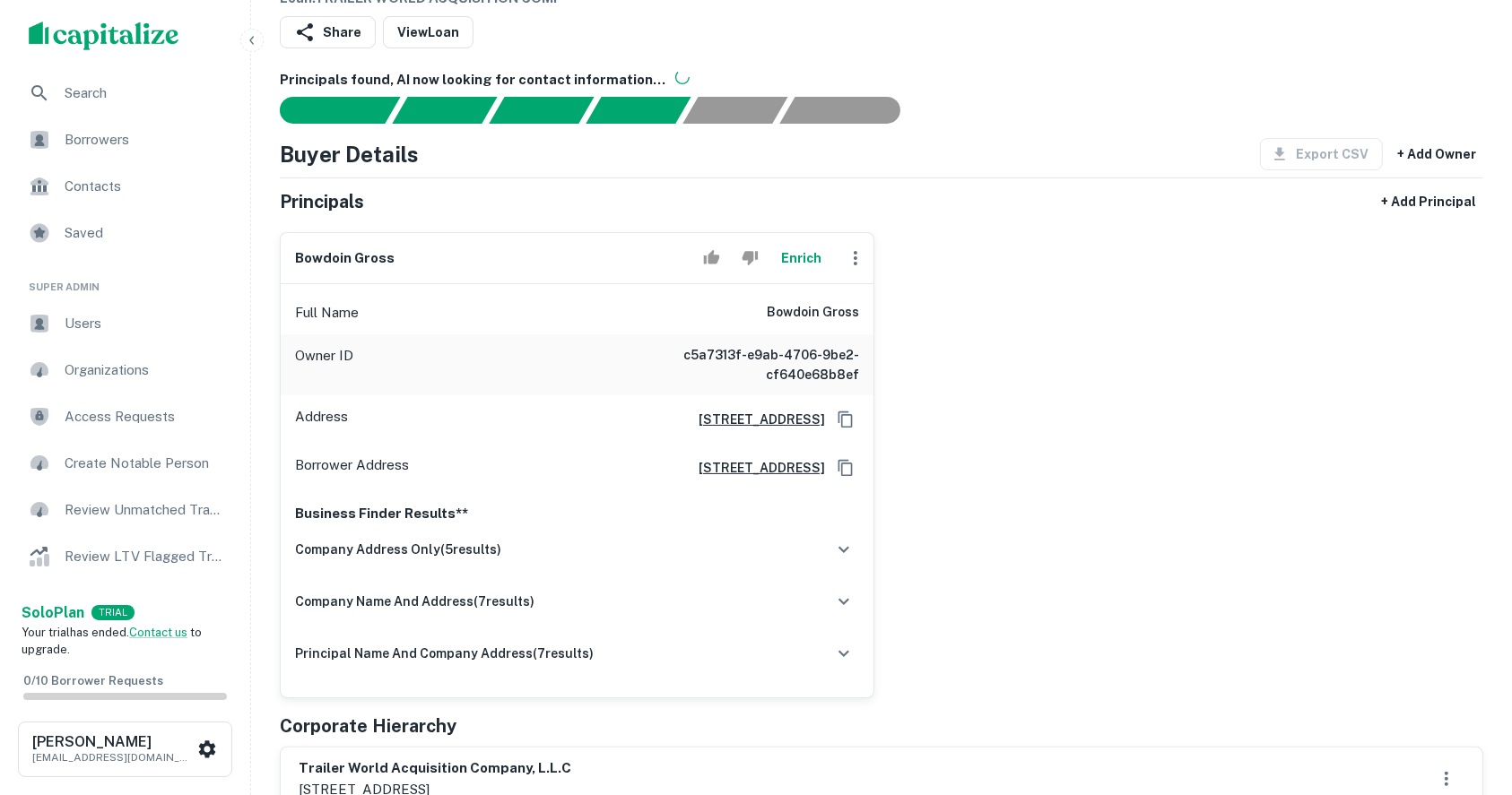
click at [319, 249] on h6 "bowdoin gross" at bounding box center [344, 259] width 99 height 21
click at [451, 253] on div "bowdoin gross Enrich" at bounding box center [577, 259] width 593 height 51
click at [322, 256] on h6 "bowdoin gross" at bounding box center [344, 259] width 99 height 21
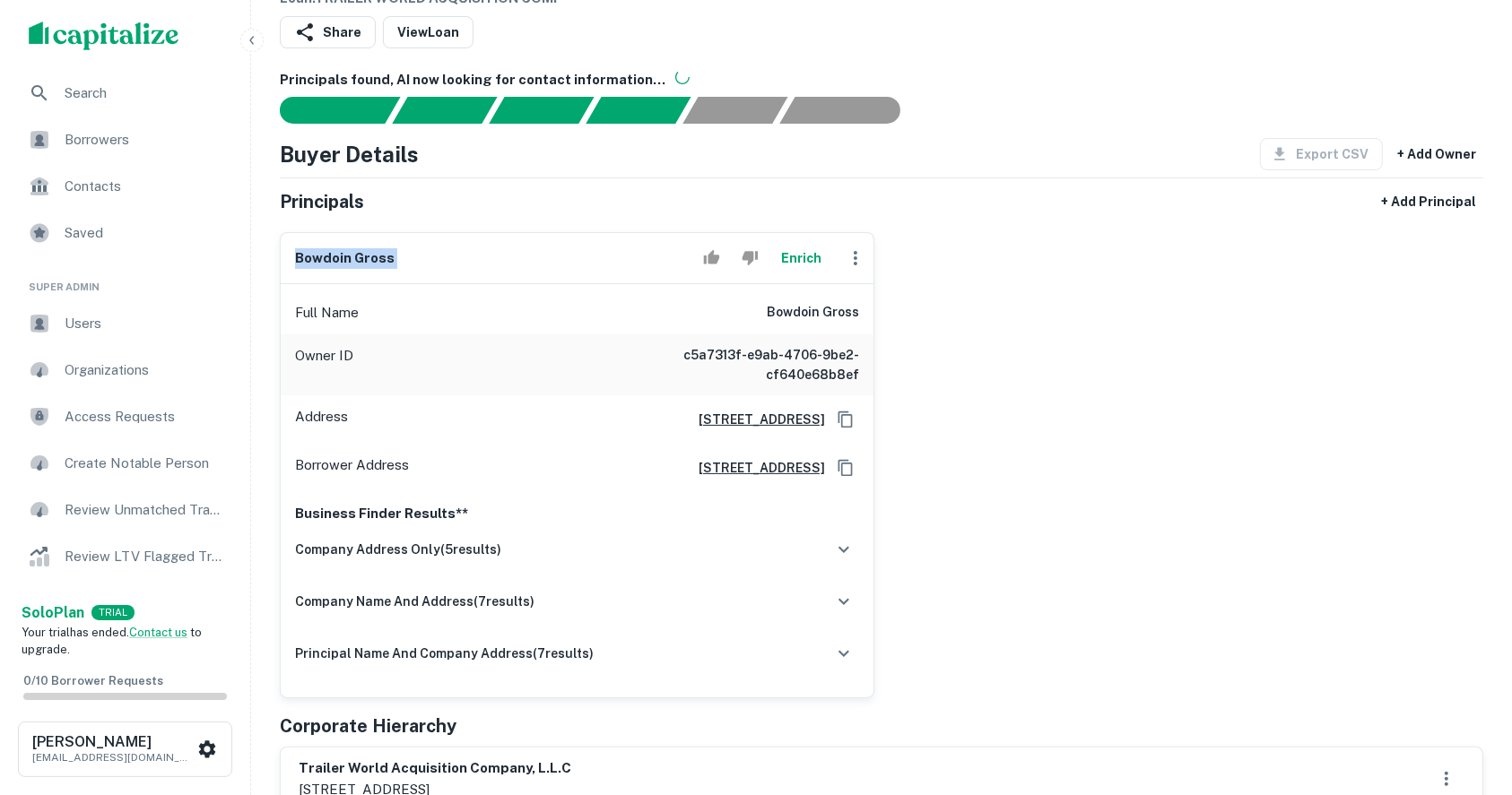
click at [322, 256] on h6 "bowdoin gross" at bounding box center [344, 259] width 99 height 21
copy div "bowdoin gross Enrich"
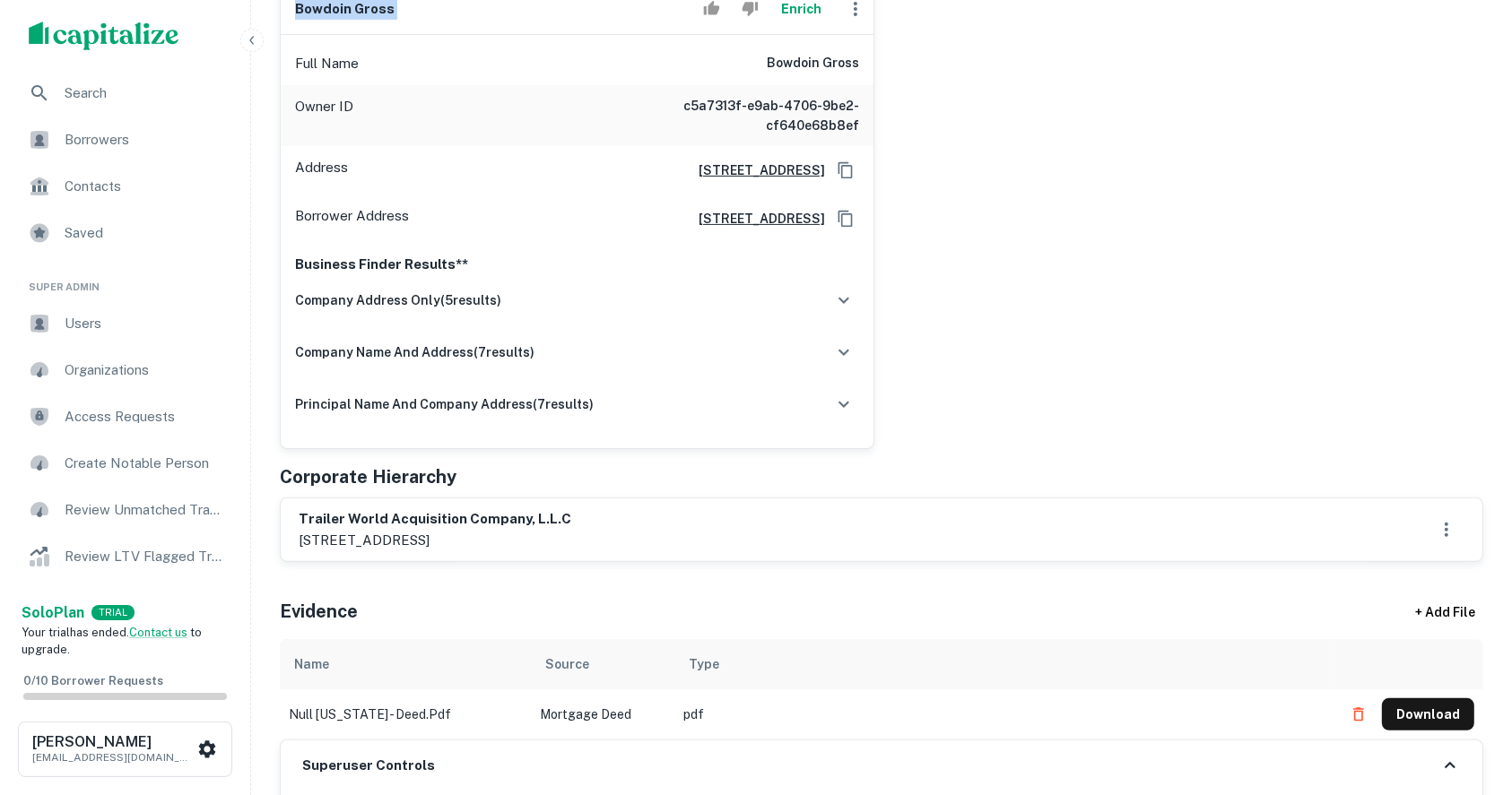
scroll to position [478, 0]
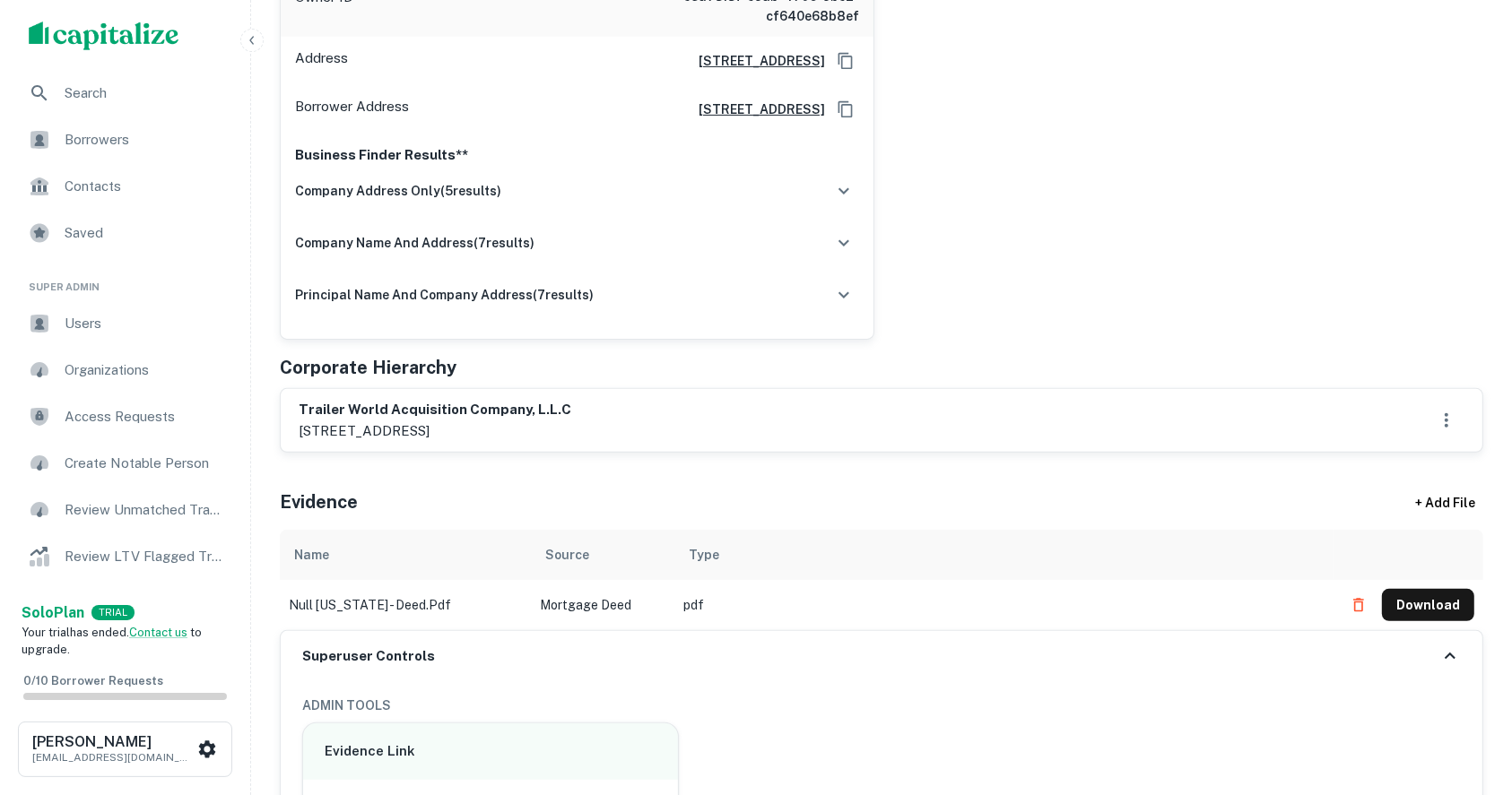
drag, startPoint x: 434, startPoint y: 427, endPoint x: 488, endPoint y: 429, distance: 54.0
click at [488, 429] on p "[STREET_ADDRESS]" at bounding box center [434, 432] width 272 height 22
copy p "ozark, al"
click at [1116, 246] on div "bowdoin [PERSON_NAME] Enrich Full Name bowdoin [PERSON_NAME] Owner ID c5a7313f-…" at bounding box center [873, 99] width 1218 height 481
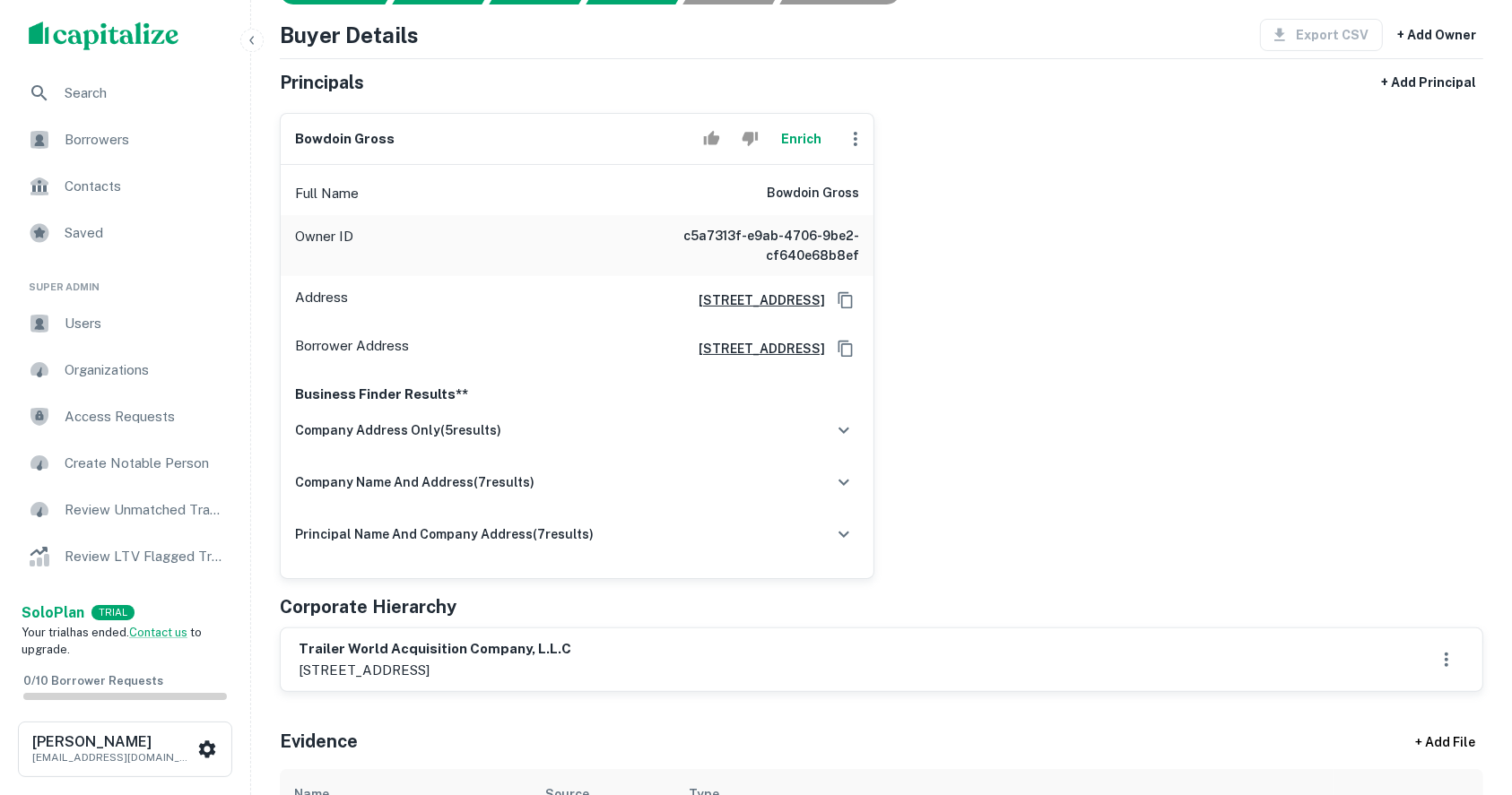
scroll to position [0, 0]
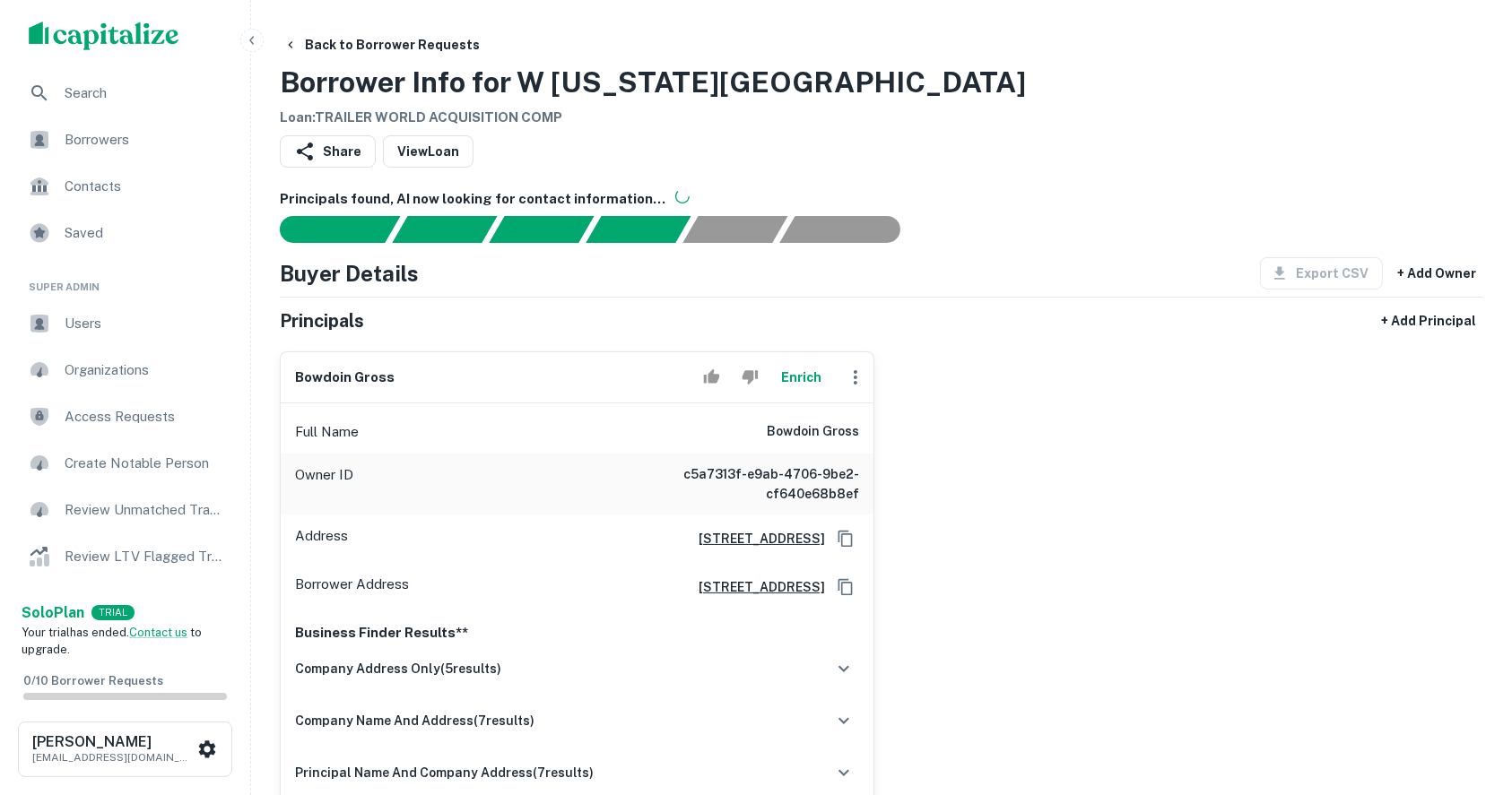
click at [342, 376] on h6 "bowdoin gross" at bounding box center [344, 378] width 99 height 21
copy div "bowdoin gross Enrich"
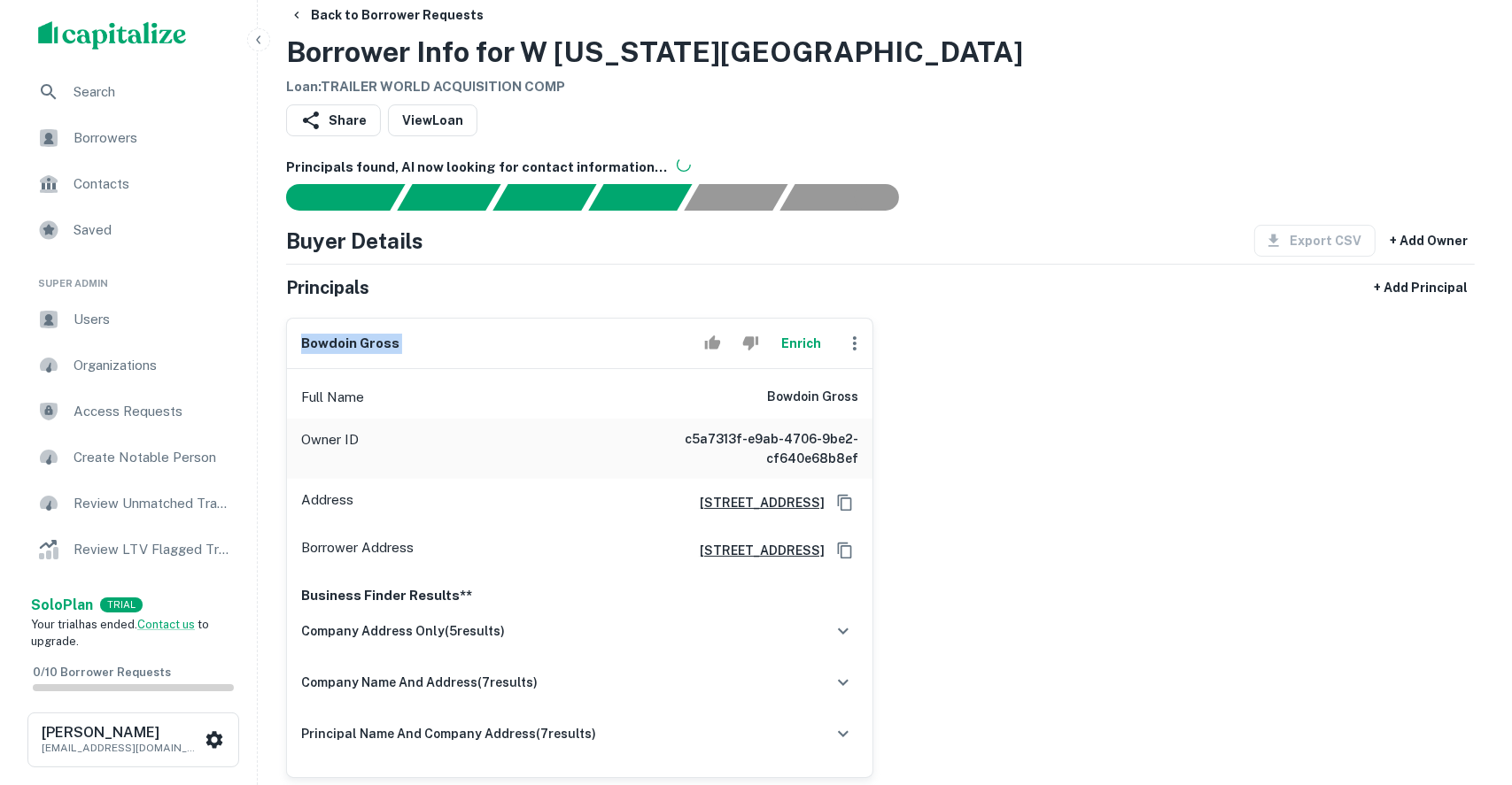
scroll to position [236, 0]
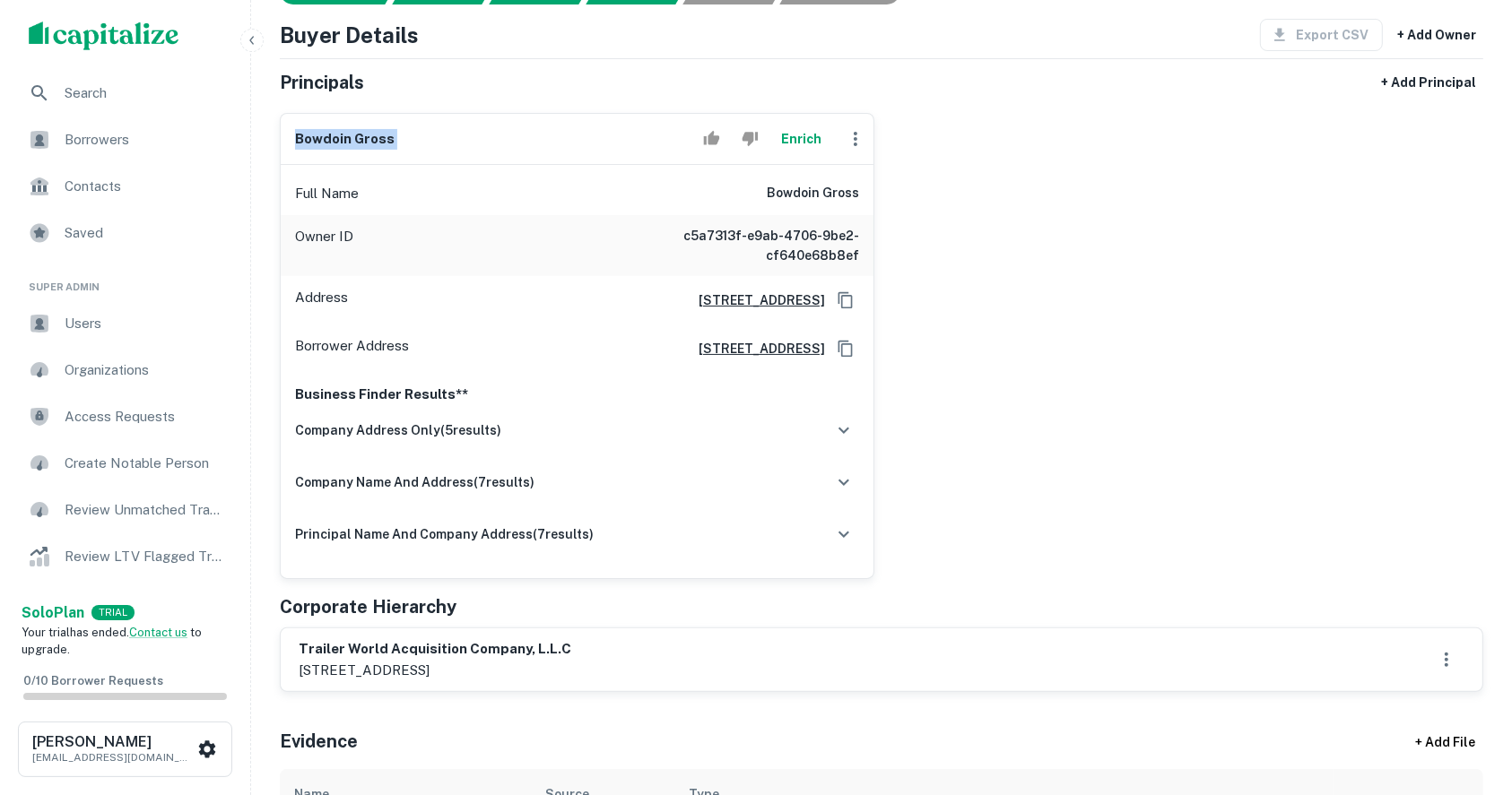
click at [785, 143] on button "Enrich" at bounding box center [802, 138] width 57 height 36
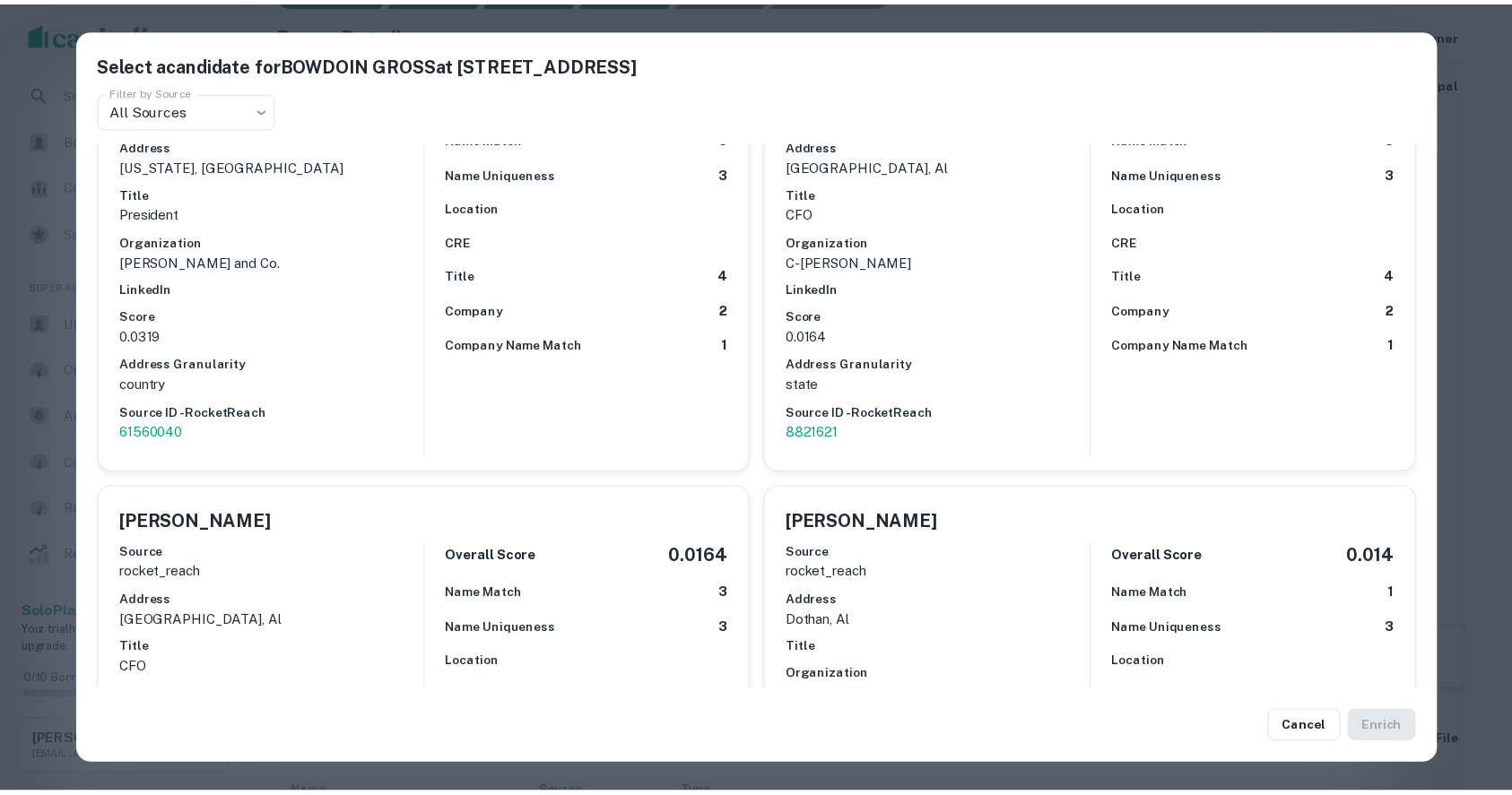
scroll to position [4038, 0]
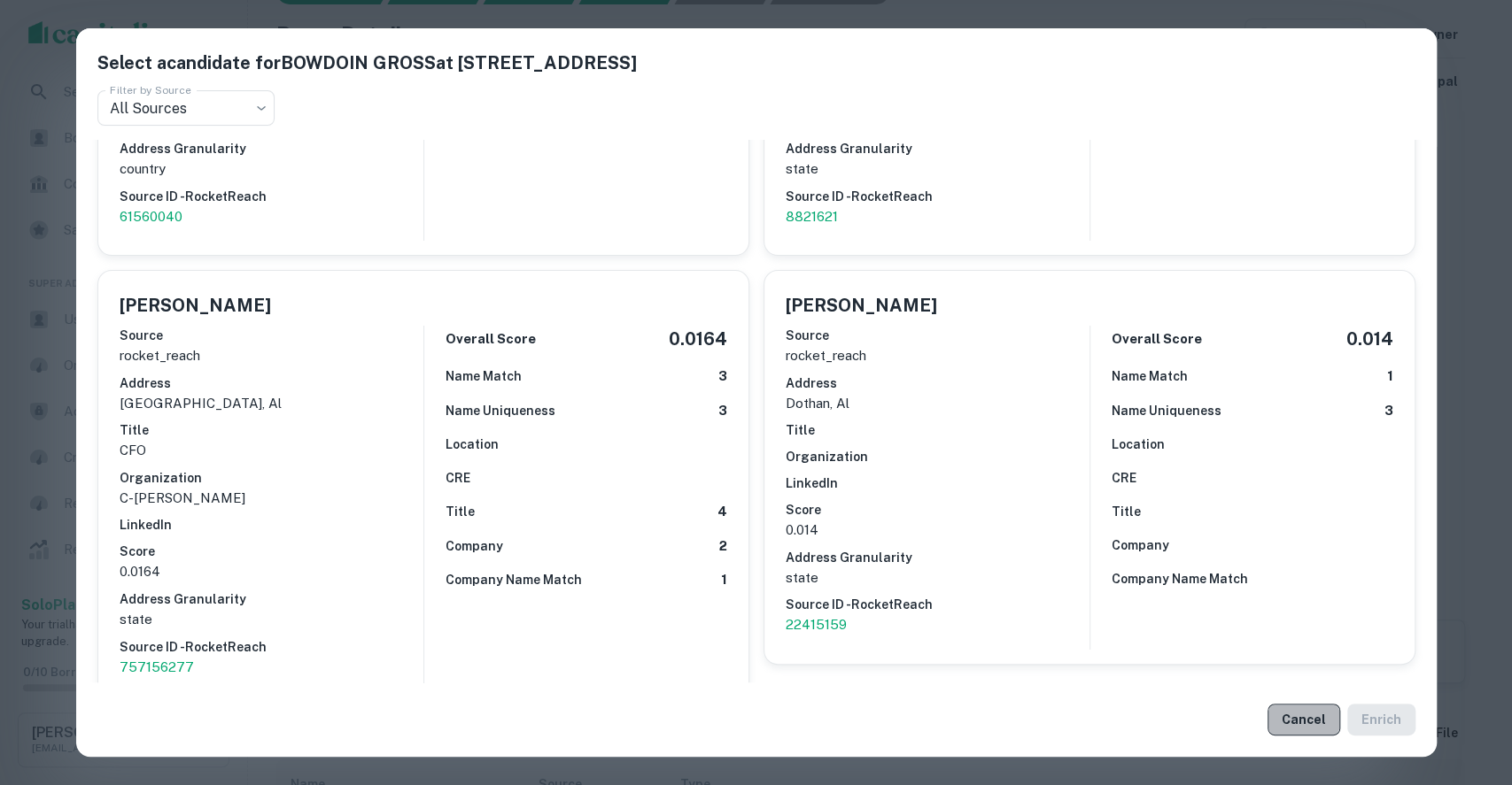
click at [1310, 715] on button "Cancel" at bounding box center [1303, 719] width 73 height 31
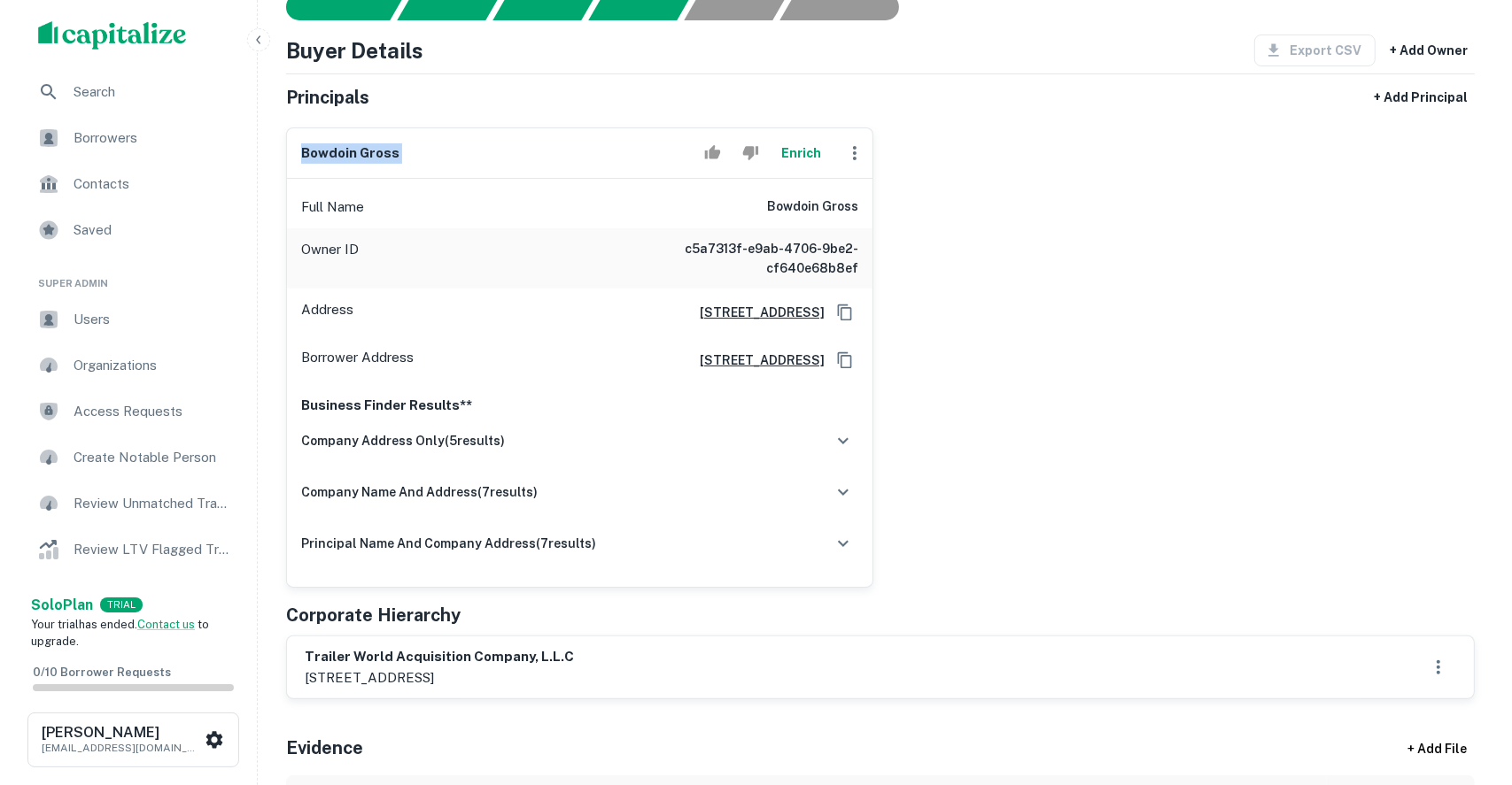
scroll to position [236, 0]
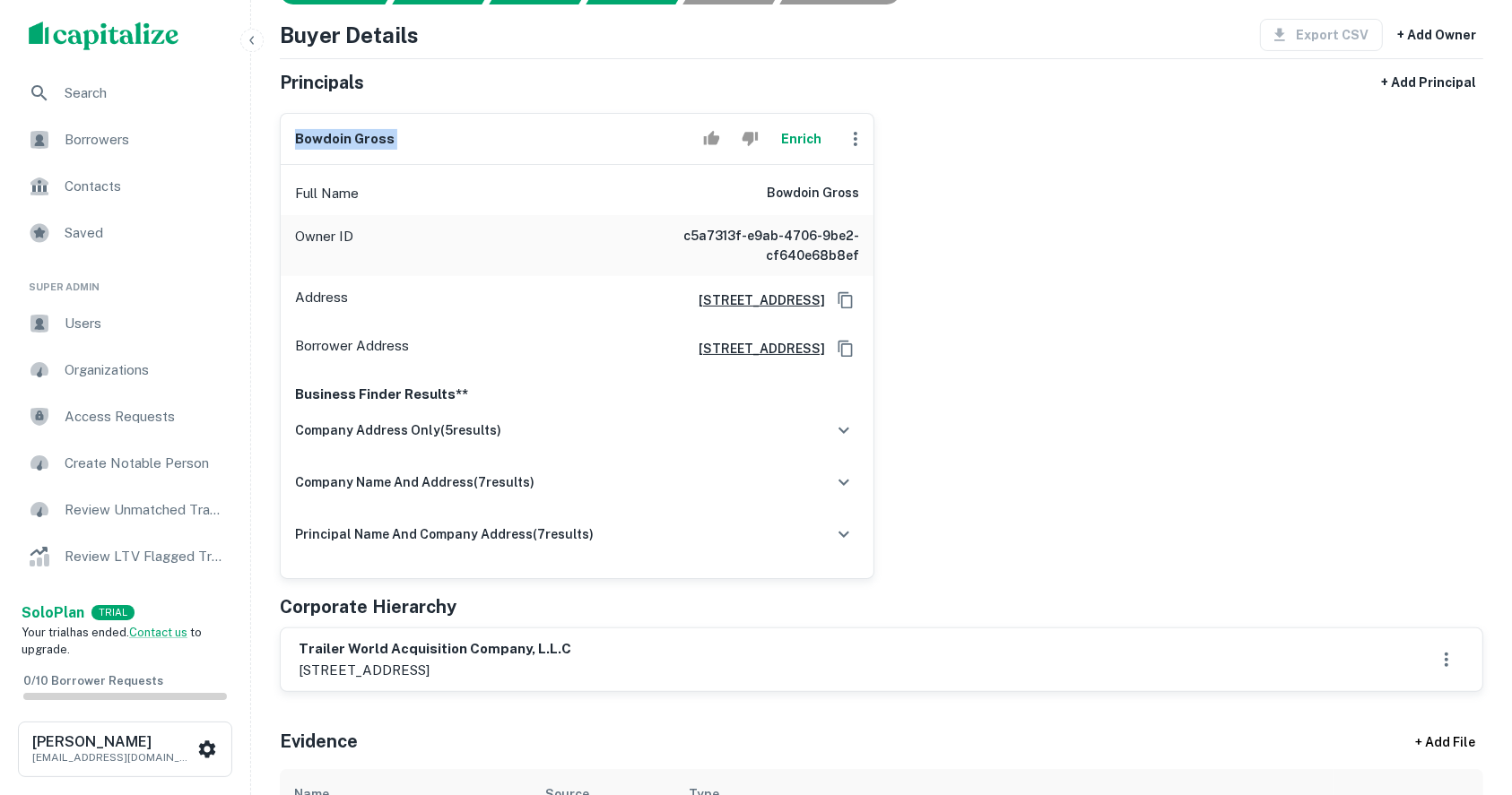
click at [807, 141] on button "Enrich" at bounding box center [802, 138] width 57 height 36
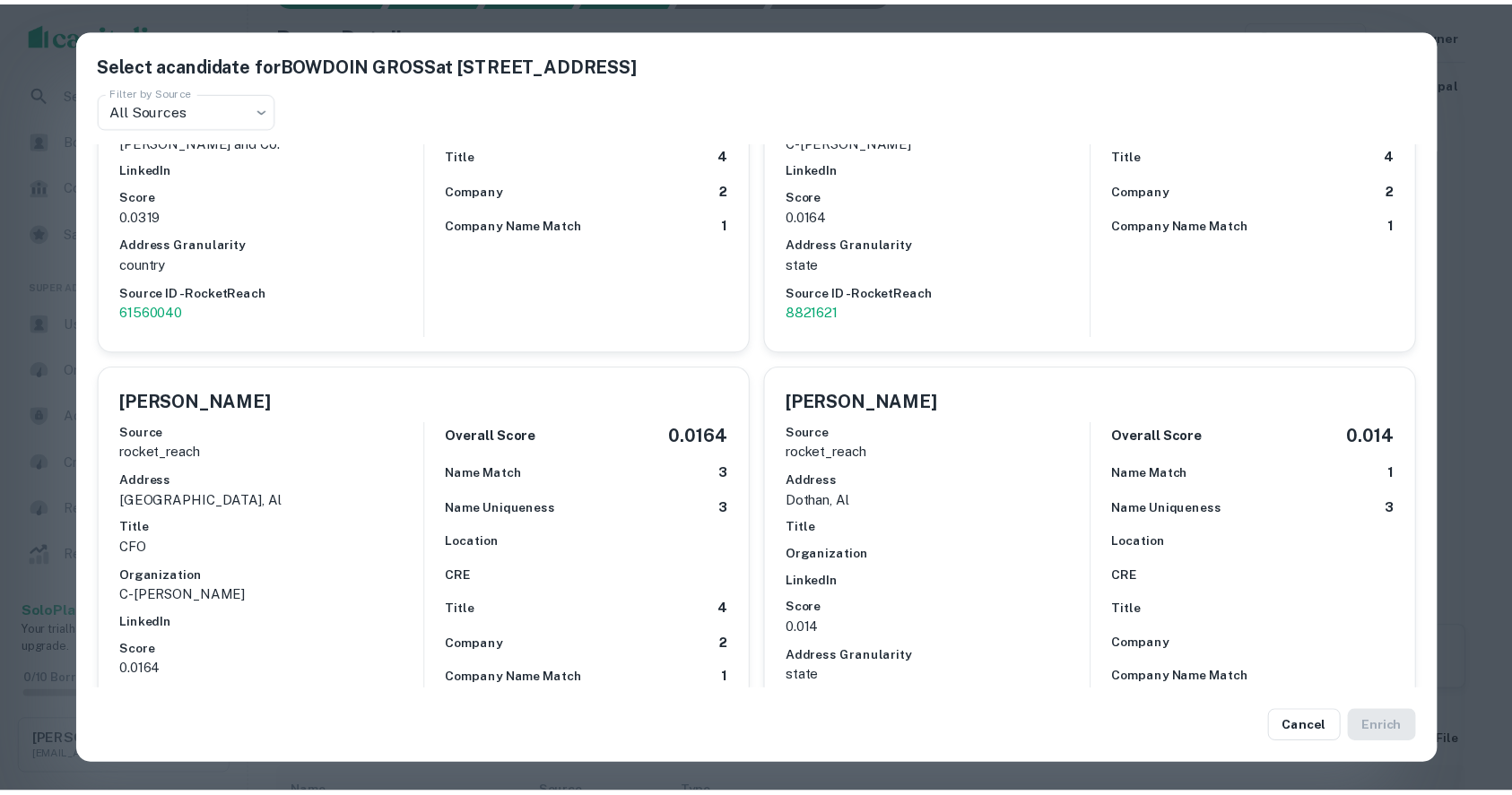
scroll to position [3800, 0]
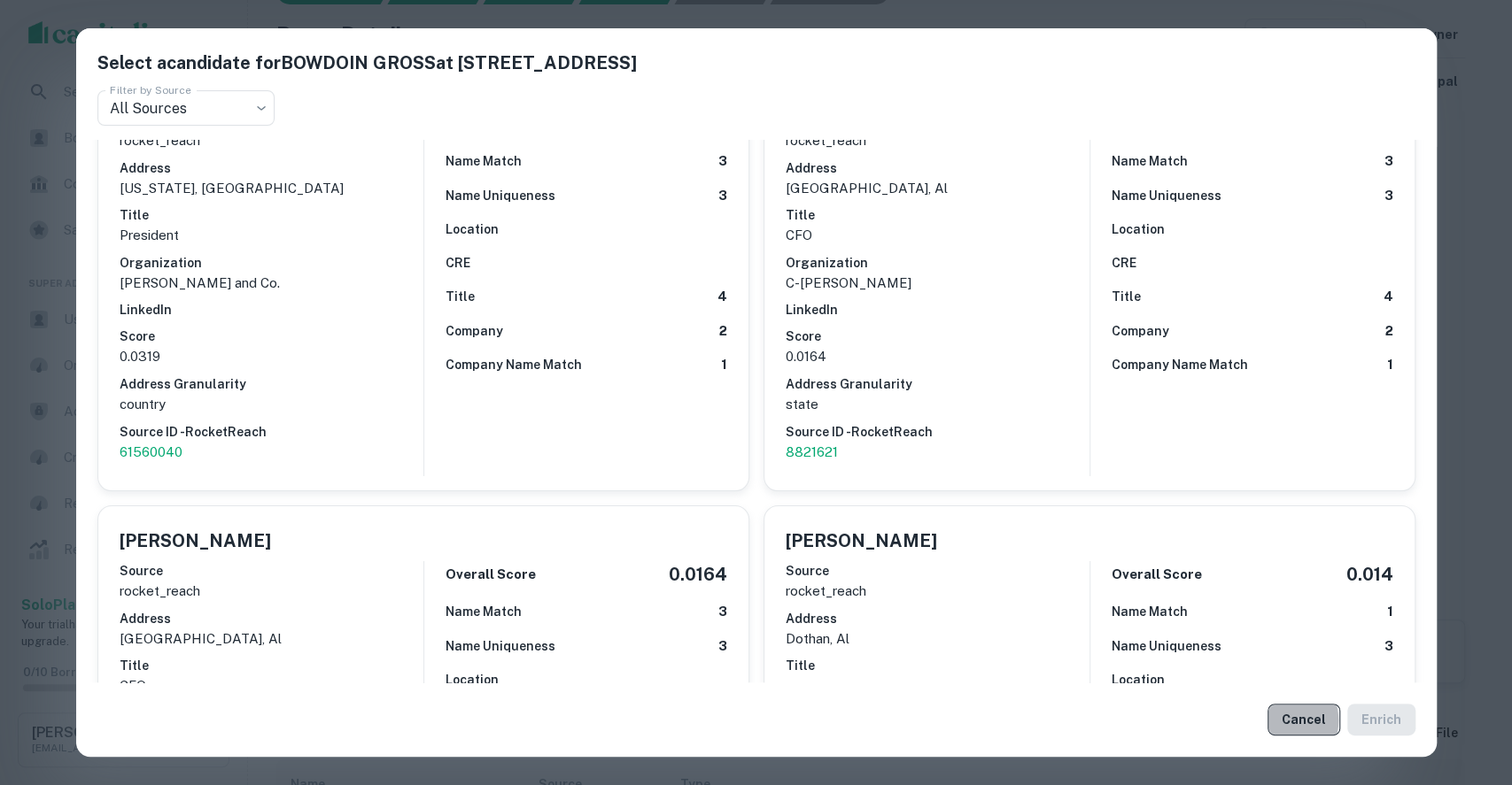
click at [1284, 720] on button "Cancel" at bounding box center [1303, 719] width 73 height 31
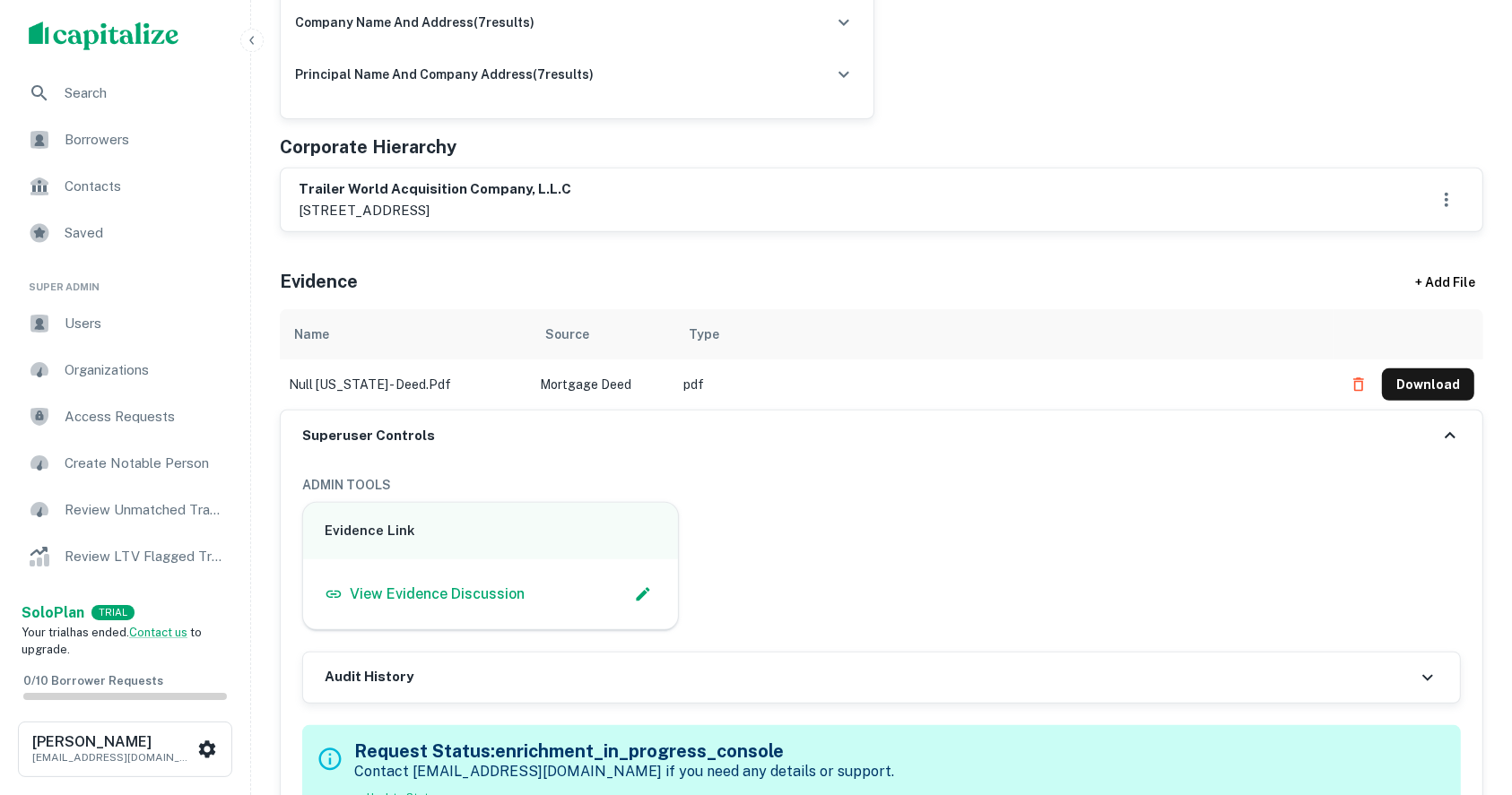
scroll to position [478, 0]
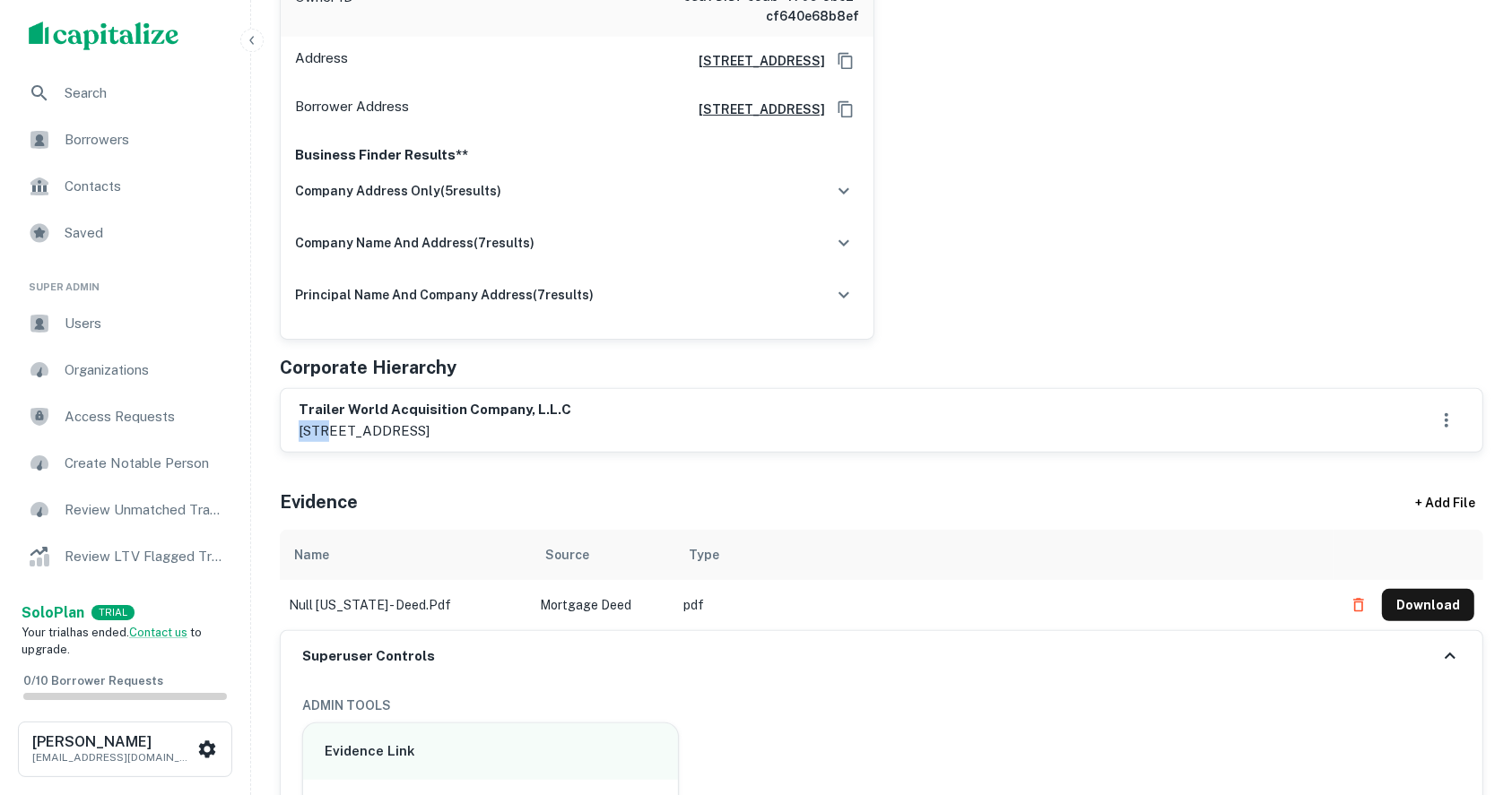
drag, startPoint x: 291, startPoint y: 431, endPoint x: 326, endPoint y: 429, distance: 35.1
click at [326, 429] on div "trailer world acquisition company, l.l.c 1936 county road 11, [GEOGRAPHIC_DATA]…" at bounding box center [881, 420] width 1201 height 63
copy p "1936"
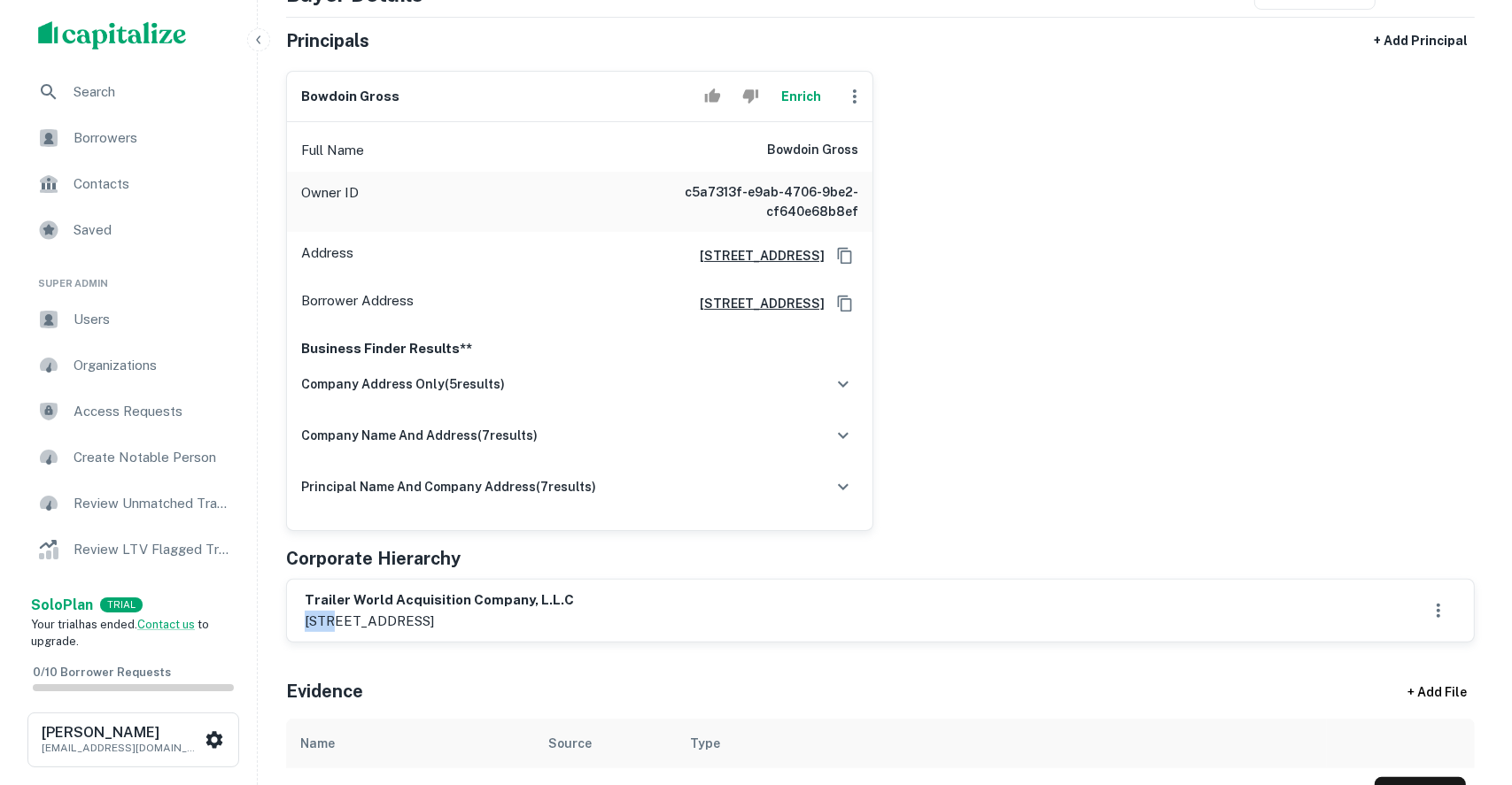
scroll to position [236, 0]
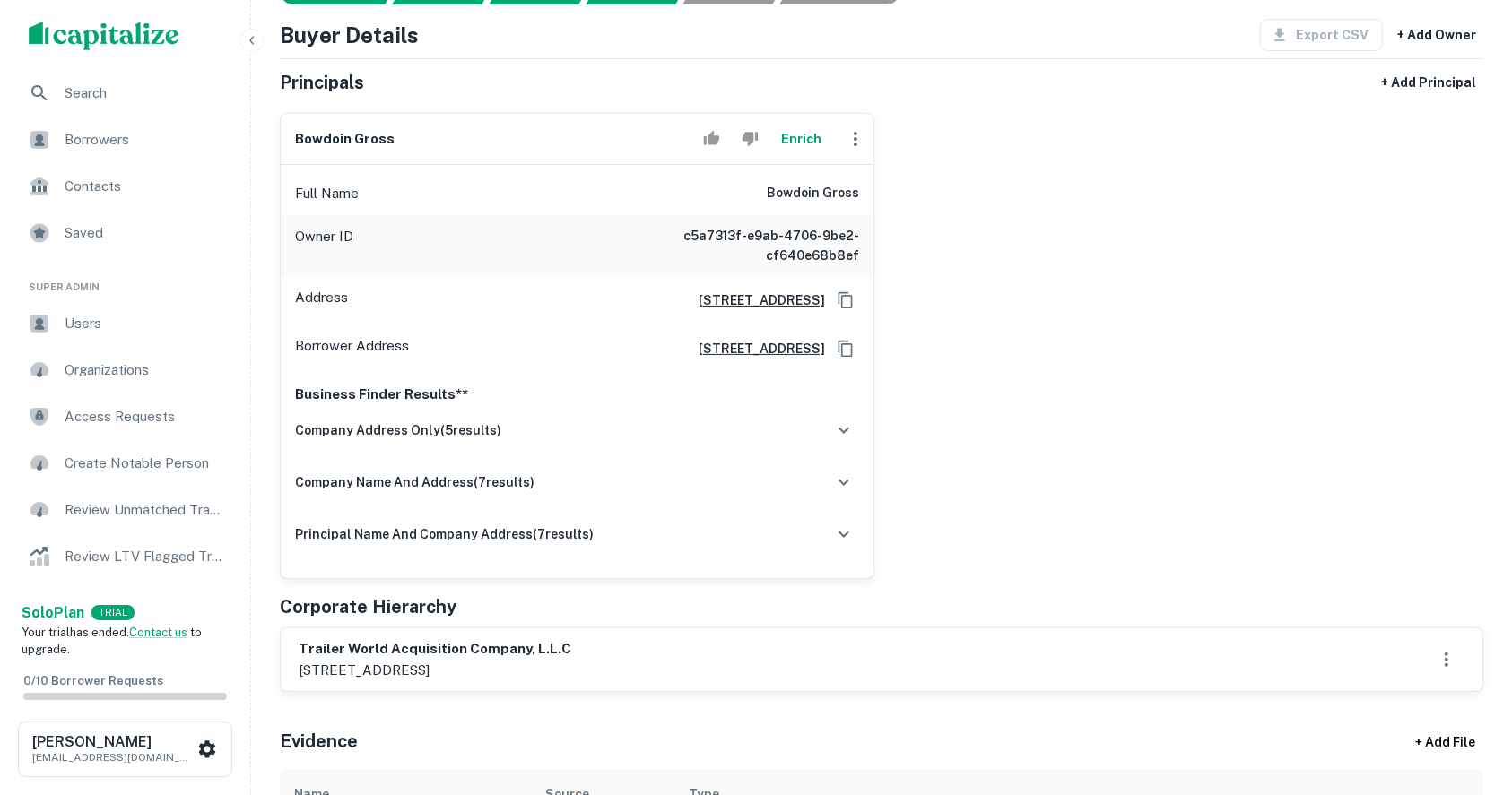
click at [932, 668] on div "trailer world acquisition company, l.l.c 1936 county road 11, [GEOGRAPHIC_DATA]…" at bounding box center [882, 659] width 1166 height 41
click at [858, 135] on icon "button" at bounding box center [855, 139] width 22 height 22
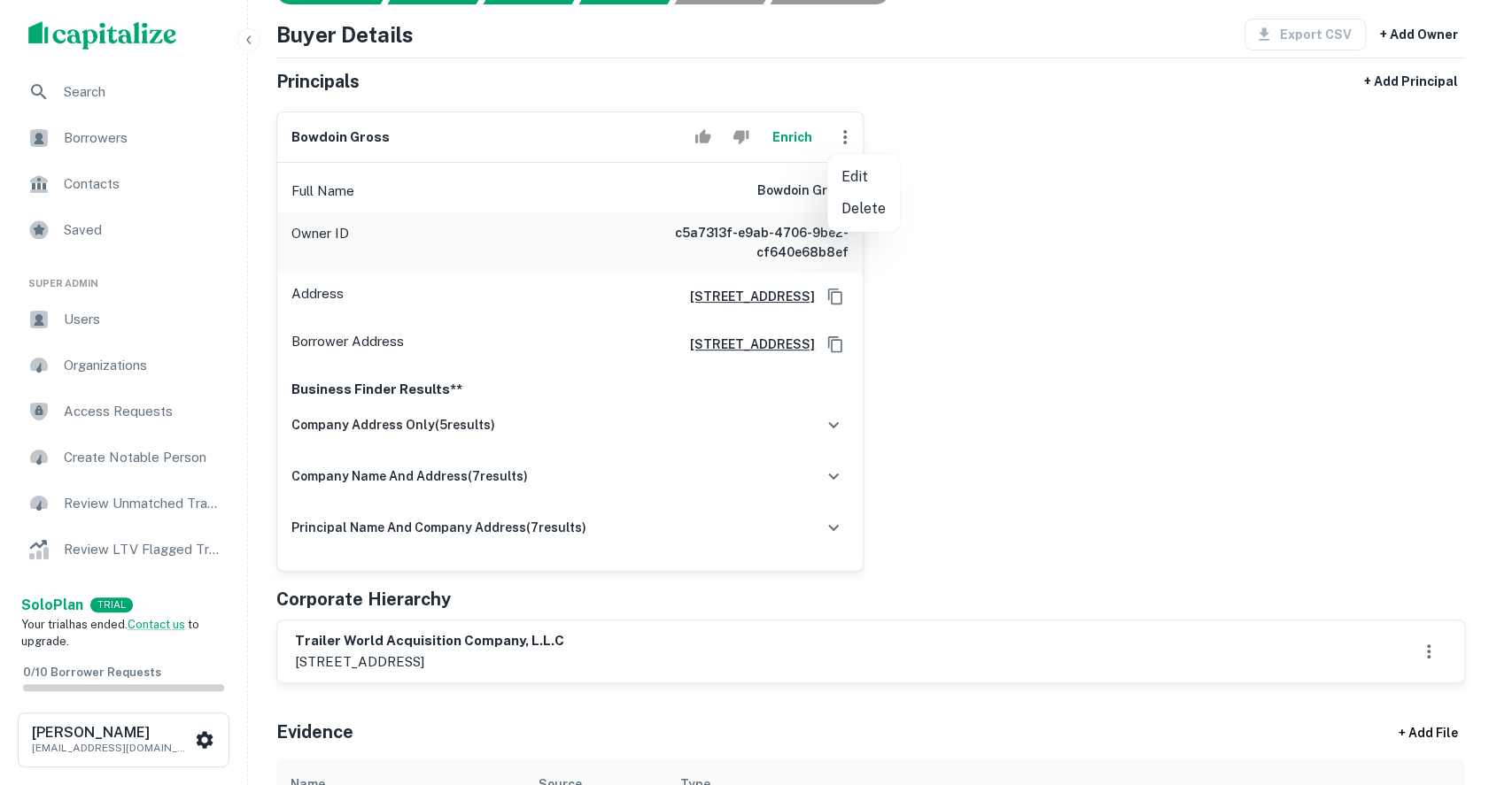
click at [831, 185] on li "Edit" at bounding box center [863, 176] width 73 height 31
select select "**"
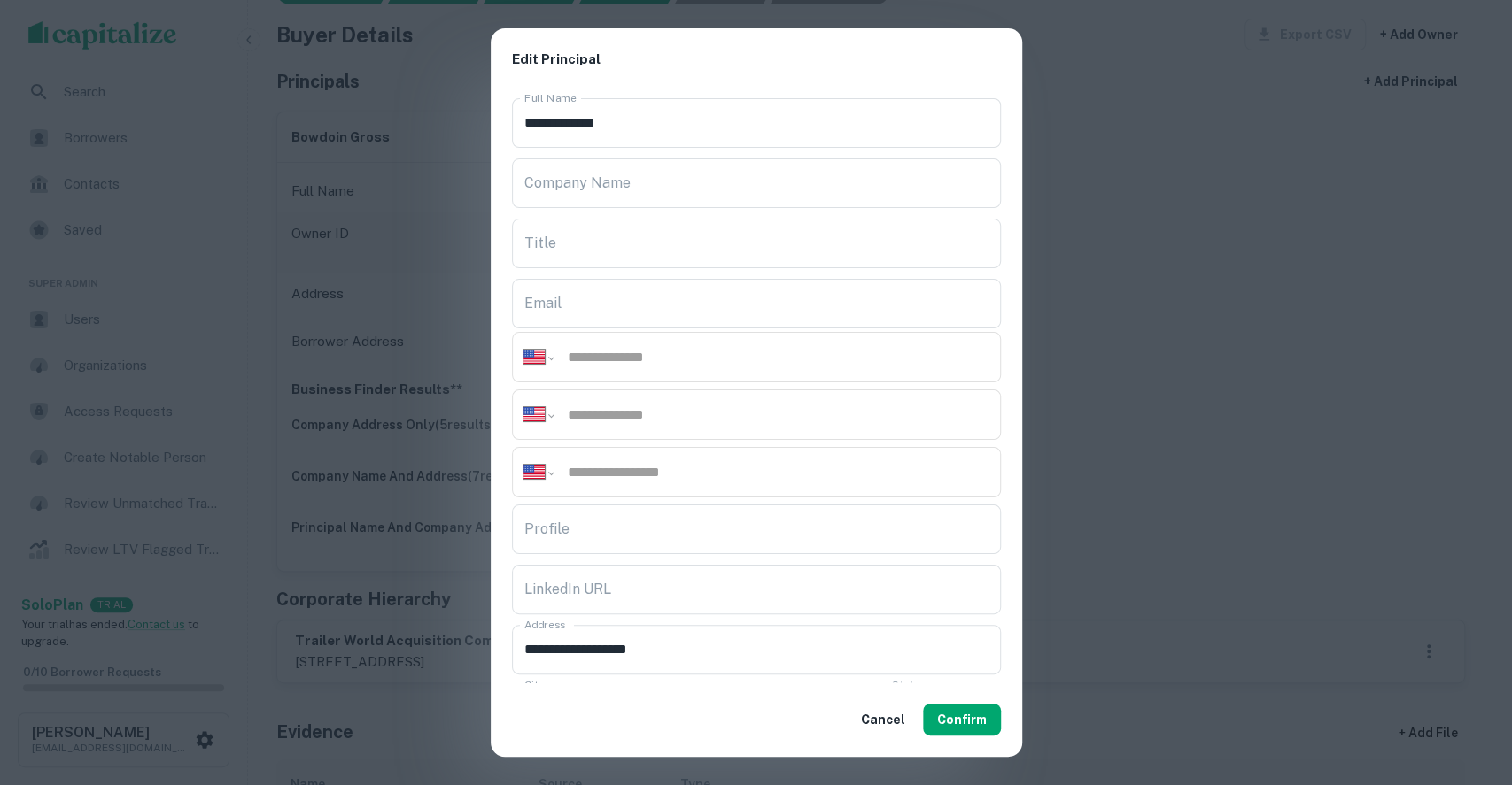
click at [633, 415] on input "tel" at bounding box center [777, 415] width 424 height 21
paste input "**********"
type input "**********"
click at [622, 358] on input "tel" at bounding box center [777, 357] width 424 height 21
click at [724, 352] on input "tel" at bounding box center [777, 357] width 424 height 21
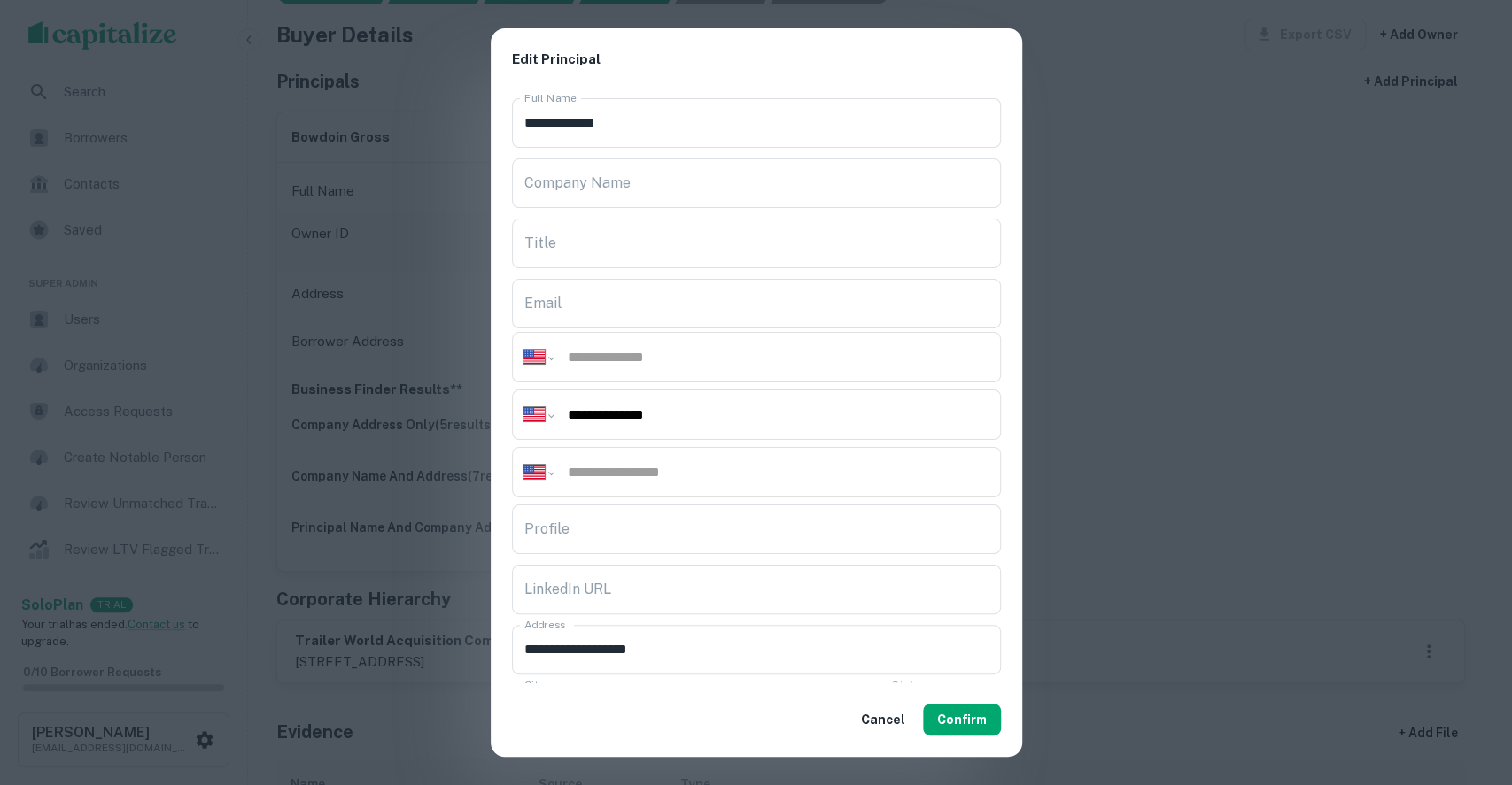
paste input "**********"
type input "**********"
click at [670, 474] on input "tel" at bounding box center [777, 472] width 424 height 21
paste input "**********"
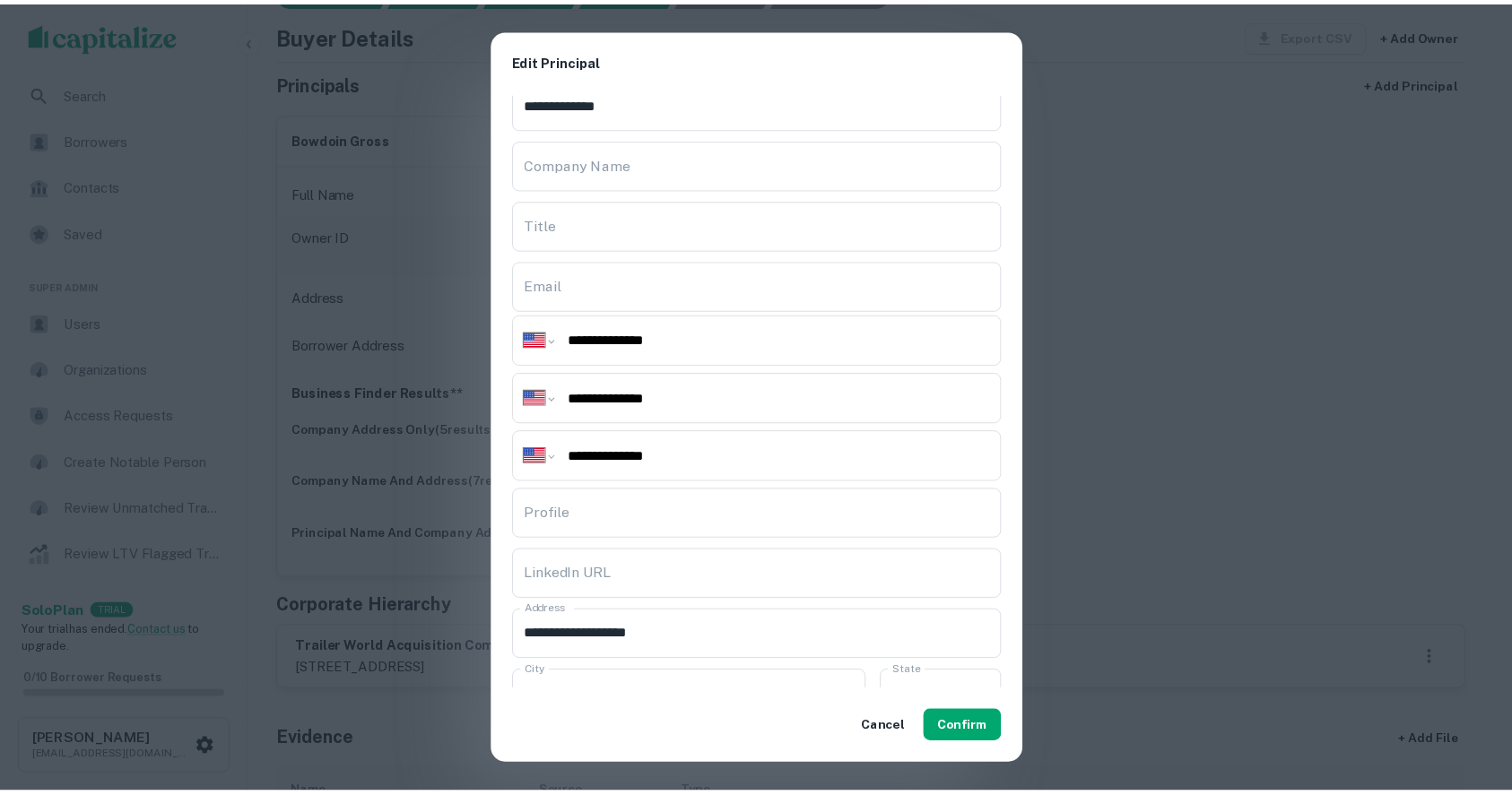
scroll to position [0, 0]
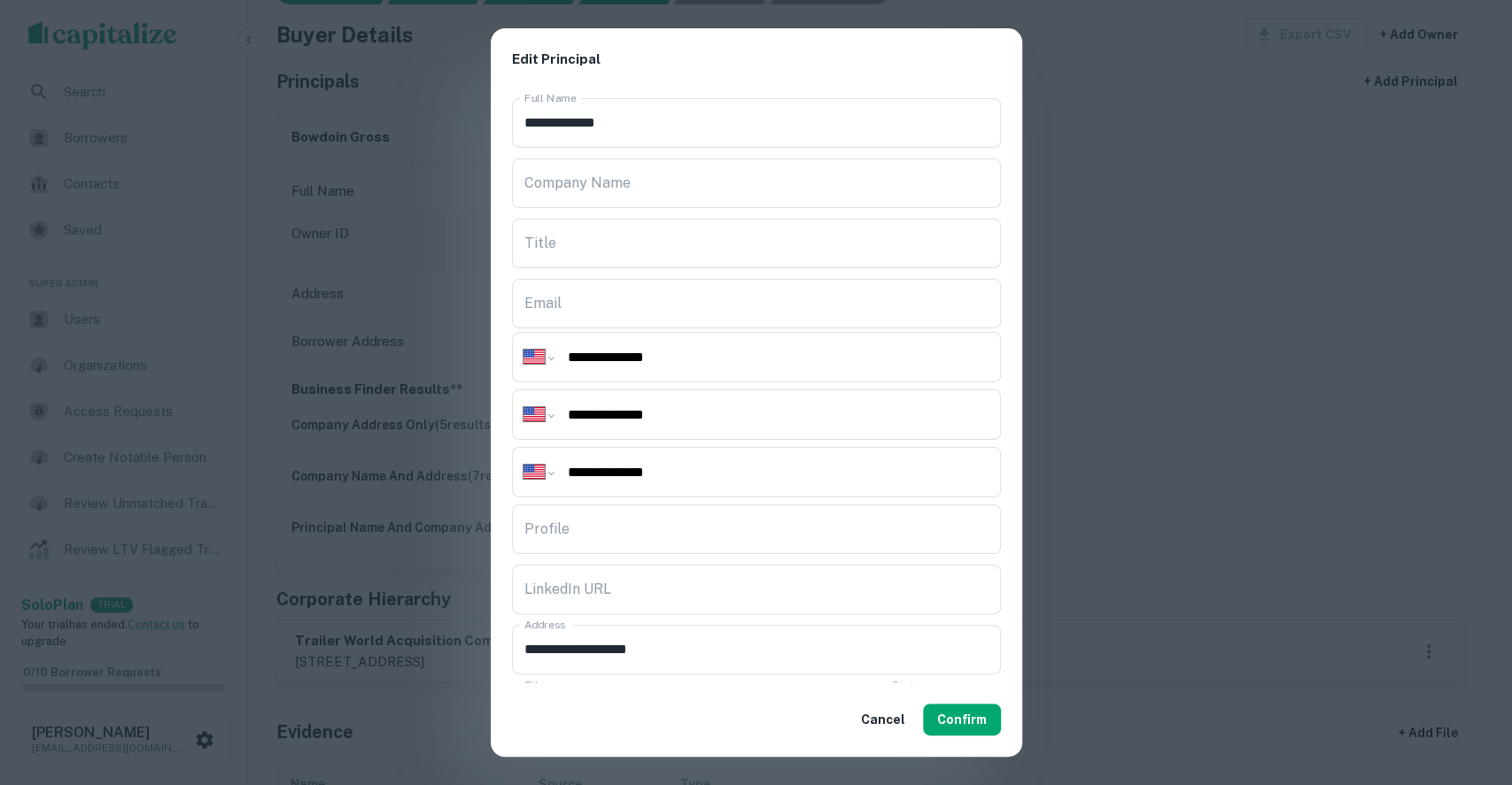
type input "**********"
click at [1228, 299] on div "**********" at bounding box center [756, 392] width 1512 height 785
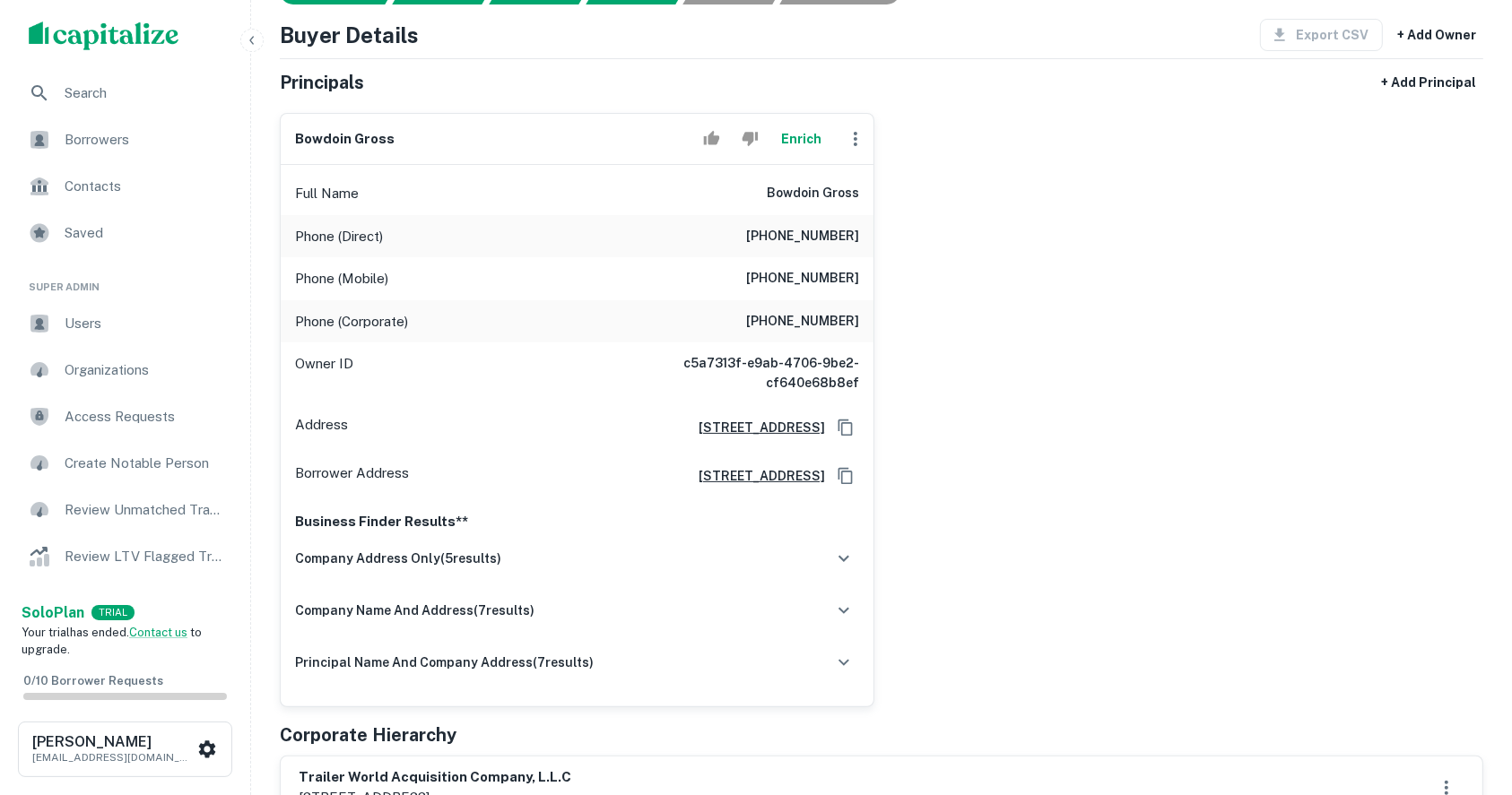
click at [854, 138] on icon "button" at bounding box center [855, 139] width 4 height 15
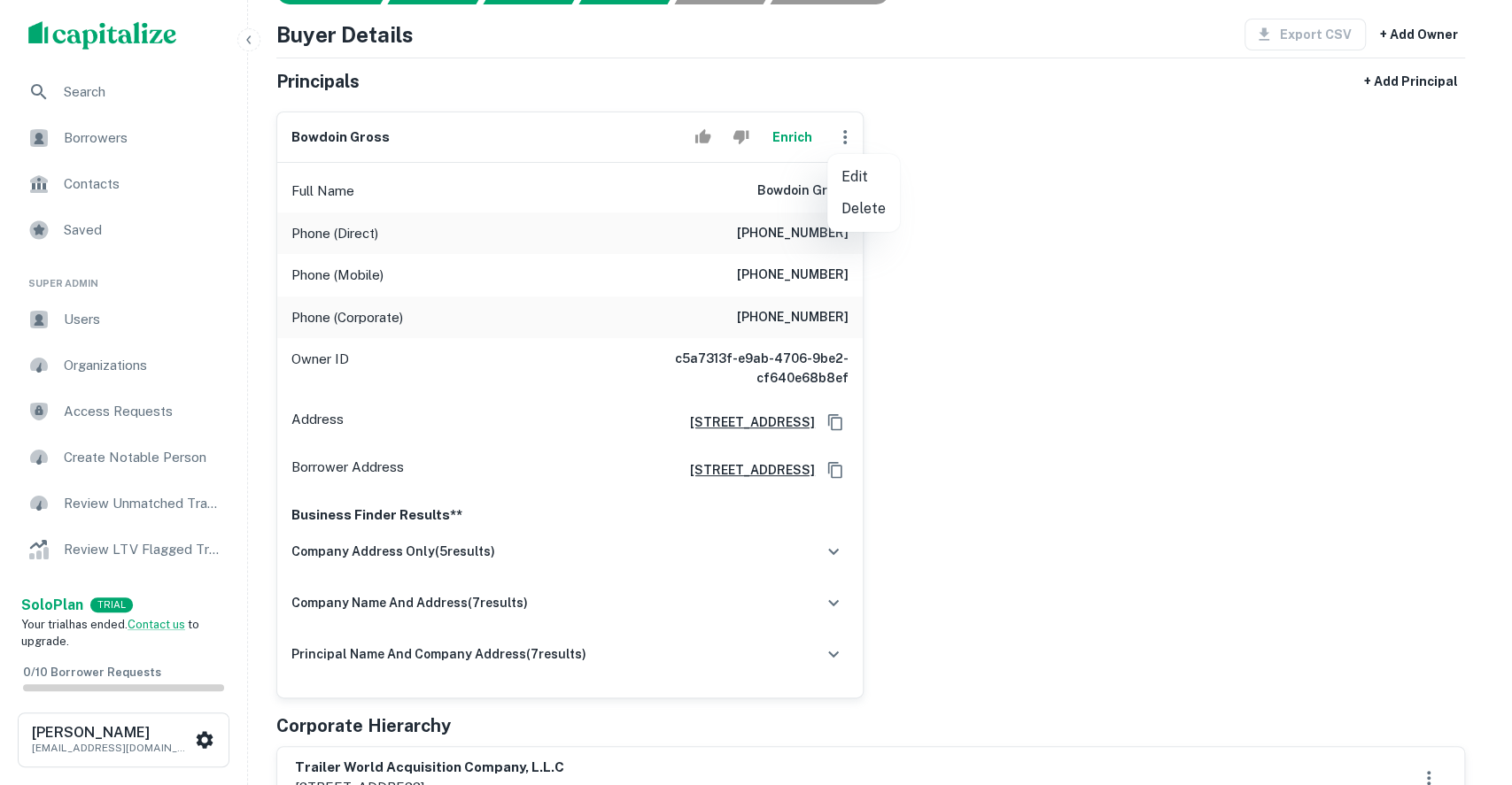
click at [1127, 372] on div at bounding box center [756, 392] width 1512 height 785
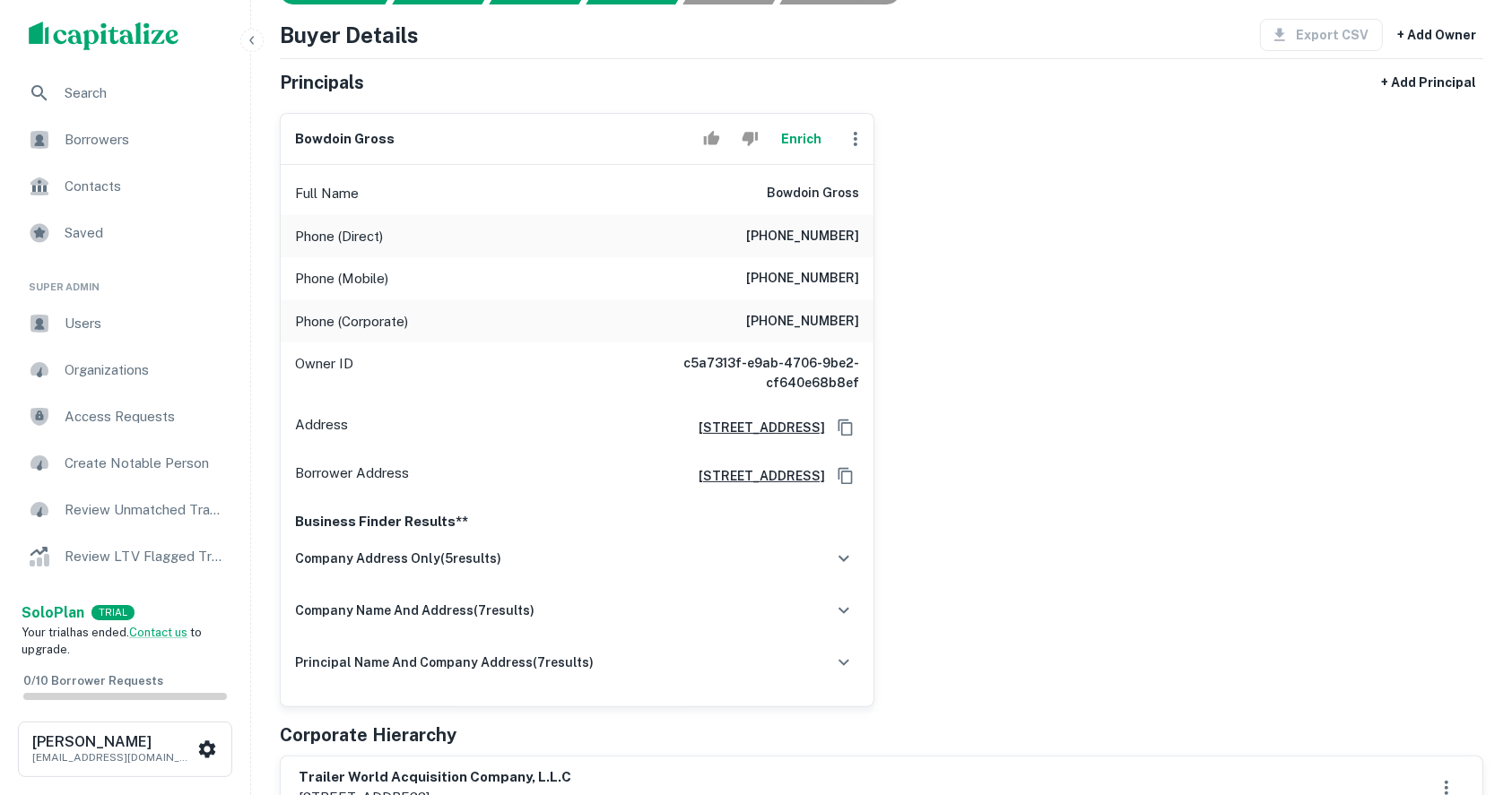
click at [1454, 299] on div "bowdoin [PERSON_NAME] Enrich Full Name bowdoin [PERSON_NAME] Phone (Direct) [PH…" at bounding box center [873, 403] width 1218 height 609
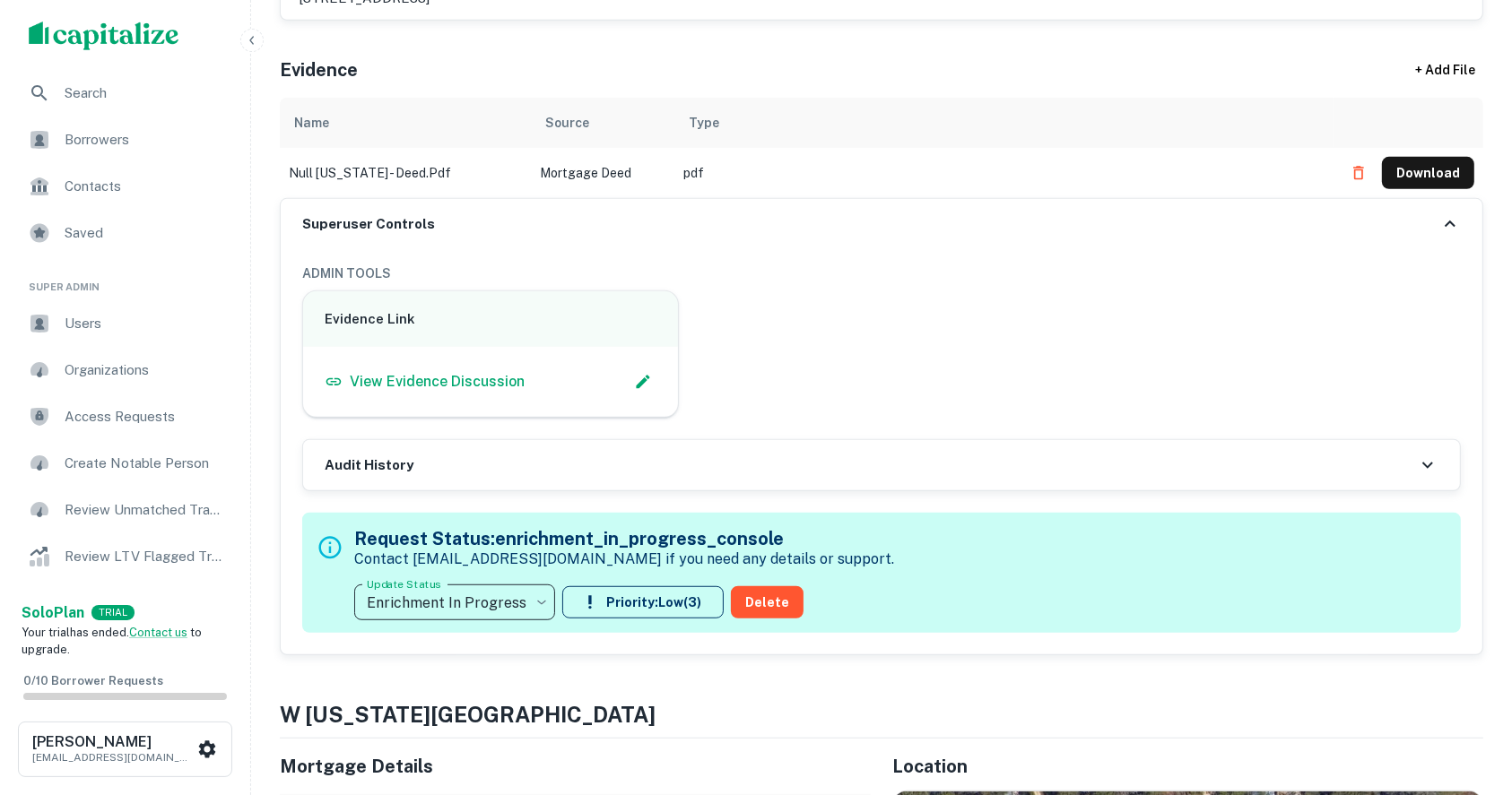
scroll to position [1075, 0]
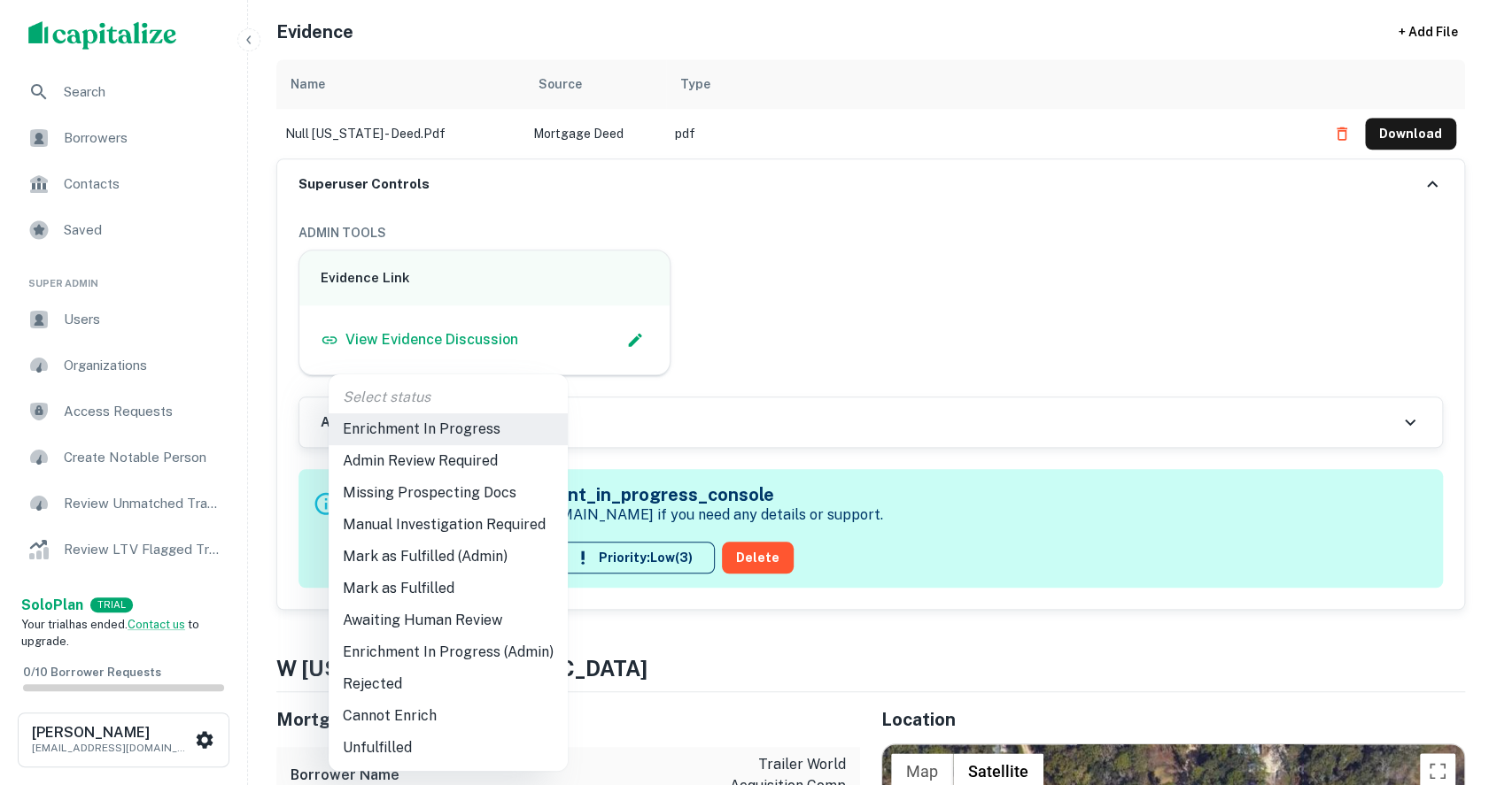
click at [418, 468] on li "Admin Review Required" at bounding box center [448, 460] width 239 height 31
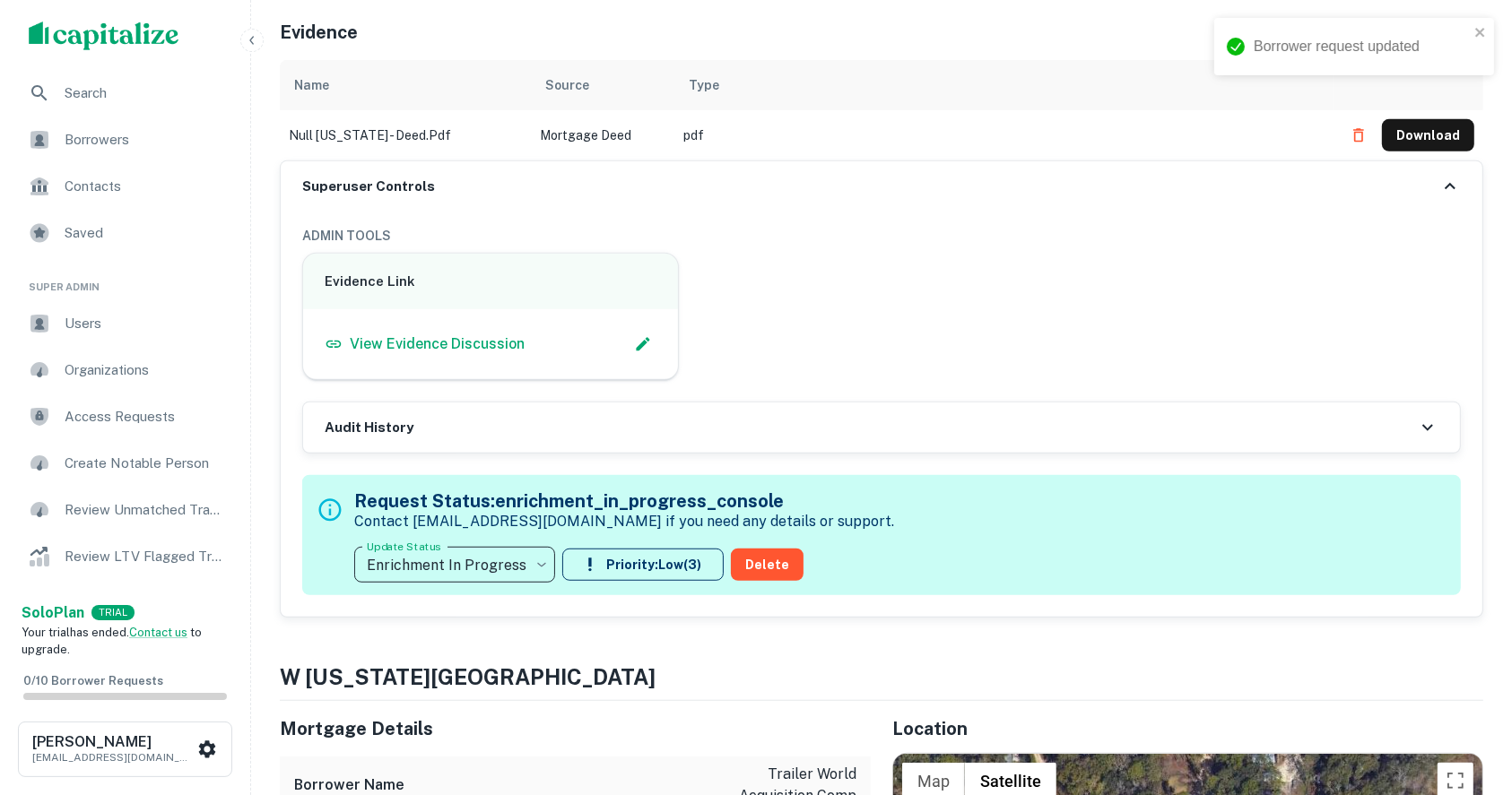
type input "**********"
